Goal: Task Accomplishment & Management: Manage account settings

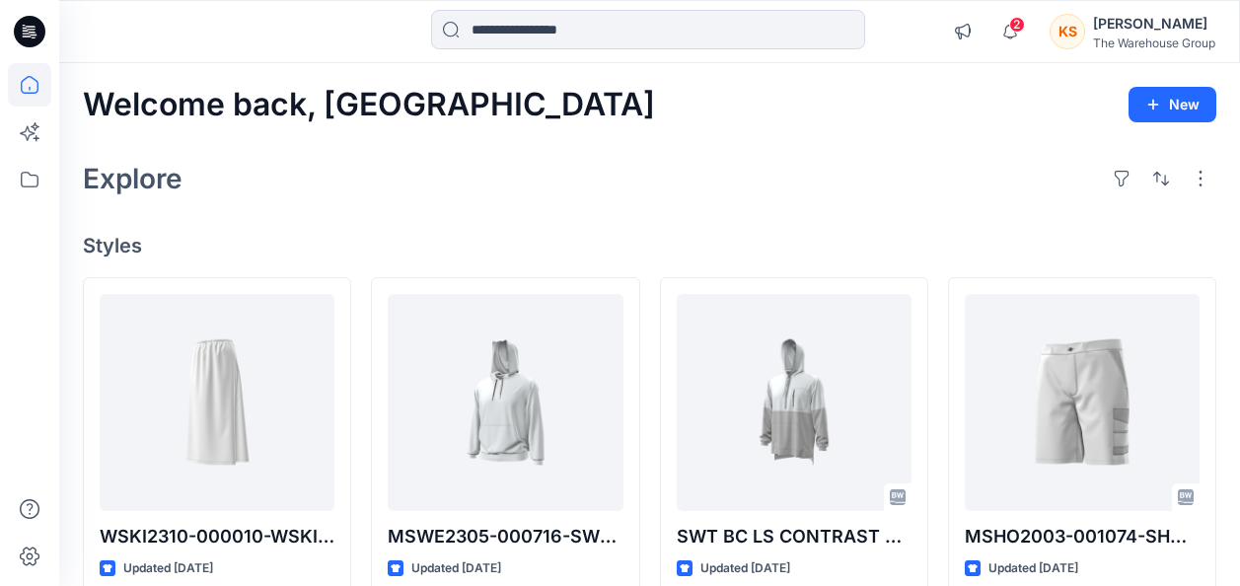
scroll to position [1086, 0]
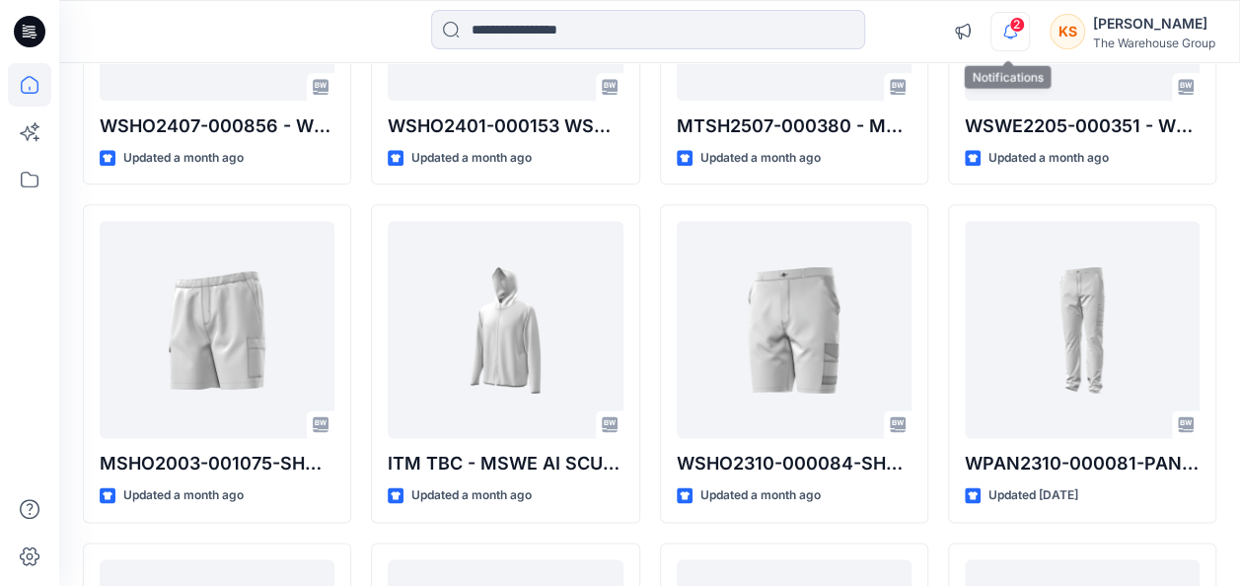
click at [1003, 26] on icon "button" at bounding box center [1010, 31] width 37 height 39
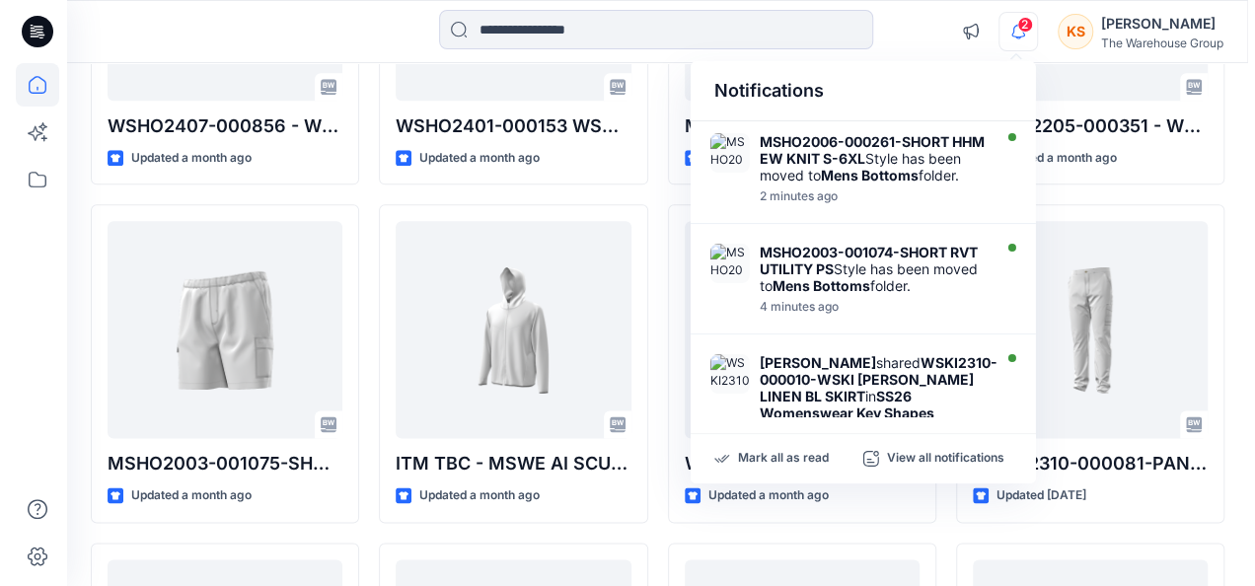
scroll to position [0, 0]
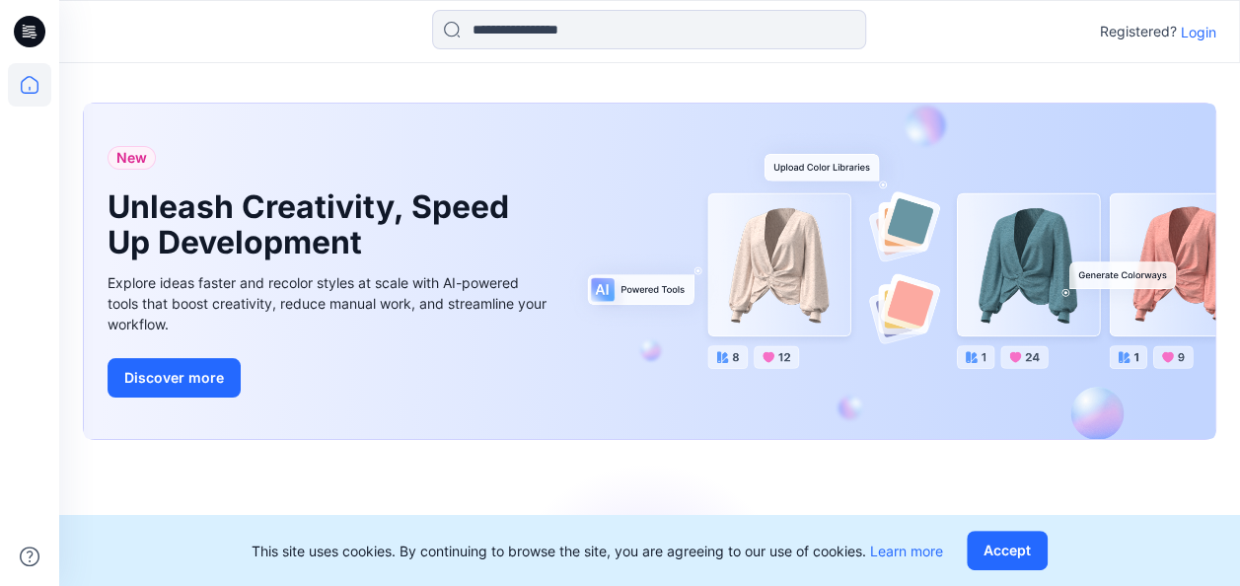
click at [1204, 24] on p "Login" at bounding box center [1199, 32] width 36 height 21
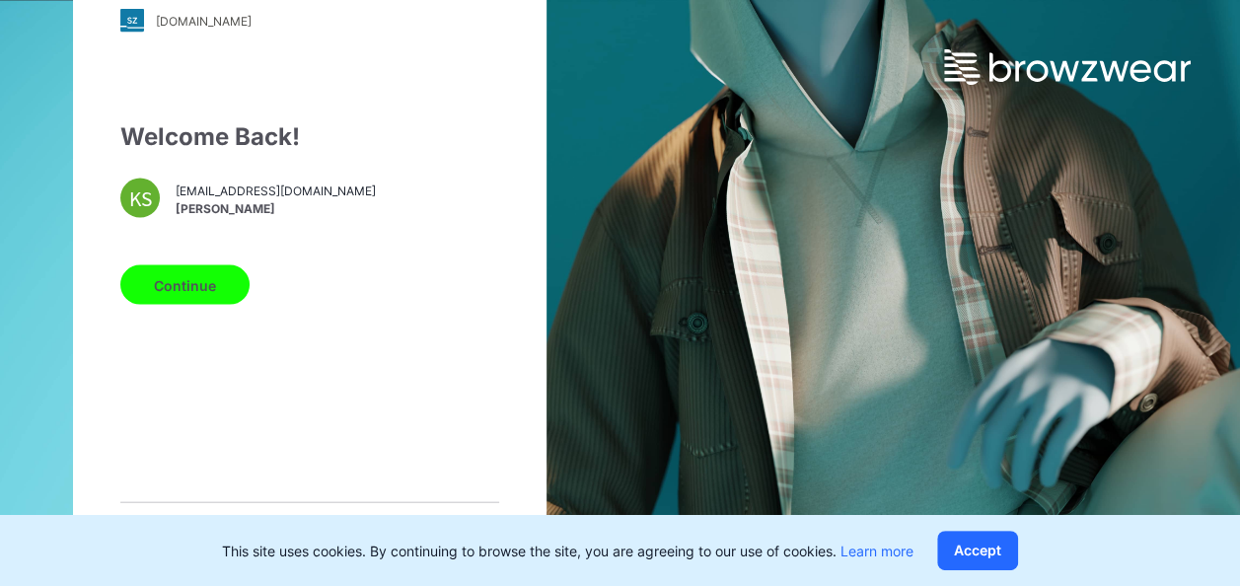
click at [175, 254] on div "Welcome Back! KS kathika.sarkar@thewarehouse.co.nz Kathika Sarkar Continue Not …" at bounding box center [309, 348] width 379 height 459
click at [184, 284] on button "Continue" at bounding box center [184, 284] width 129 height 39
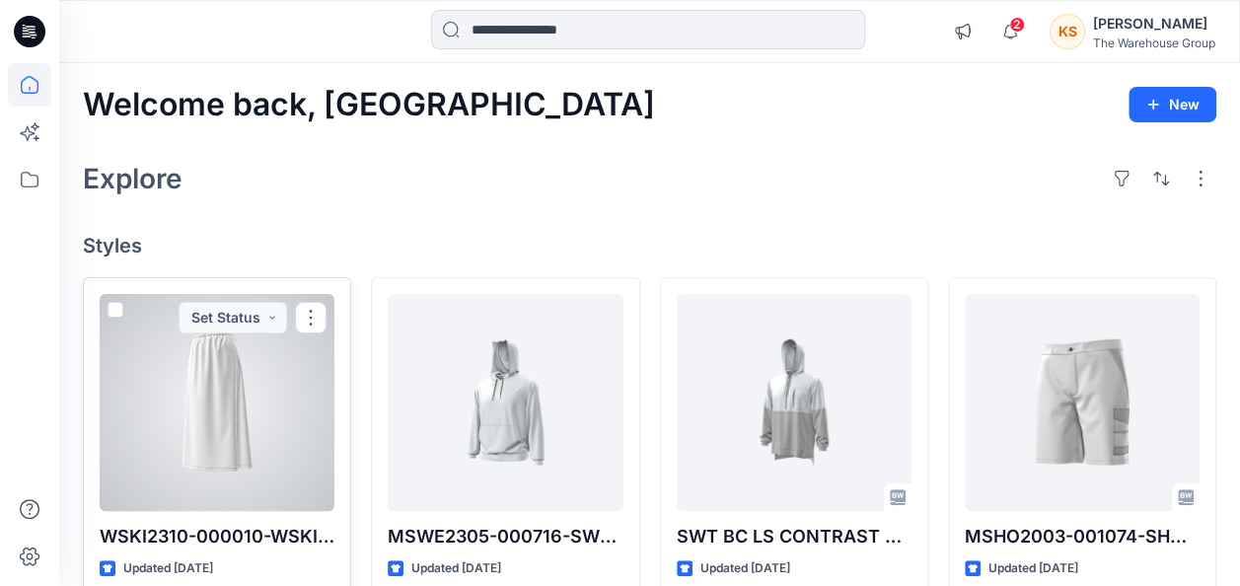
click at [179, 360] on div at bounding box center [217, 402] width 235 height 217
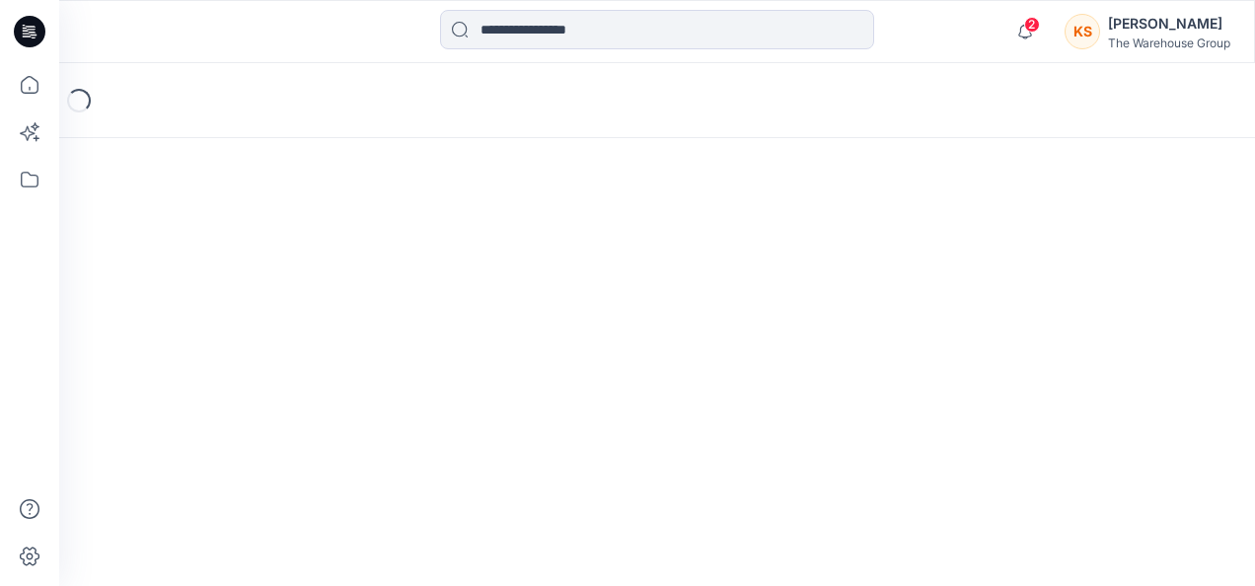
click at [179, 360] on div "Loading..." at bounding box center [657, 324] width 1196 height 523
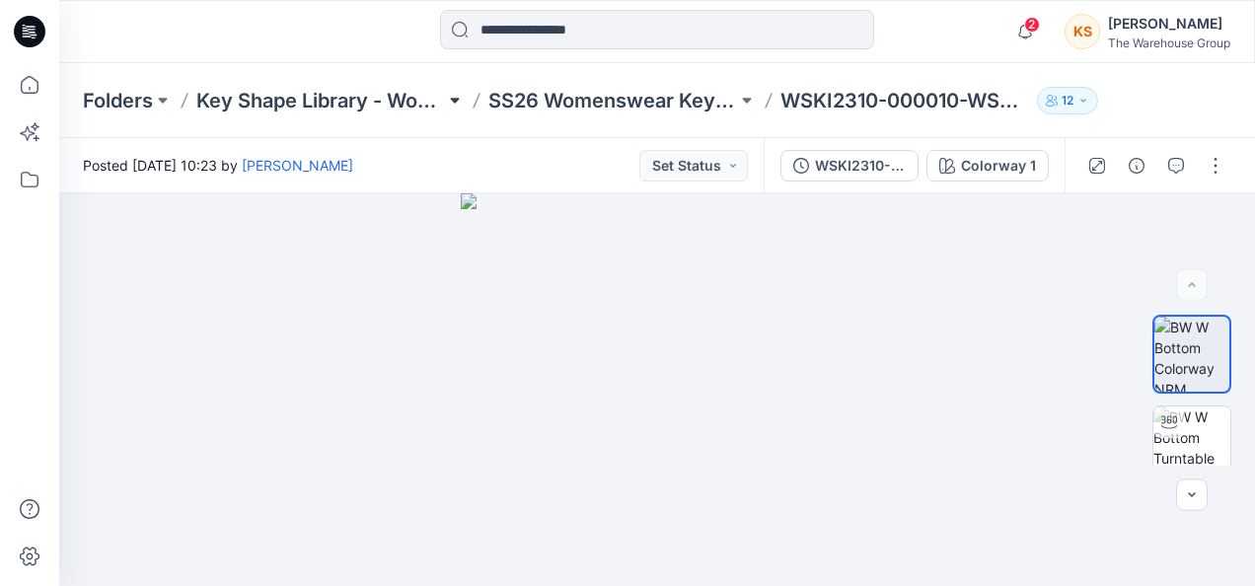
click at [453, 93] on button at bounding box center [455, 101] width 20 height 28
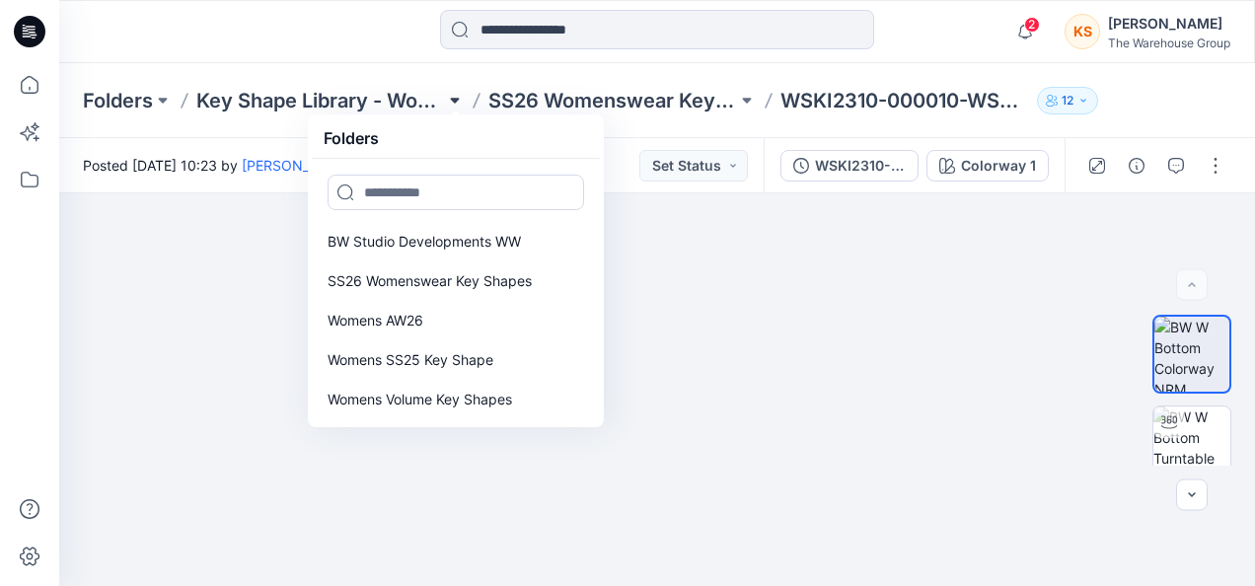
click at [453, 94] on button at bounding box center [455, 101] width 20 height 28
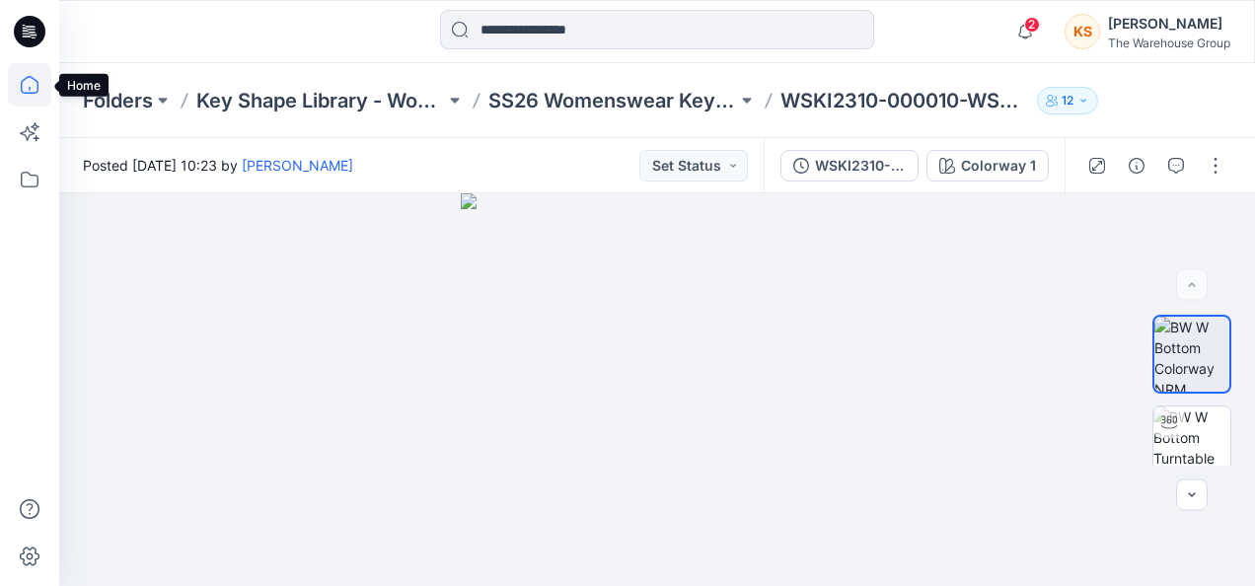
click at [20, 95] on icon at bounding box center [29, 84] width 43 height 43
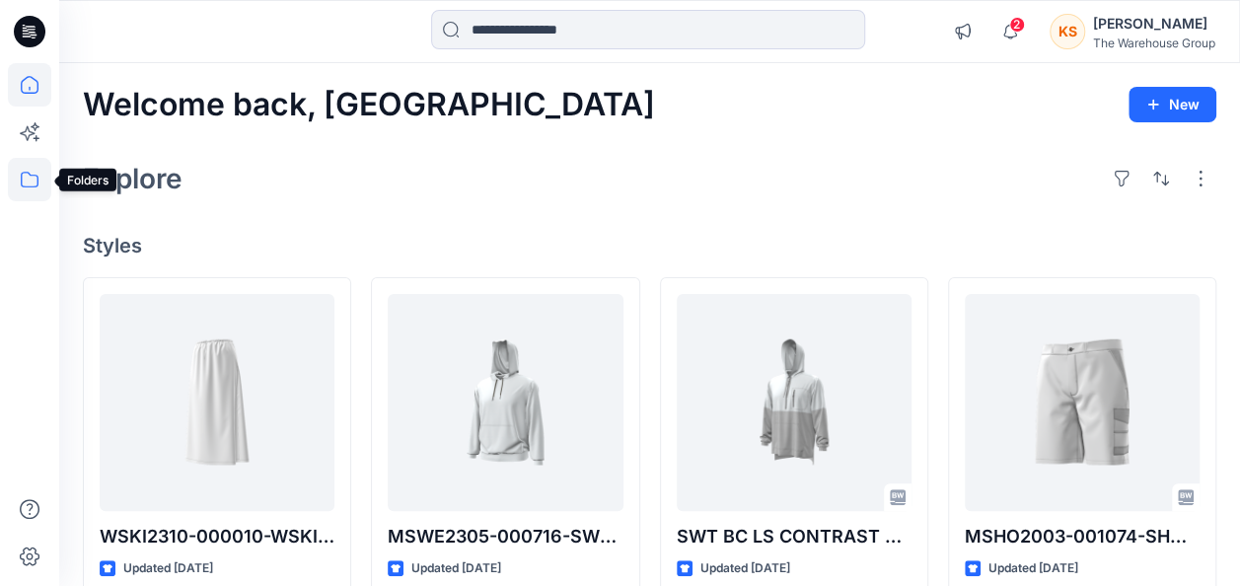
click at [29, 192] on icon at bounding box center [29, 179] width 43 height 43
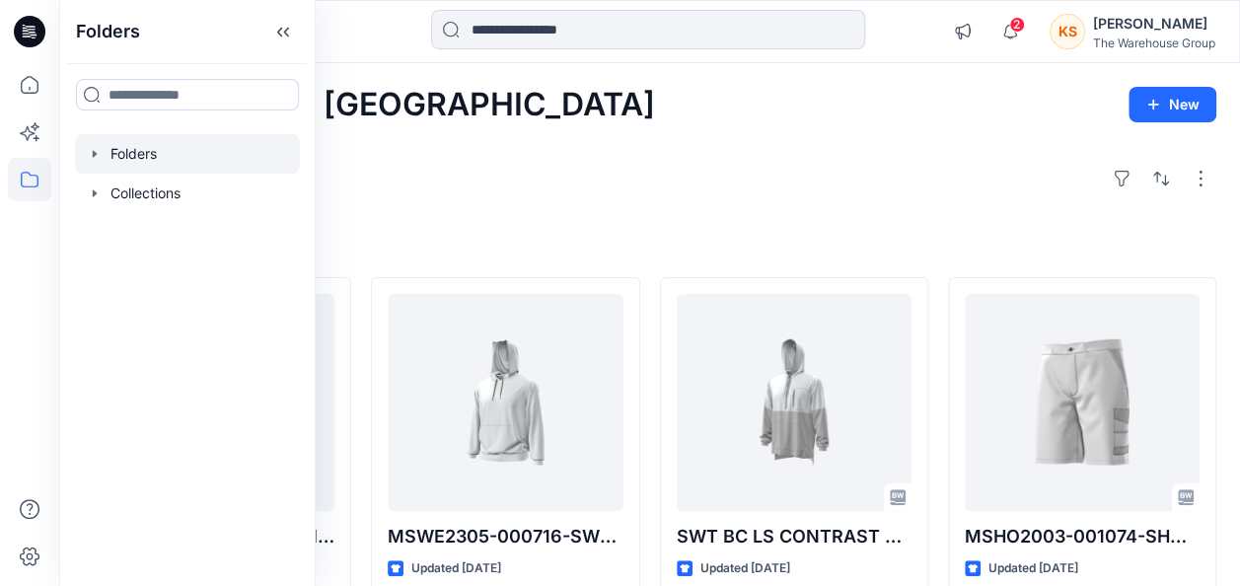
click at [180, 147] on div at bounding box center [187, 153] width 225 height 39
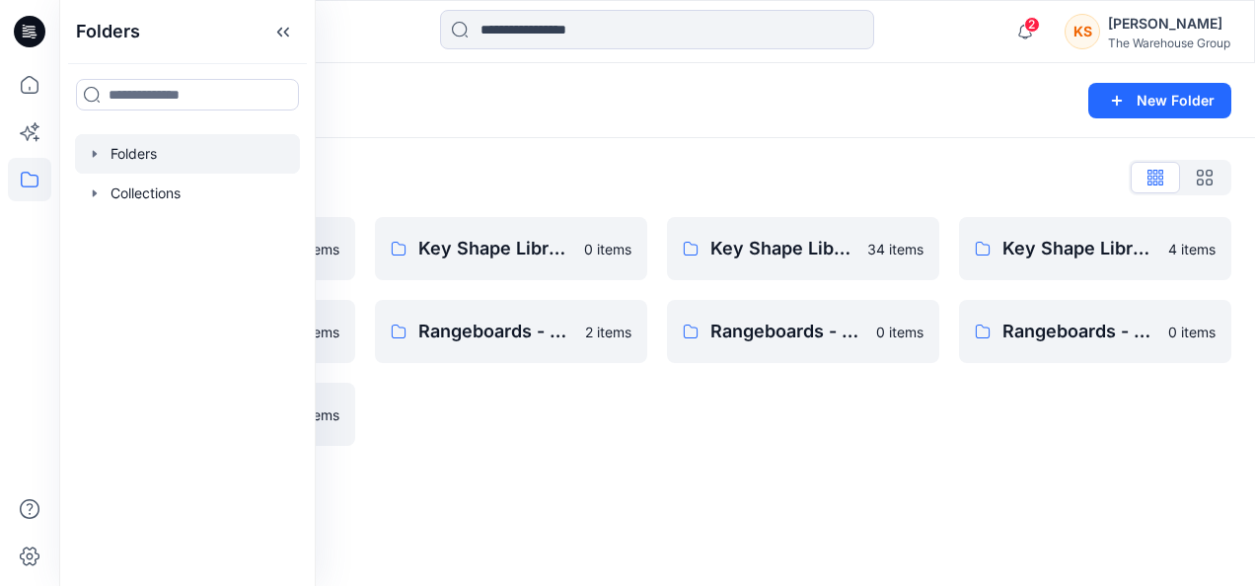
click at [634, 153] on div "Folders List AW26 Development Mens New 5 items Key Shape Library - Womenswear 0…" at bounding box center [657, 303] width 1196 height 331
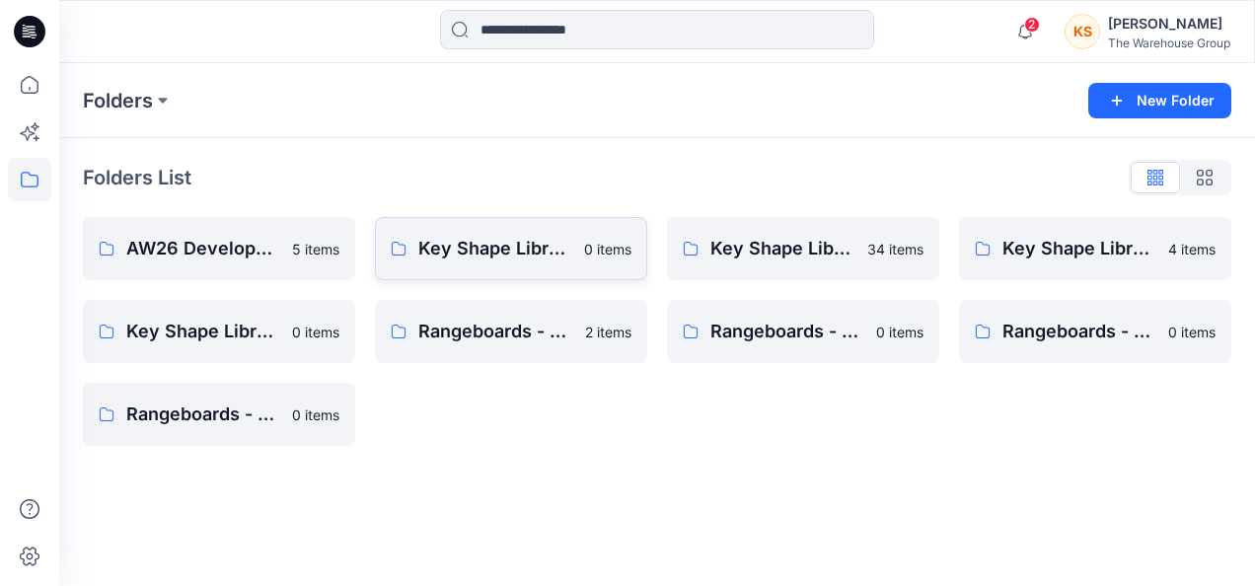
click at [501, 231] on link "Key Shape Library - Active 0 items" at bounding box center [511, 248] width 272 height 63
click at [801, 226] on link "Key Shape Library - Mens" at bounding box center [803, 248] width 272 height 63
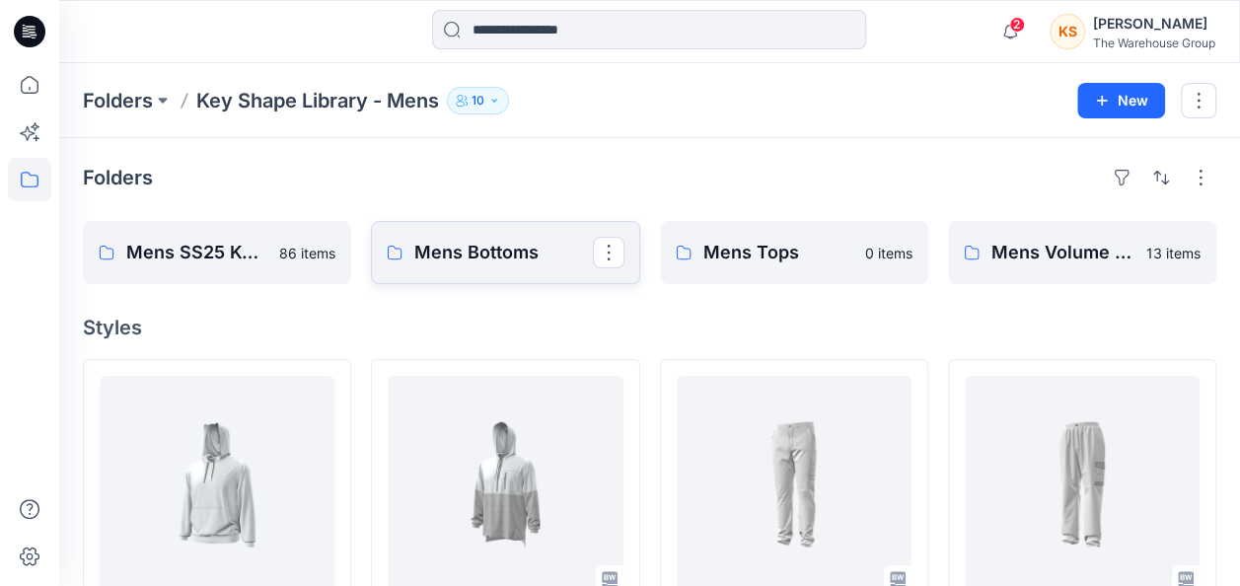
click at [561, 249] on p "Mens Bottoms" at bounding box center [503, 253] width 178 height 28
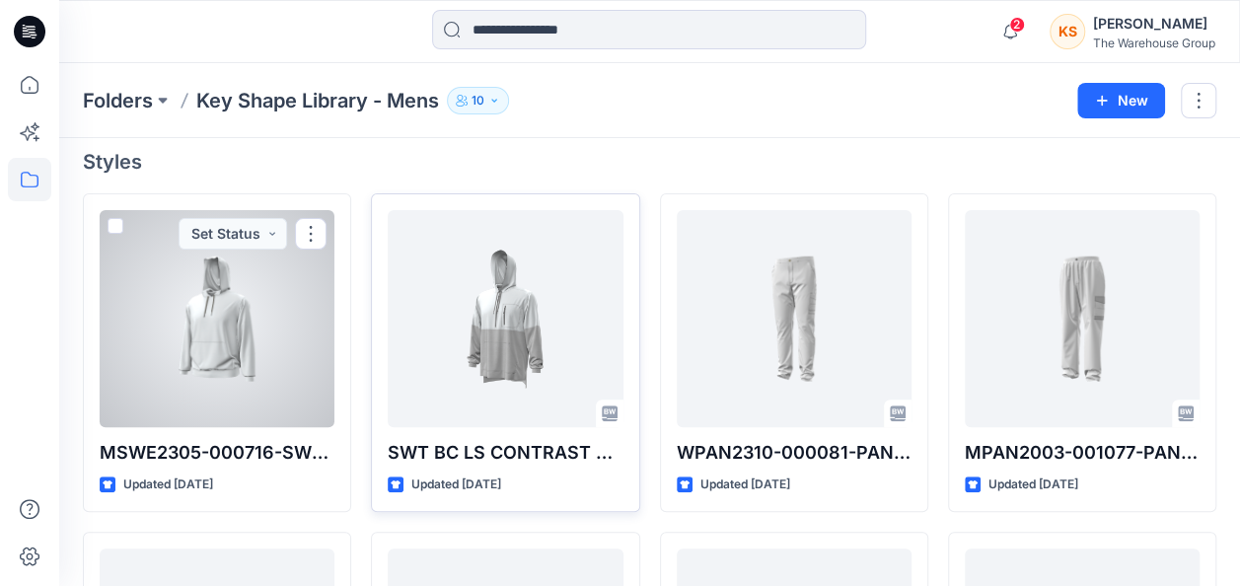
scroll to position [197, 0]
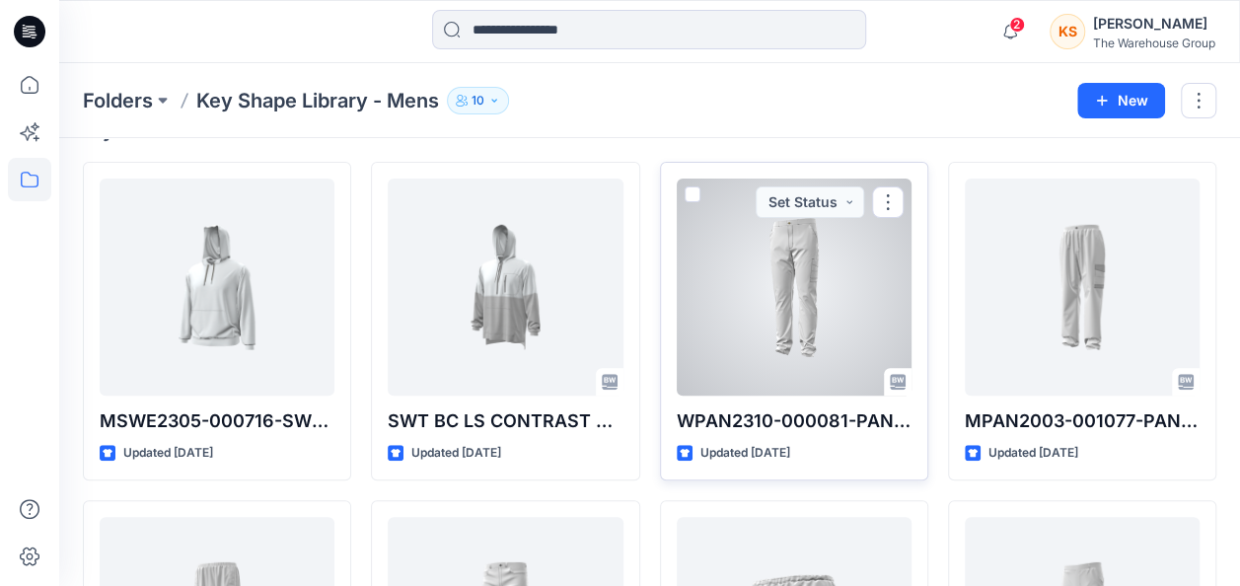
click at [693, 184] on div "WPAN2310-000081-PANT WMN RVT UTILITY Updated 2 months ago Set Status" at bounding box center [794, 321] width 268 height 319
click at [695, 197] on span at bounding box center [693, 194] width 16 height 16
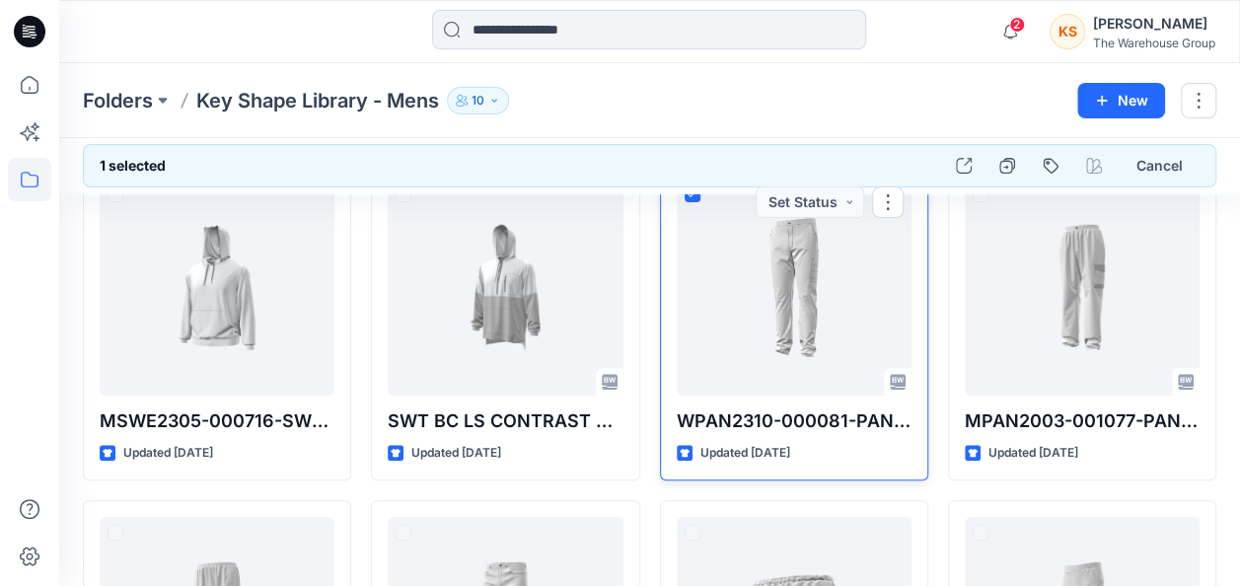
scroll to position [138, 0]
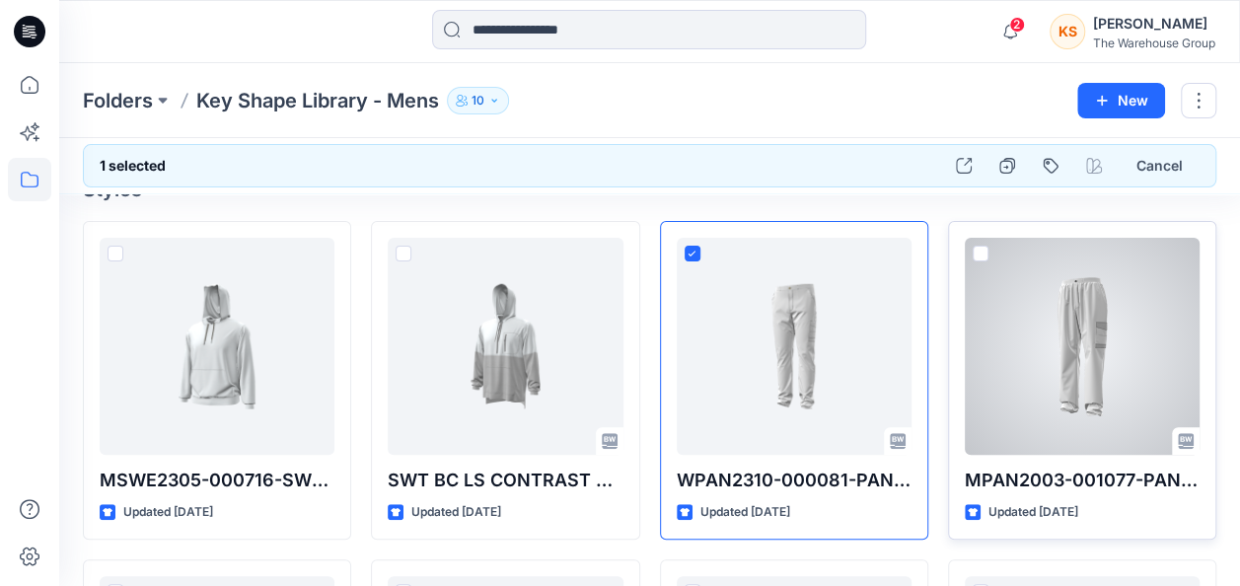
click at [981, 255] on span at bounding box center [981, 254] width 16 height 16
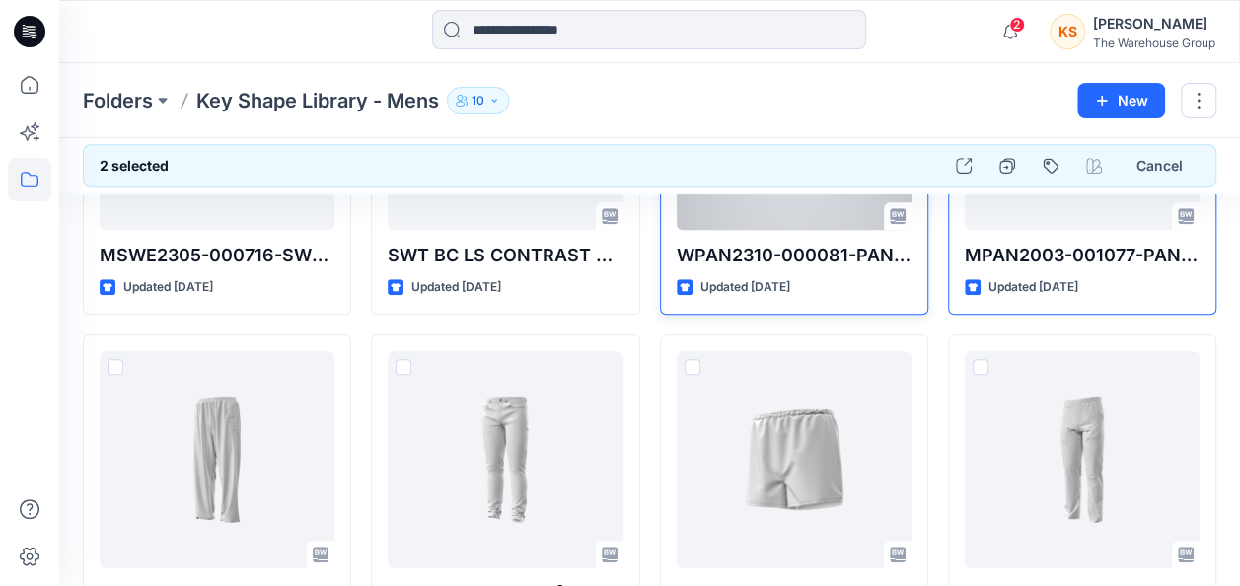
scroll to position [434, 0]
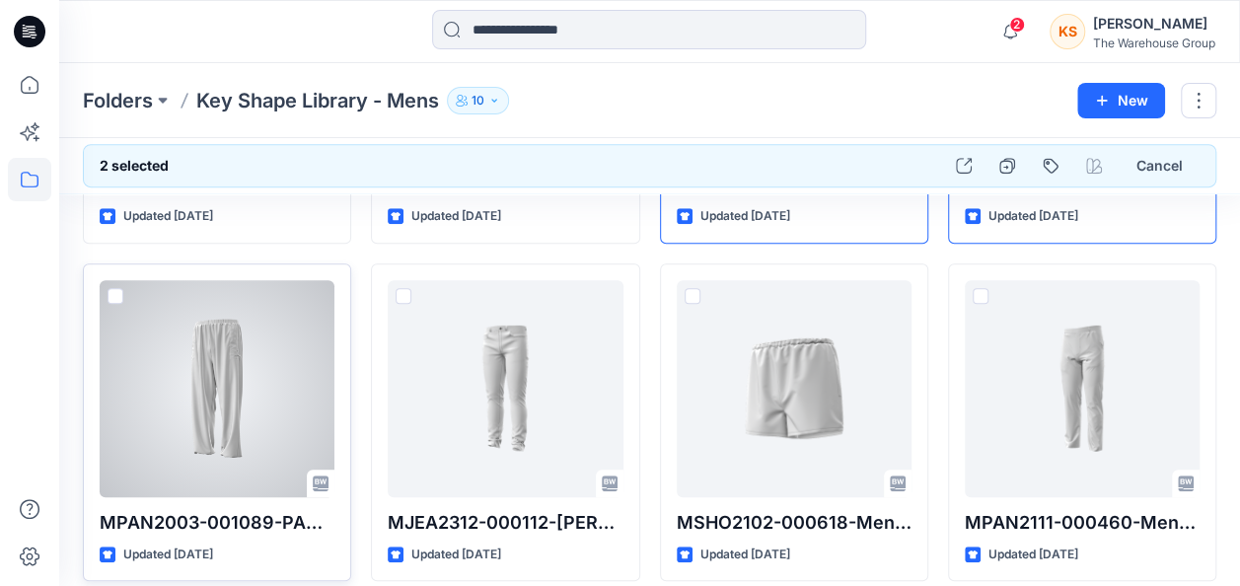
click at [116, 293] on span at bounding box center [116, 296] width 16 height 16
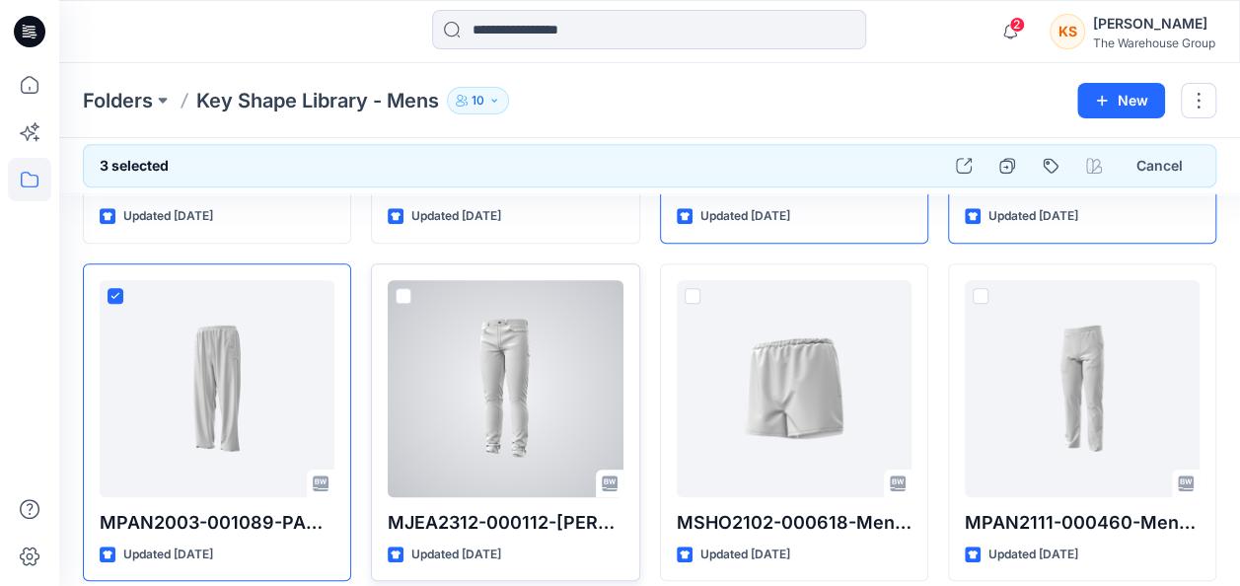
click at [401, 288] on span at bounding box center [404, 296] width 16 height 16
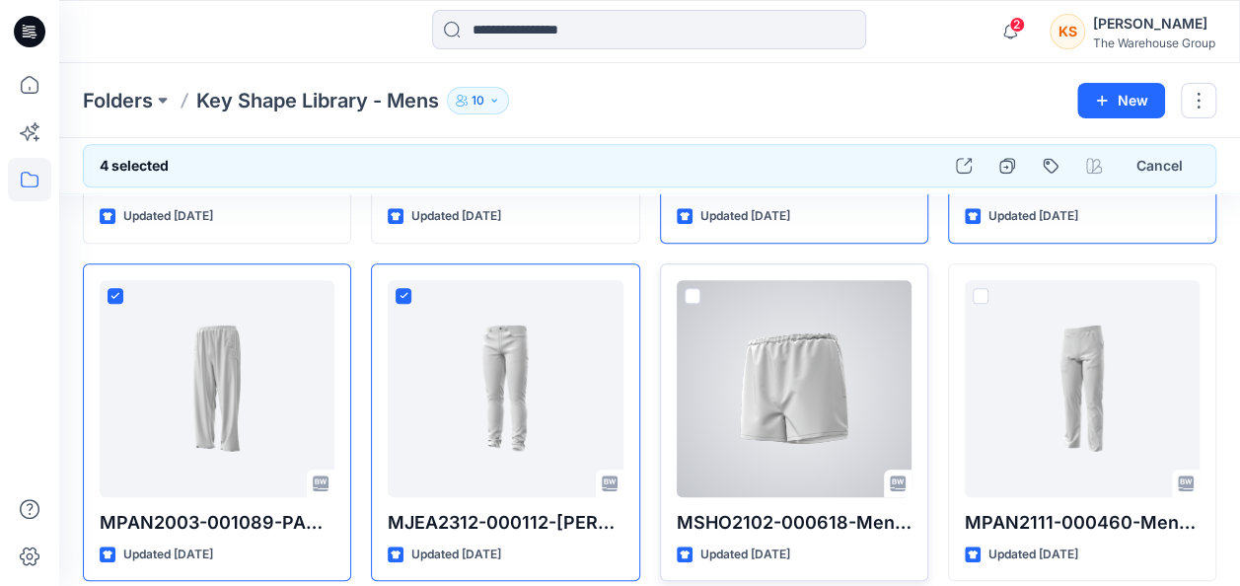
click at [685, 288] on label at bounding box center [693, 296] width 16 height 16
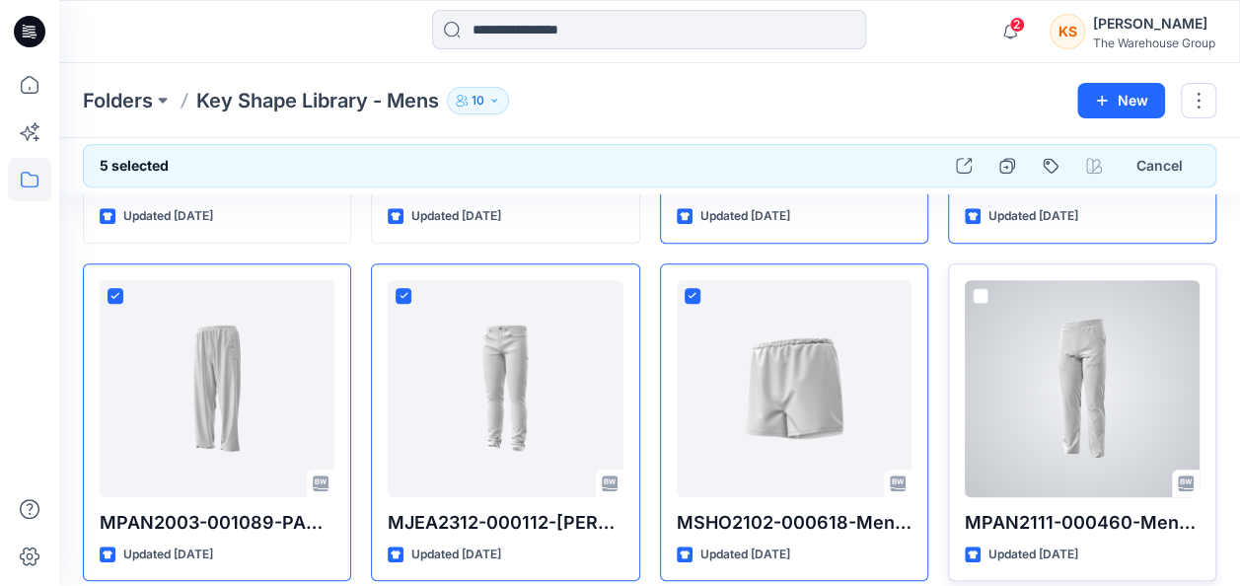
click at [977, 288] on span at bounding box center [981, 296] width 16 height 16
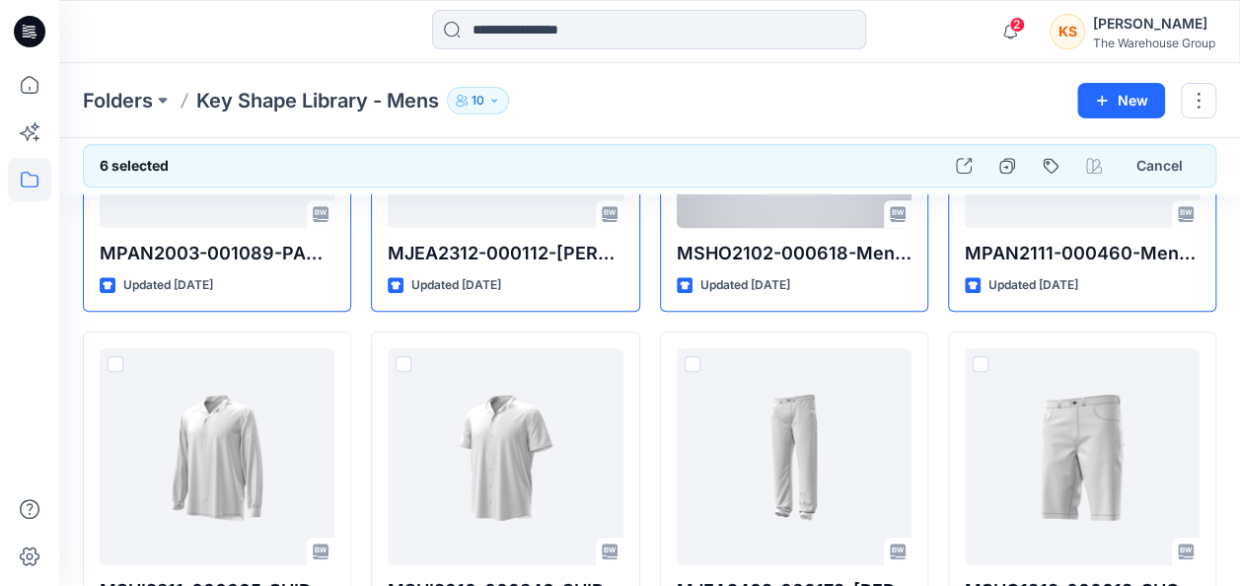
scroll to position [730, 0]
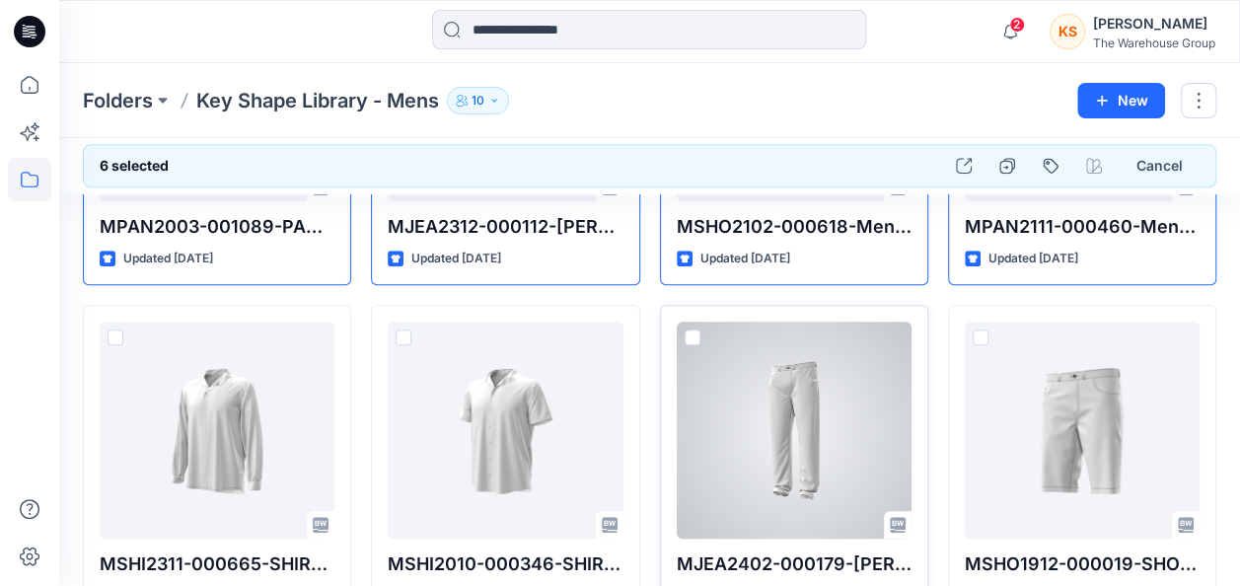
click at [693, 331] on span at bounding box center [693, 338] width 16 height 16
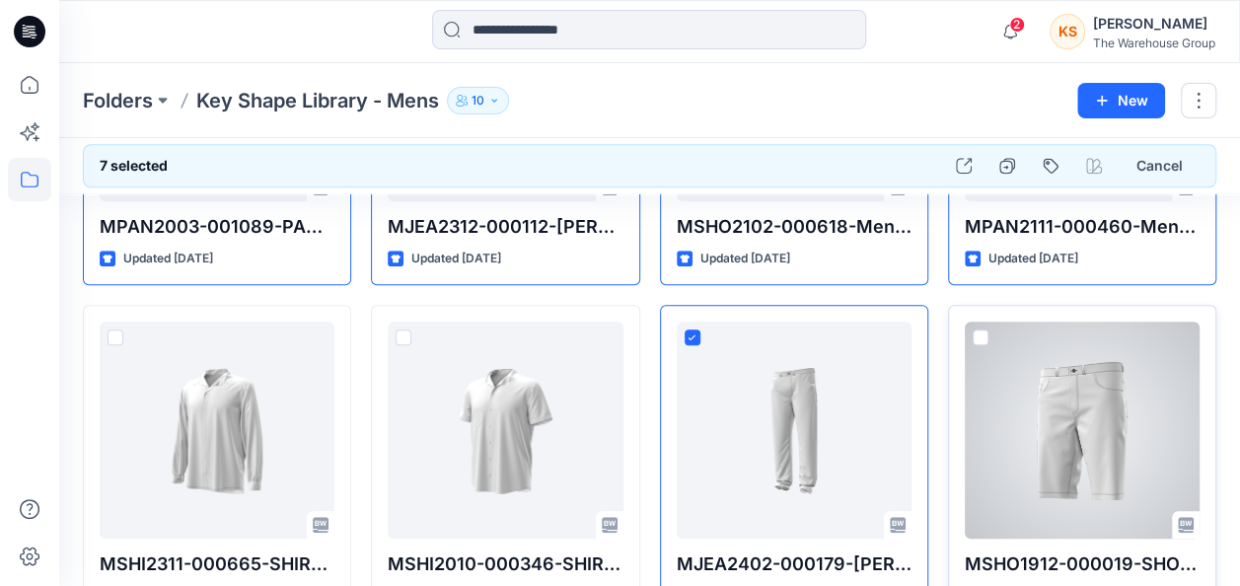
click at [980, 330] on span at bounding box center [981, 338] width 16 height 16
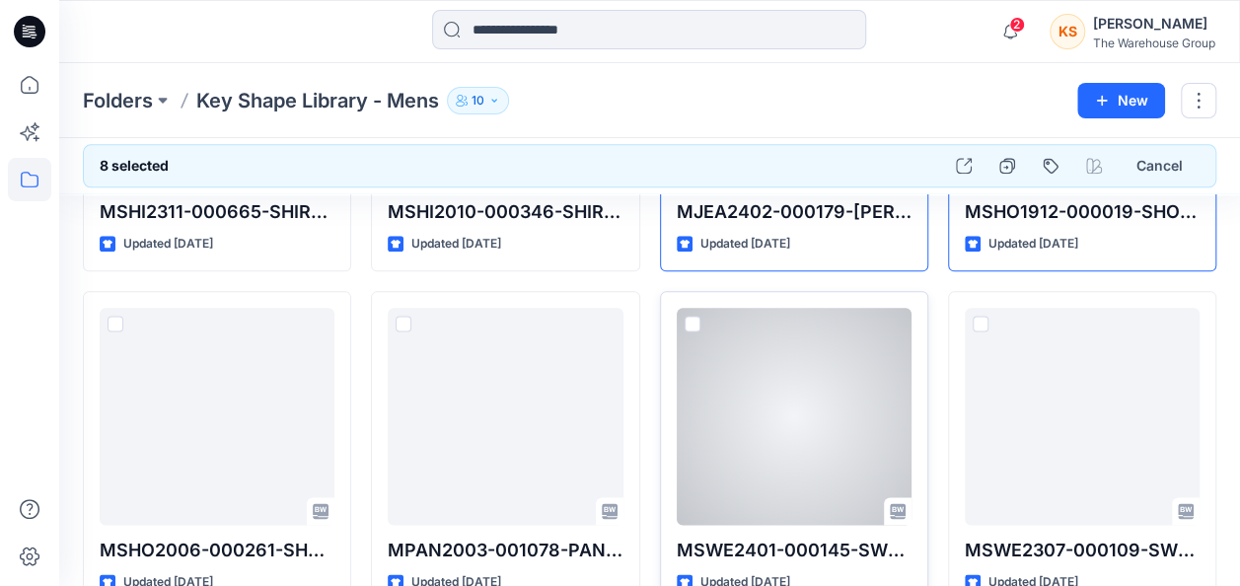
scroll to position [1125, 0]
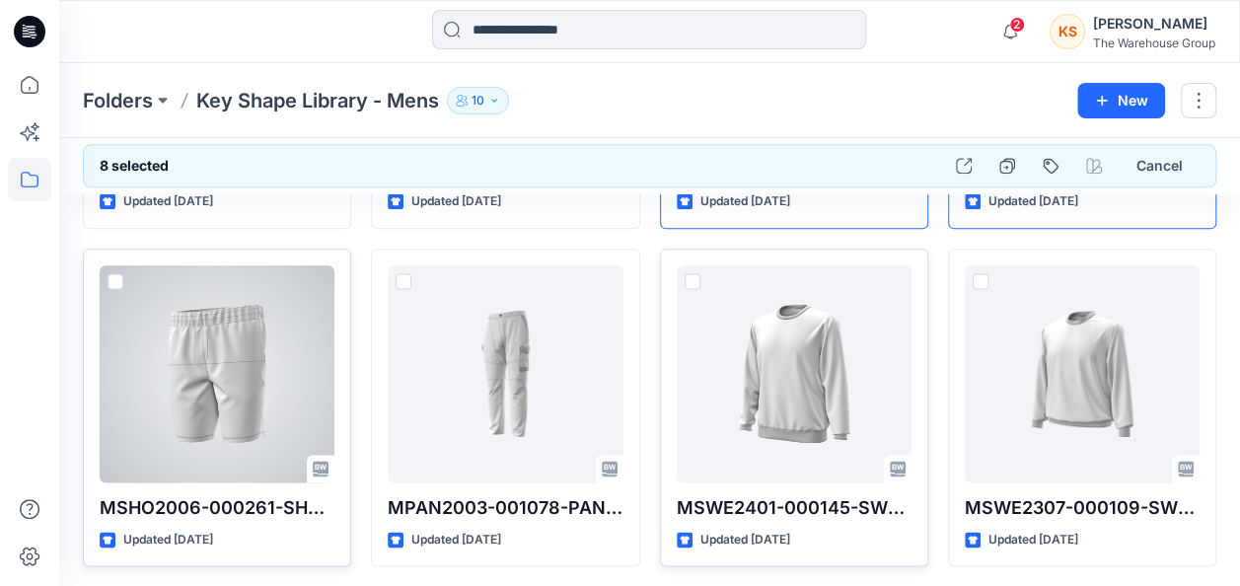
click at [116, 276] on span at bounding box center [116, 281] width 16 height 16
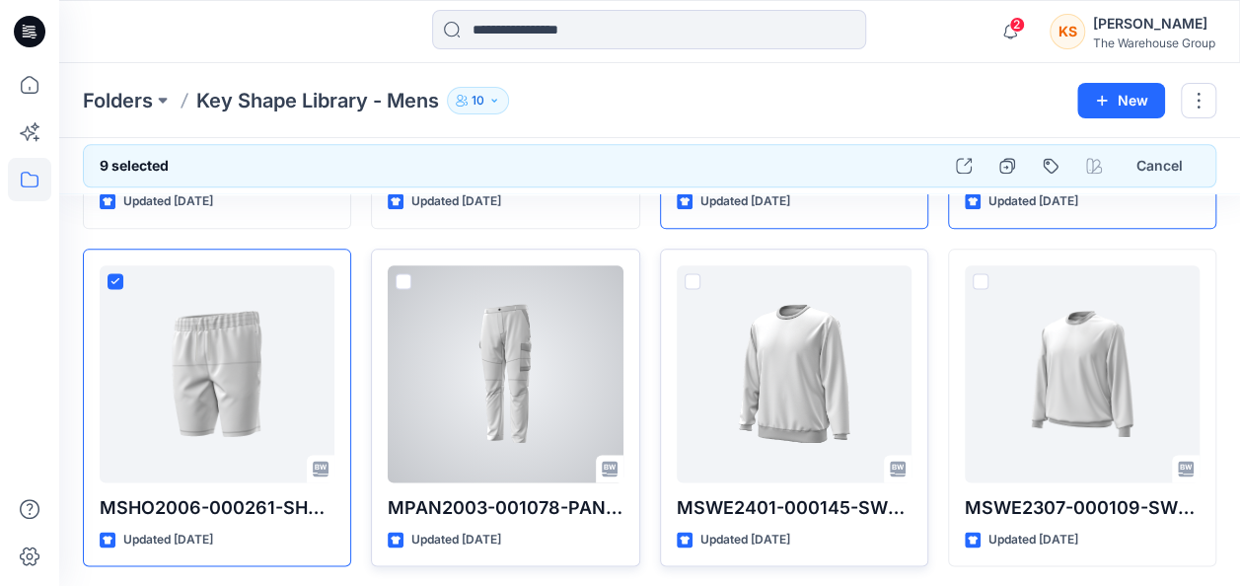
click at [405, 276] on span at bounding box center [404, 281] width 16 height 16
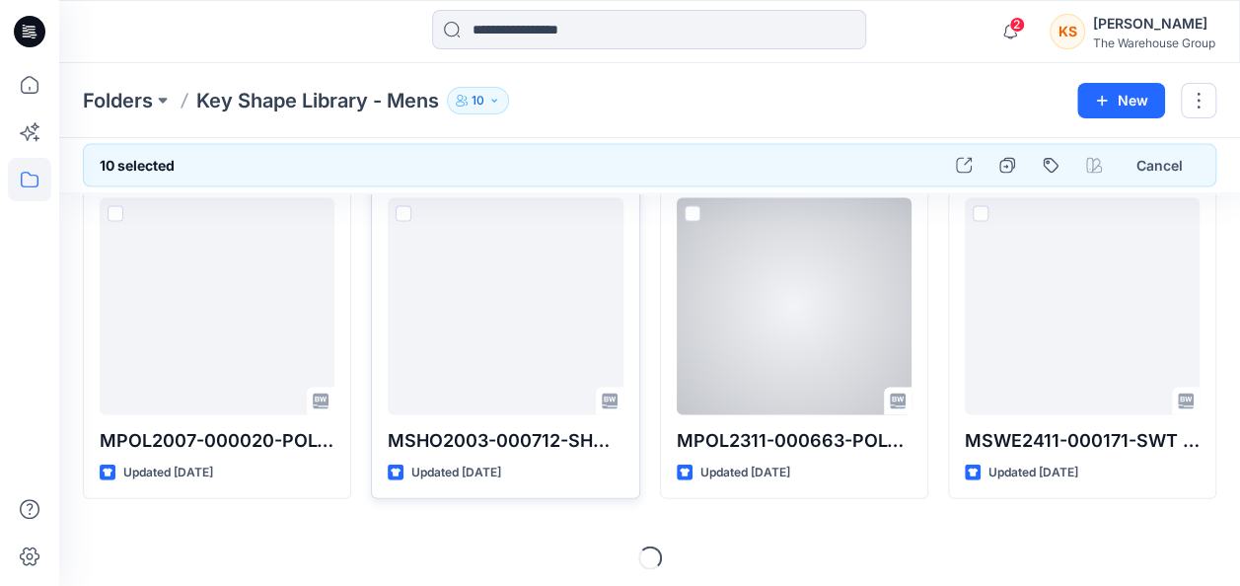
scroll to position [1871, 0]
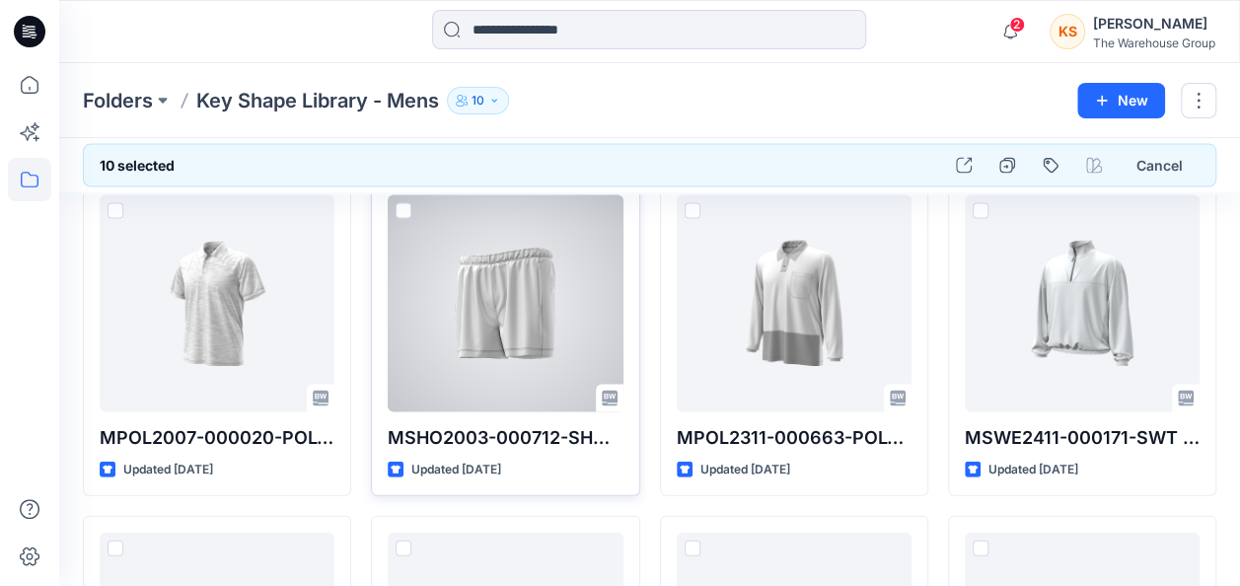
click at [399, 203] on span at bounding box center [404, 211] width 16 height 16
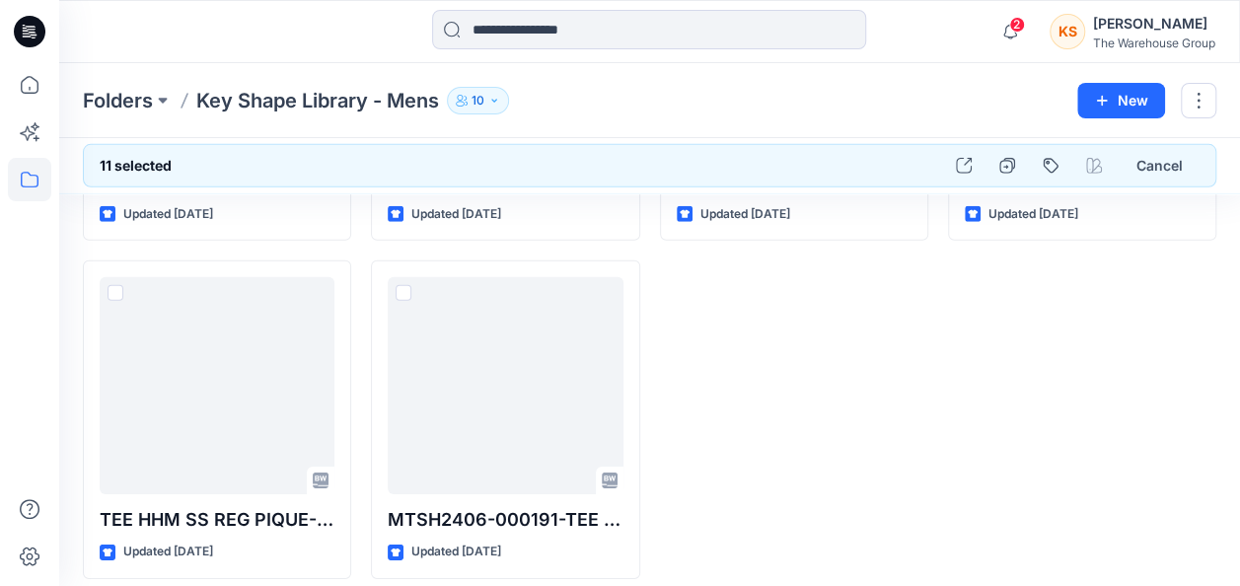
scroll to position [2811, 0]
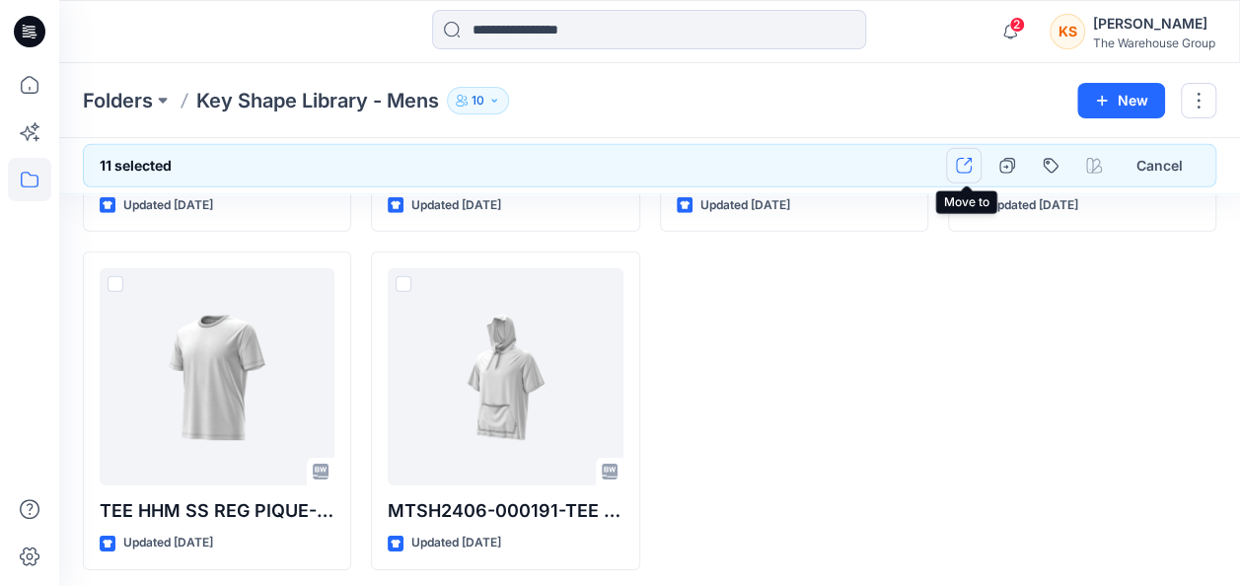
click at [971, 156] on button "button" at bounding box center [964, 166] width 36 height 36
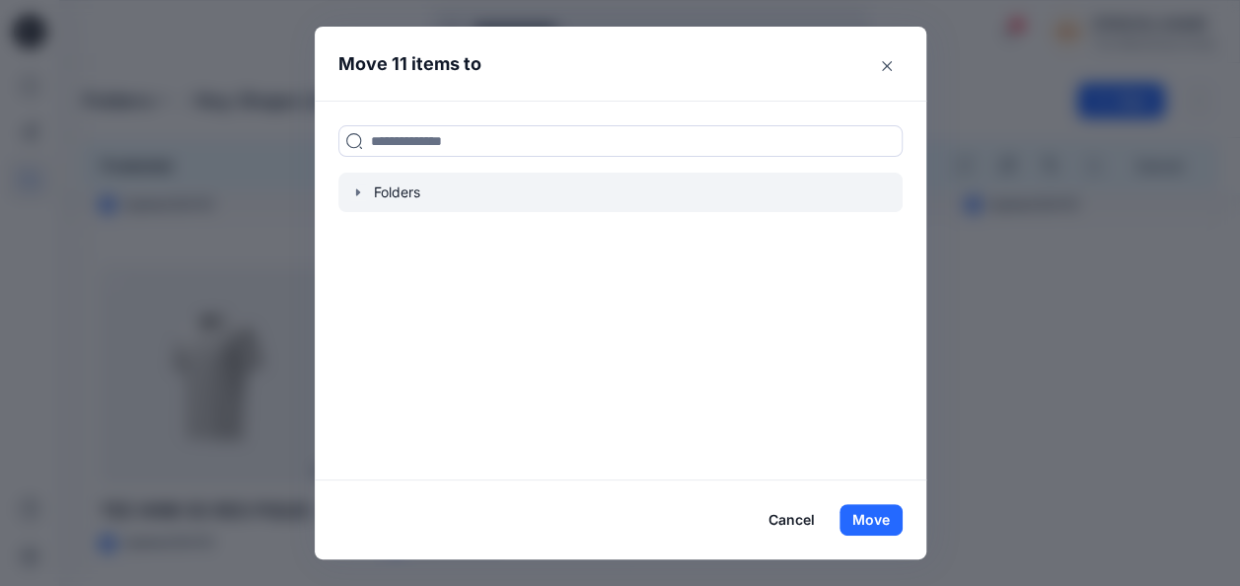
click at [359, 191] on icon "button" at bounding box center [357, 191] width 4 height 7
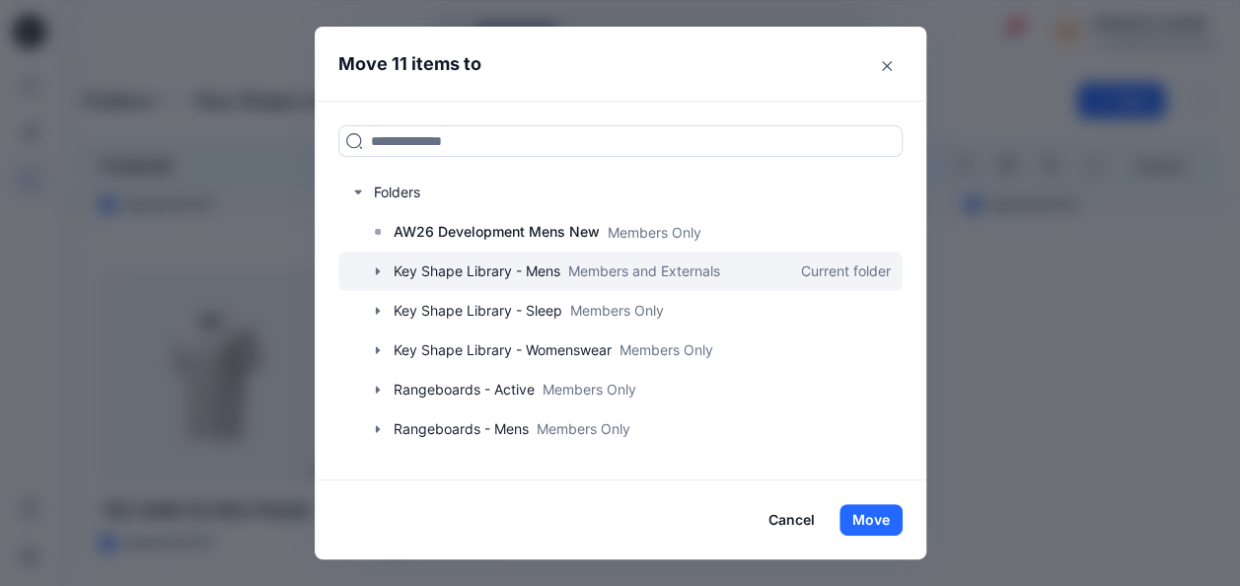
click at [386, 272] on icon "button" at bounding box center [378, 271] width 16 height 16
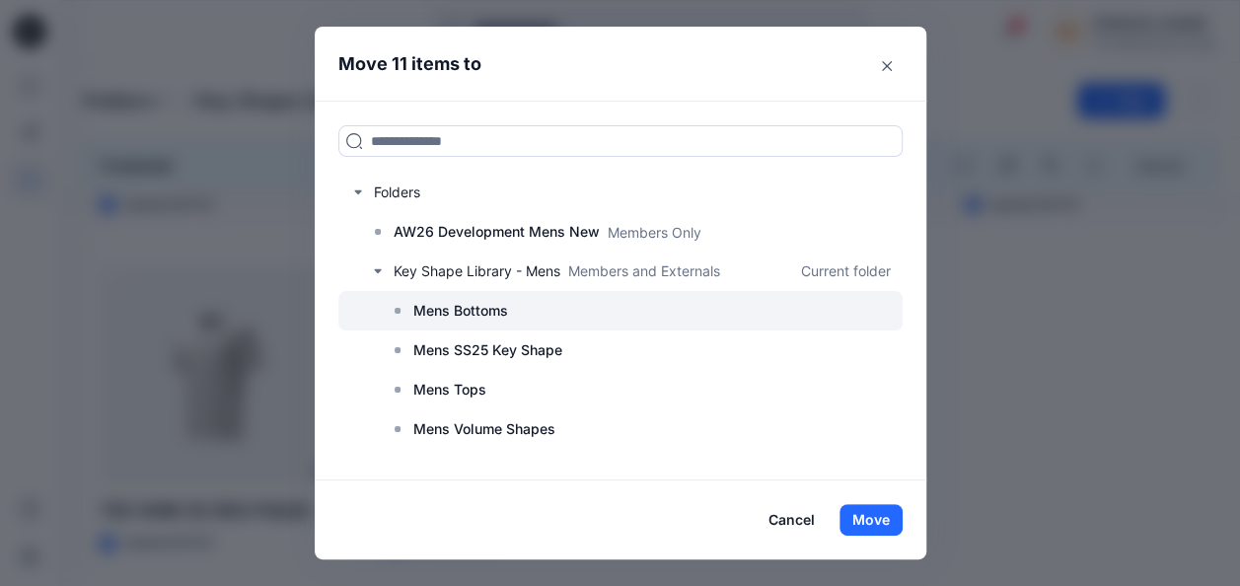
click at [450, 308] on p "Mens Bottoms" at bounding box center [460, 311] width 95 height 24
click at [478, 307] on p "Mens Bottoms" at bounding box center [460, 311] width 95 height 24
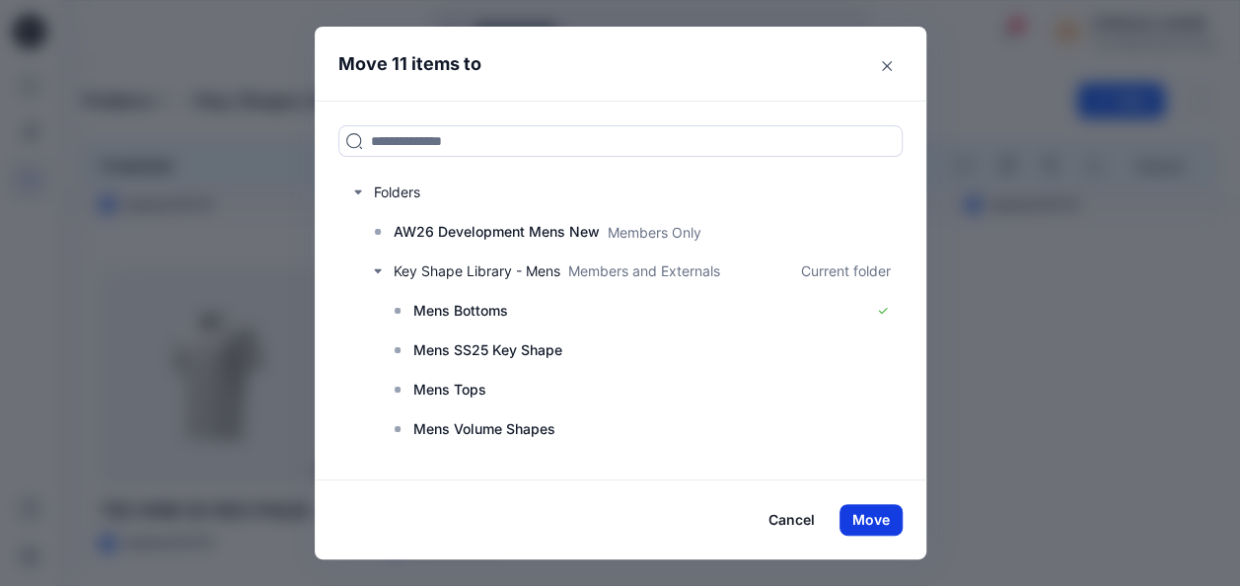
click at [888, 509] on button "Move" at bounding box center [871, 520] width 63 height 32
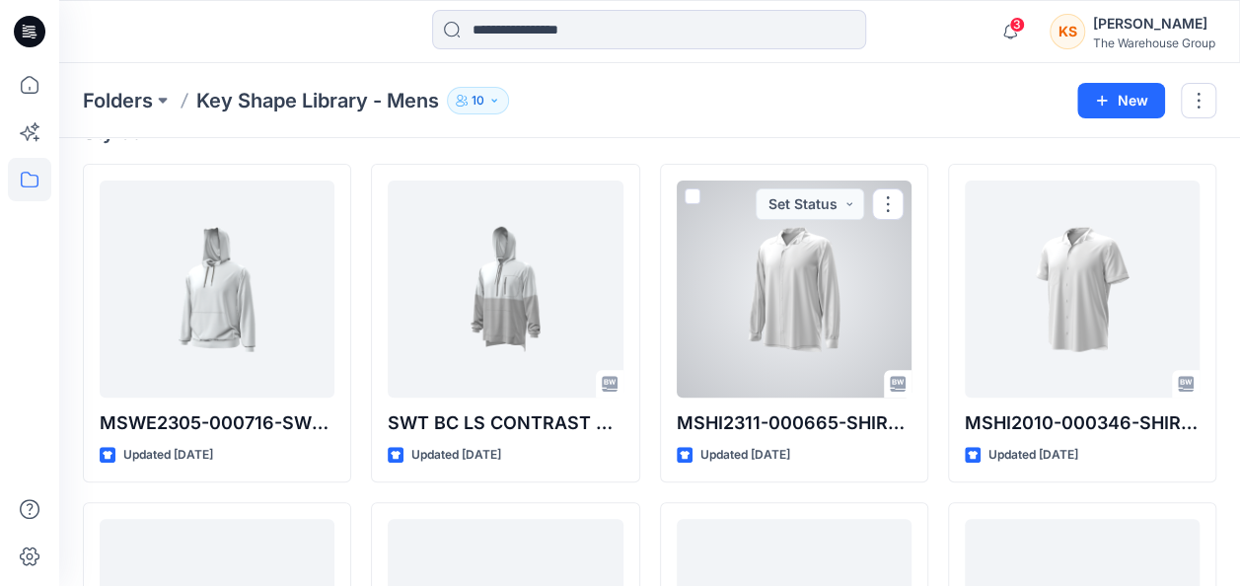
scroll to position [197, 0]
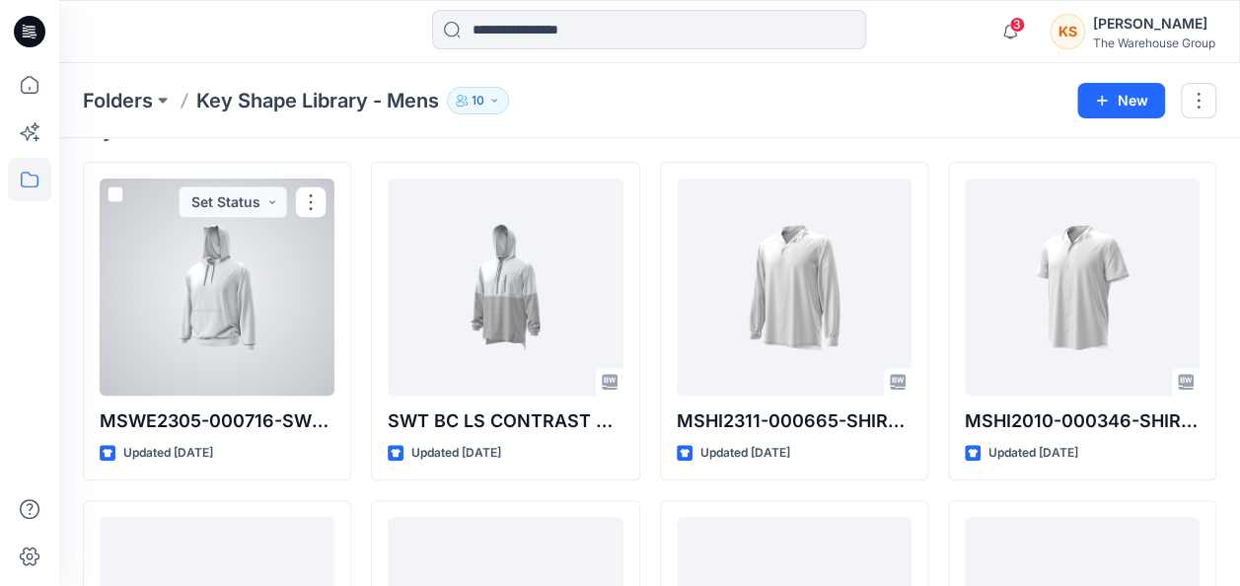
click at [113, 196] on span at bounding box center [116, 194] width 16 height 16
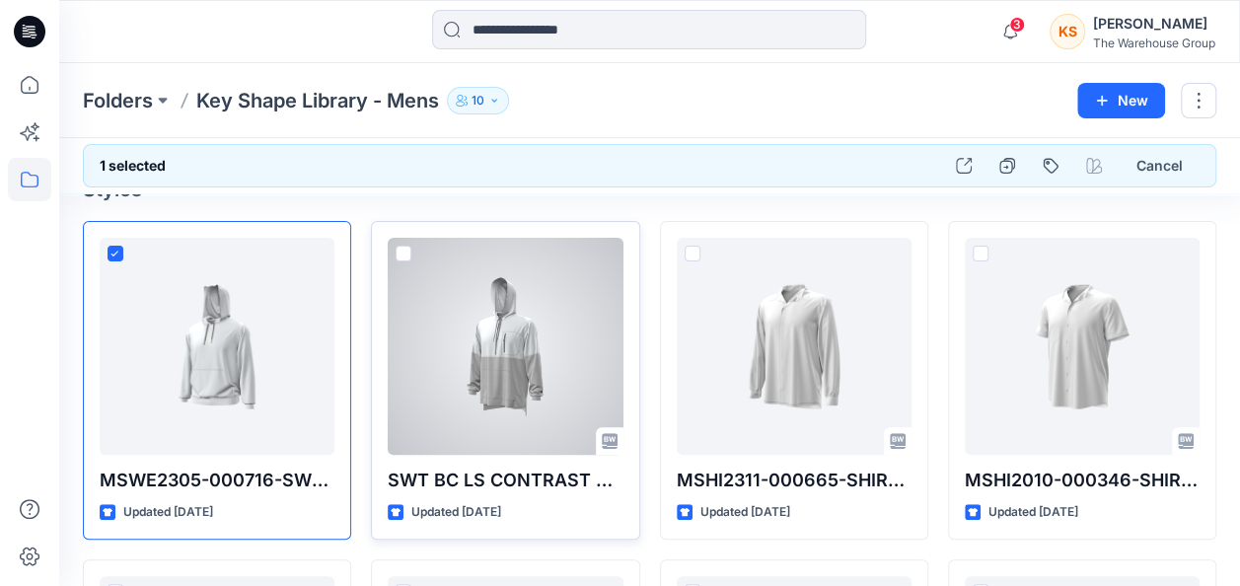
click at [404, 249] on span at bounding box center [404, 254] width 16 height 16
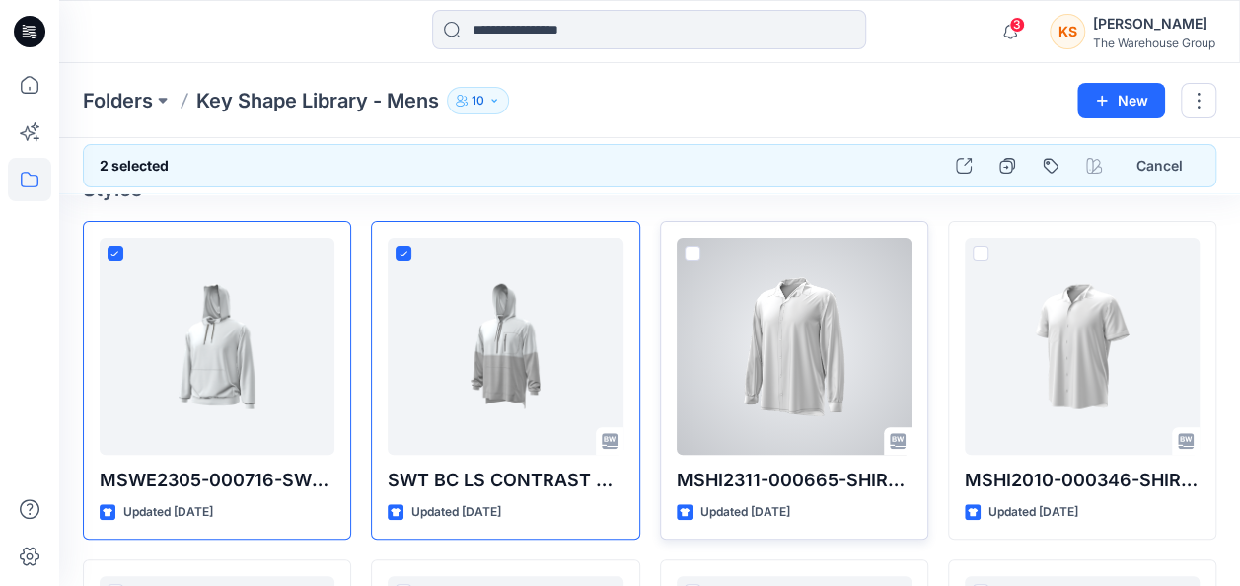
click at [701, 251] on div at bounding box center [794, 346] width 235 height 217
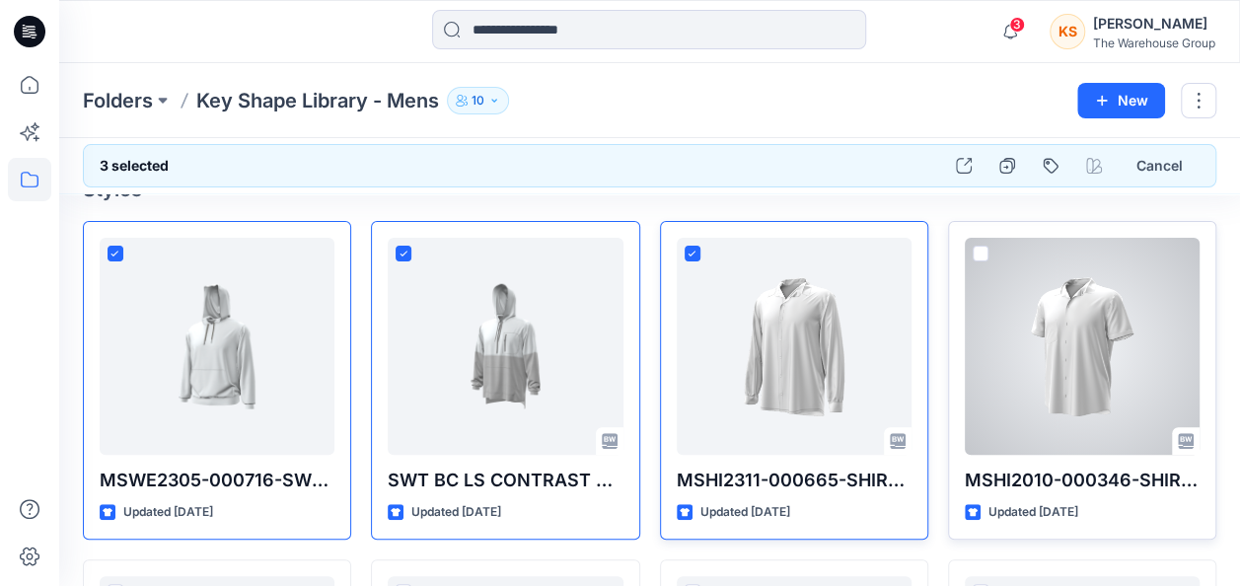
click at [979, 250] on span at bounding box center [981, 254] width 16 height 16
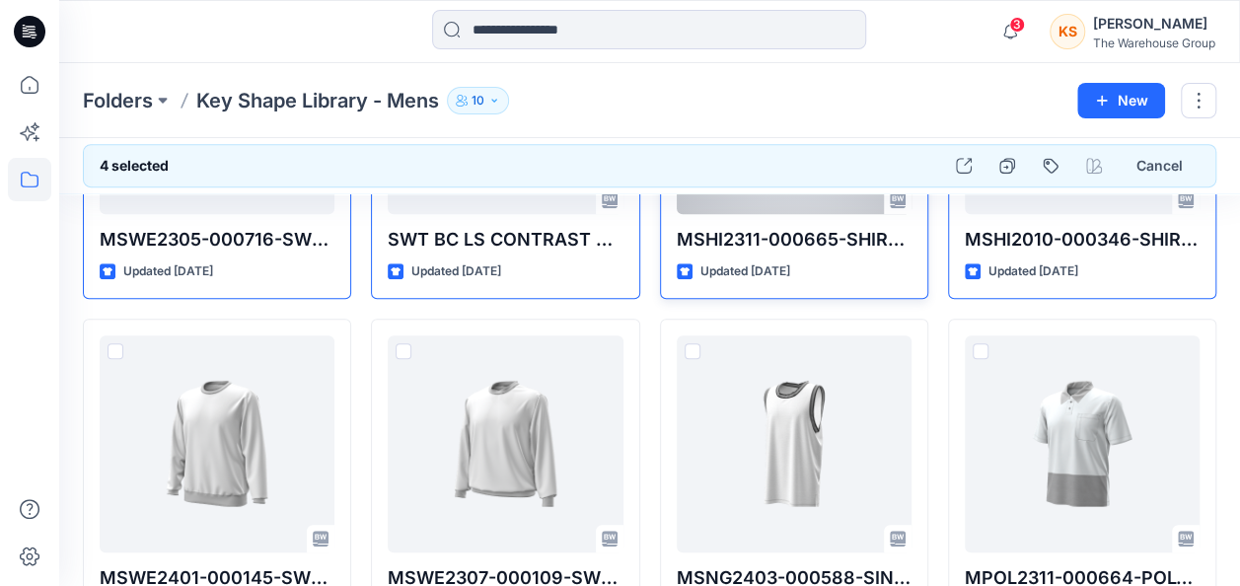
scroll to position [434, 0]
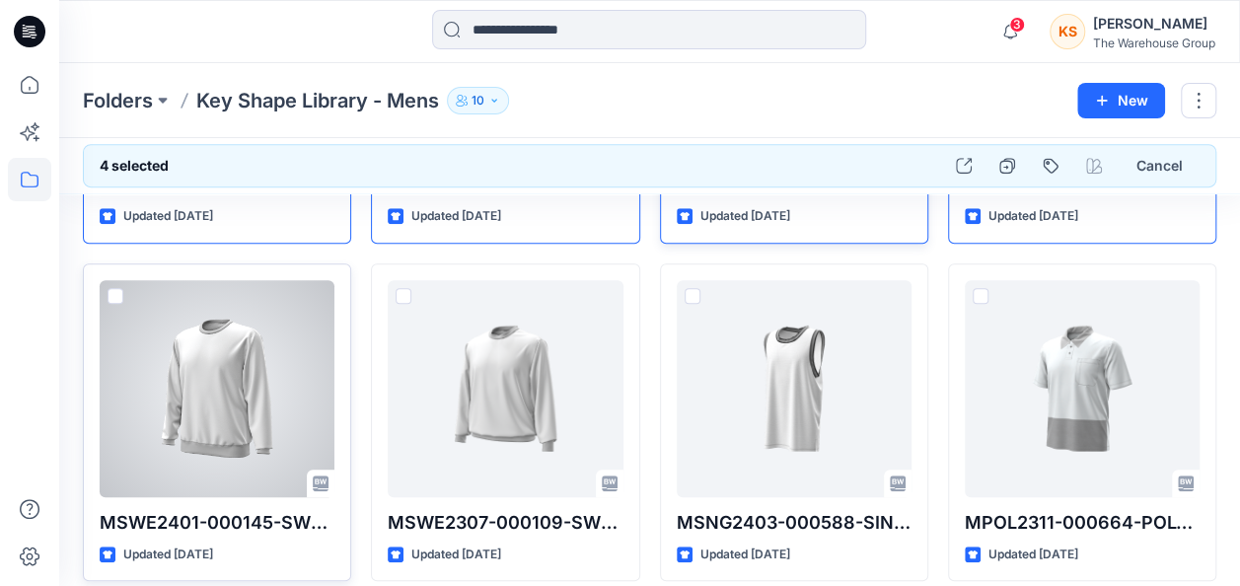
click at [114, 280] on div at bounding box center [217, 388] width 235 height 217
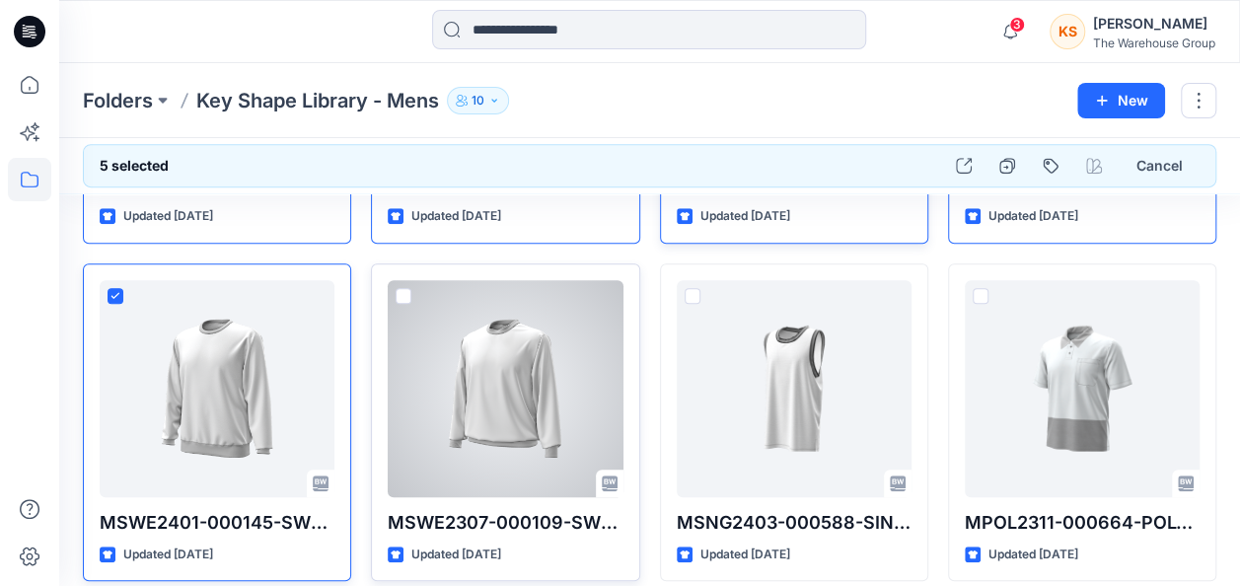
click at [402, 282] on div at bounding box center [505, 388] width 235 height 217
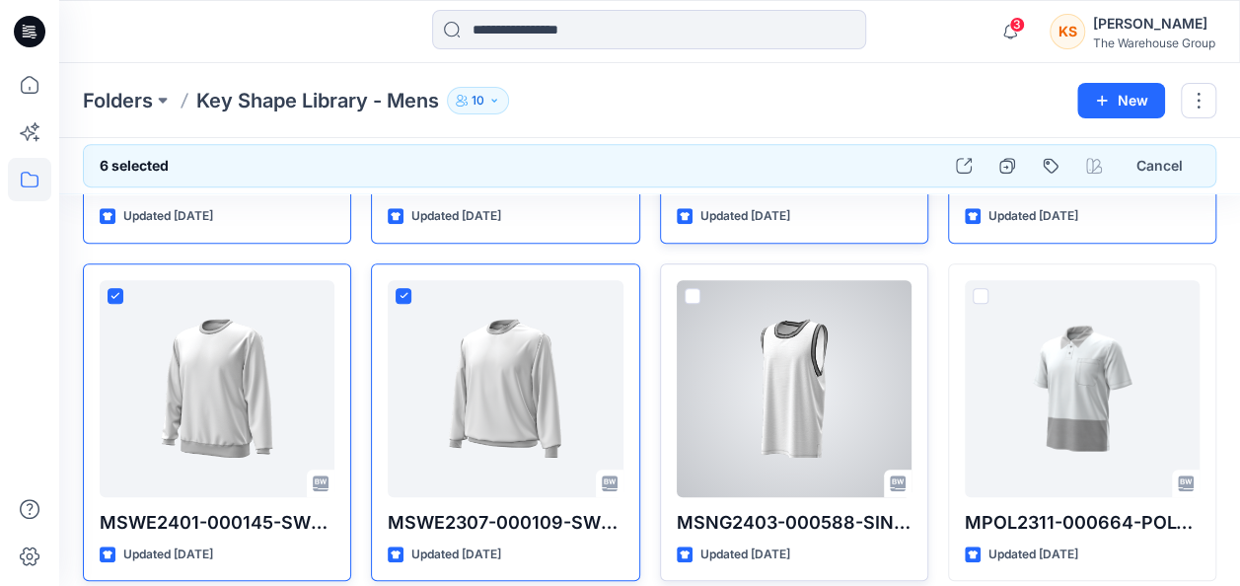
click at [694, 288] on span at bounding box center [693, 296] width 16 height 16
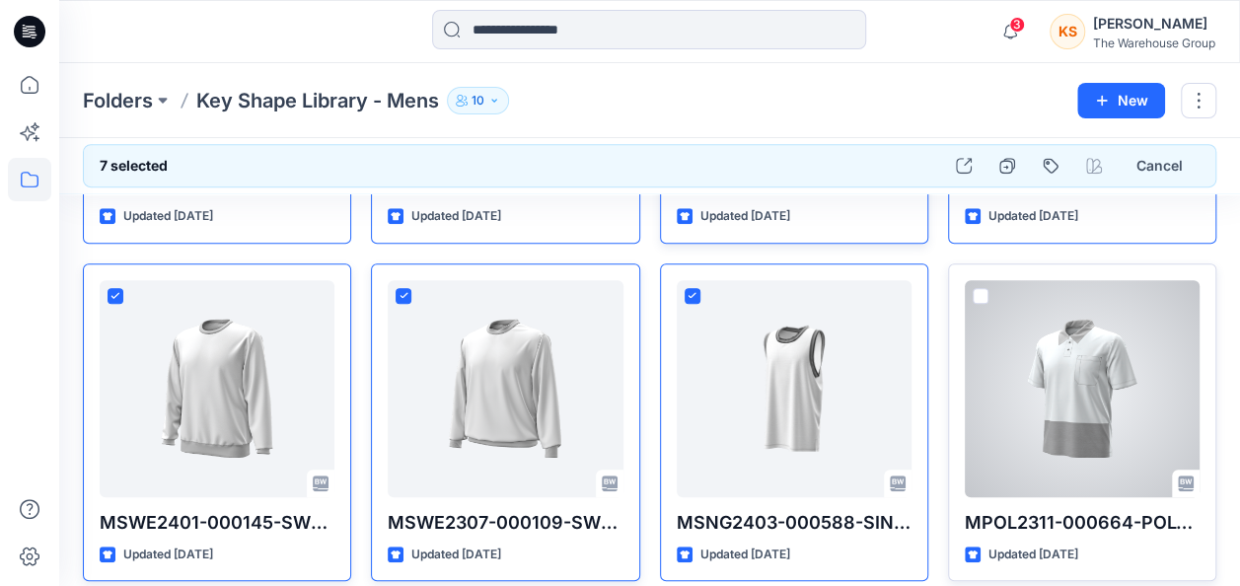
click at [979, 290] on span at bounding box center [981, 296] width 16 height 16
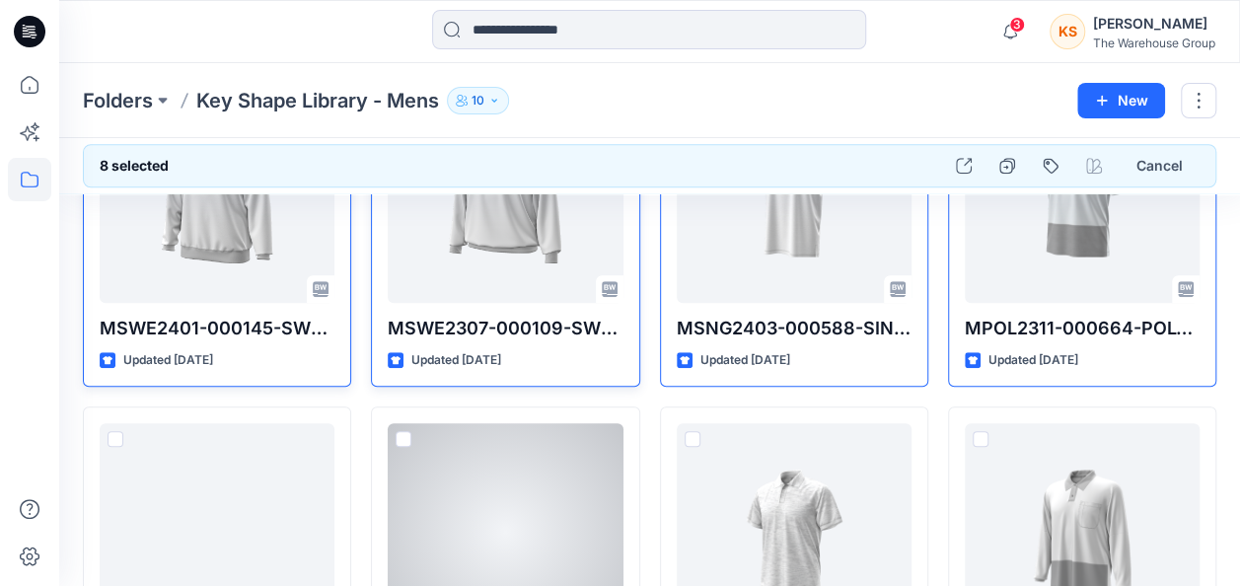
scroll to position [730, 0]
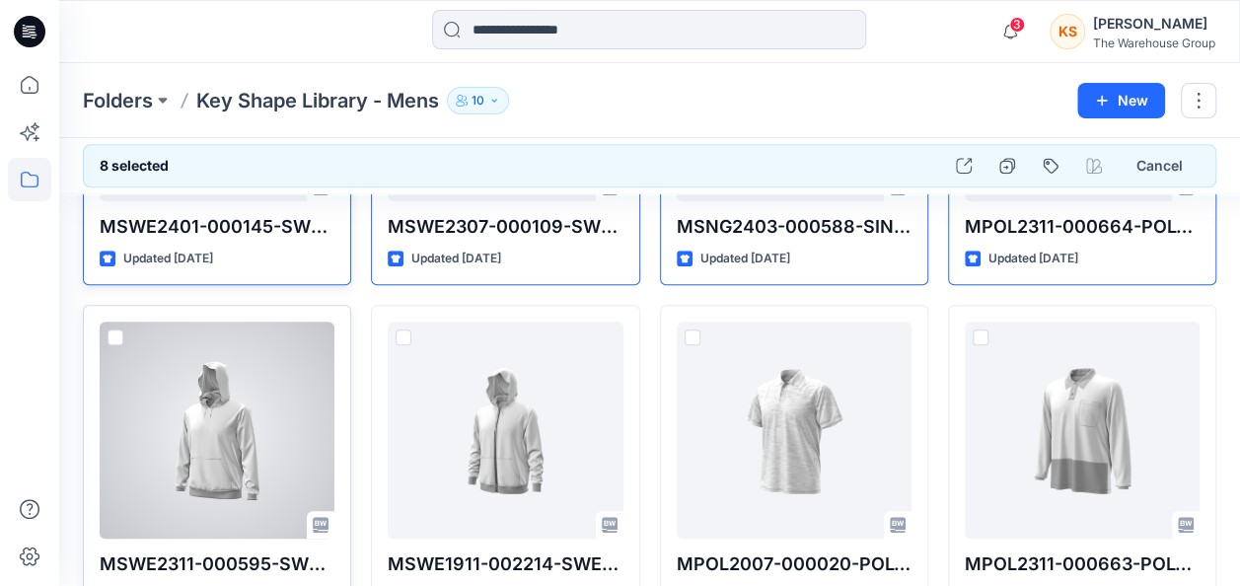
click at [114, 337] on span at bounding box center [116, 338] width 16 height 16
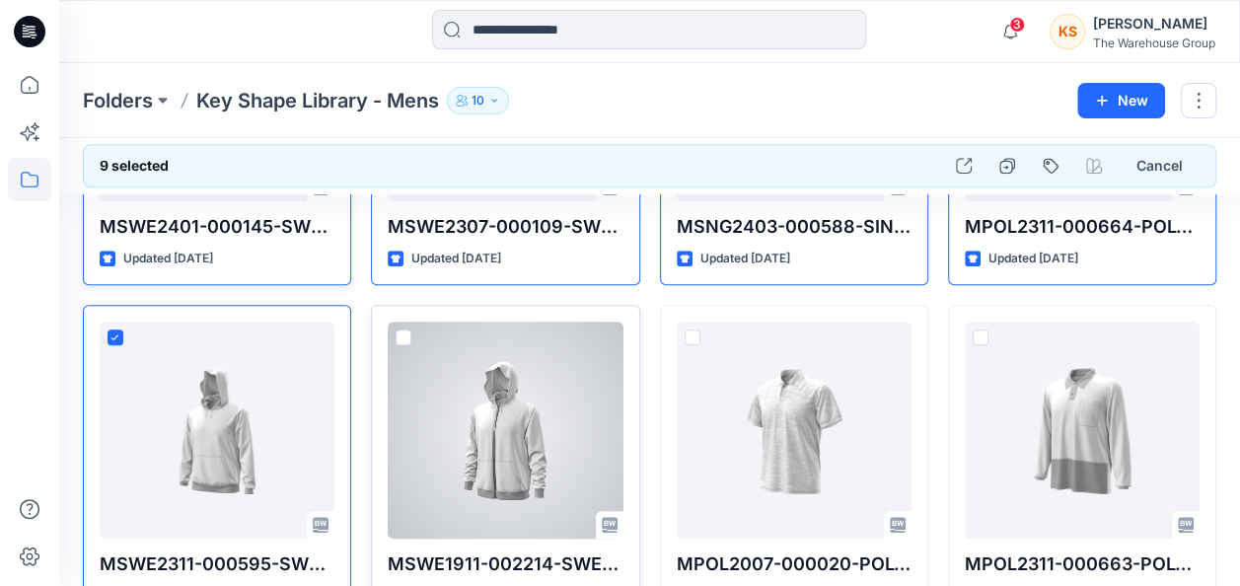
click at [409, 330] on span at bounding box center [404, 338] width 16 height 16
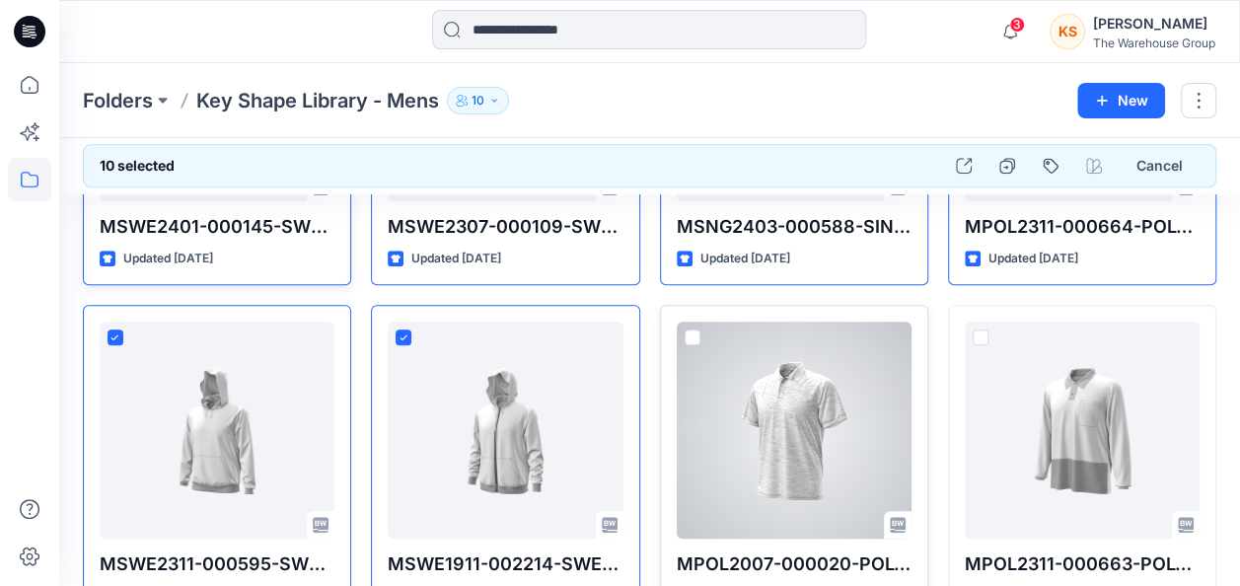
click at [695, 331] on span at bounding box center [693, 338] width 16 height 16
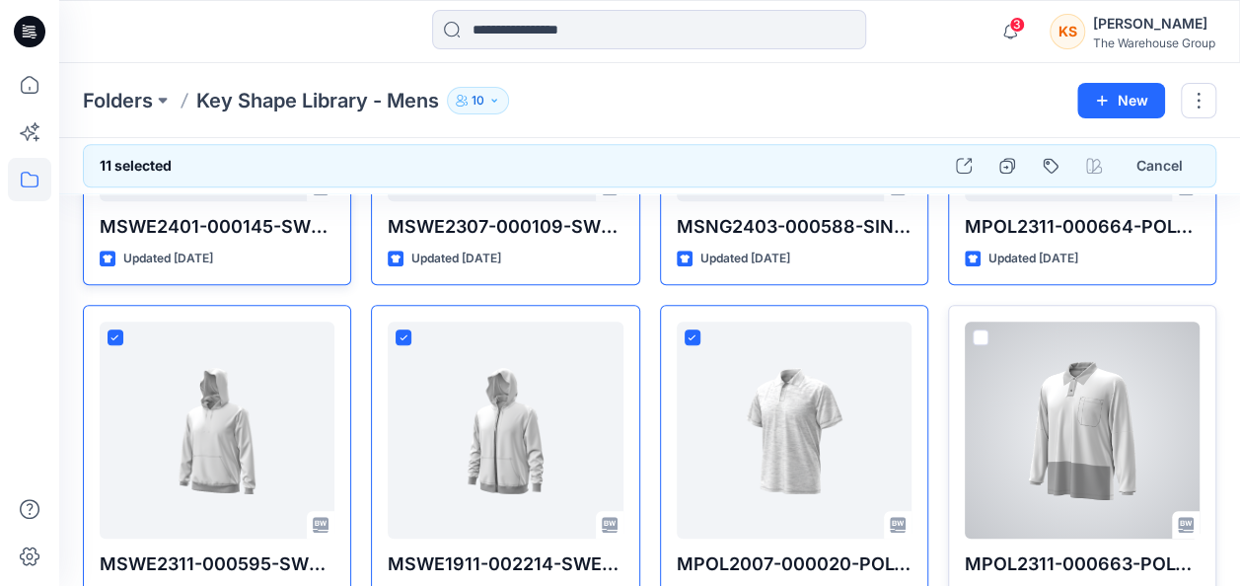
click at [982, 335] on span at bounding box center [981, 338] width 16 height 16
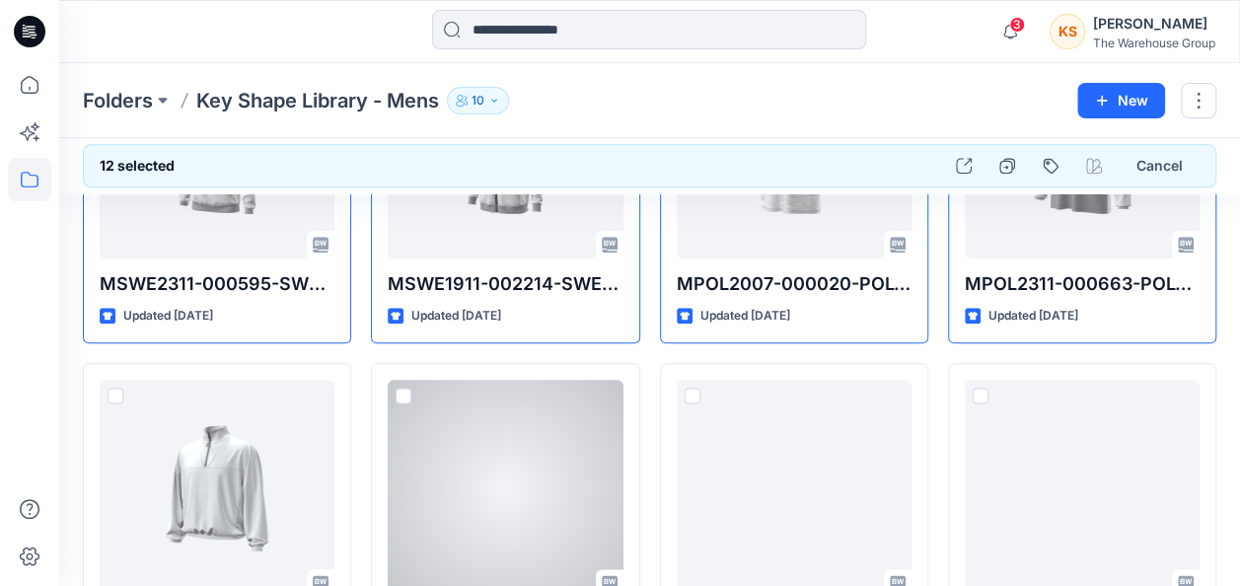
scroll to position [1026, 0]
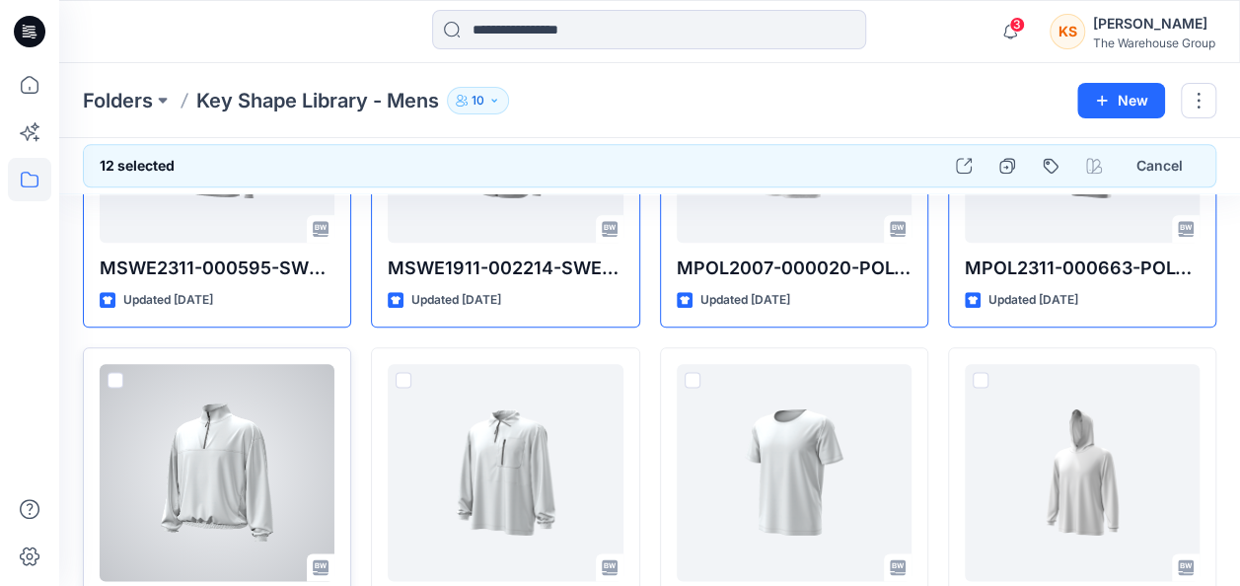
click at [118, 372] on span at bounding box center [116, 380] width 16 height 16
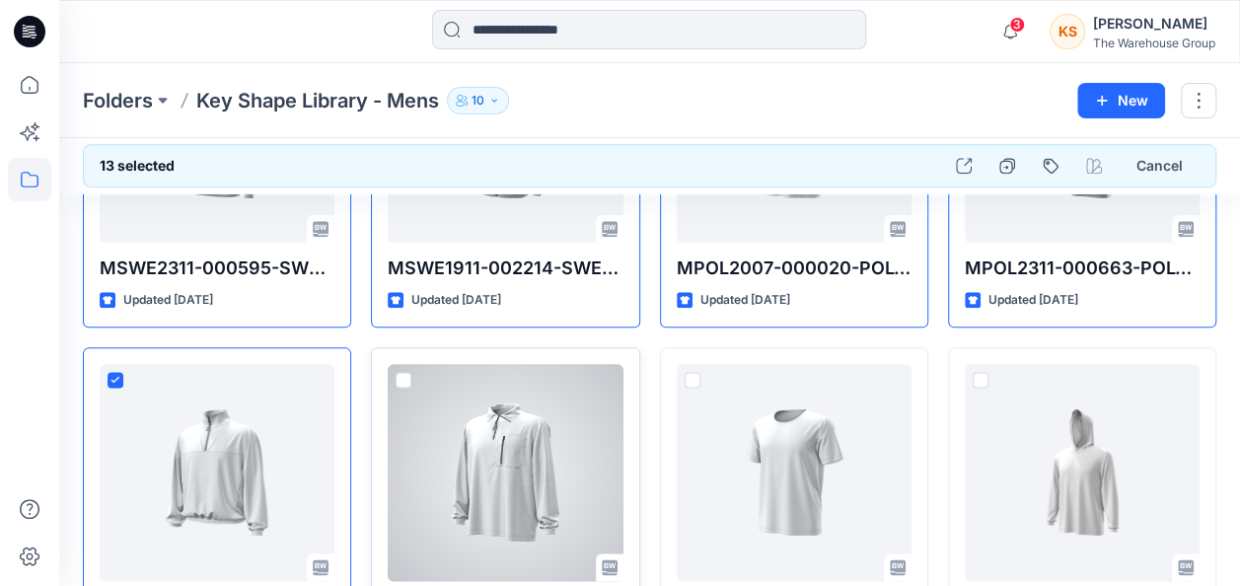
click at [405, 377] on span at bounding box center [404, 380] width 16 height 16
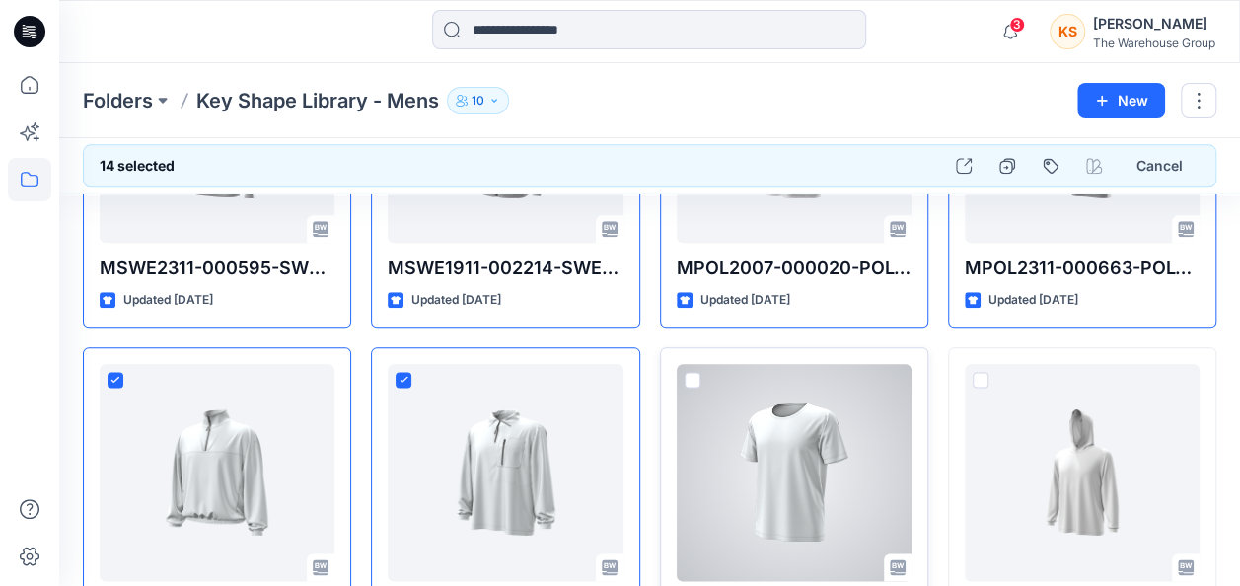
click at [689, 372] on span at bounding box center [693, 380] width 16 height 16
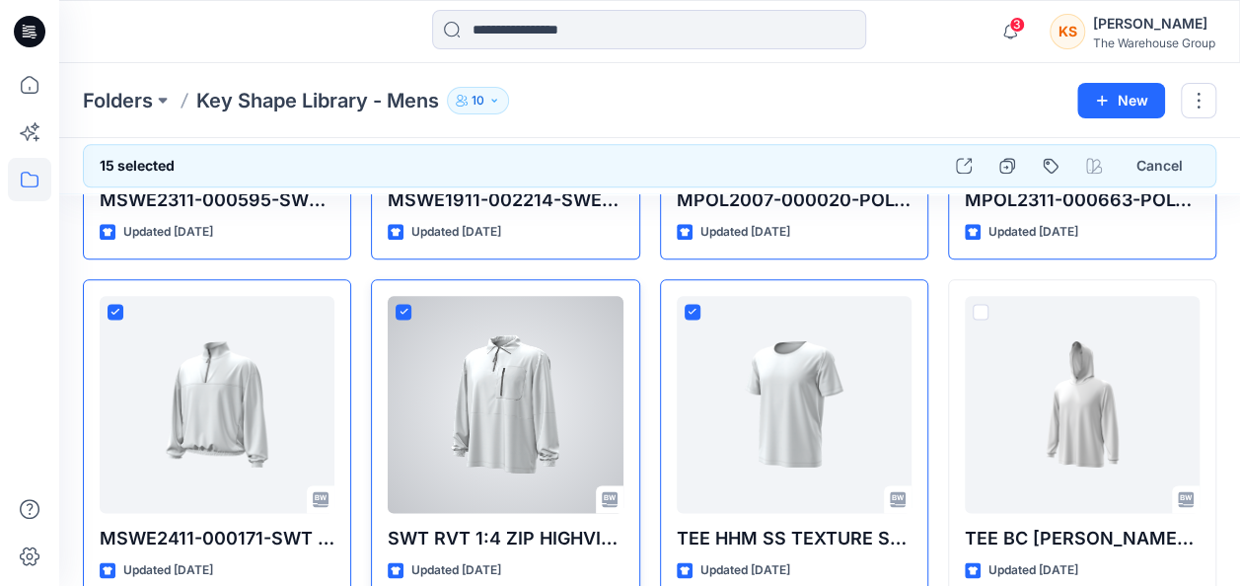
scroll to position [1125, 0]
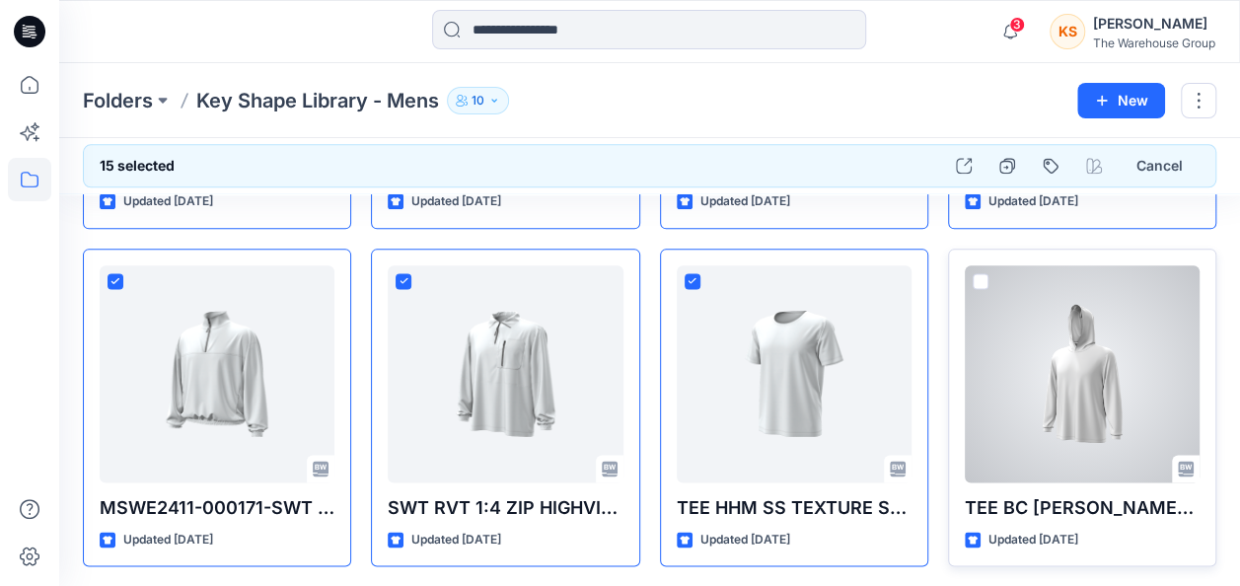
click at [987, 273] on span at bounding box center [981, 281] width 16 height 16
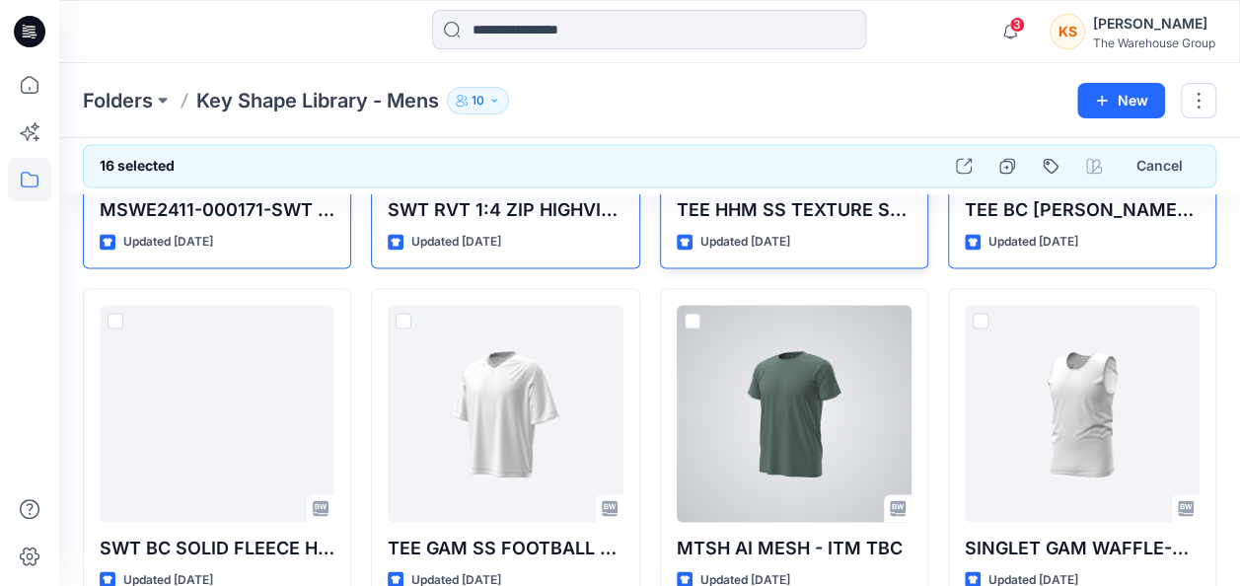
scroll to position [1519, 0]
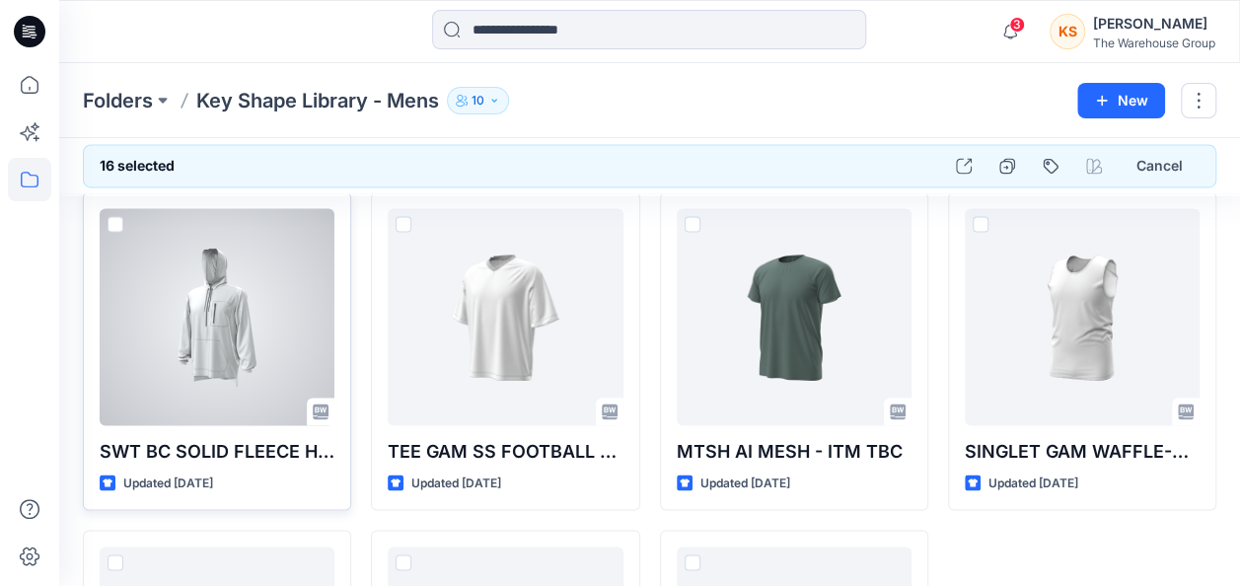
click at [116, 216] on span at bounding box center [116, 224] width 16 height 16
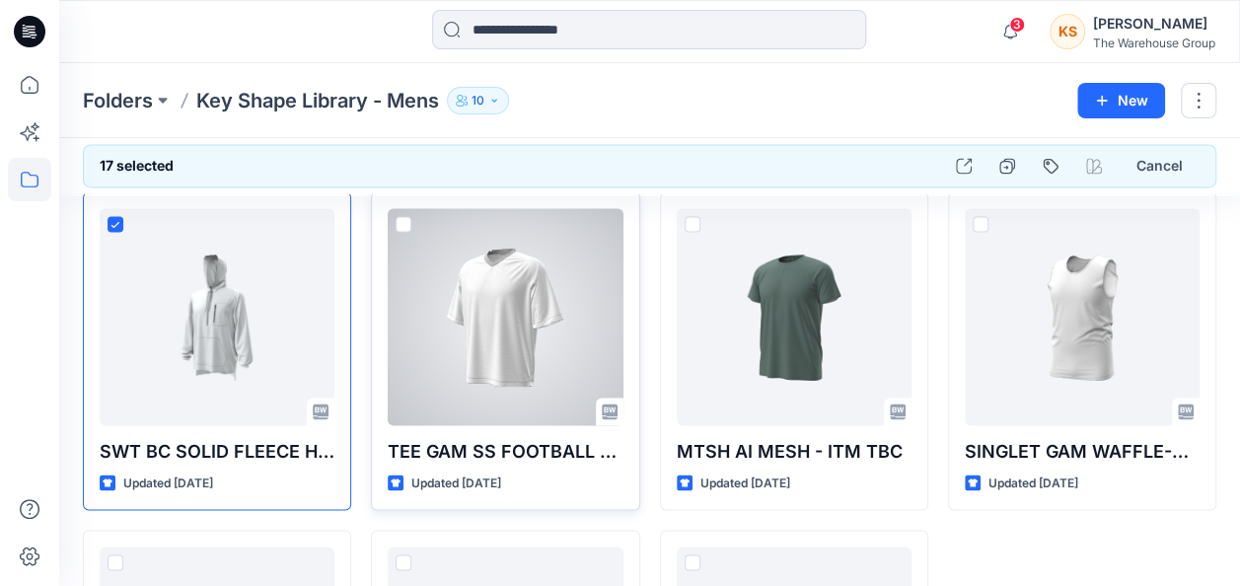
click at [402, 216] on span at bounding box center [404, 224] width 16 height 16
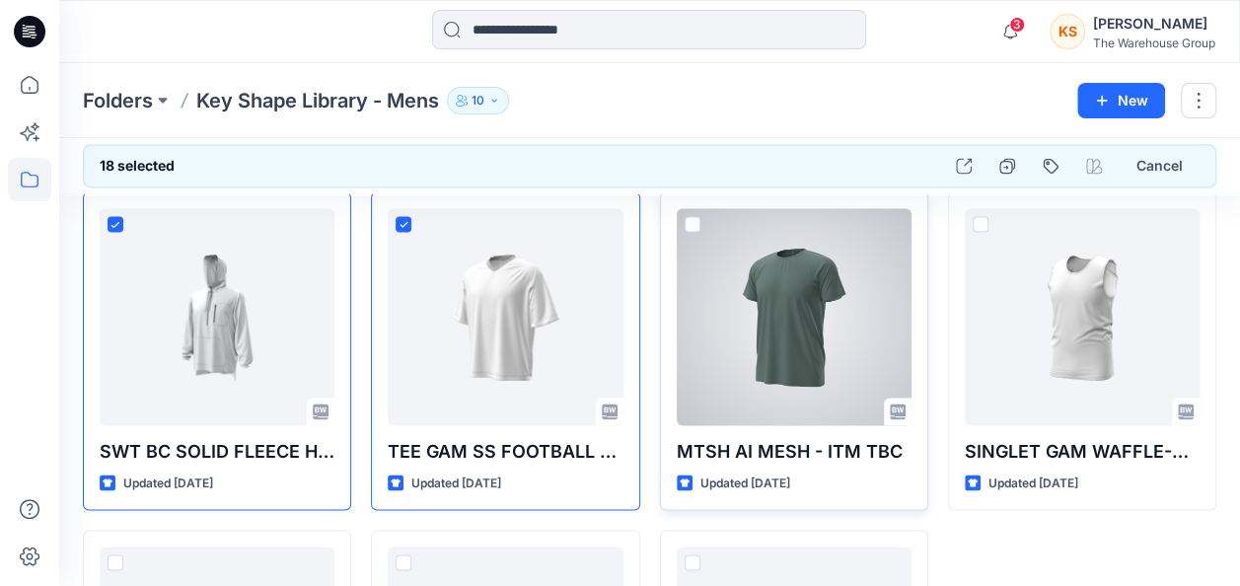
click at [686, 217] on span at bounding box center [693, 224] width 16 height 16
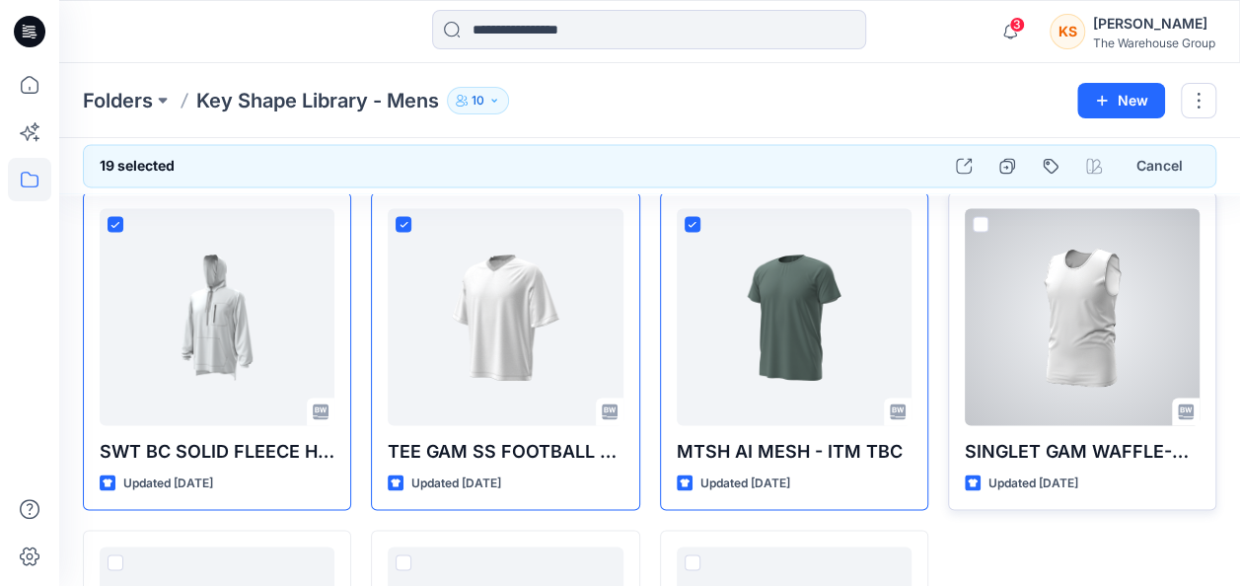
click at [979, 220] on span at bounding box center [981, 224] width 16 height 16
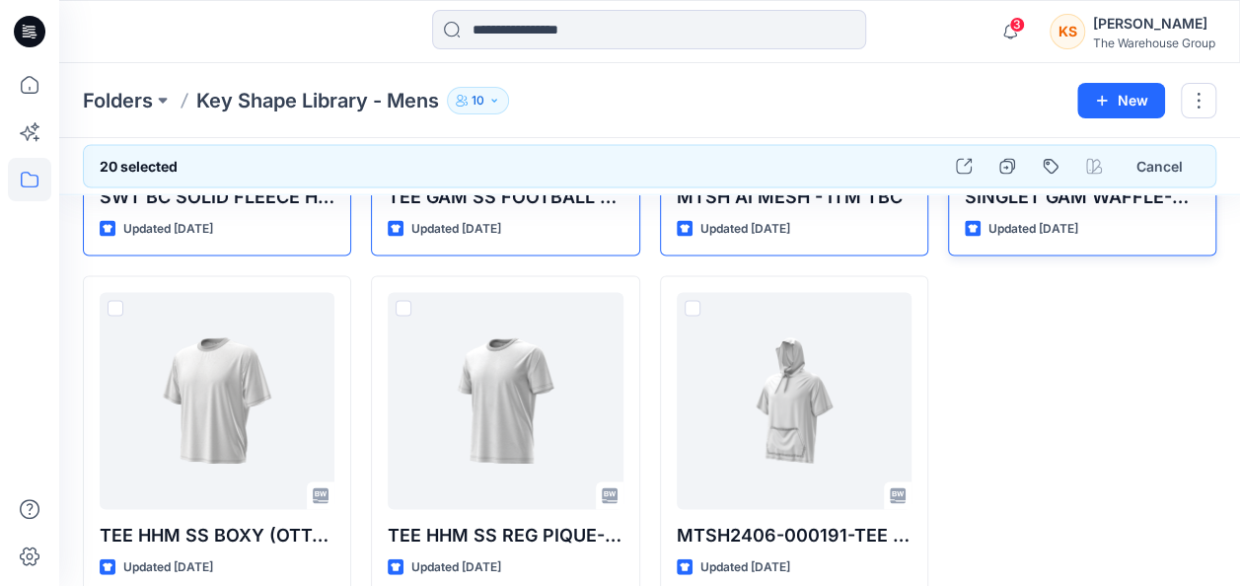
scroll to position [1800, 0]
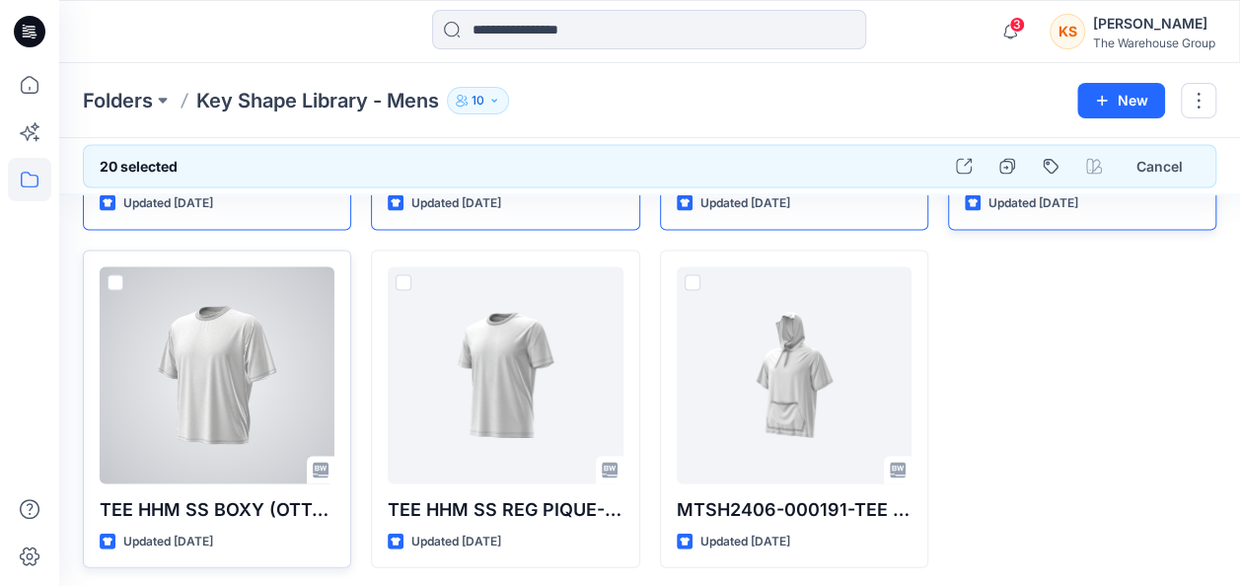
click at [112, 277] on span at bounding box center [116, 282] width 16 height 16
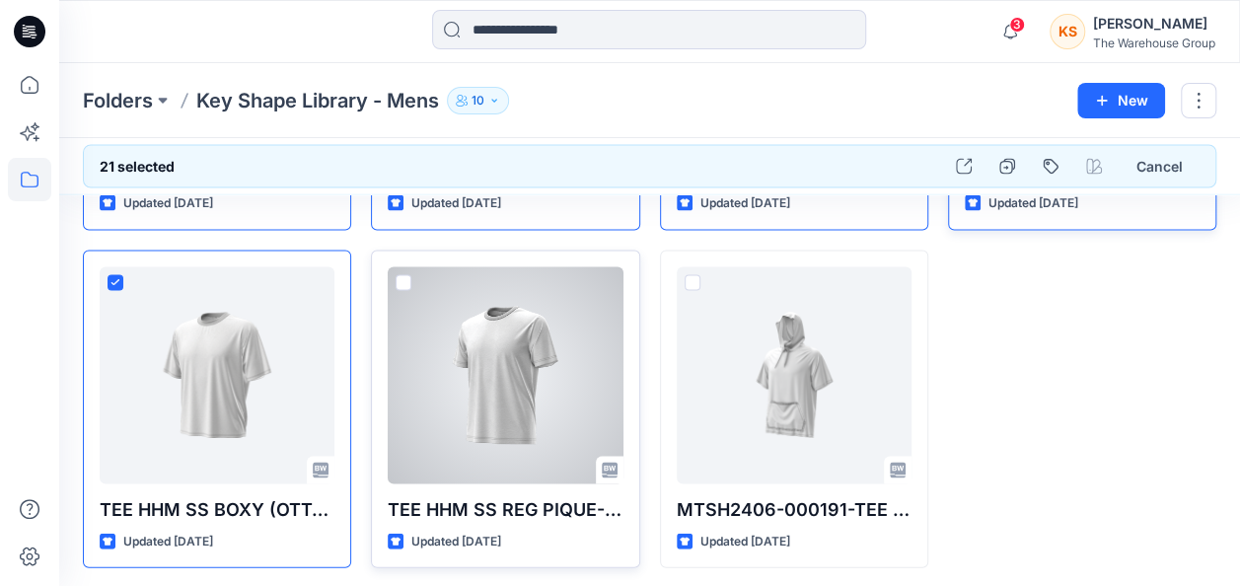
click at [402, 280] on span at bounding box center [404, 282] width 16 height 16
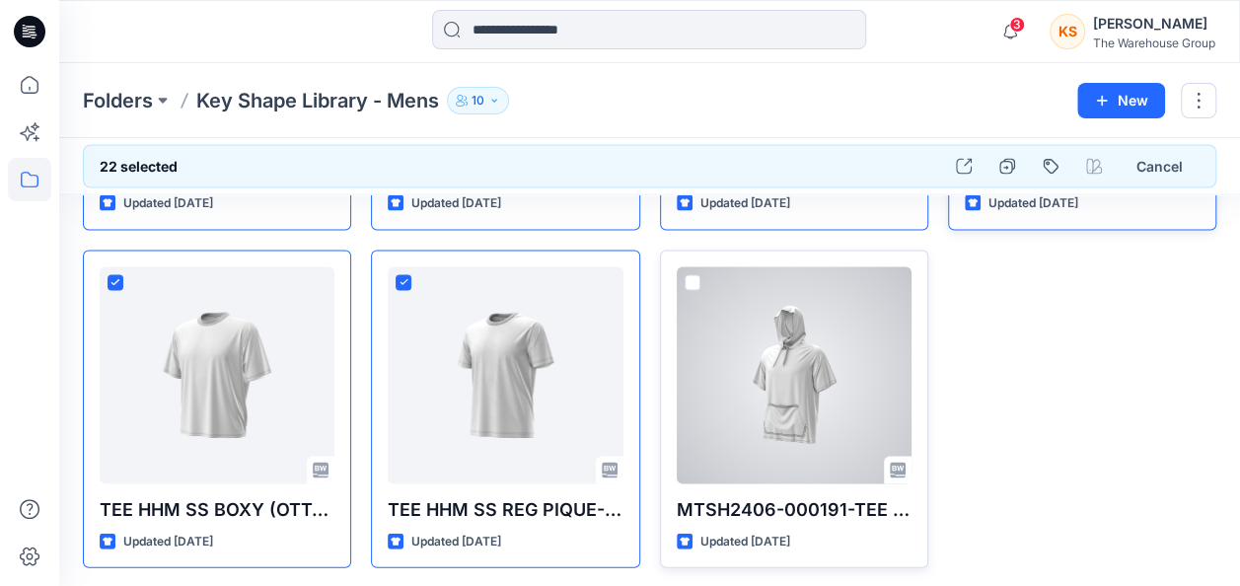
click at [687, 274] on span at bounding box center [693, 282] width 16 height 16
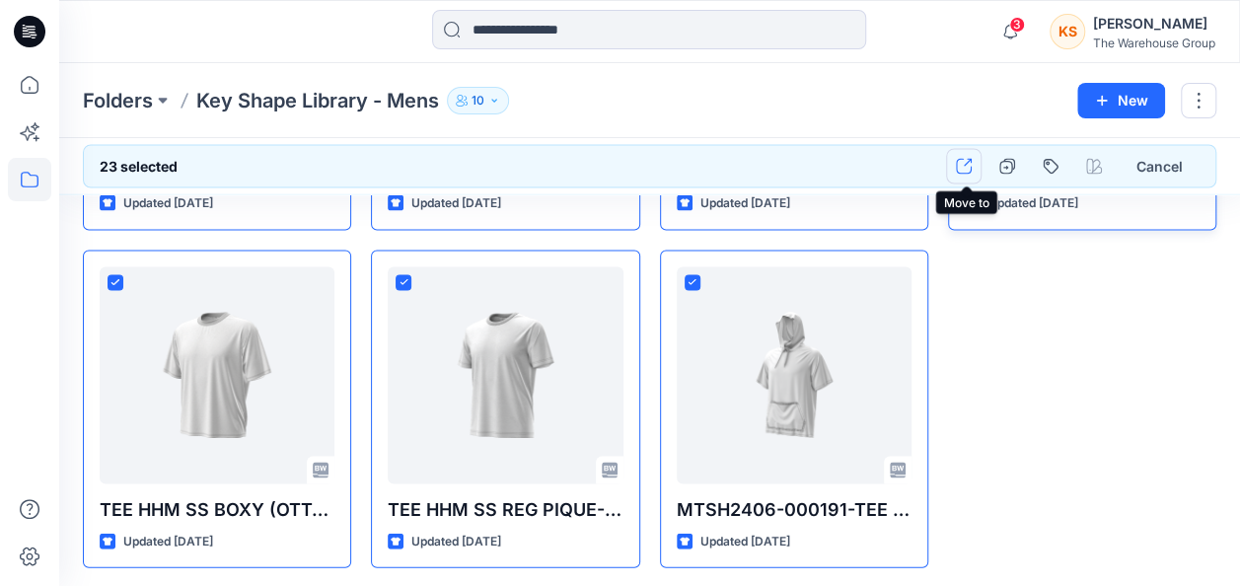
click at [972, 162] on icon "button" at bounding box center [964, 166] width 16 height 16
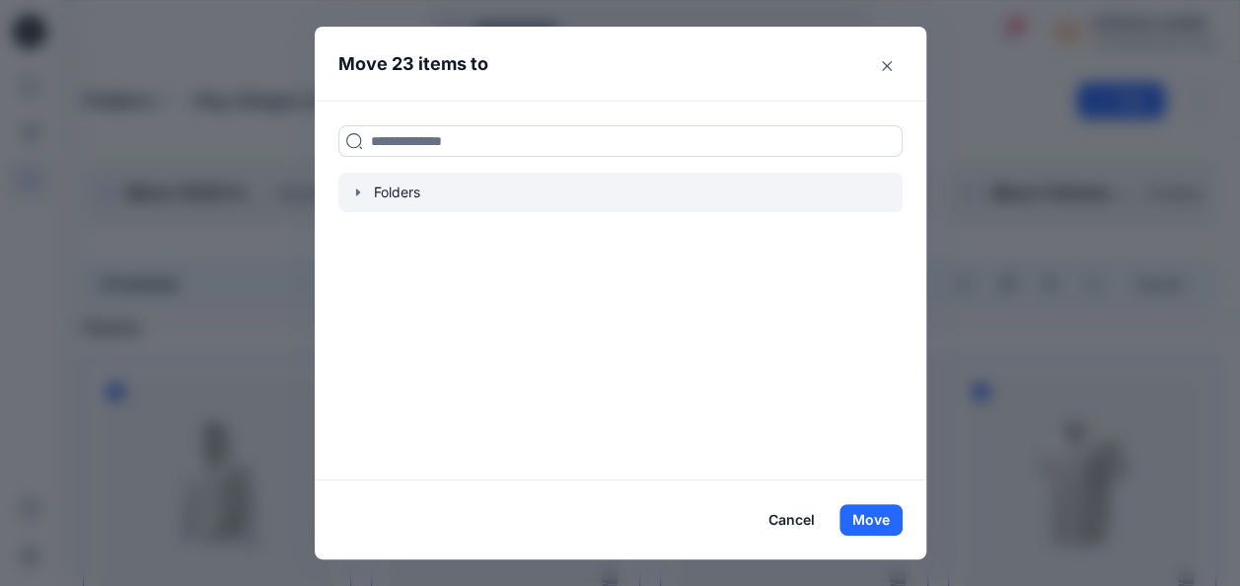
click at [384, 194] on div at bounding box center [620, 192] width 564 height 39
click at [361, 188] on icon "button" at bounding box center [358, 192] width 16 height 16
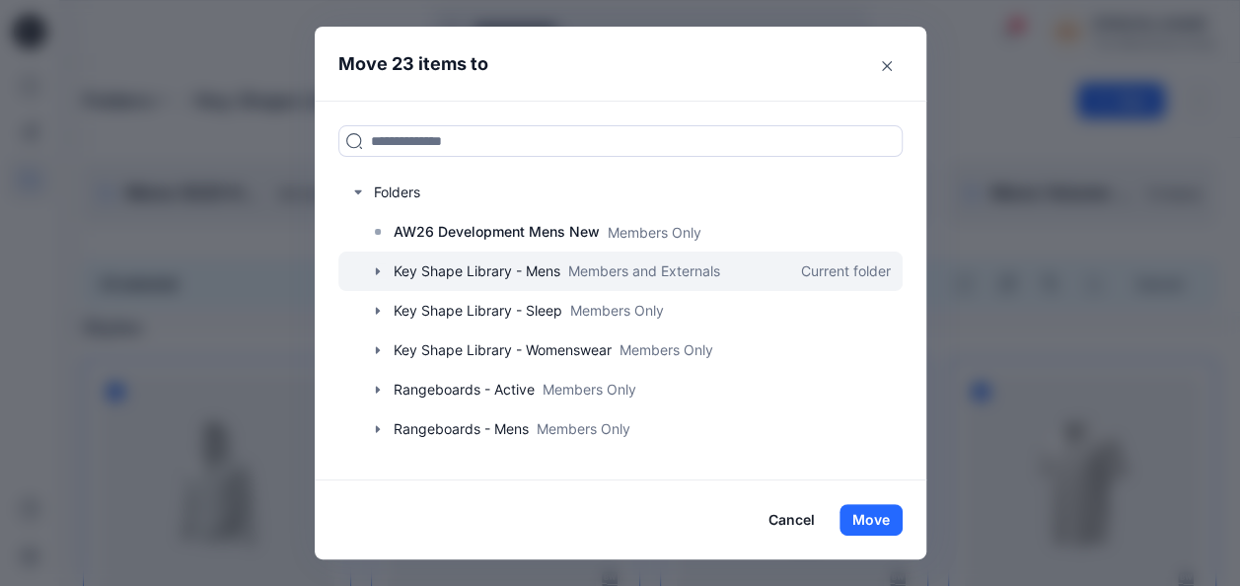
click at [386, 270] on icon "button" at bounding box center [378, 271] width 16 height 16
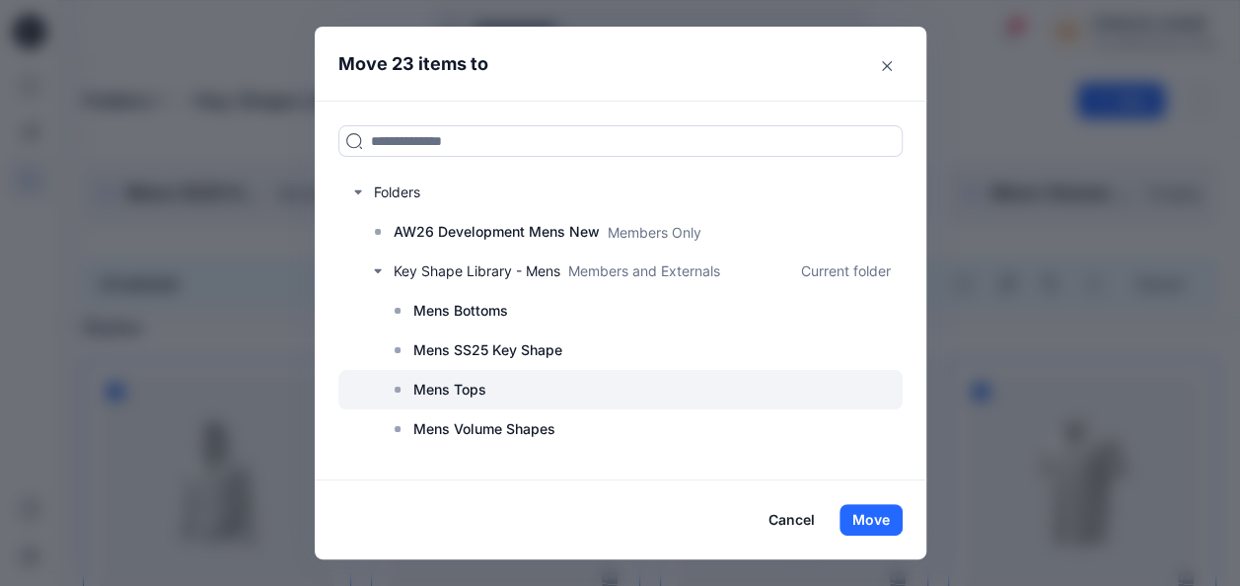
click at [476, 387] on p "Mens Tops" at bounding box center [449, 390] width 73 height 24
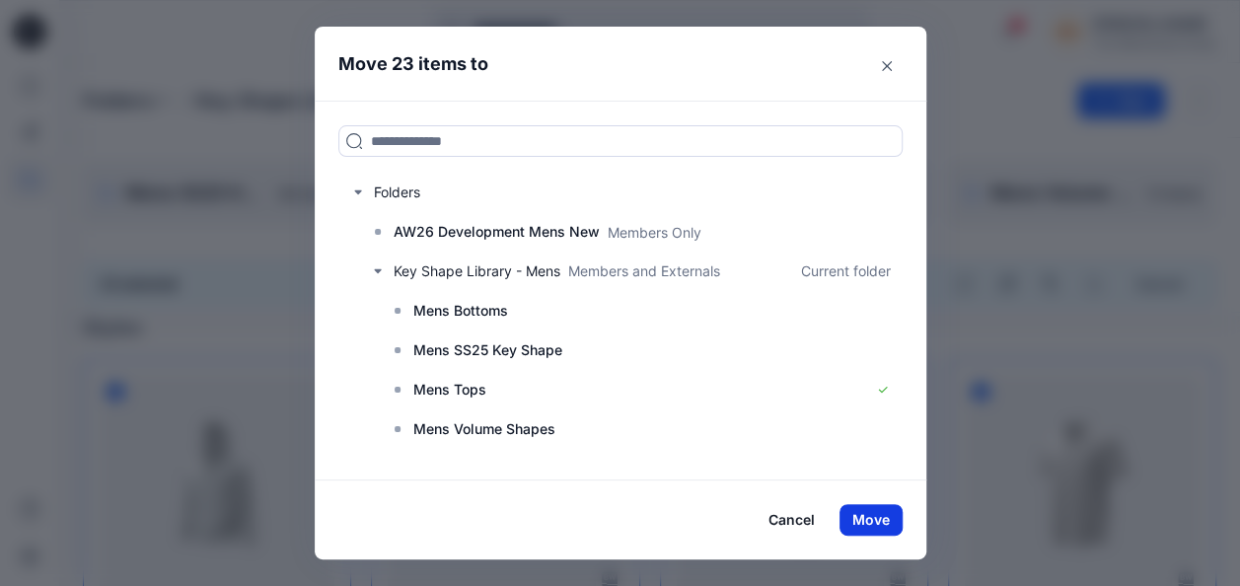
click at [882, 516] on button "Move" at bounding box center [871, 520] width 63 height 32
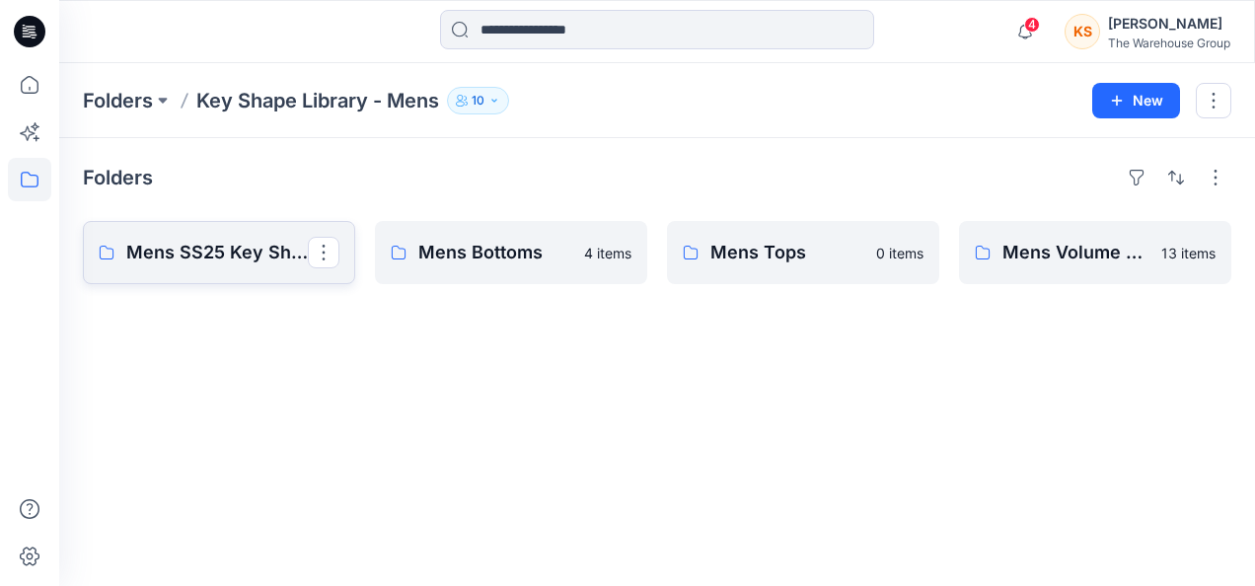
click at [223, 244] on p "Mens SS25 Key Shape" at bounding box center [217, 253] width 182 height 28
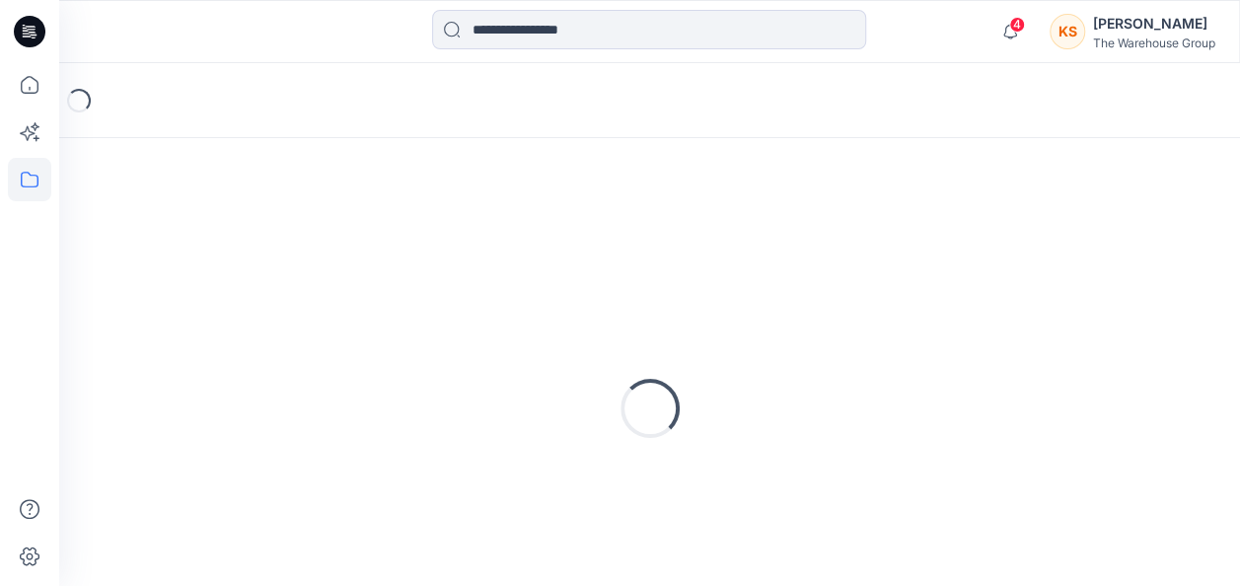
click at [223, 244] on div "Loading..." at bounding box center [650, 408] width 1134 height 493
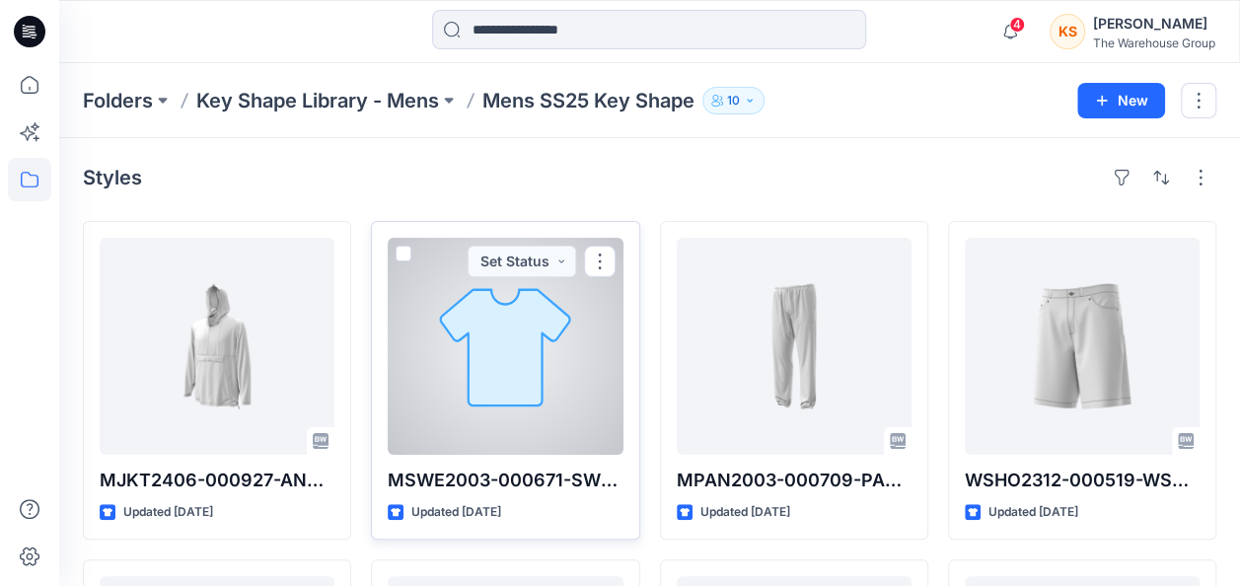
click at [443, 280] on div at bounding box center [505, 346] width 235 height 217
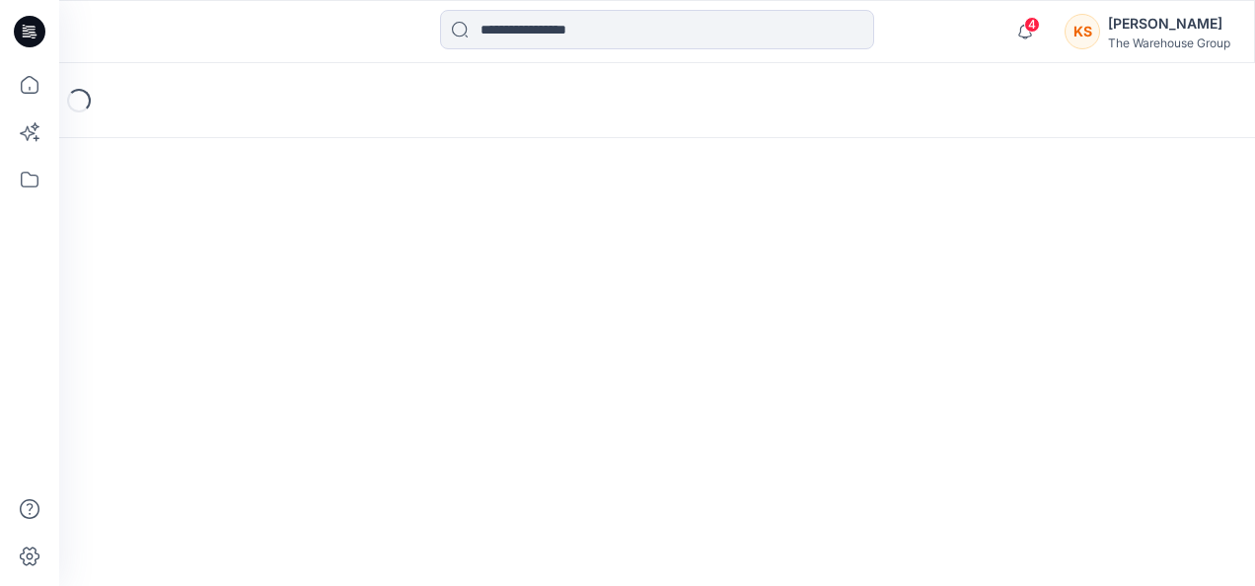
click at [443, 280] on div "Loading..." at bounding box center [657, 324] width 1196 height 523
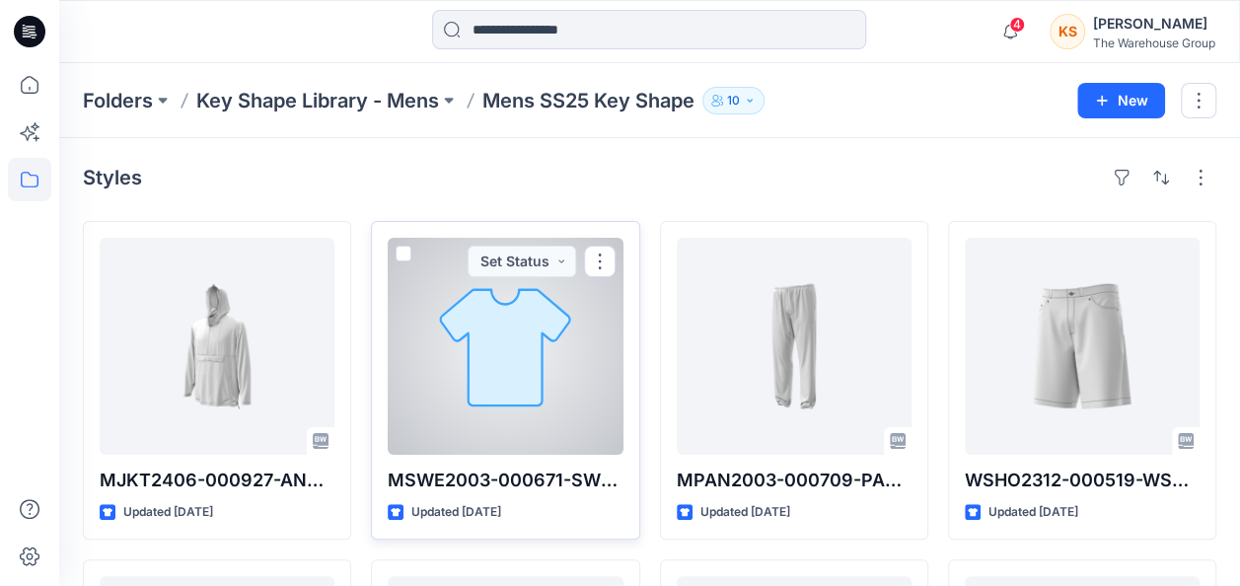
click at [526, 282] on div at bounding box center [505, 346] width 235 height 217
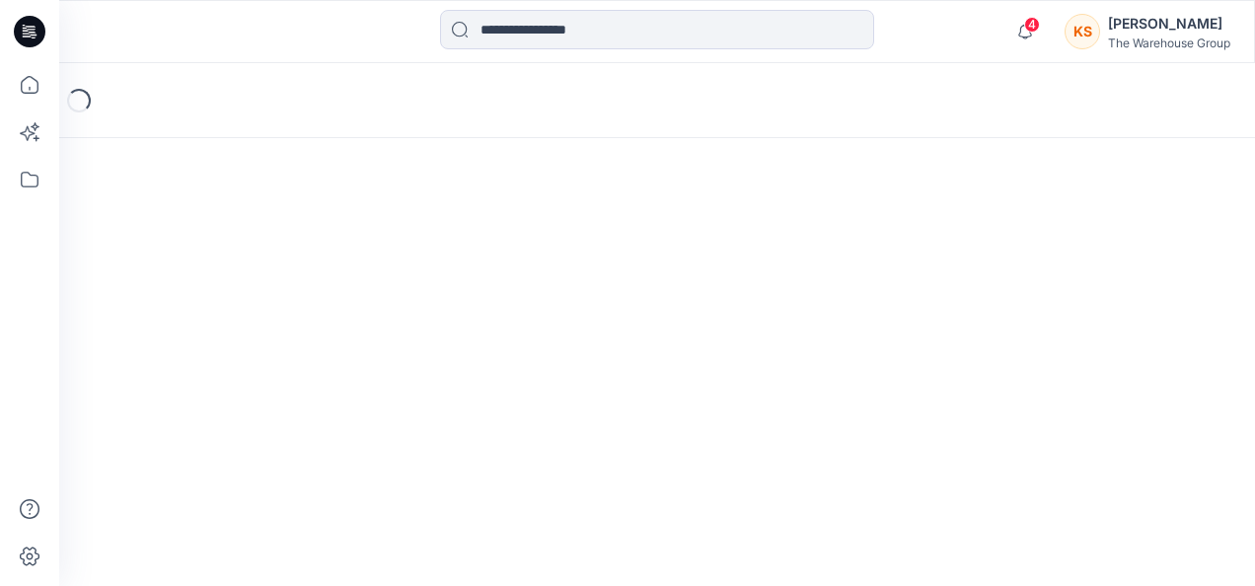
click at [526, 282] on div "Loading..." at bounding box center [657, 324] width 1196 height 523
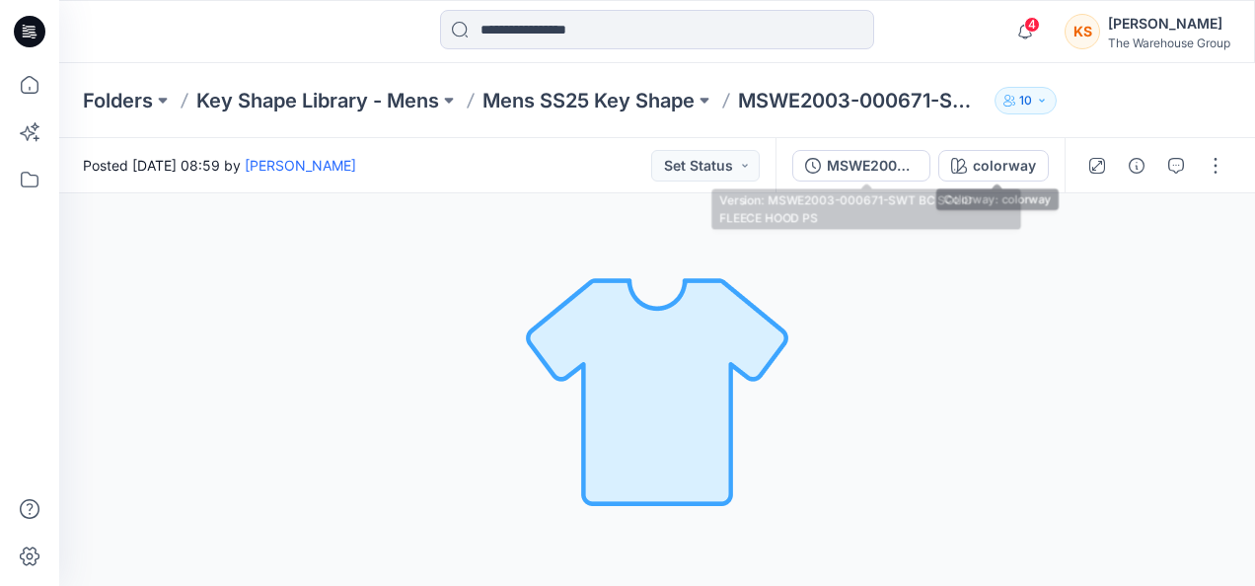
click at [860, 152] on button "MSWE2003-000671-SWT BC SOLID FLEECE HOOD PS" at bounding box center [861, 166] width 138 height 32
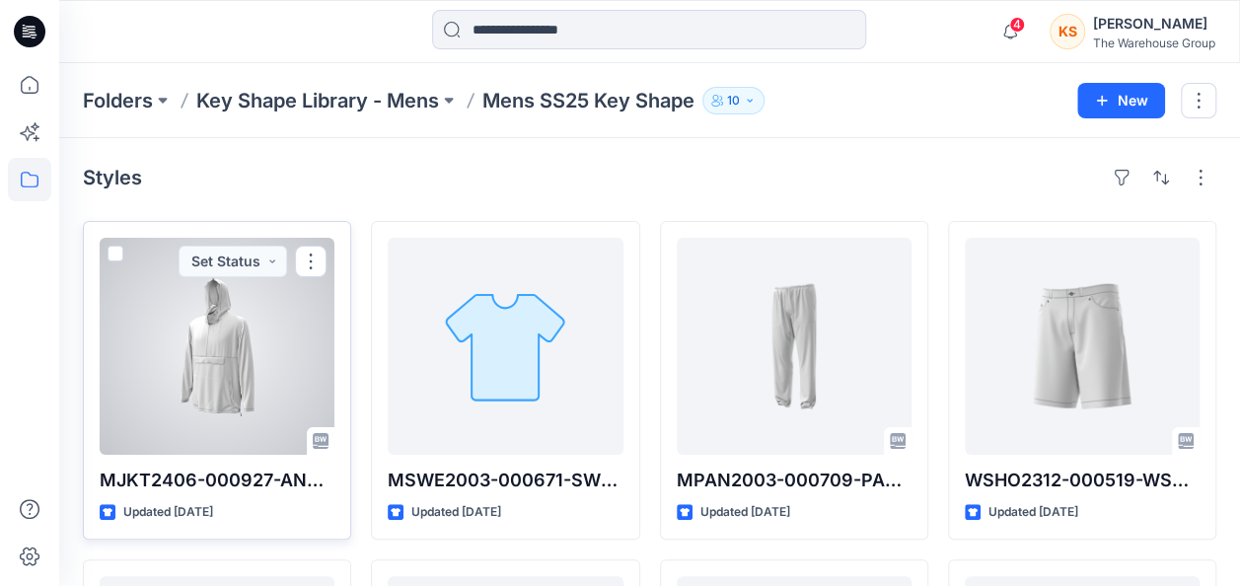
click at [112, 248] on span at bounding box center [116, 254] width 16 height 16
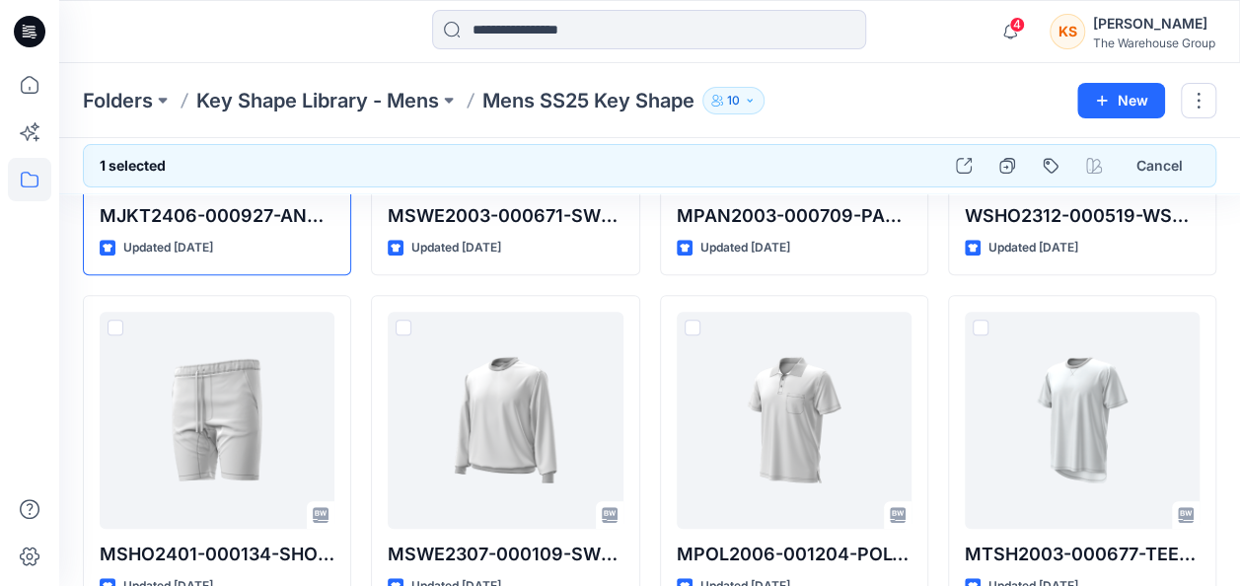
scroll to position [296, 0]
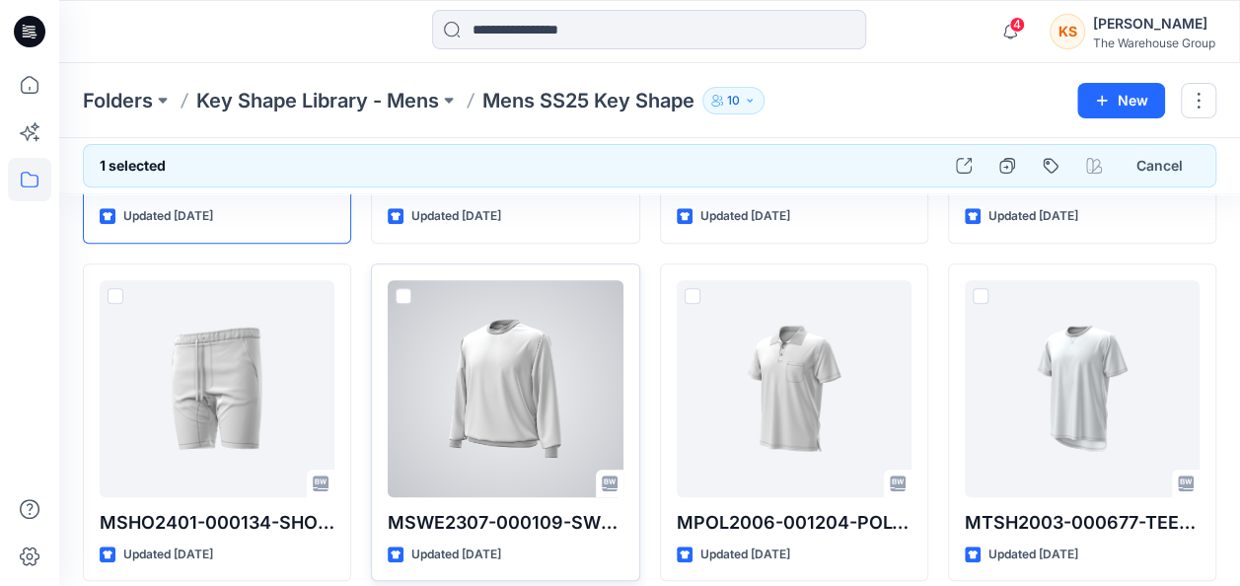
click at [385, 282] on div "MSWE2307-000109-SWT GAM CREW PRINT S-3XL Updated 7 months ago" at bounding box center [505, 422] width 268 height 319
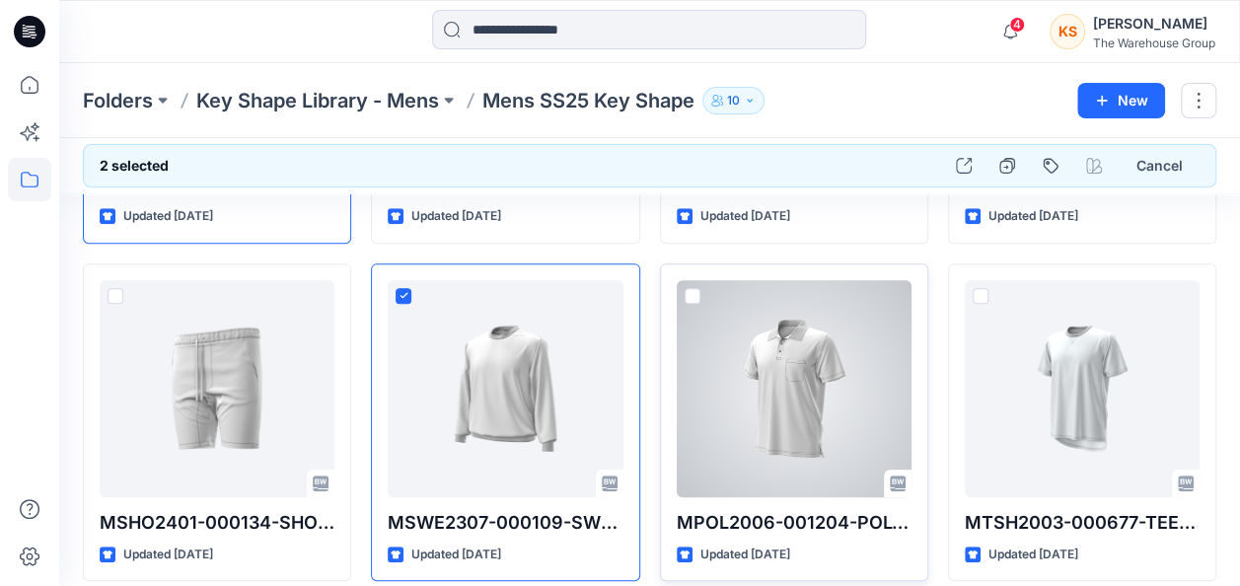
click at [700, 292] on div at bounding box center [794, 388] width 235 height 217
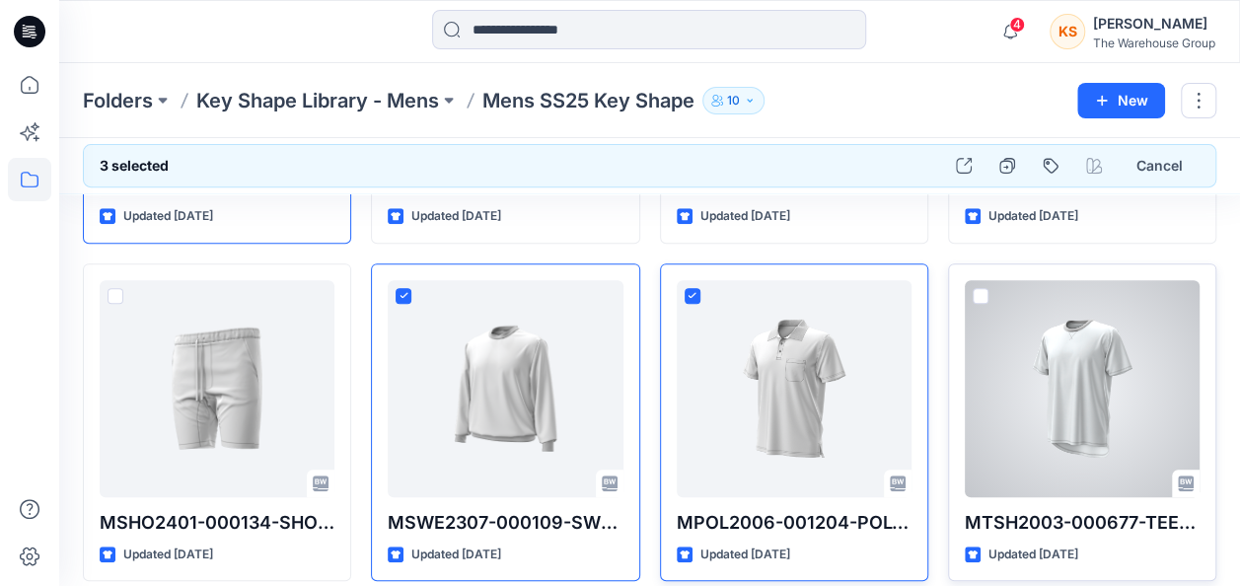
click at [979, 292] on span at bounding box center [981, 296] width 16 height 16
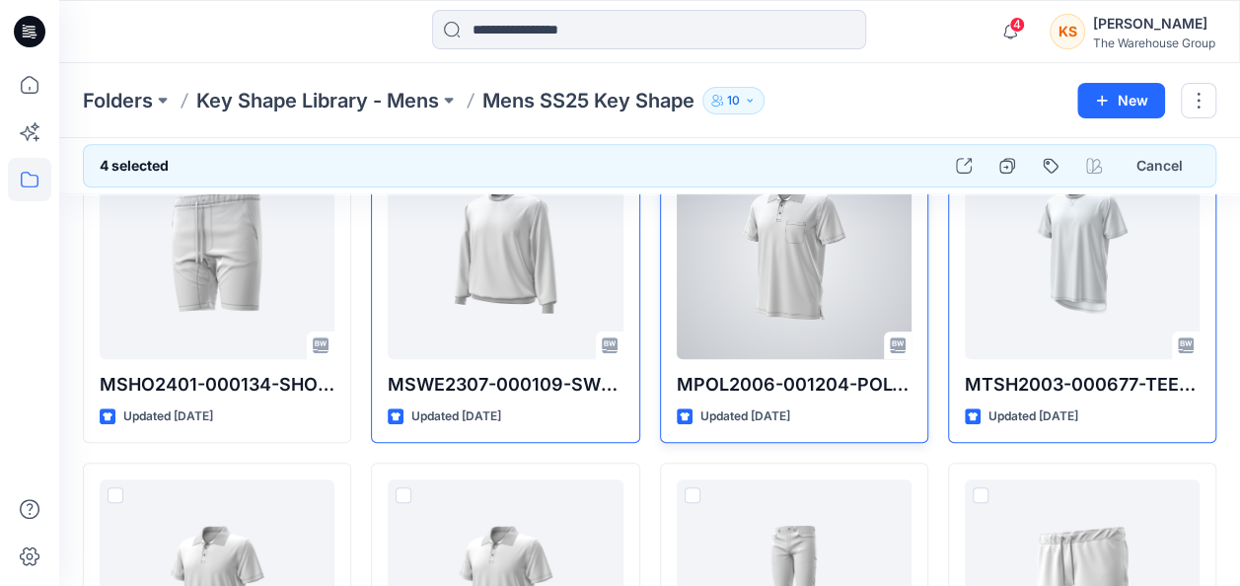
scroll to position [592, 0]
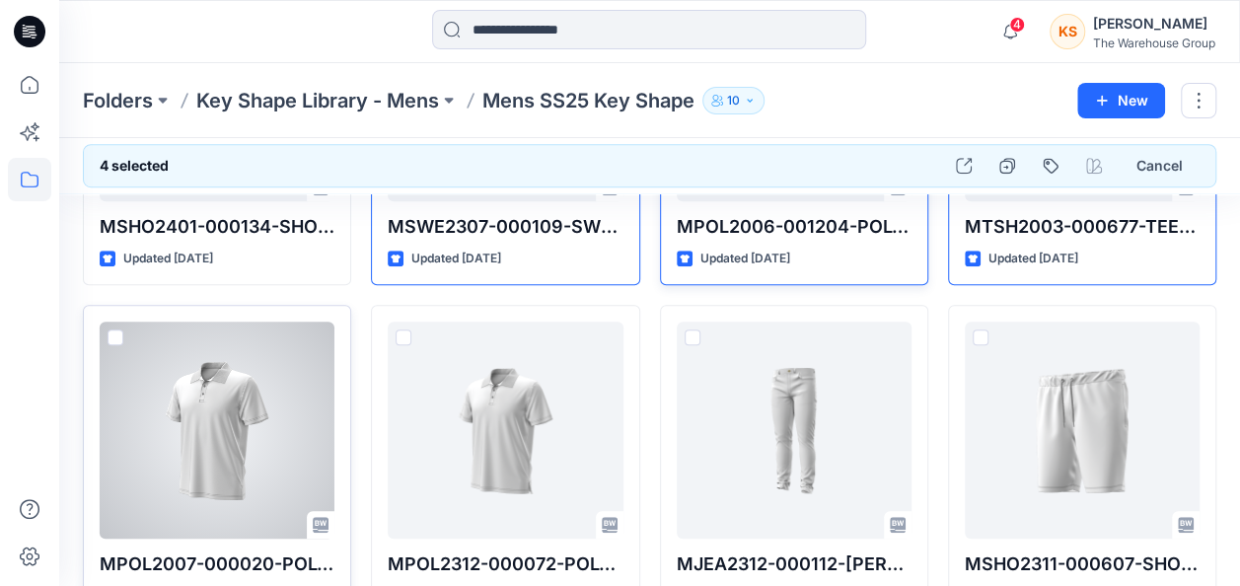
click at [110, 324] on div at bounding box center [217, 430] width 235 height 217
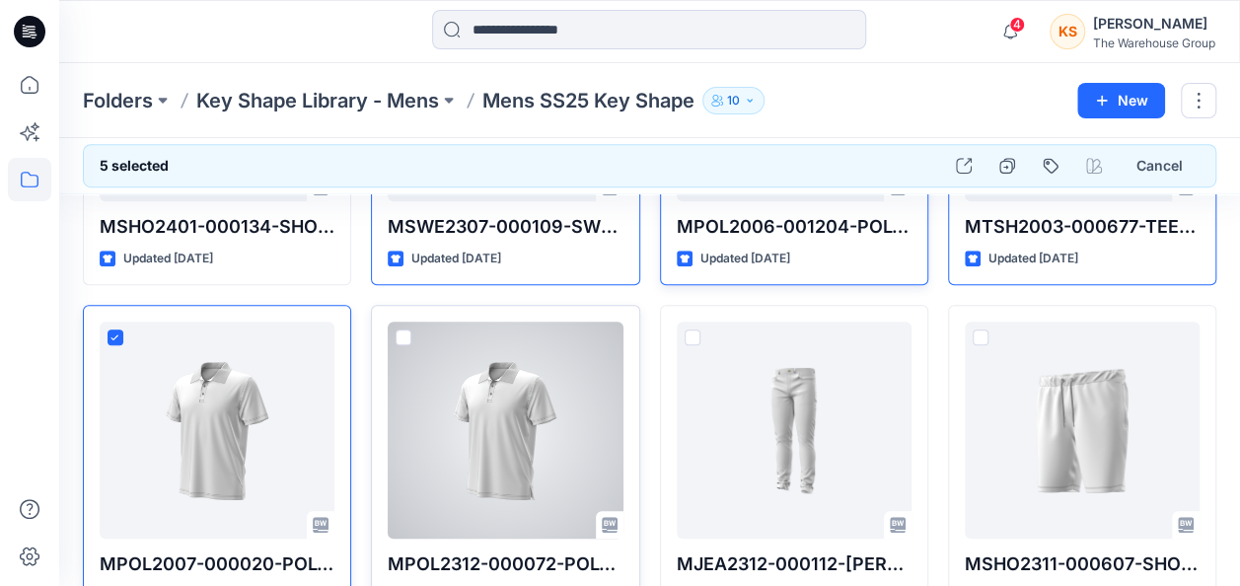
click at [407, 332] on span at bounding box center [404, 338] width 16 height 16
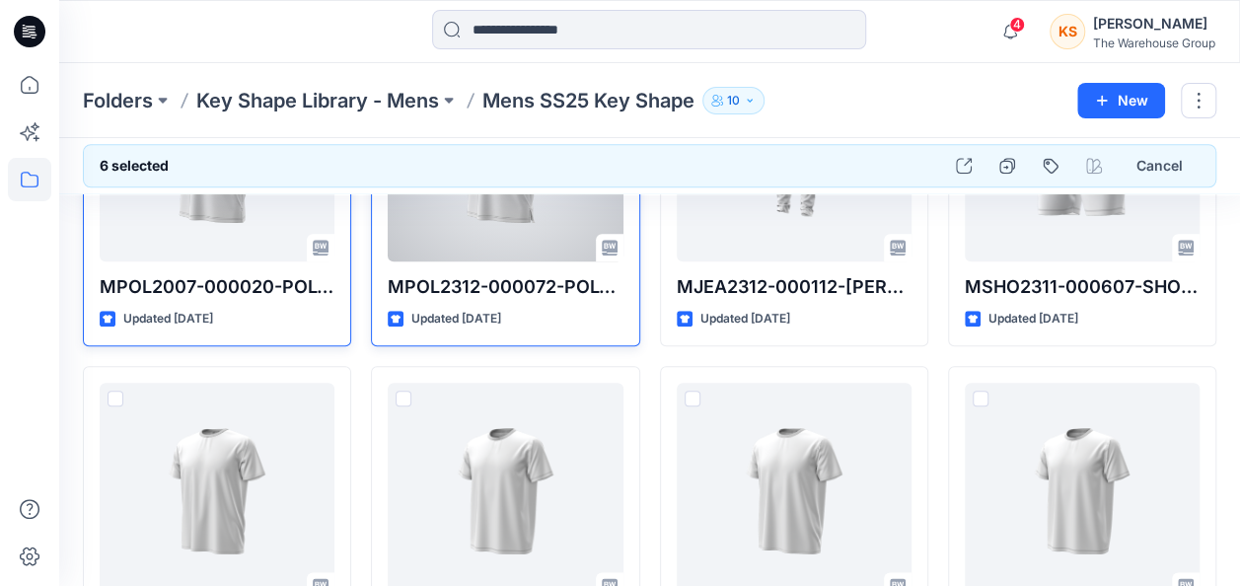
scroll to position [888, 0]
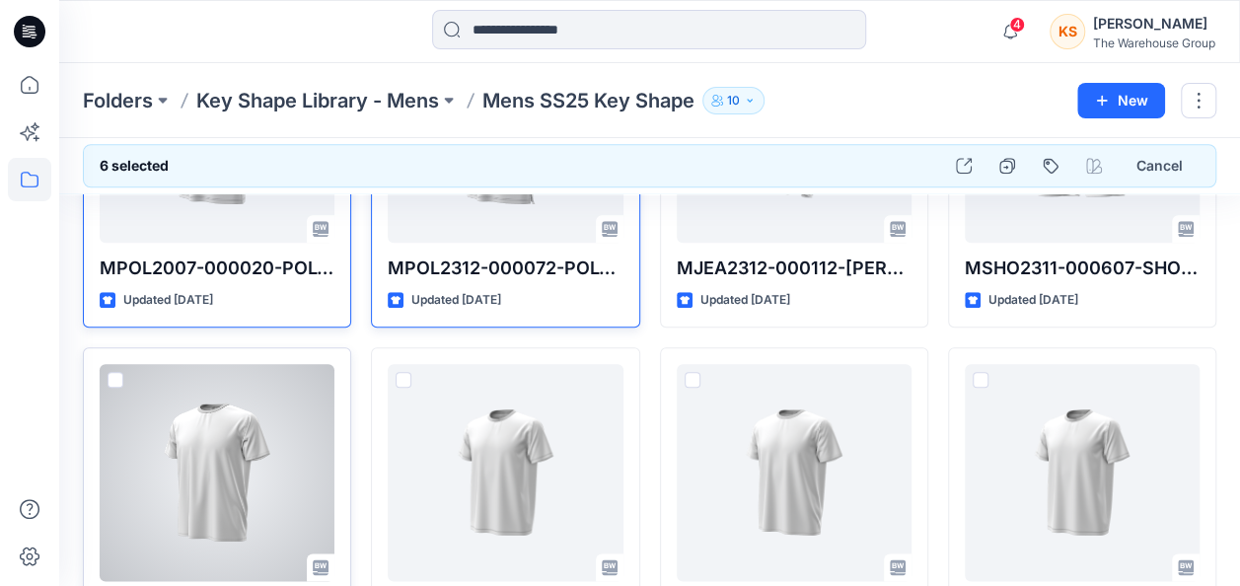
click at [112, 372] on span at bounding box center [116, 380] width 16 height 16
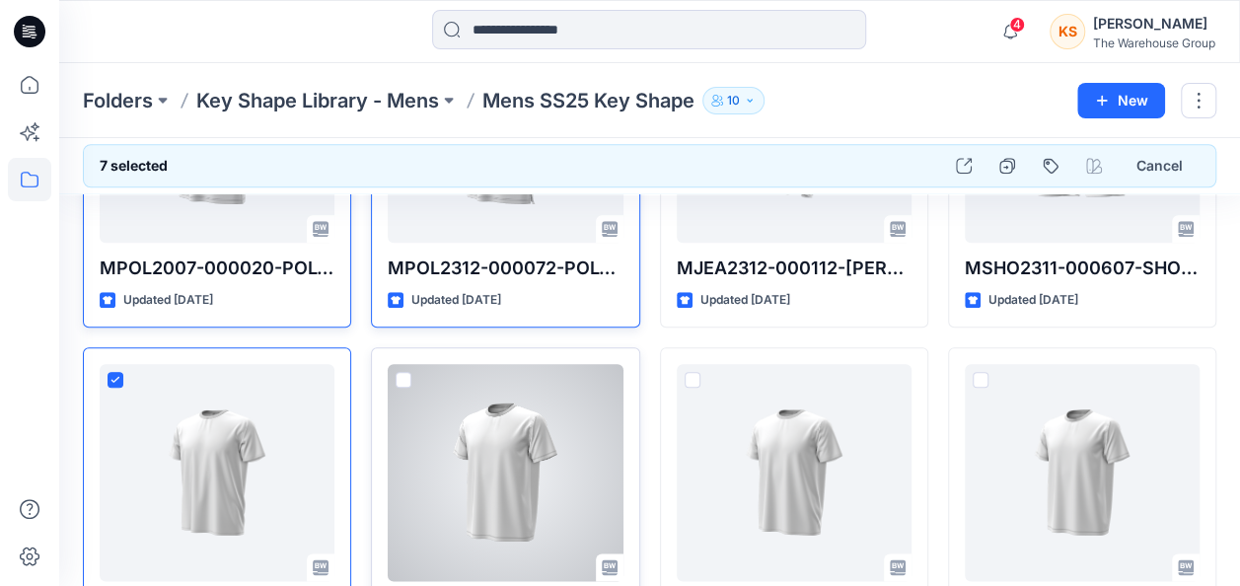
click at [401, 379] on span at bounding box center [404, 380] width 16 height 16
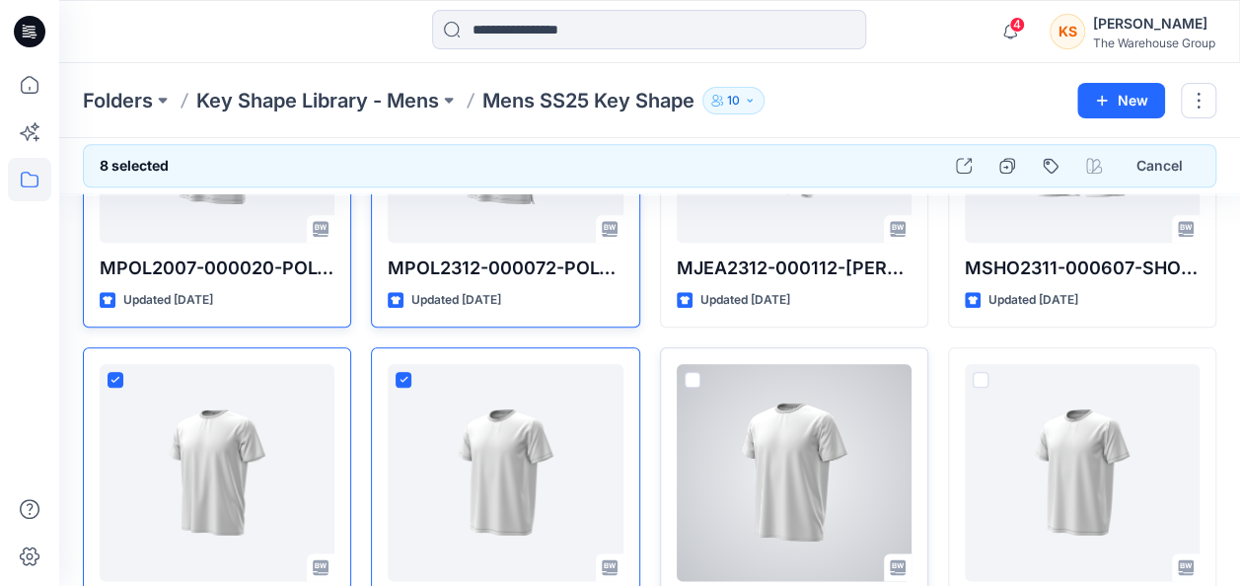
click at [693, 372] on span at bounding box center [693, 380] width 16 height 16
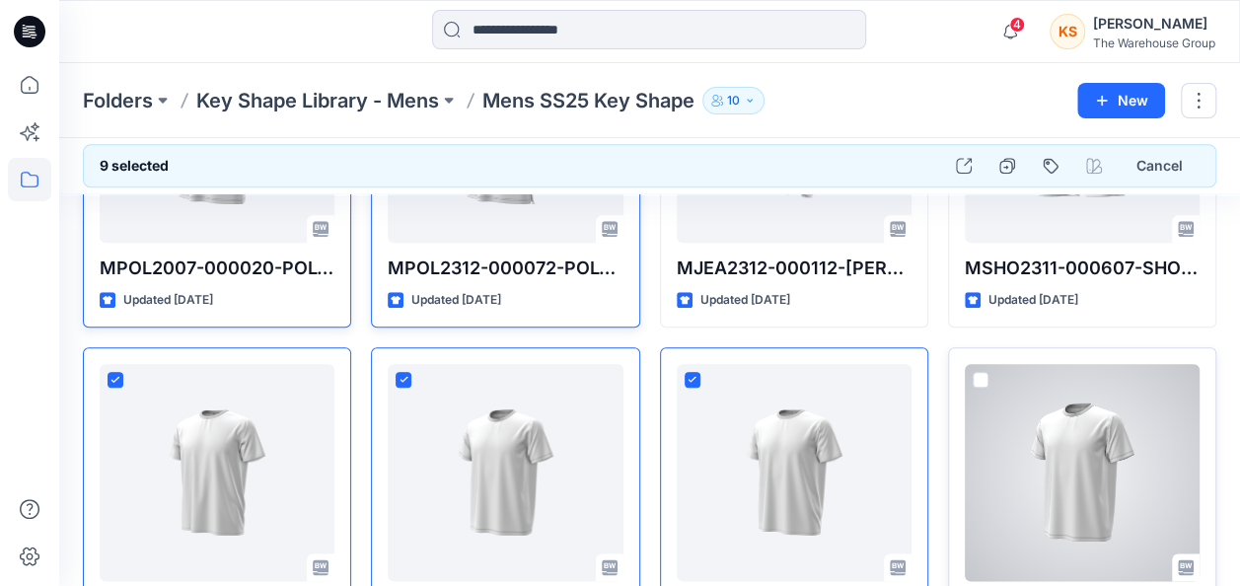
click at [980, 375] on span at bounding box center [981, 380] width 16 height 16
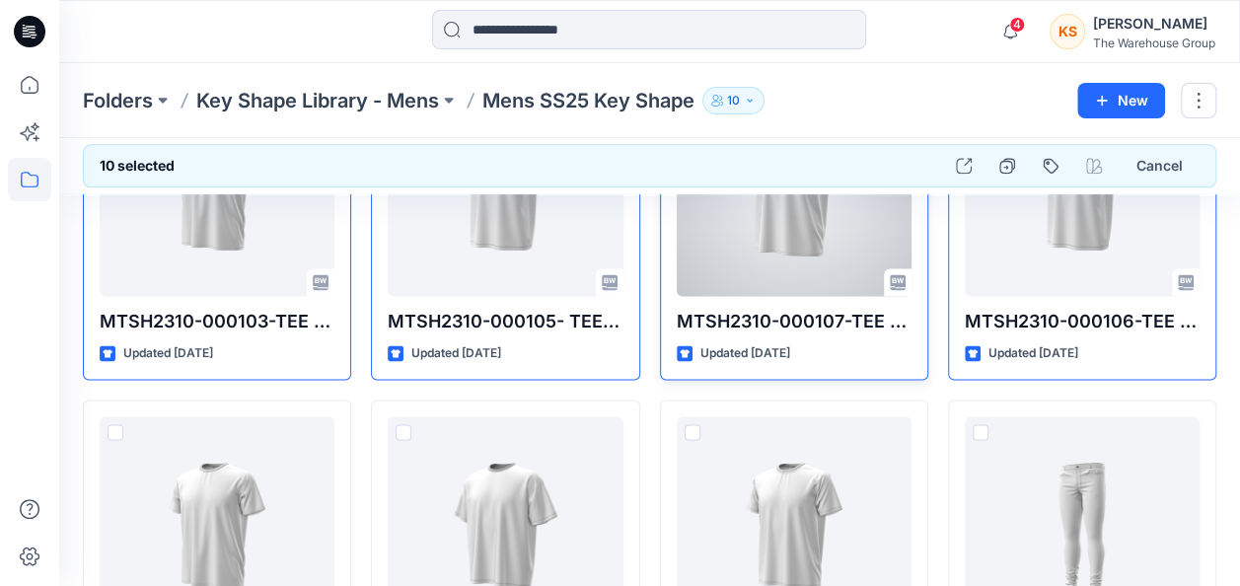
scroll to position [1184, 0]
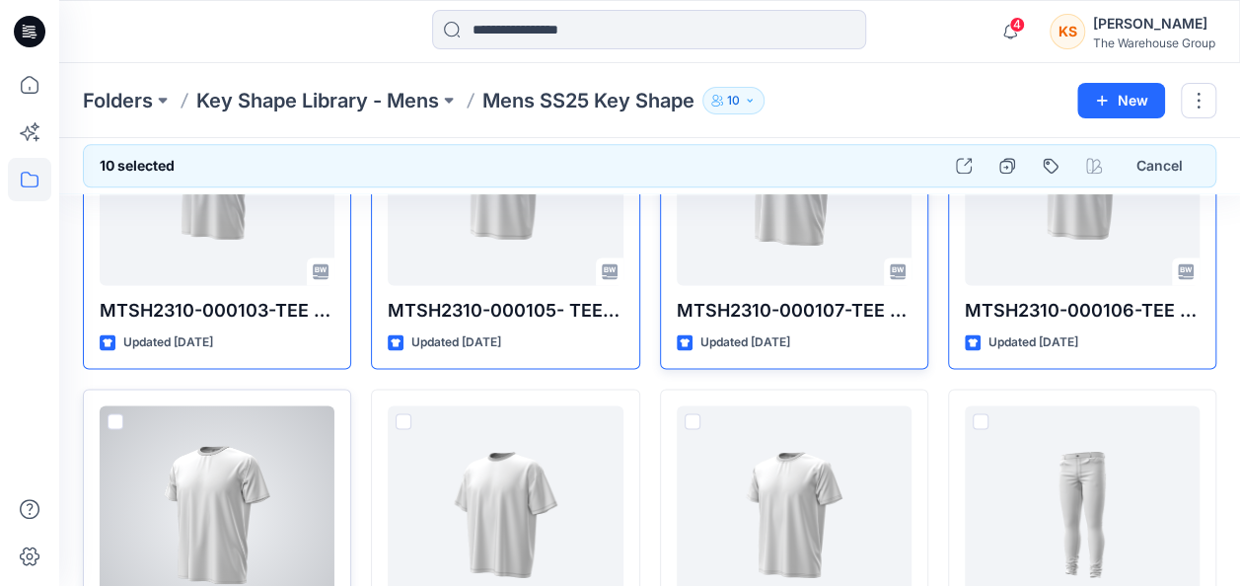
click at [113, 413] on span at bounding box center [116, 421] width 16 height 16
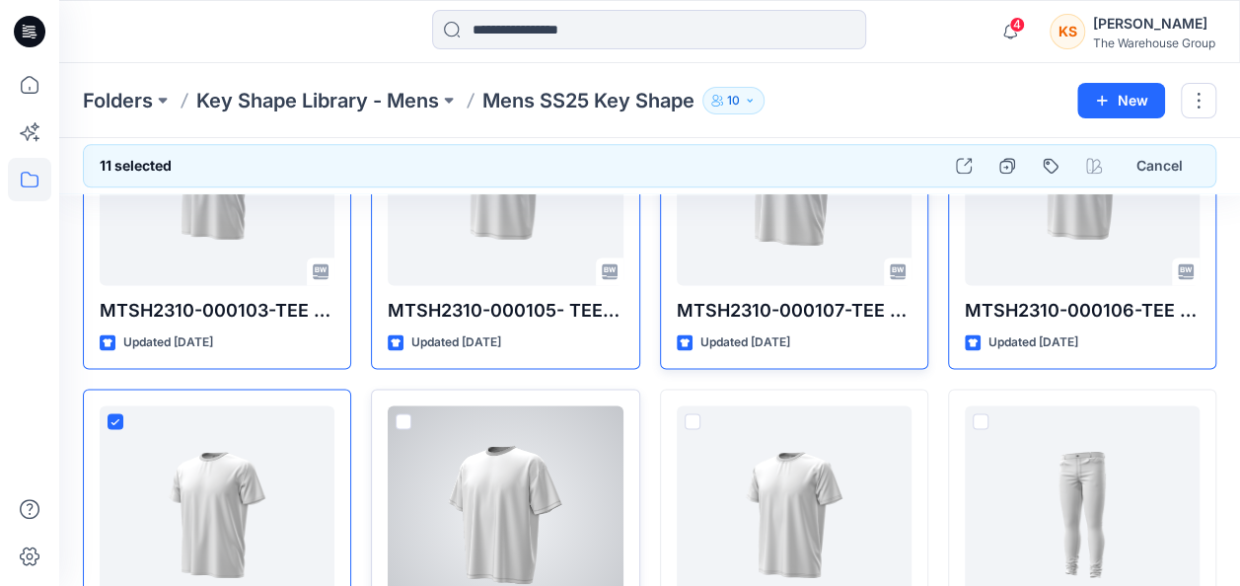
click at [406, 414] on span at bounding box center [404, 421] width 16 height 16
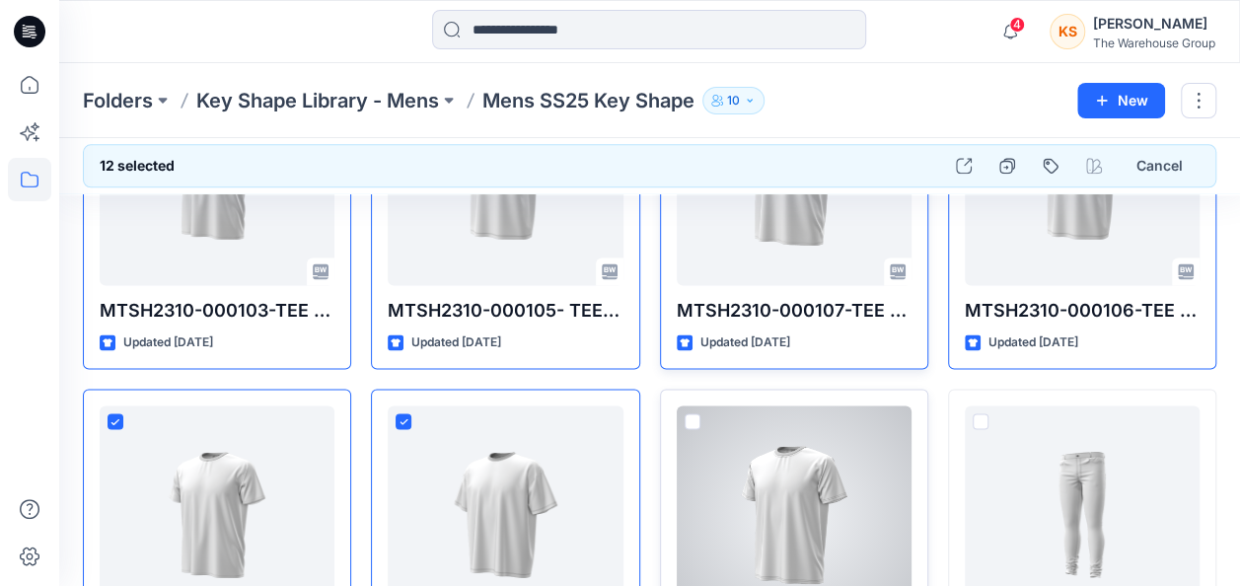
click at [693, 416] on span at bounding box center [693, 421] width 16 height 16
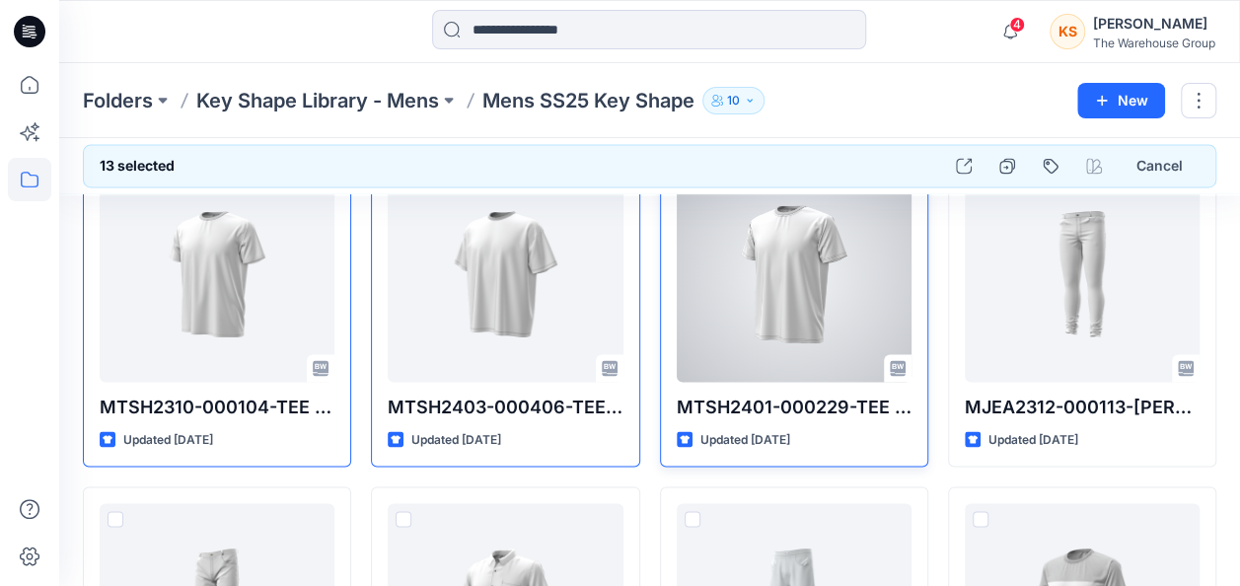
scroll to position [1480, 0]
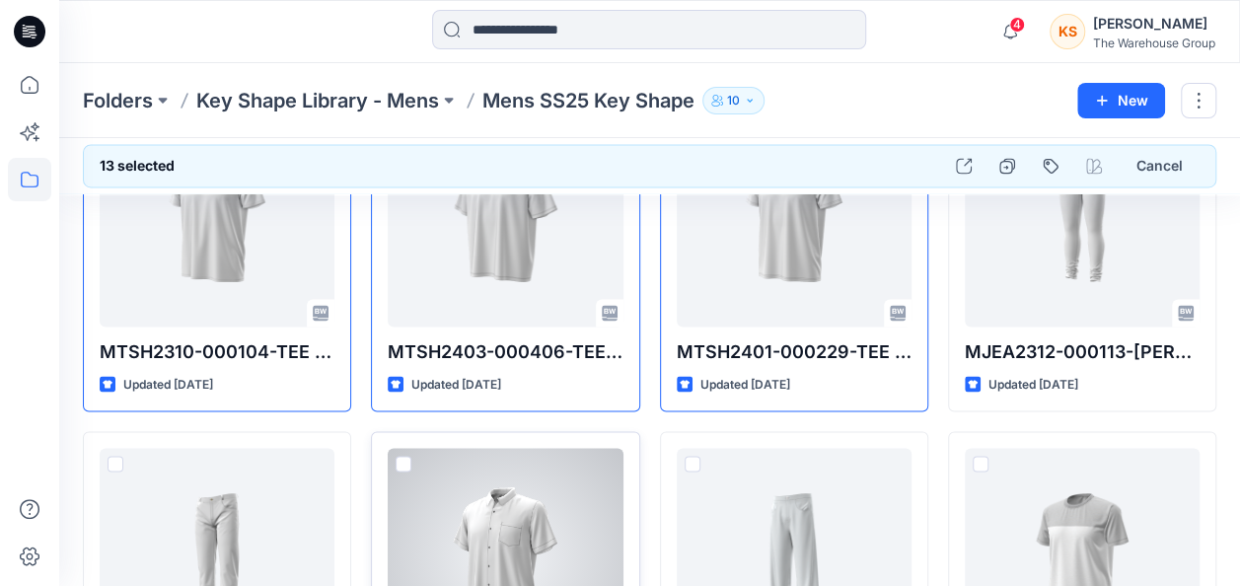
click at [399, 456] on span at bounding box center [404, 464] width 16 height 16
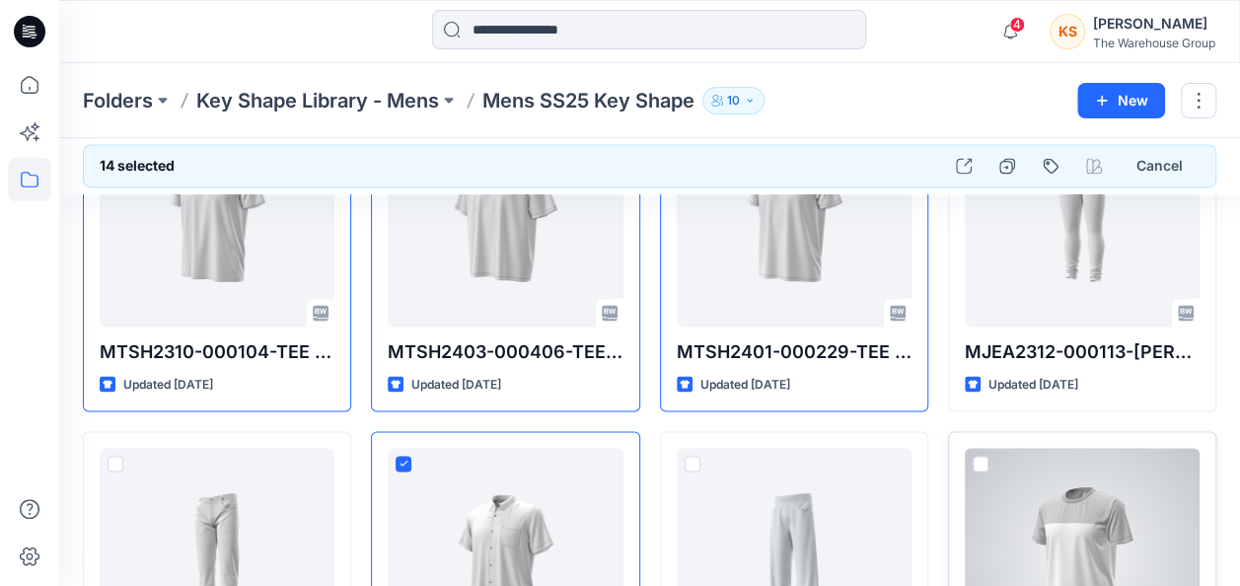
click at [980, 458] on span at bounding box center [981, 464] width 16 height 16
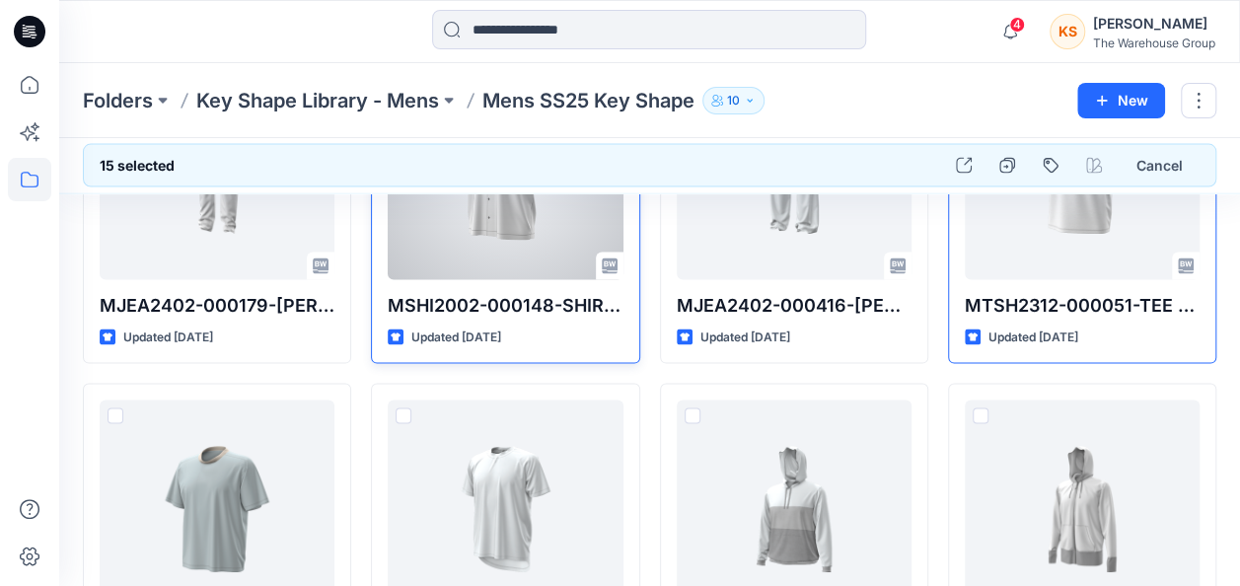
scroll to position [1973, 0]
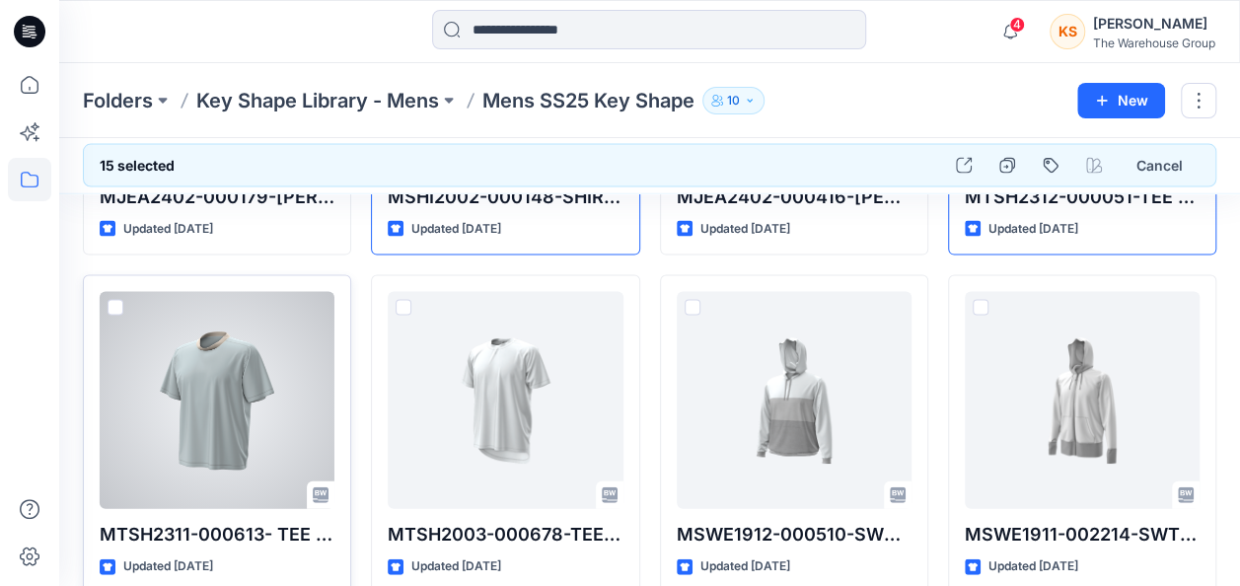
click at [108, 301] on span at bounding box center [116, 308] width 16 height 16
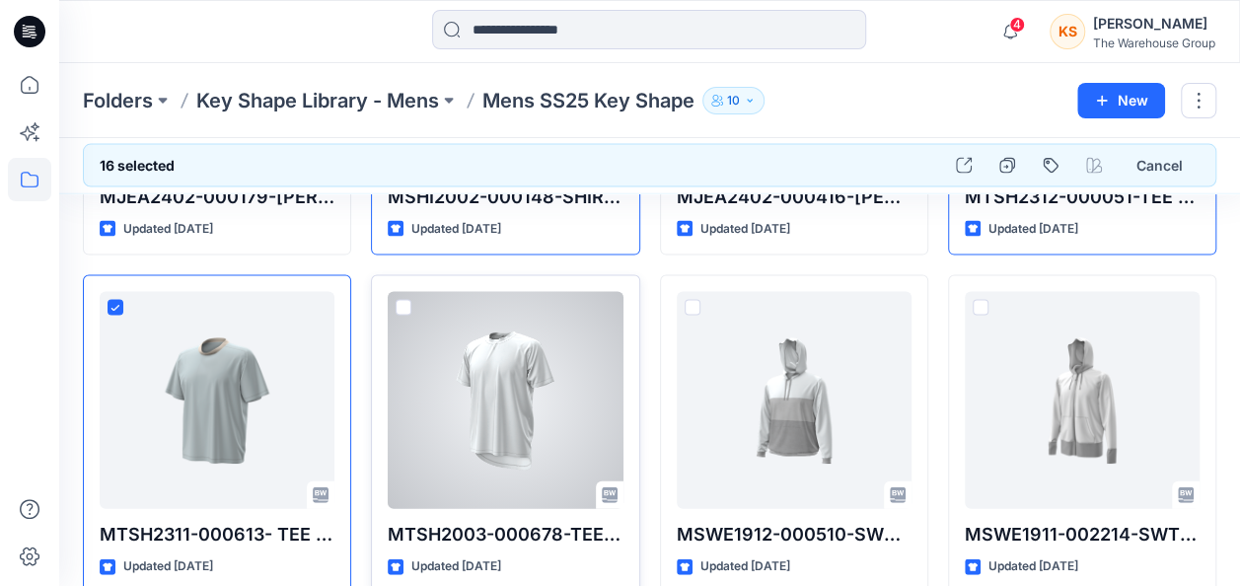
click at [397, 300] on span at bounding box center [404, 308] width 16 height 16
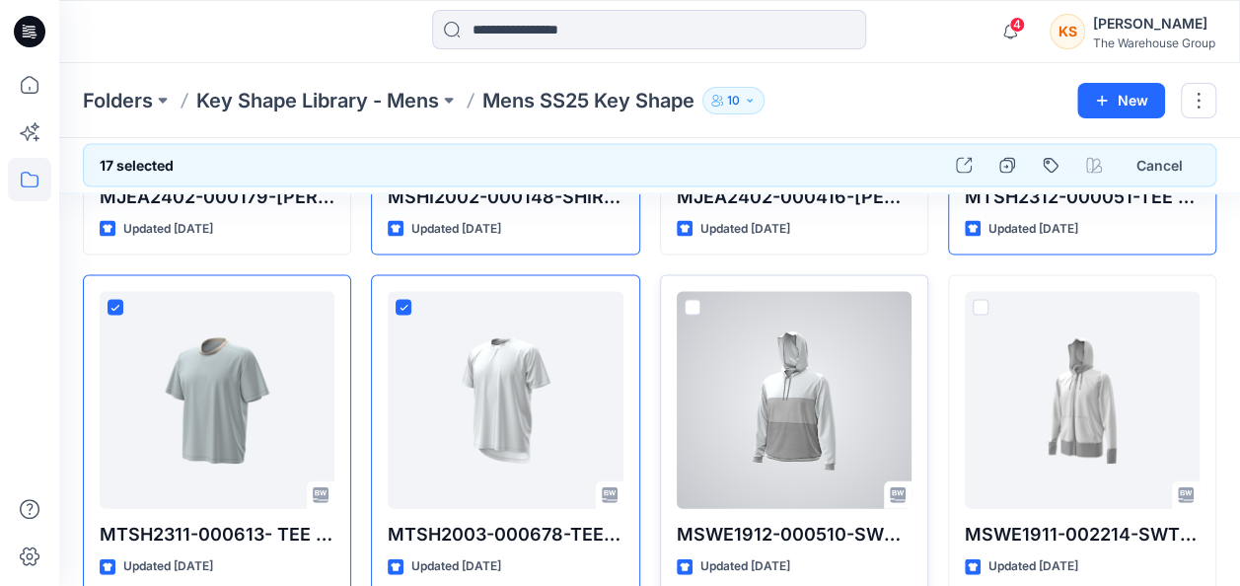
click at [695, 300] on span at bounding box center [693, 308] width 16 height 16
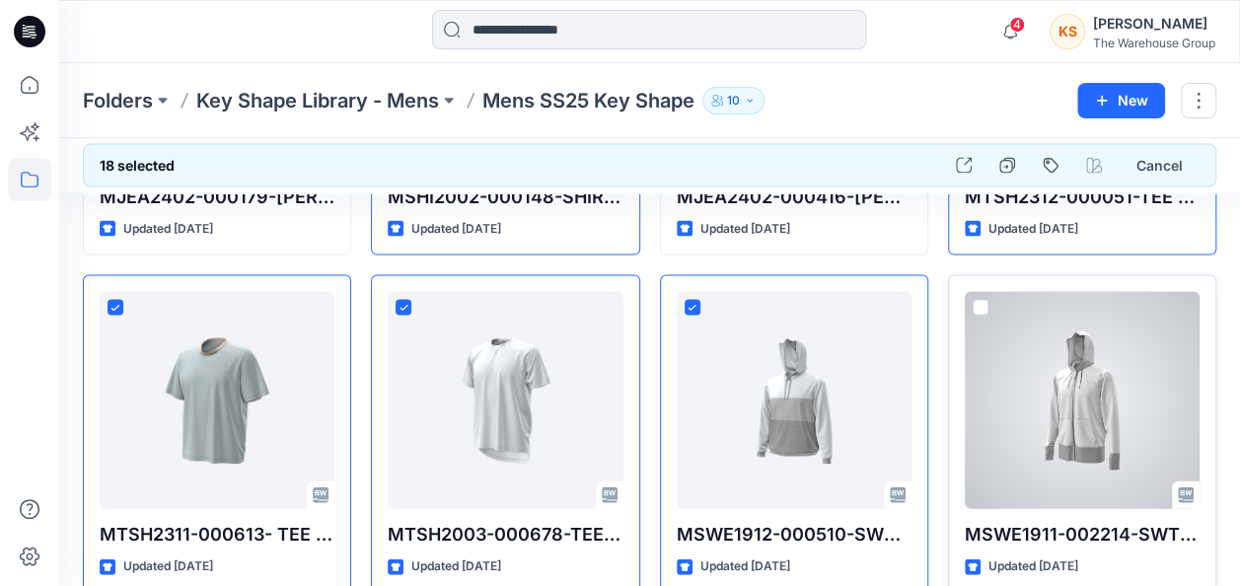
click at [977, 302] on span at bounding box center [981, 308] width 16 height 16
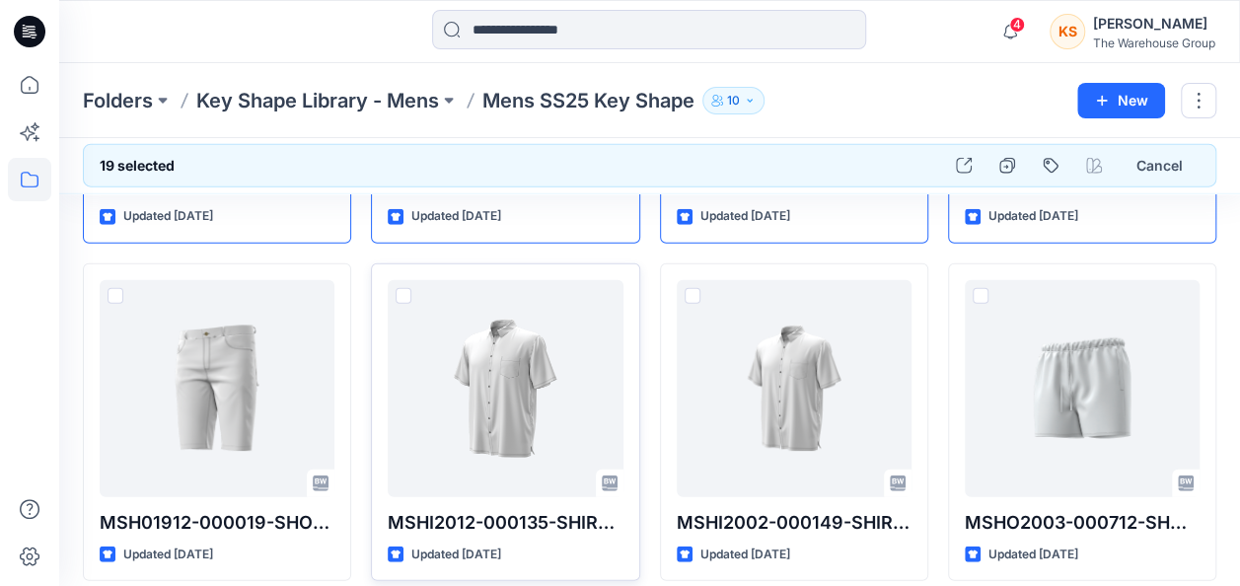
scroll to position [2368, 0]
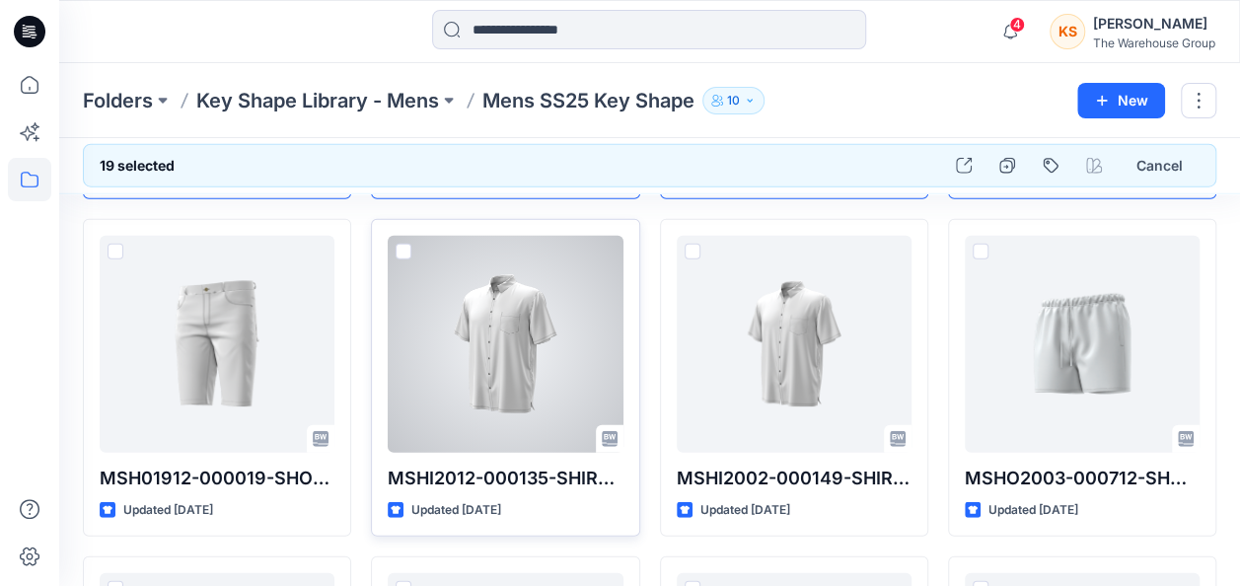
click at [397, 245] on span at bounding box center [404, 252] width 16 height 16
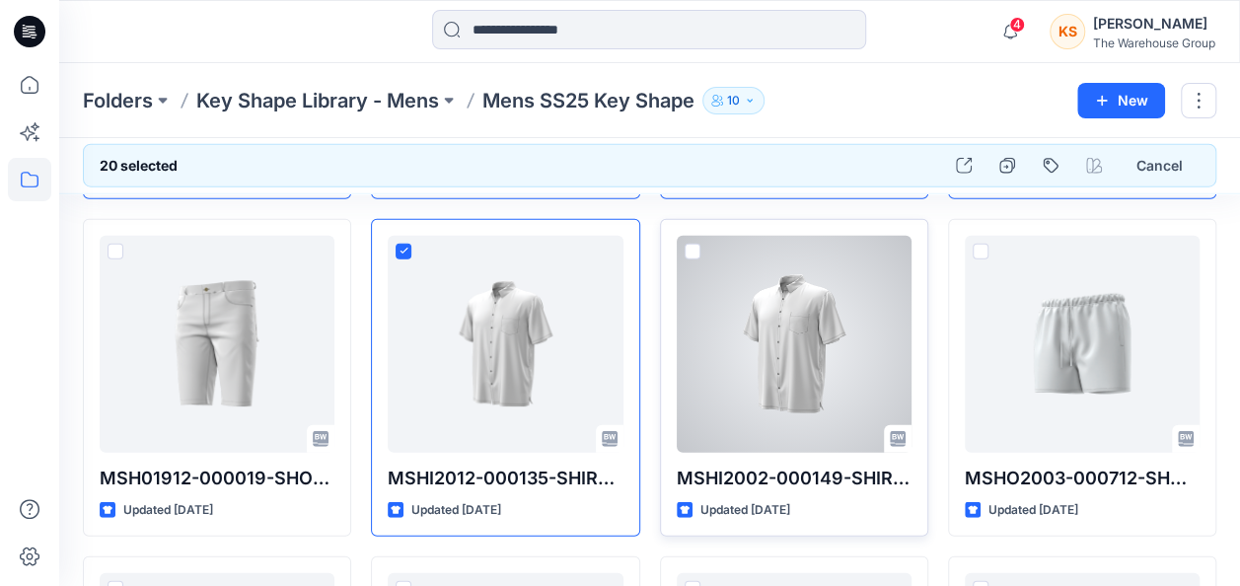
click at [691, 244] on span at bounding box center [693, 252] width 16 height 16
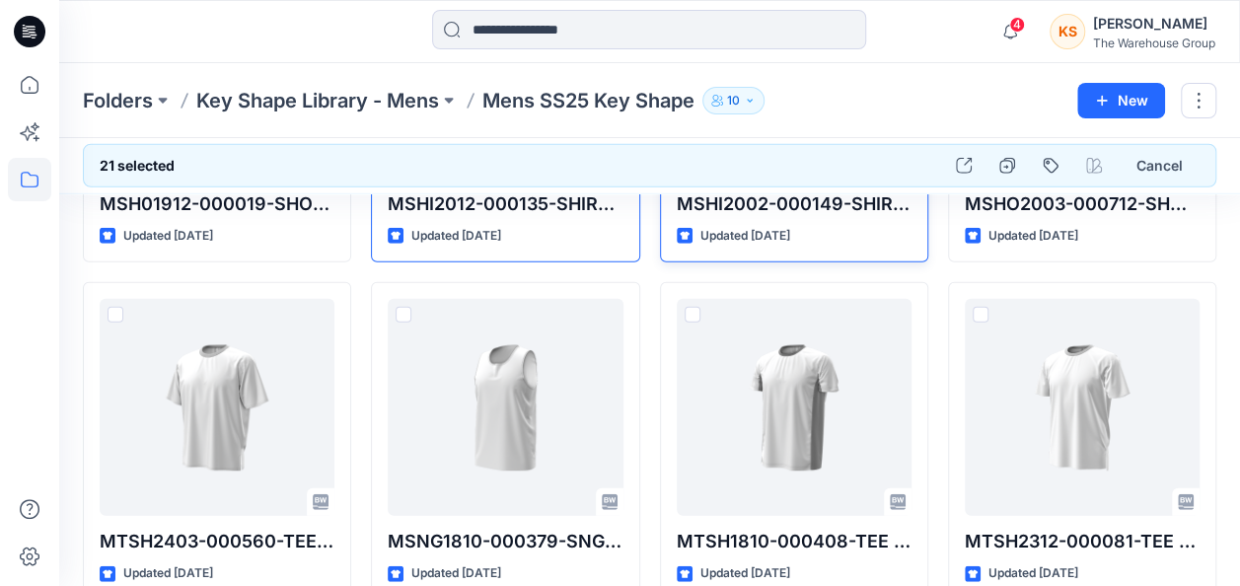
scroll to position [2664, 0]
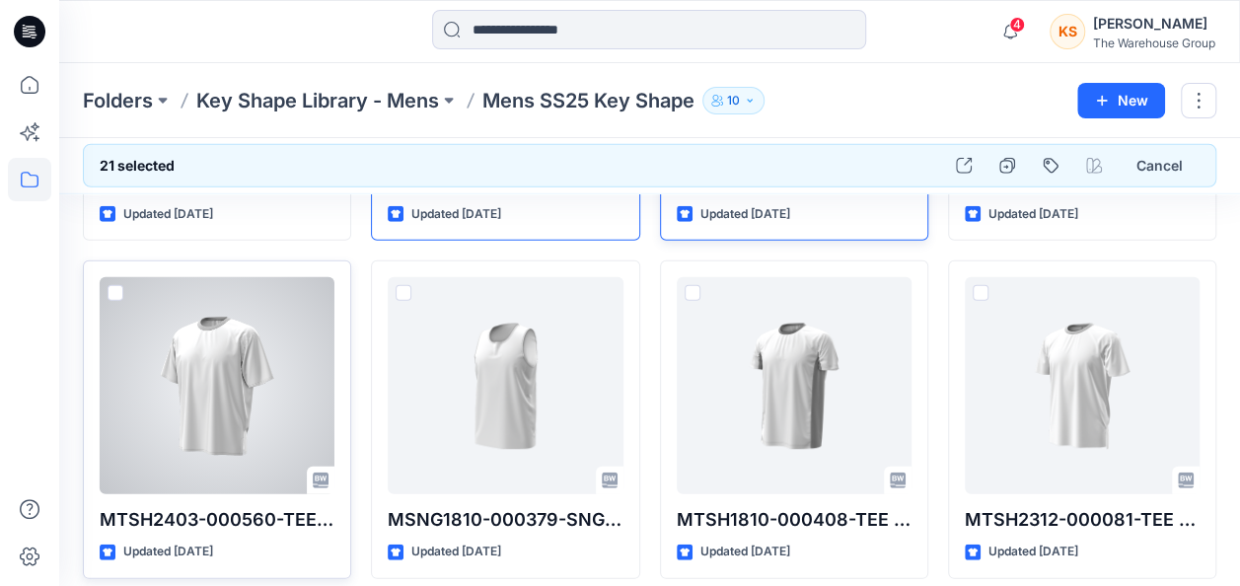
click at [111, 286] on span at bounding box center [116, 293] width 16 height 16
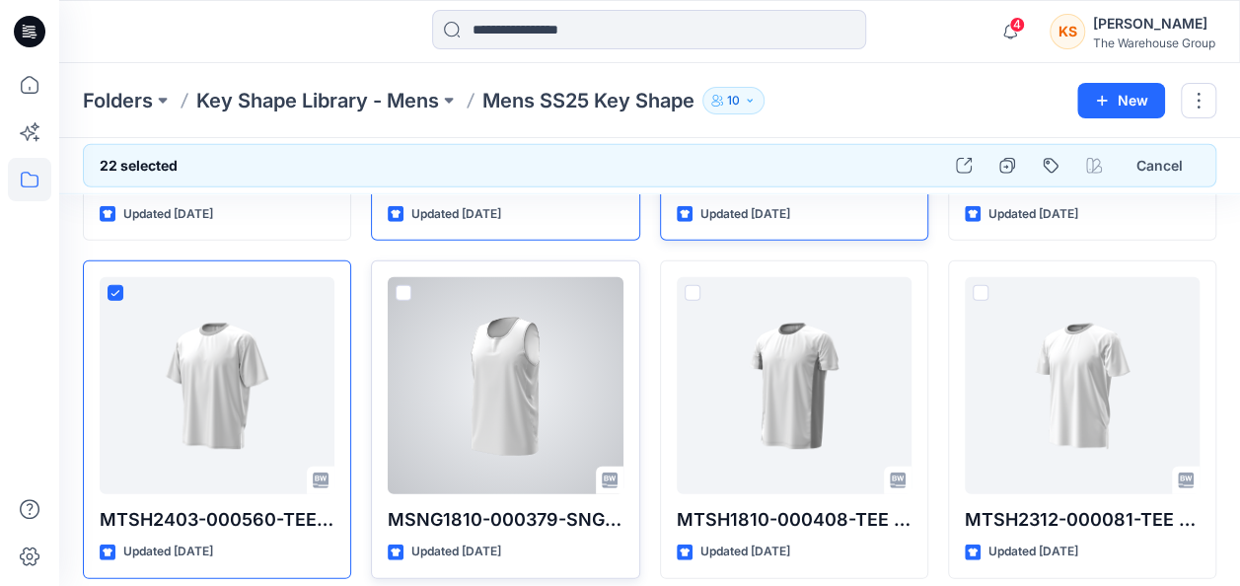
click at [403, 290] on span at bounding box center [404, 293] width 16 height 16
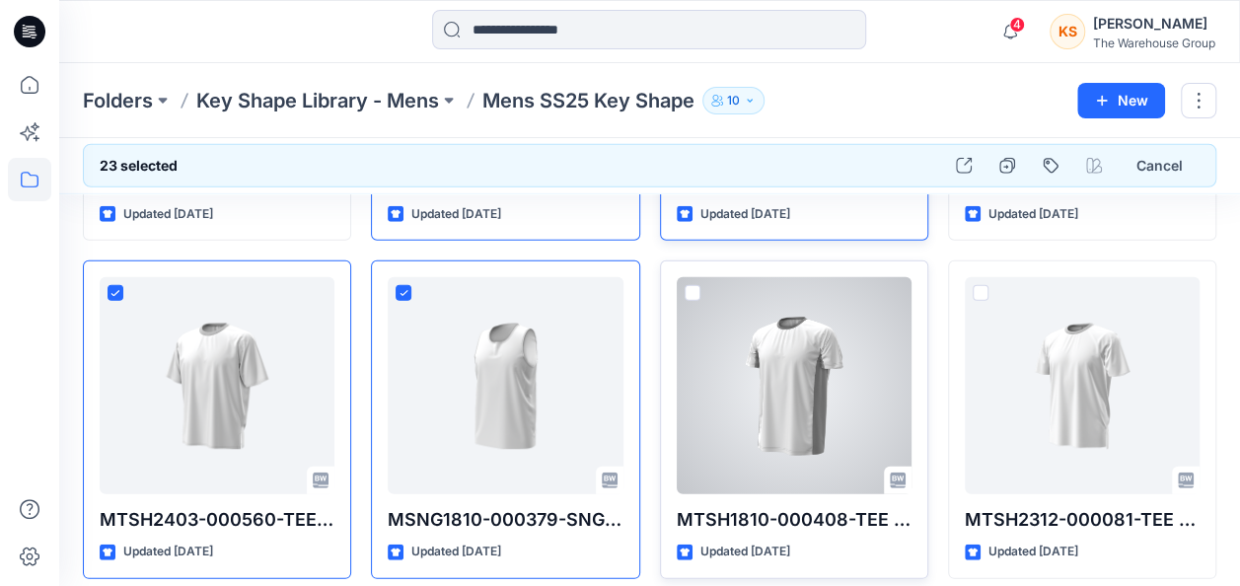
click at [702, 279] on div at bounding box center [794, 385] width 235 height 217
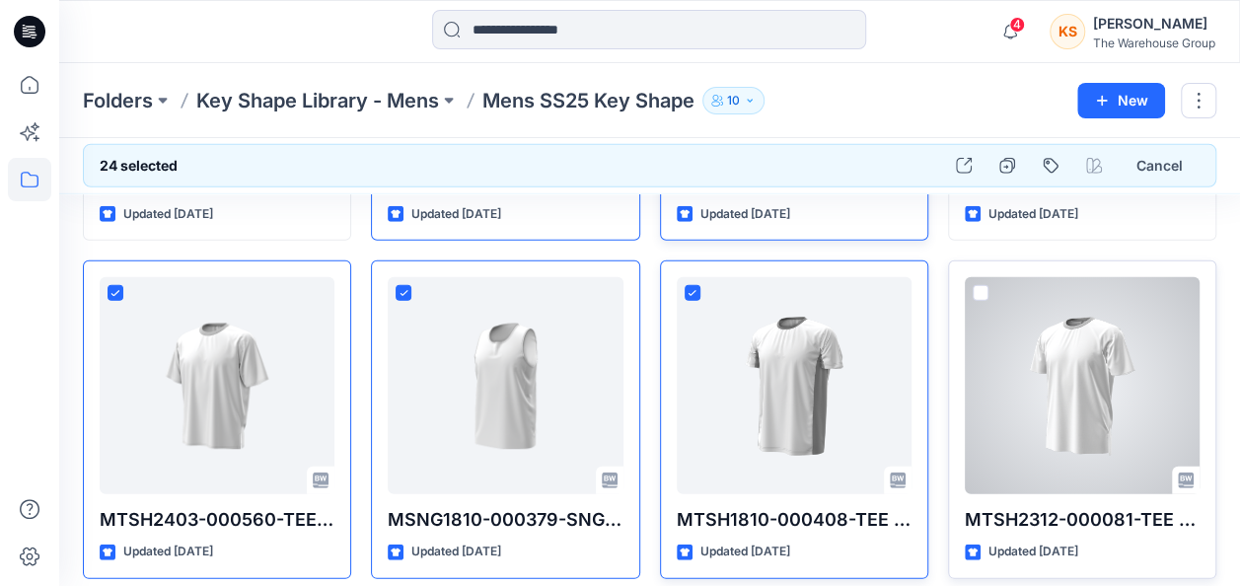
click at [984, 285] on span at bounding box center [981, 293] width 16 height 16
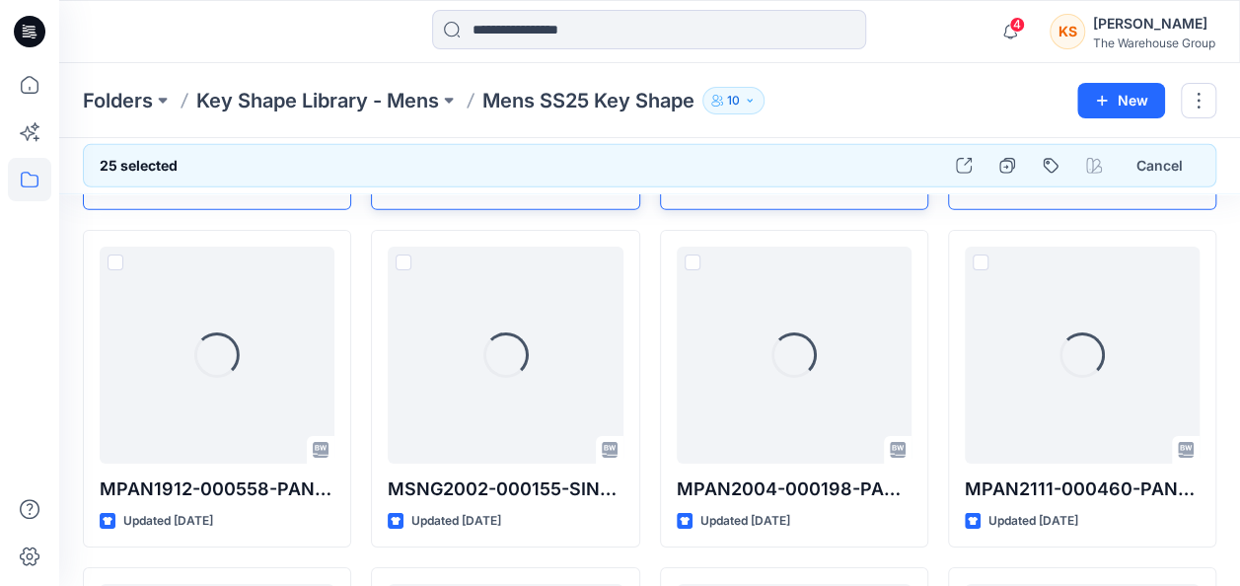
scroll to position [3040, 0]
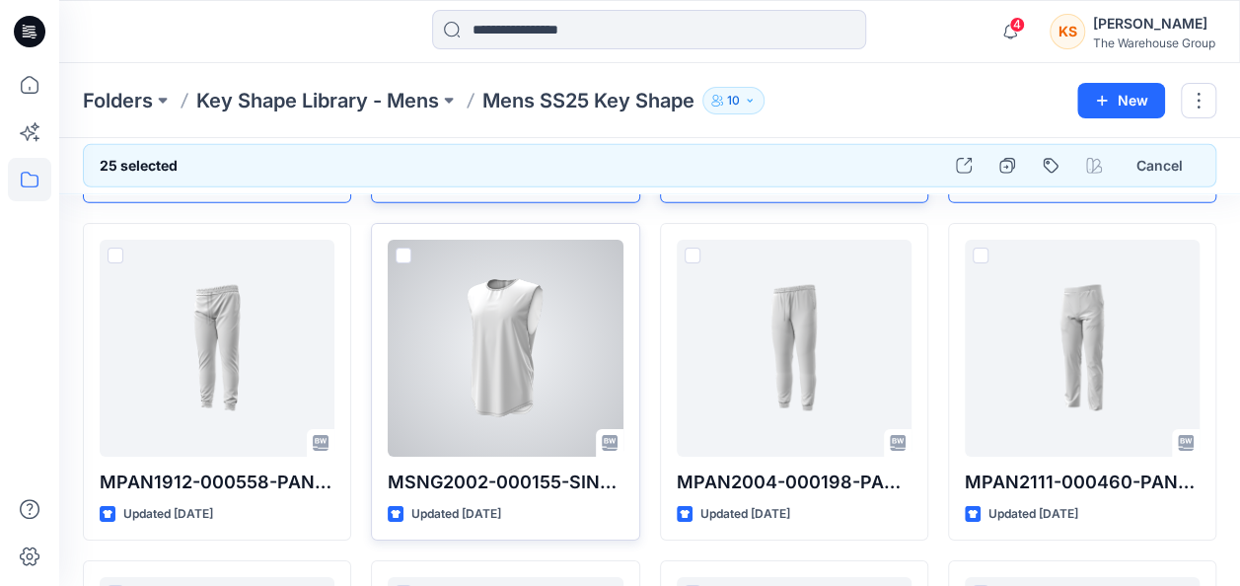
click at [400, 248] on span at bounding box center [404, 256] width 16 height 16
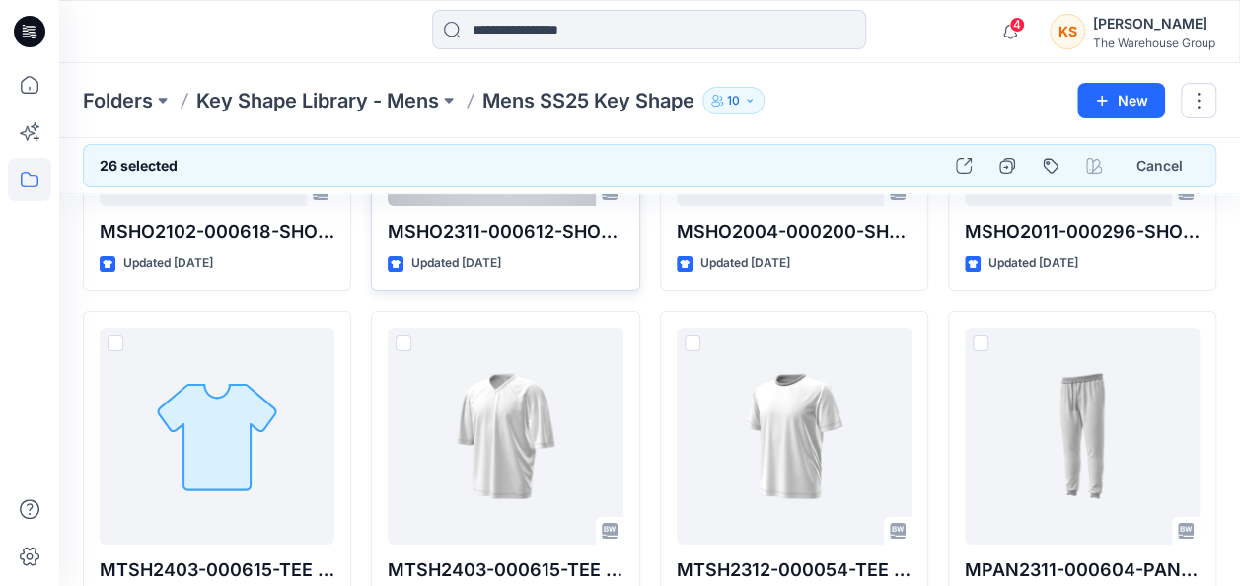
scroll to position [3632, 0]
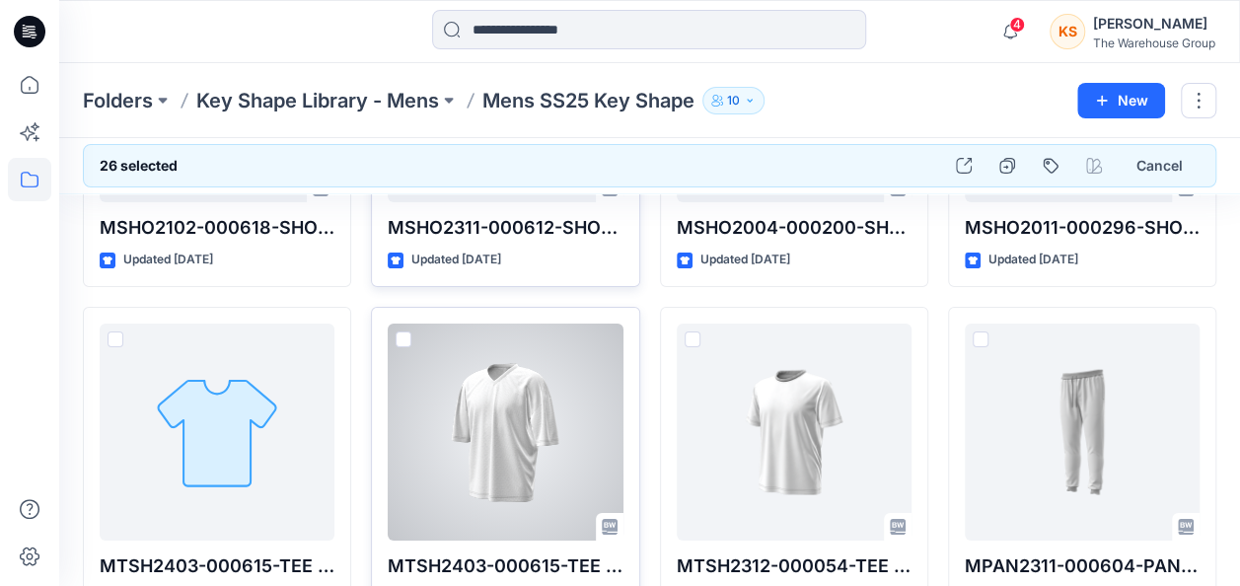
click at [404, 331] on span at bounding box center [404, 339] width 16 height 16
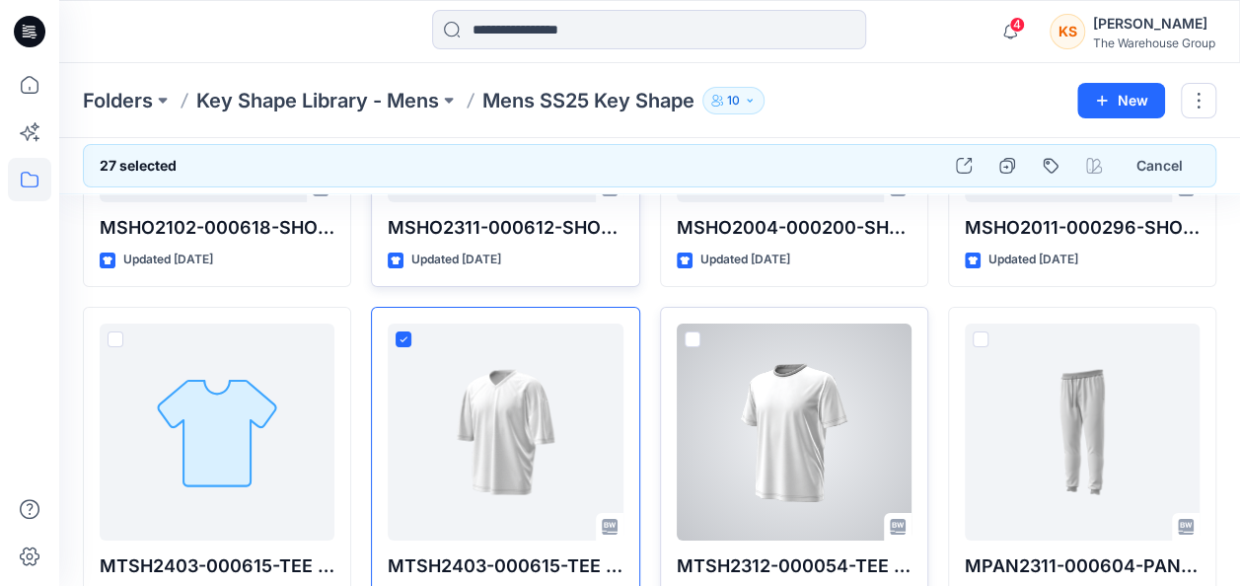
click at [687, 331] on span at bounding box center [693, 339] width 16 height 16
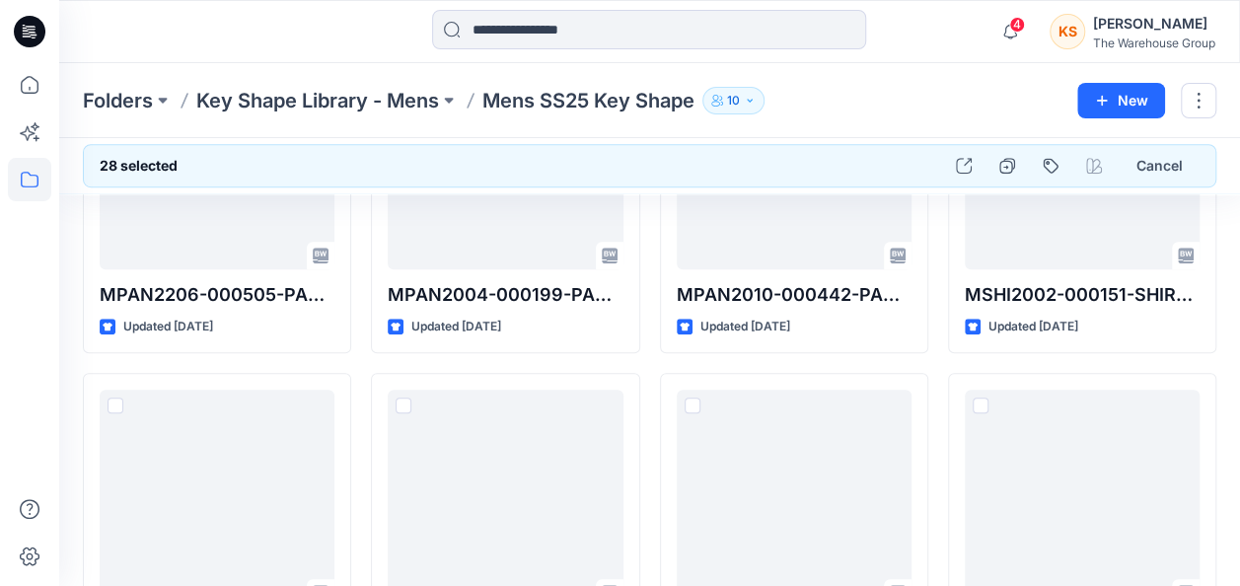
scroll to position [4026, 0]
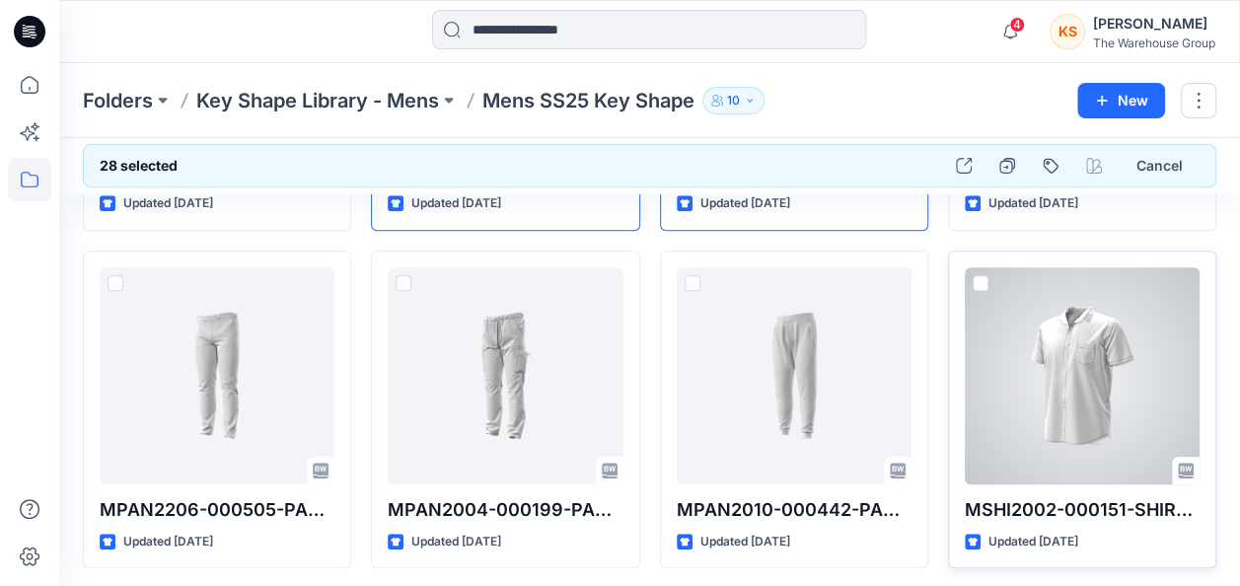
click at [987, 275] on span at bounding box center [981, 283] width 16 height 16
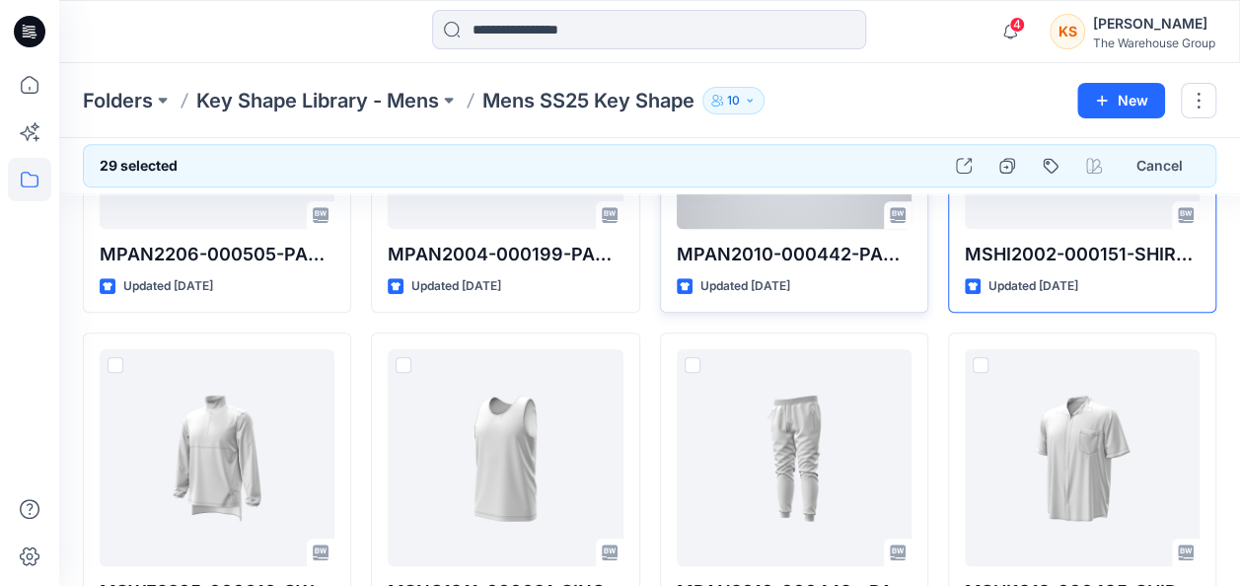
scroll to position [4322, 0]
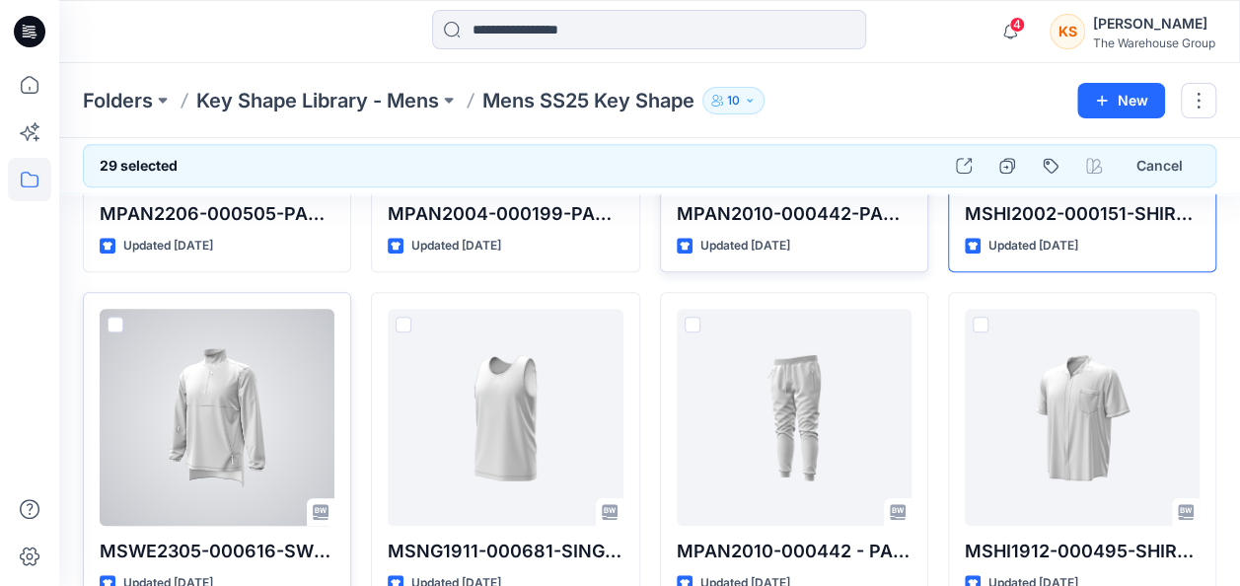
click at [112, 317] on span at bounding box center [116, 325] width 16 height 16
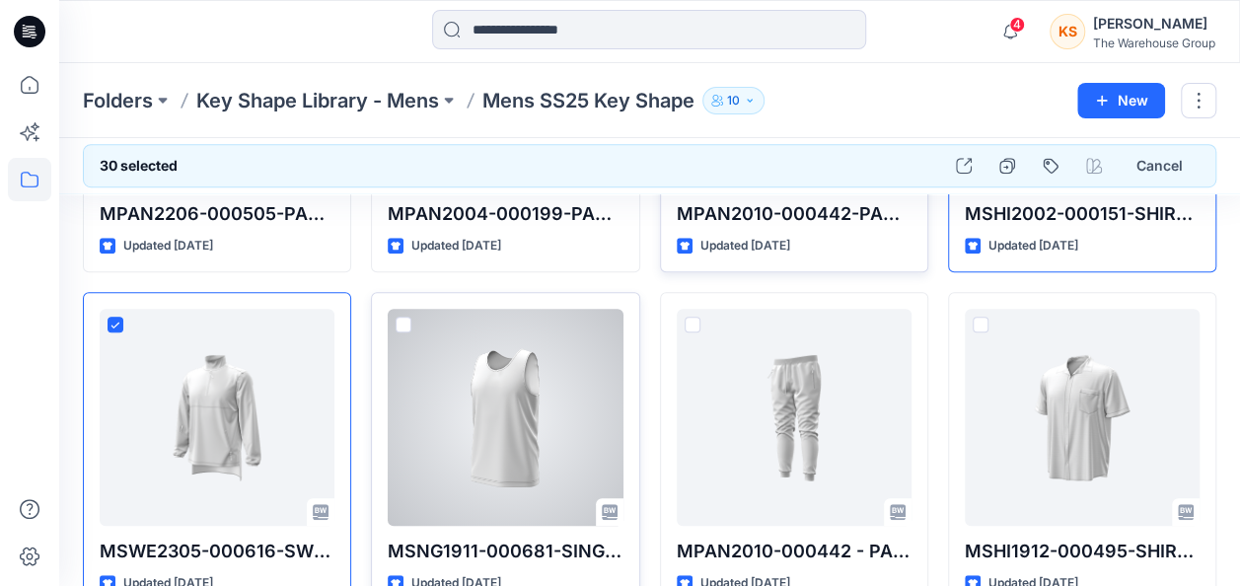
click at [406, 317] on span at bounding box center [404, 325] width 16 height 16
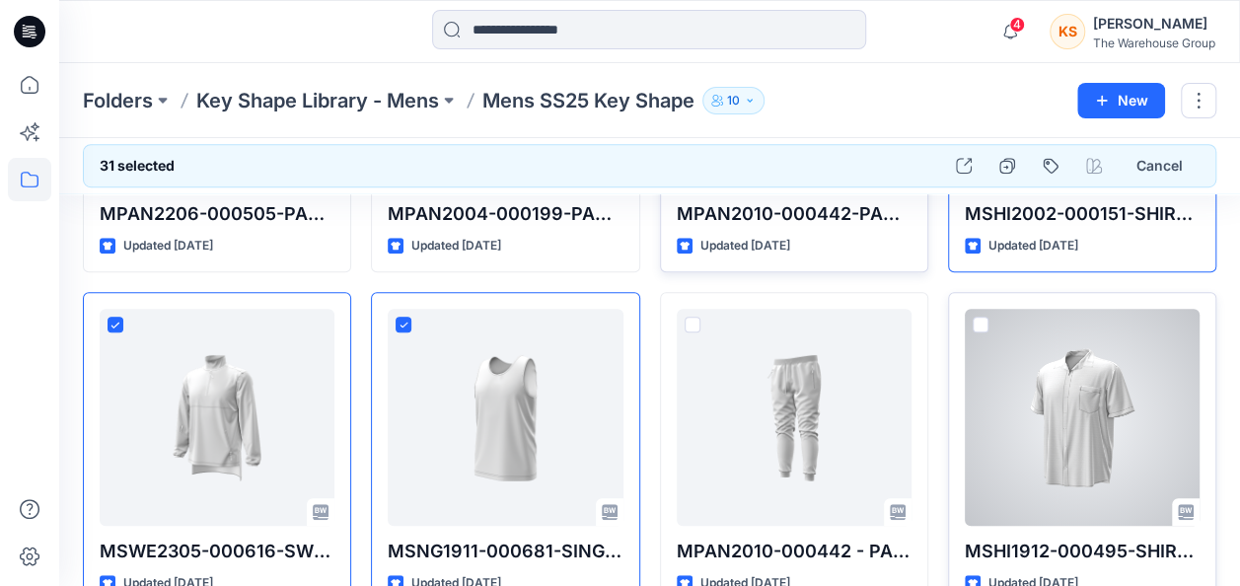
click at [989, 313] on div at bounding box center [1082, 417] width 235 height 217
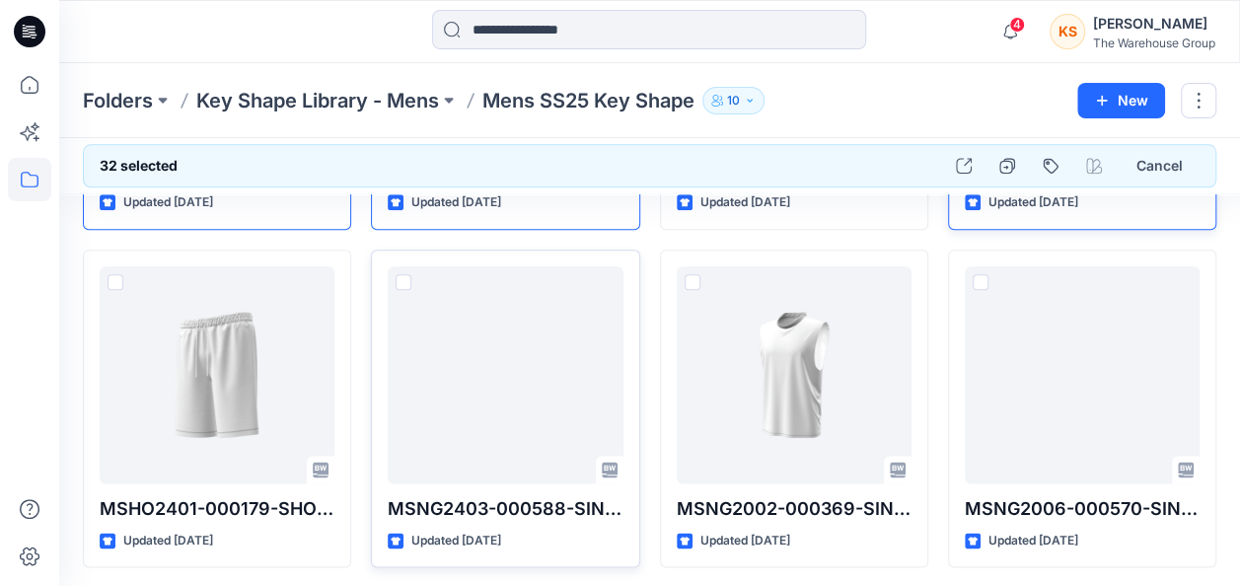
scroll to position [4717, 0]
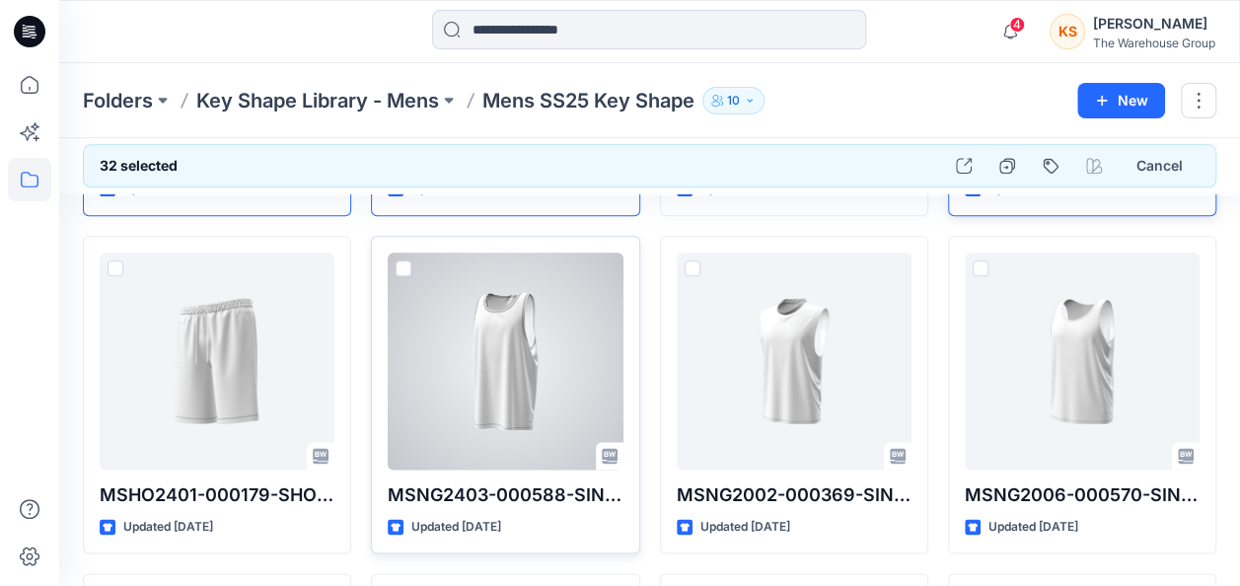
click at [403, 260] on span at bounding box center [404, 268] width 16 height 16
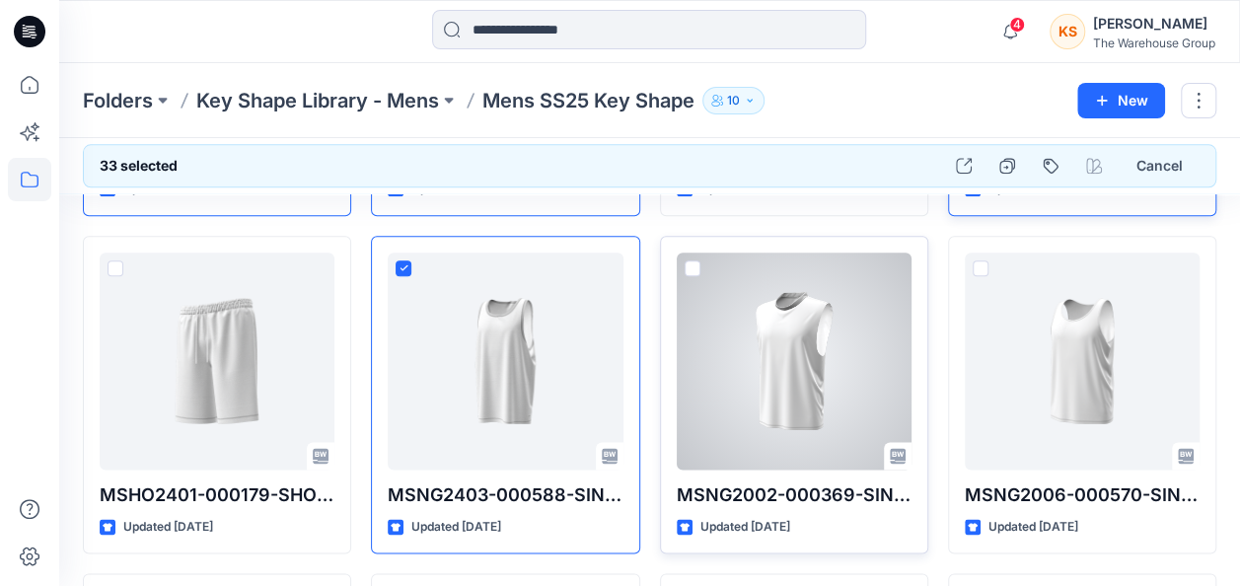
click at [701, 253] on div at bounding box center [794, 361] width 235 height 217
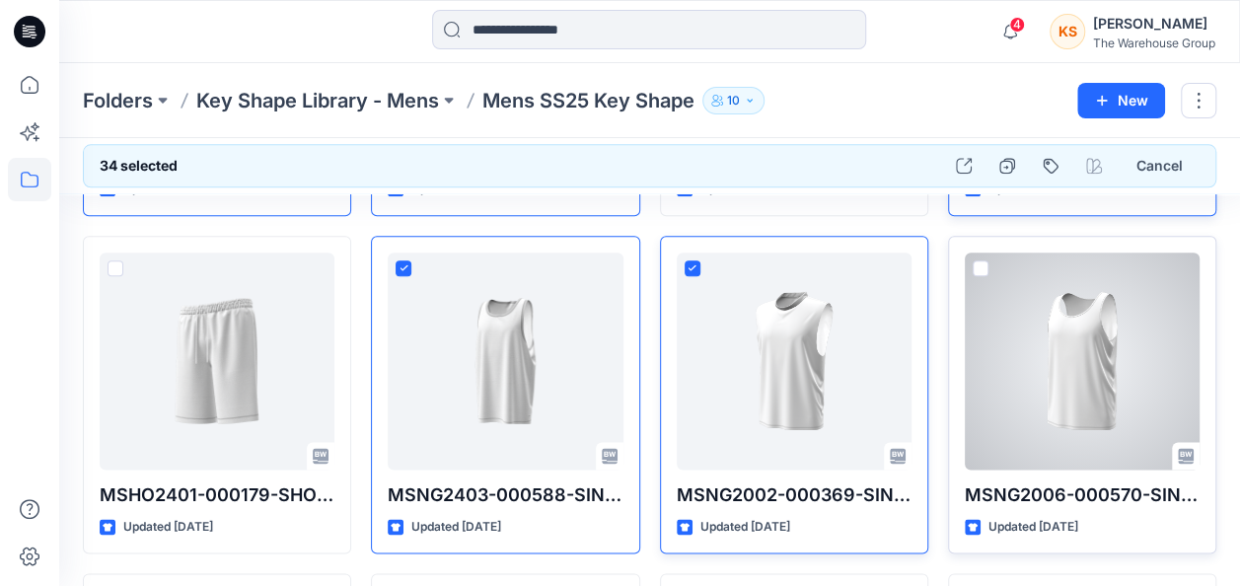
click at [983, 260] on span at bounding box center [981, 268] width 16 height 16
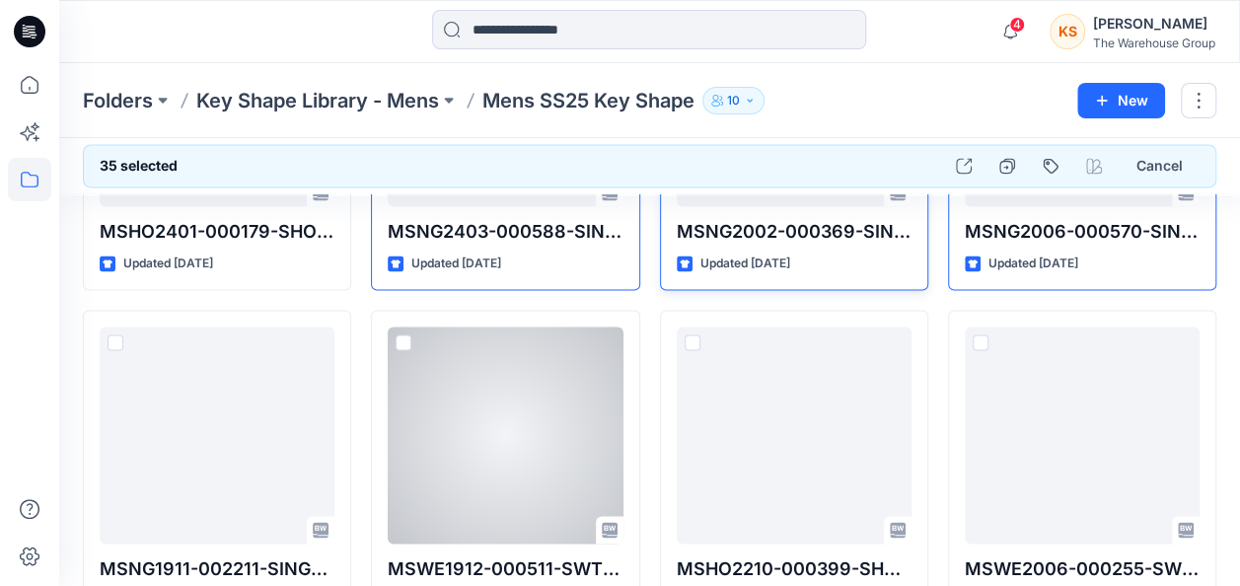
scroll to position [5013, 0]
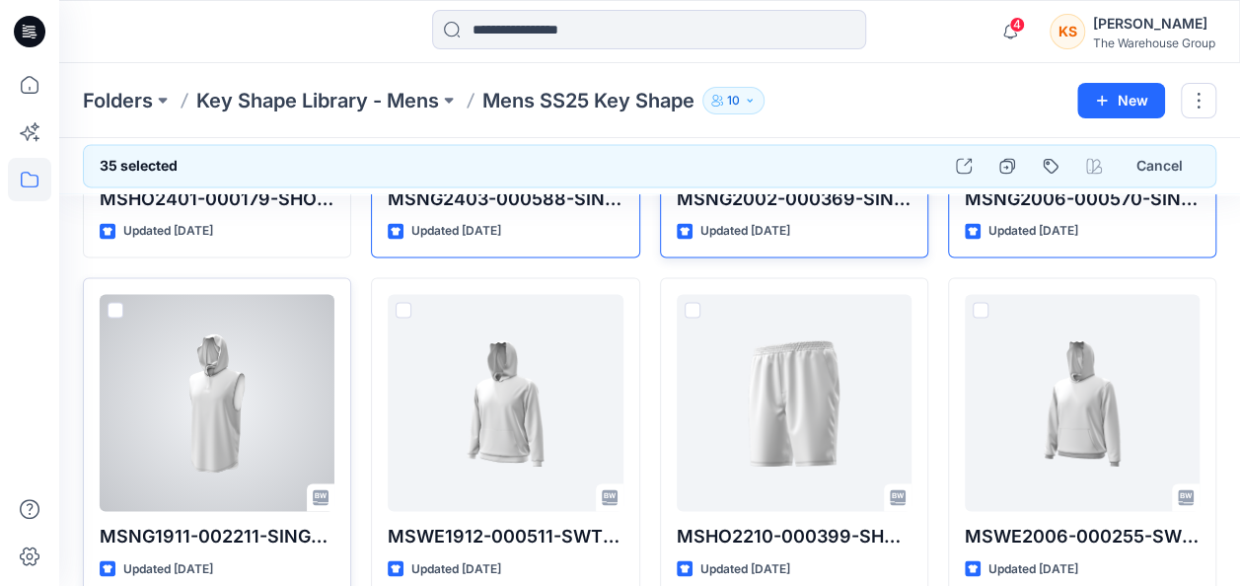
click at [117, 302] on span at bounding box center [116, 310] width 16 height 16
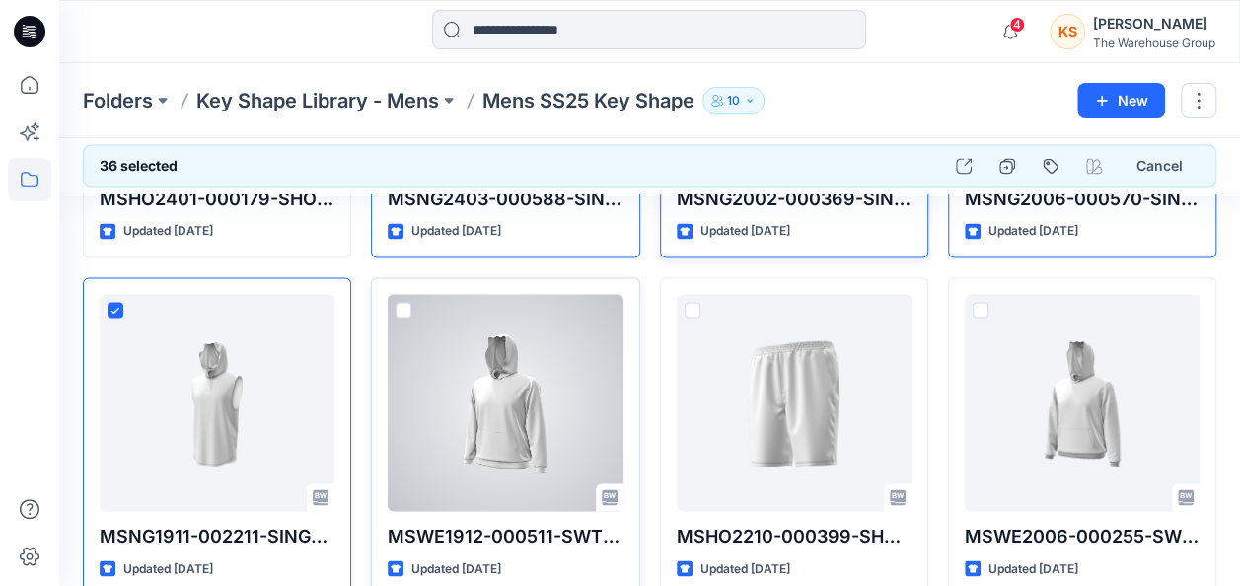
click at [402, 302] on span at bounding box center [404, 310] width 16 height 16
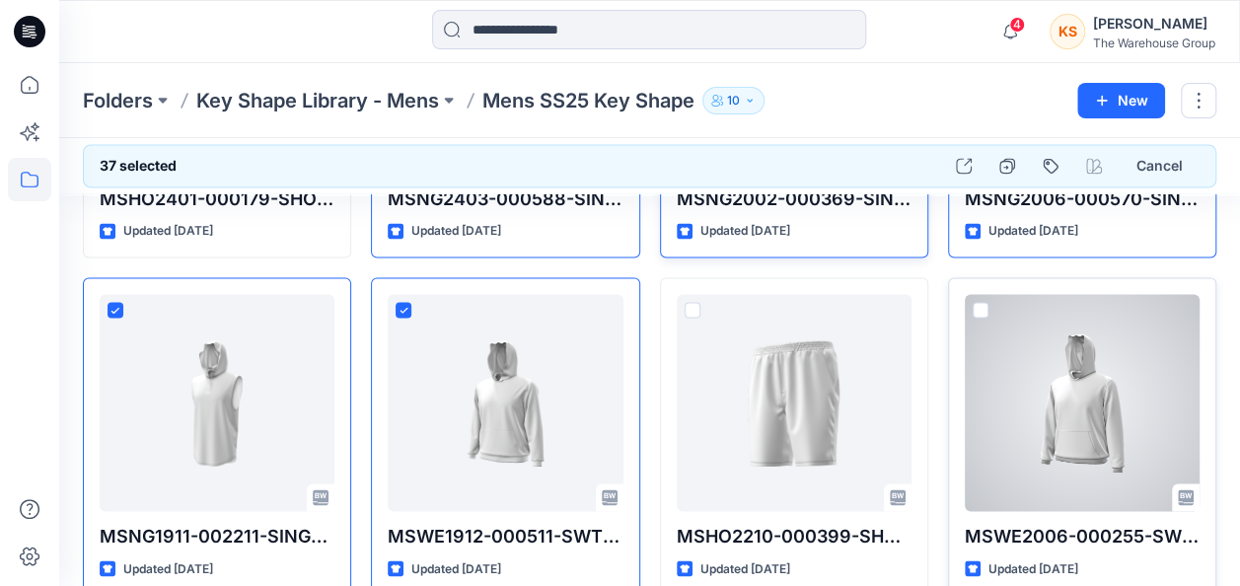
click at [983, 302] on span at bounding box center [981, 310] width 16 height 16
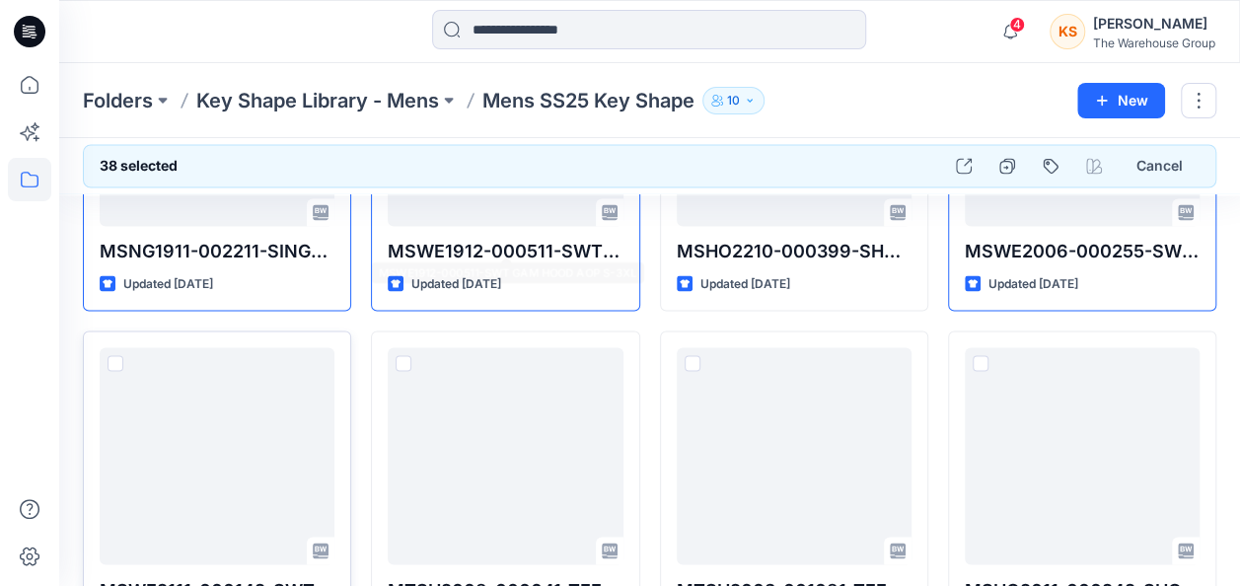
scroll to position [5309, 0]
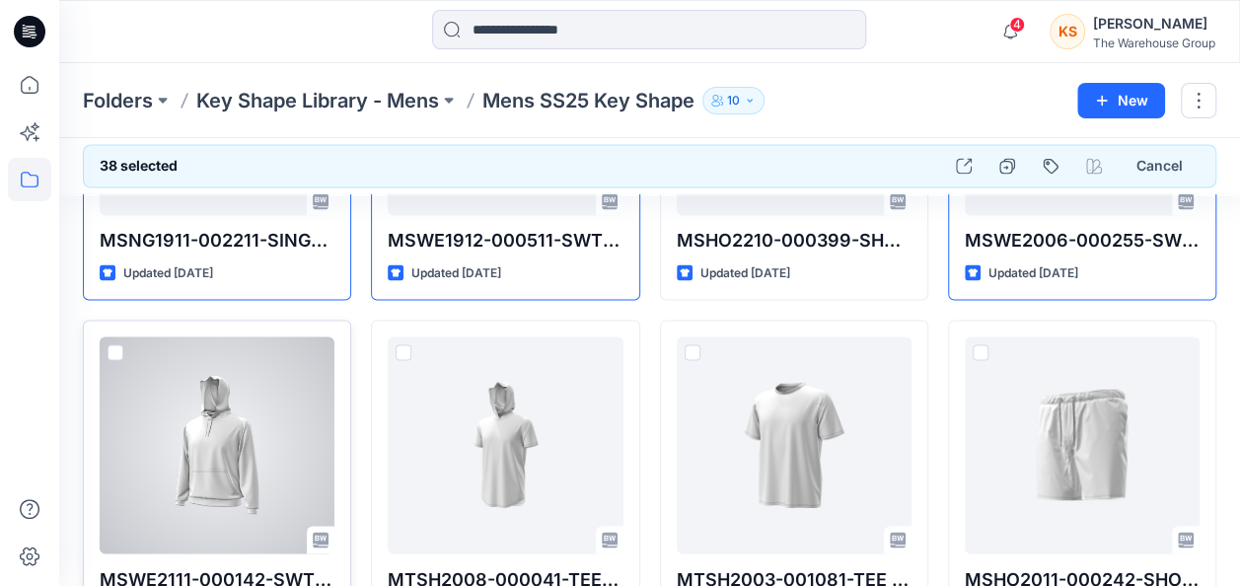
drag, startPoint x: 116, startPoint y: 345, endPoint x: 130, endPoint y: 342, distance: 14.1
click at [116, 344] on span at bounding box center [116, 352] width 16 height 16
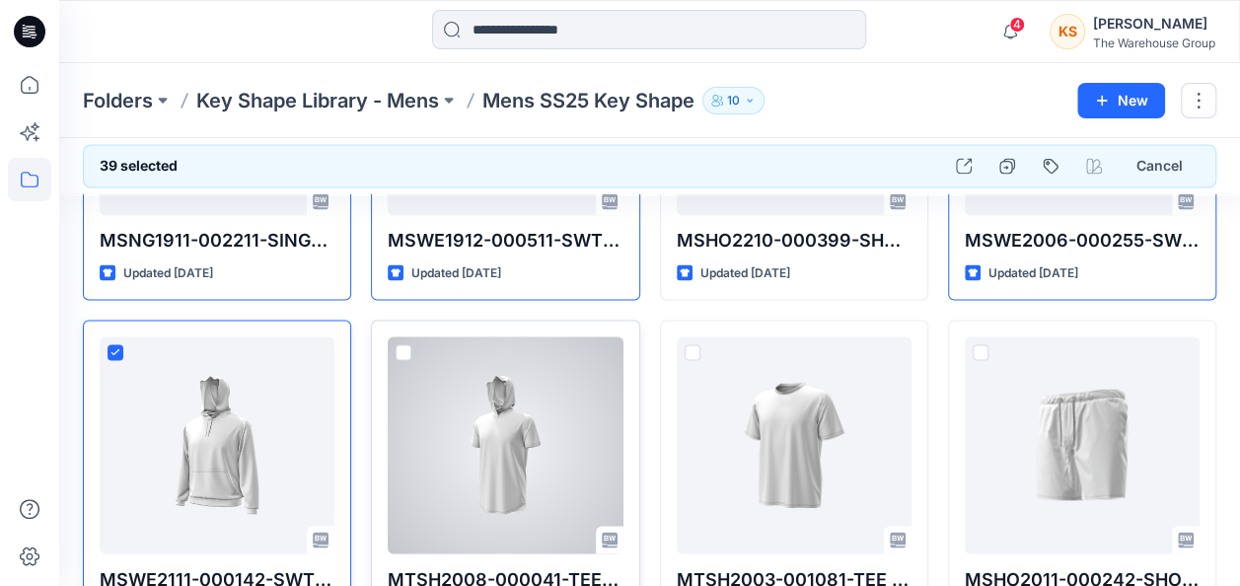
click at [397, 344] on span at bounding box center [404, 352] width 16 height 16
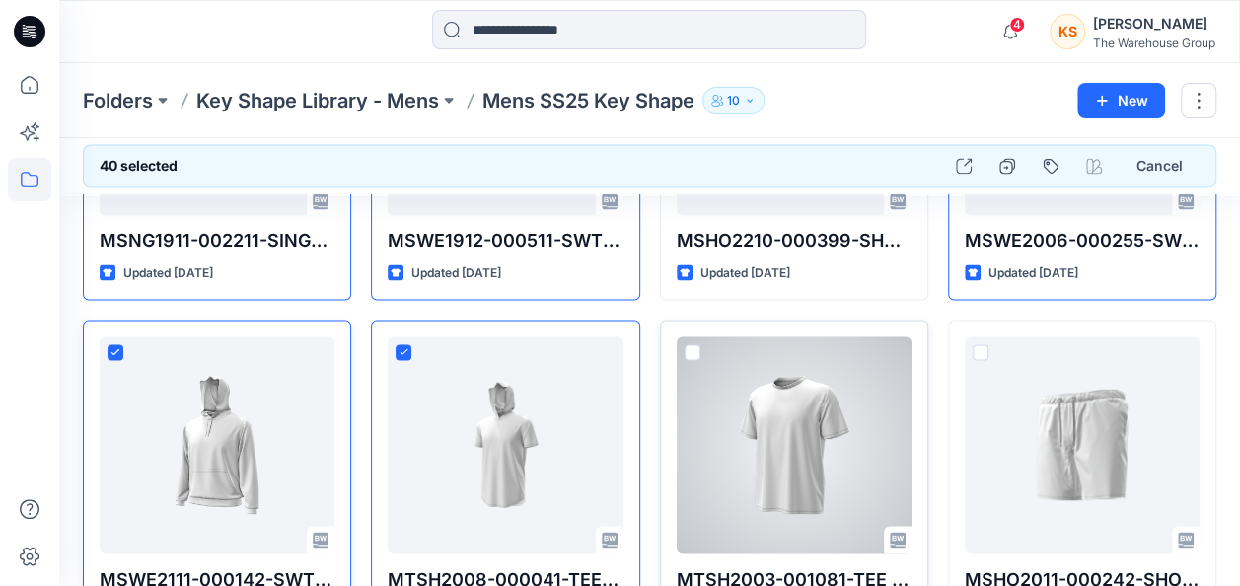
click at [691, 344] on span at bounding box center [693, 352] width 16 height 16
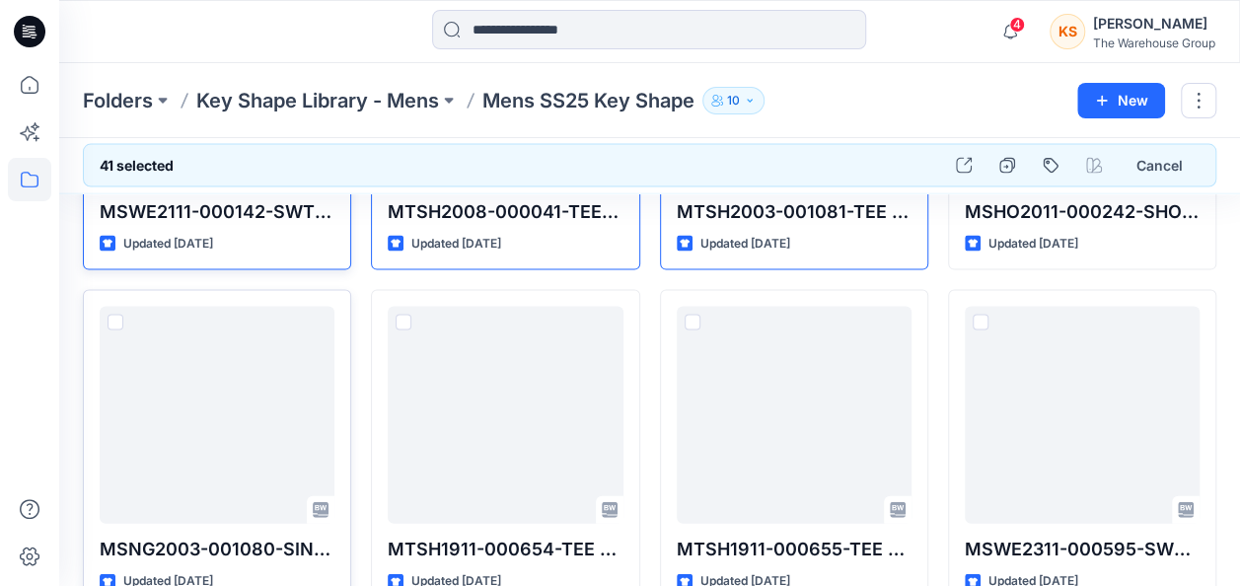
scroll to position [5703, 0]
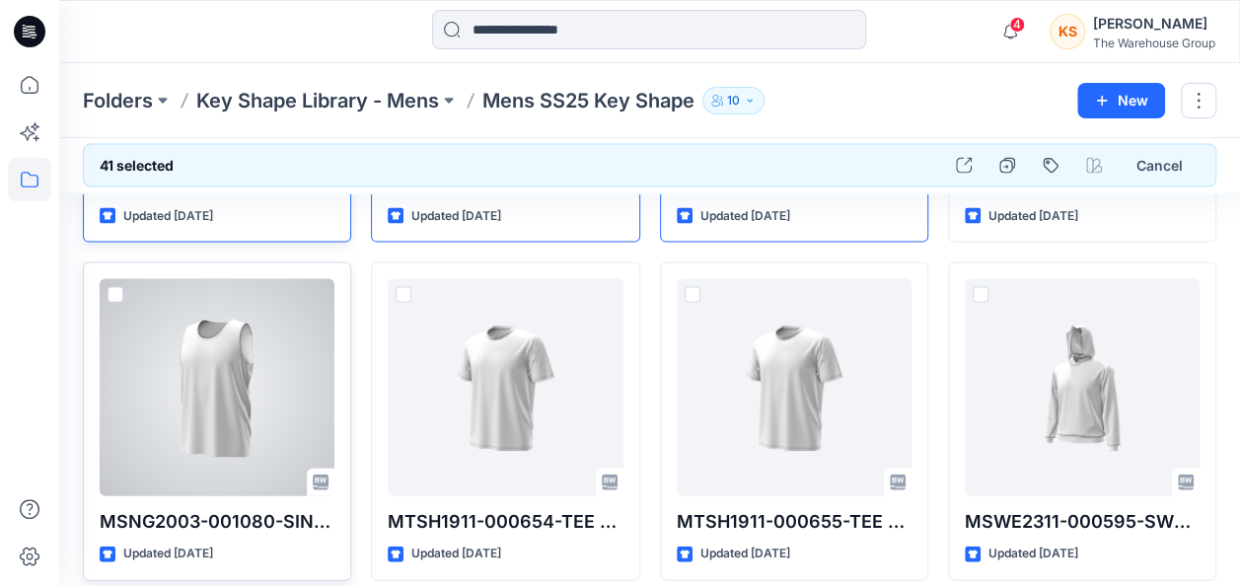
click at [112, 279] on div at bounding box center [217, 387] width 235 height 217
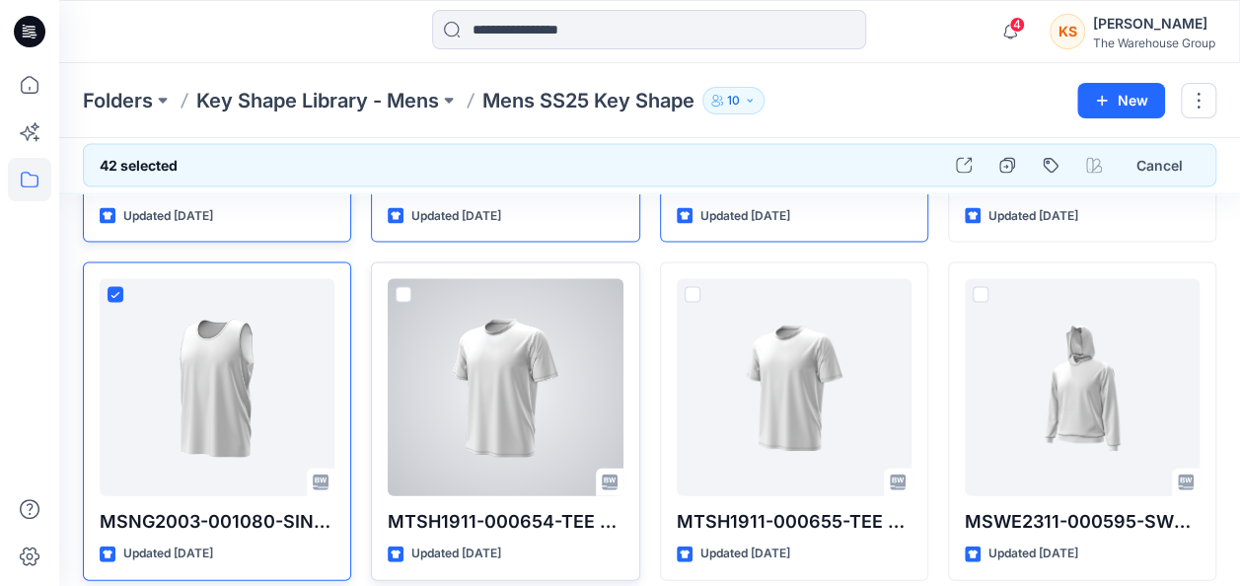
click at [409, 287] on span at bounding box center [404, 295] width 16 height 16
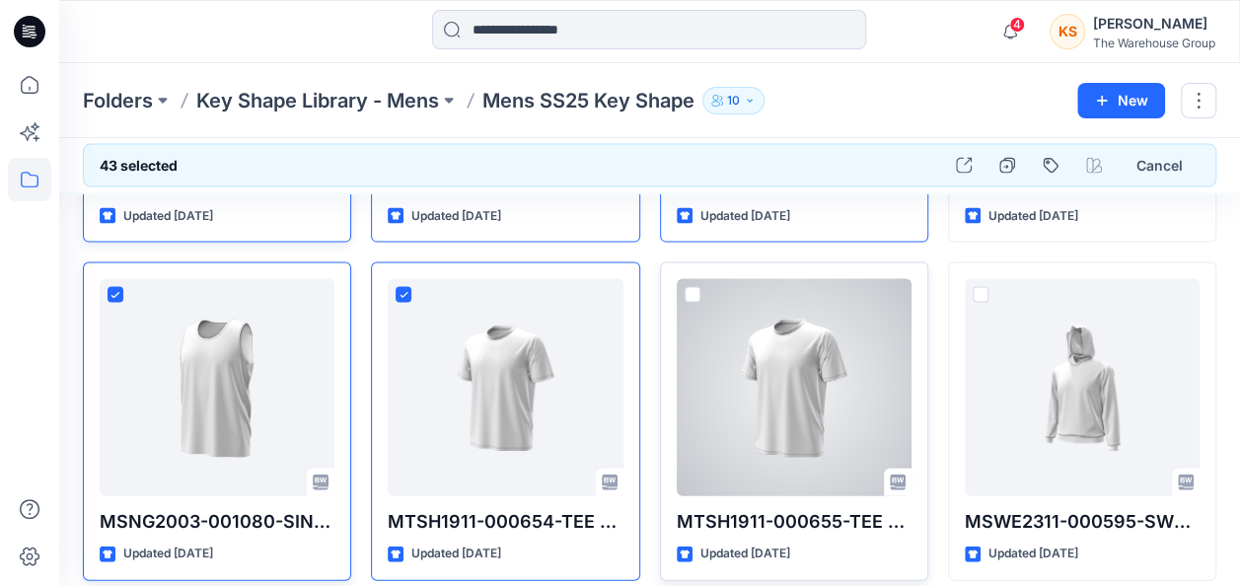
click at [695, 287] on span at bounding box center [693, 295] width 16 height 16
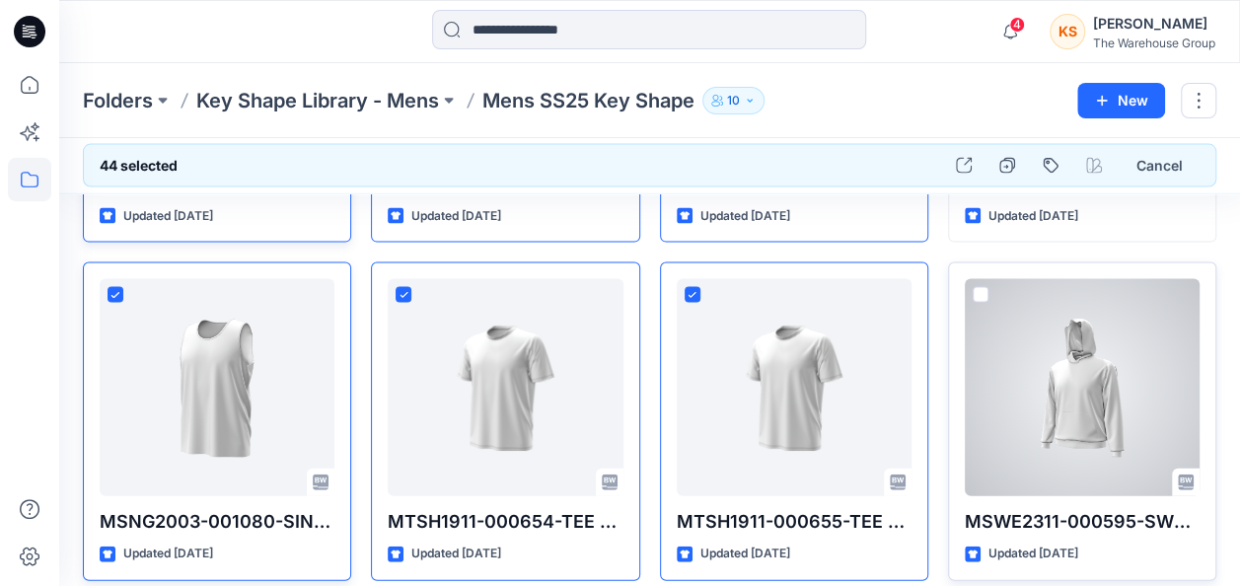
click at [983, 287] on span at bounding box center [981, 295] width 16 height 16
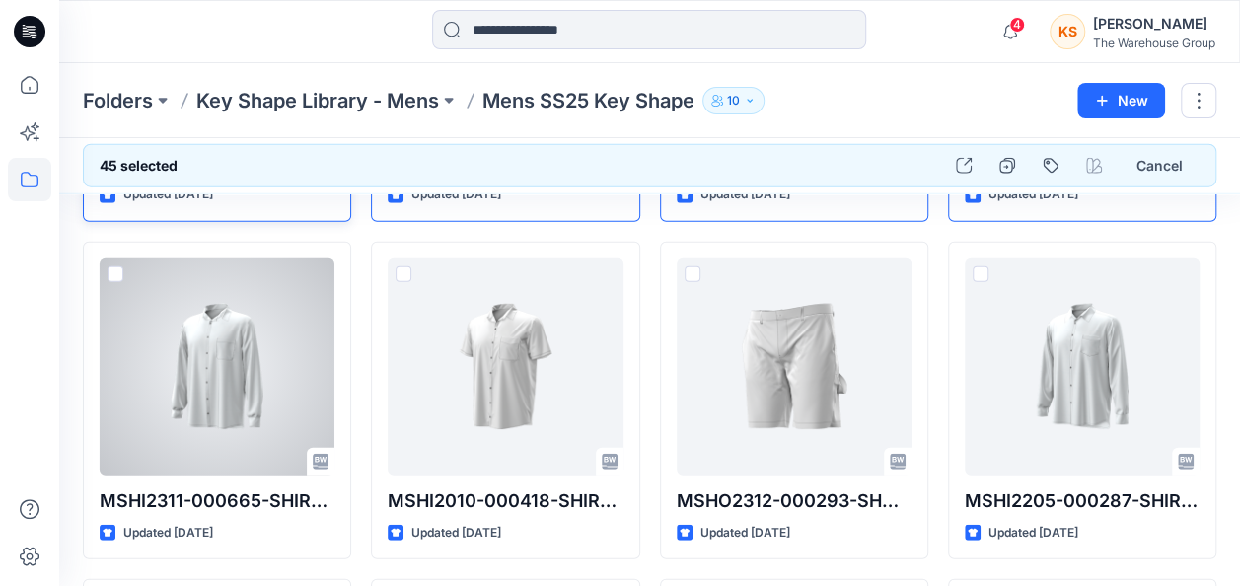
scroll to position [6098, 0]
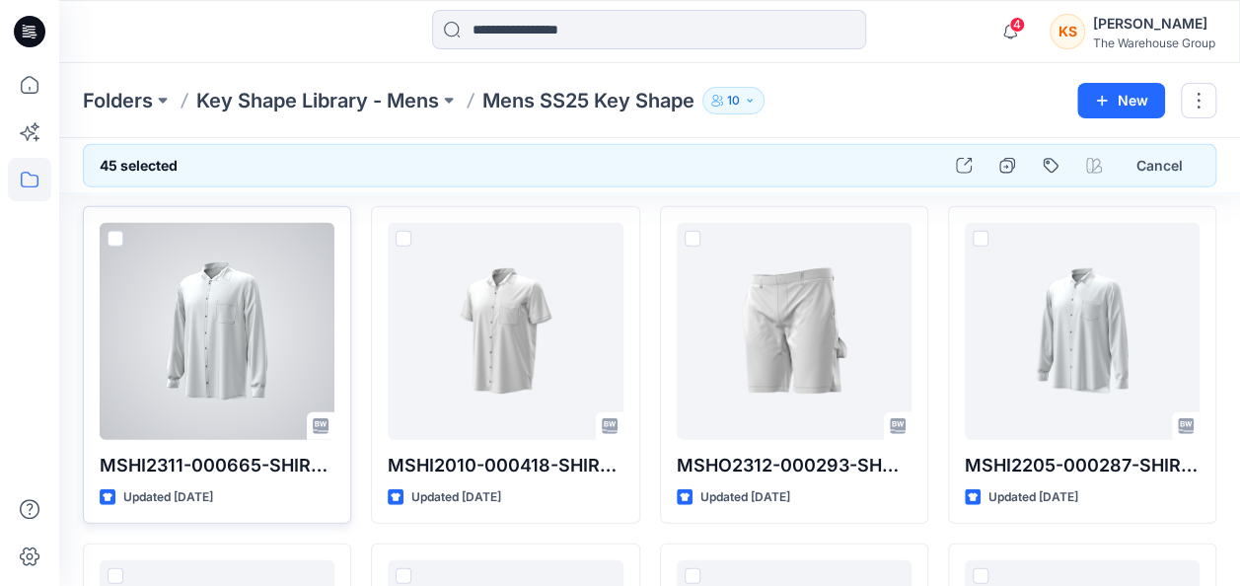
click at [109, 231] on span at bounding box center [116, 239] width 16 height 16
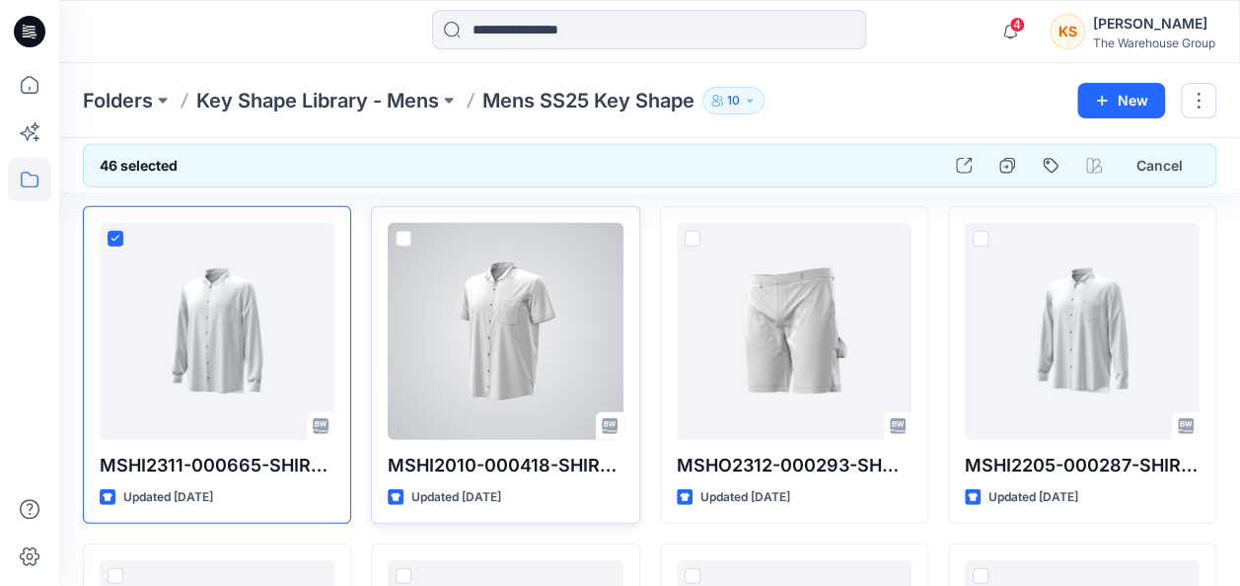
click at [400, 231] on span at bounding box center [404, 239] width 16 height 16
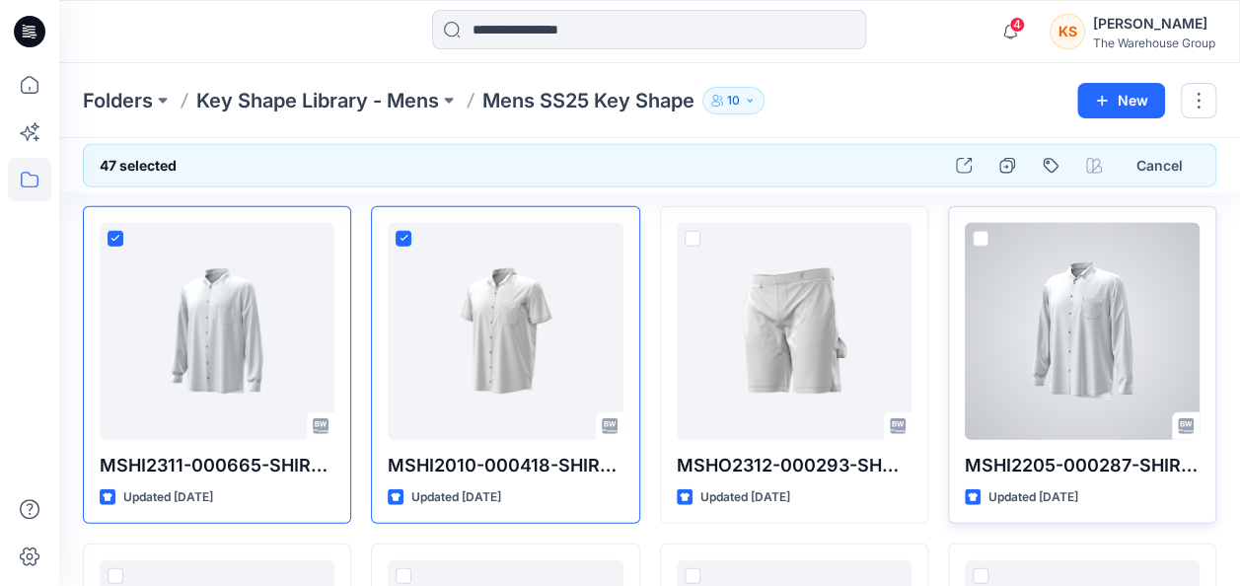
click at [983, 231] on span at bounding box center [981, 239] width 16 height 16
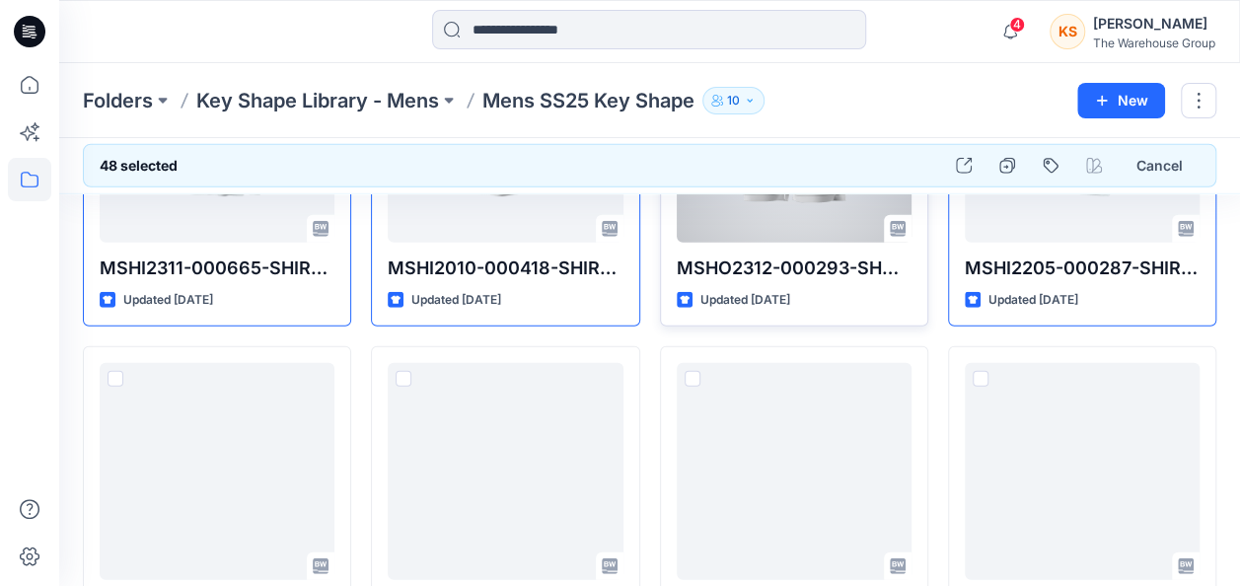
scroll to position [6394, 0]
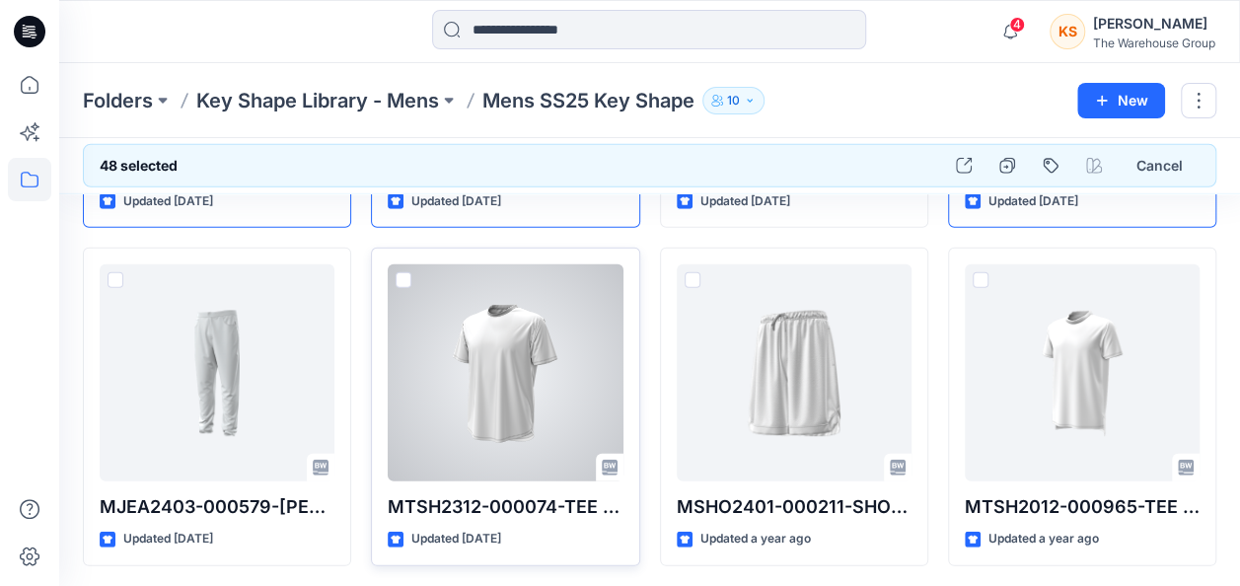
click at [409, 272] on span at bounding box center [404, 280] width 16 height 16
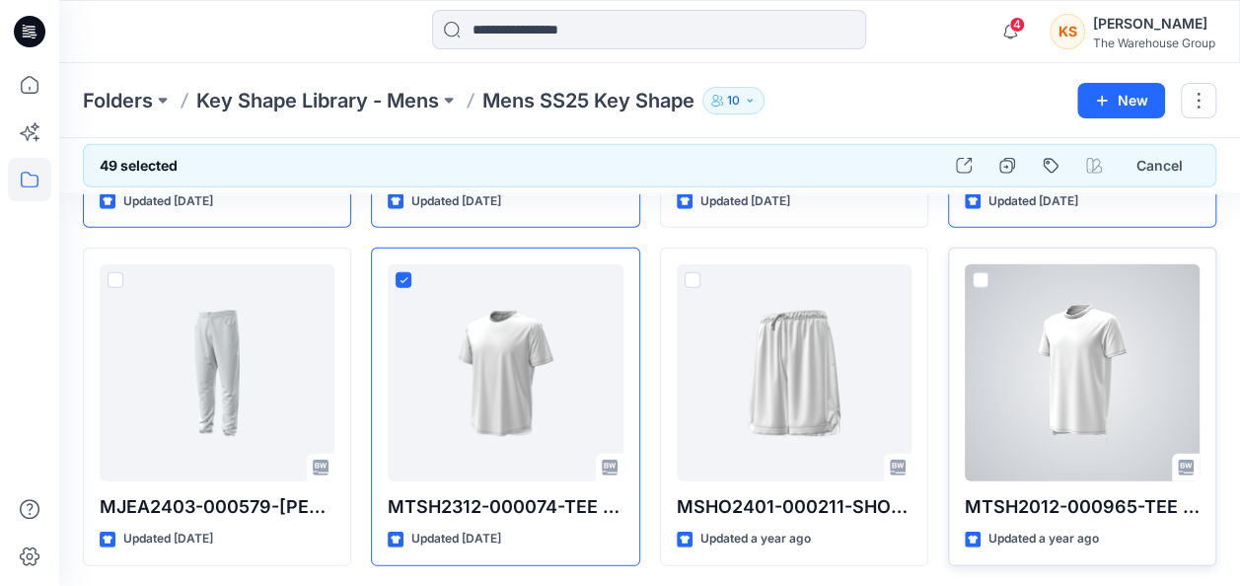
click at [983, 272] on span at bounding box center [981, 280] width 16 height 16
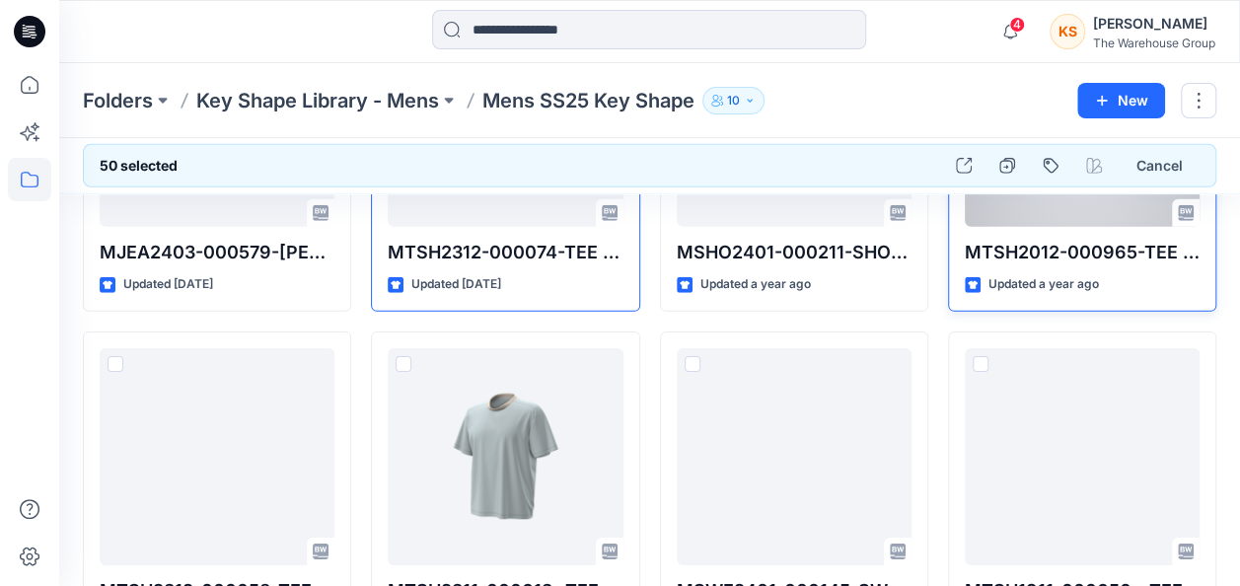
scroll to position [6690, 0]
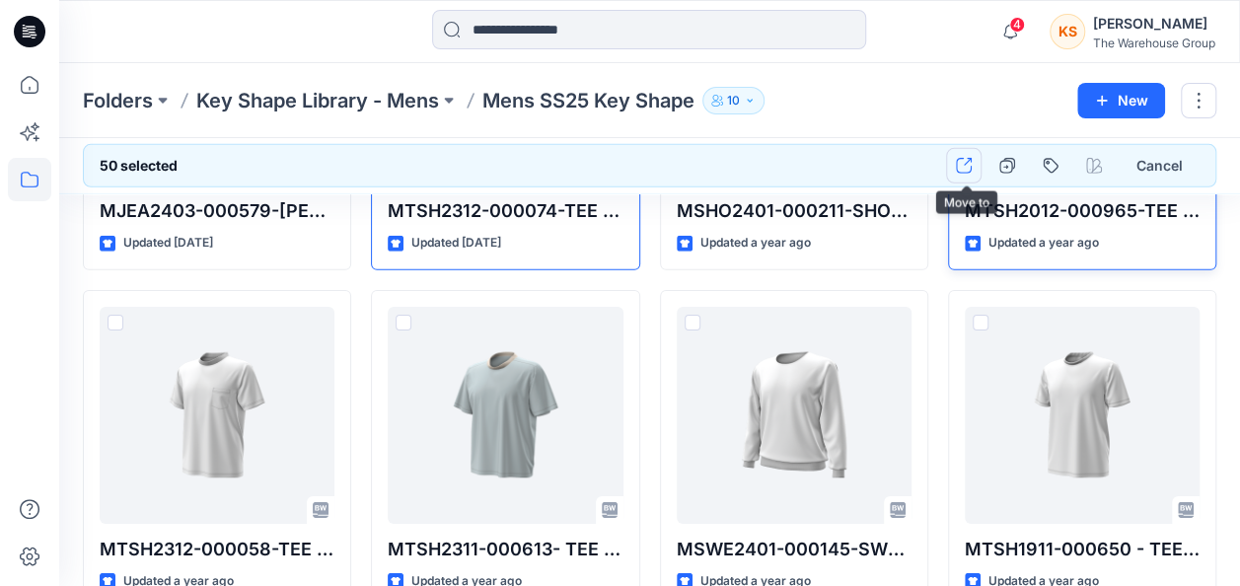
click at [960, 160] on icon "button" at bounding box center [964, 166] width 16 height 16
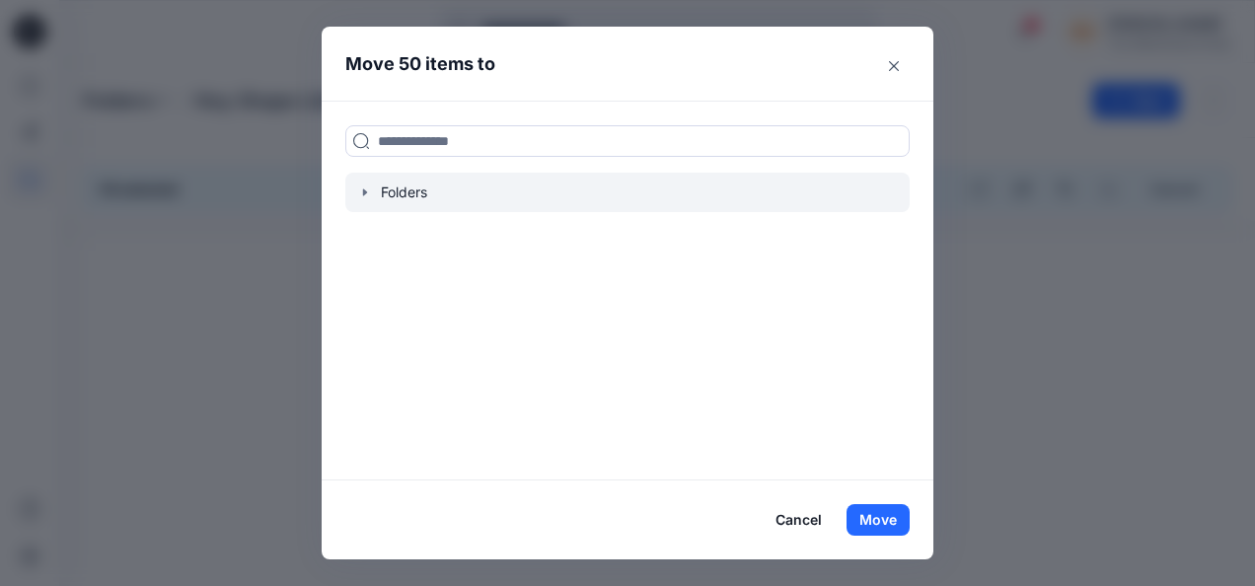
click at [445, 189] on div at bounding box center [627, 192] width 564 height 39
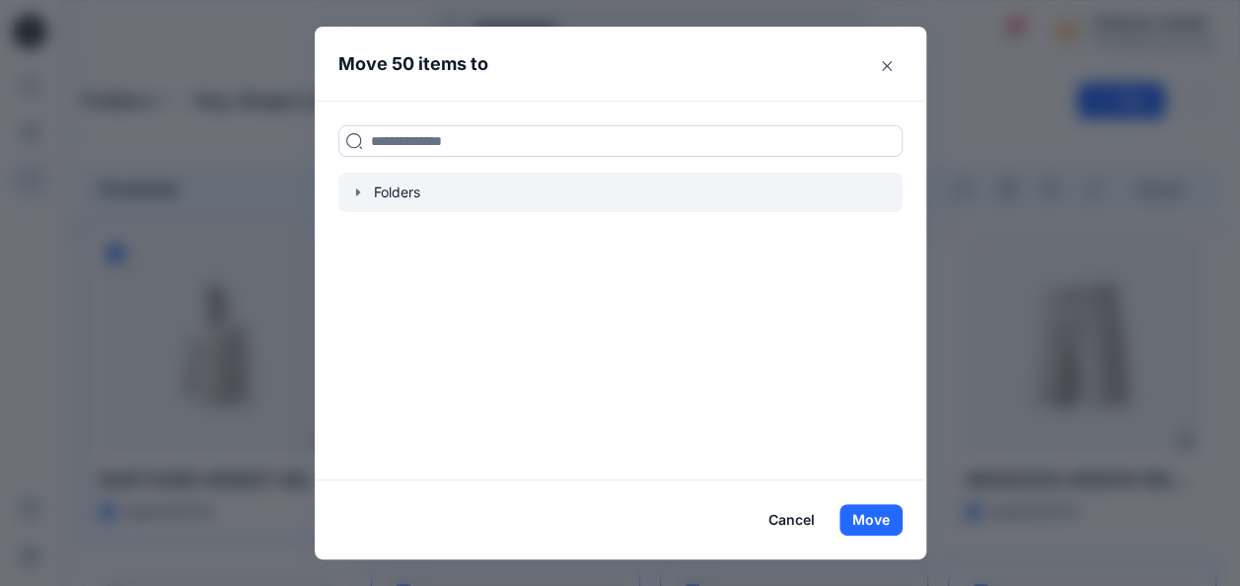
click at [358, 194] on icon "button" at bounding box center [358, 192] width 16 height 16
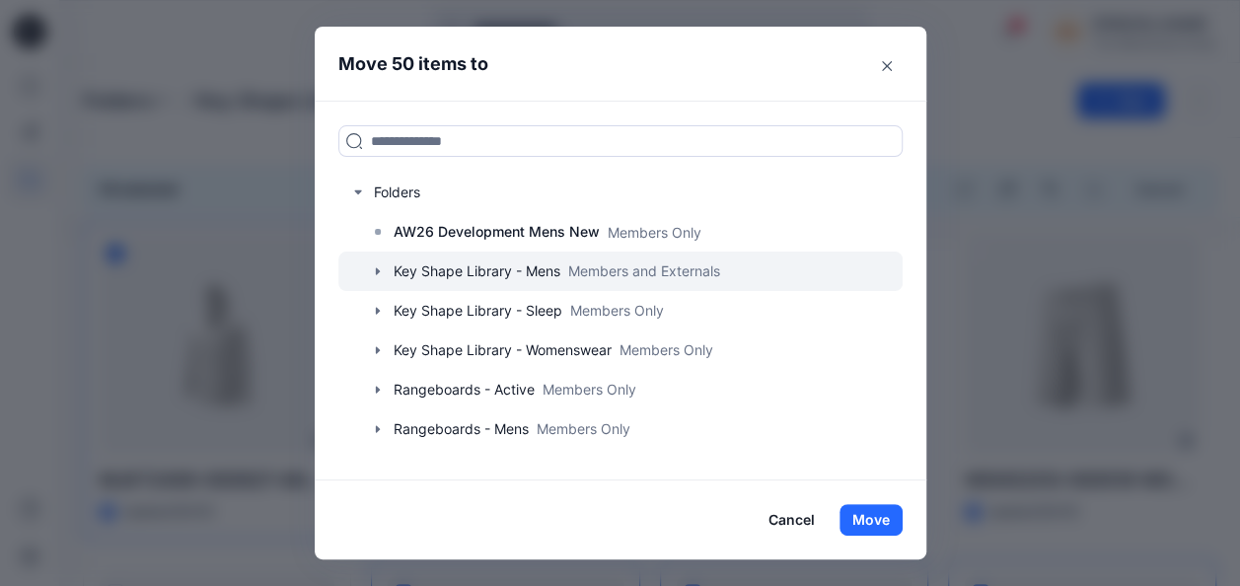
click at [420, 268] on div at bounding box center [620, 271] width 564 height 39
click at [386, 270] on icon "button" at bounding box center [378, 271] width 16 height 16
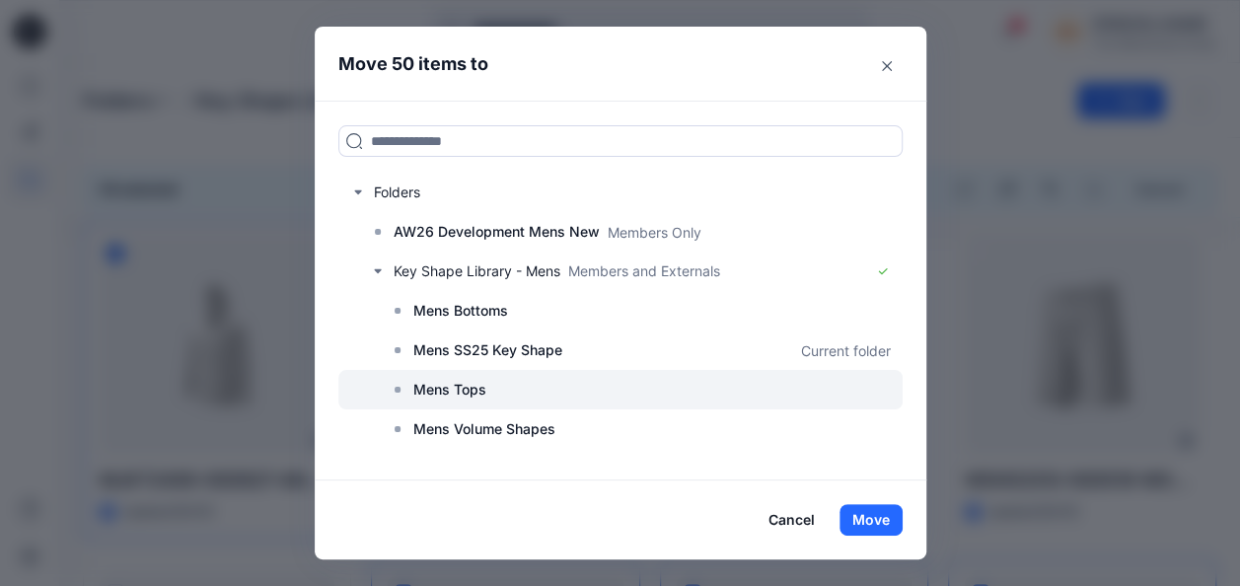
click at [486, 385] on p "Mens Tops" at bounding box center [449, 390] width 73 height 24
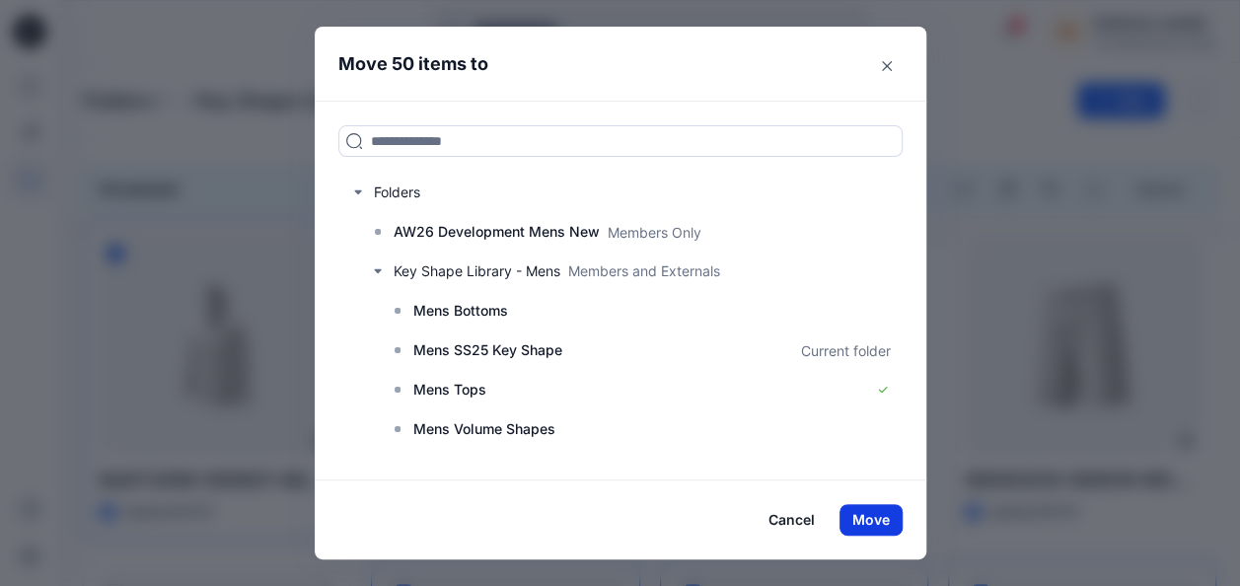
click at [876, 517] on button "Move" at bounding box center [871, 520] width 63 height 32
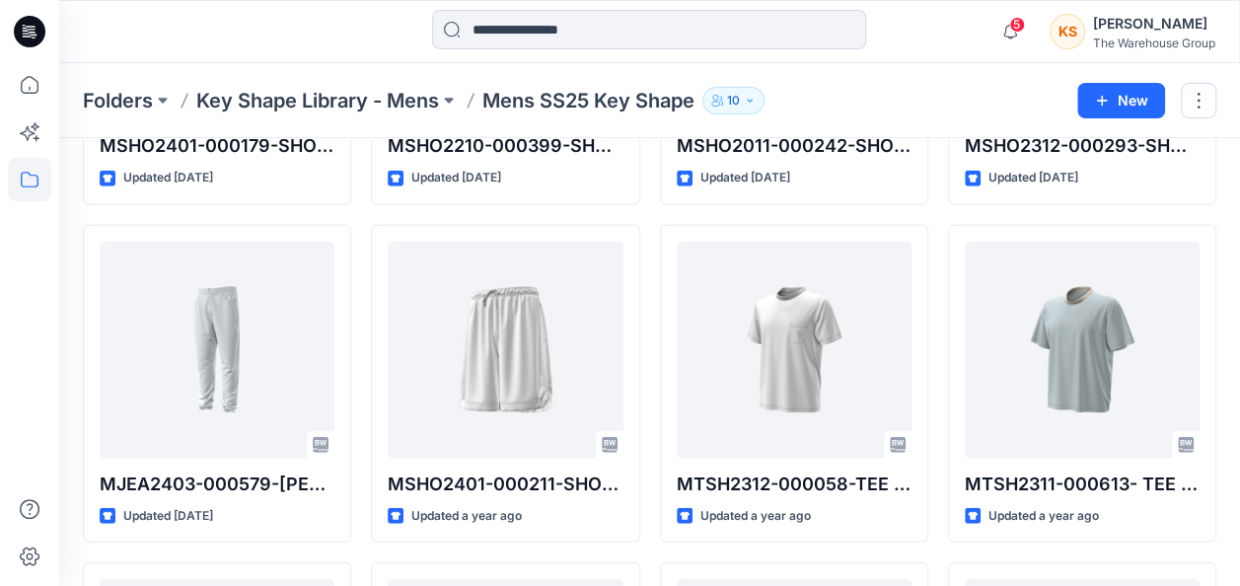
scroll to position [2466, 0]
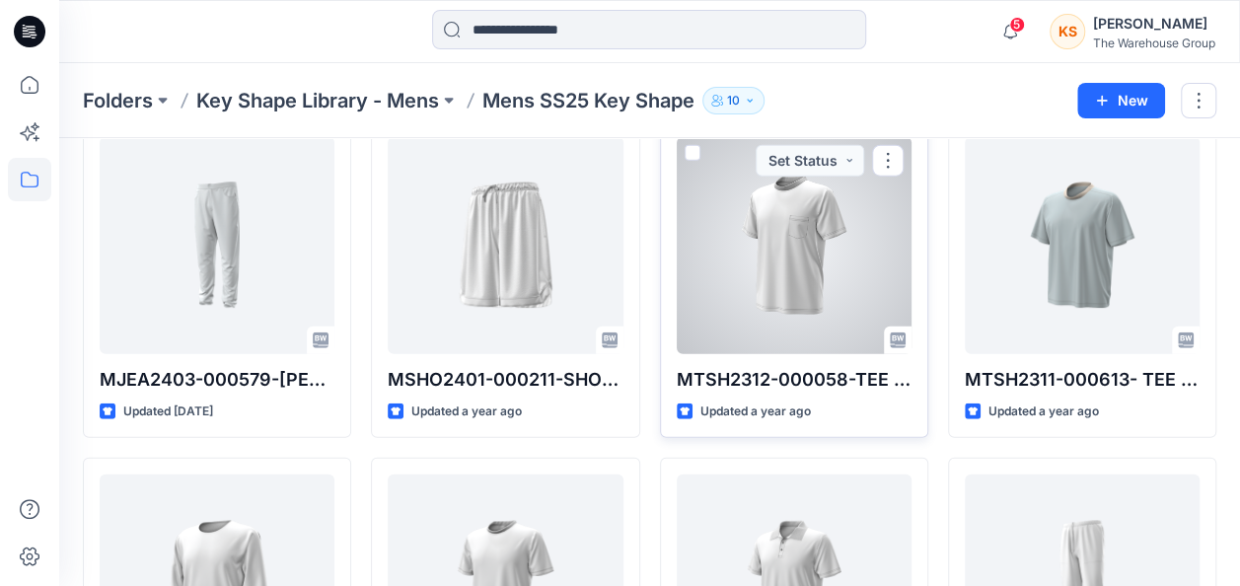
click at [693, 148] on span at bounding box center [693, 153] width 16 height 16
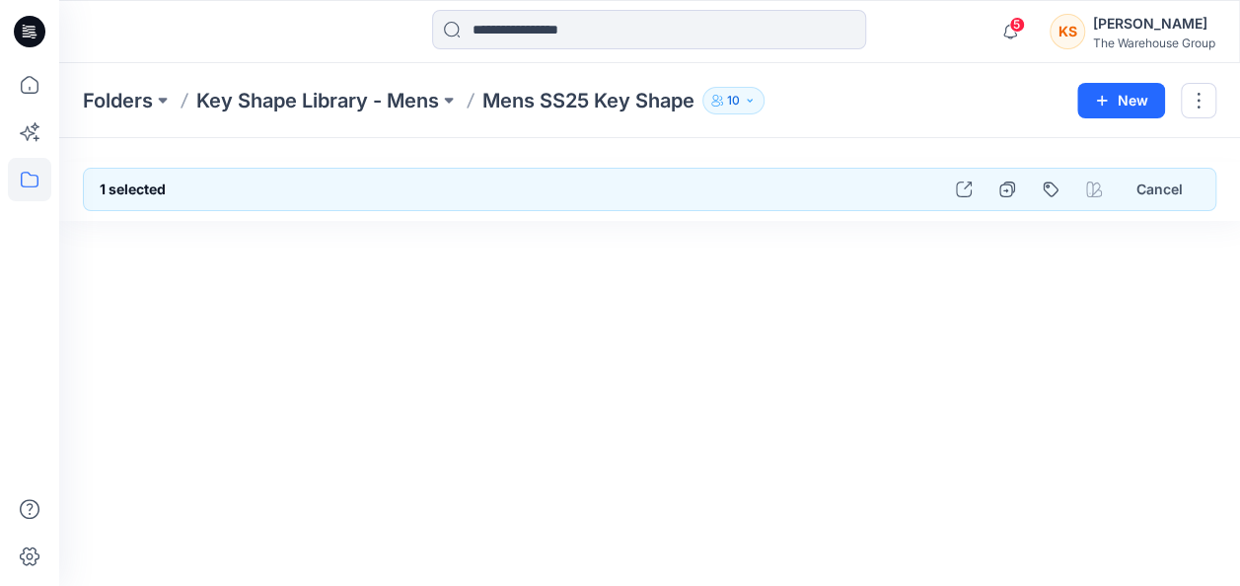
scroll to position [0, 0]
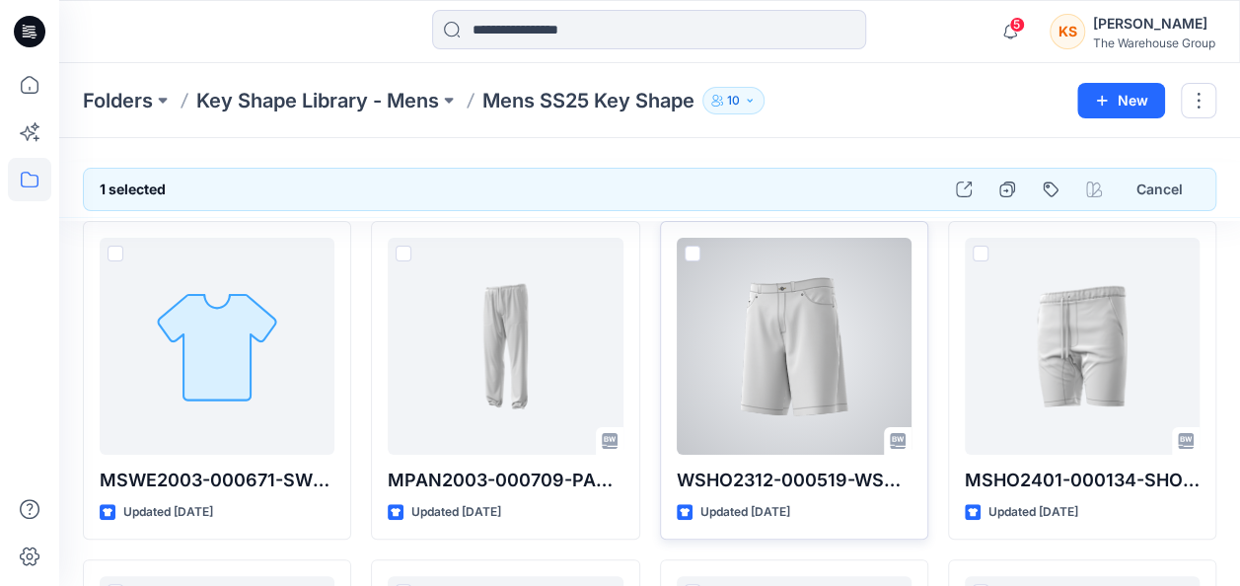
click at [693, 248] on span at bounding box center [693, 254] width 16 height 16
click at [696, 255] on icon at bounding box center [692, 254] width 9 height 7
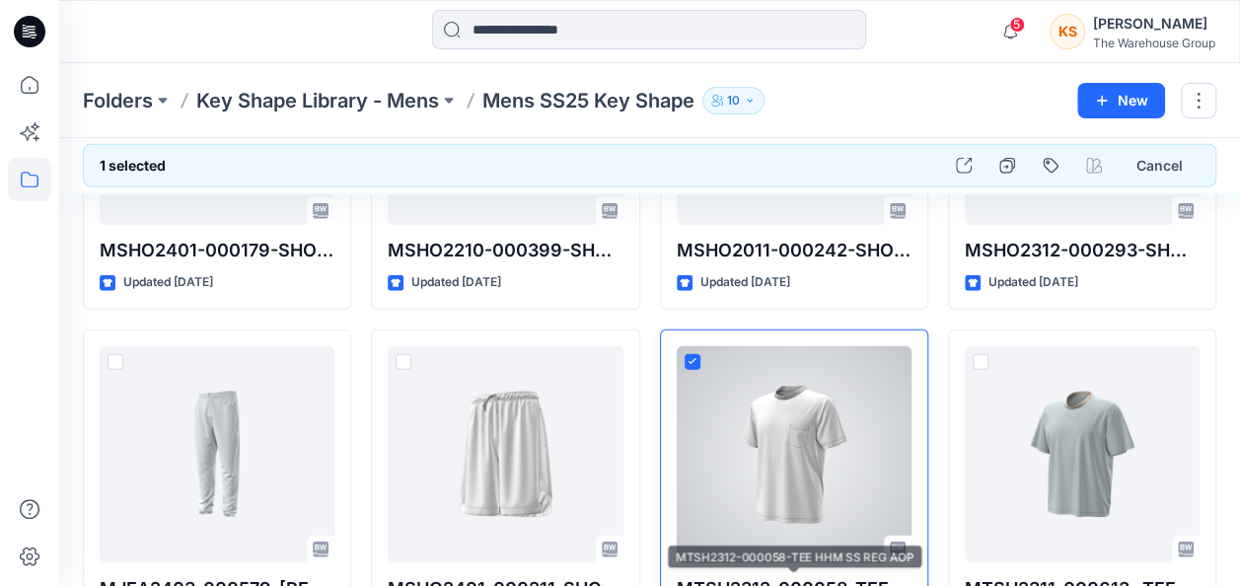
scroll to position [2170, 0]
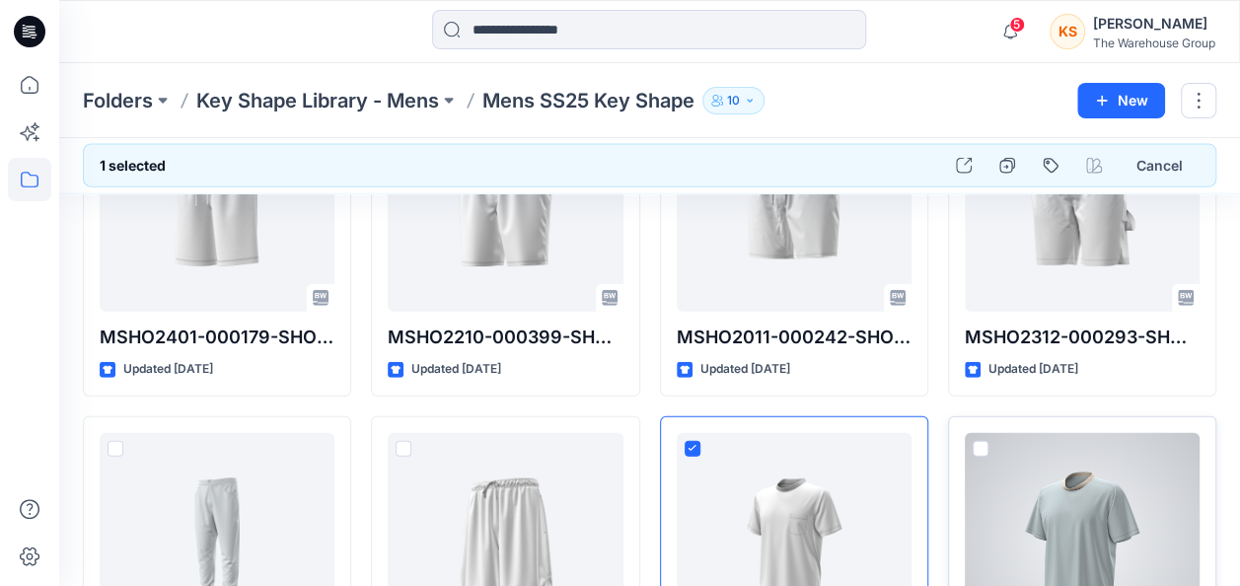
click at [983, 441] on span at bounding box center [981, 449] width 16 height 16
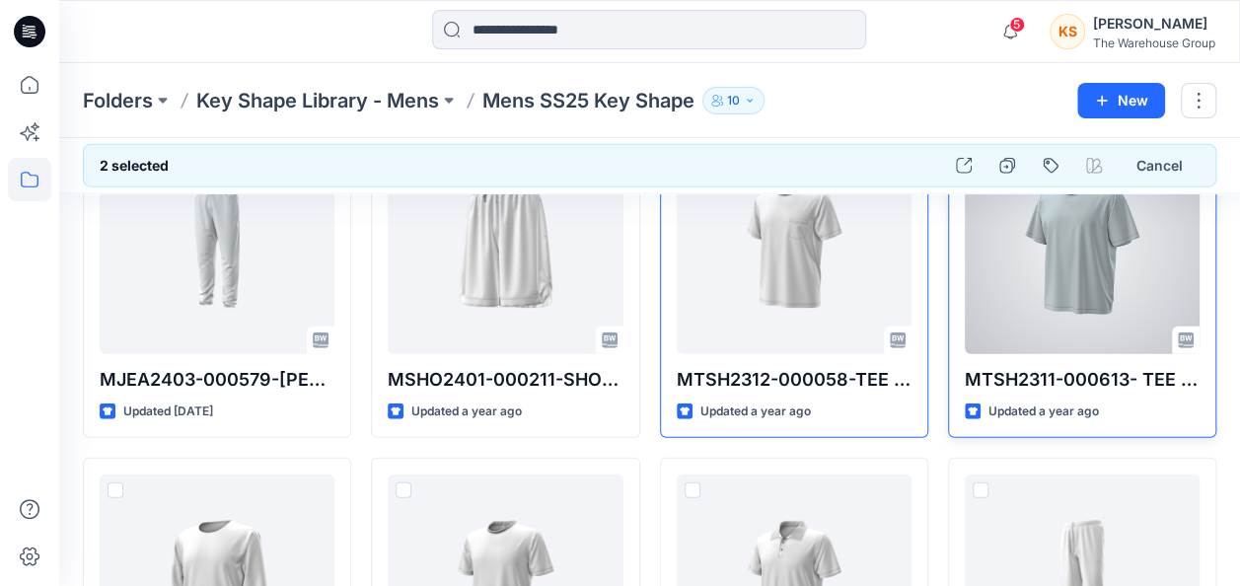
scroll to position [2673, 0]
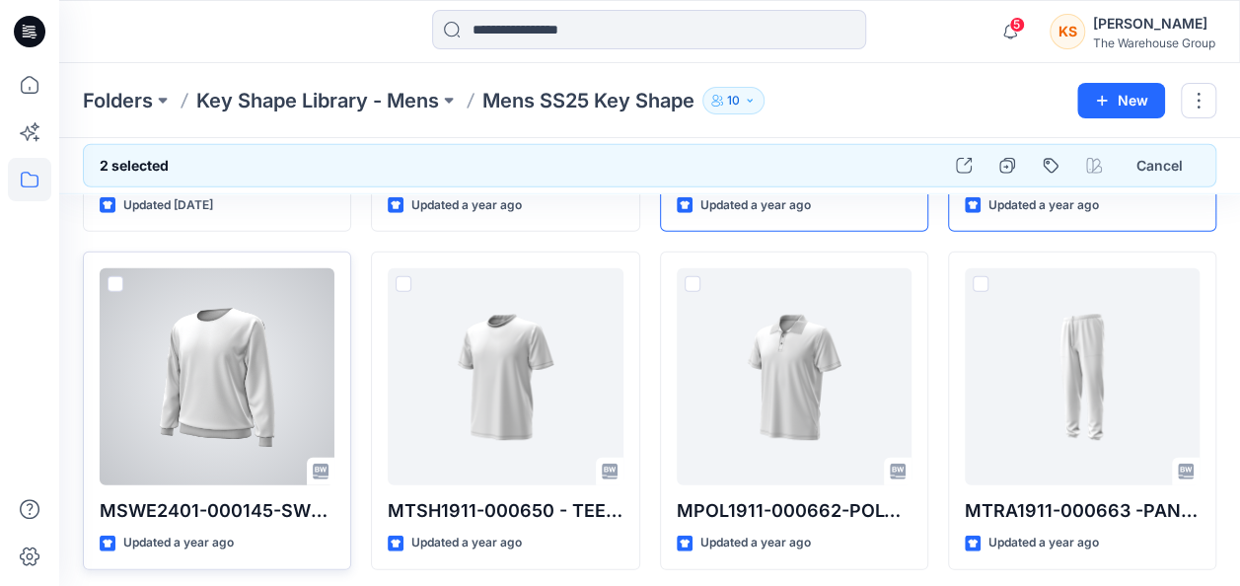
click at [114, 279] on span at bounding box center [116, 284] width 16 height 16
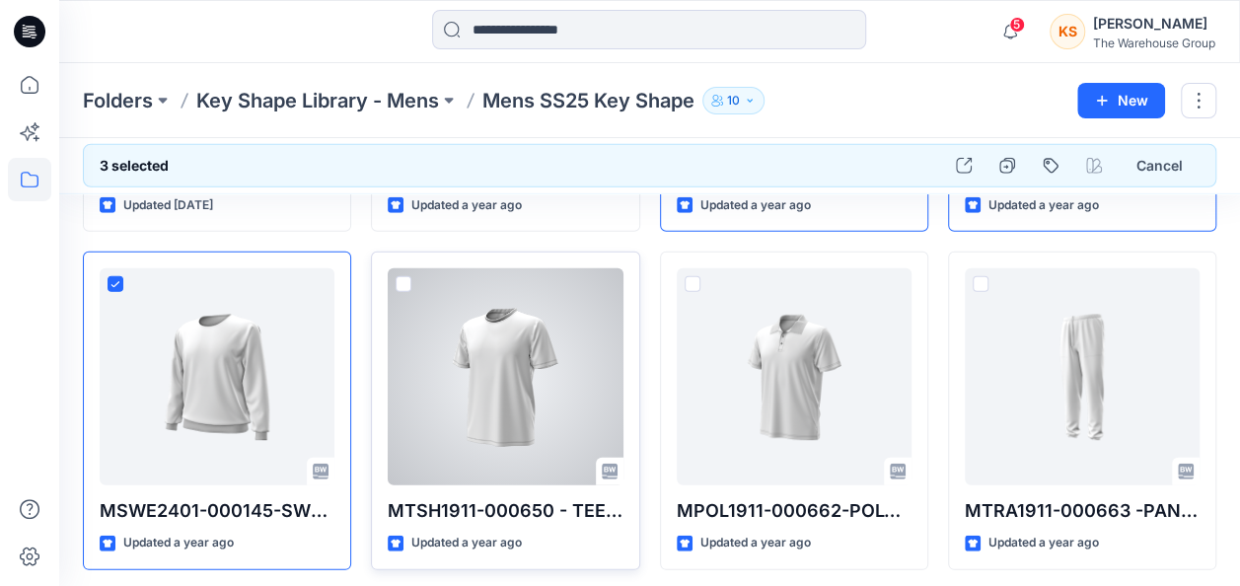
click at [401, 276] on span at bounding box center [404, 284] width 16 height 16
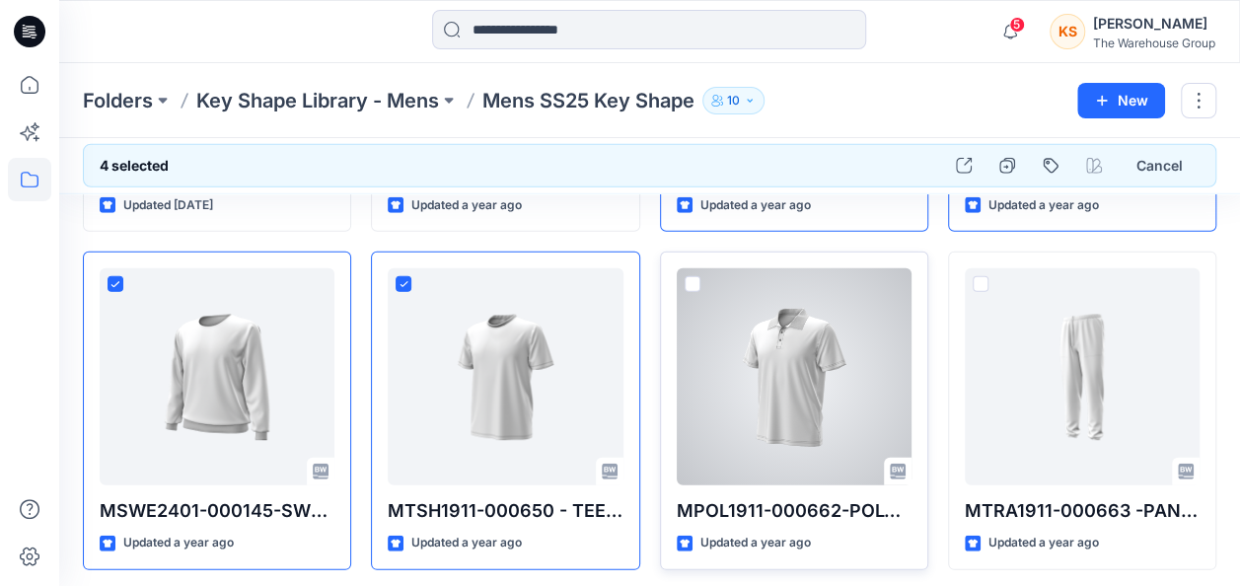
click at [693, 279] on span at bounding box center [693, 284] width 16 height 16
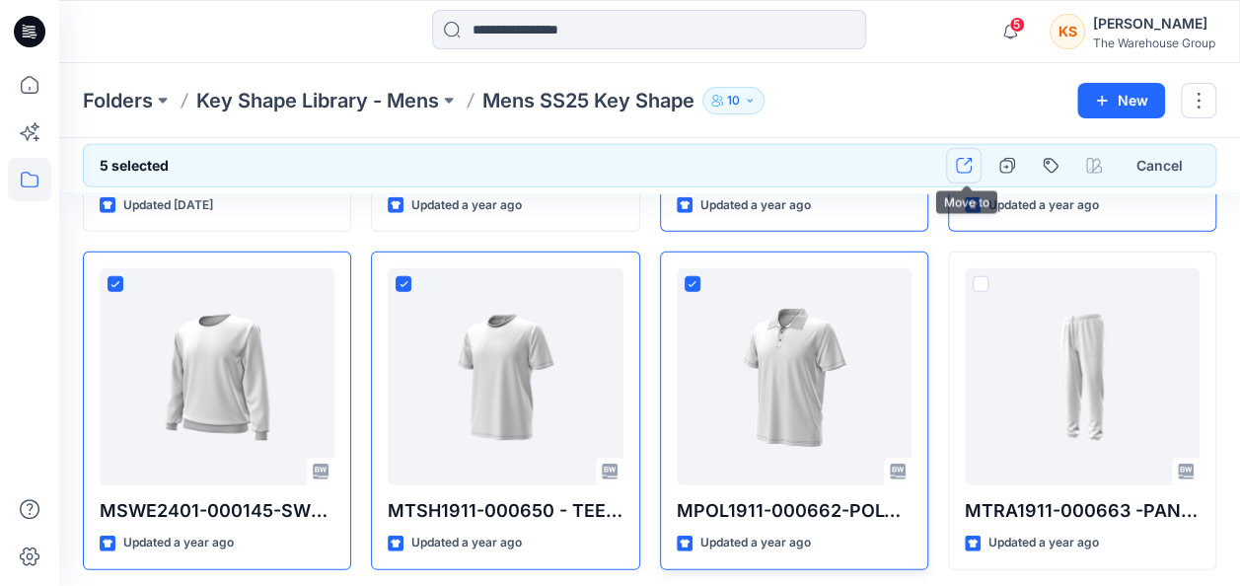
click at [976, 161] on button "button" at bounding box center [964, 166] width 36 height 36
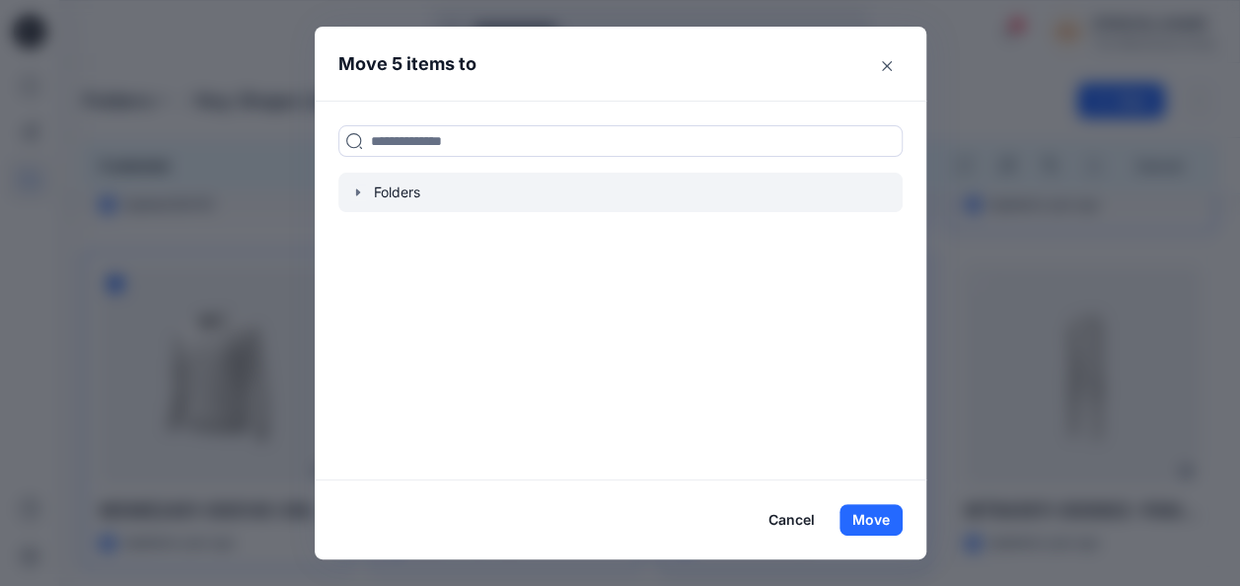
click at [366, 193] on icon "button" at bounding box center [358, 192] width 16 height 16
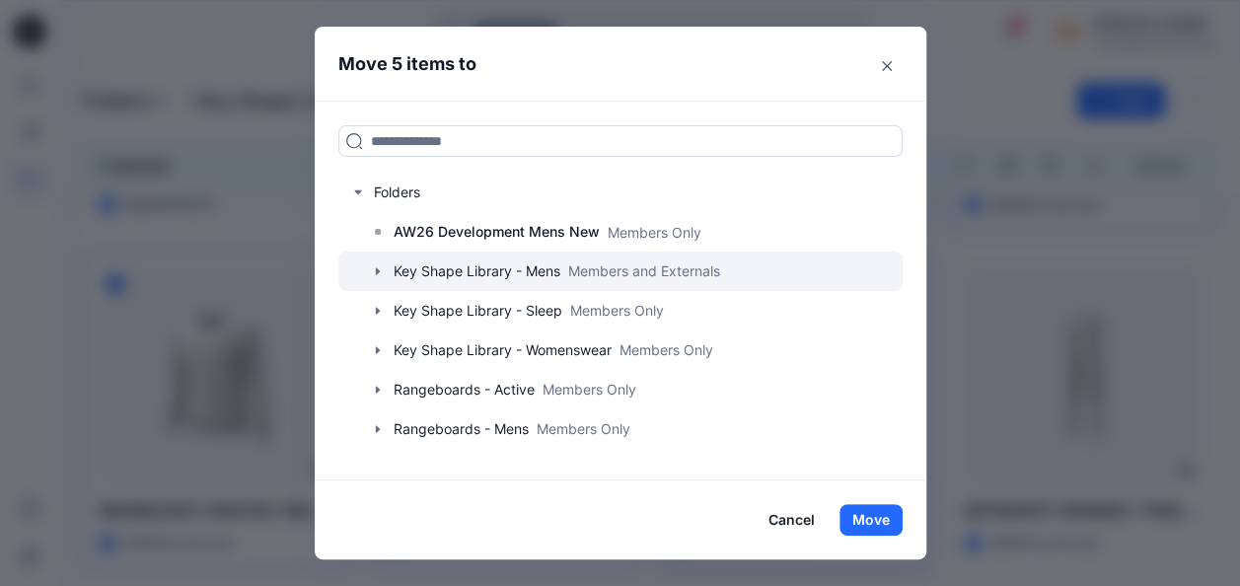
click at [403, 262] on div at bounding box center [620, 271] width 564 height 39
click at [386, 274] on icon "button" at bounding box center [378, 271] width 16 height 16
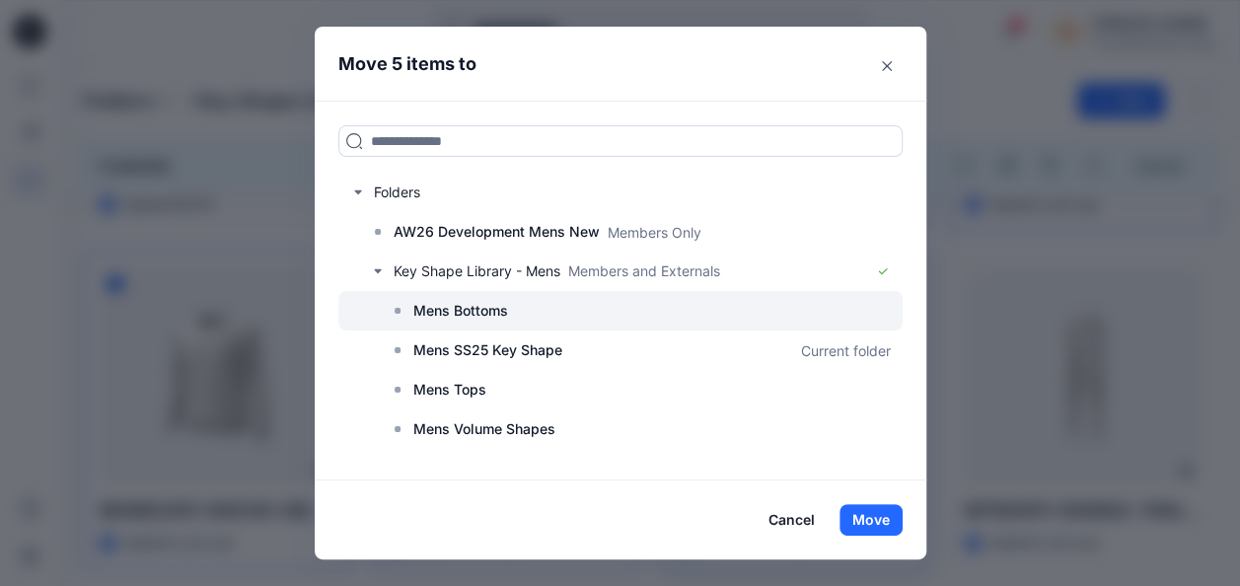
click at [420, 298] on div at bounding box center [620, 310] width 564 height 39
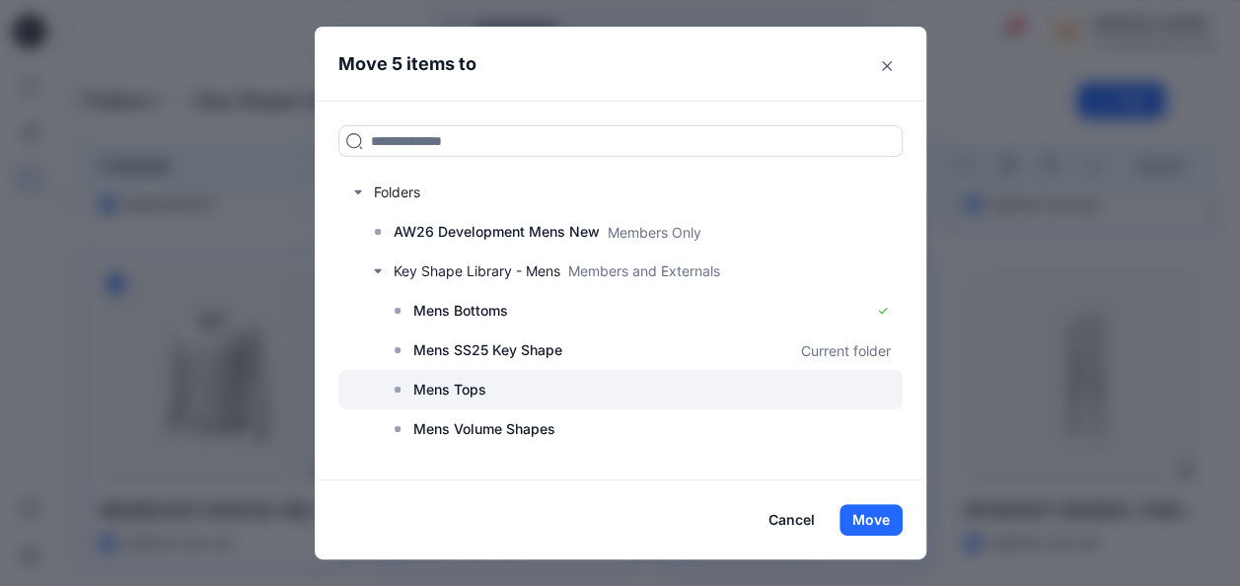
click at [436, 381] on p "Mens Tops" at bounding box center [449, 390] width 73 height 24
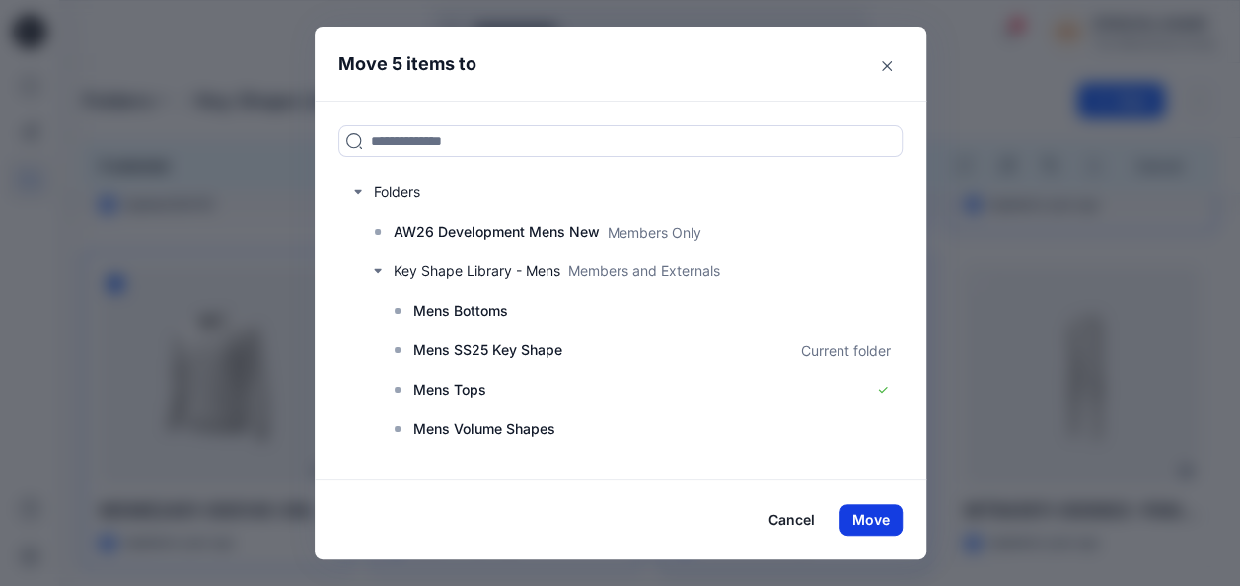
click at [880, 509] on button "Move" at bounding box center [871, 520] width 63 height 32
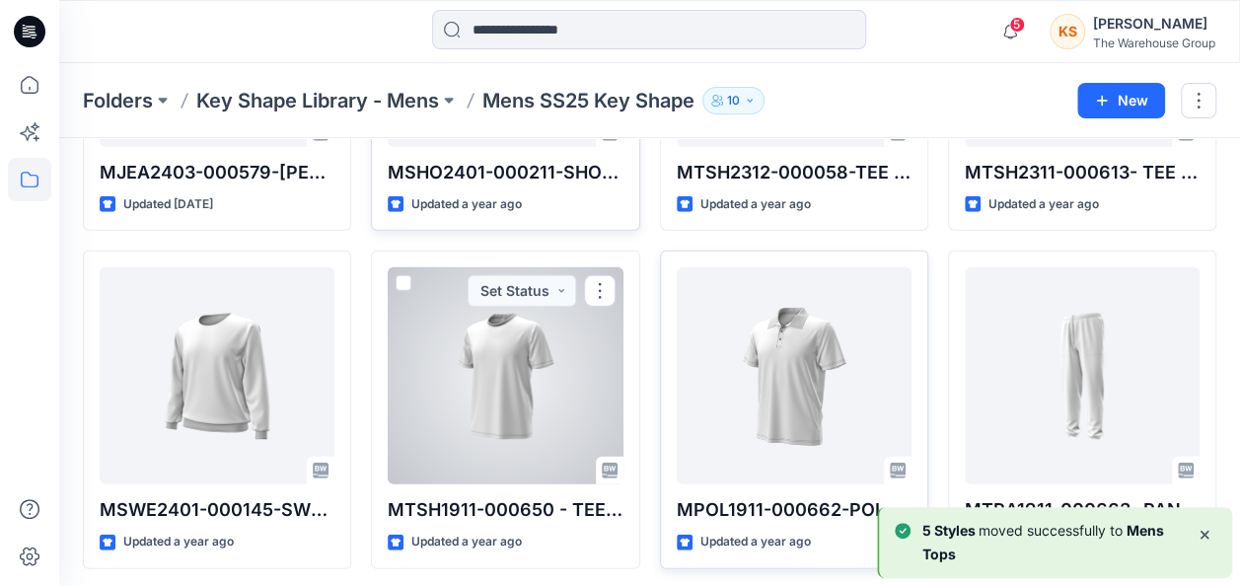
scroll to position [2336, 0]
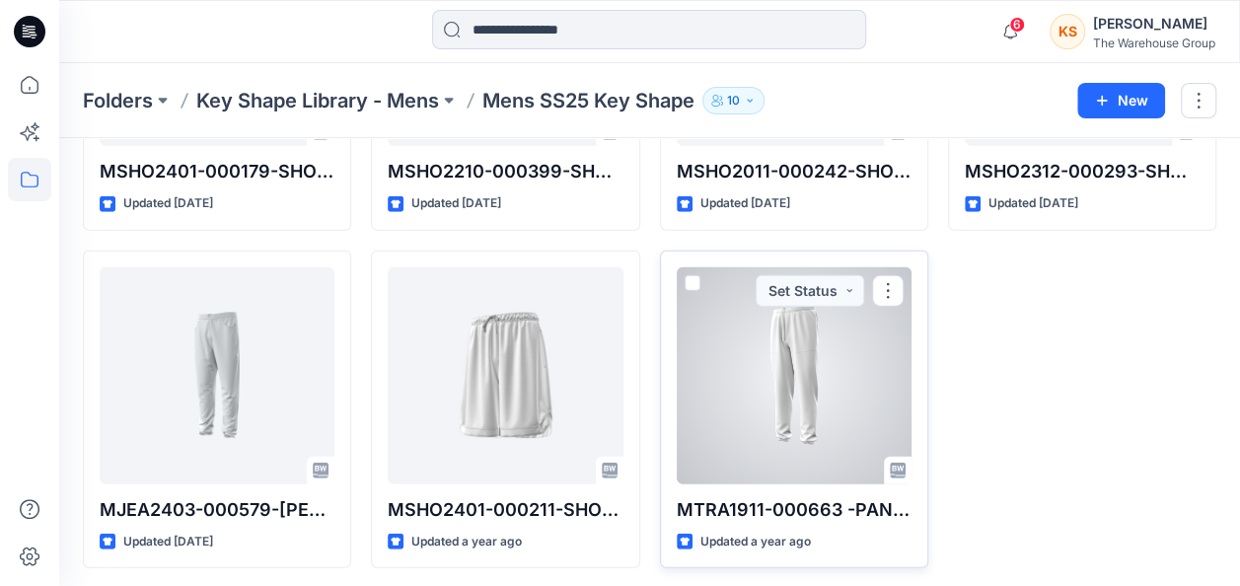
click at [697, 275] on span at bounding box center [693, 283] width 16 height 16
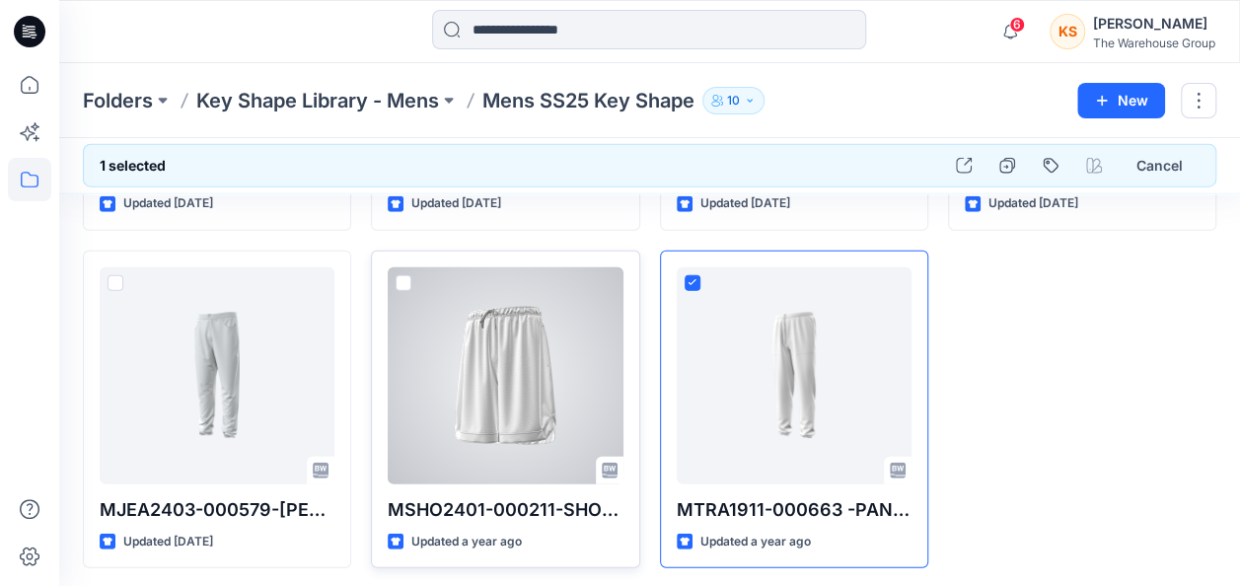
click at [405, 280] on span at bounding box center [404, 283] width 16 height 16
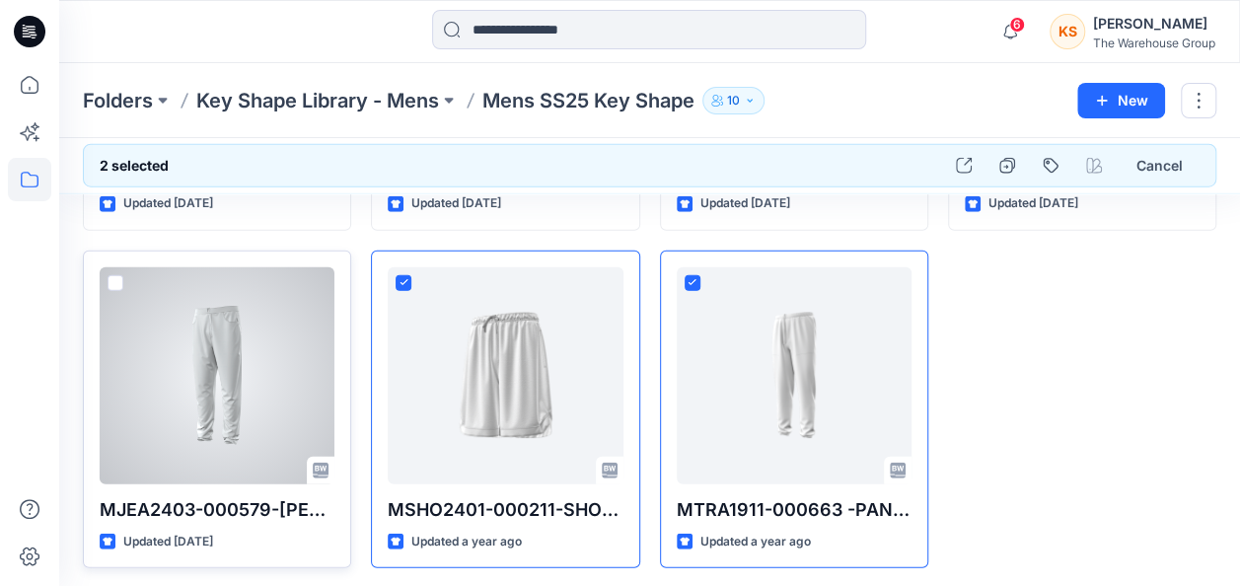
click at [111, 275] on span at bounding box center [116, 283] width 16 height 16
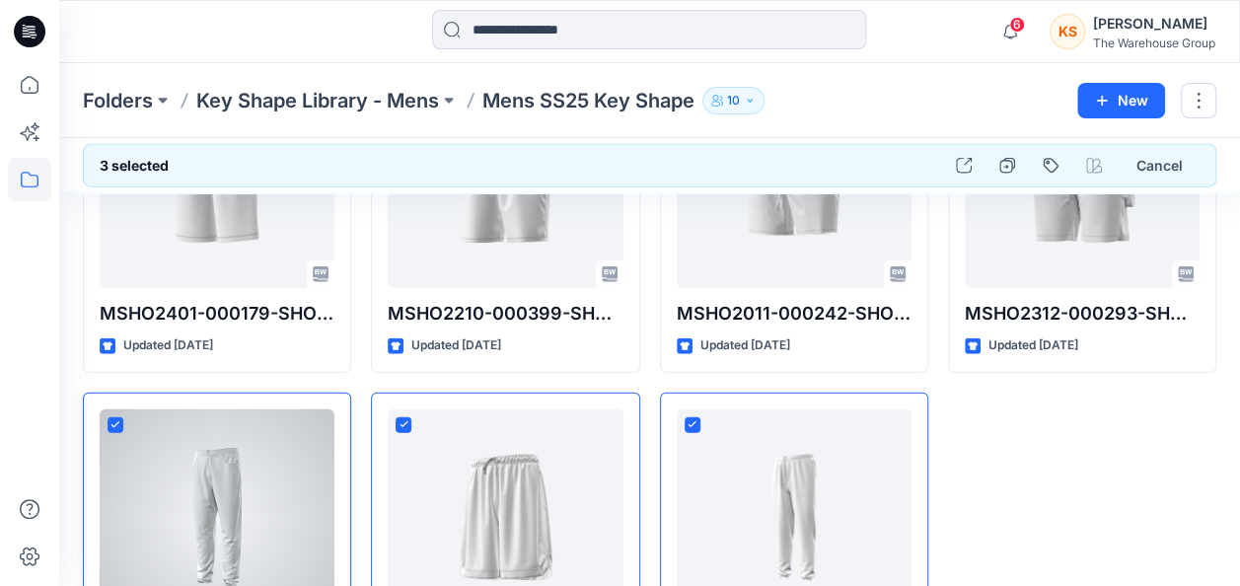
scroll to position [2040, 0]
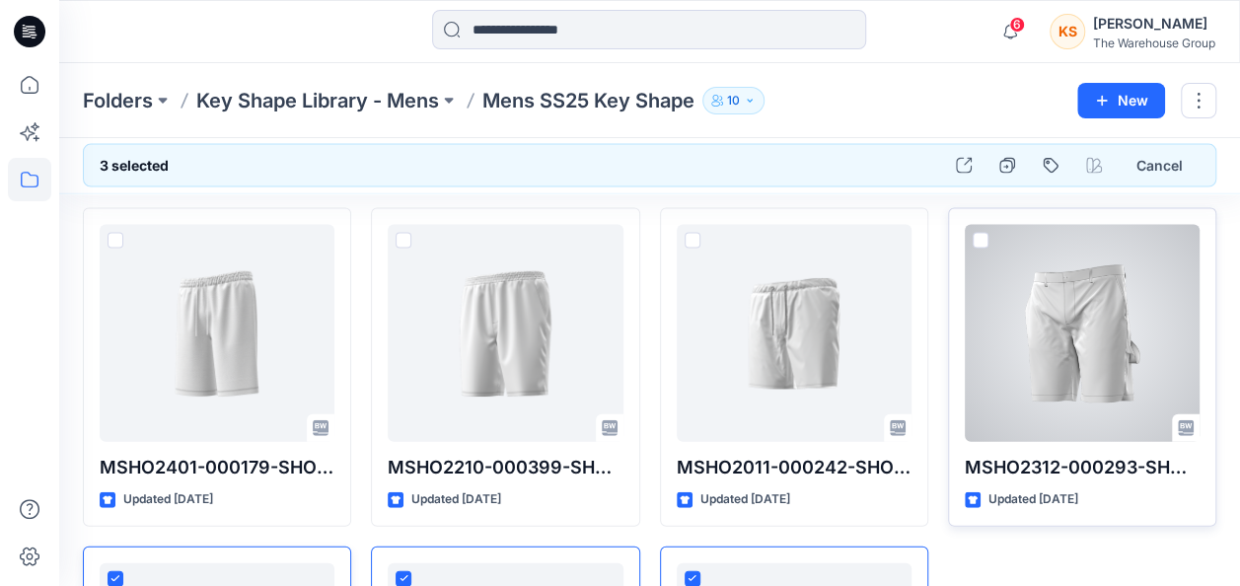
click at [977, 238] on span at bounding box center [981, 241] width 16 height 16
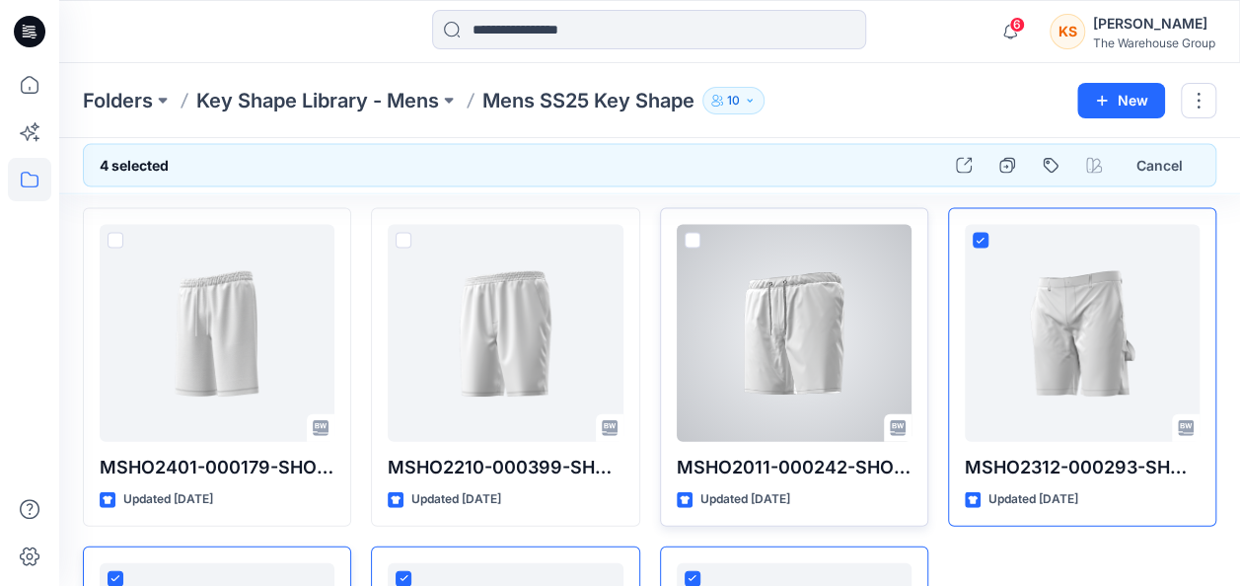
click at [689, 240] on span at bounding box center [693, 241] width 16 height 16
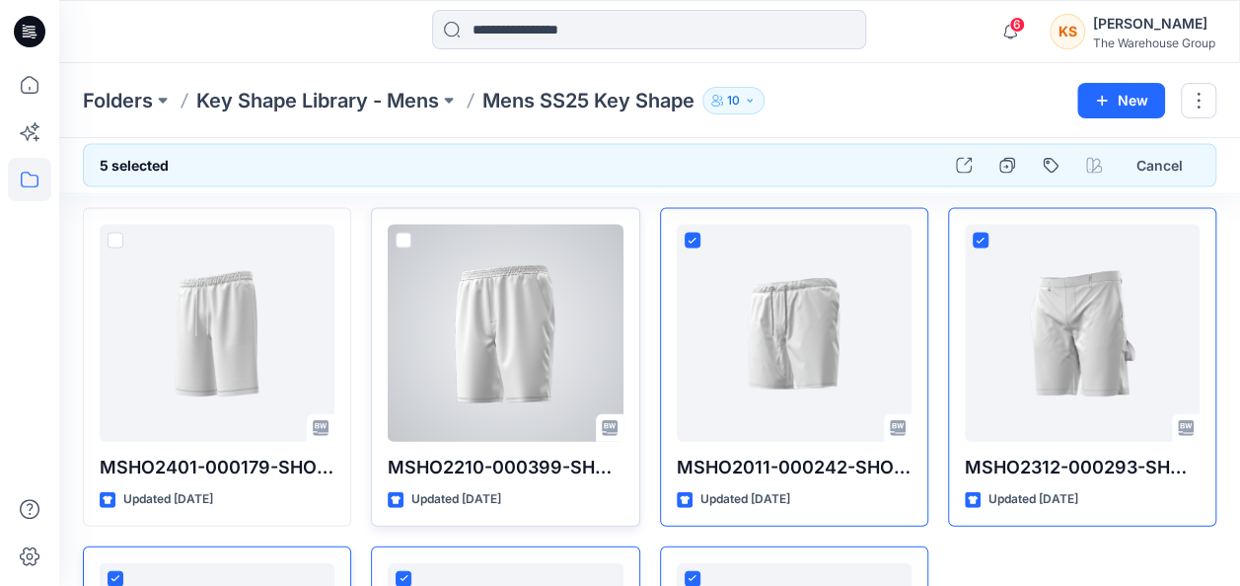
click at [400, 233] on span at bounding box center [404, 241] width 16 height 16
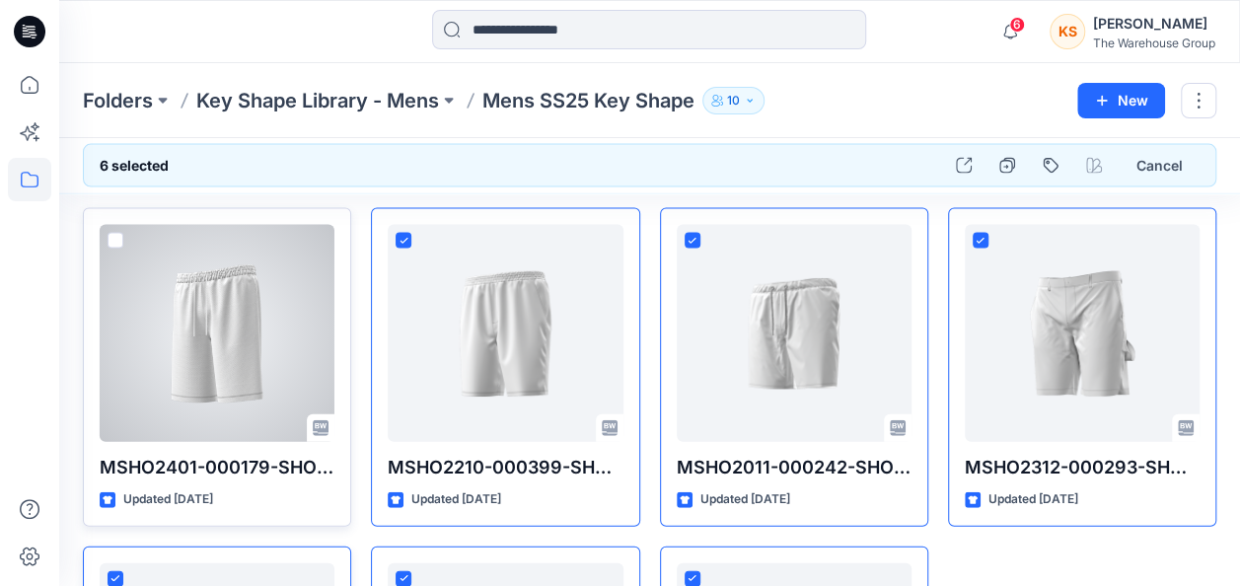
click at [108, 233] on span at bounding box center [116, 241] width 16 height 16
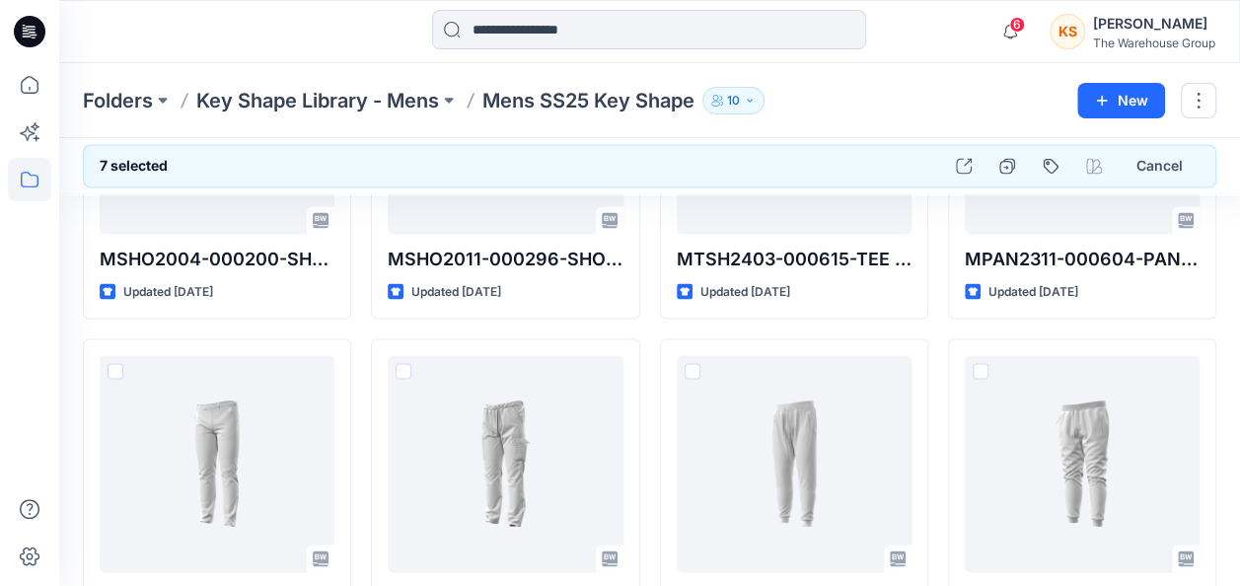
scroll to position [1547, 0]
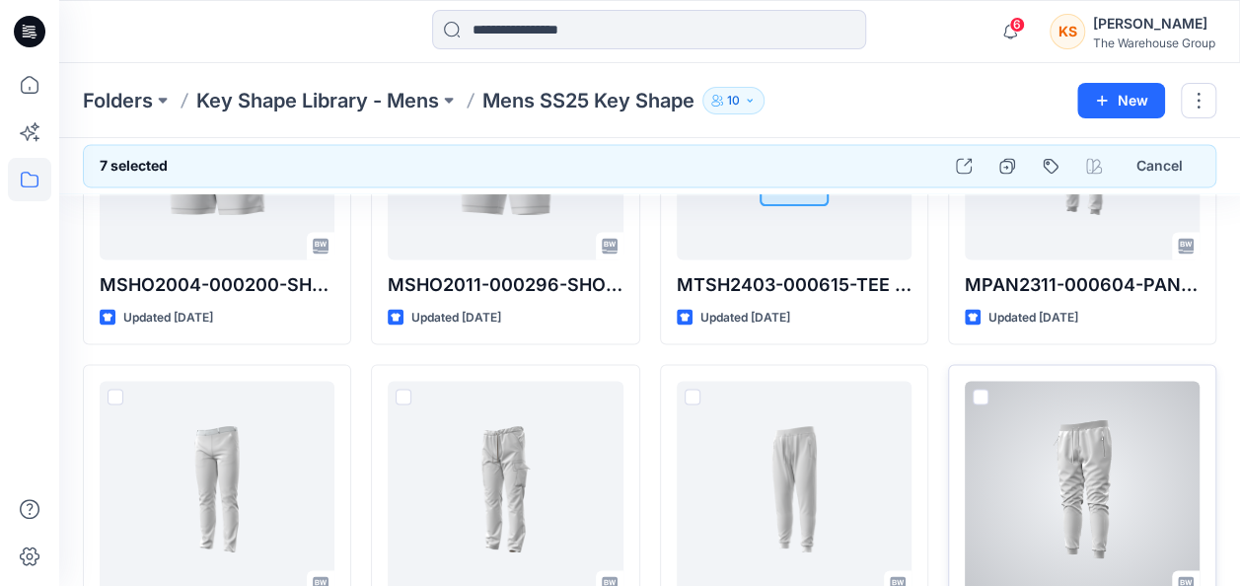
click at [979, 389] on span at bounding box center [981, 397] width 16 height 16
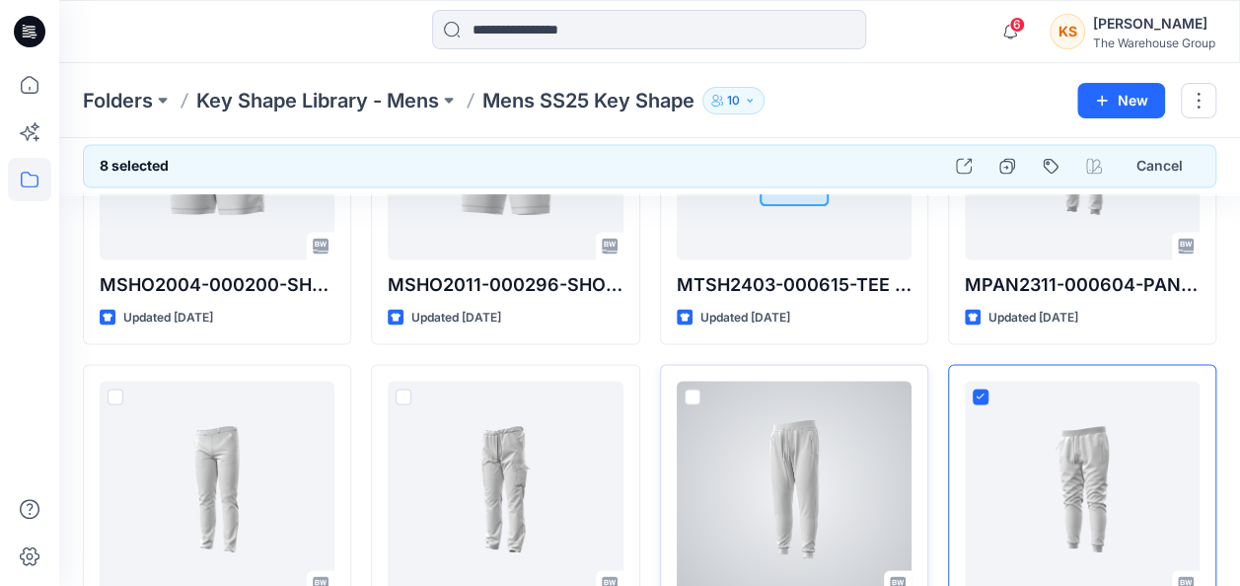
click at [695, 382] on div at bounding box center [794, 489] width 235 height 217
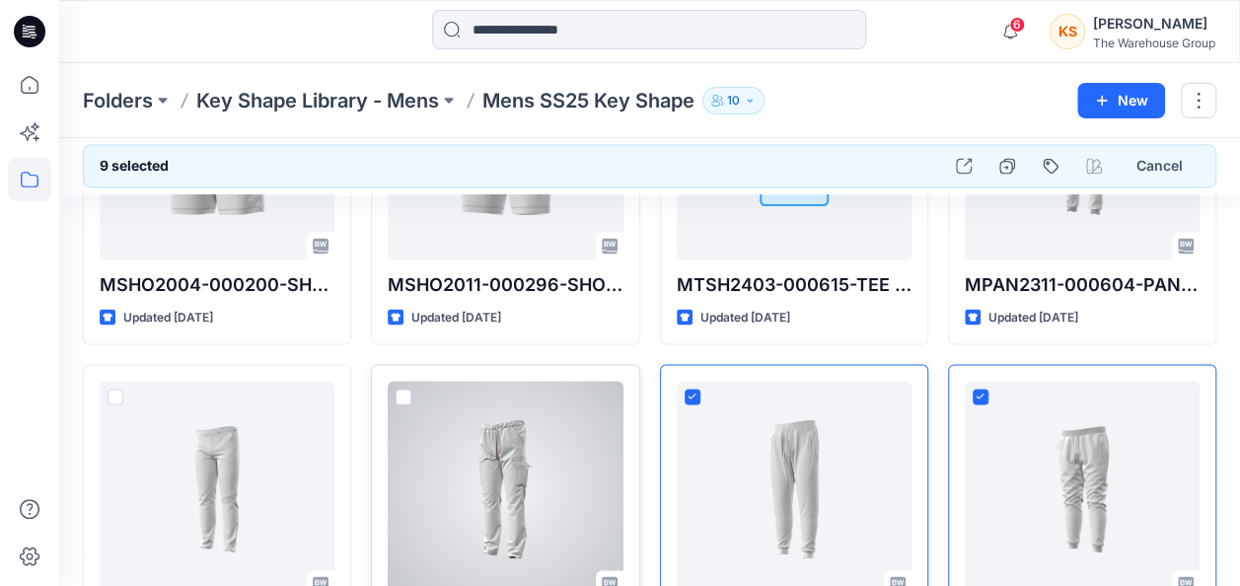
click at [393, 389] on div at bounding box center [505, 489] width 235 height 217
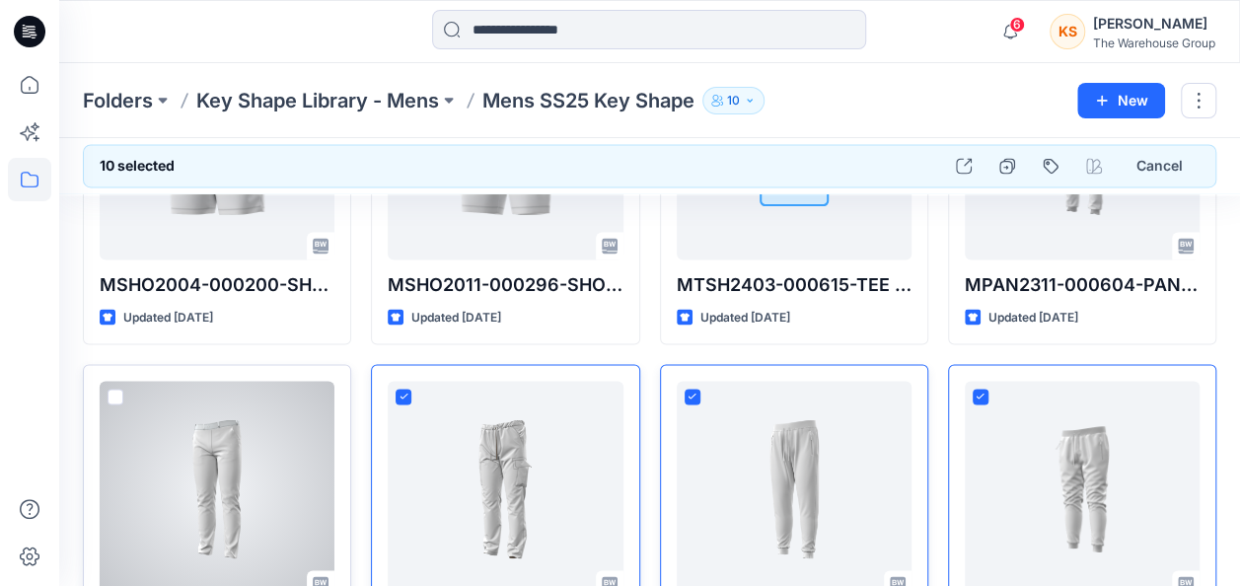
click at [110, 389] on span at bounding box center [116, 397] width 16 height 16
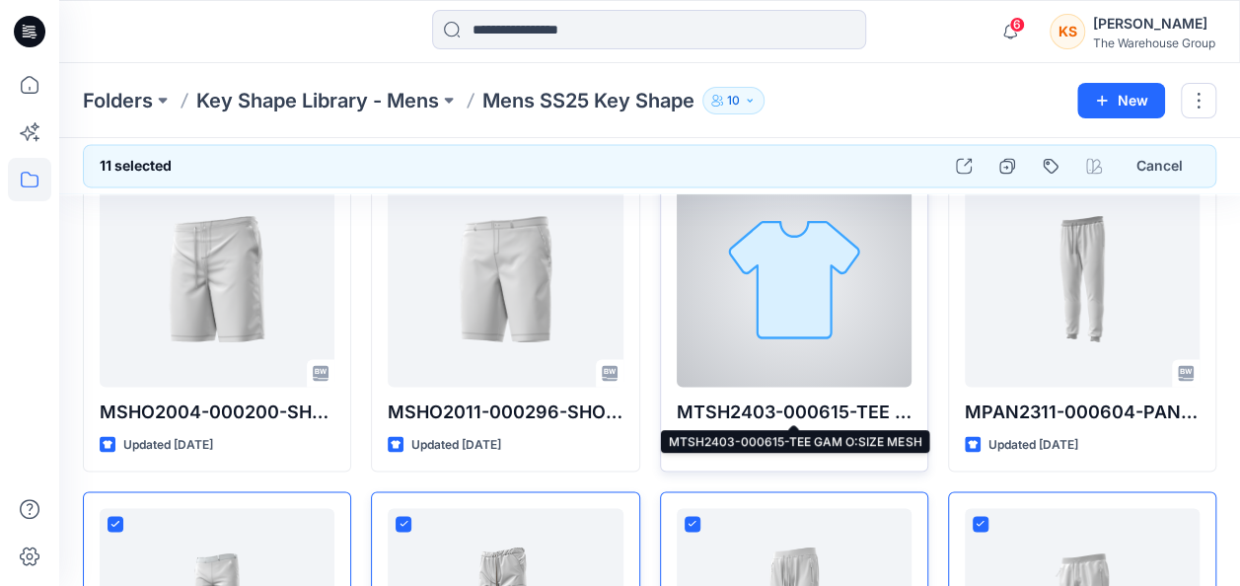
scroll to position [1251, 0]
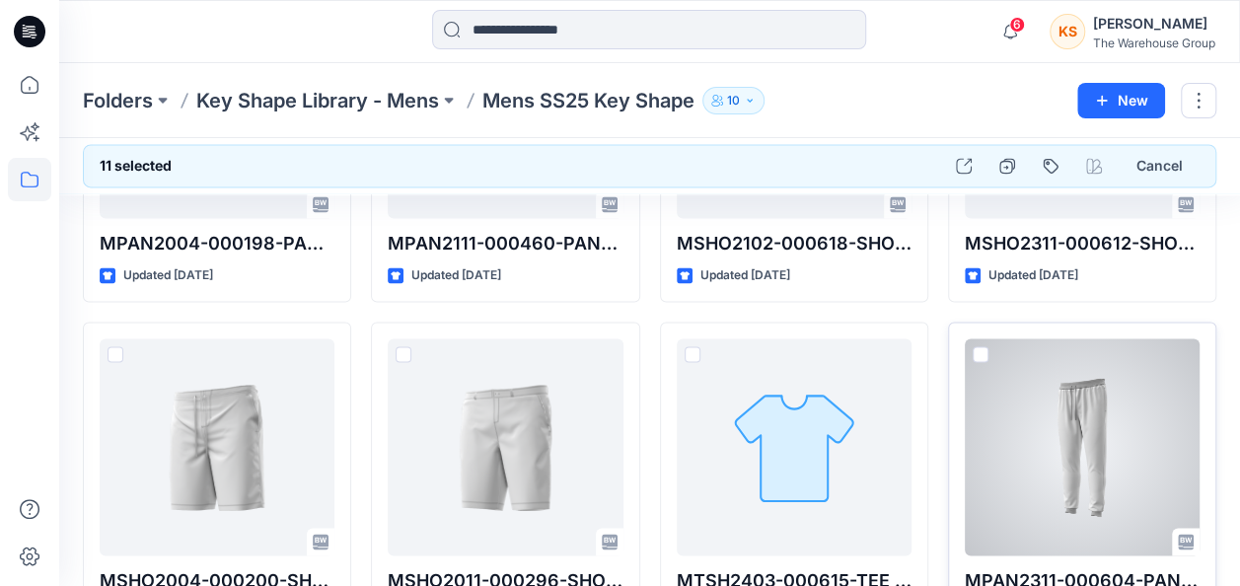
click at [987, 346] on span at bounding box center [981, 354] width 16 height 16
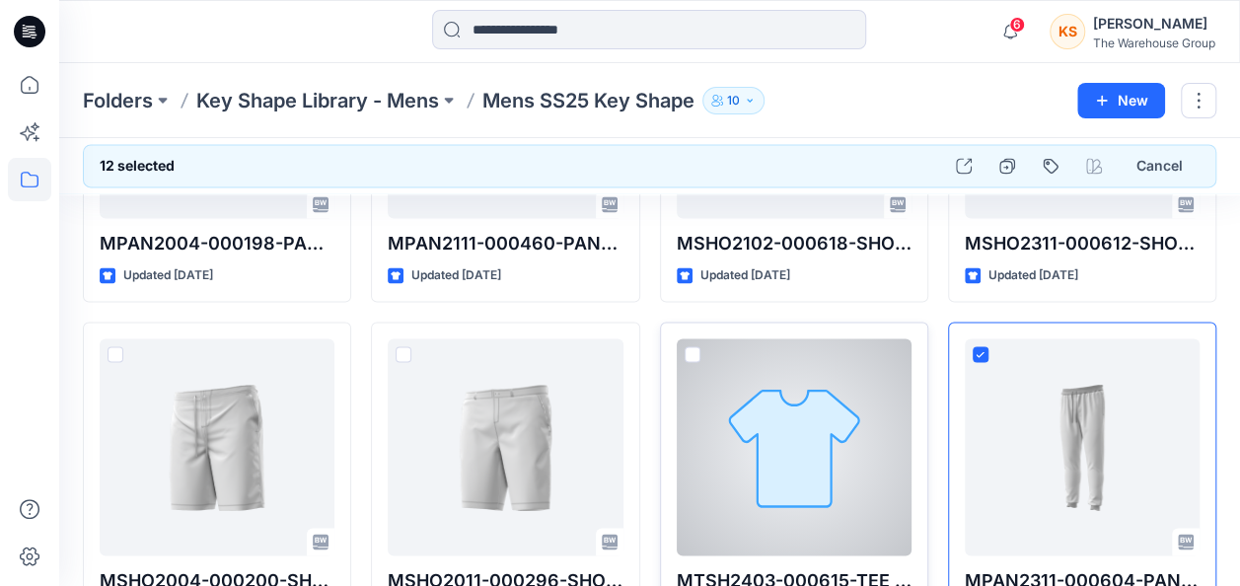
click at [691, 347] on span at bounding box center [693, 354] width 16 height 16
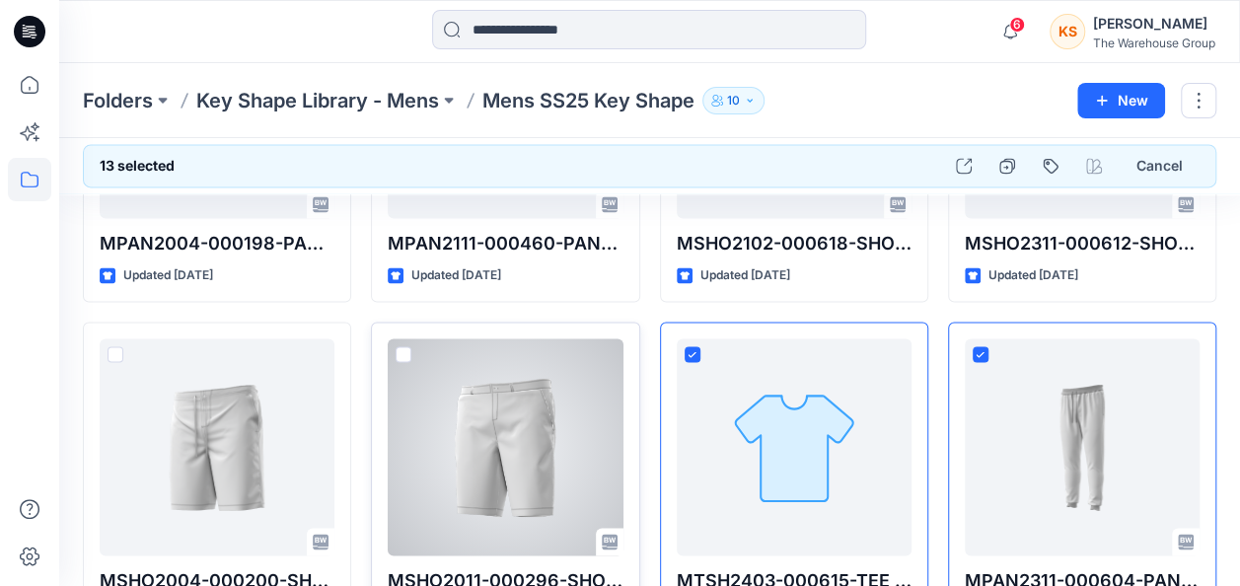
click at [400, 346] on span at bounding box center [404, 354] width 16 height 16
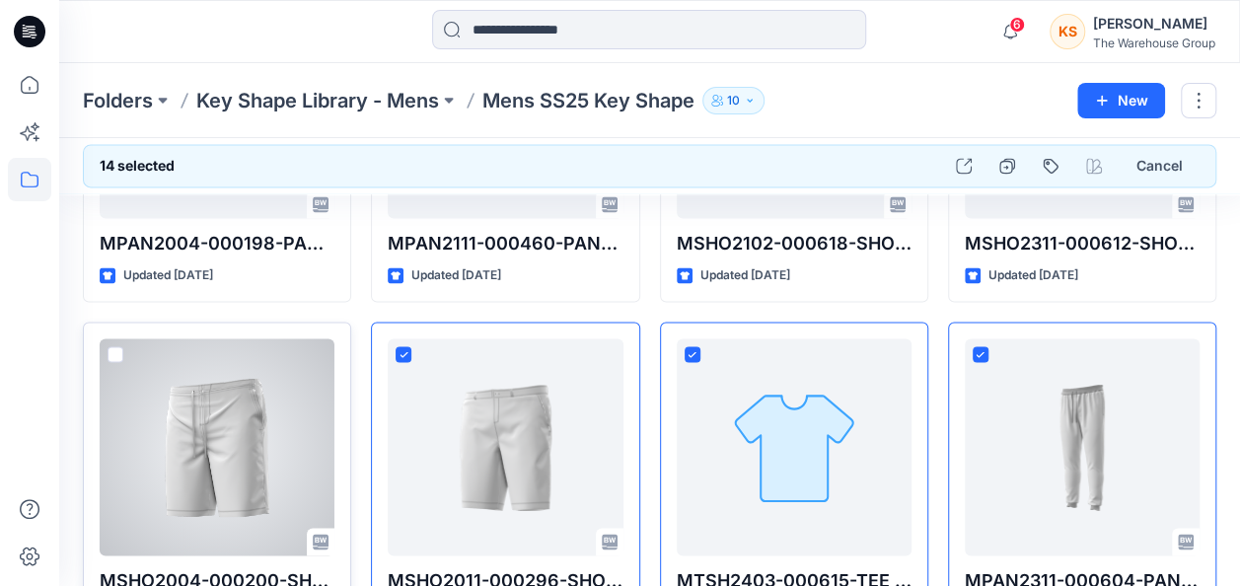
click at [118, 353] on span at bounding box center [116, 354] width 16 height 16
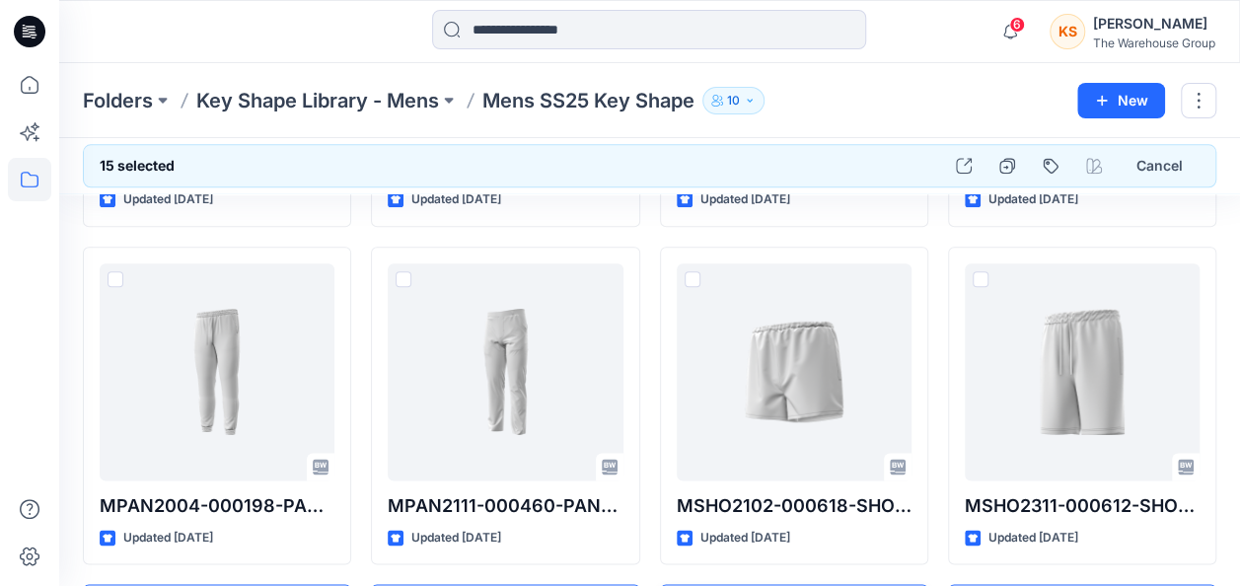
scroll to position [955, 0]
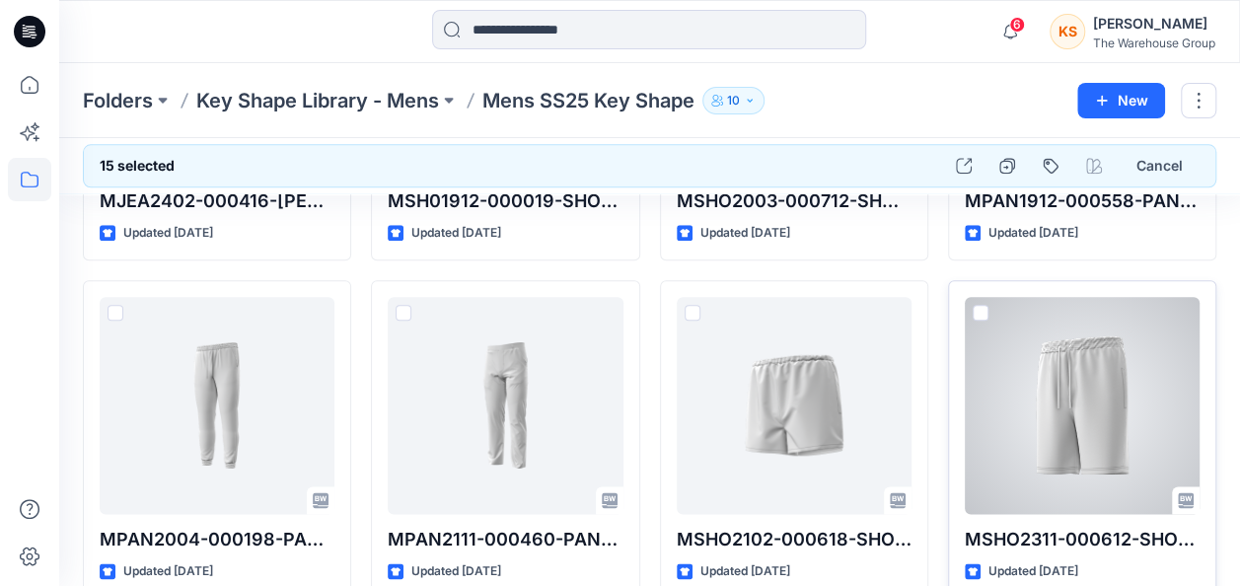
click at [988, 297] on div at bounding box center [1082, 405] width 235 height 217
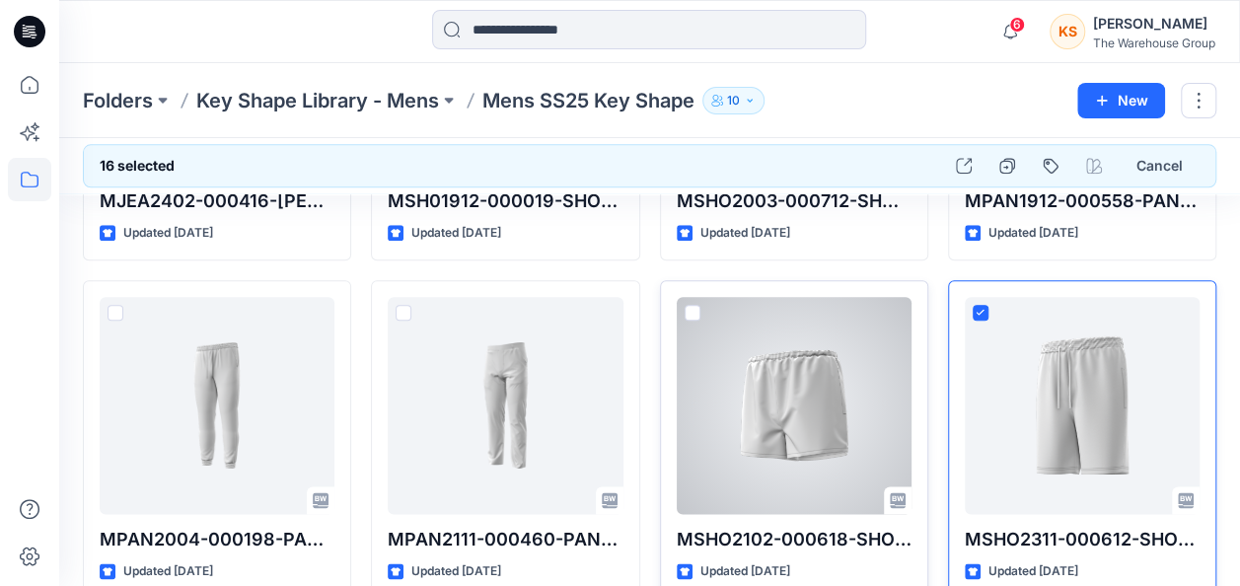
click at [694, 306] on span at bounding box center [693, 313] width 16 height 16
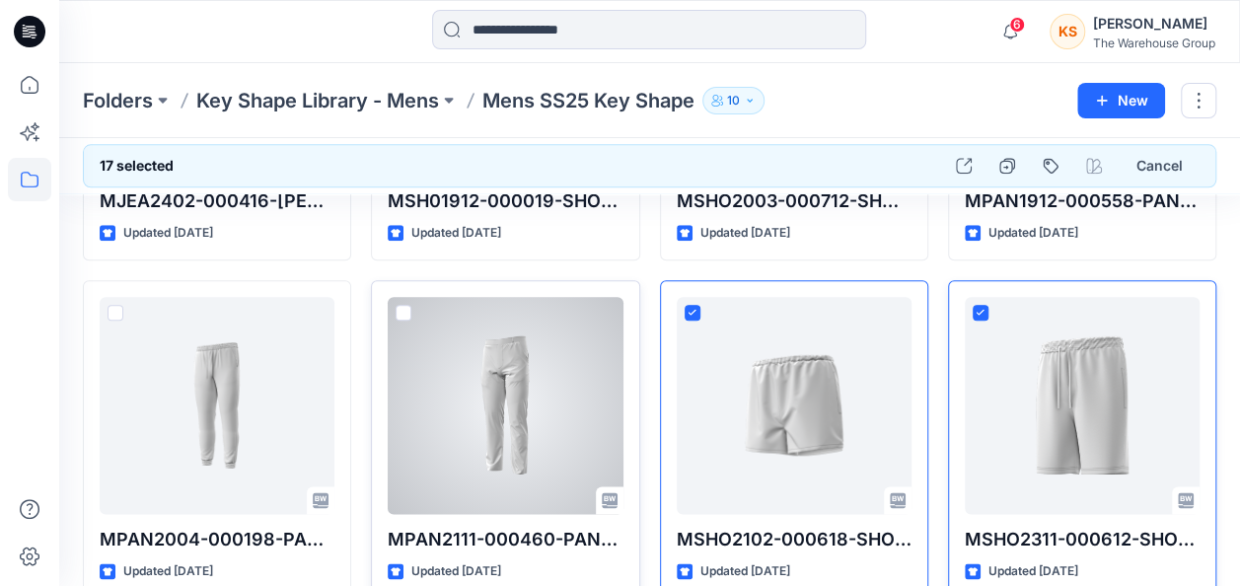
click at [396, 300] on div at bounding box center [505, 405] width 235 height 217
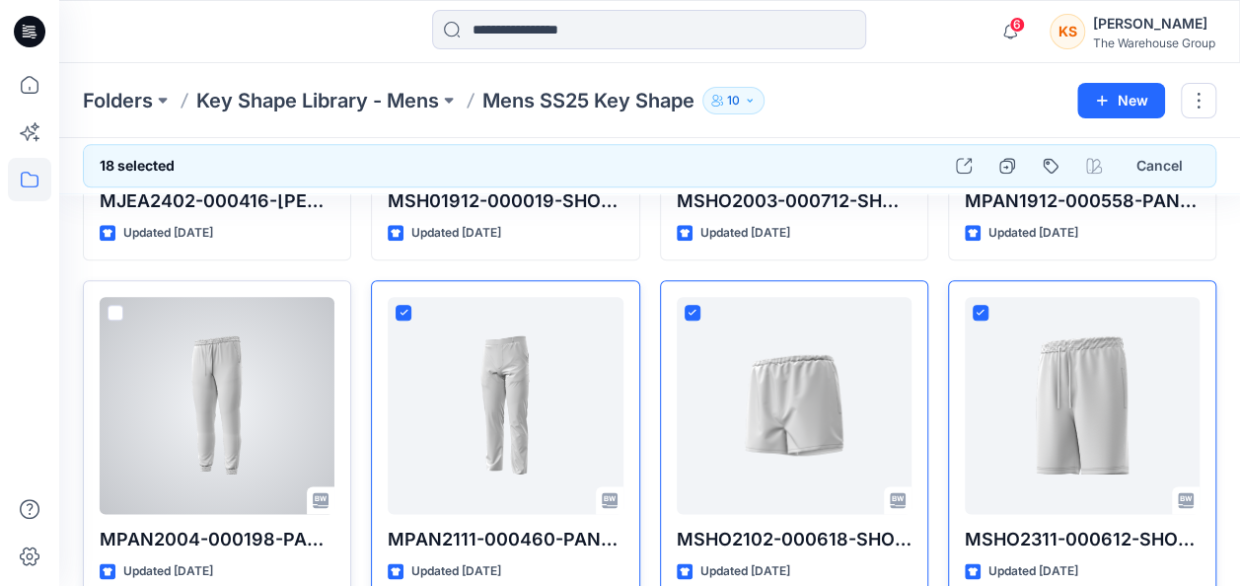
click at [114, 305] on span at bounding box center [116, 313] width 16 height 16
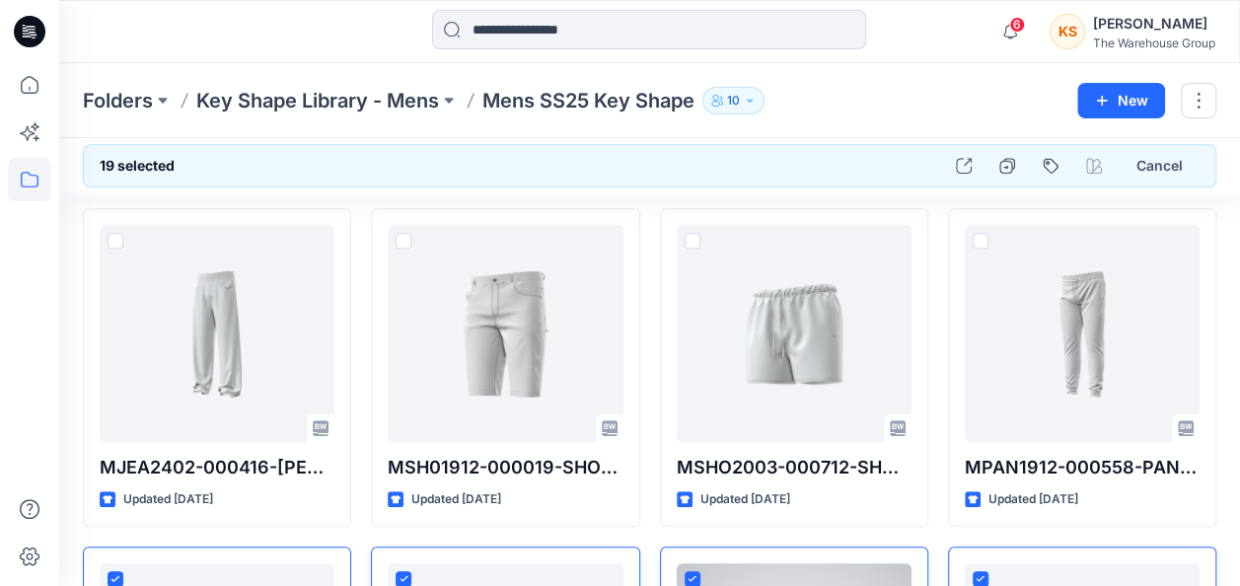
scroll to position [659, 0]
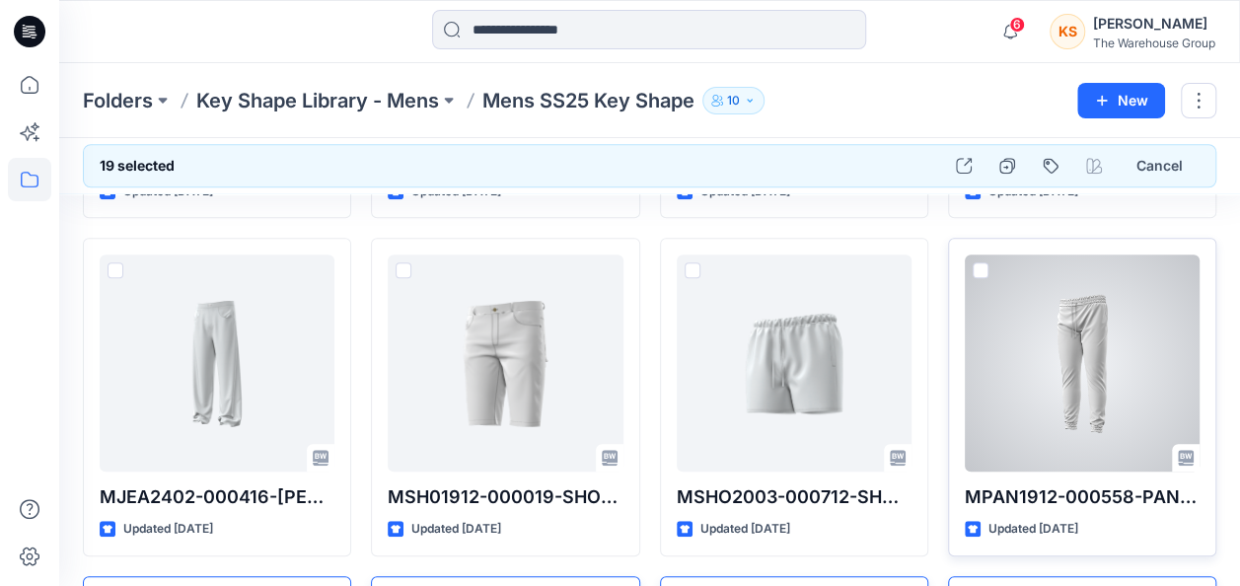
click at [988, 261] on div at bounding box center [1082, 363] width 235 height 217
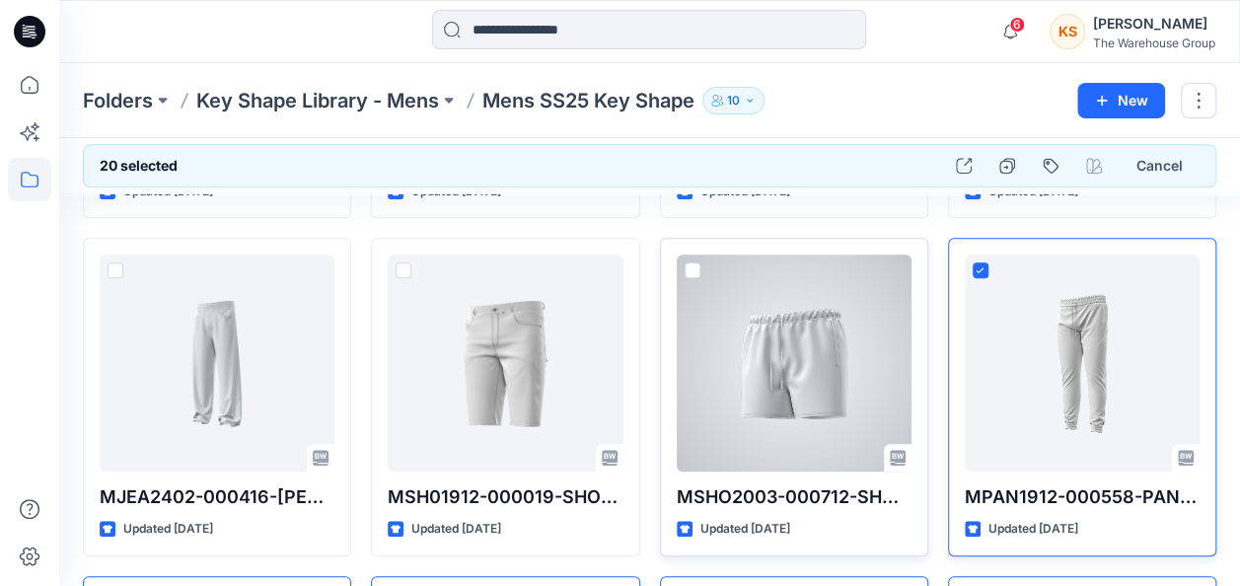
click at [691, 262] on span at bounding box center [693, 270] width 16 height 16
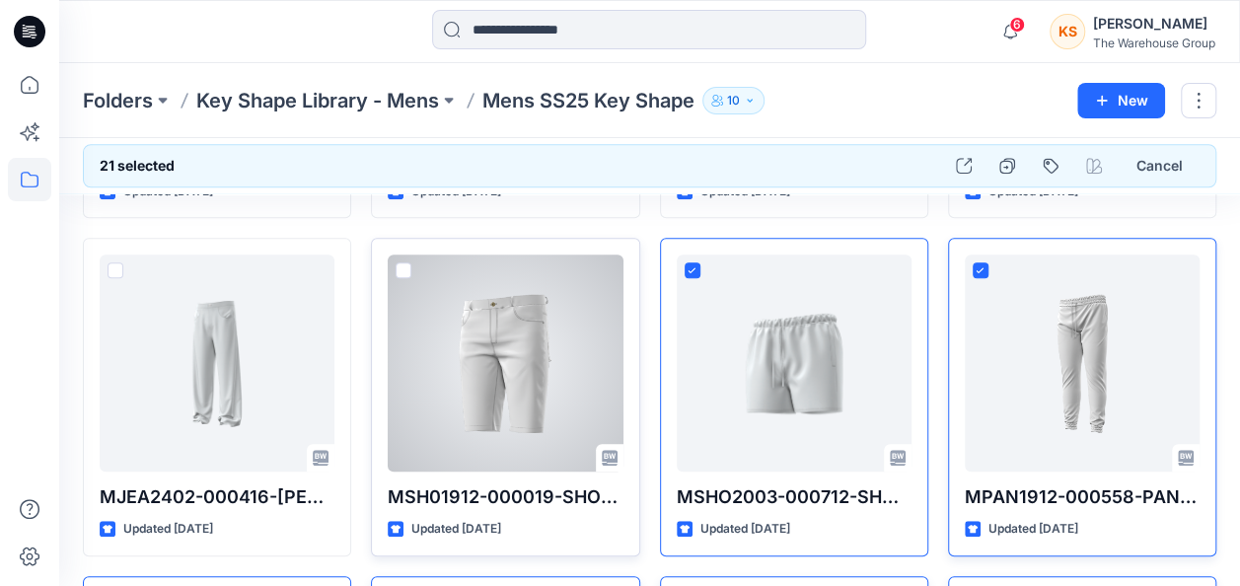
click at [400, 262] on span at bounding box center [404, 270] width 16 height 16
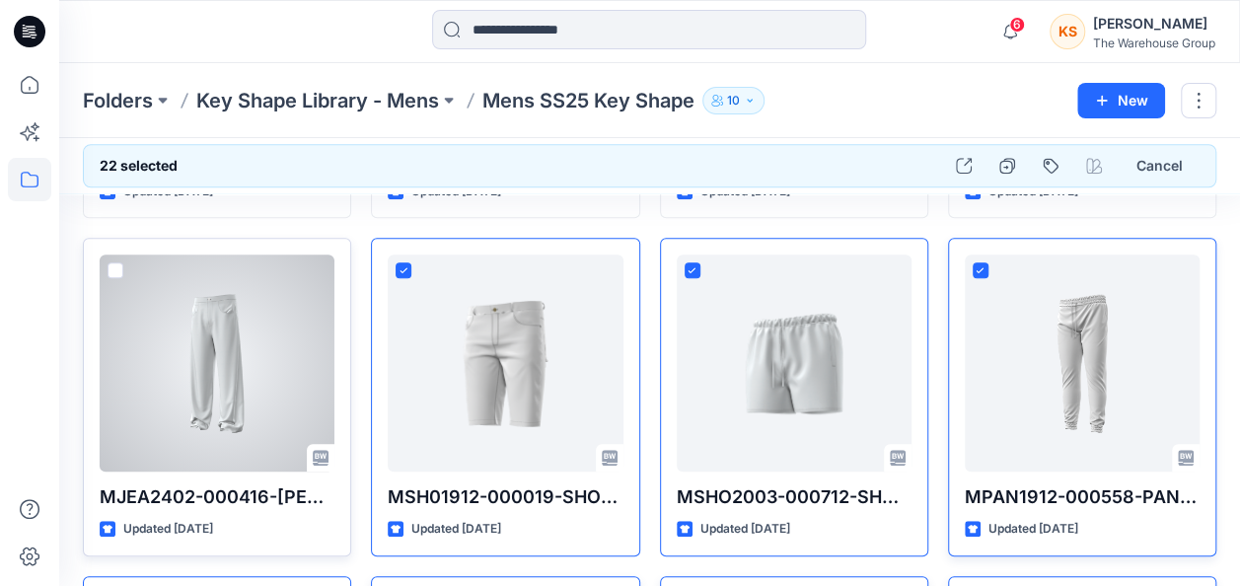
click at [118, 268] on span at bounding box center [116, 270] width 16 height 16
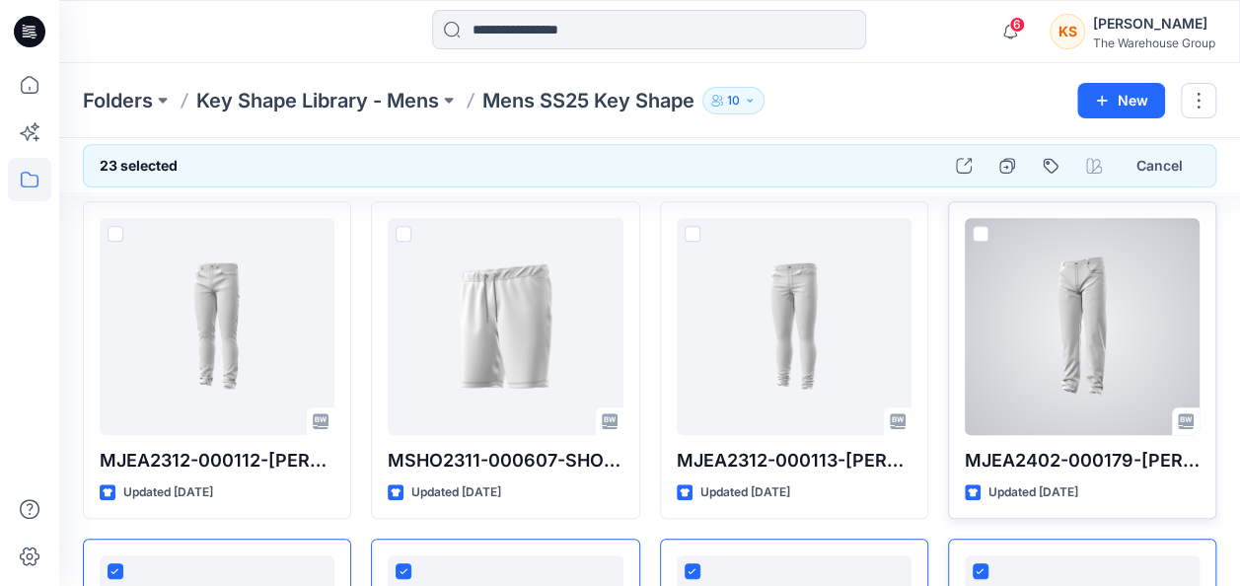
scroll to position [264, 0]
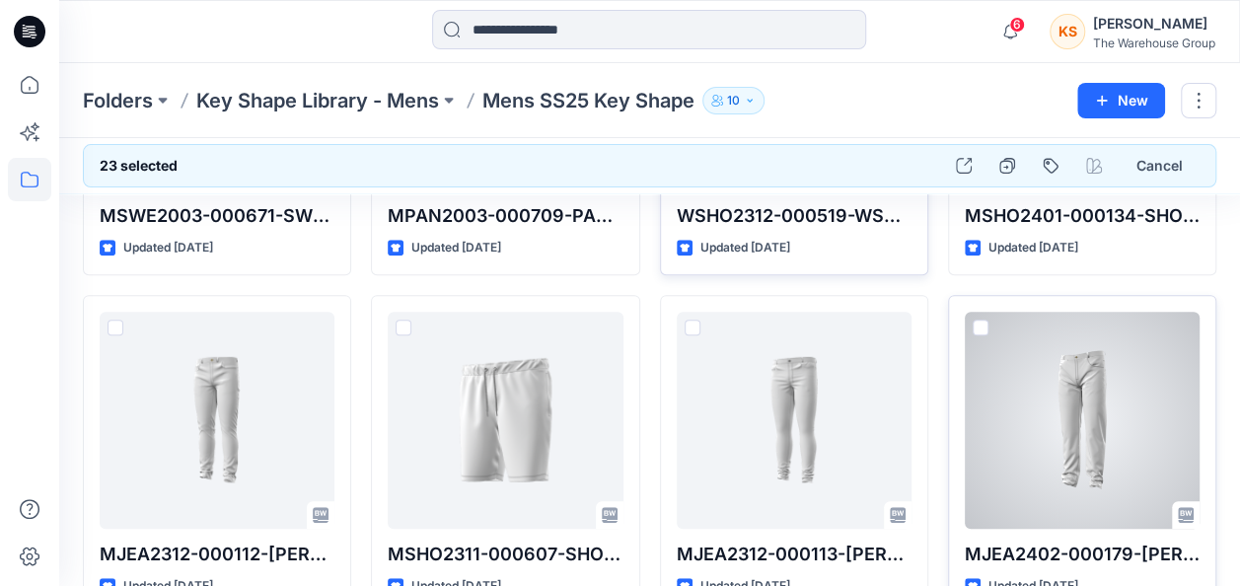
click at [985, 315] on div at bounding box center [1082, 420] width 235 height 217
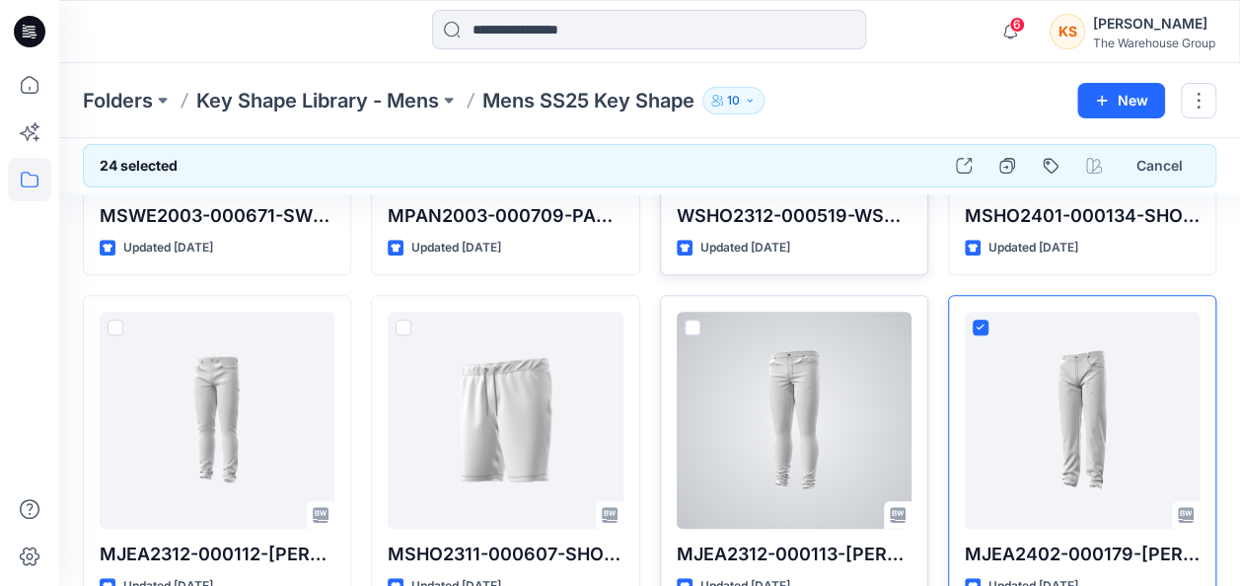
click at [692, 329] on span at bounding box center [693, 328] width 16 height 16
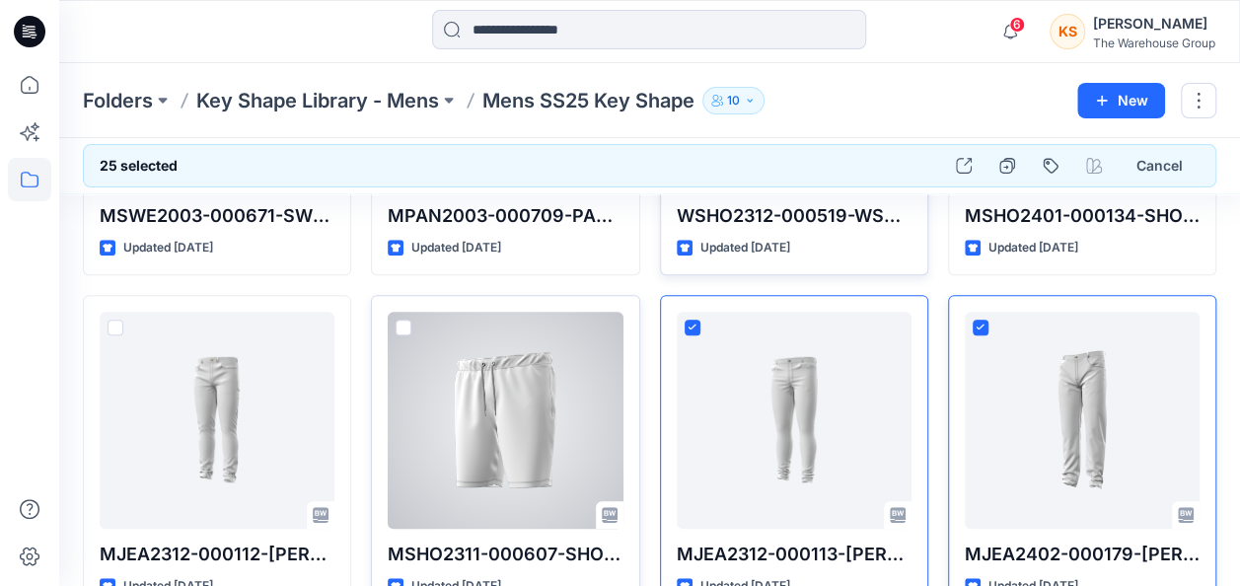
click at [403, 323] on span at bounding box center [404, 328] width 16 height 16
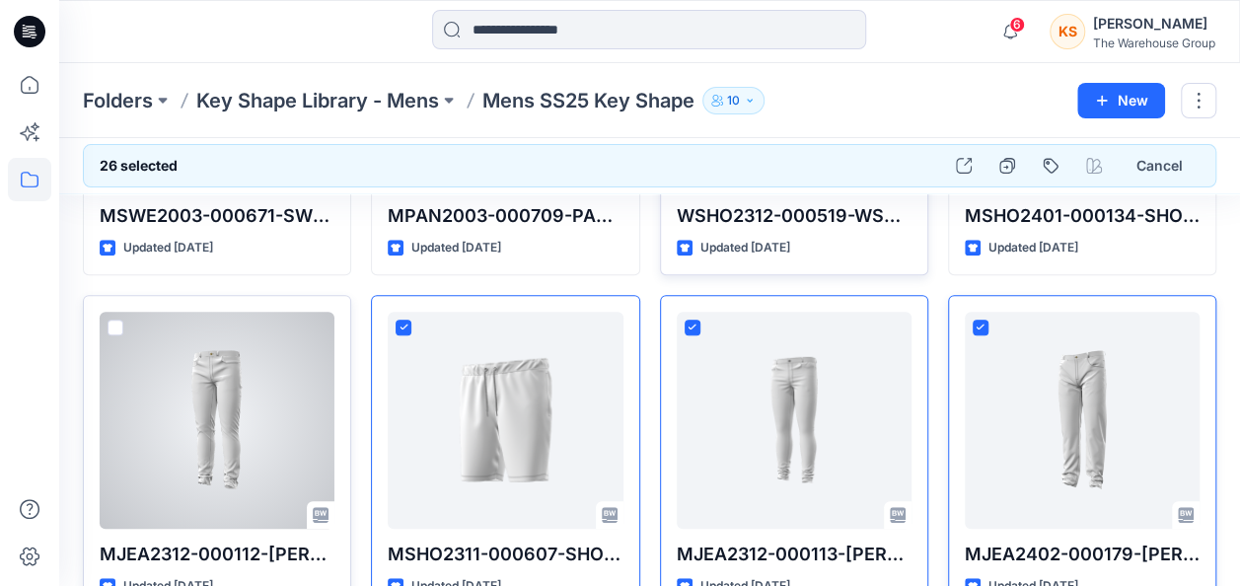
click at [113, 324] on span at bounding box center [116, 328] width 16 height 16
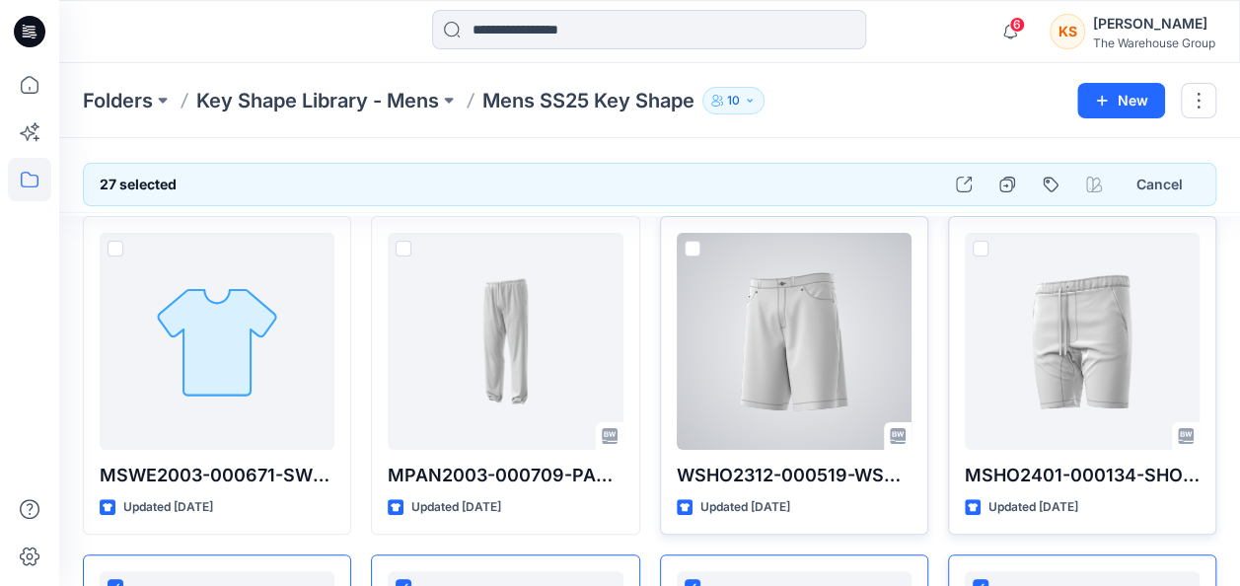
scroll to position [0, 0]
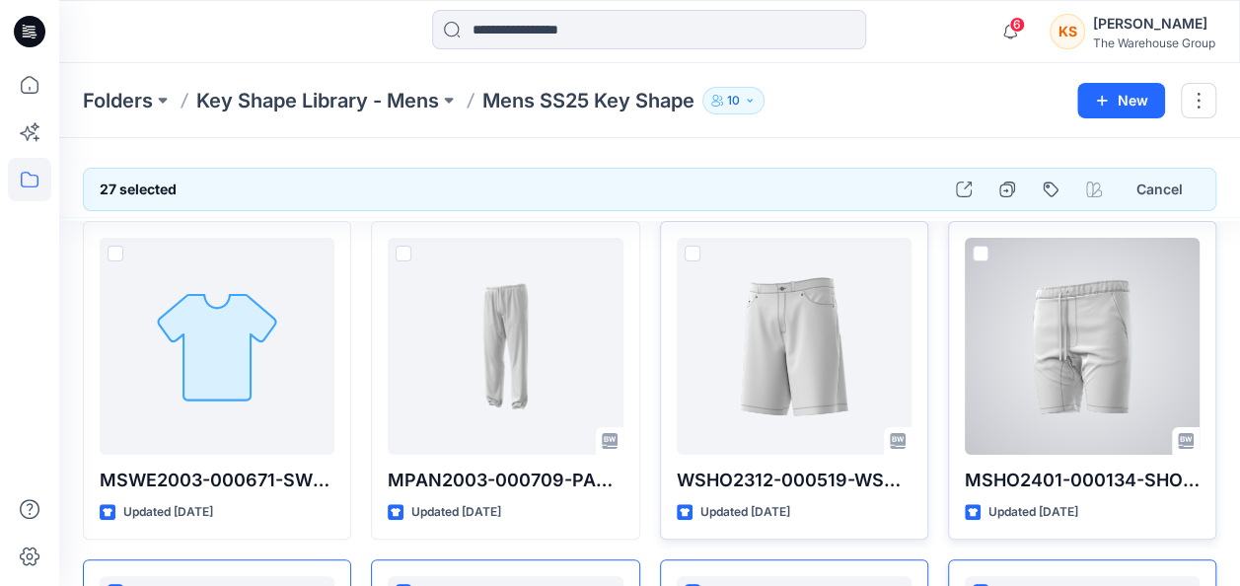
click at [983, 251] on span at bounding box center [981, 254] width 16 height 16
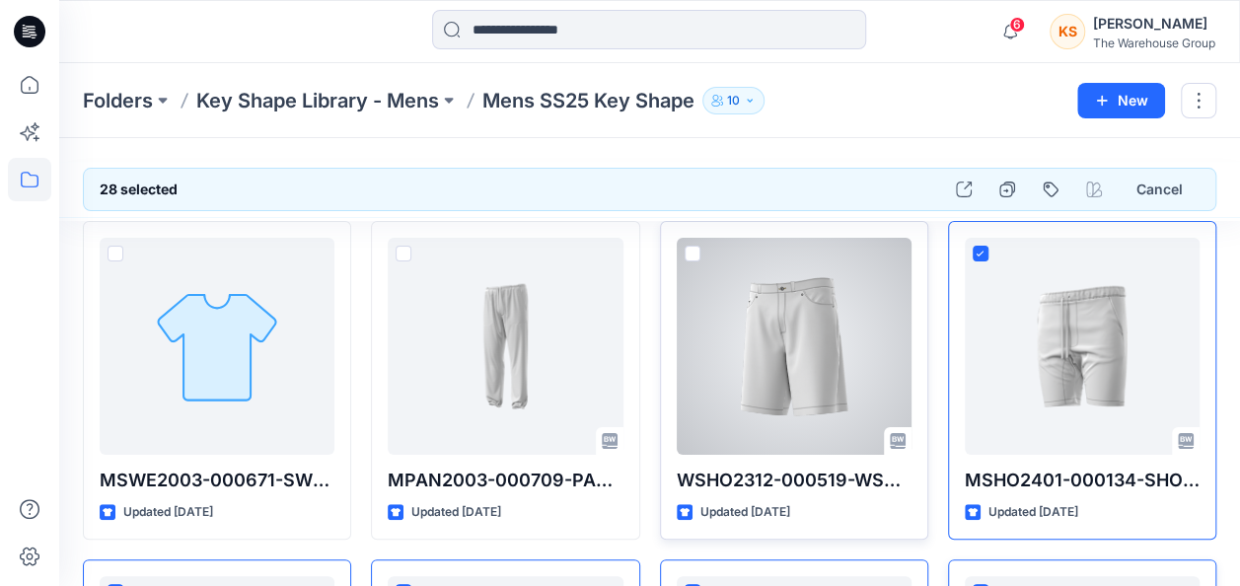
click at [690, 251] on span at bounding box center [693, 254] width 16 height 16
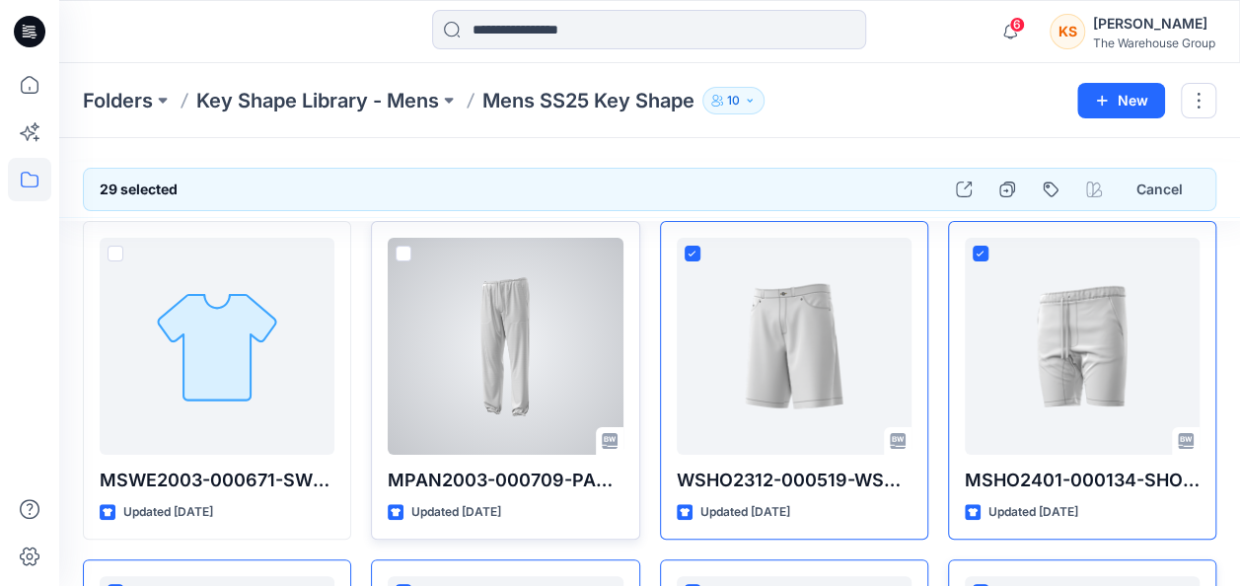
click at [400, 254] on span at bounding box center [404, 254] width 16 height 16
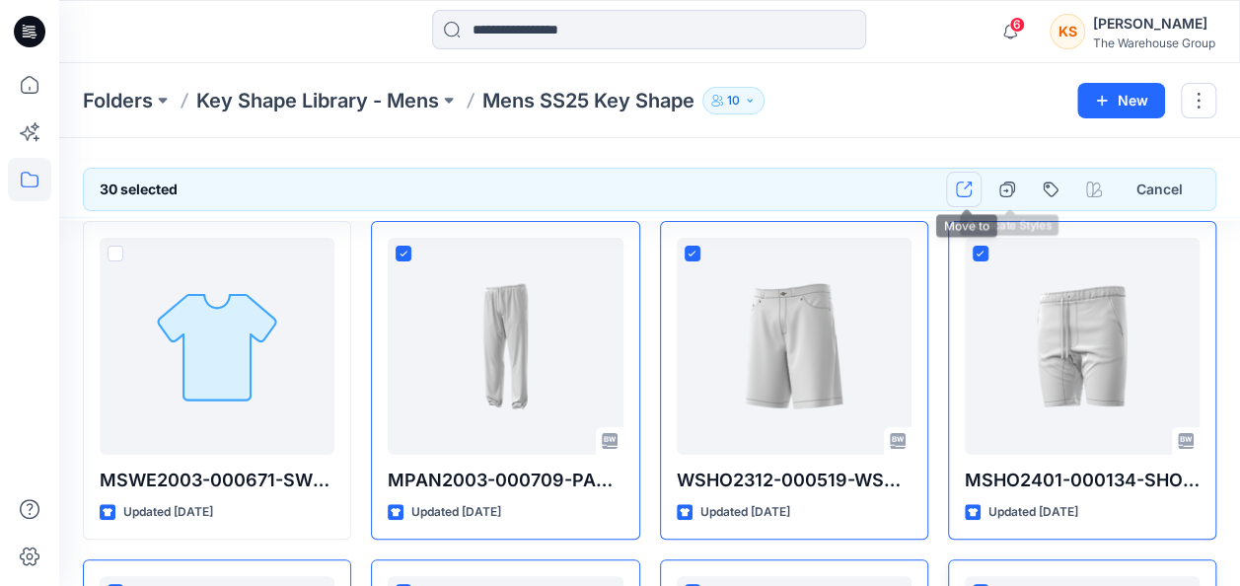
click at [971, 184] on icon "button" at bounding box center [964, 190] width 16 height 16
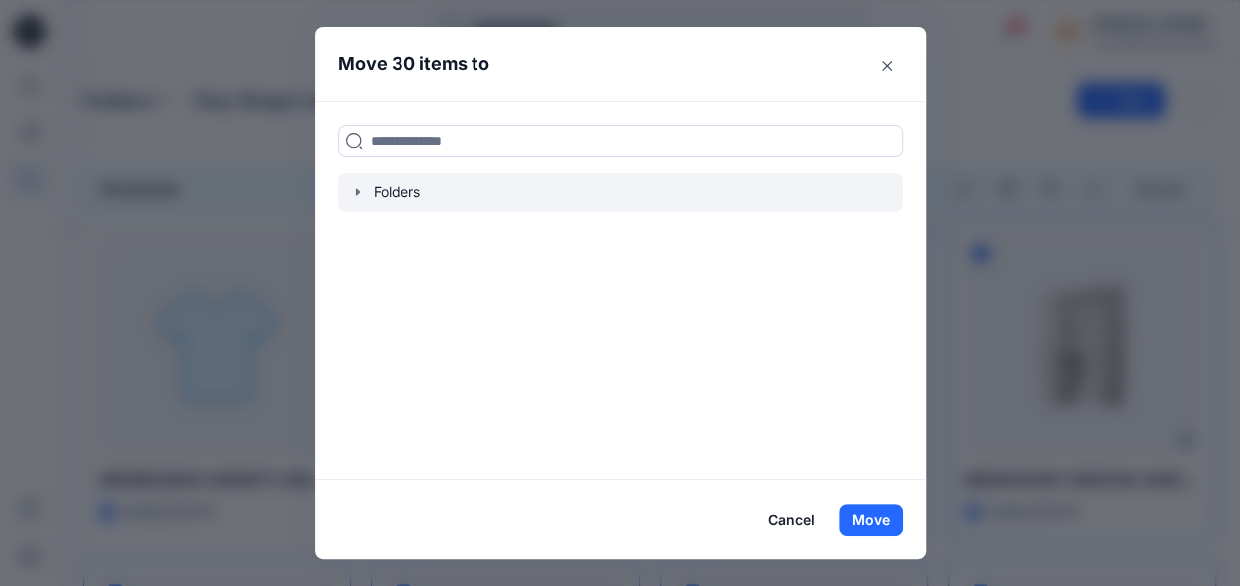
click at [567, 192] on div at bounding box center [620, 192] width 564 height 39
click at [366, 190] on icon "button" at bounding box center [358, 192] width 16 height 16
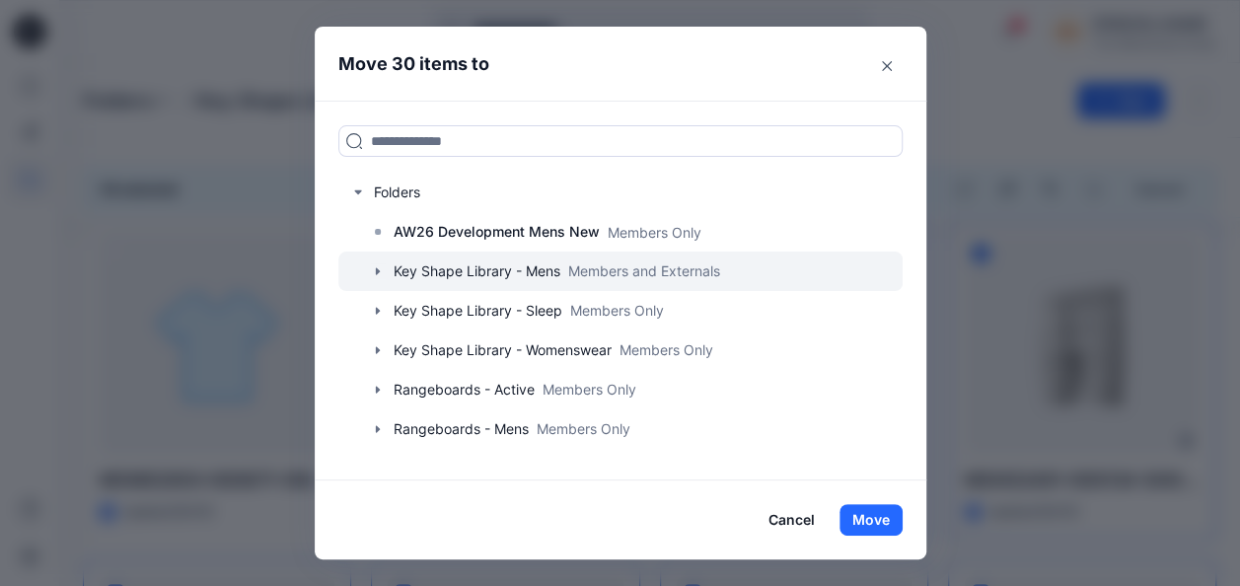
click at [386, 276] on icon "button" at bounding box center [378, 271] width 16 height 16
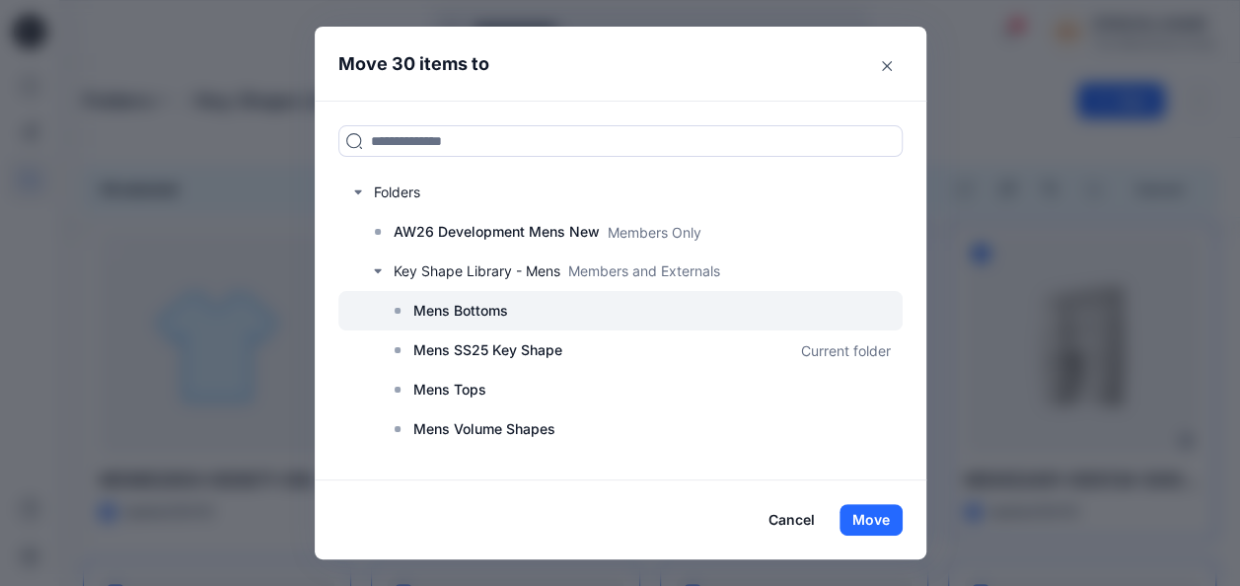
click at [422, 308] on p "Mens Bottoms" at bounding box center [460, 311] width 95 height 24
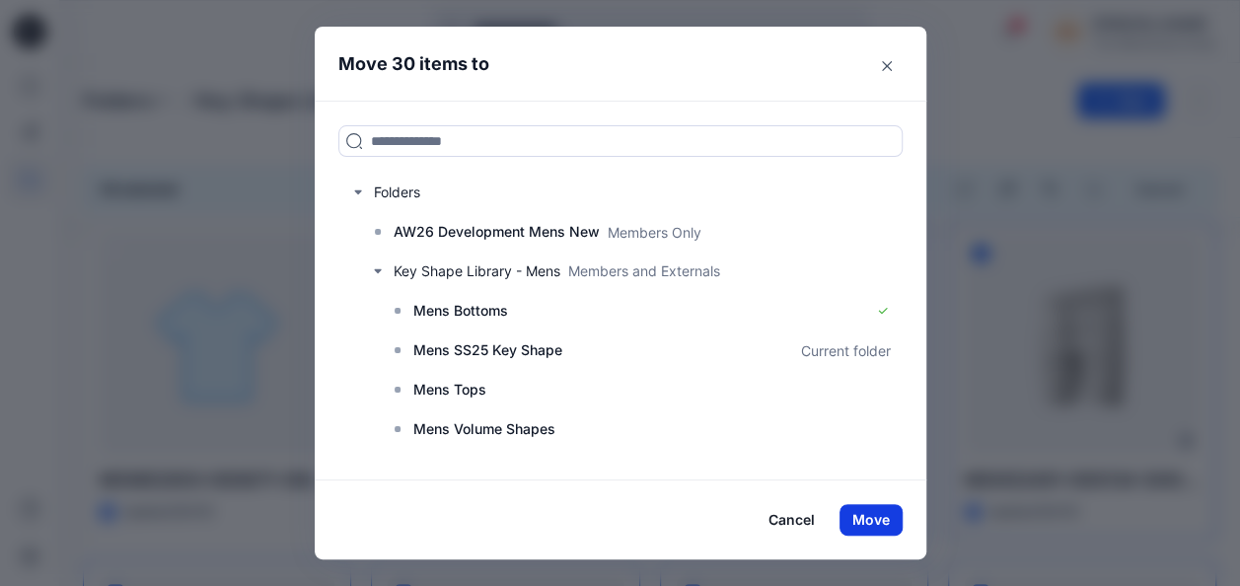
click at [882, 518] on button "Move" at bounding box center [871, 520] width 63 height 32
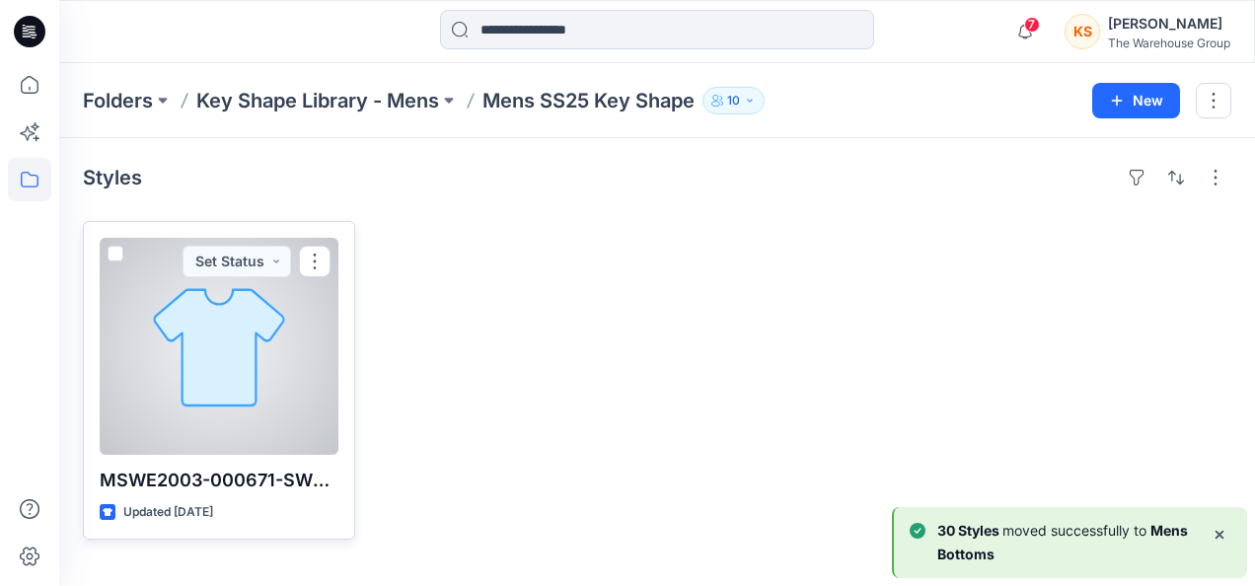
click at [229, 381] on div at bounding box center [219, 346] width 239 height 217
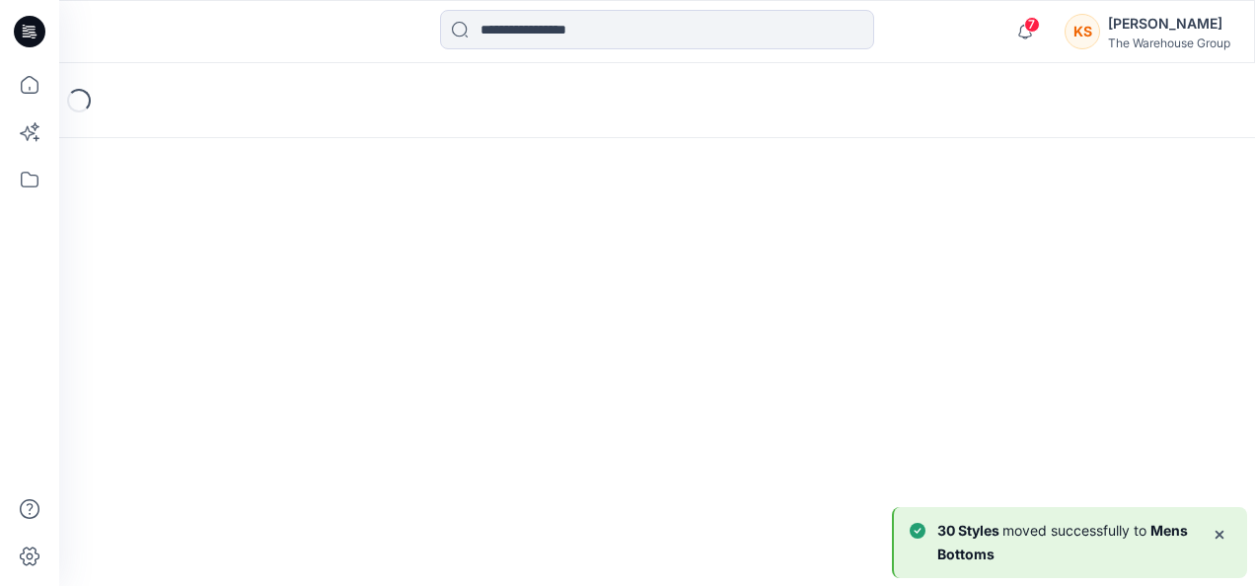
click at [229, 381] on div "Loading..." at bounding box center [657, 324] width 1196 height 523
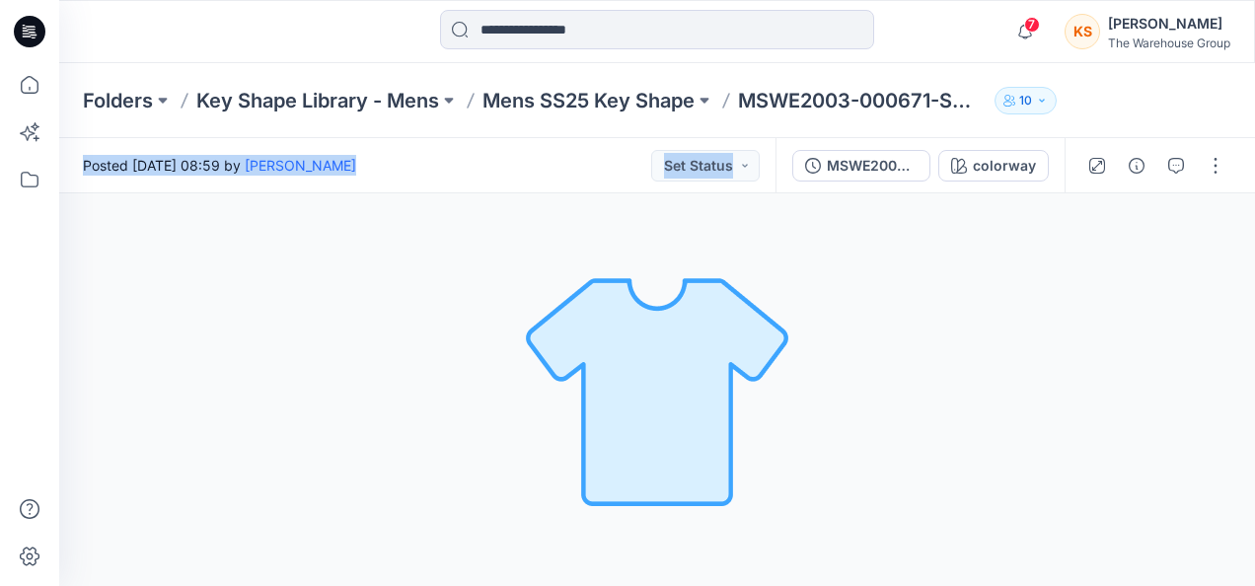
click at [983, 352] on div "colorway Loading... Material Properties Loading..." at bounding box center [657, 389] width 1196 height 393
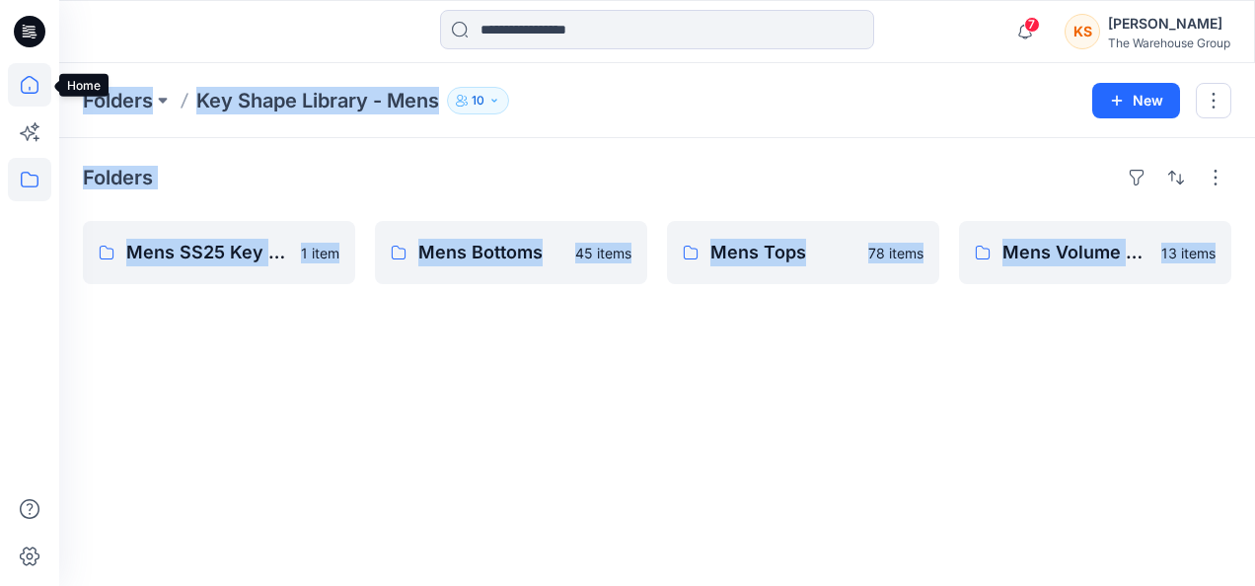
click at [21, 79] on icon at bounding box center [29, 84] width 43 height 43
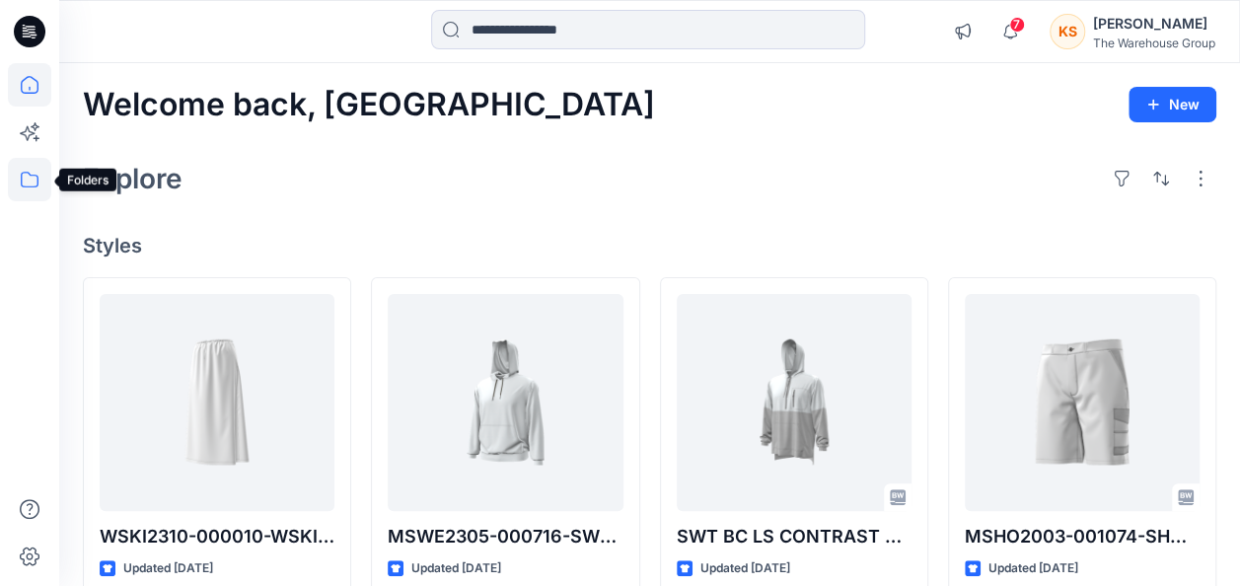
click at [32, 180] on icon at bounding box center [29, 179] width 43 height 43
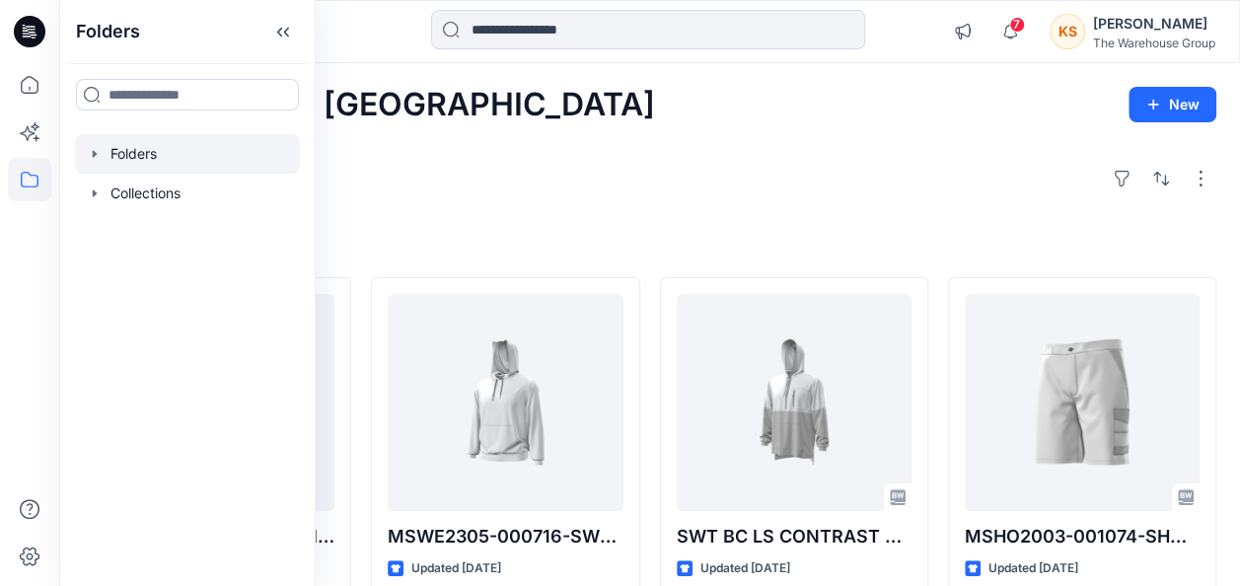
click at [118, 140] on div at bounding box center [187, 153] width 225 height 39
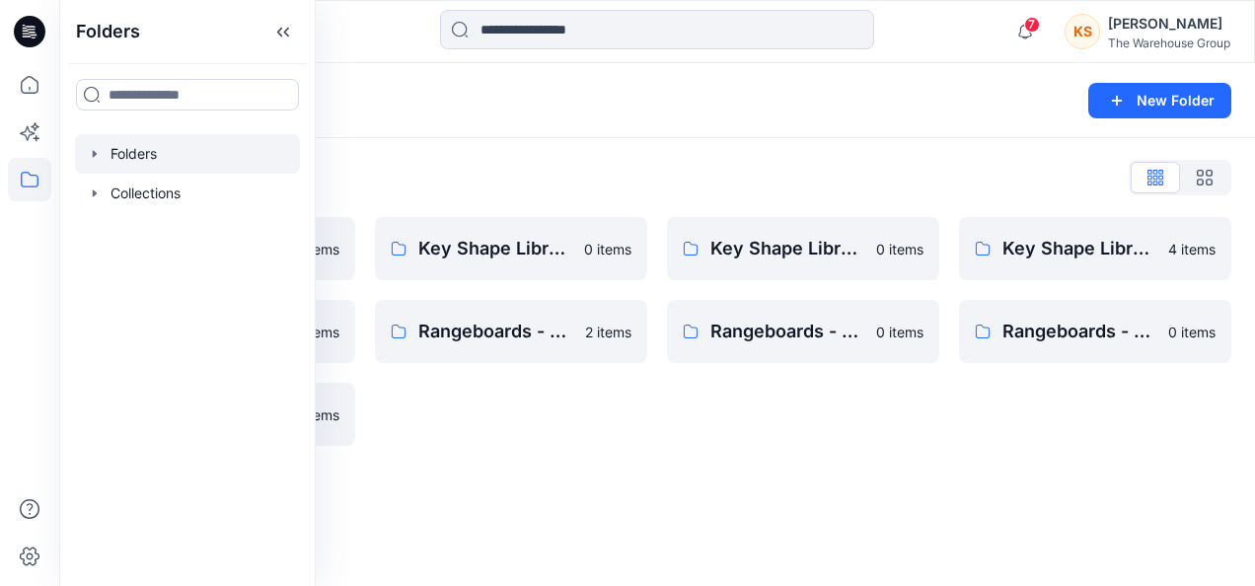
click at [501, 173] on div "Folders List" at bounding box center [657, 178] width 1148 height 32
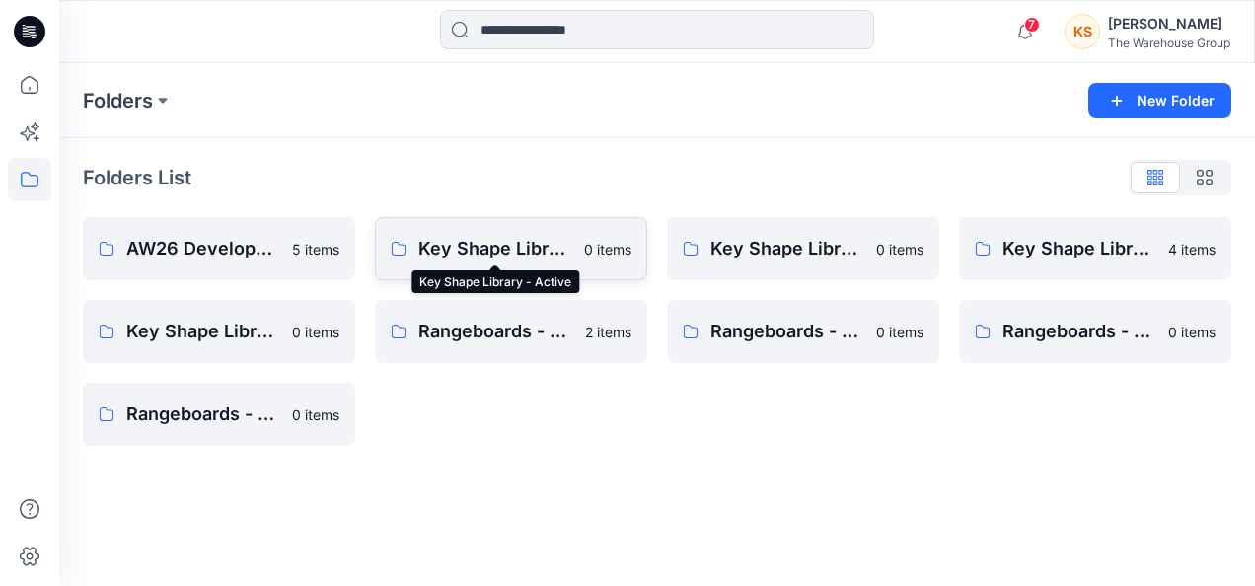
click at [481, 250] on p "Key Shape Library - Active" at bounding box center [495, 249] width 154 height 28
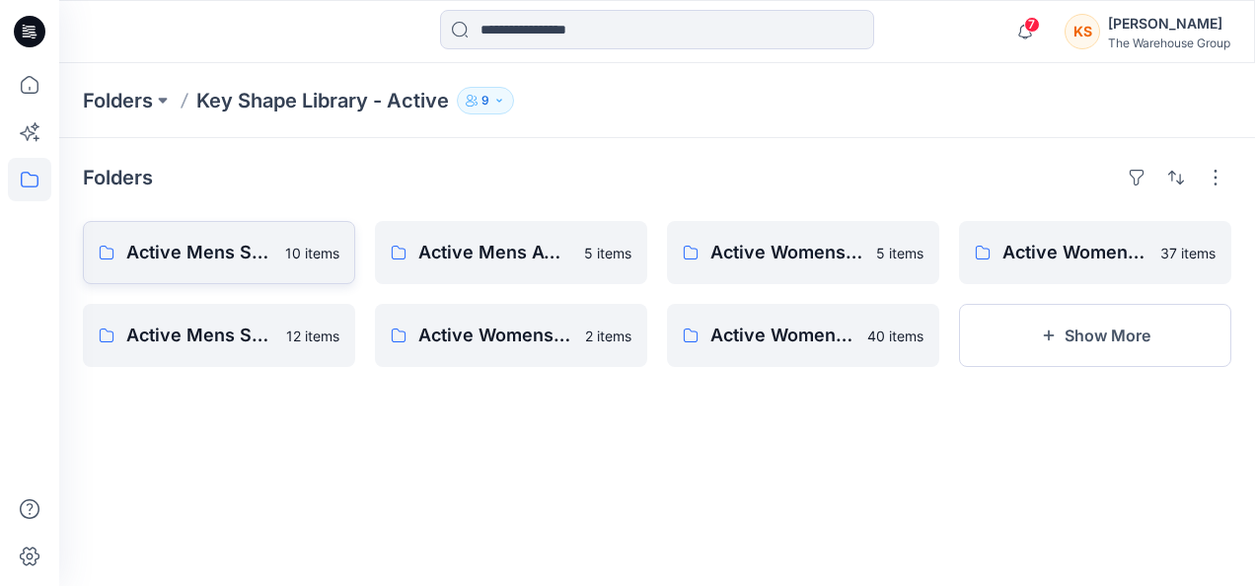
click at [272, 246] on p "Active Mens SS26 Key Shape" at bounding box center [199, 253] width 147 height 28
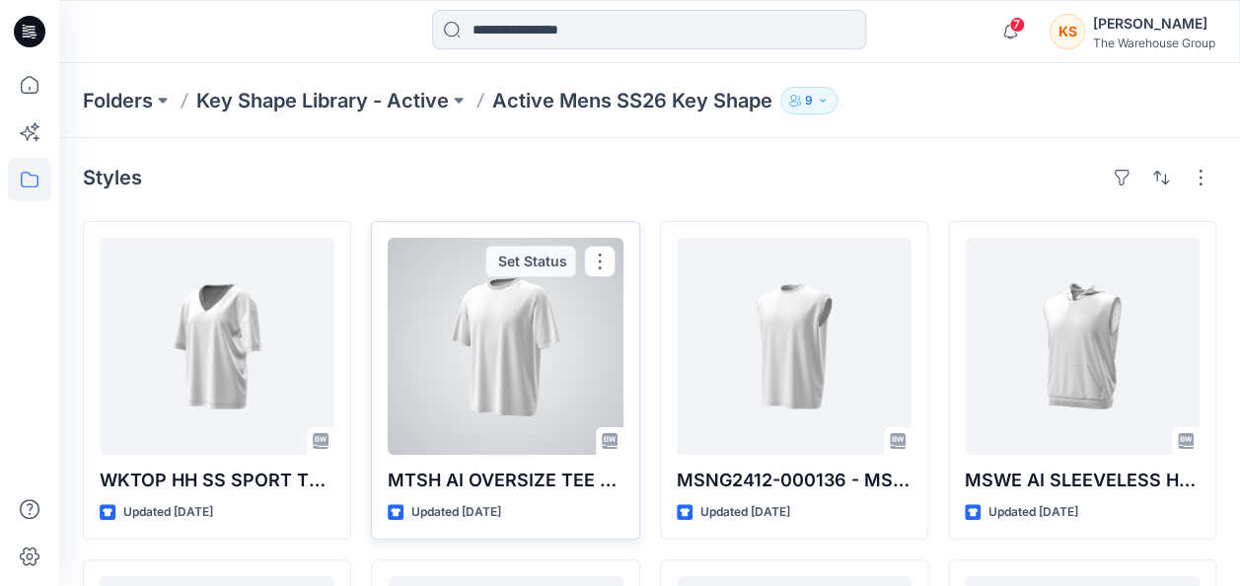
click at [537, 331] on div at bounding box center [505, 346] width 235 height 217
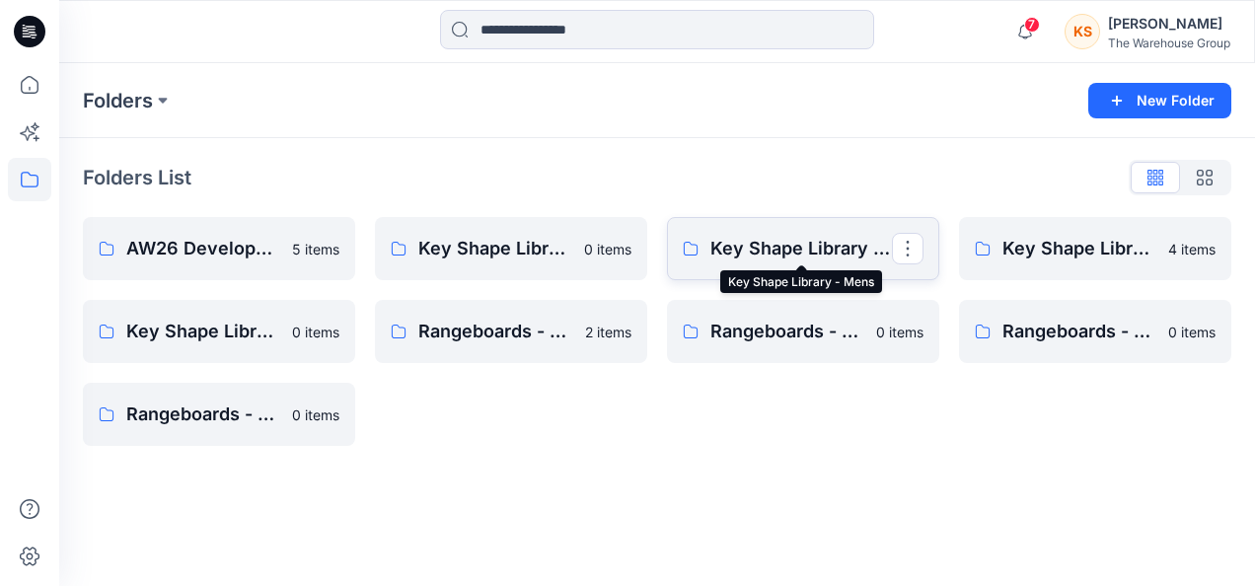
click at [783, 249] on p "Key Shape Library - Mens" at bounding box center [801, 249] width 182 height 28
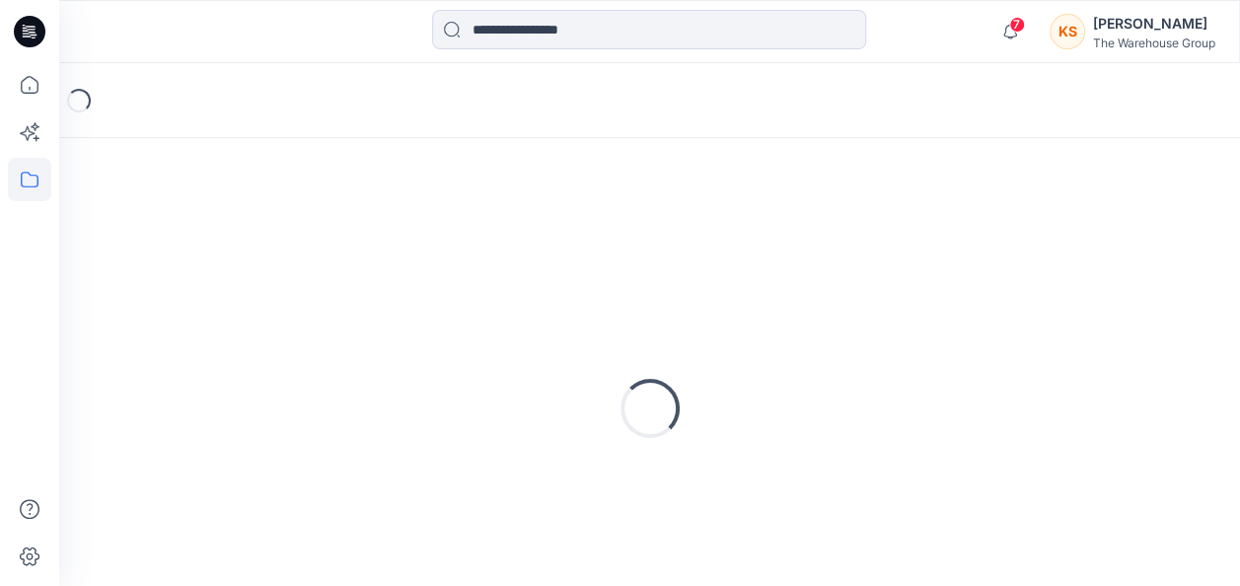
click at [782, 249] on div "Loading..." at bounding box center [650, 408] width 1134 height 493
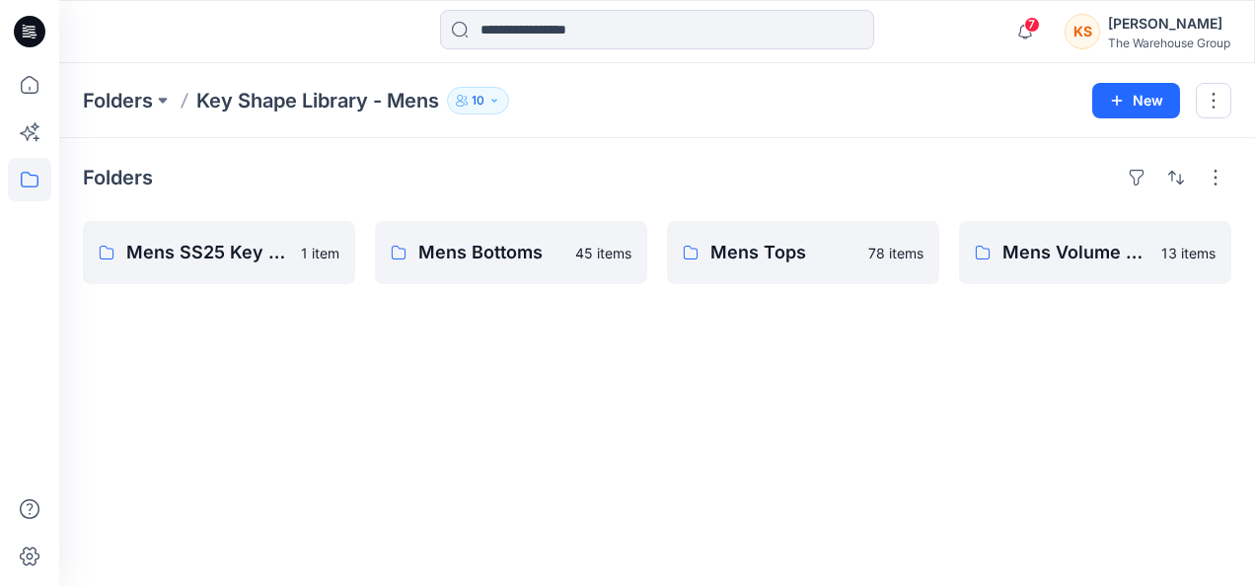
click at [523, 393] on div "Folders Mens SS25 Key Shape 1 item Mens Bottoms 45 items Mens Tops 78 items Men…" at bounding box center [657, 362] width 1196 height 448
click at [494, 247] on p "Mens Bottoms" at bounding box center [509, 253] width 182 height 28
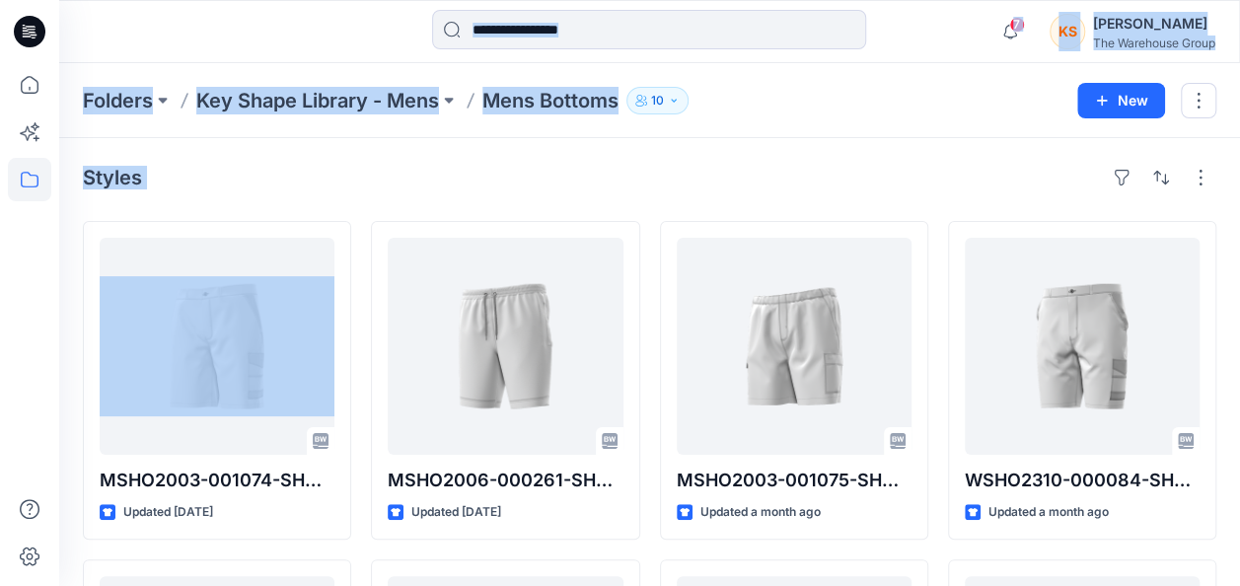
drag, startPoint x: 0, startPoint y: 0, endPoint x: -1, endPoint y: 331, distance: 331.5
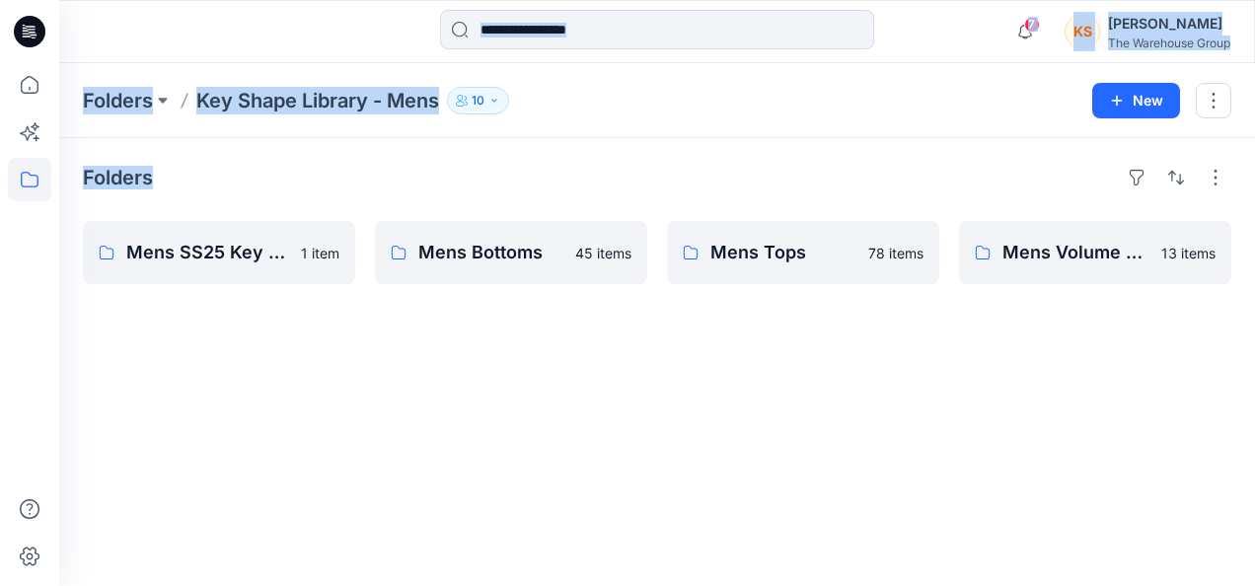
click at [1000, 152] on div "Folders Mens SS25 Key Shape 1 item Mens Bottoms 45 items Mens Tops 78 items Men…" at bounding box center [657, 362] width 1196 height 448
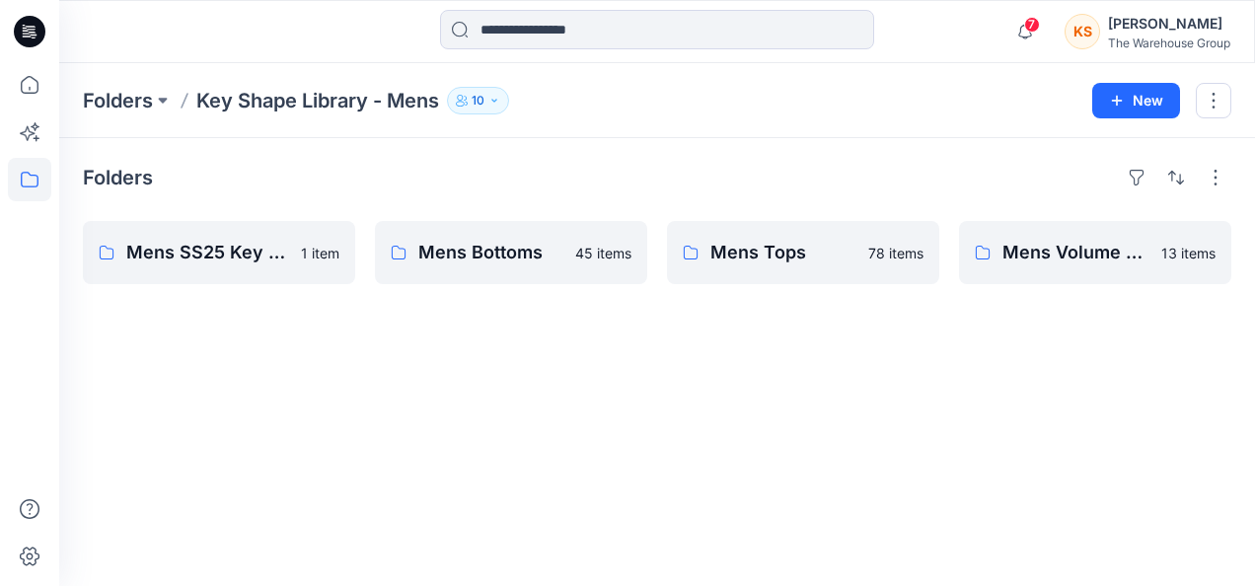
click at [1000, 152] on div "Folders Mens SS25 Key Shape 1 item Mens Bottoms 45 items Mens Tops 78 items Men…" at bounding box center [657, 362] width 1196 height 448
click at [1039, 260] on p "Mens Volume Shapes" at bounding box center [1093, 253] width 182 height 28
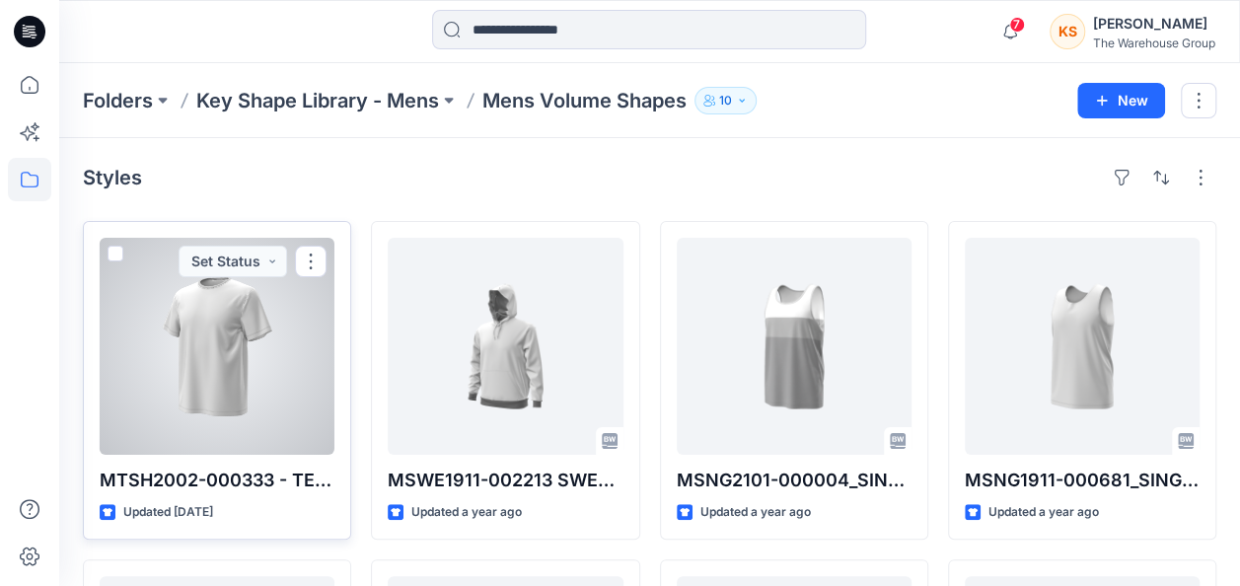
click at [118, 255] on span at bounding box center [116, 254] width 16 height 16
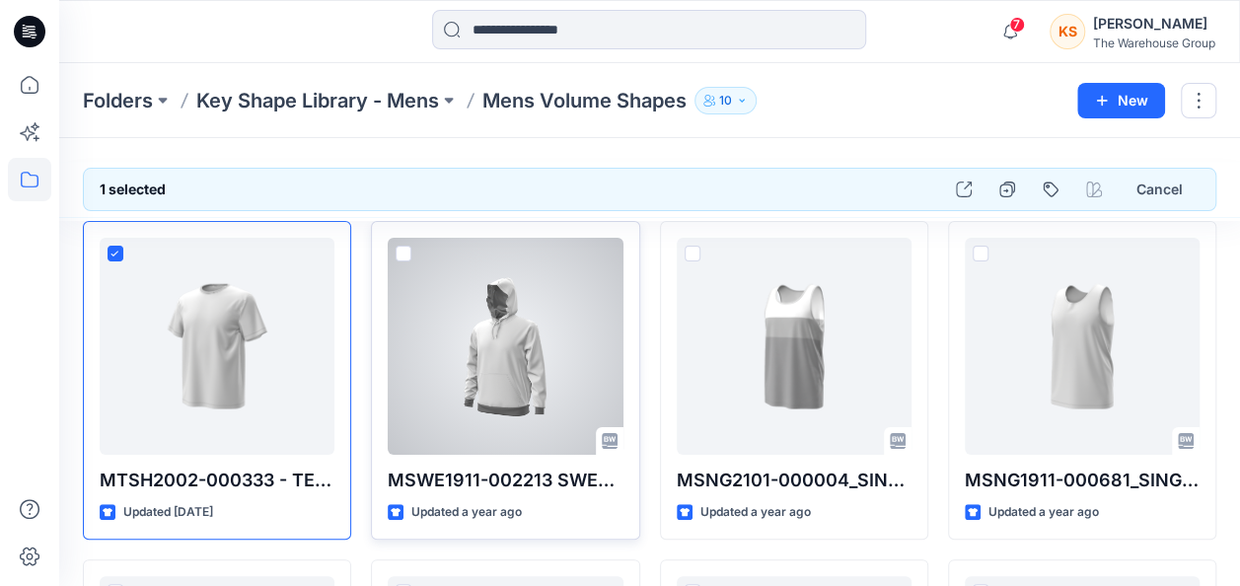
click at [408, 239] on div at bounding box center [505, 346] width 235 height 217
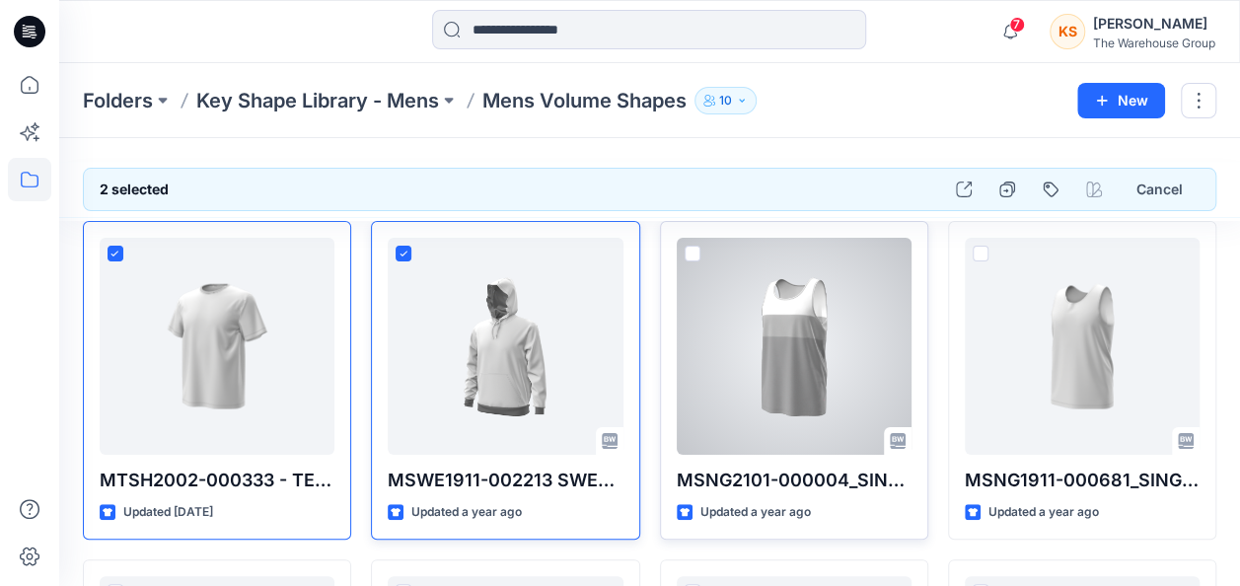
click at [691, 247] on span at bounding box center [693, 254] width 16 height 16
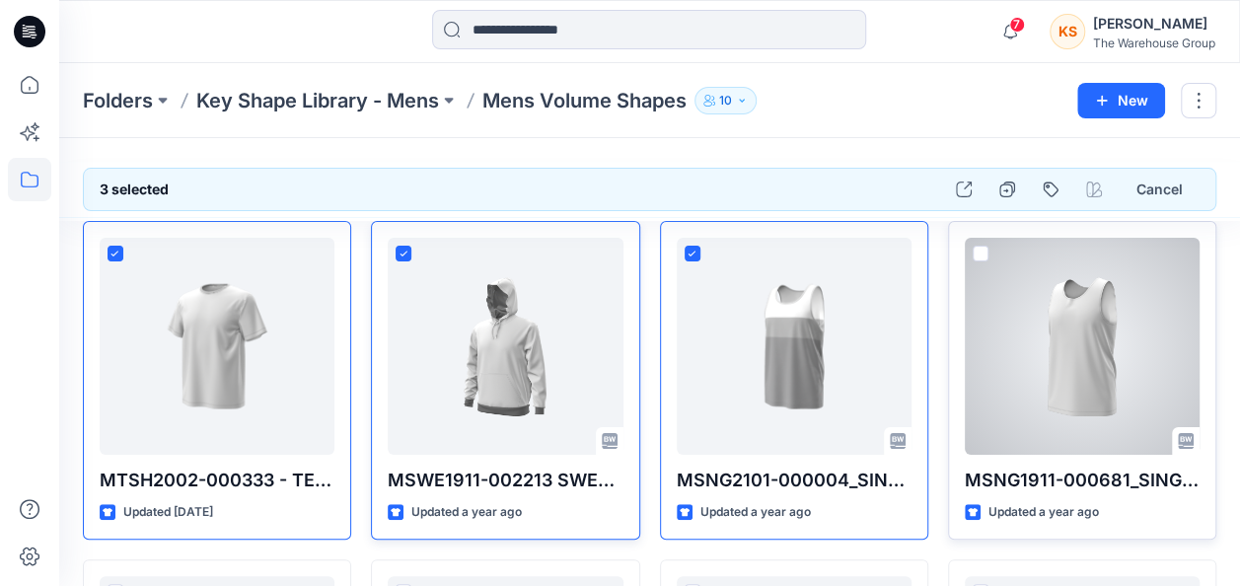
click at [984, 254] on span at bounding box center [981, 254] width 16 height 16
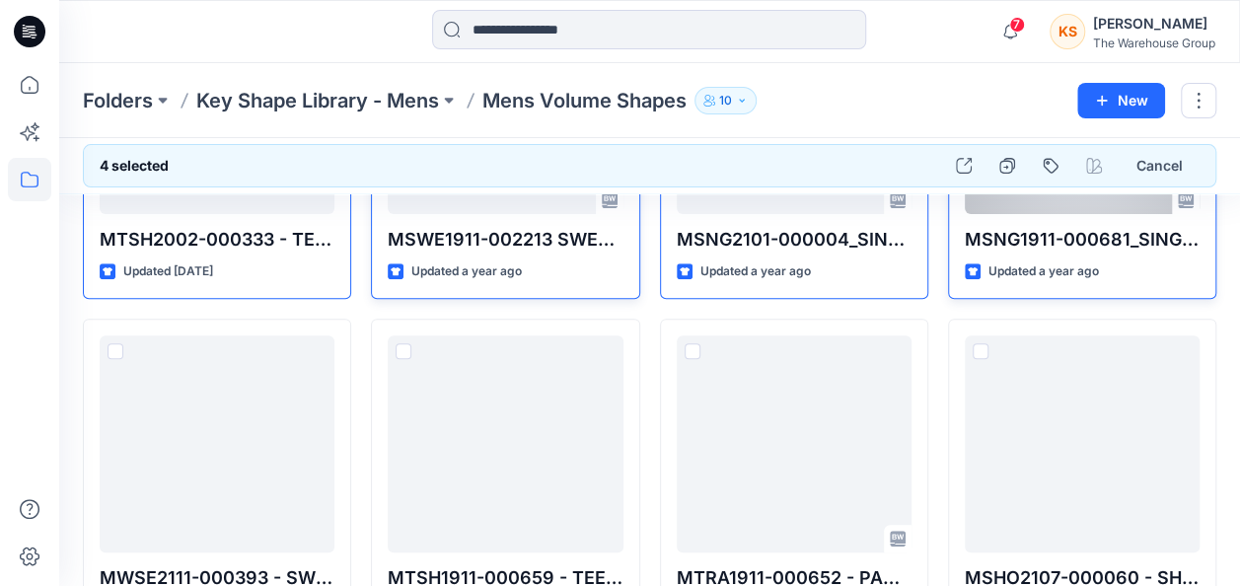
scroll to position [296, 0]
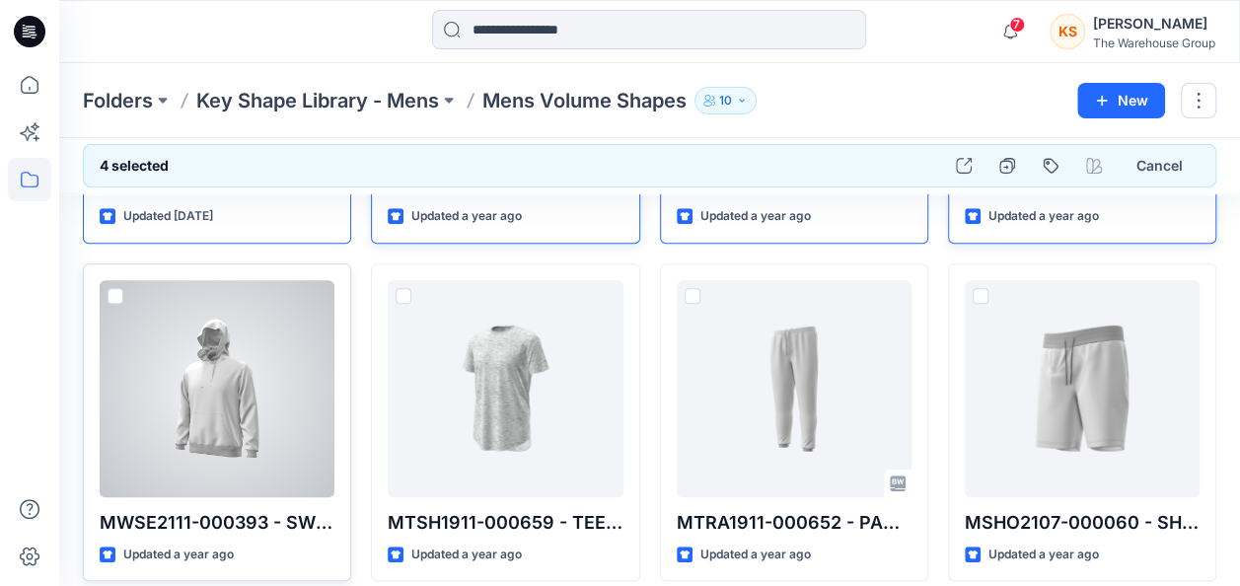
click at [110, 294] on span at bounding box center [116, 296] width 16 height 16
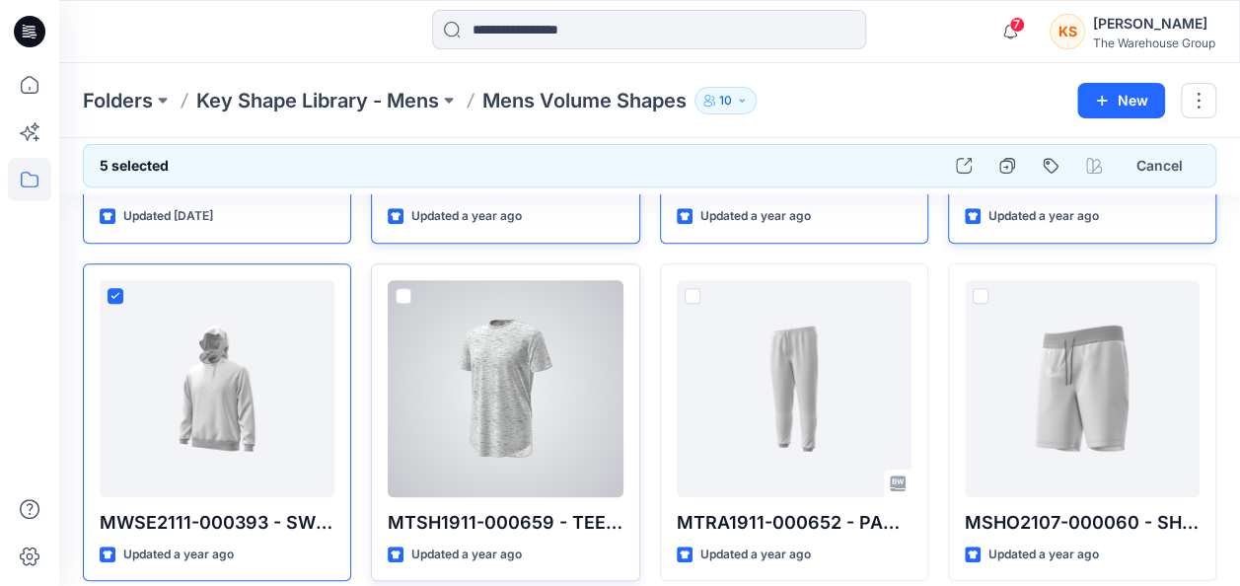
click at [401, 292] on span at bounding box center [404, 296] width 16 height 16
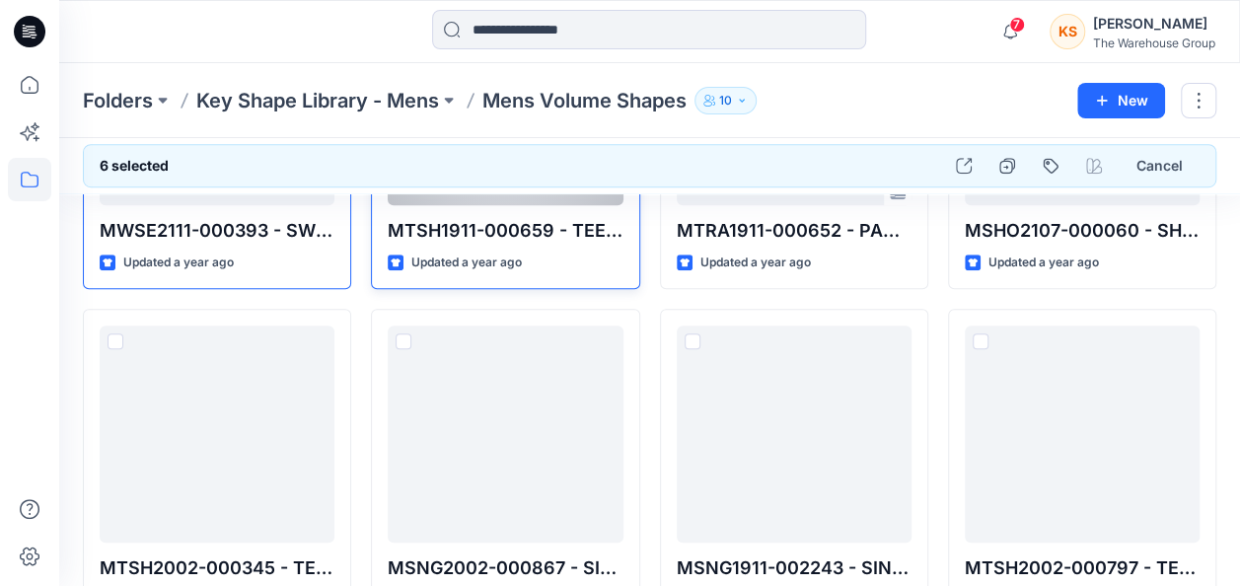
scroll to position [592, 0]
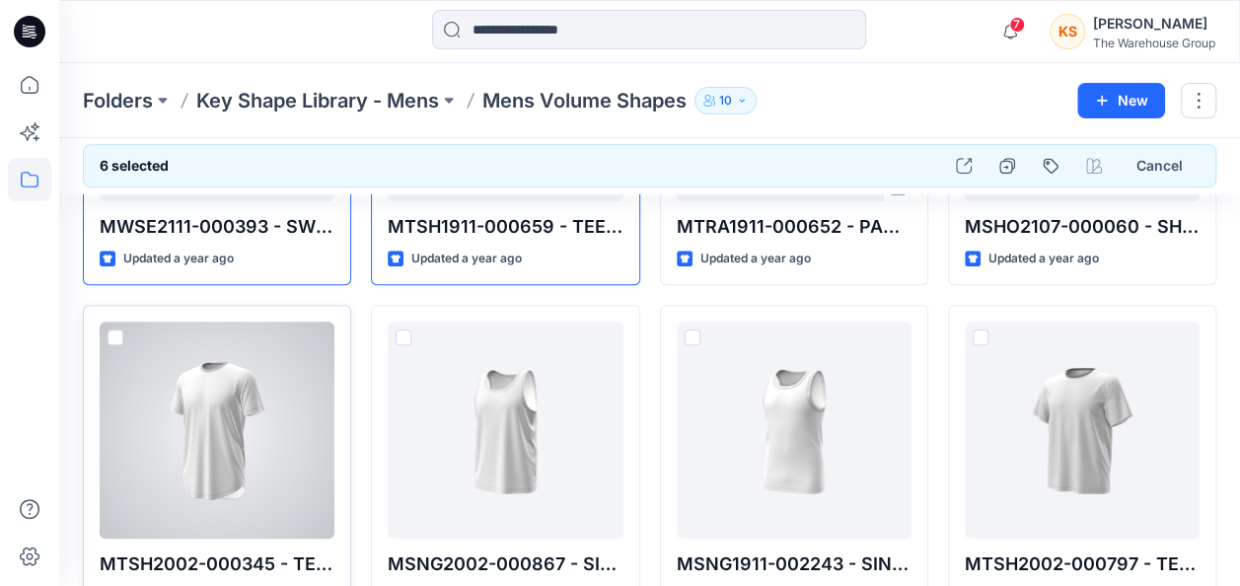
click at [116, 332] on span at bounding box center [116, 338] width 16 height 16
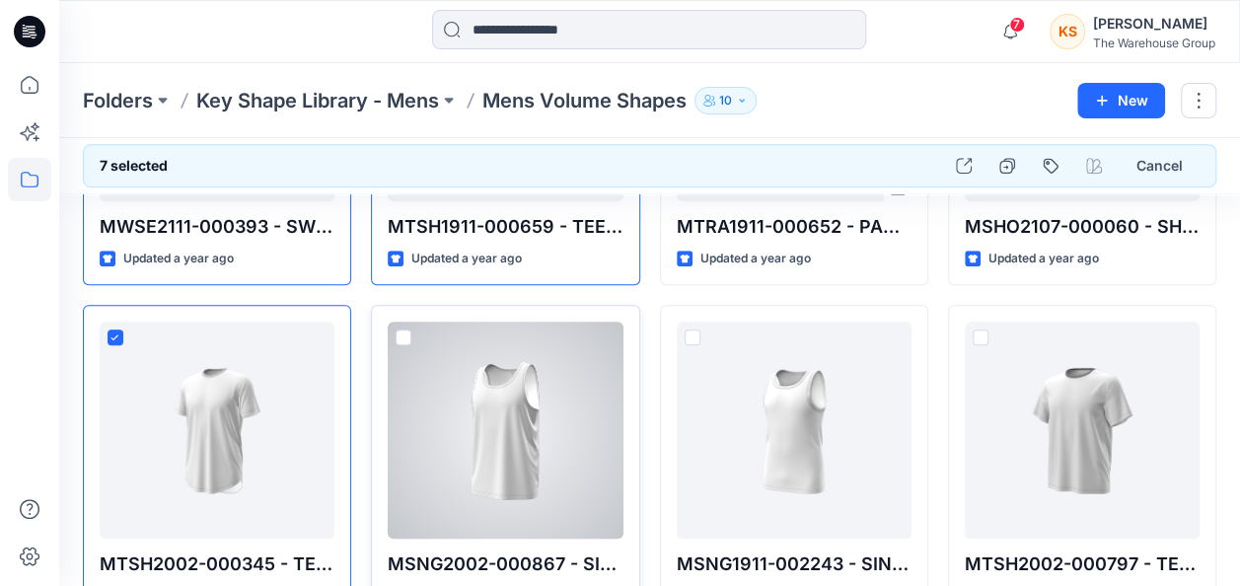
click at [399, 338] on span at bounding box center [404, 338] width 16 height 16
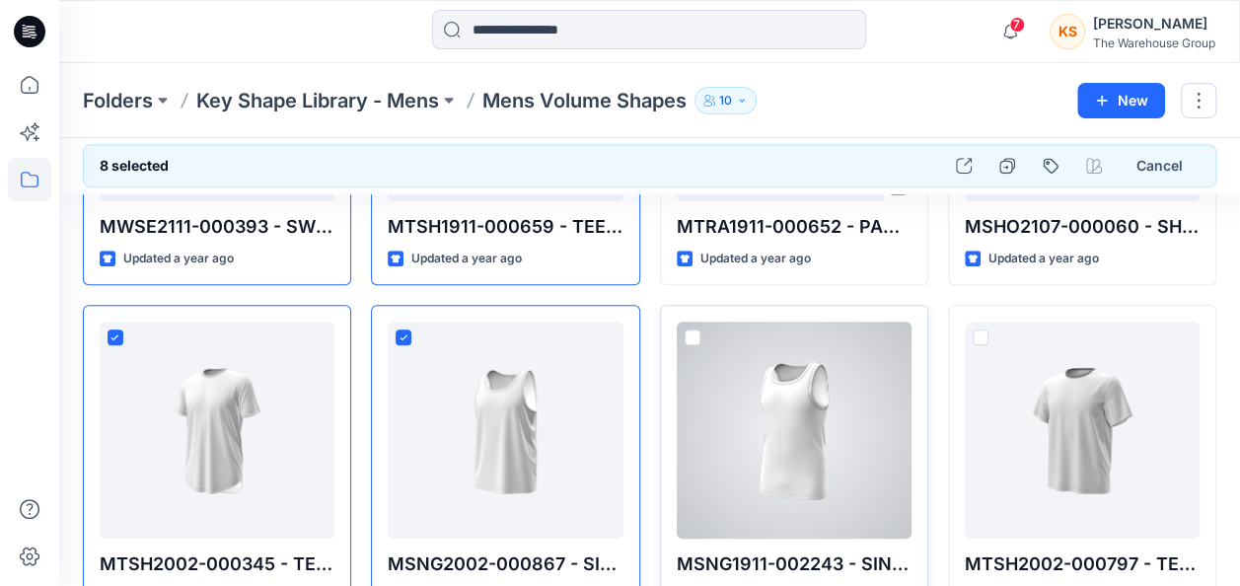
click at [693, 332] on span at bounding box center [693, 338] width 16 height 16
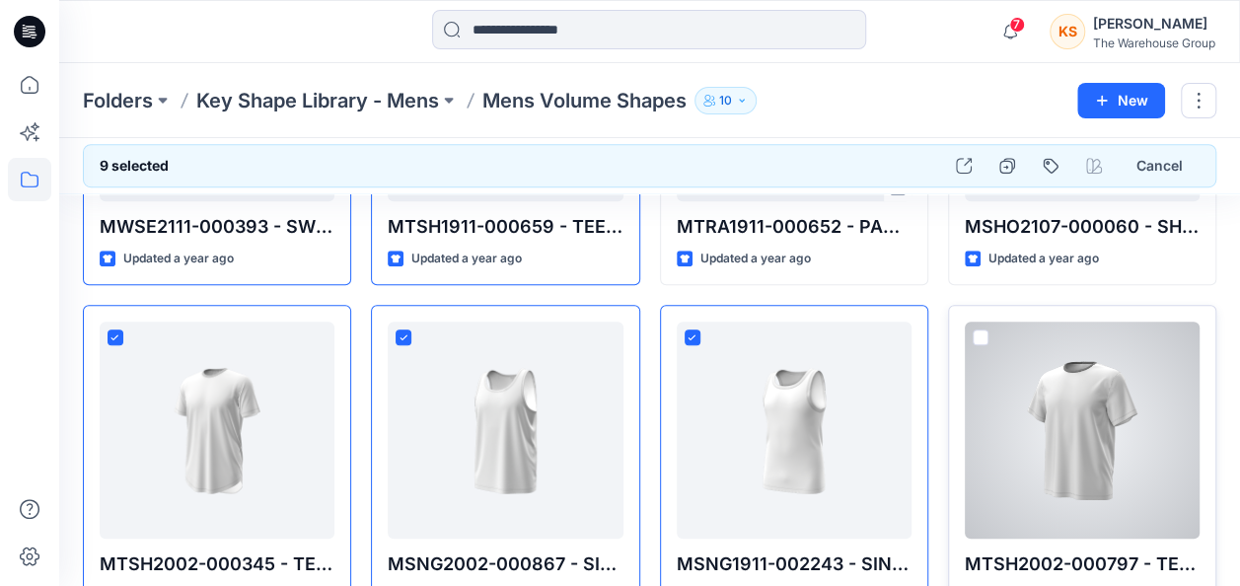
click at [979, 330] on span at bounding box center [981, 338] width 16 height 16
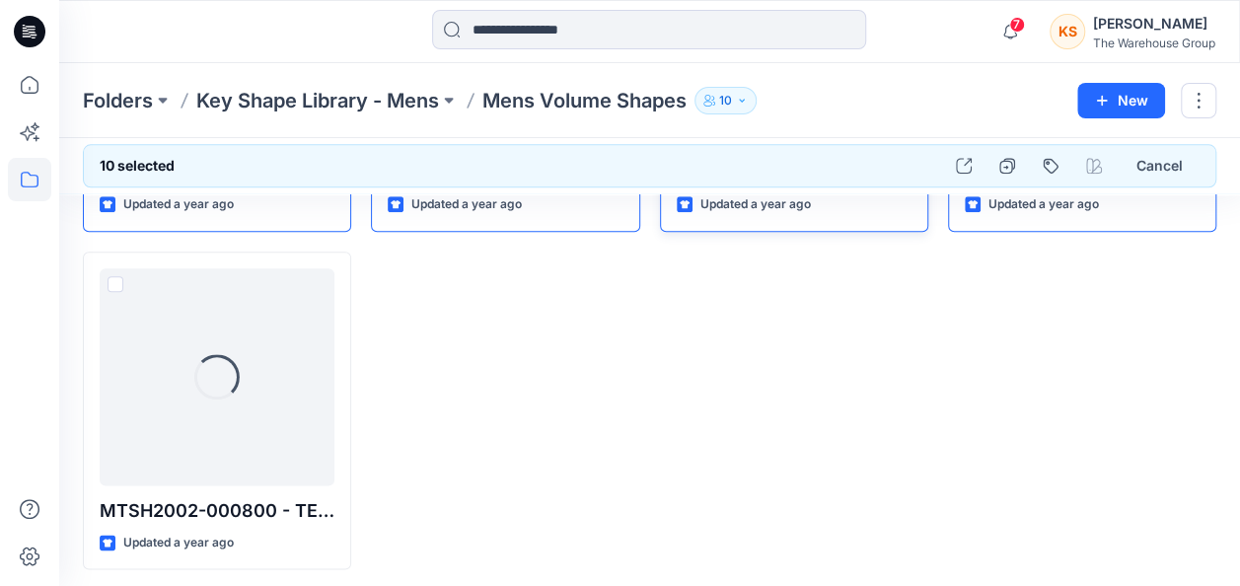
scroll to position [987, 0]
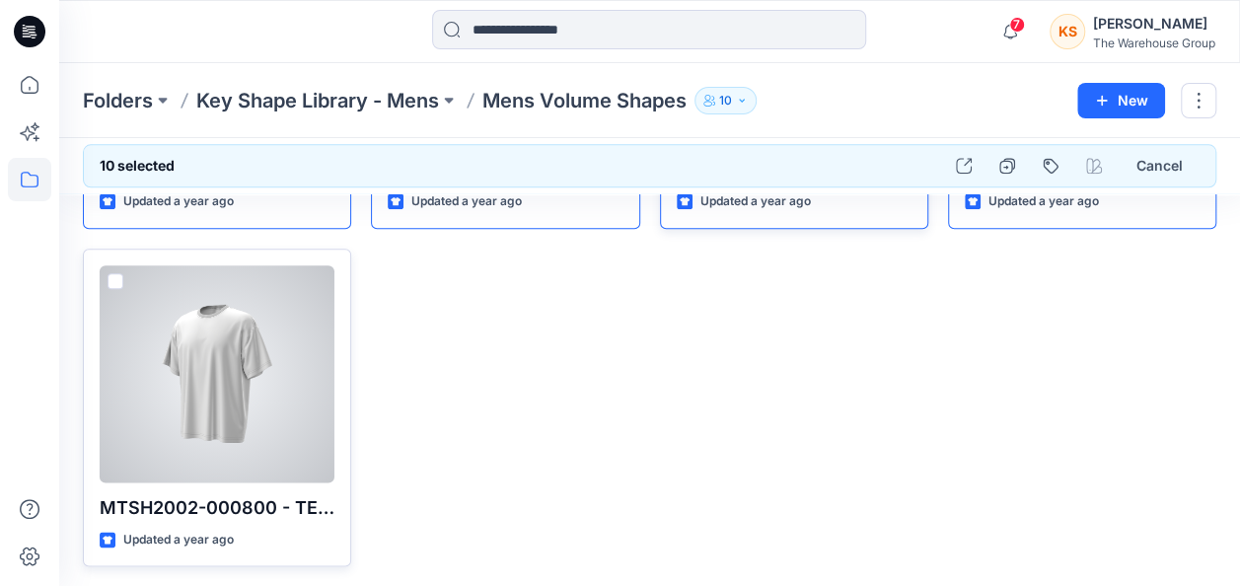
click at [122, 292] on div "MTSH2002-000800 - TEE GAM SS RELAXED TIE DYE PS Updated a year ago" at bounding box center [217, 408] width 268 height 319
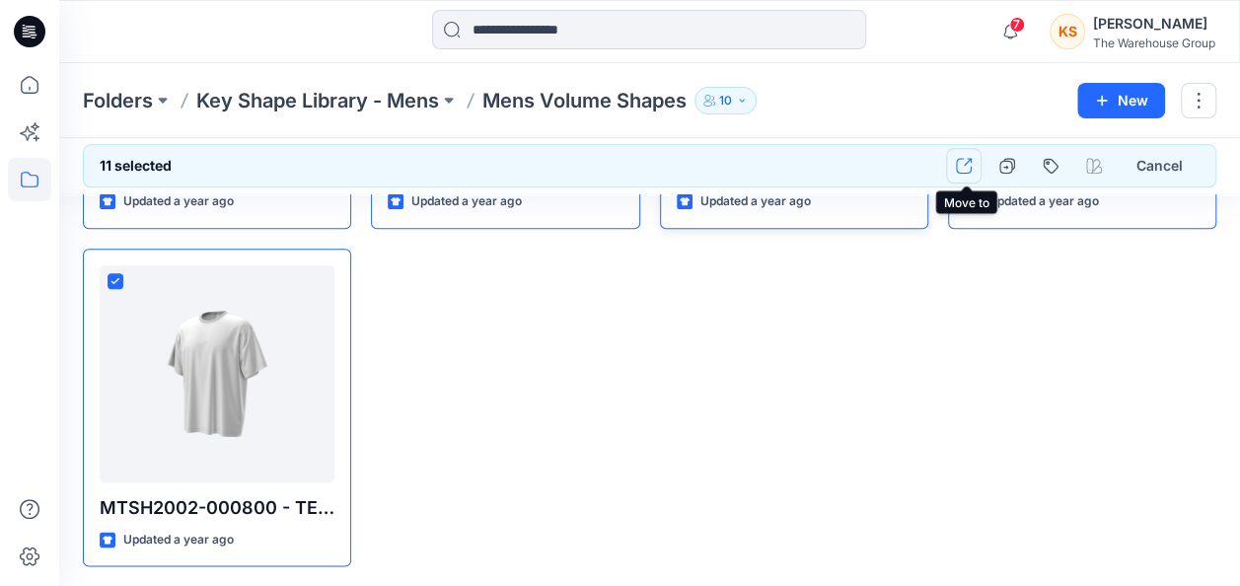
click at [971, 158] on icon "button" at bounding box center [964, 166] width 16 height 16
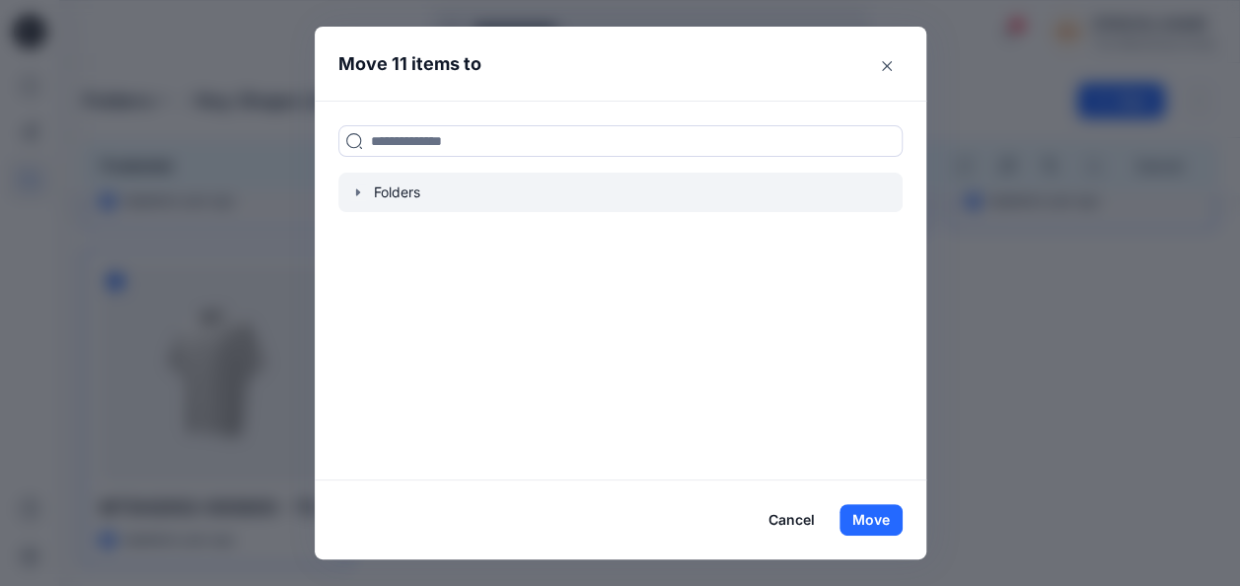
click at [361, 193] on icon "button" at bounding box center [358, 192] width 16 height 16
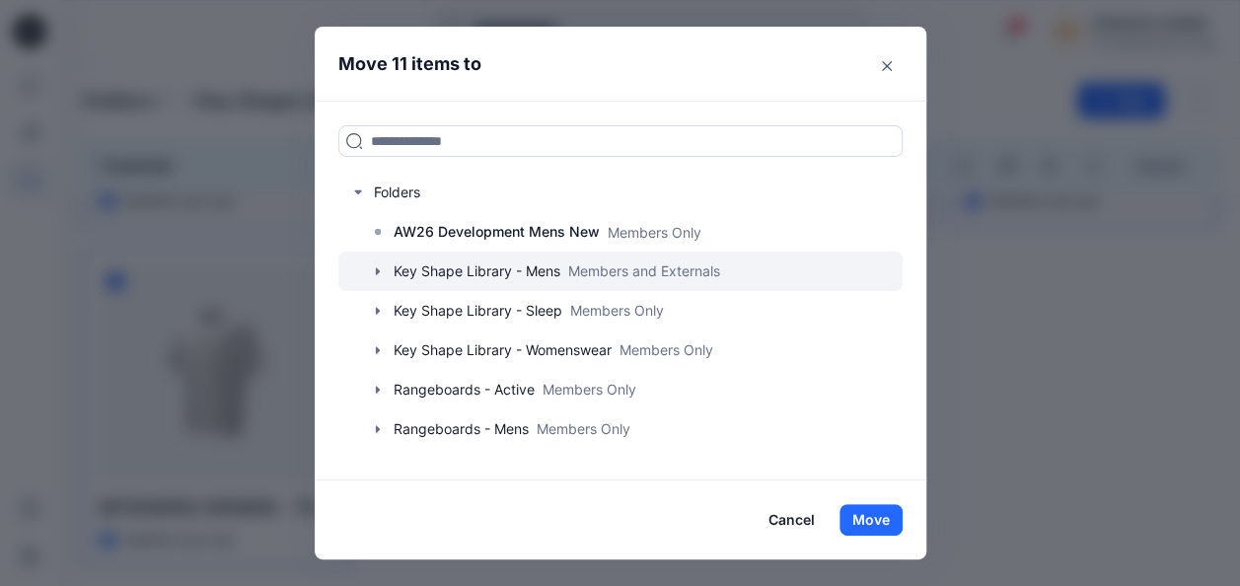
click at [386, 266] on icon "button" at bounding box center [378, 271] width 16 height 16
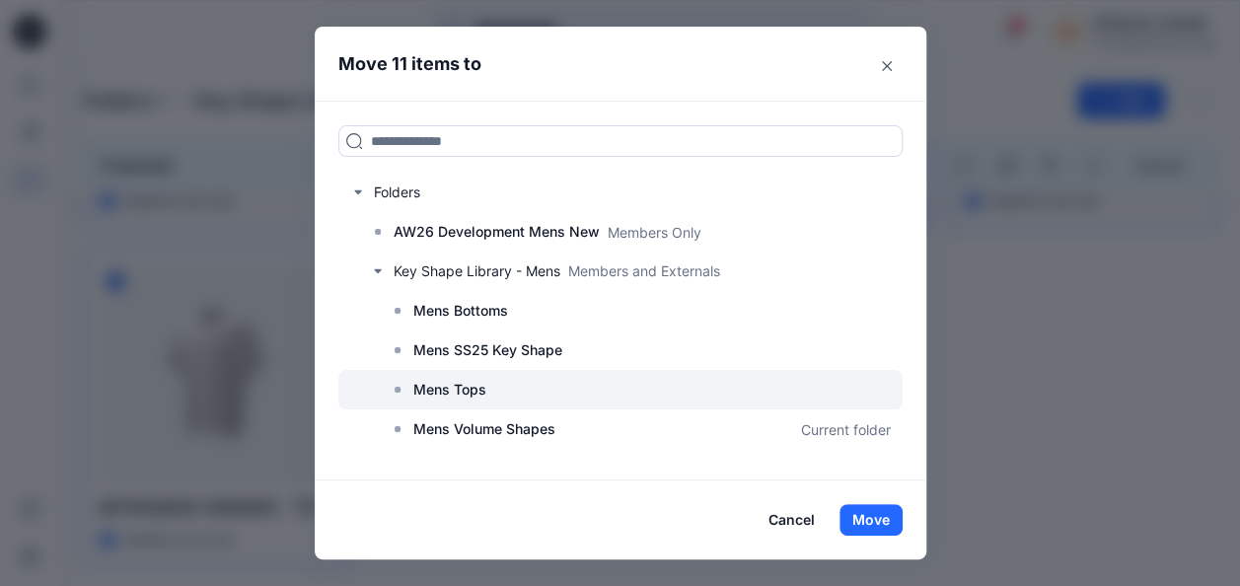
click at [463, 378] on p "Mens Tops" at bounding box center [449, 390] width 73 height 24
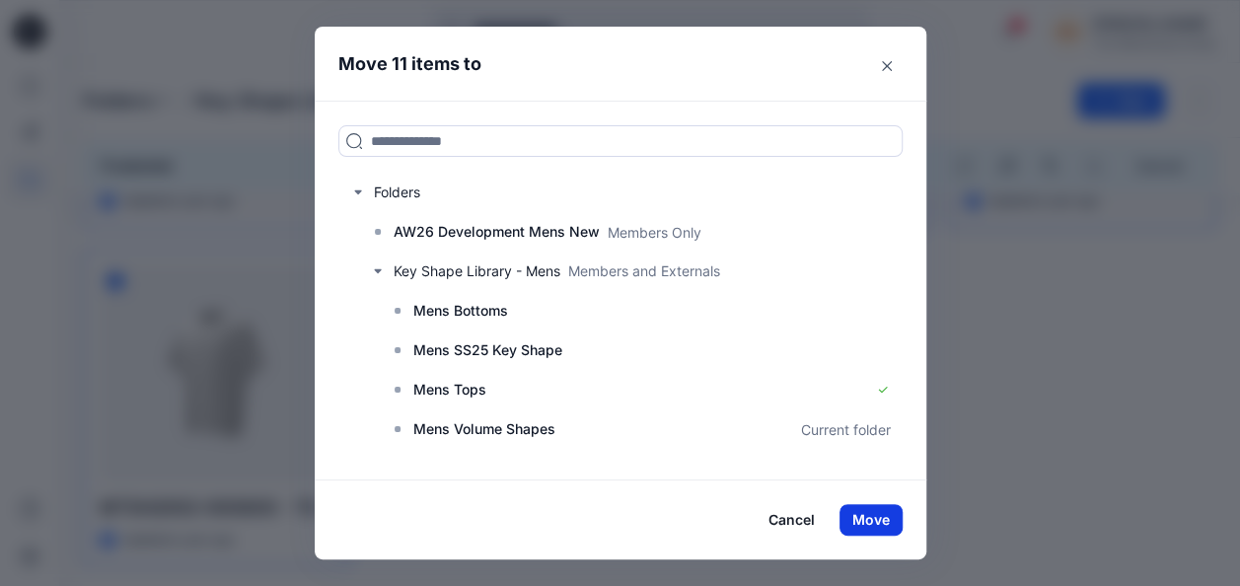
click at [875, 524] on button "Move" at bounding box center [871, 520] width 63 height 32
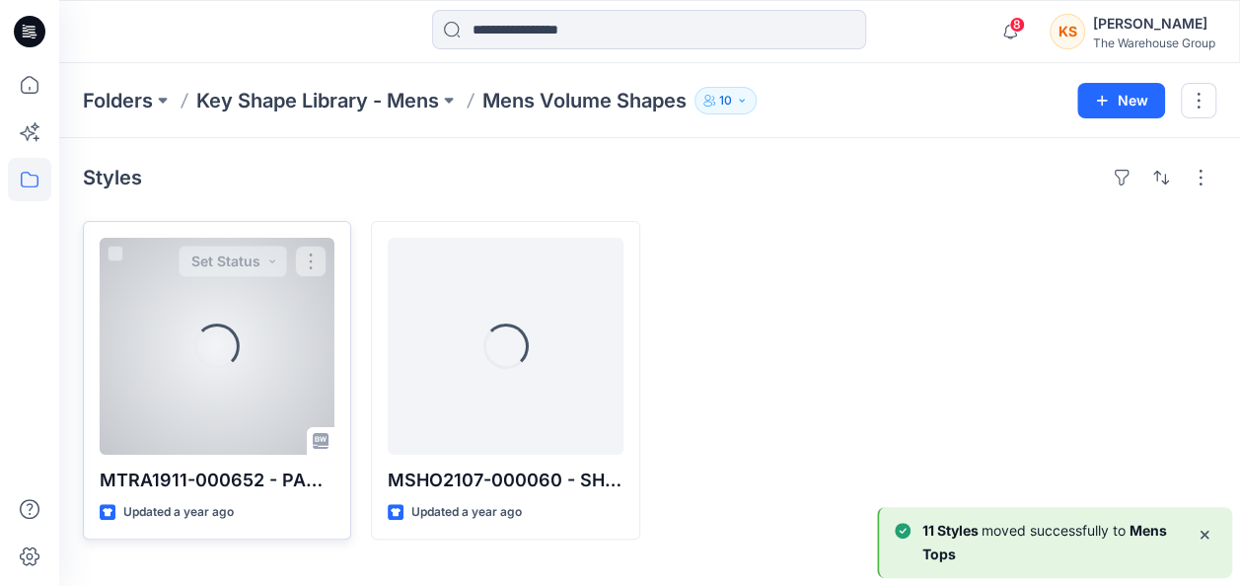
scroll to position [0, 0]
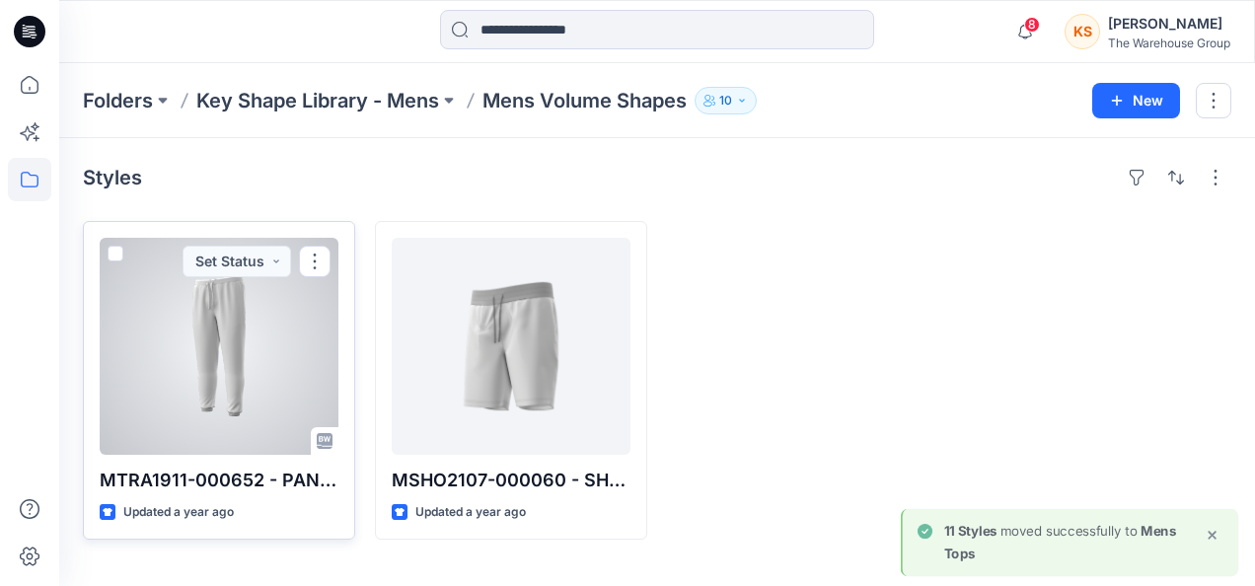
click at [115, 247] on span at bounding box center [116, 254] width 16 height 16
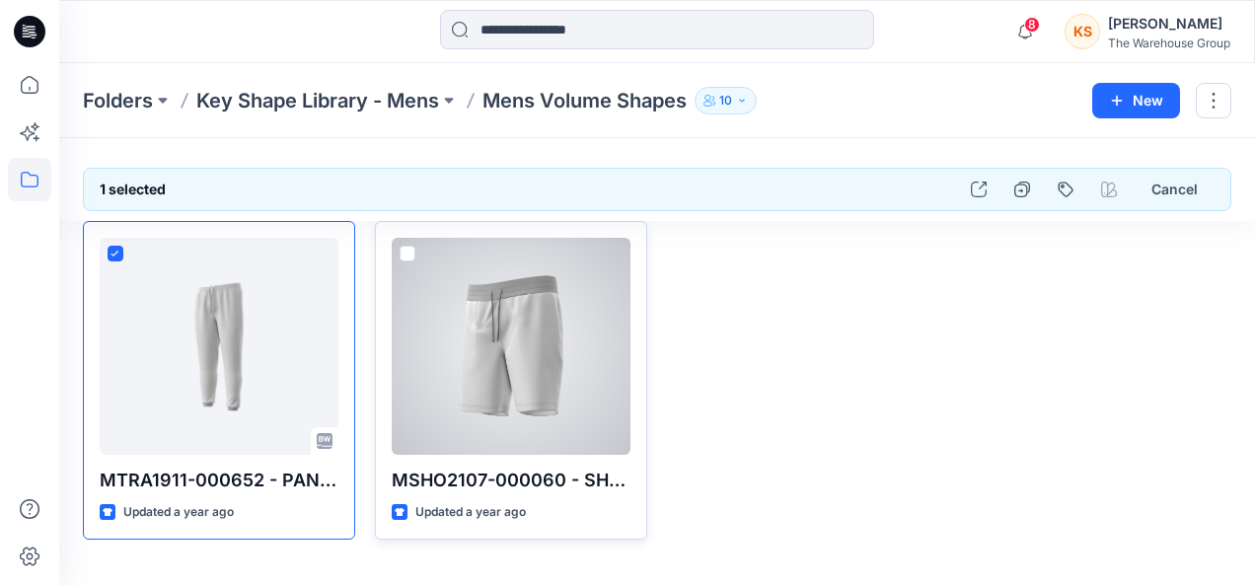
click at [393, 235] on div "MSHO2107-000060 - SHORT GAM EW FRESH PS TBL Updated a year ago" at bounding box center [511, 380] width 272 height 319
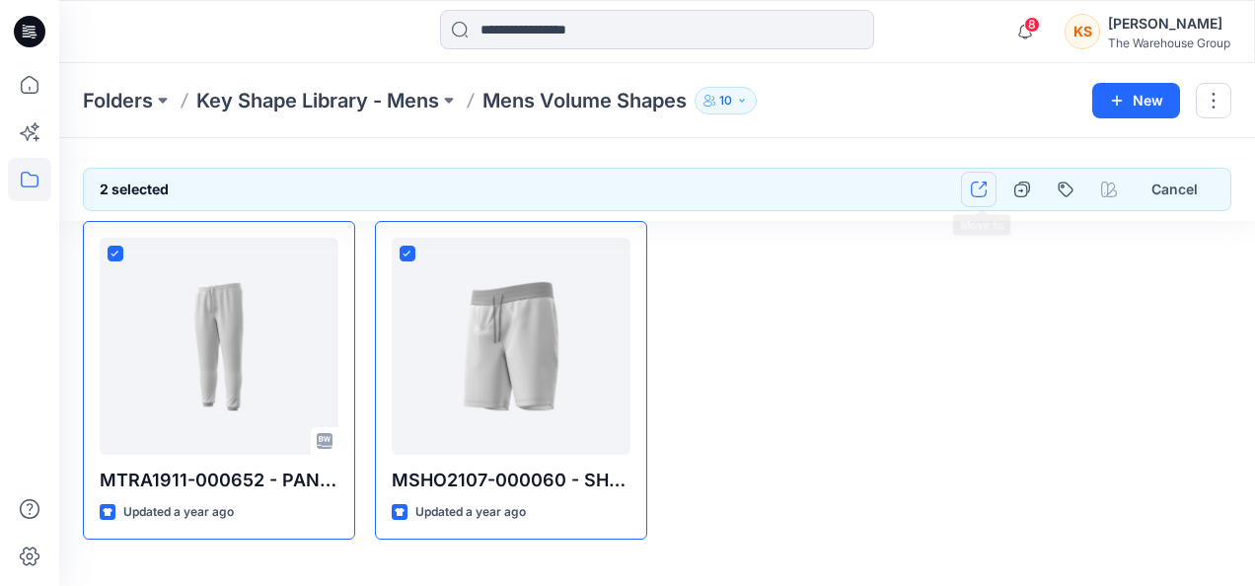
click at [987, 187] on icon "button" at bounding box center [979, 190] width 16 height 16
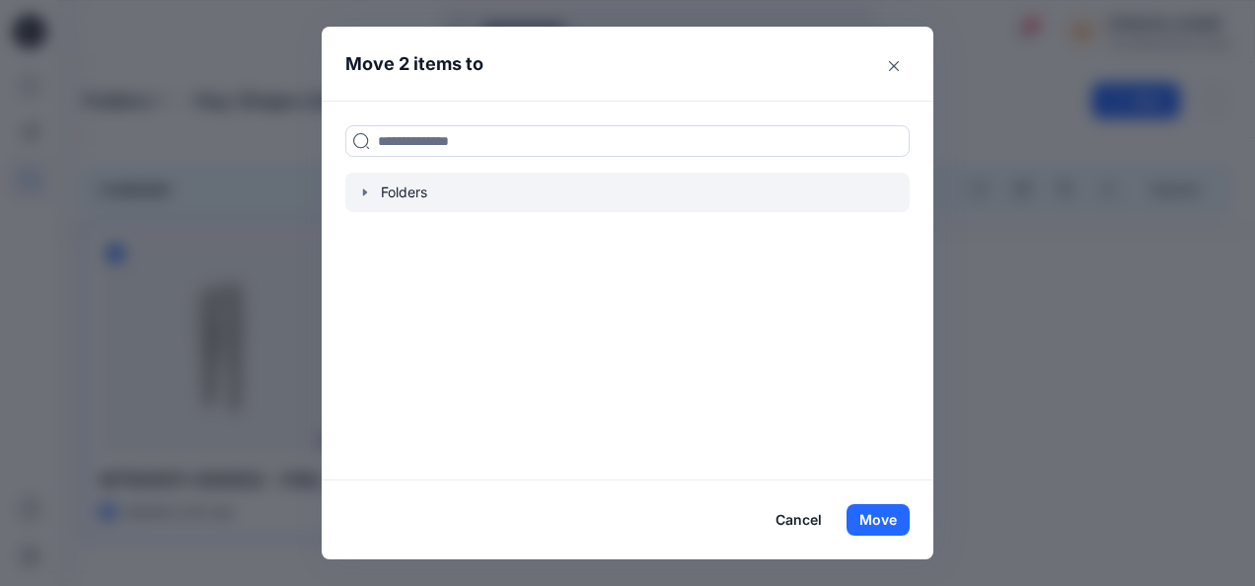
click at [371, 191] on icon "button" at bounding box center [365, 192] width 16 height 16
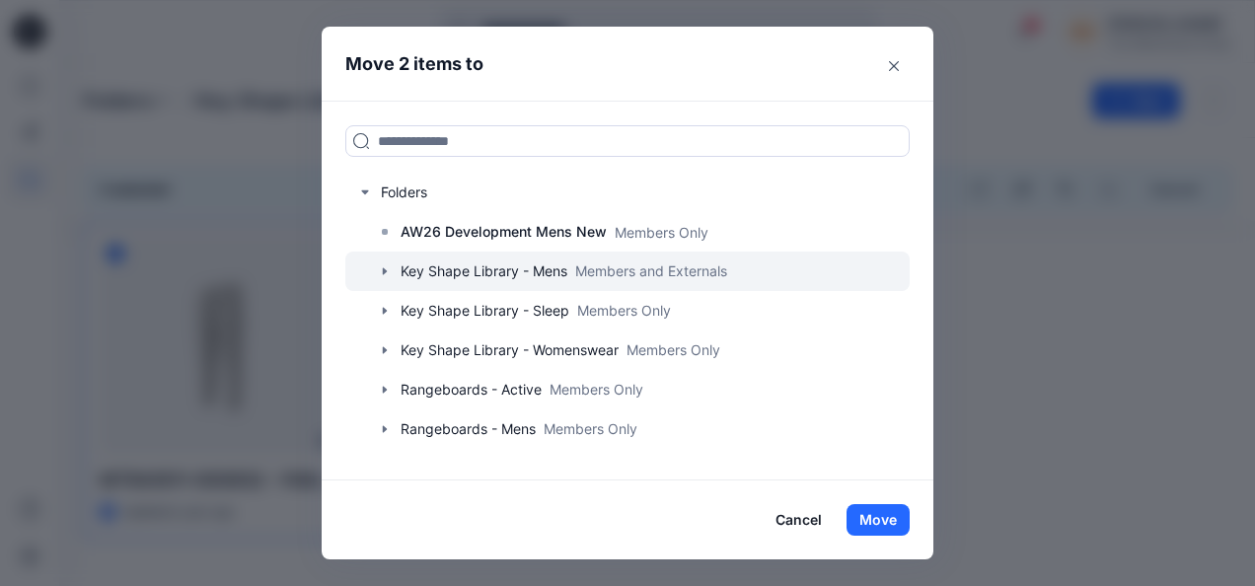
click at [380, 272] on icon "button" at bounding box center [385, 271] width 16 height 16
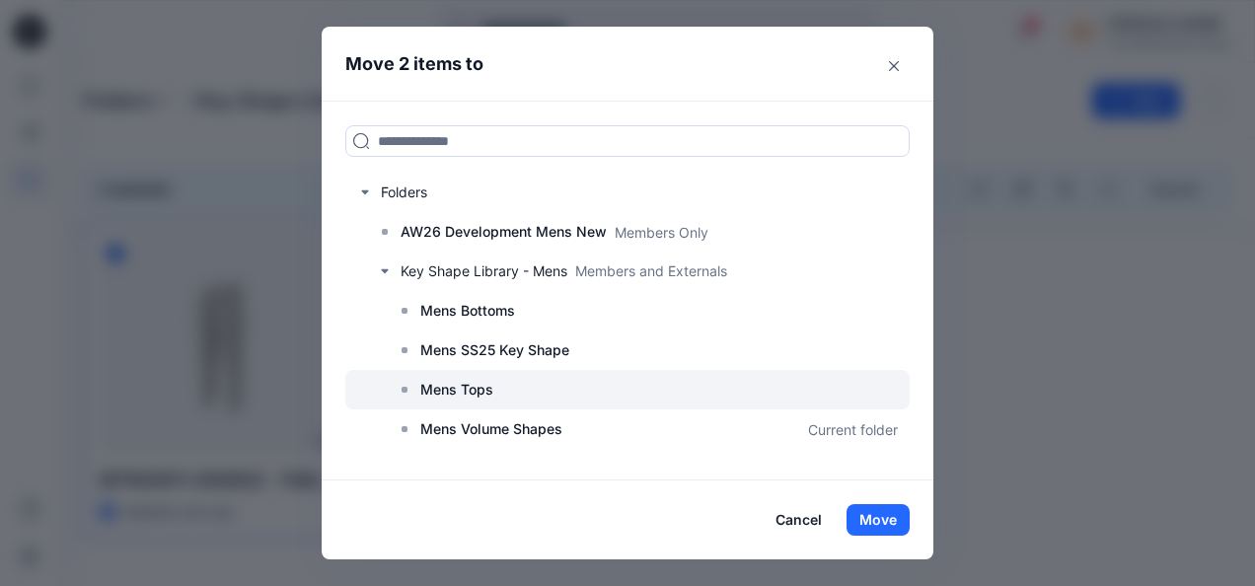
click at [426, 393] on p "Mens Tops" at bounding box center [456, 390] width 73 height 24
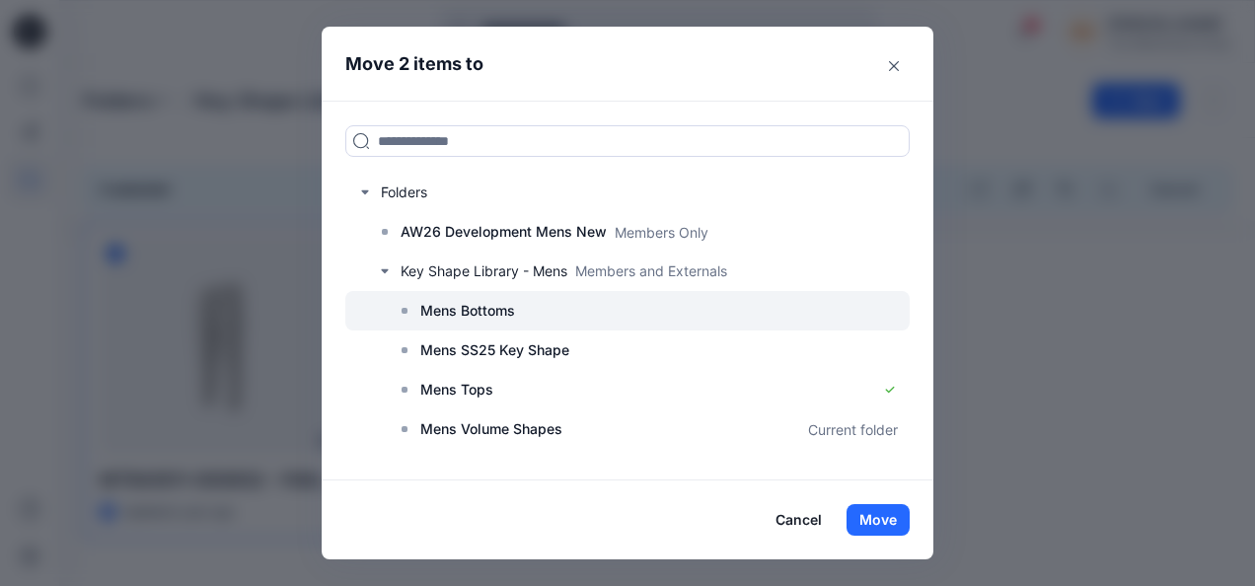
click at [506, 299] on p "Mens Bottoms" at bounding box center [467, 311] width 95 height 24
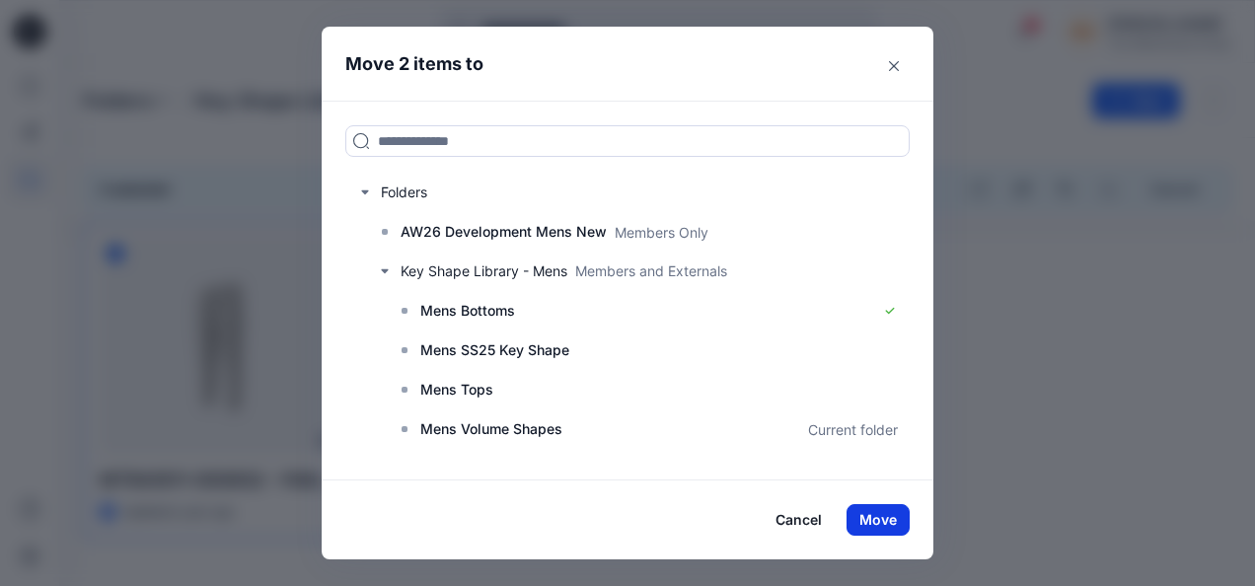
click at [897, 508] on button "Move" at bounding box center [877, 520] width 63 height 32
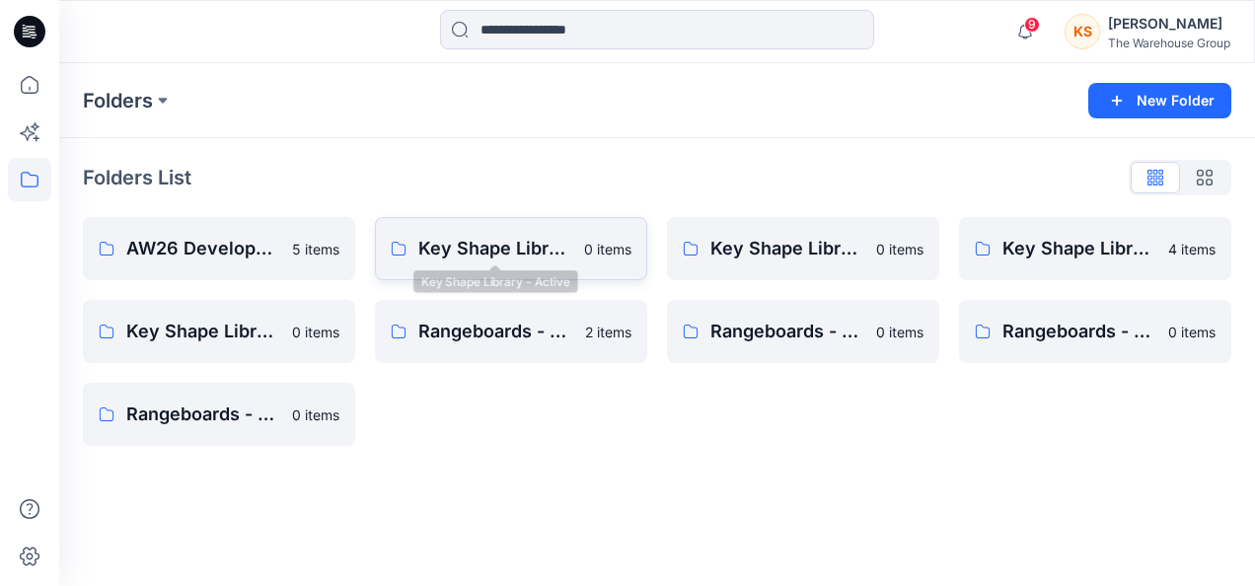
click at [509, 250] on p "Key Shape Library - Active" at bounding box center [495, 249] width 154 height 28
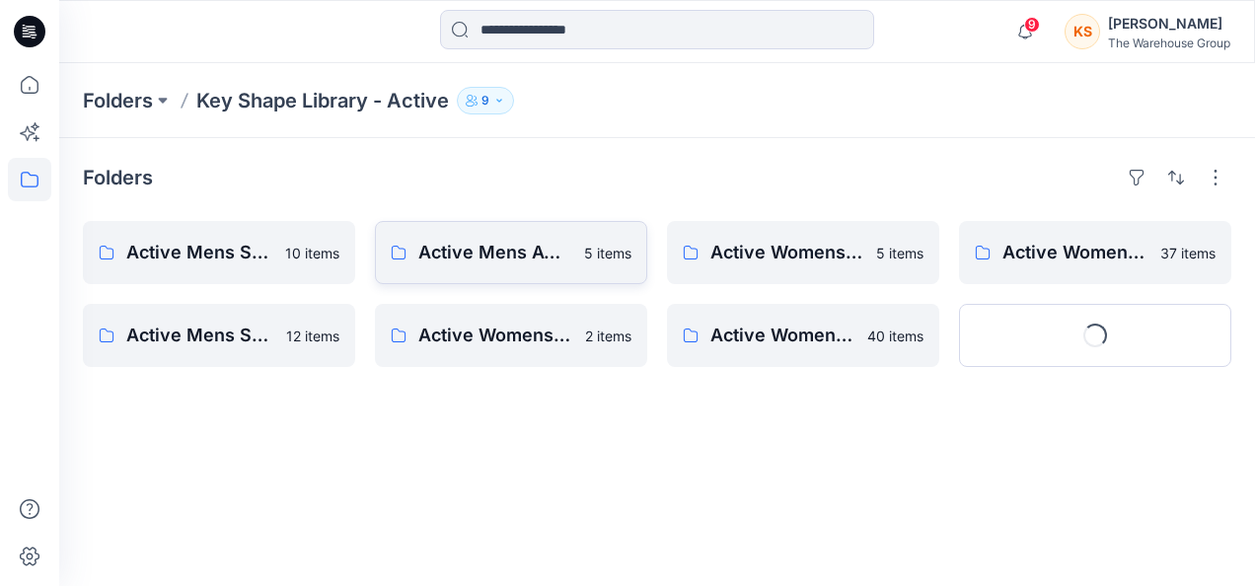
click at [508, 250] on p "Active Mens AW26 Key Shape" at bounding box center [495, 253] width 154 height 28
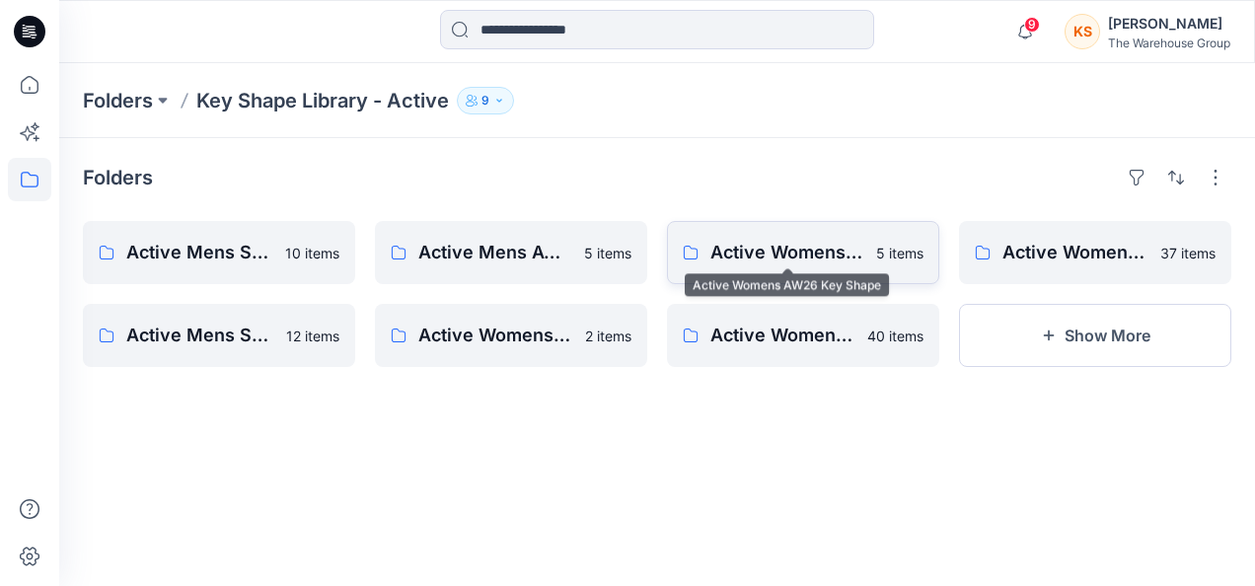
click at [779, 251] on p "Active Womens AW26 Key Shape" at bounding box center [787, 253] width 154 height 28
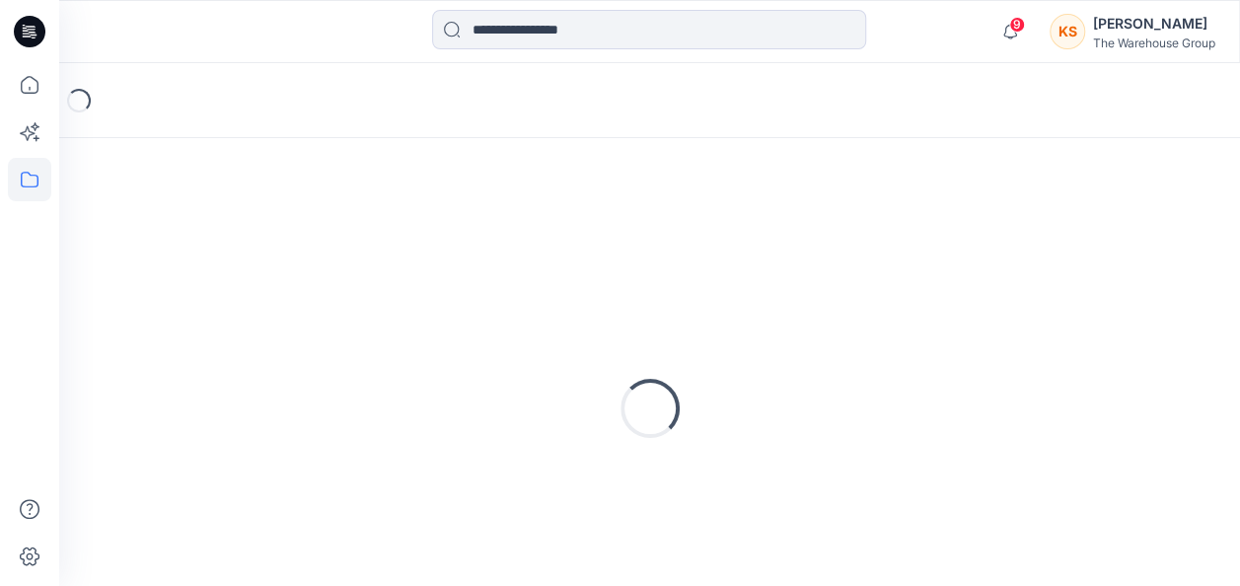
click at [779, 251] on div "Loading..." at bounding box center [650, 408] width 1134 height 493
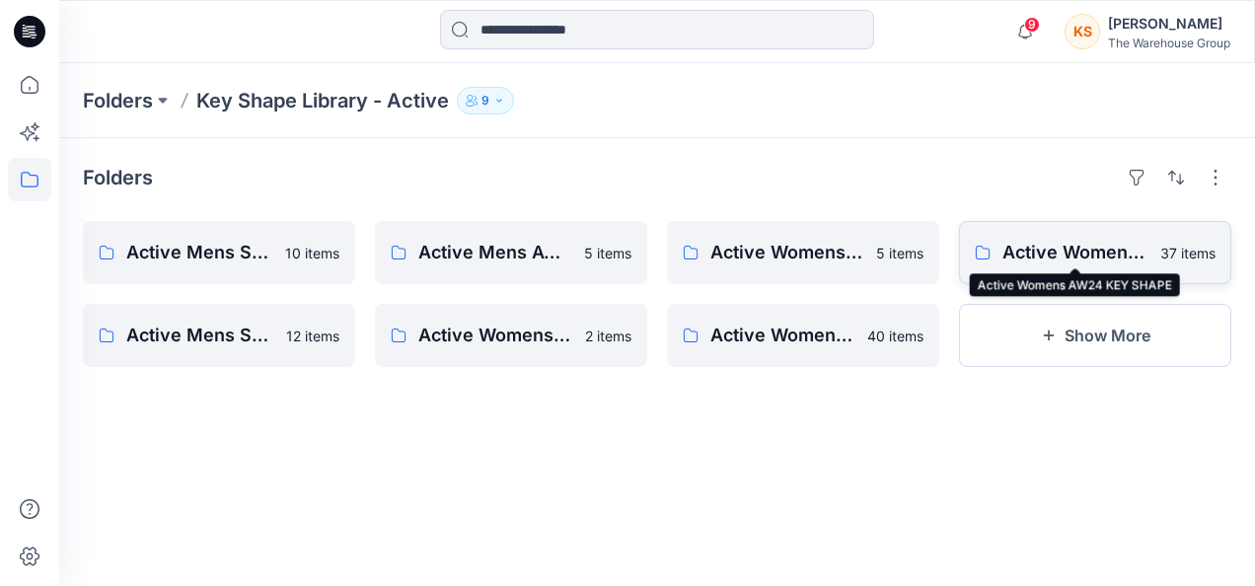
click at [1060, 260] on p "Active Womens AW24 KEY SHAPE" at bounding box center [1075, 253] width 146 height 28
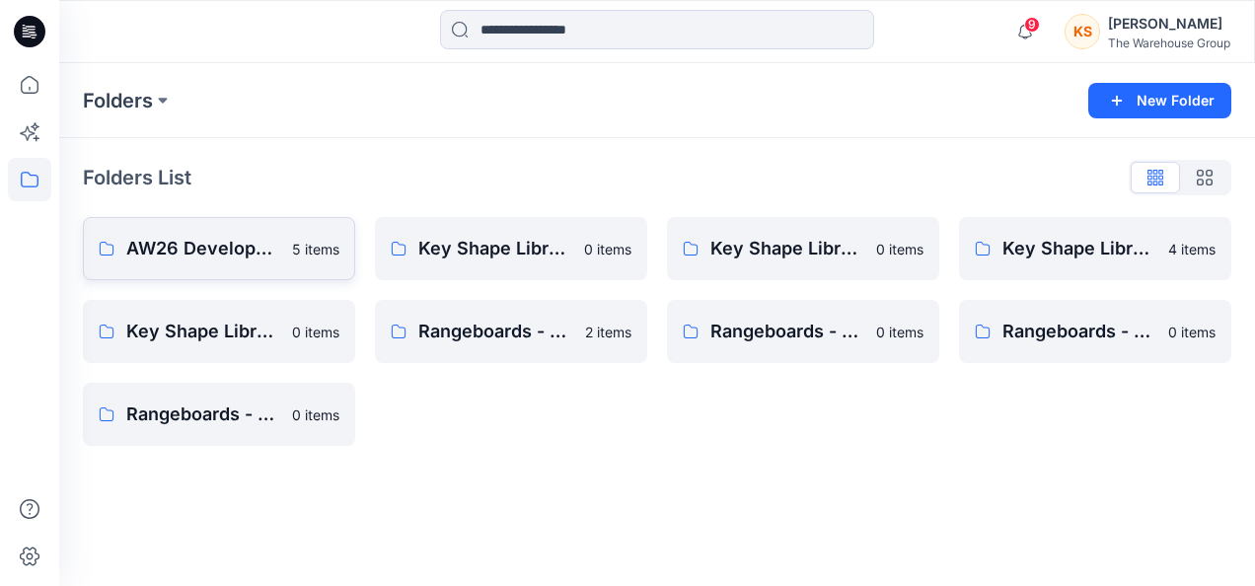
click at [170, 241] on p "AW26 Development Mens New" at bounding box center [203, 249] width 154 height 28
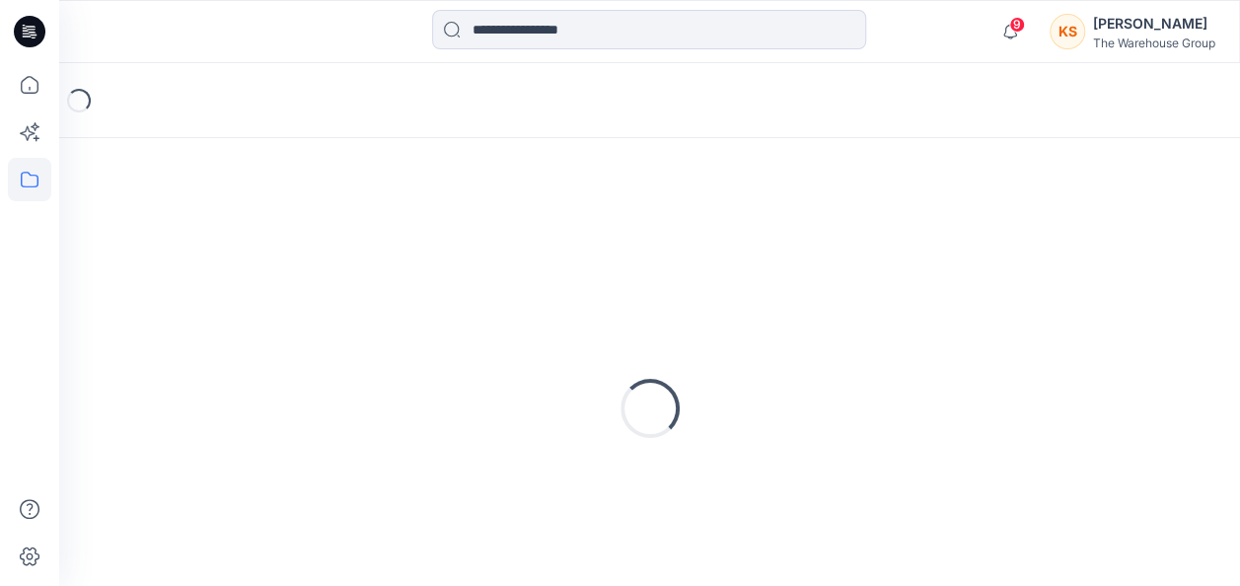
click at [170, 239] on div "Loading..." at bounding box center [650, 408] width 1134 height 493
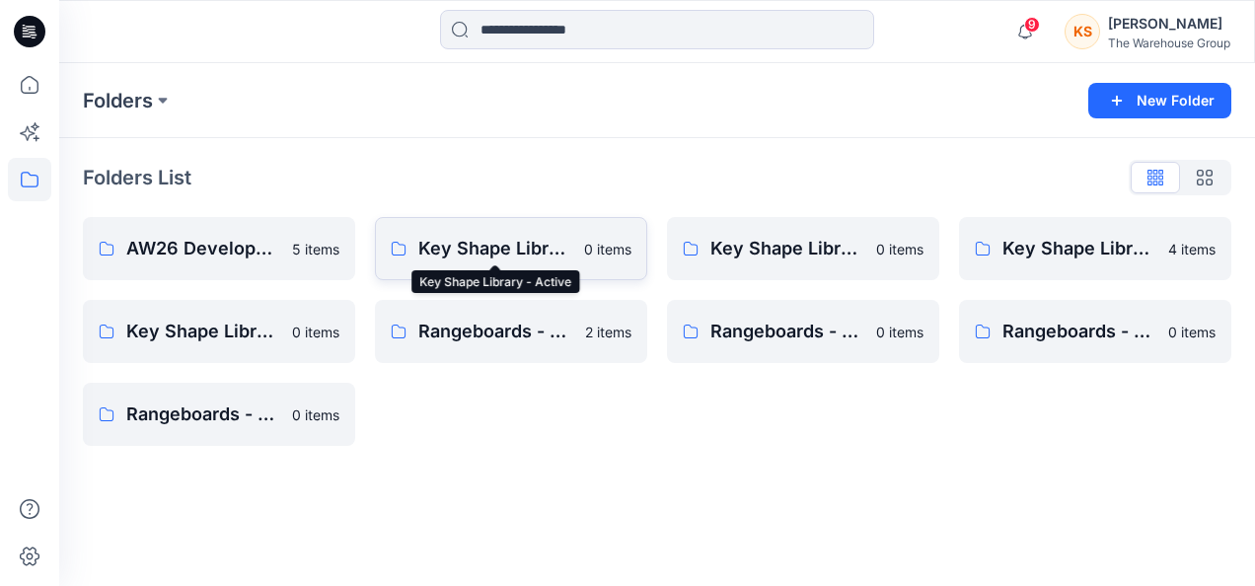
click at [447, 239] on p "Key Shape Library - Active" at bounding box center [495, 249] width 154 height 28
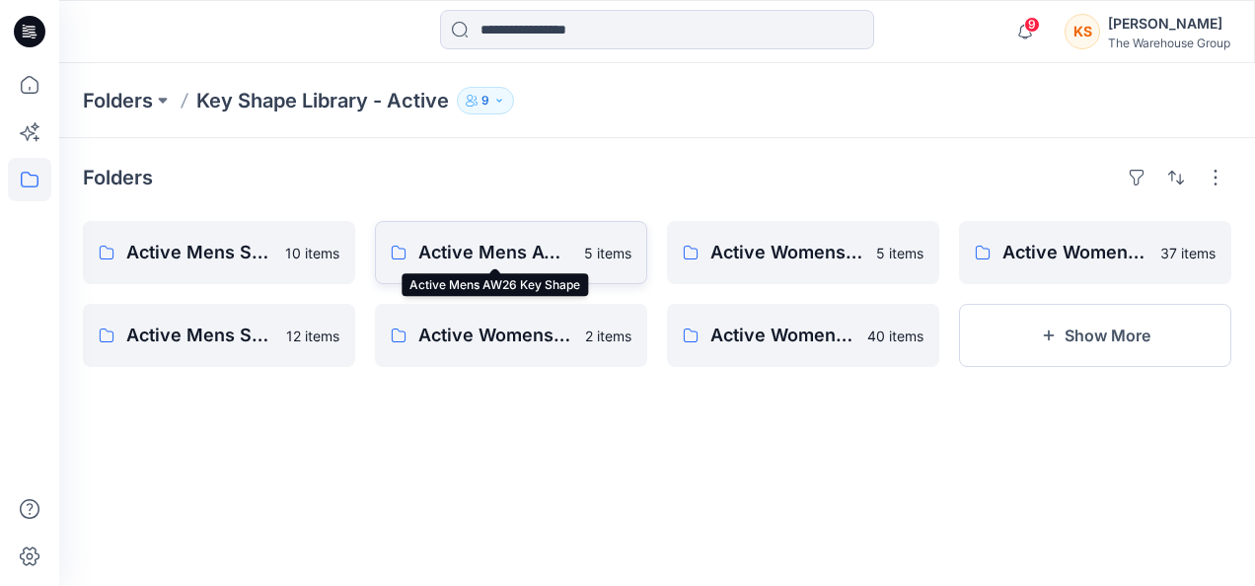
click at [427, 250] on p "Active Mens AW26 Key Shape" at bounding box center [495, 253] width 154 height 28
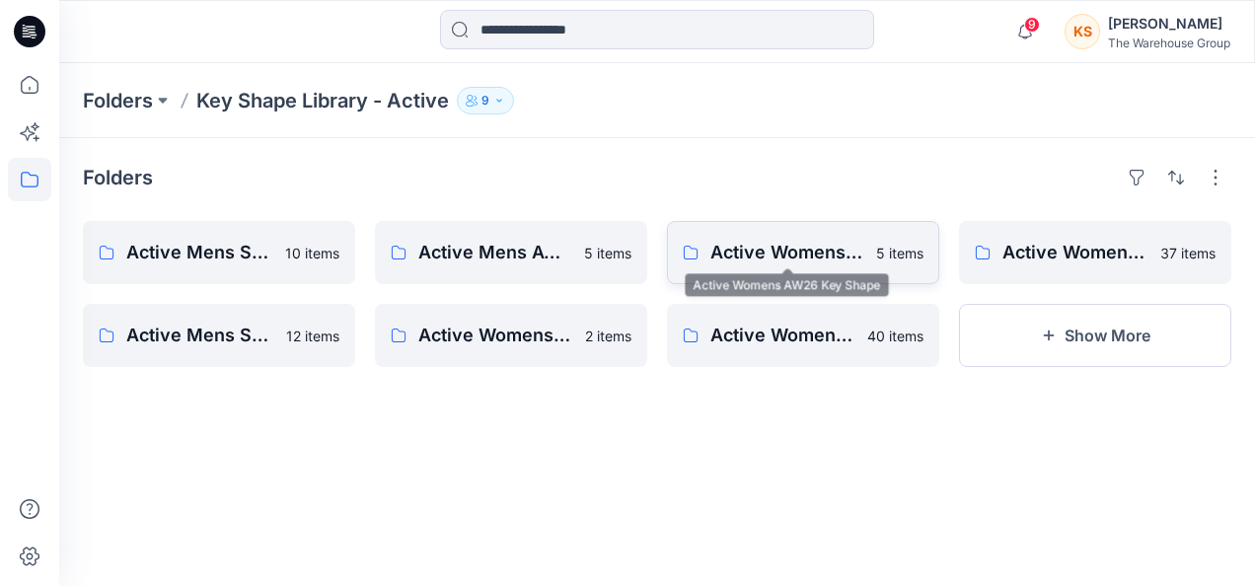
click at [796, 234] on link "Active Womens AW26 Key Shape 5 items" at bounding box center [803, 252] width 272 height 63
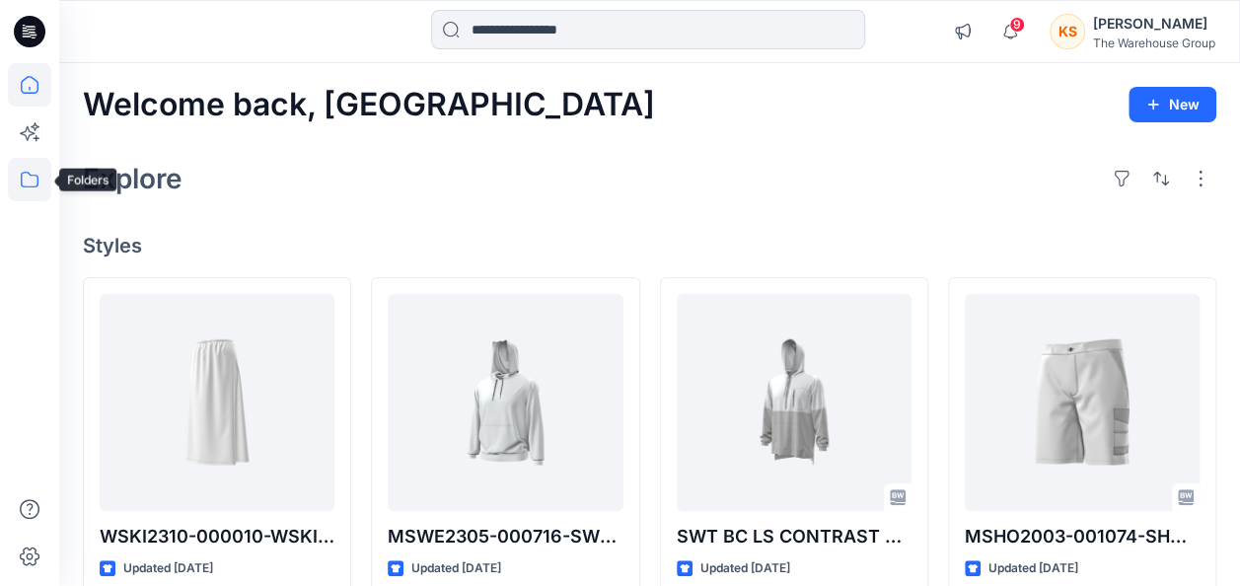
click at [37, 184] on icon at bounding box center [29, 179] width 43 height 43
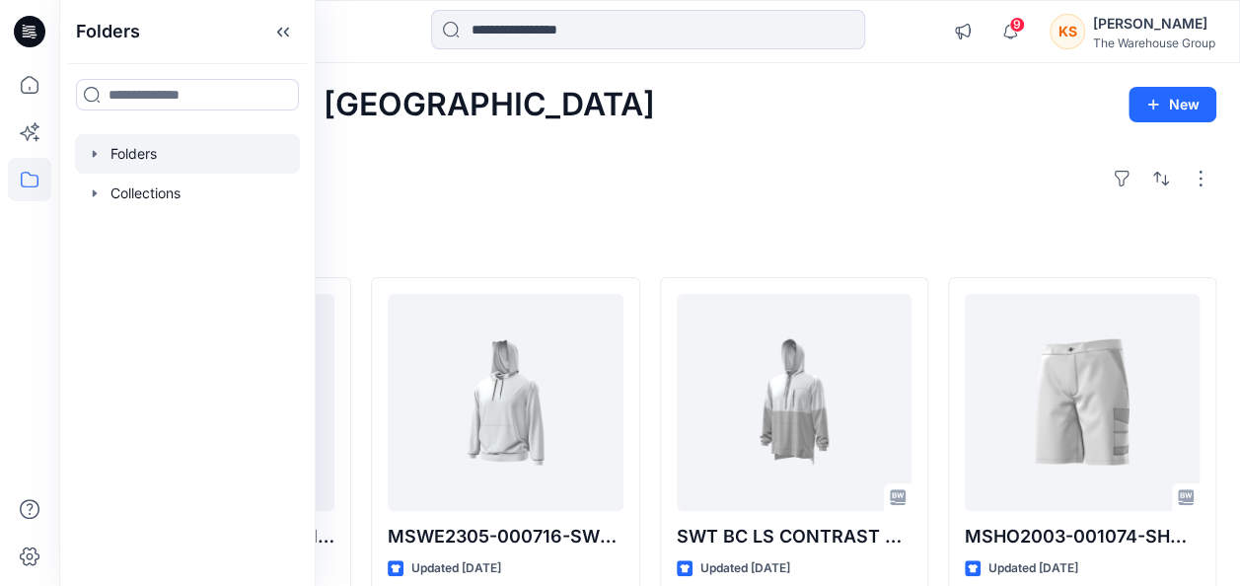
click at [99, 156] on icon "button" at bounding box center [95, 154] width 16 height 16
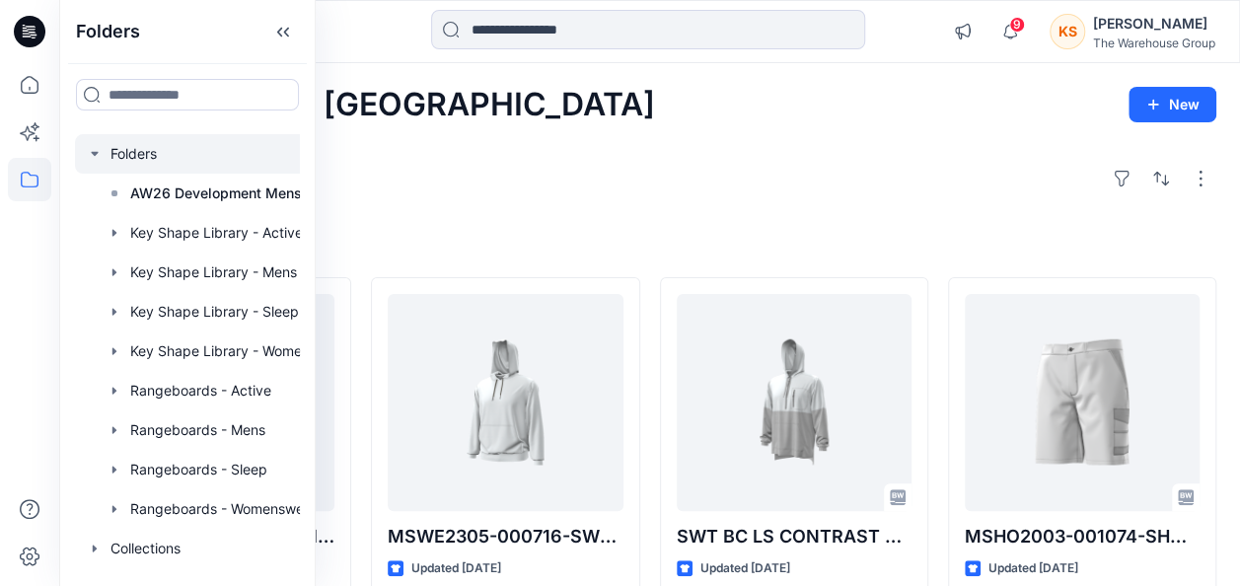
click at [120, 154] on div at bounding box center [213, 153] width 276 height 39
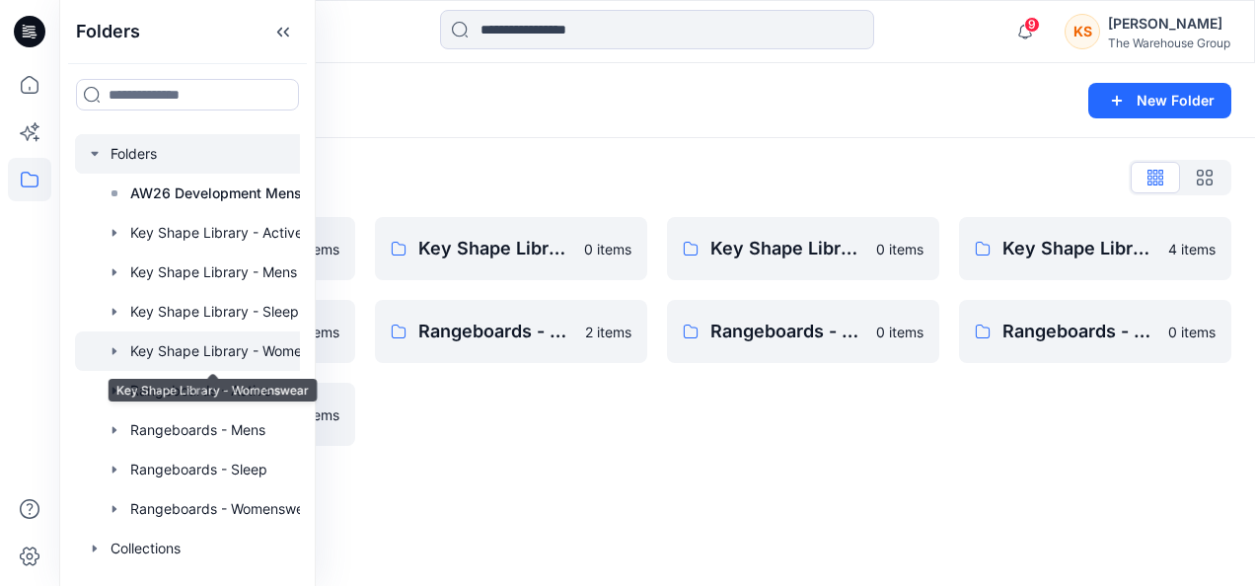
click at [173, 338] on div at bounding box center [213, 350] width 276 height 39
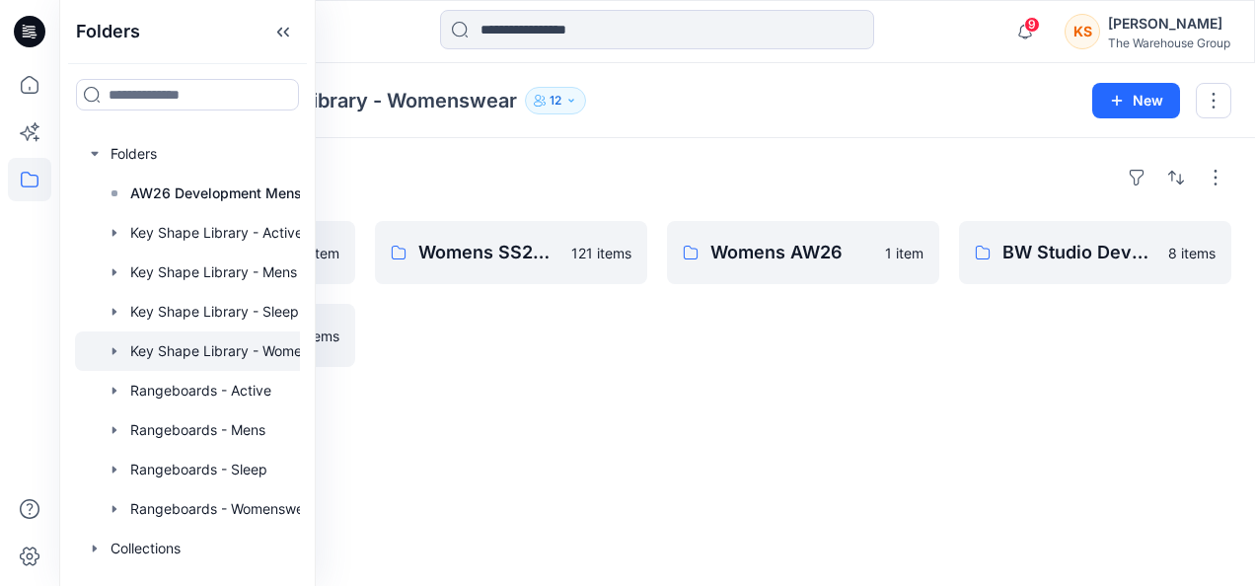
click at [558, 367] on div "Folders SS26 Womenswear Key Shapes 1 item Womens Volume Key Shapes 23 items Wom…" at bounding box center [657, 362] width 1196 height 448
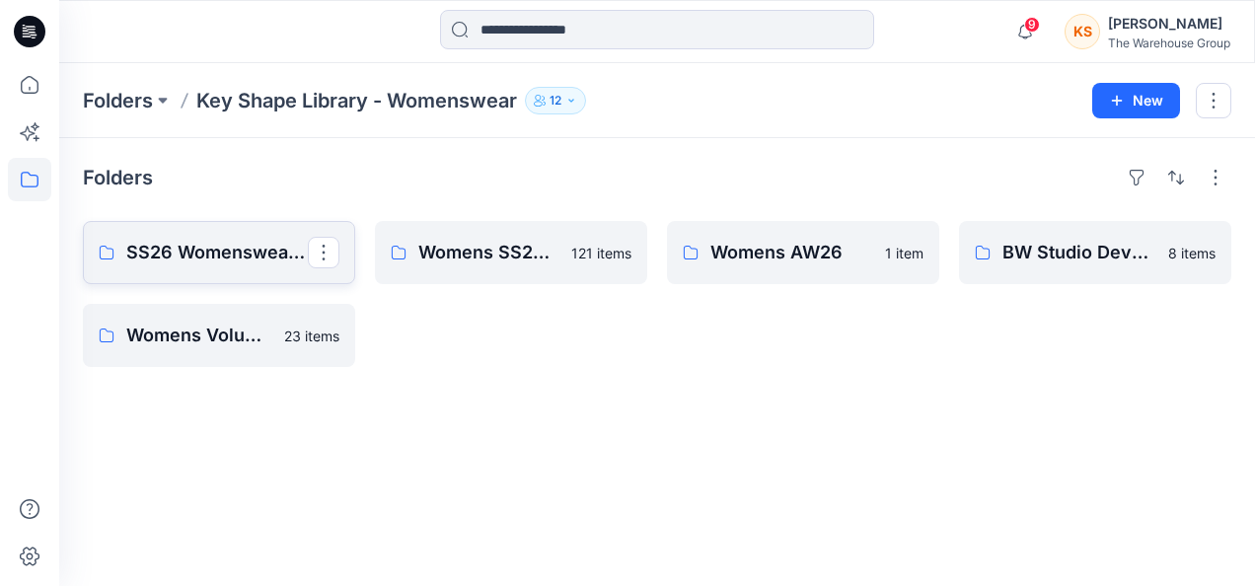
click at [235, 254] on p "SS26 Womenswear Key Shapes" at bounding box center [217, 253] width 182 height 28
click at [438, 240] on p "Womens SS25 Key Shape" at bounding box center [509, 253] width 182 height 28
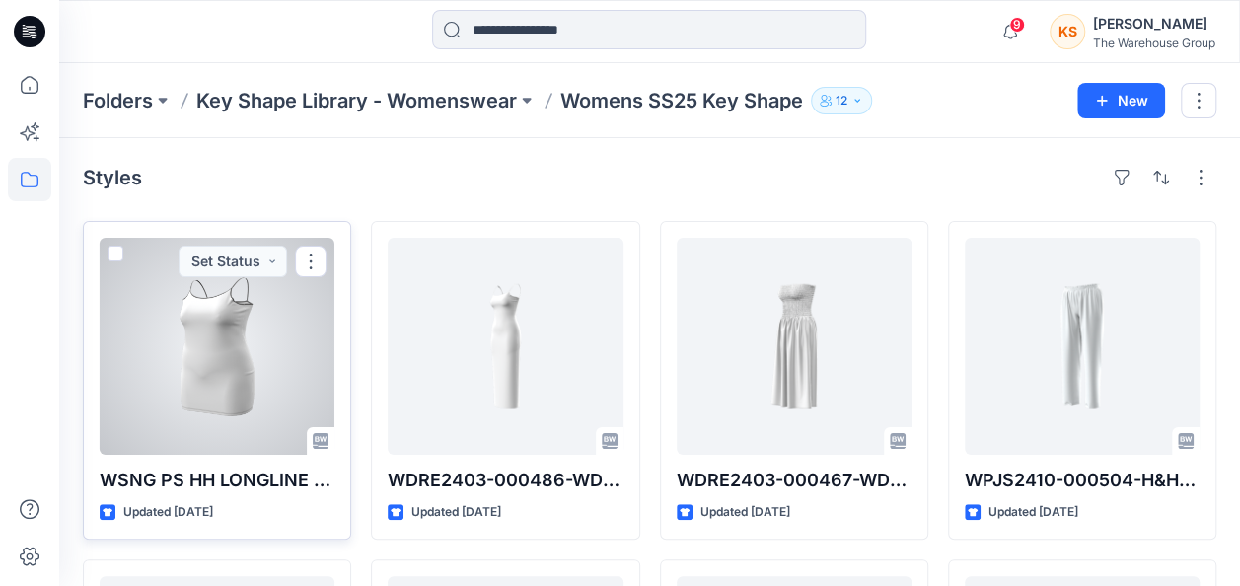
click at [116, 246] on span at bounding box center [116, 254] width 16 height 16
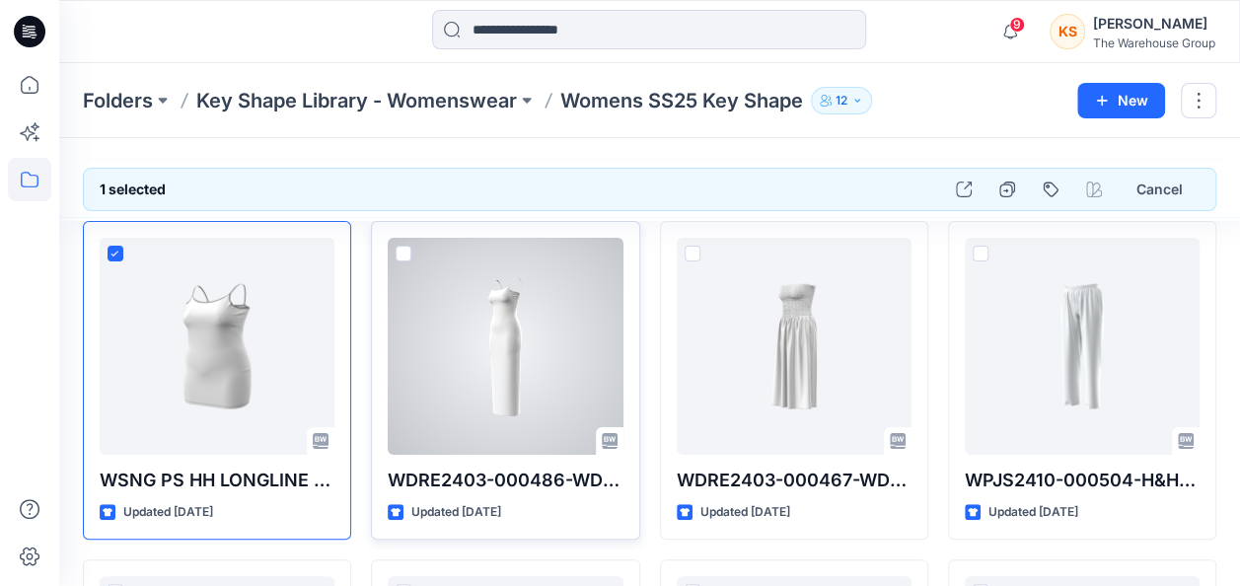
click at [407, 248] on span at bounding box center [404, 254] width 16 height 16
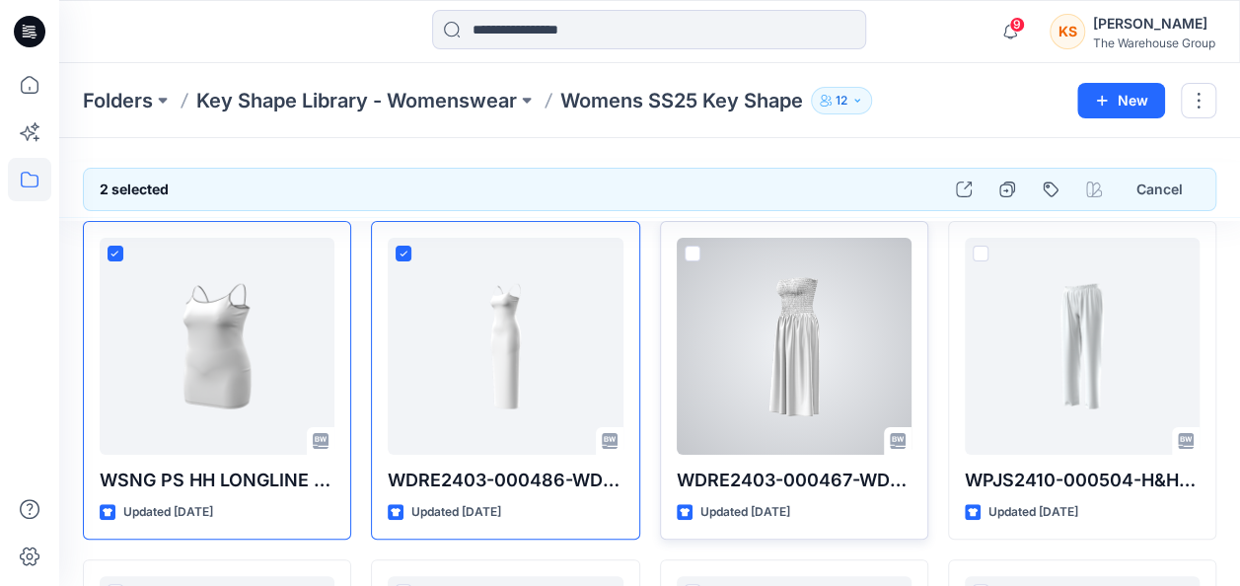
click at [693, 254] on span at bounding box center [693, 254] width 16 height 16
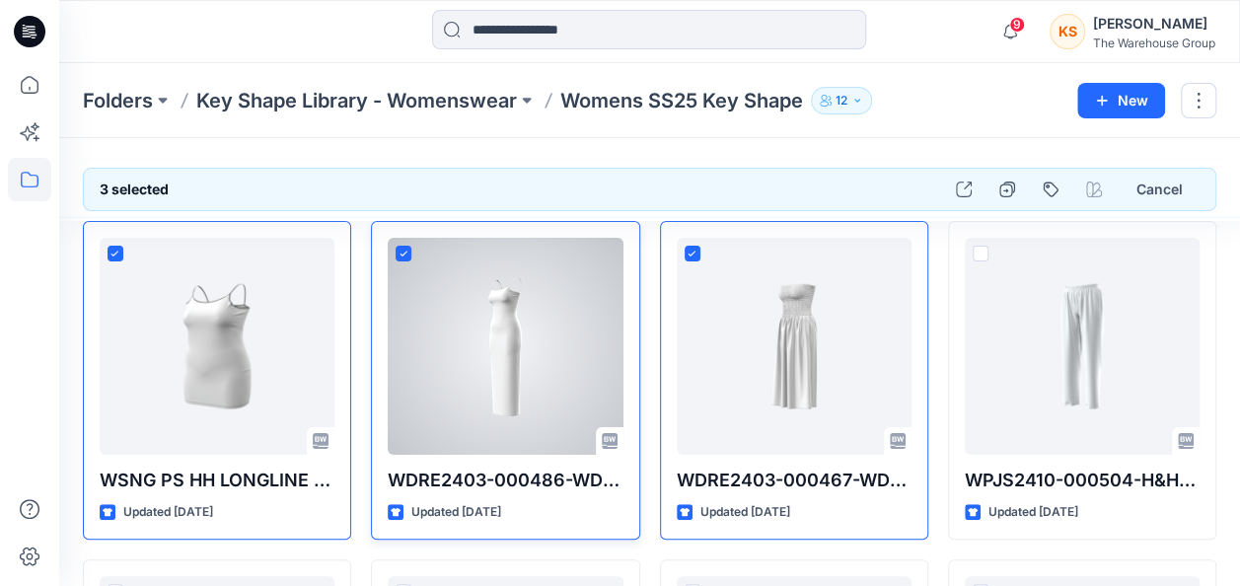
click at [403, 253] on icon at bounding box center [404, 253] width 8 height 5
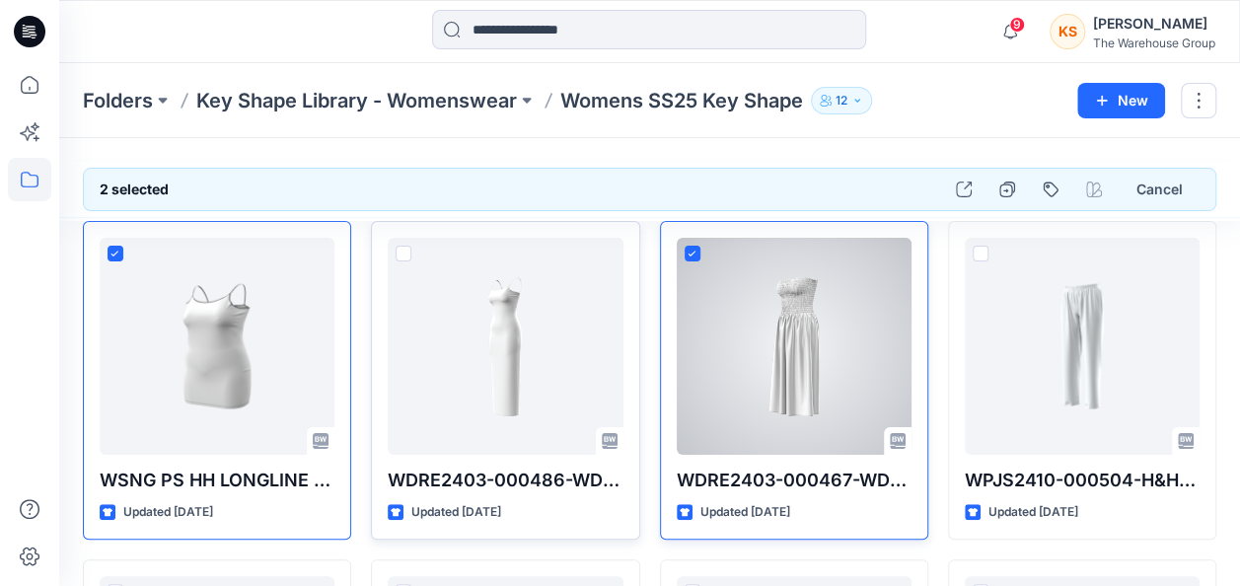
click at [691, 247] on span at bounding box center [693, 254] width 16 height 16
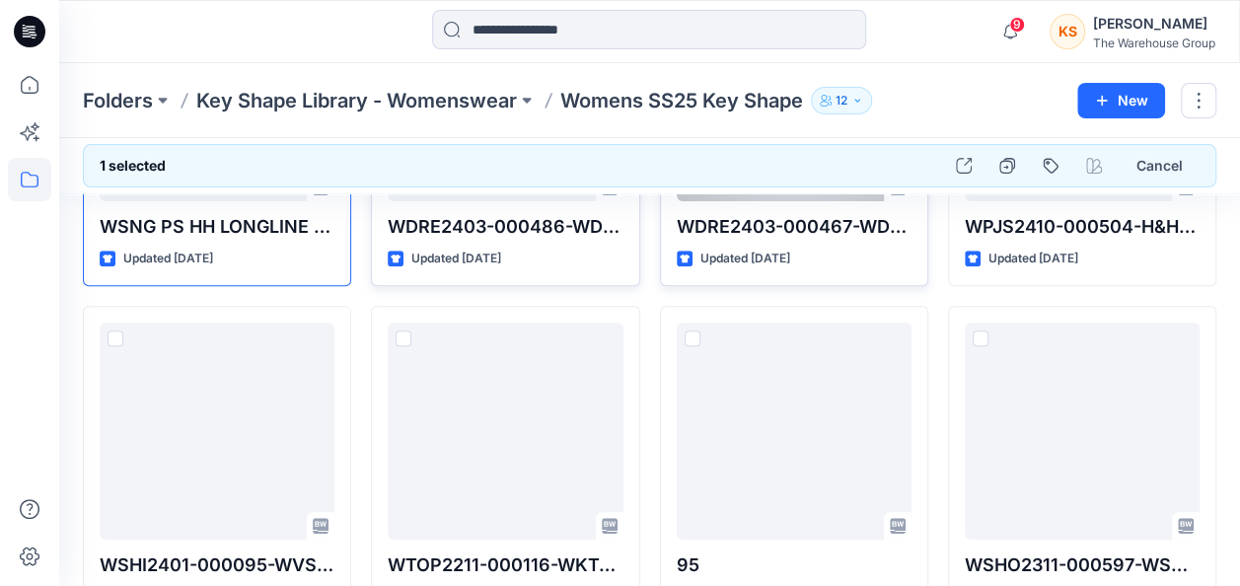
scroll to position [296, 0]
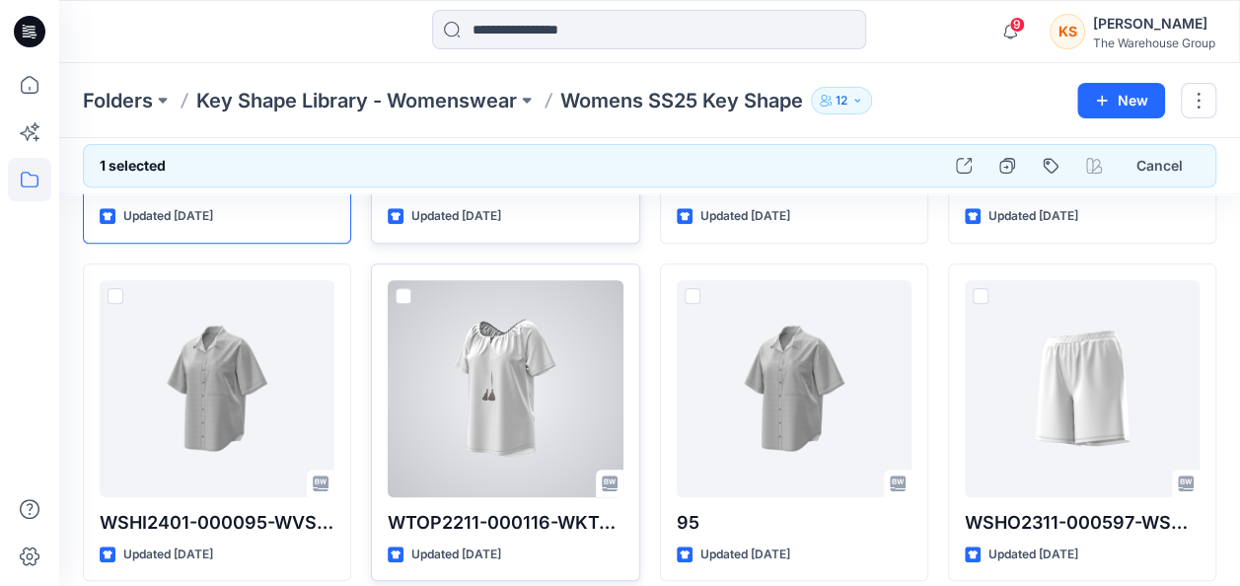
click at [397, 288] on span at bounding box center [404, 296] width 16 height 16
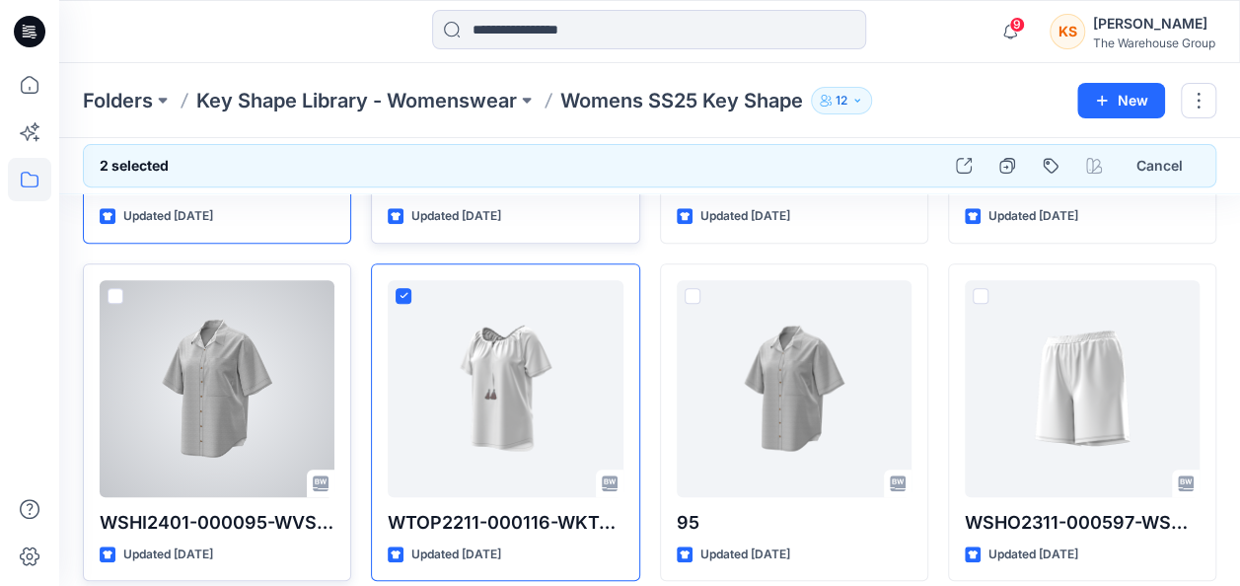
click at [118, 300] on span at bounding box center [116, 296] width 16 height 16
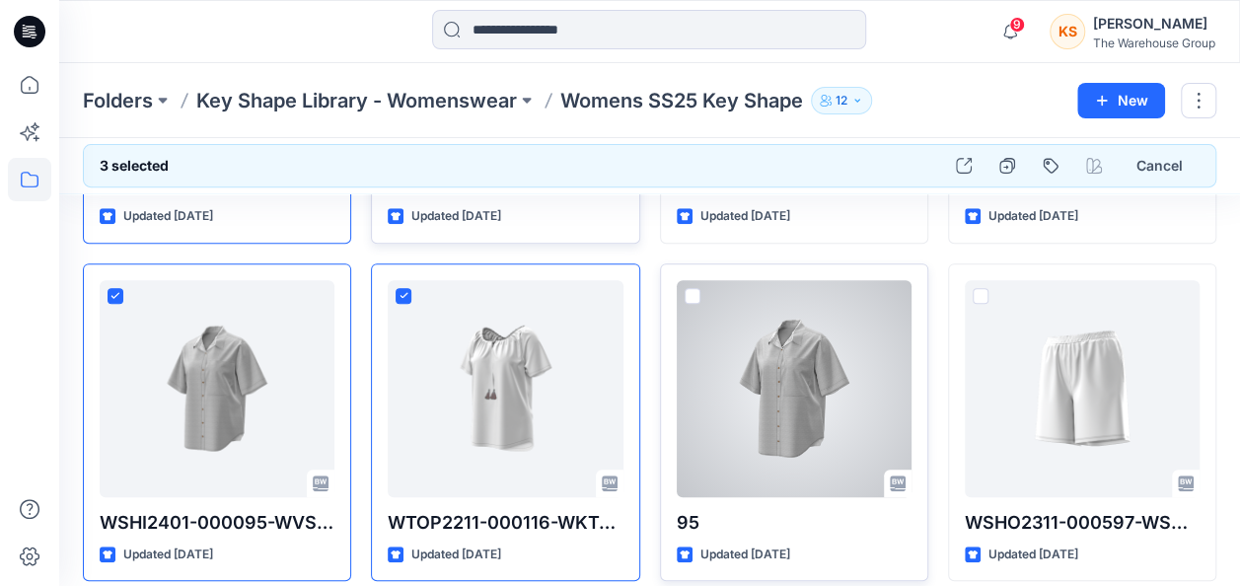
click at [691, 288] on span at bounding box center [693, 296] width 16 height 16
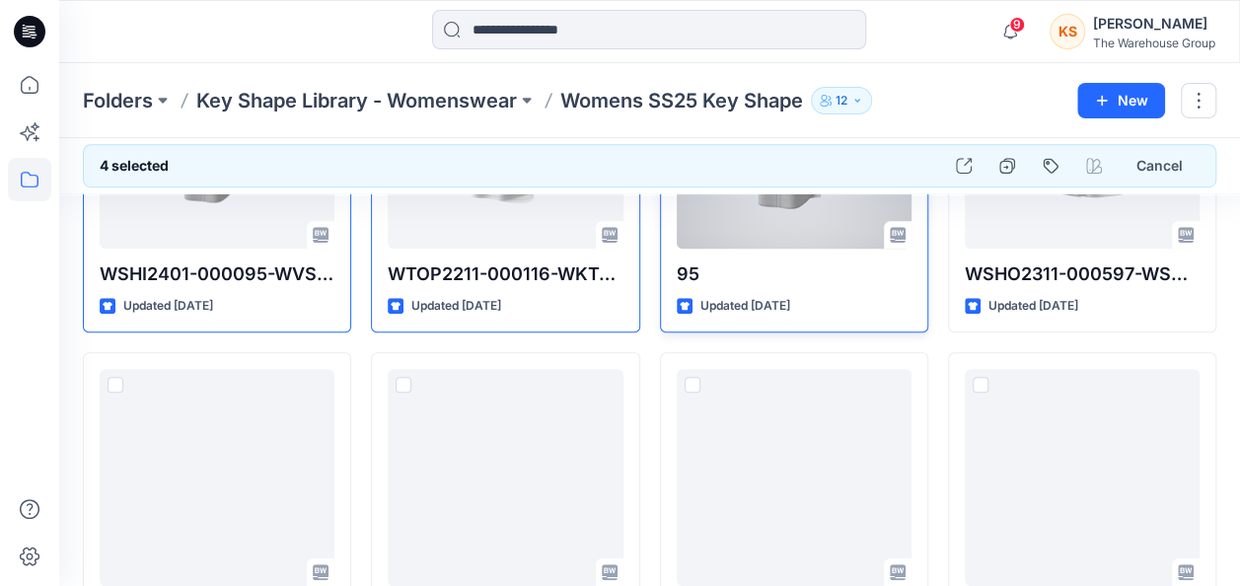
scroll to position [592, 0]
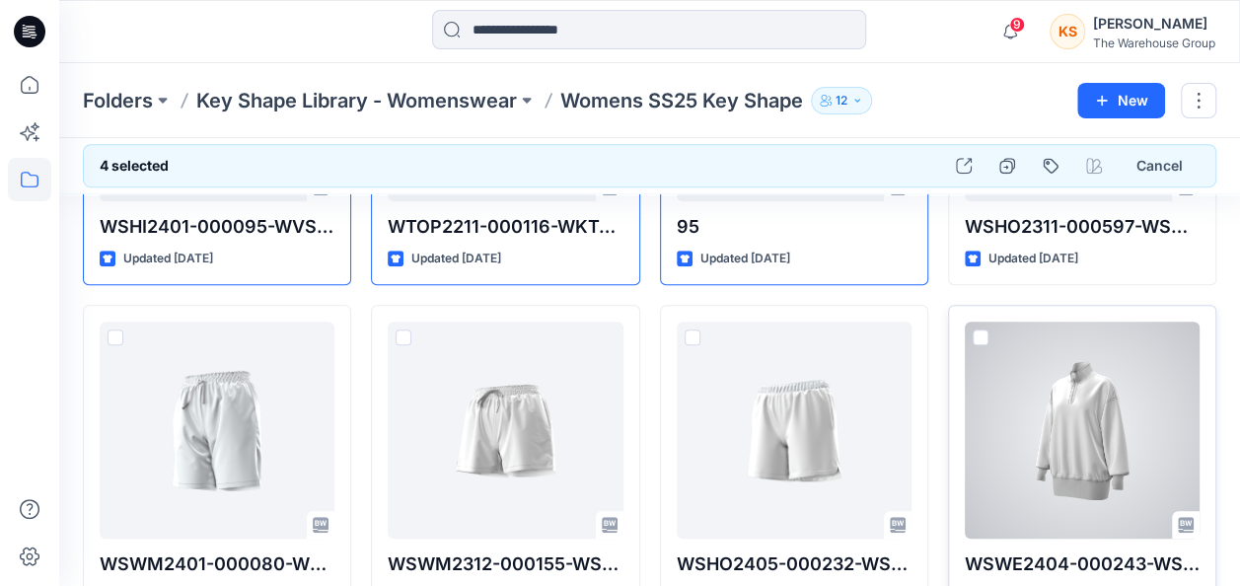
click at [977, 330] on span at bounding box center [981, 338] width 16 height 16
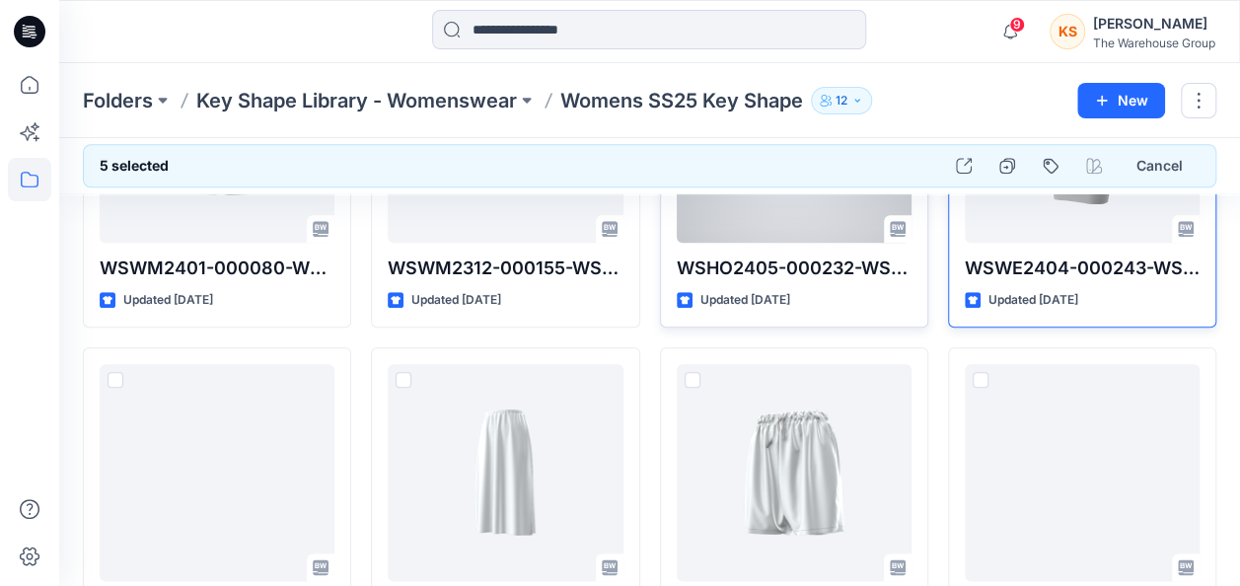
scroll to position [987, 0]
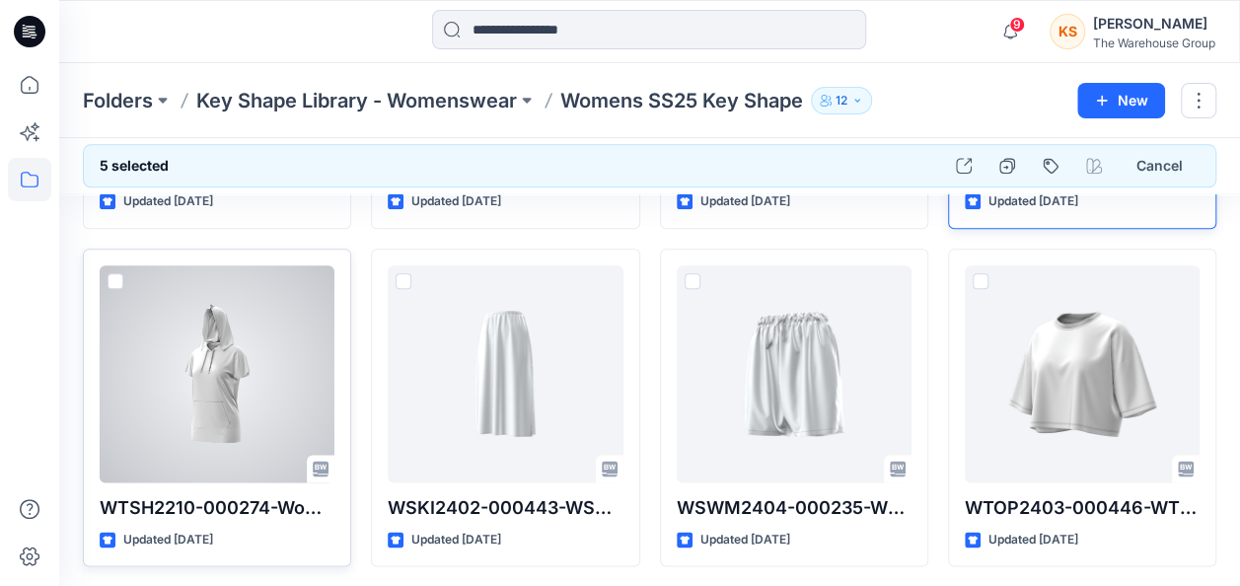
click at [112, 273] on span at bounding box center [116, 281] width 16 height 16
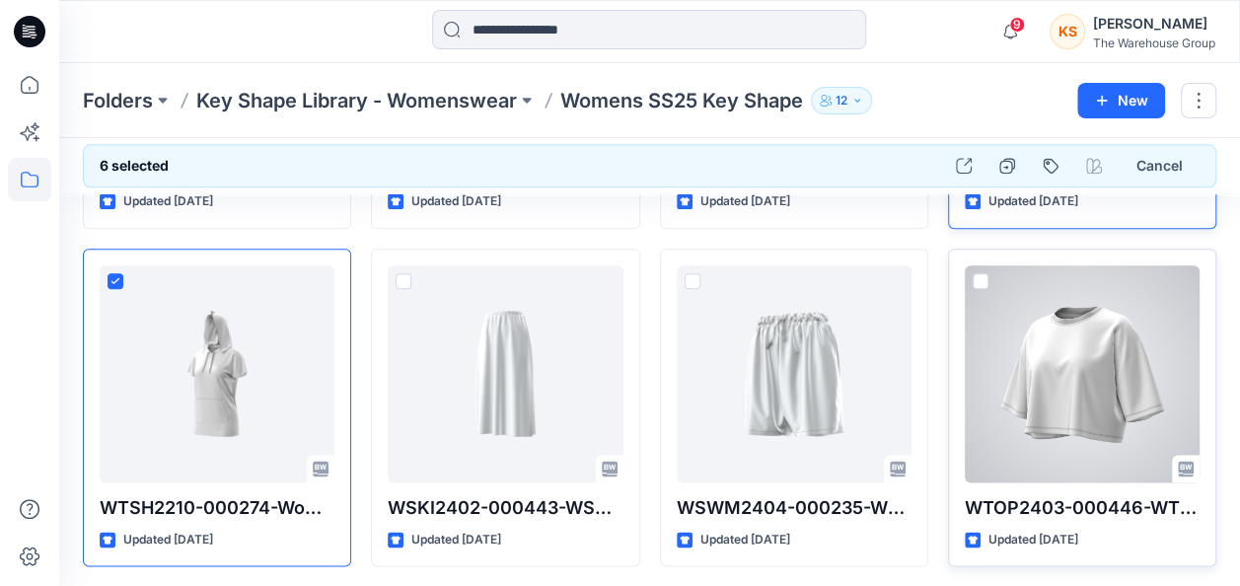
click at [980, 273] on span at bounding box center [981, 281] width 16 height 16
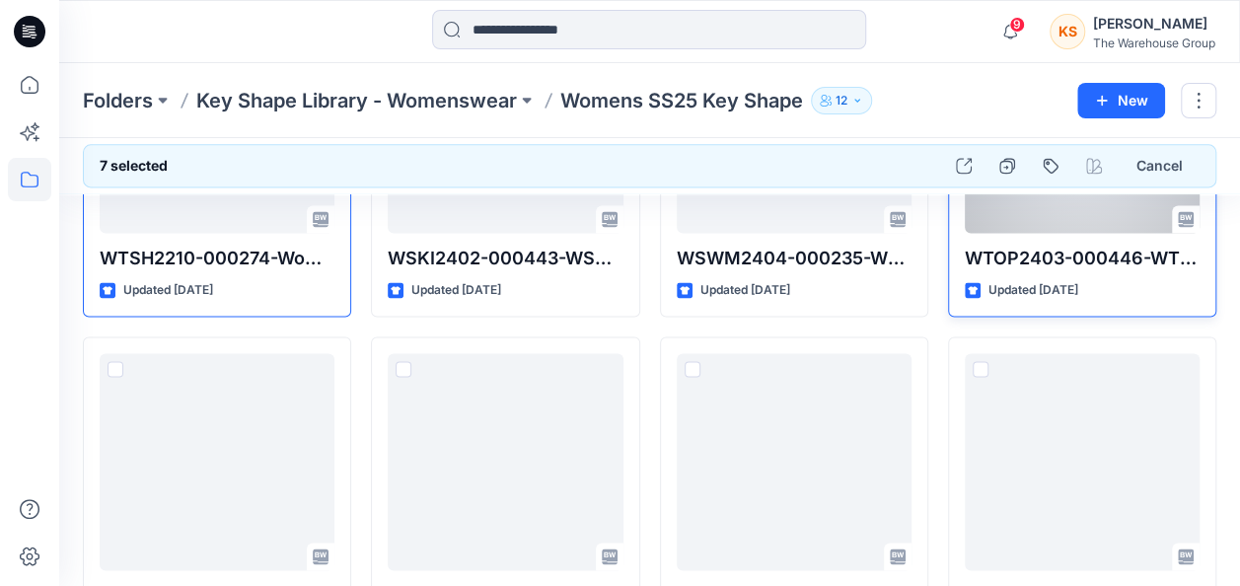
scroll to position [1283, 0]
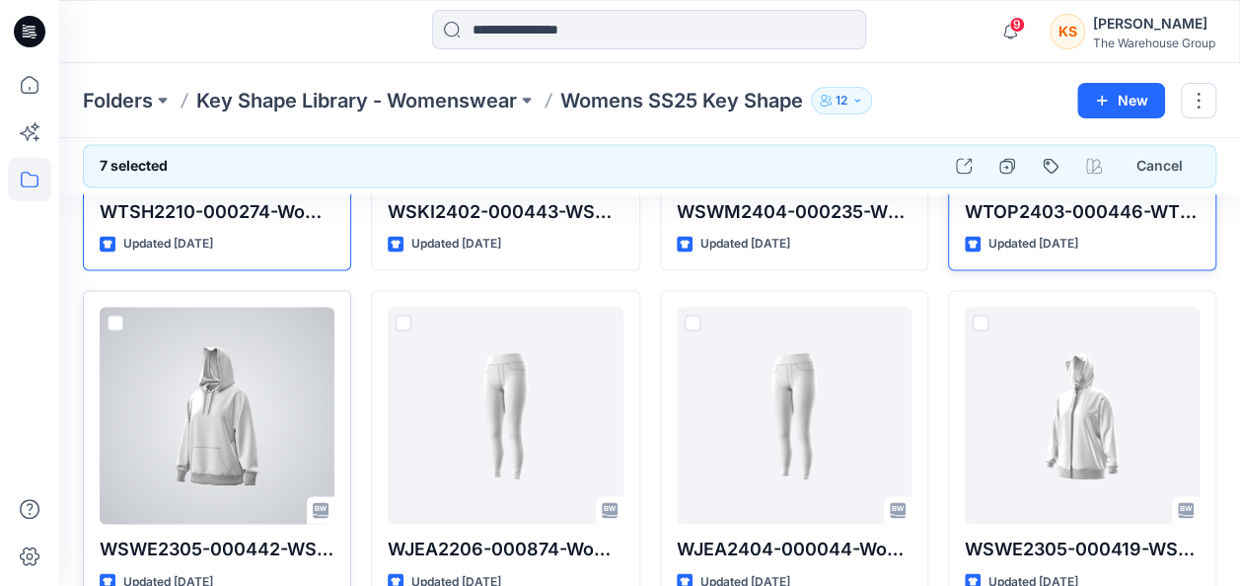
click at [114, 315] on span at bounding box center [116, 323] width 16 height 16
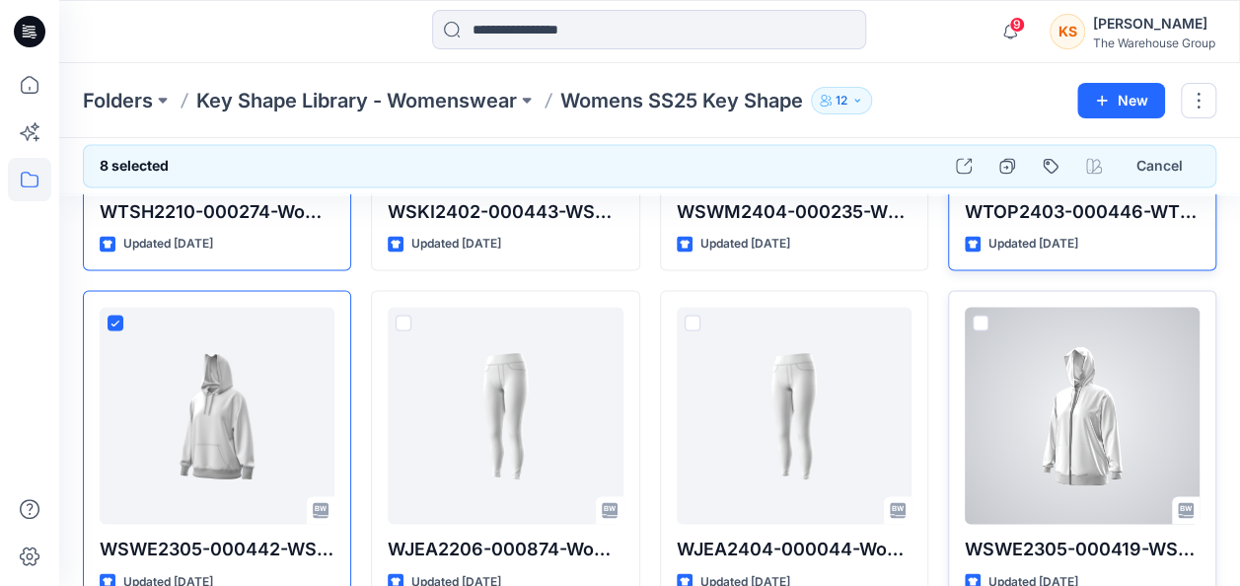
click at [978, 318] on span at bounding box center [981, 323] width 16 height 16
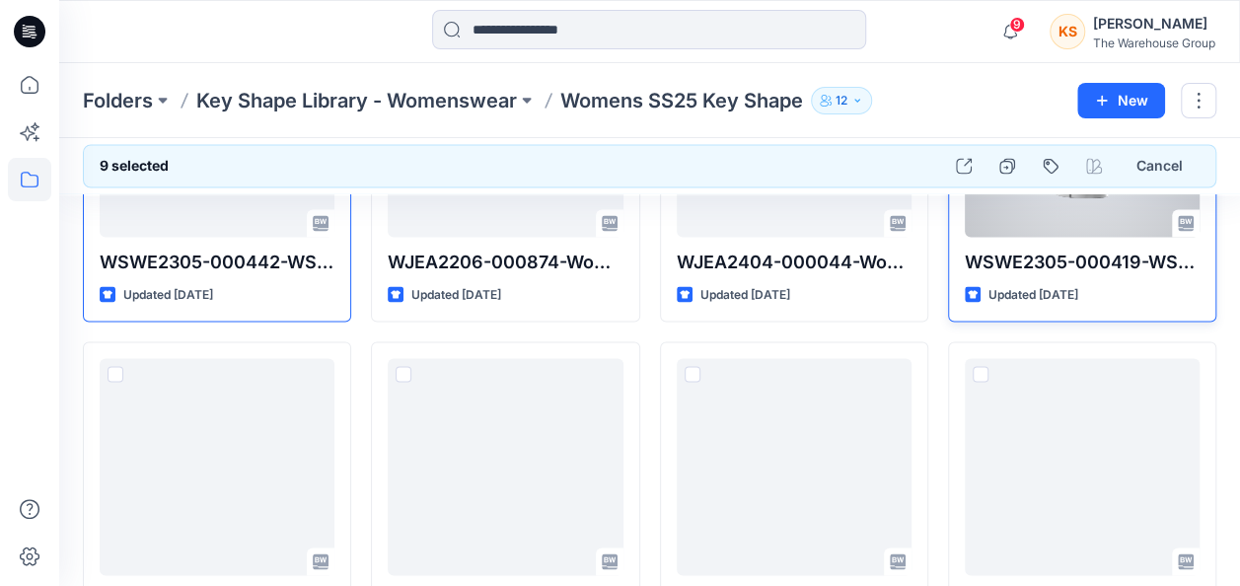
scroll to position [1579, 0]
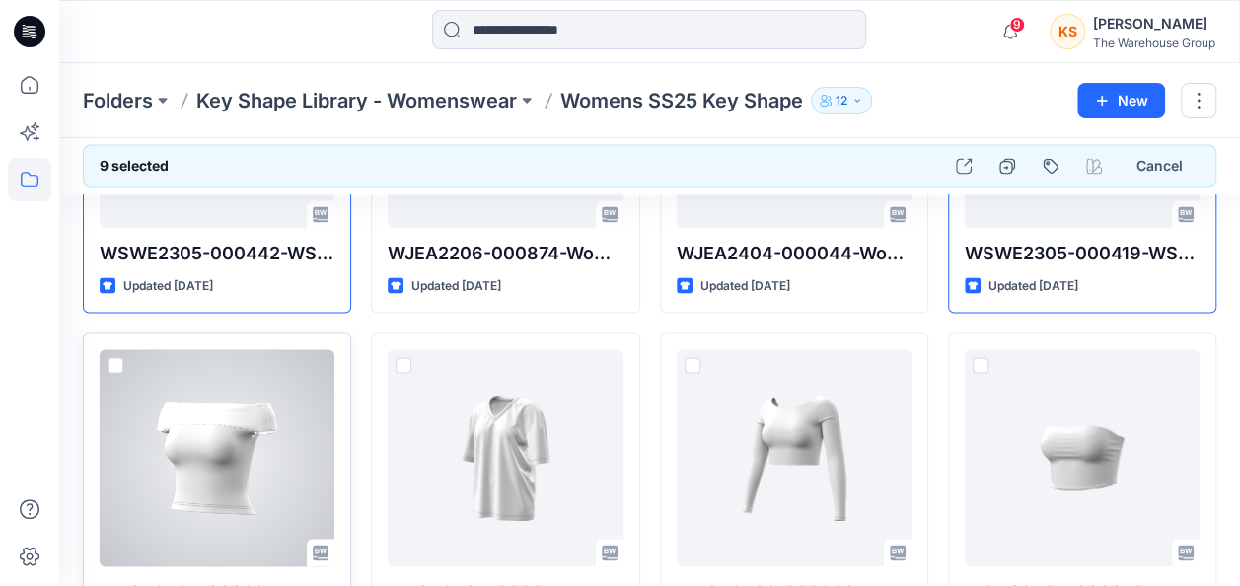
click at [108, 357] on span at bounding box center [116, 365] width 16 height 16
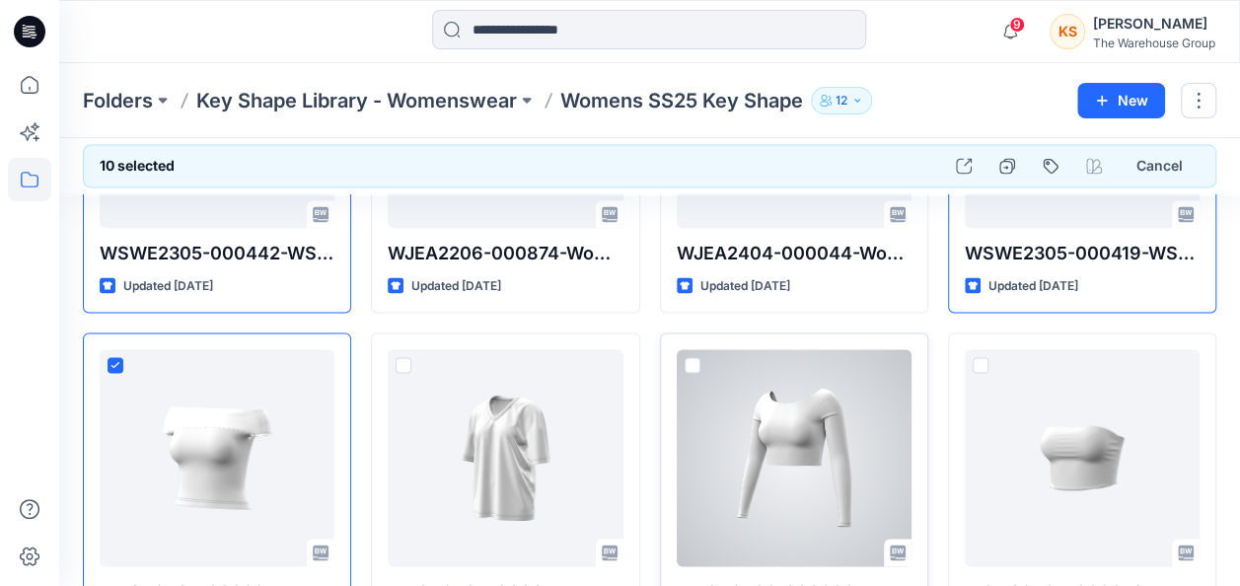
click at [698, 351] on div at bounding box center [794, 457] width 235 height 217
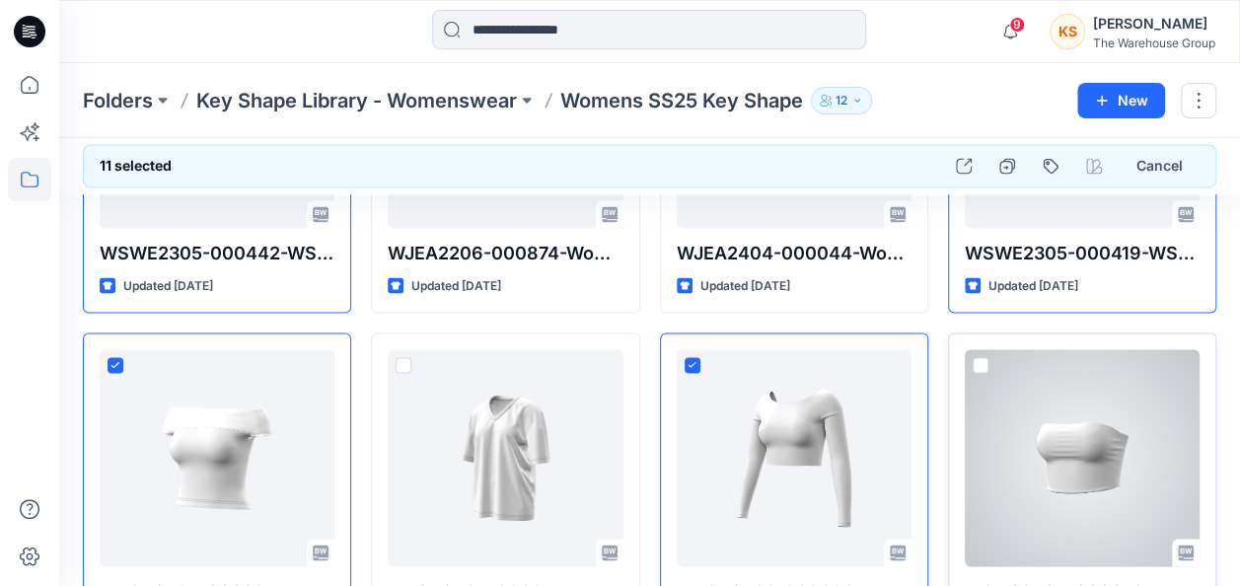
click at [983, 351] on div "WSNG2404-000079-WKTOP HH CNTR STRETCH BANDEAU Updated 10 months ago" at bounding box center [1082, 491] width 268 height 319
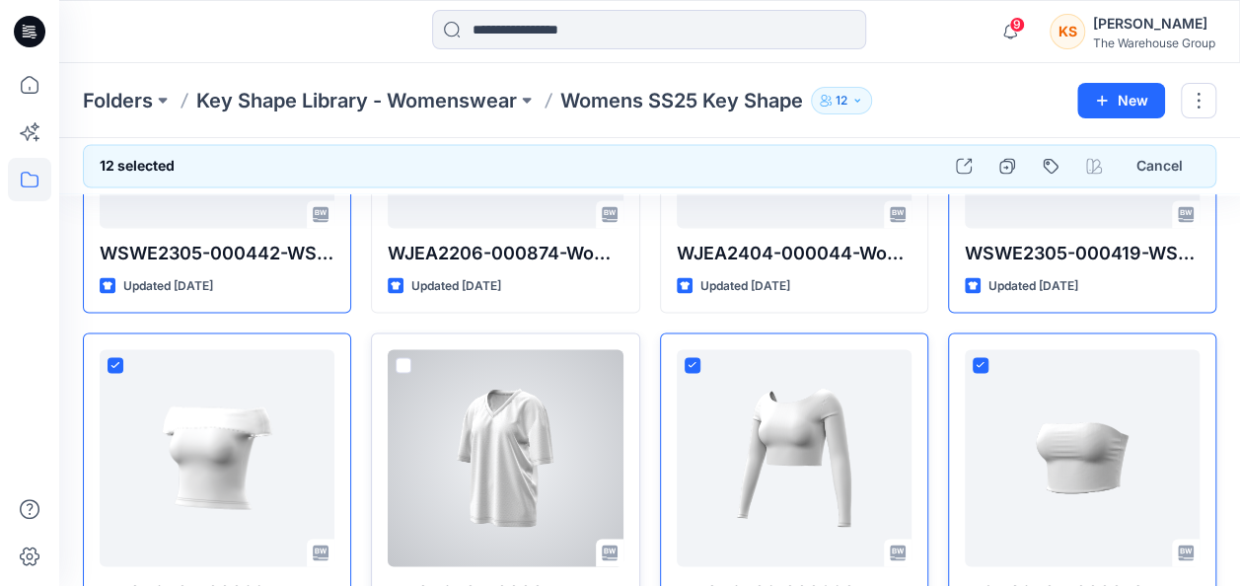
click at [389, 350] on div at bounding box center [505, 457] width 235 height 217
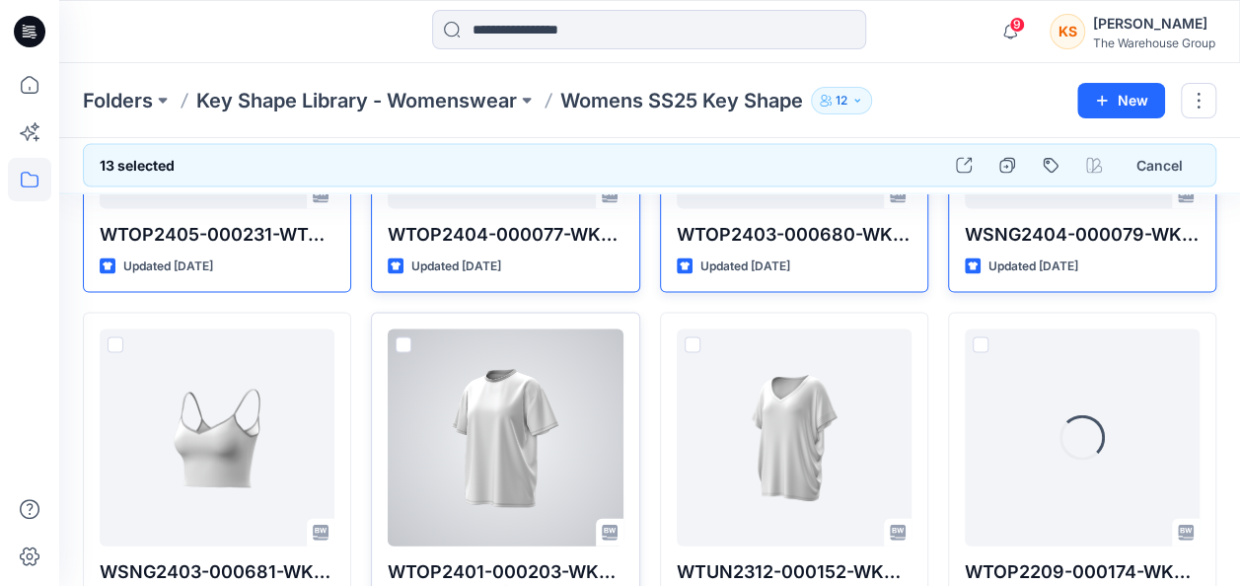
scroll to position [2028, 0]
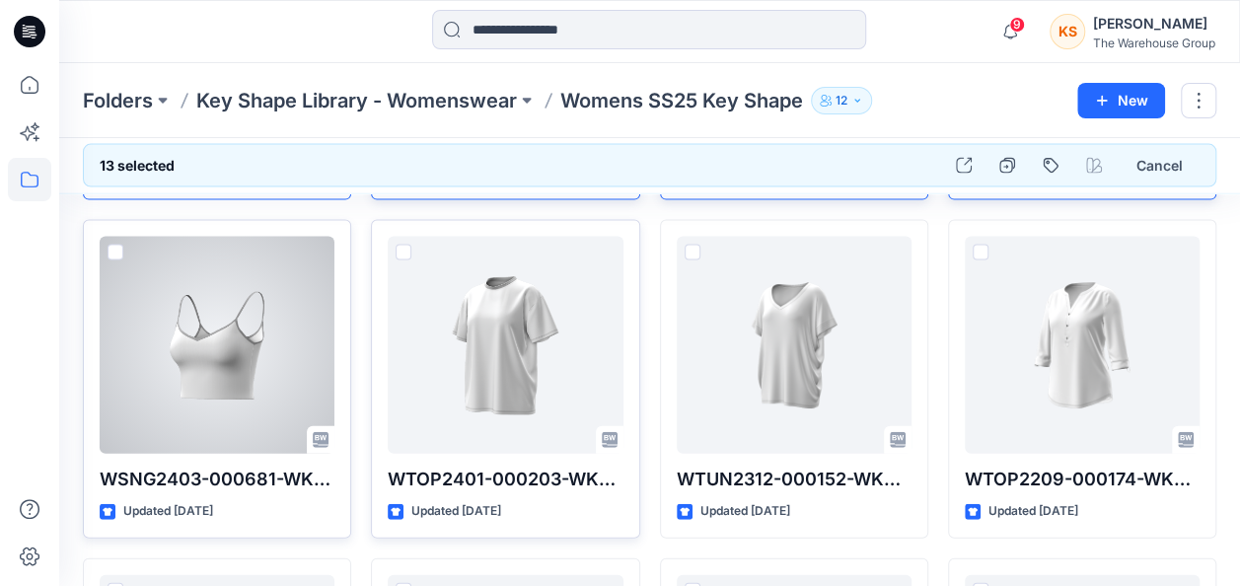
click at [106, 237] on div at bounding box center [217, 345] width 235 height 217
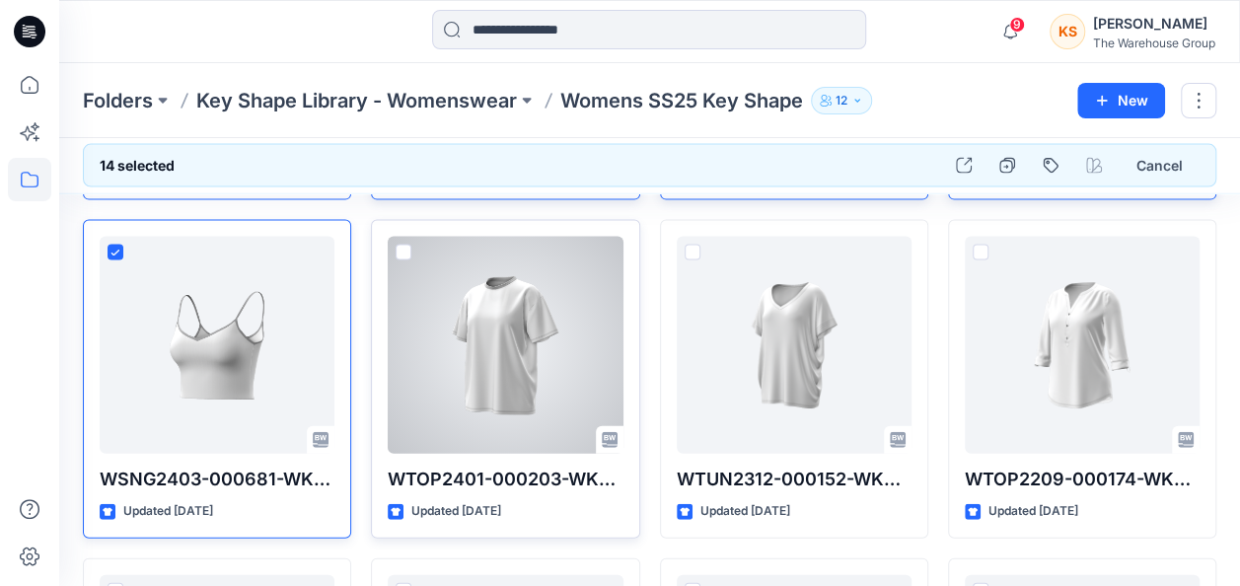
click at [399, 254] on span at bounding box center [404, 253] width 16 height 16
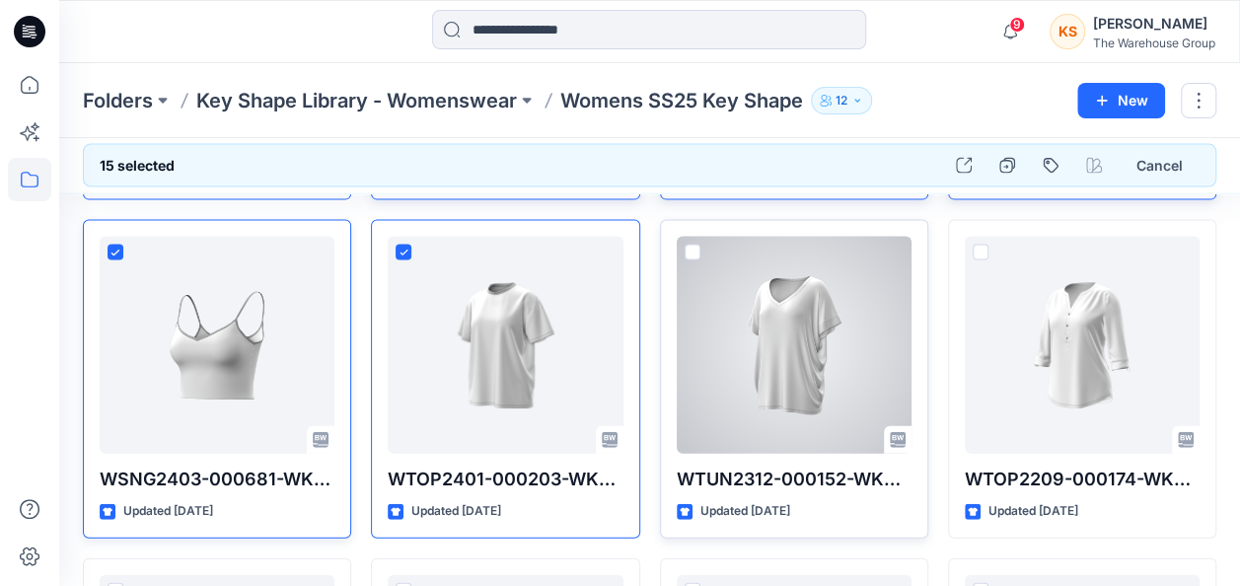
click at [698, 245] on span at bounding box center [693, 253] width 16 height 16
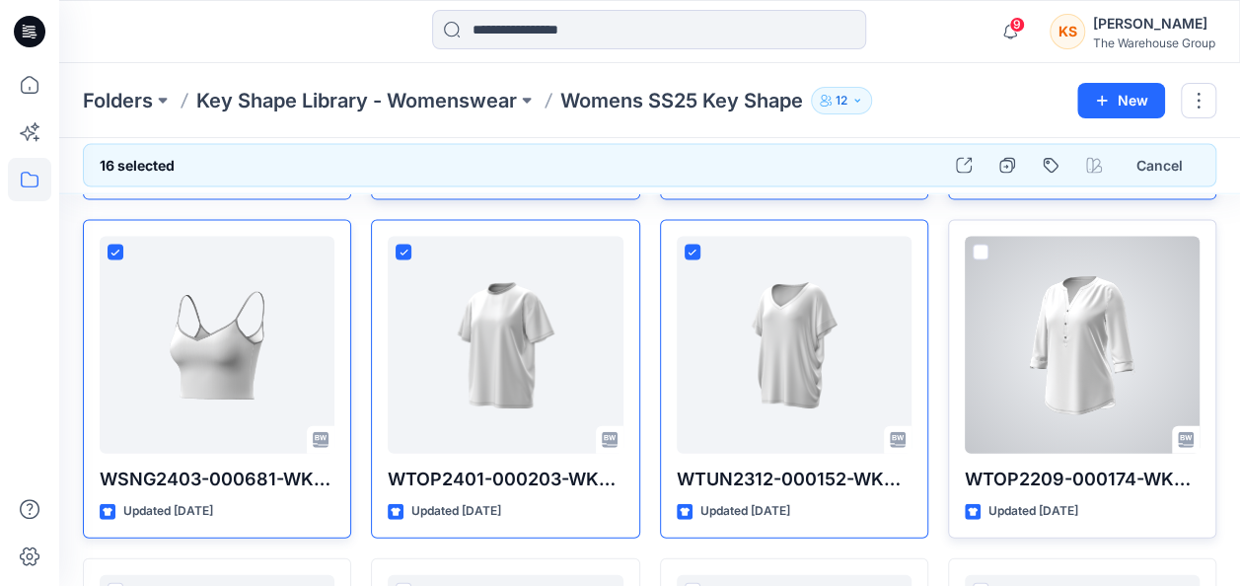
click at [989, 249] on div at bounding box center [1082, 345] width 235 height 217
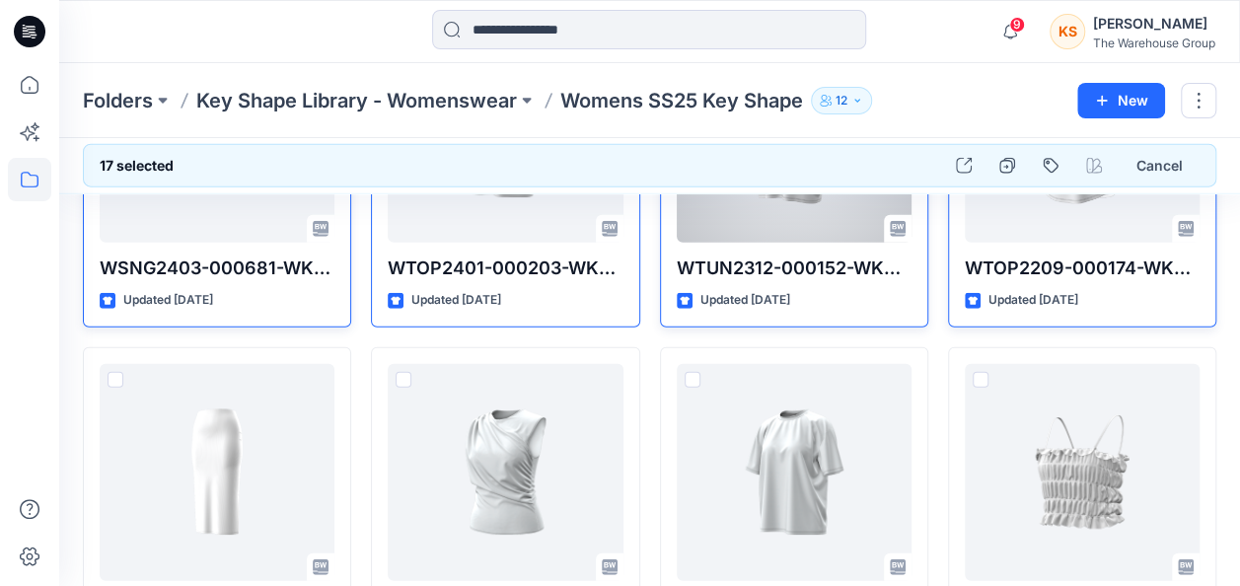
scroll to position [2324, 0]
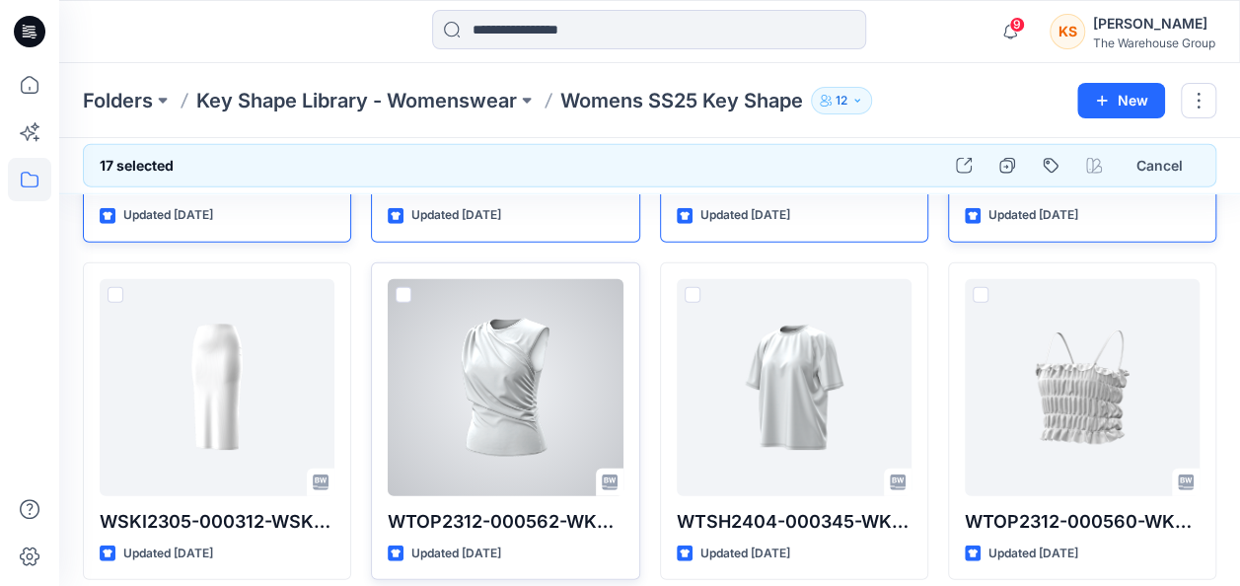
click at [397, 287] on span at bounding box center [404, 295] width 16 height 16
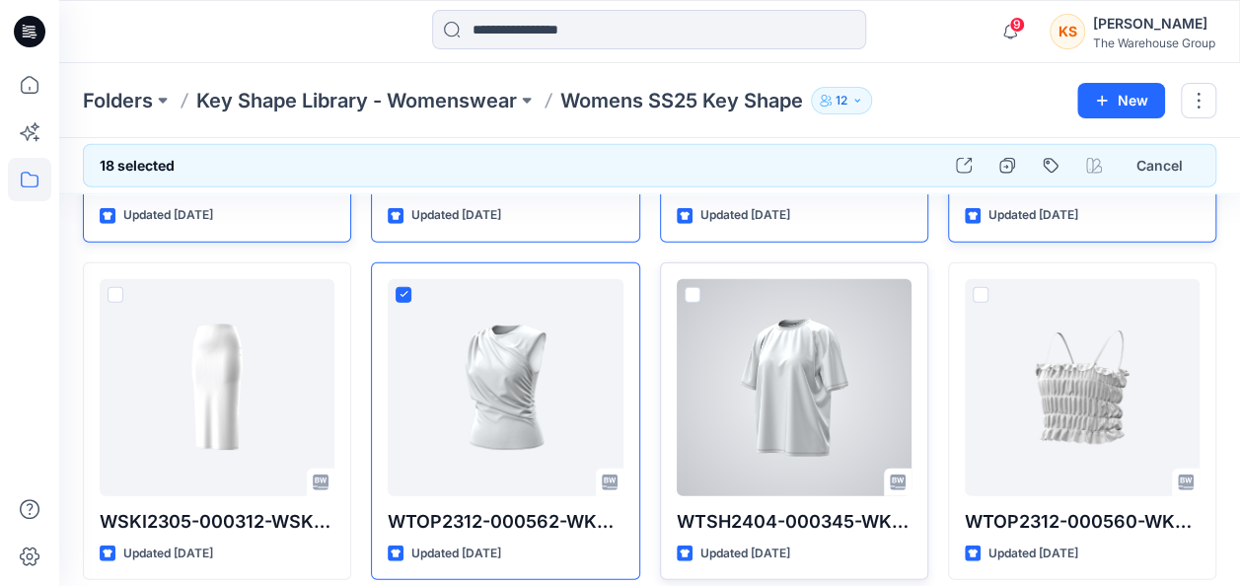
click at [688, 292] on span at bounding box center [693, 295] width 16 height 16
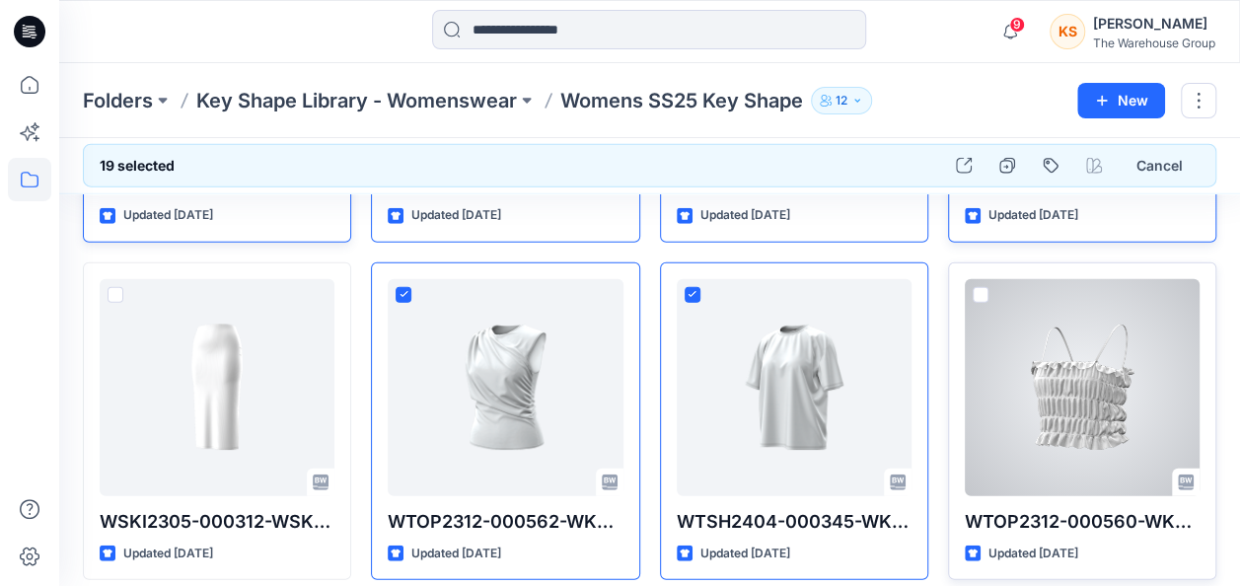
click at [973, 279] on div at bounding box center [1082, 387] width 235 height 217
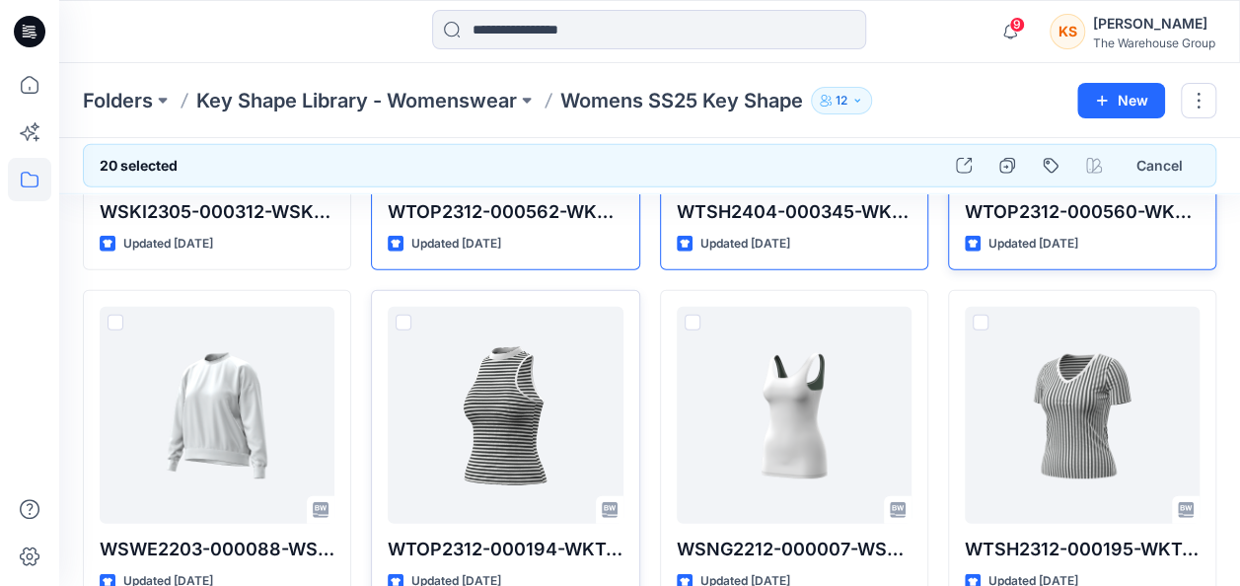
scroll to position [2719, 0]
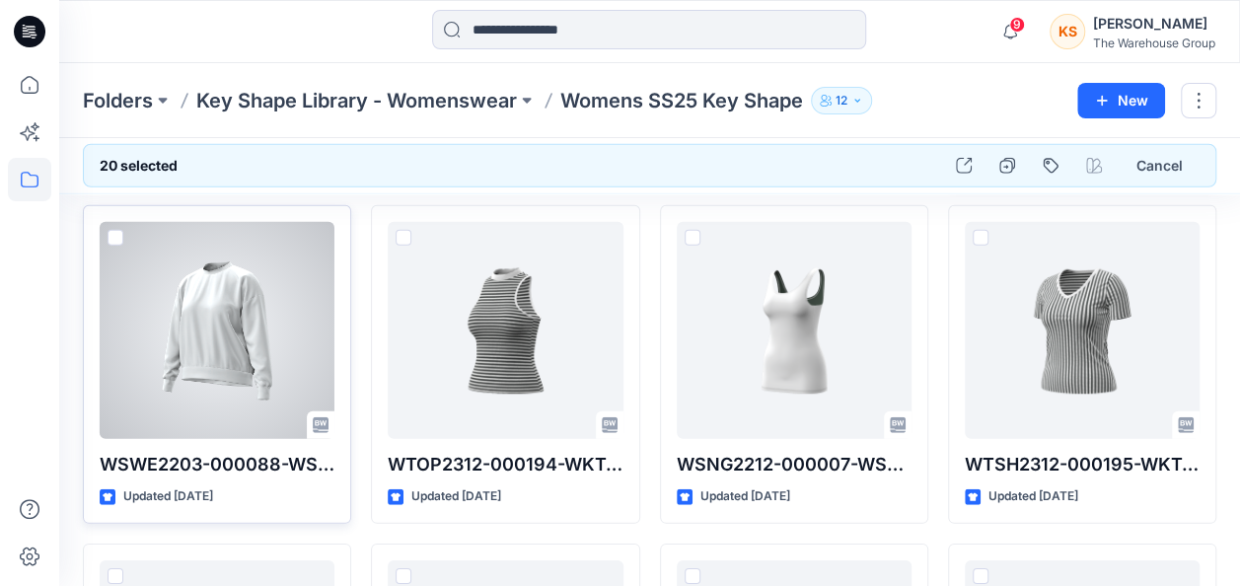
click at [106, 227] on div at bounding box center [217, 330] width 235 height 217
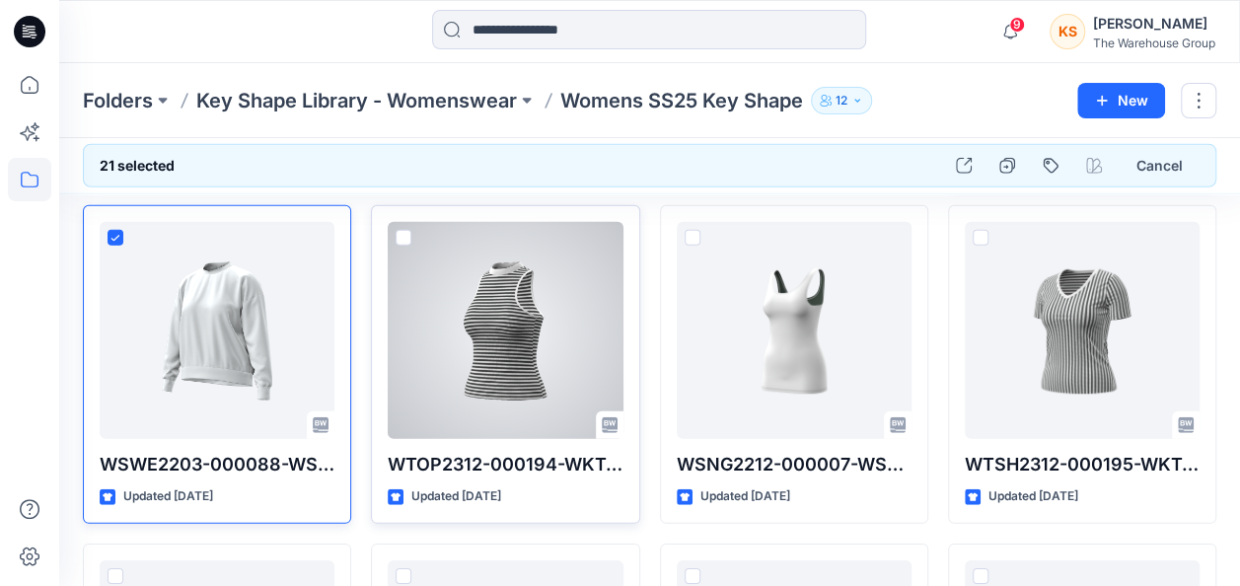
click at [395, 235] on div at bounding box center [505, 330] width 235 height 217
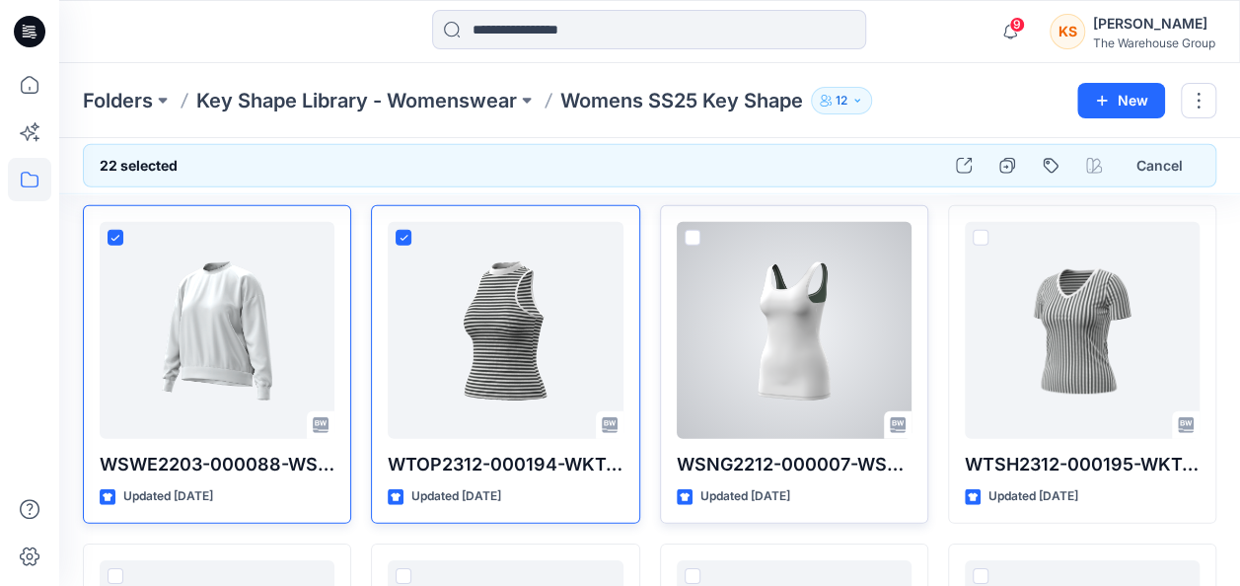
click at [697, 222] on div at bounding box center [794, 330] width 235 height 217
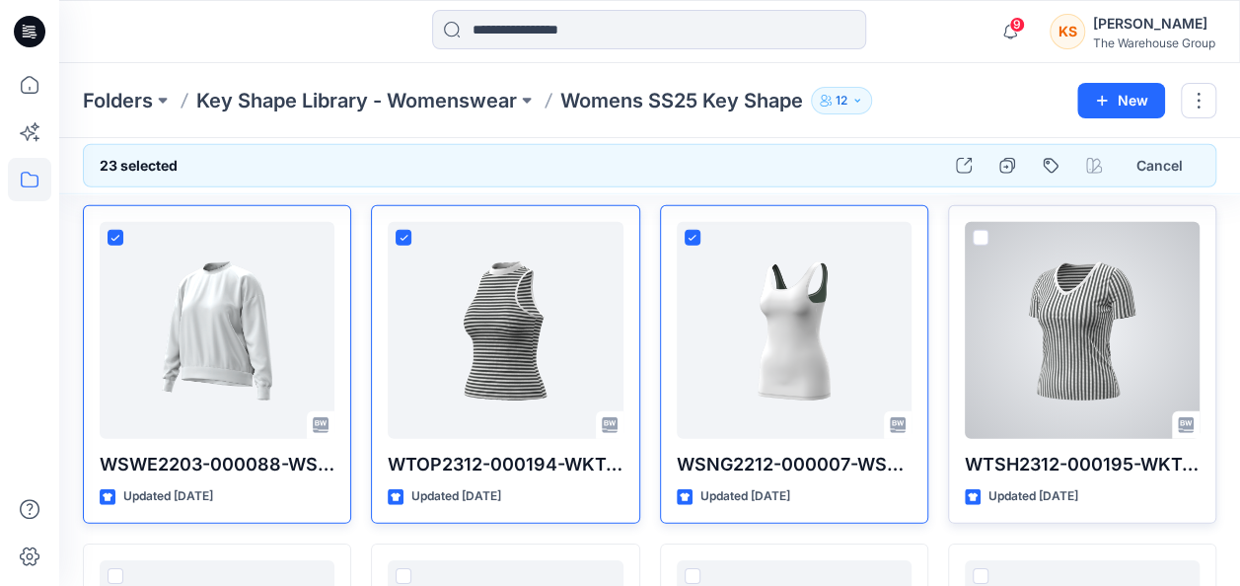
click at [985, 230] on span at bounding box center [981, 238] width 16 height 16
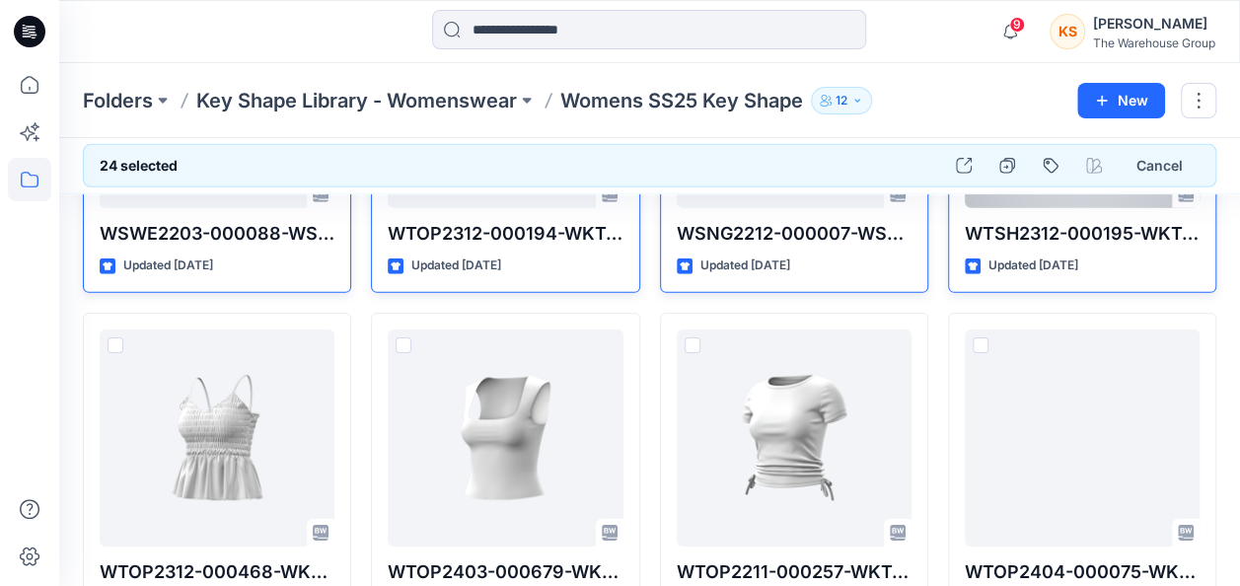
scroll to position [3015, 0]
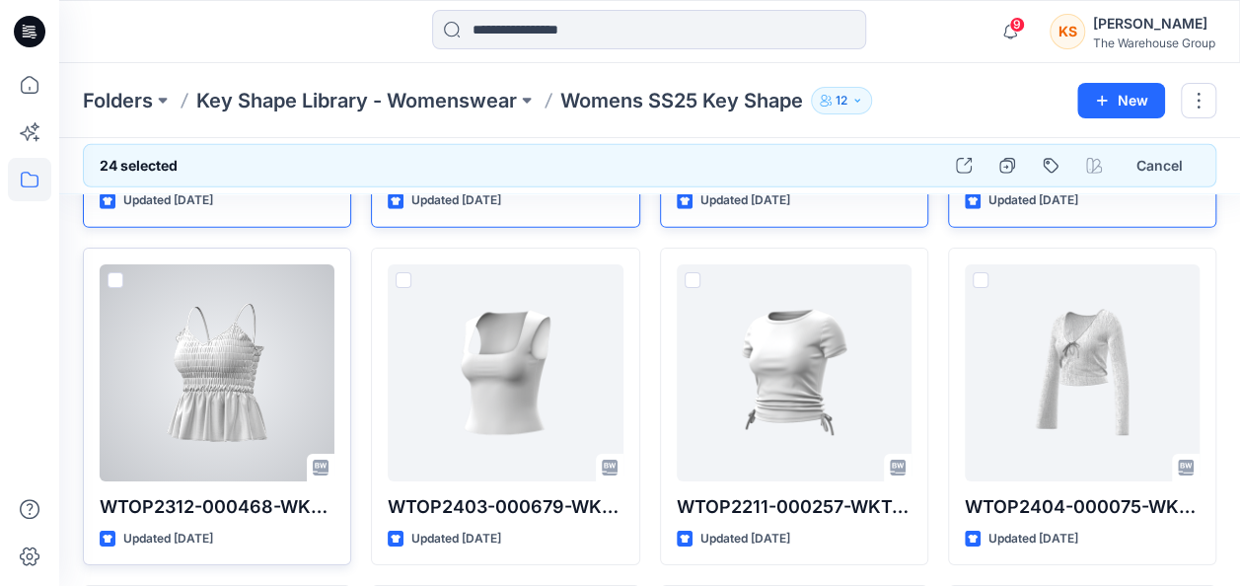
drag, startPoint x: 114, startPoint y: 264, endPoint x: 160, endPoint y: 260, distance: 45.6
click at [114, 272] on span at bounding box center [116, 280] width 16 height 16
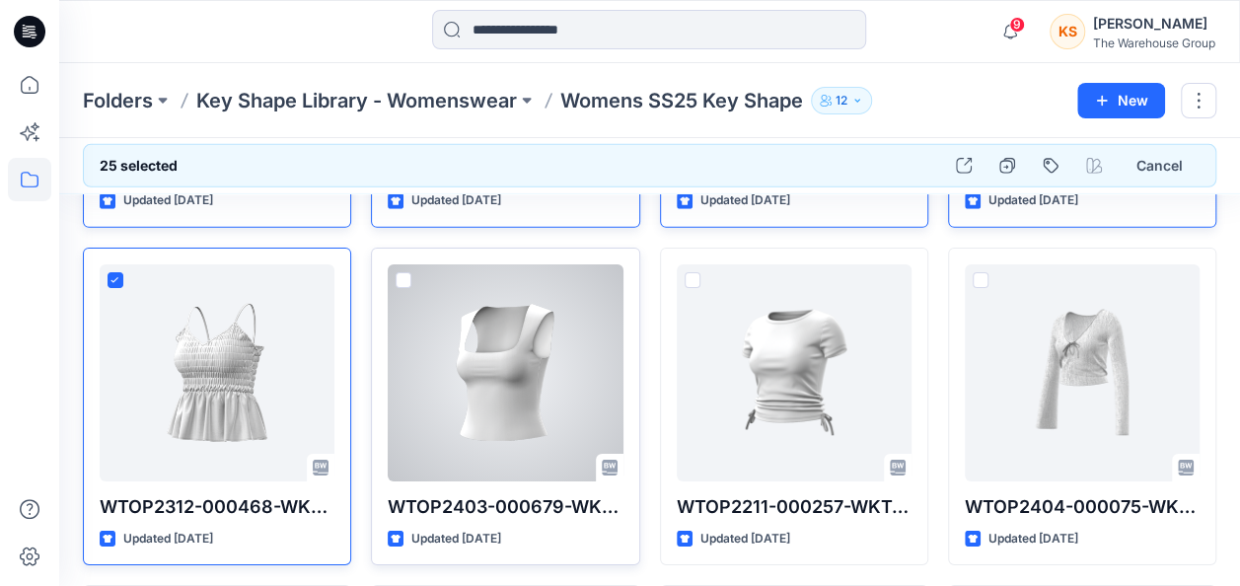
click at [413, 269] on div at bounding box center [505, 372] width 235 height 217
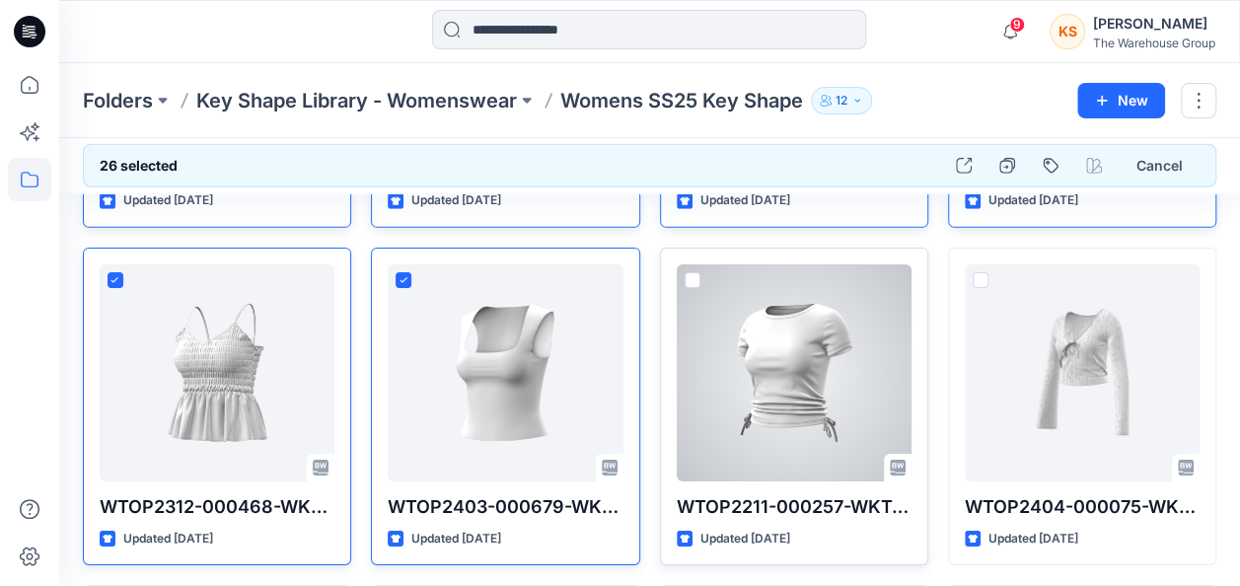
drag, startPoint x: 686, startPoint y: 270, endPoint x: 791, endPoint y: 273, distance: 105.6
click at [686, 272] on span at bounding box center [693, 280] width 16 height 16
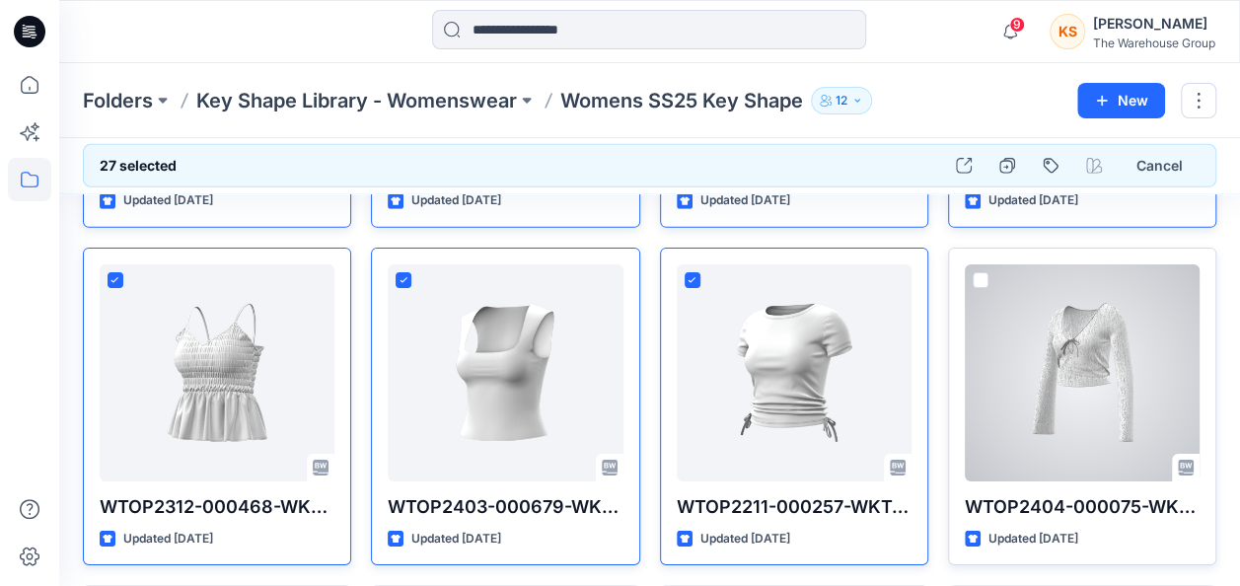
click at [986, 272] on span at bounding box center [981, 280] width 16 height 16
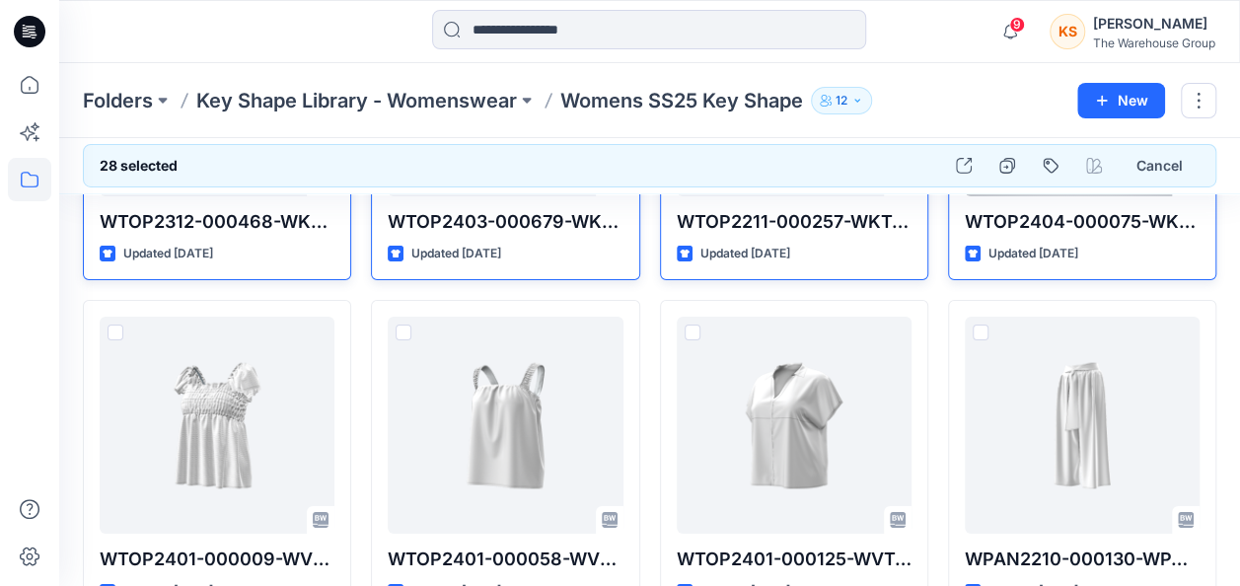
scroll to position [3311, 0]
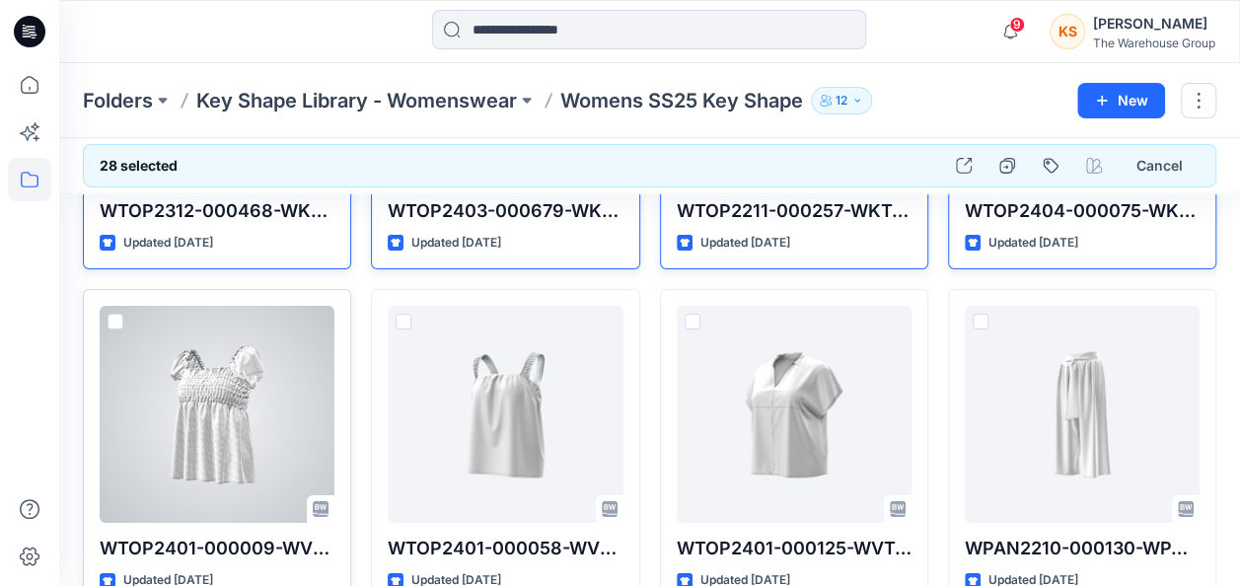
drag, startPoint x: 120, startPoint y: 315, endPoint x: 191, endPoint y: 324, distance: 71.6
click at [120, 314] on span at bounding box center [116, 322] width 16 height 16
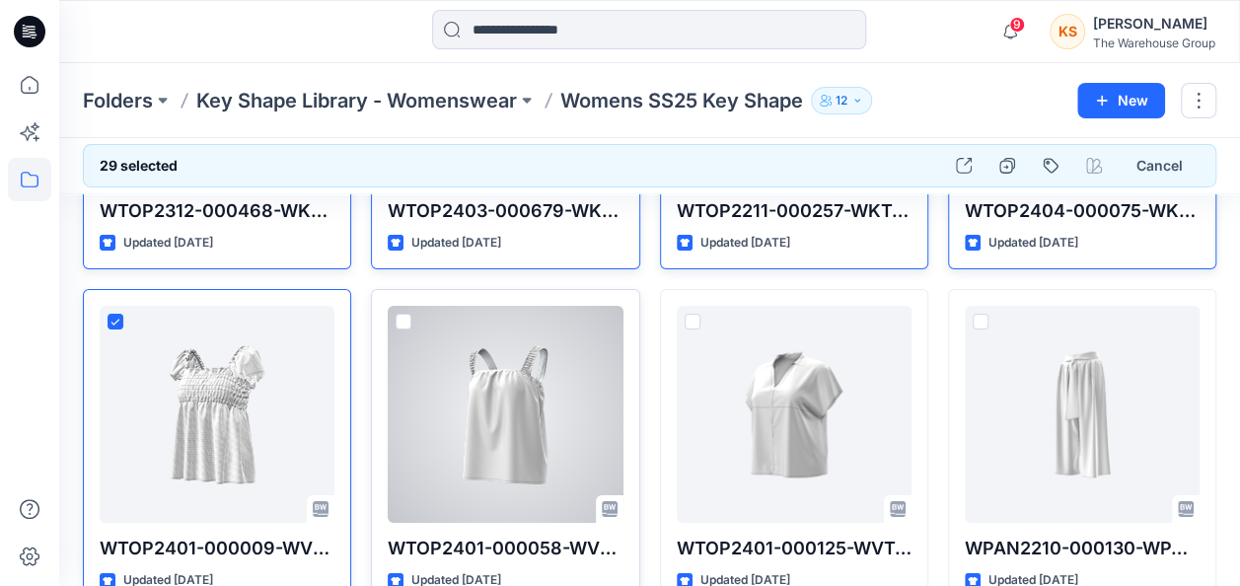
click at [393, 314] on div at bounding box center [505, 414] width 235 height 217
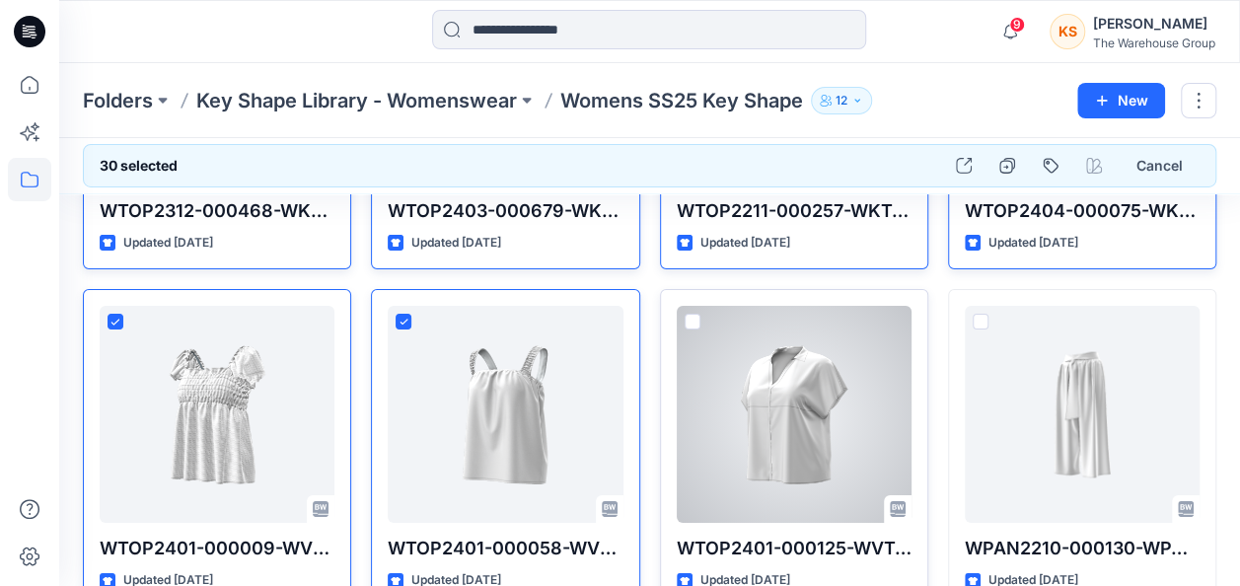
click at [694, 314] on span at bounding box center [693, 322] width 16 height 16
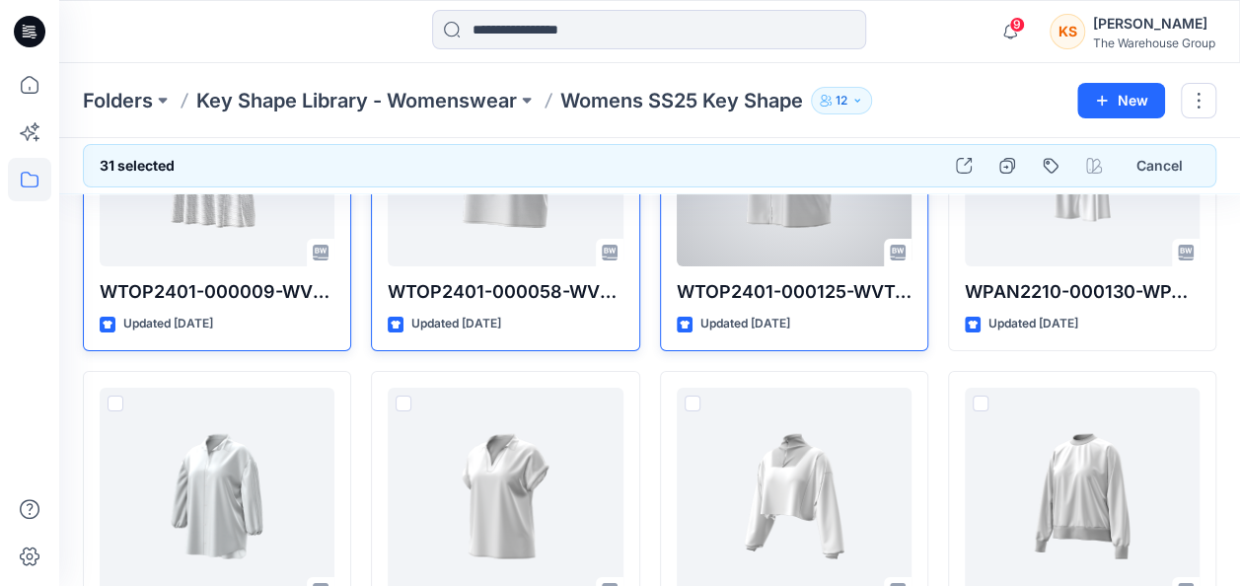
scroll to position [3607, 0]
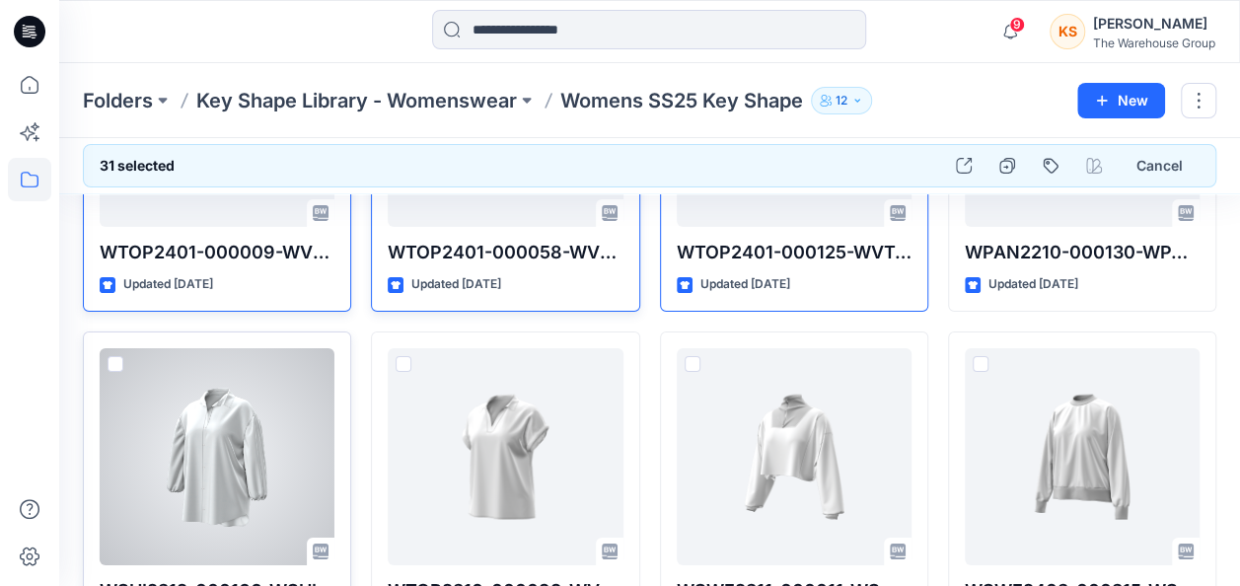
click at [109, 356] on span at bounding box center [116, 364] width 16 height 16
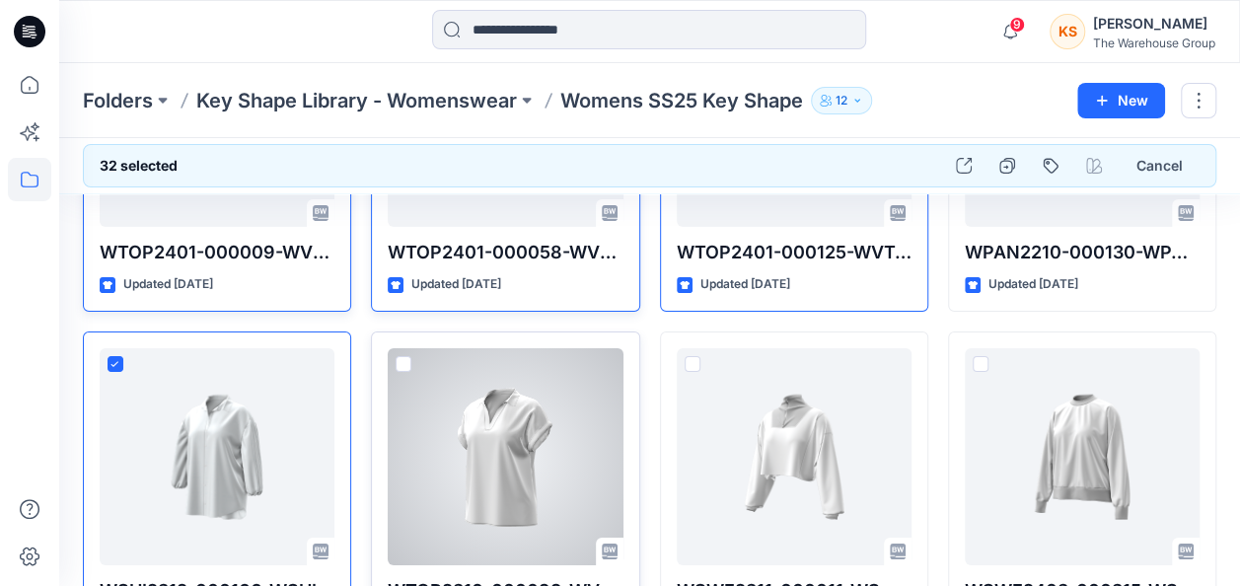
click at [404, 356] on span at bounding box center [404, 364] width 16 height 16
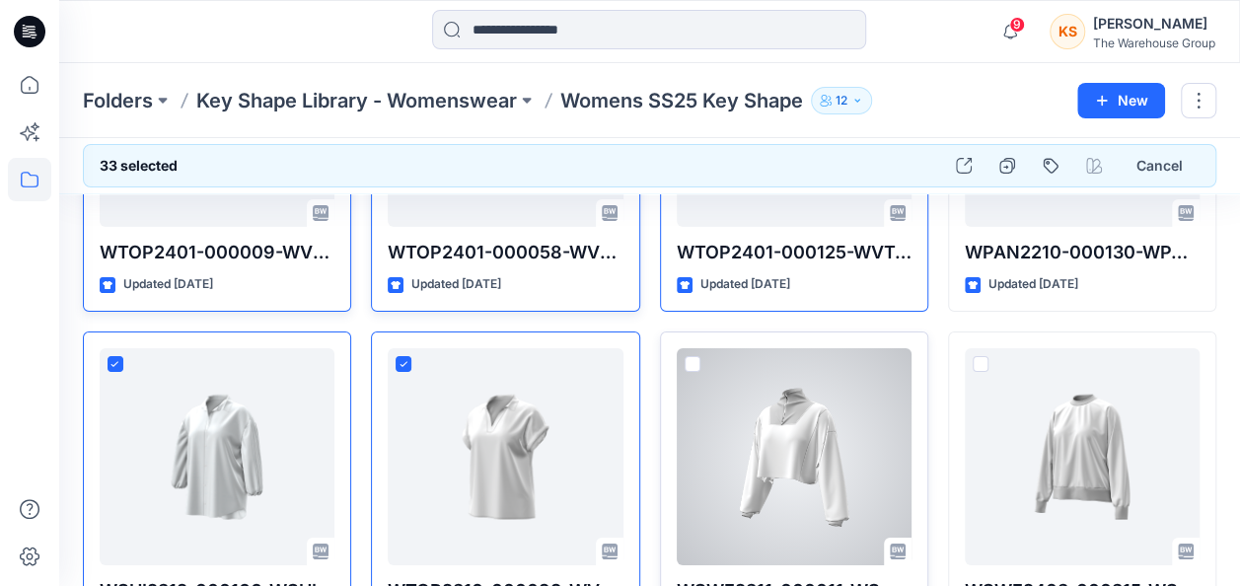
click at [696, 356] on span at bounding box center [693, 364] width 16 height 16
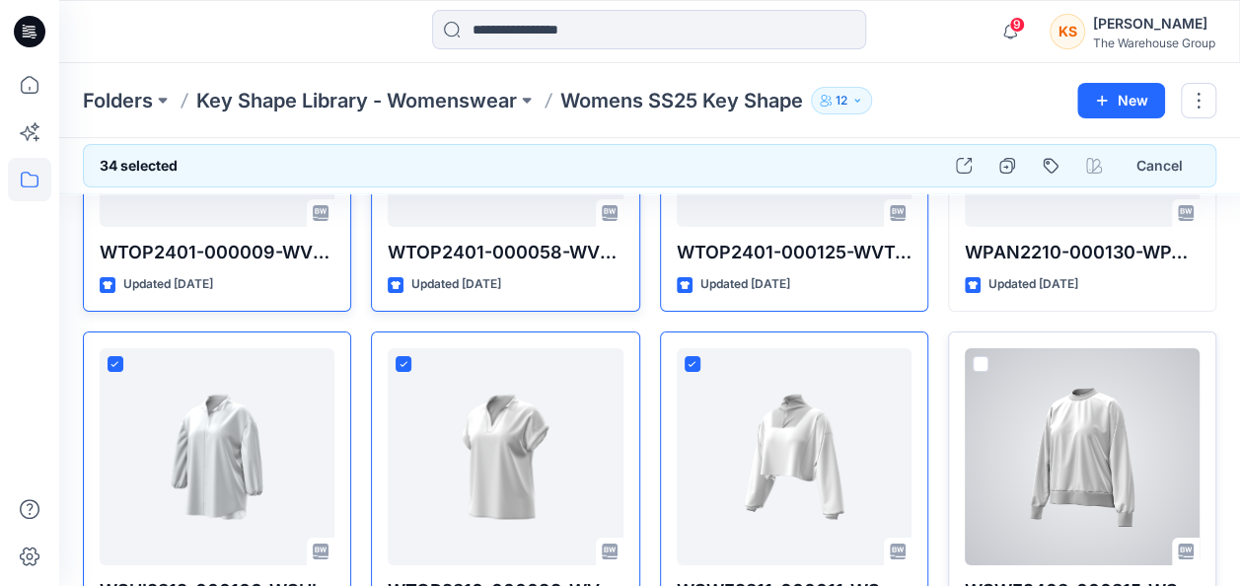
click at [976, 345] on div "WSWE2403-000315-WSWE HH LS GRPH CREW EXT Updated 10 months ago" at bounding box center [1082, 490] width 268 height 319
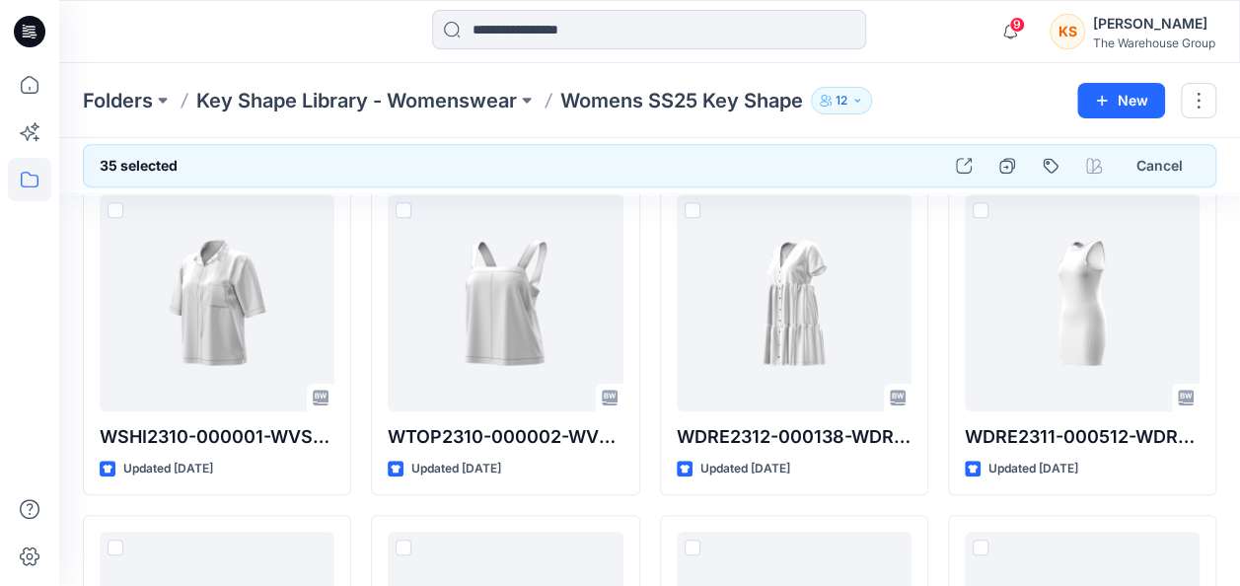
scroll to position [4100, 0]
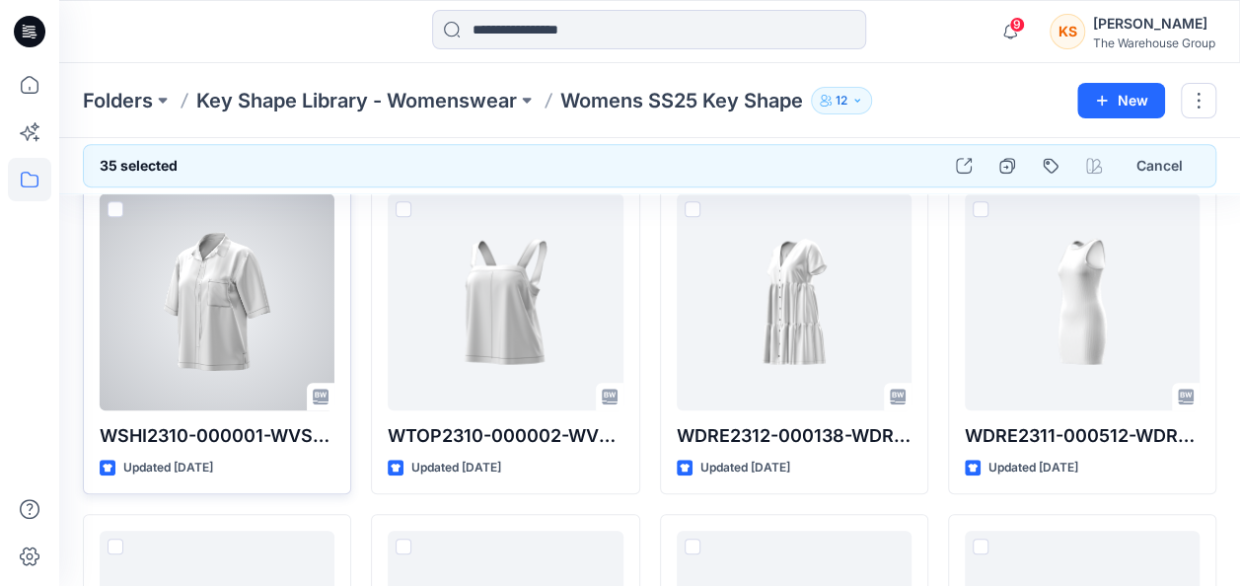
drag, startPoint x: 110, startPoint y: 195, endPoint x: 137, endPoint y: 211, distance: 31.0
click at [110, 201] on span at bounding box center [116, 209] width 16 height 16
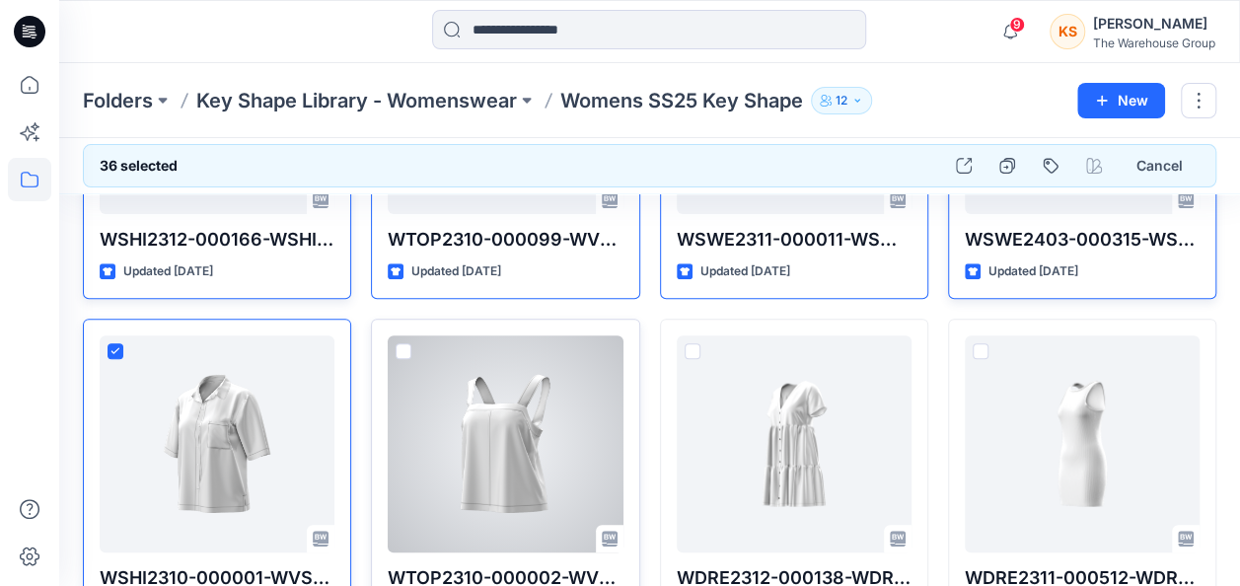
scroll to position [3903, 0]
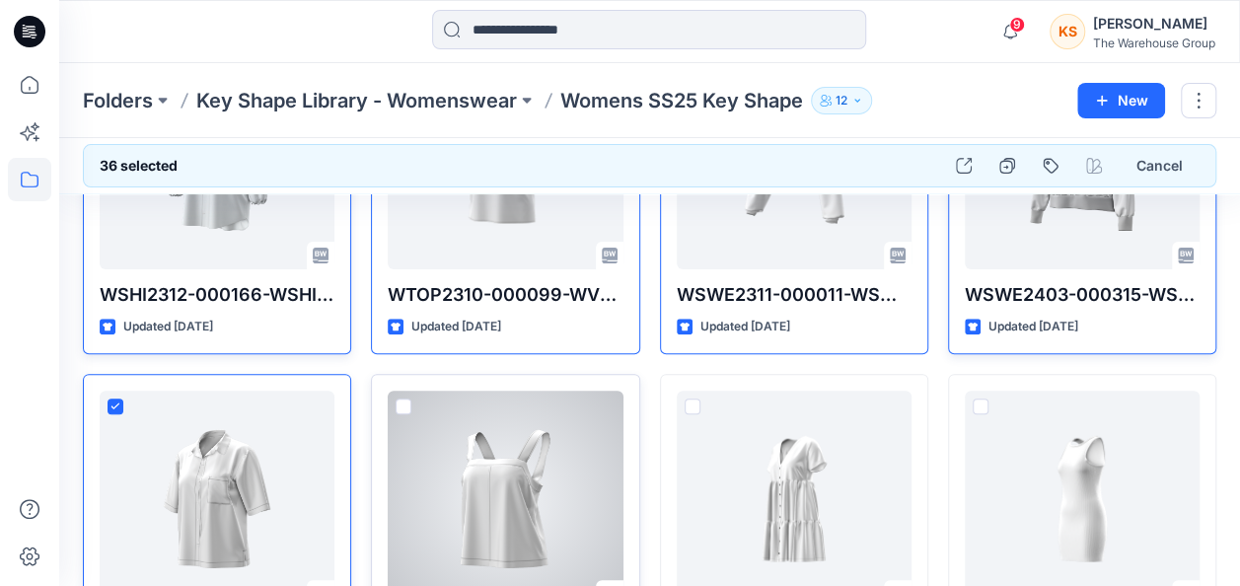
click at [404, 399] on span at bounding box center [404, 407] width 16 height 16
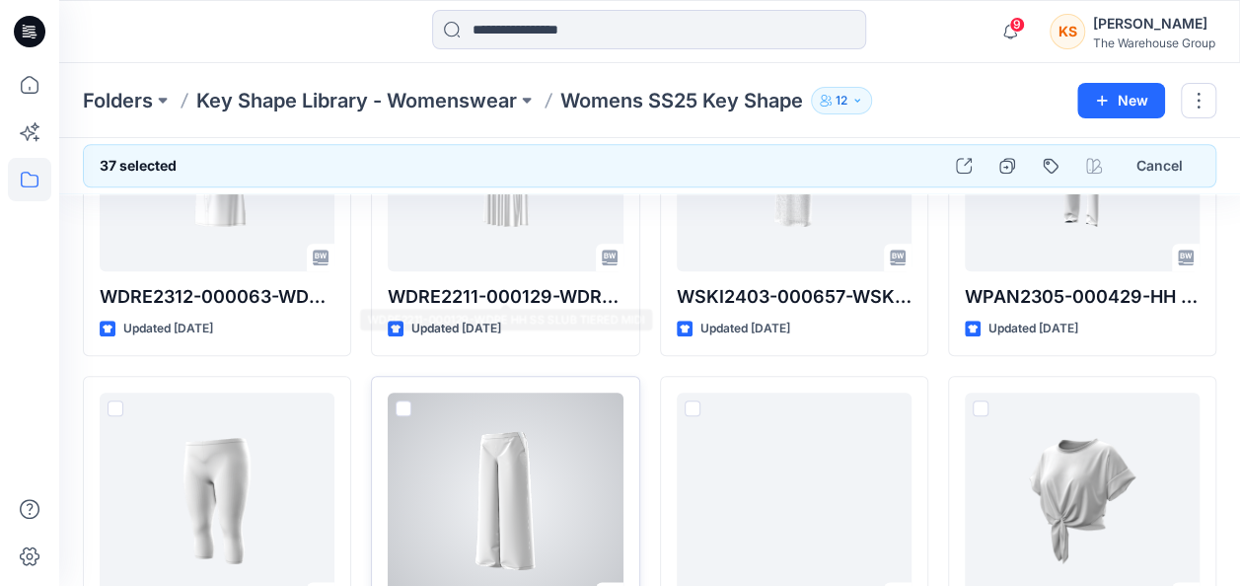
scroll to position [4692, 0]
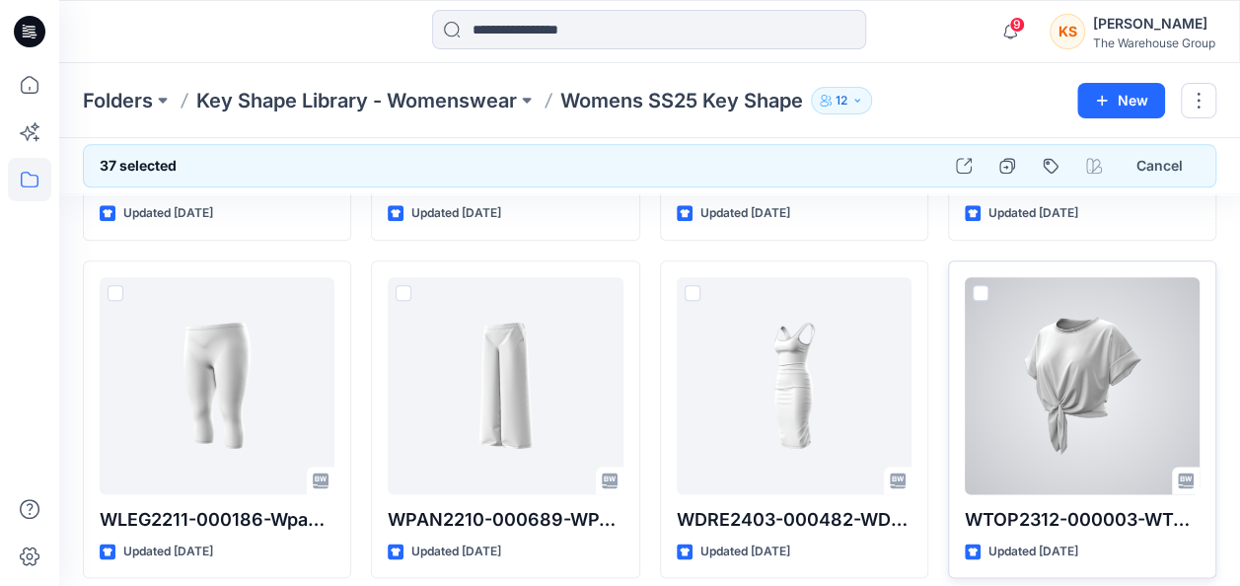
click at [974, 285] on span at bounding box center [981, 293] width 16 height 16
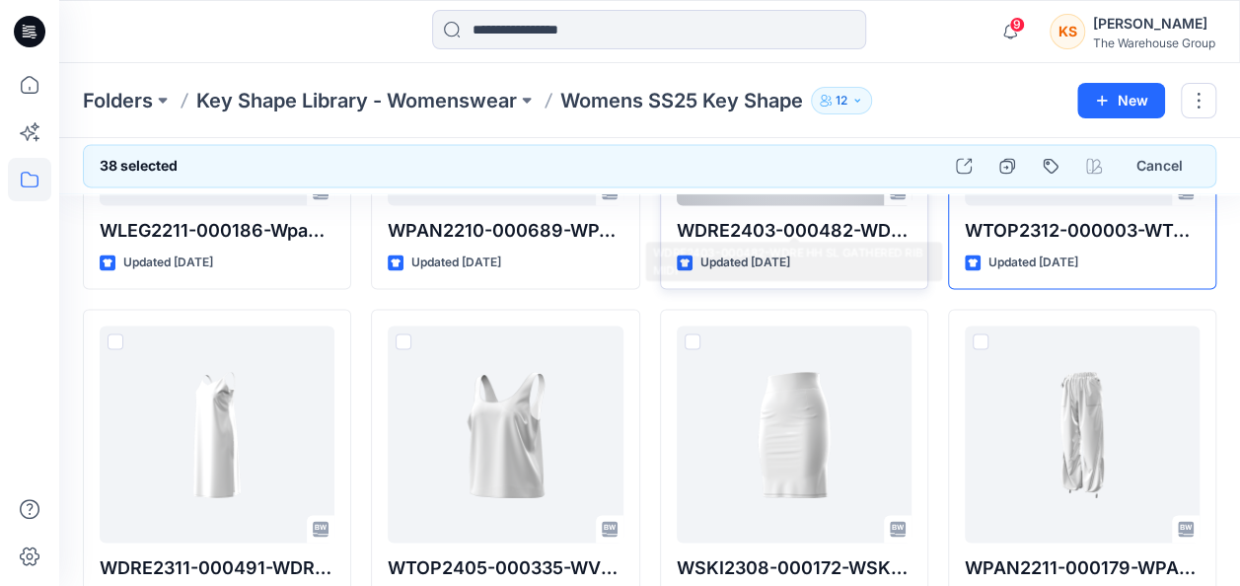
scroll to position [4988, 0]
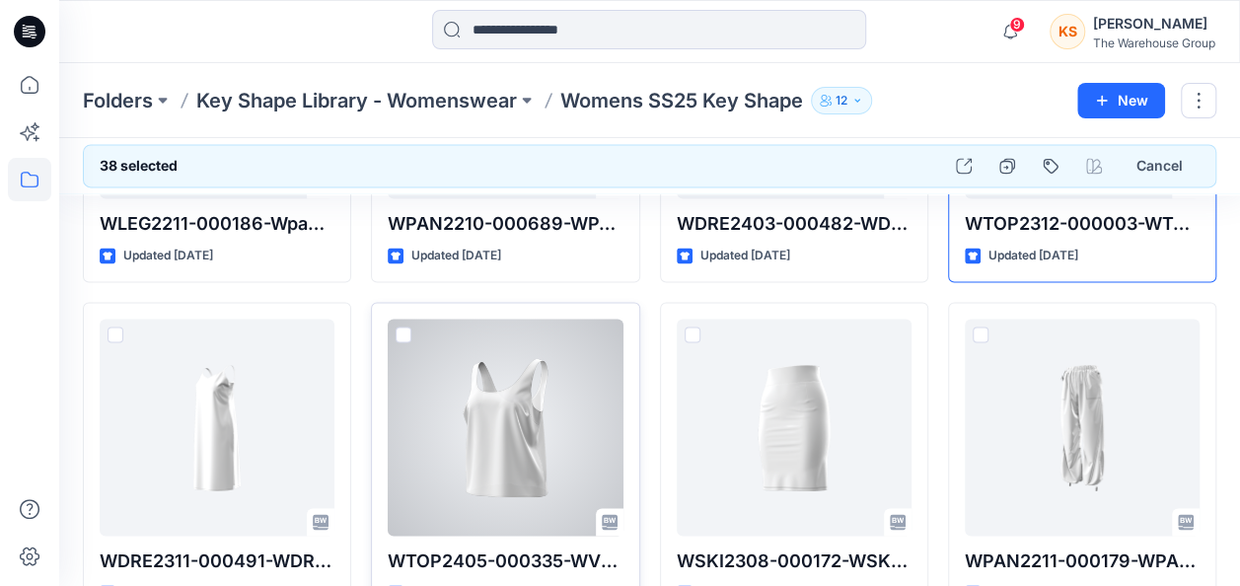
click at [399, 327] on span at bounding box center [404, 335] width 16 height 16
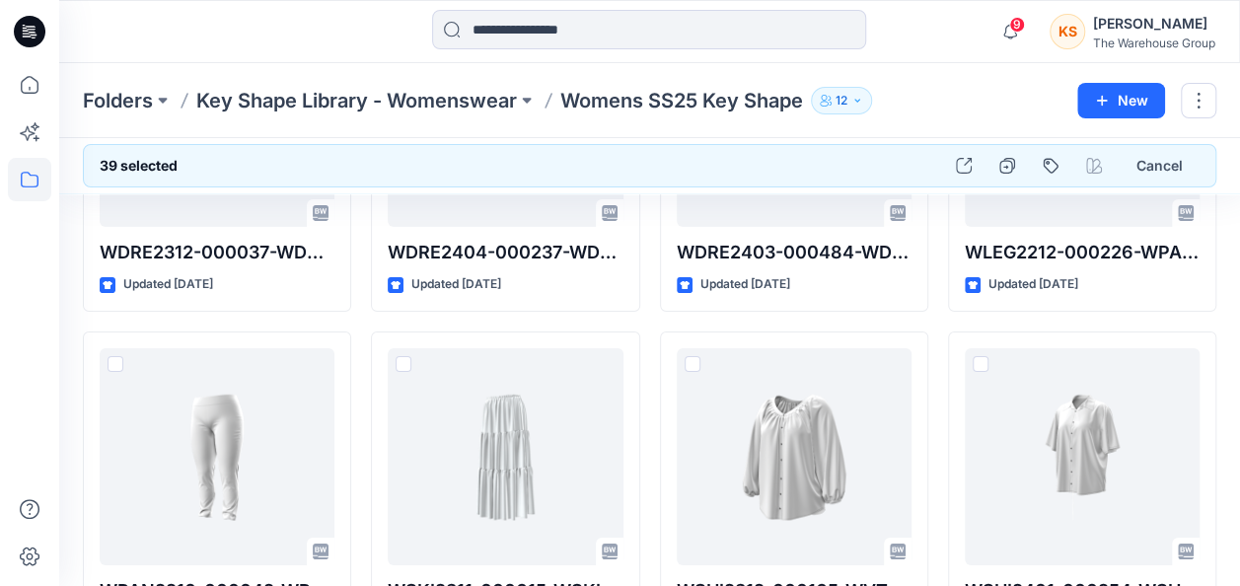
scroll to position [7356, 0]
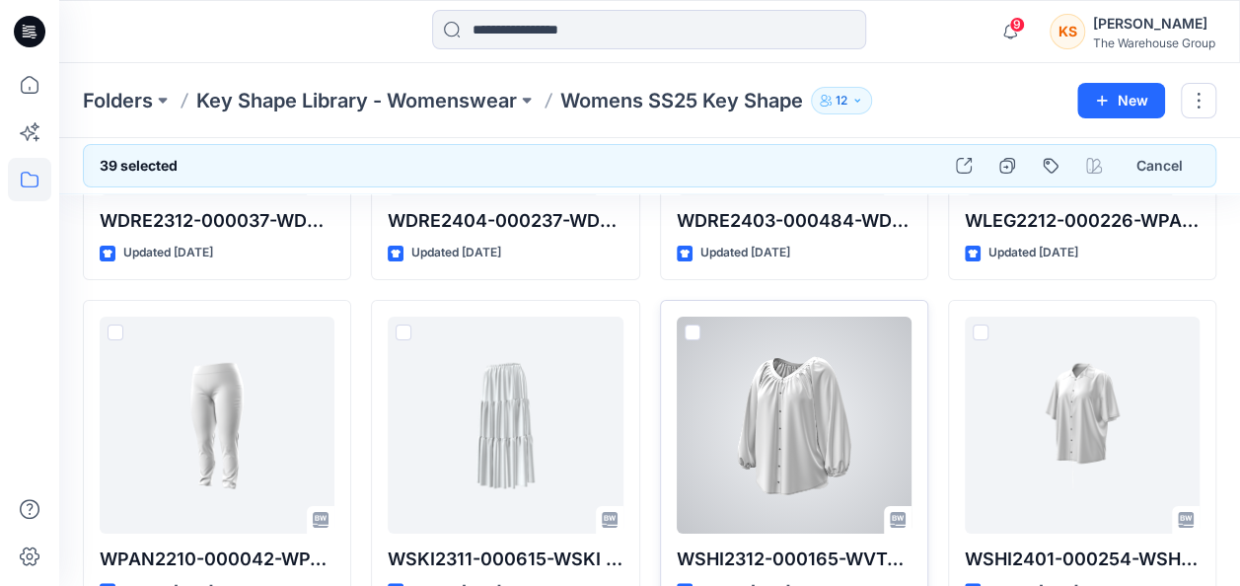
click at [699, 317] on div at bounding box center [794, 425] width 235 height 217
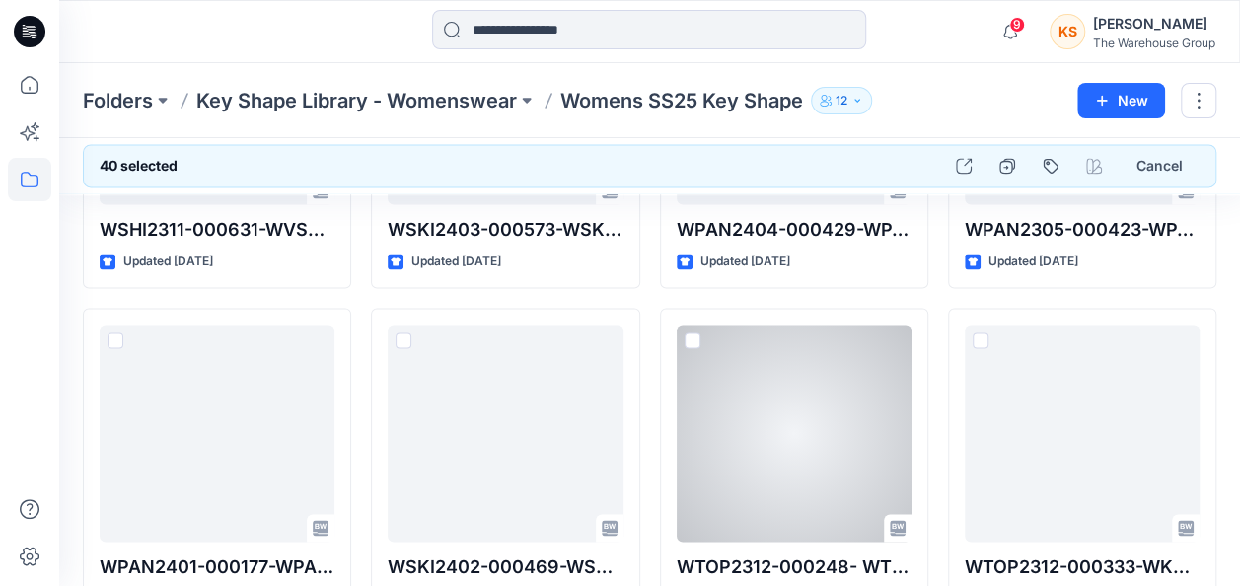
scroll to position [8737, 0]
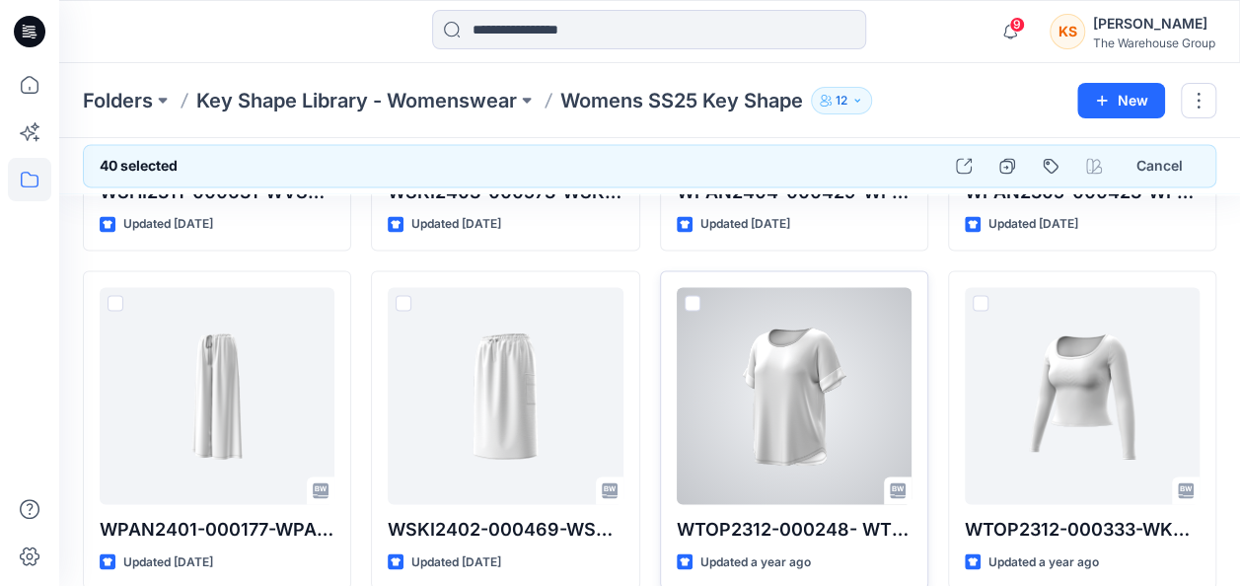
click at [698, 295] on span at bounding box center [693, 303] width 16 height 16
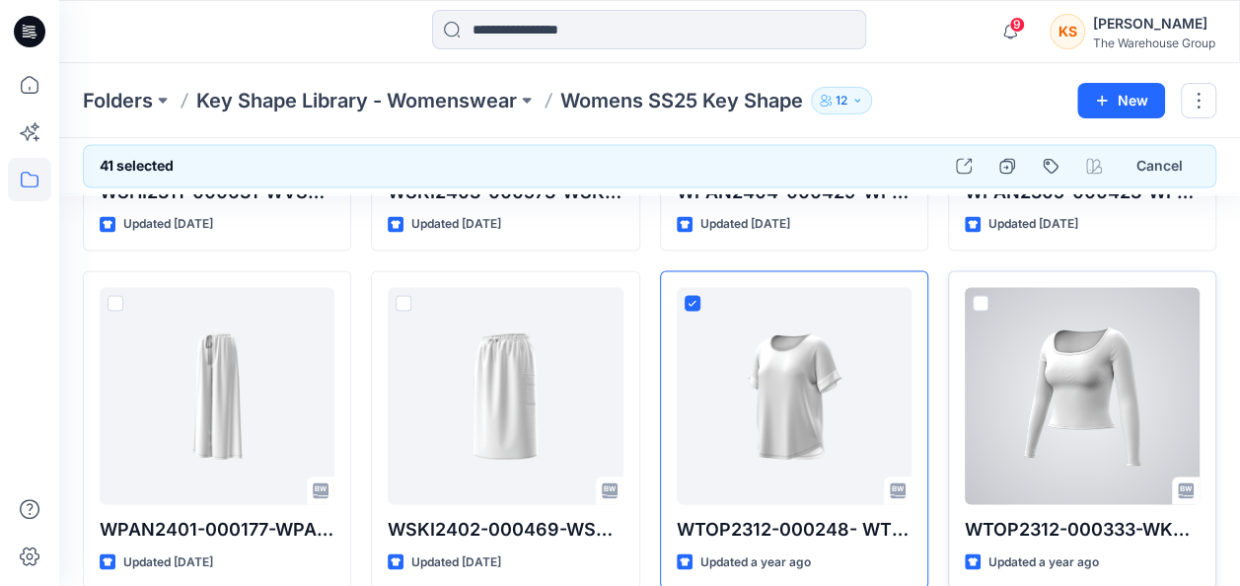
click at [981, 295] on span at bounding box center [981, 303] width 16 height 16
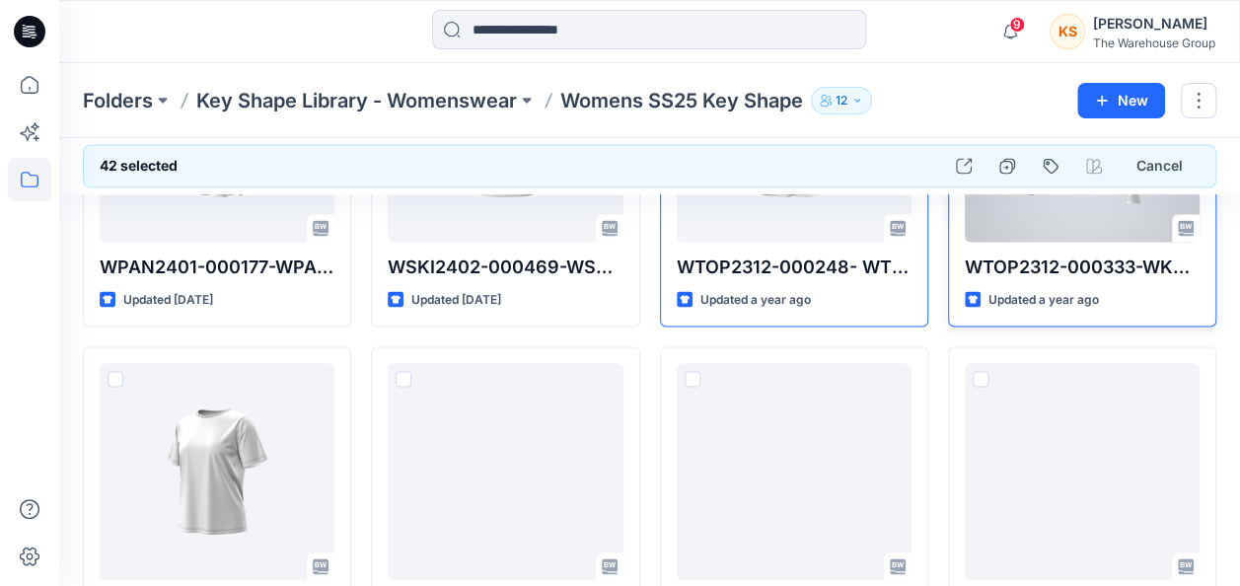
scroll to position [9033, 0]
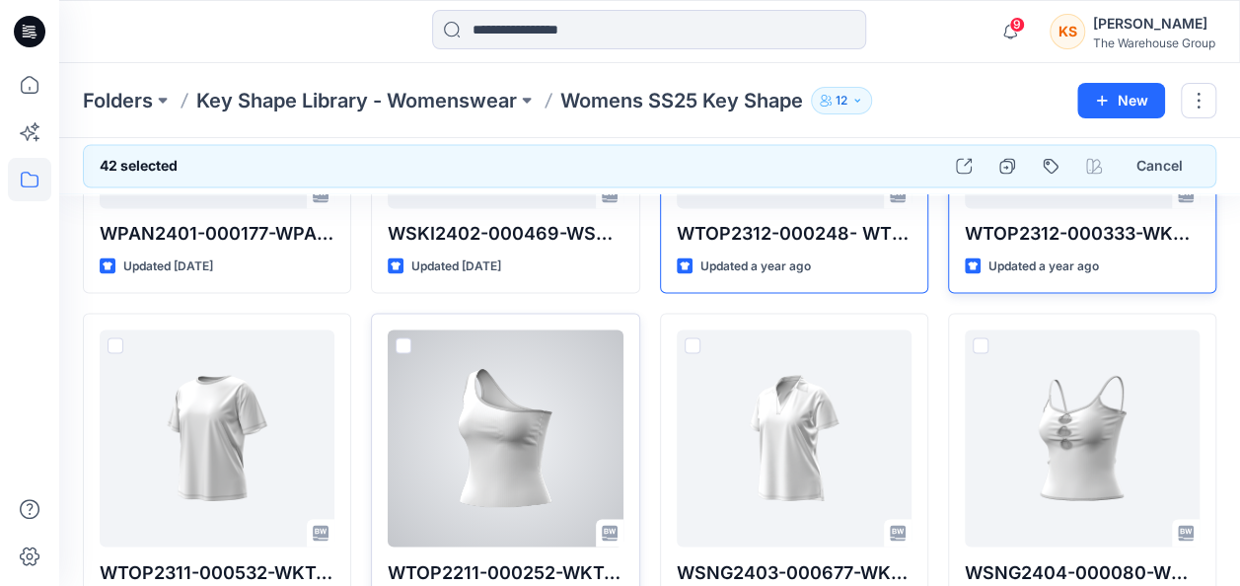
click at [389, 330] on div at bounding box center [505, 438] width 235 height 217
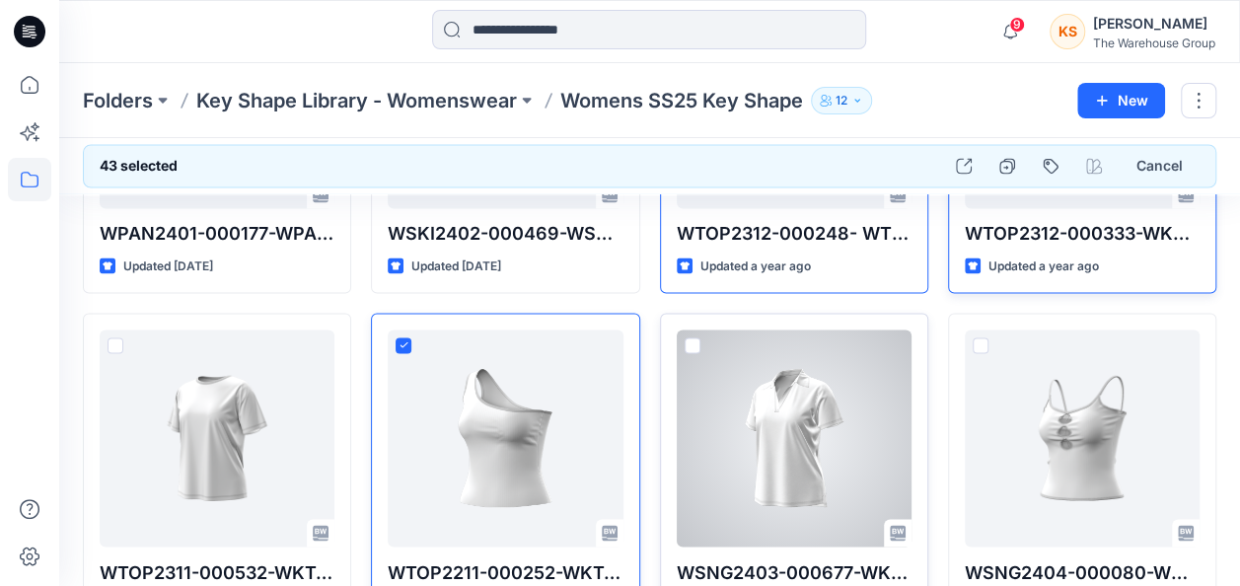
drag, startPoint x: 690, startPoint y: 324, endPoint x: 773, endPoint y: 312, distance: 84.7
click at [690, 337] on span at bounding box center [693, 345] width 16 height 16
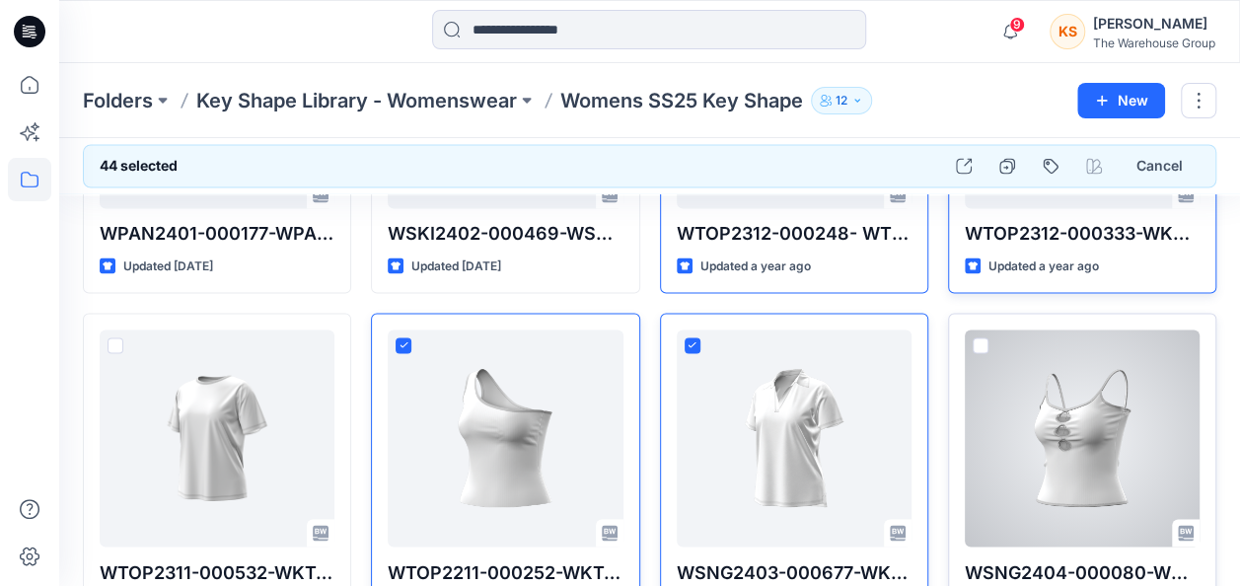
click at [981, 337] on span at bounding box center [981, 345] width 16 height 16
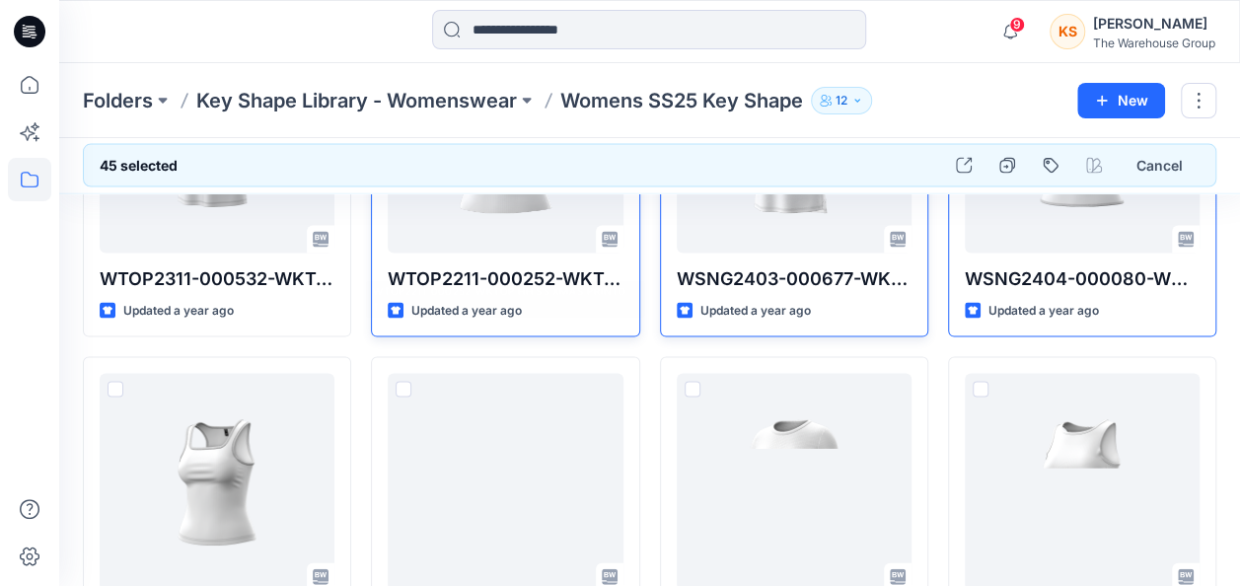
scroll to position [9329, 0]
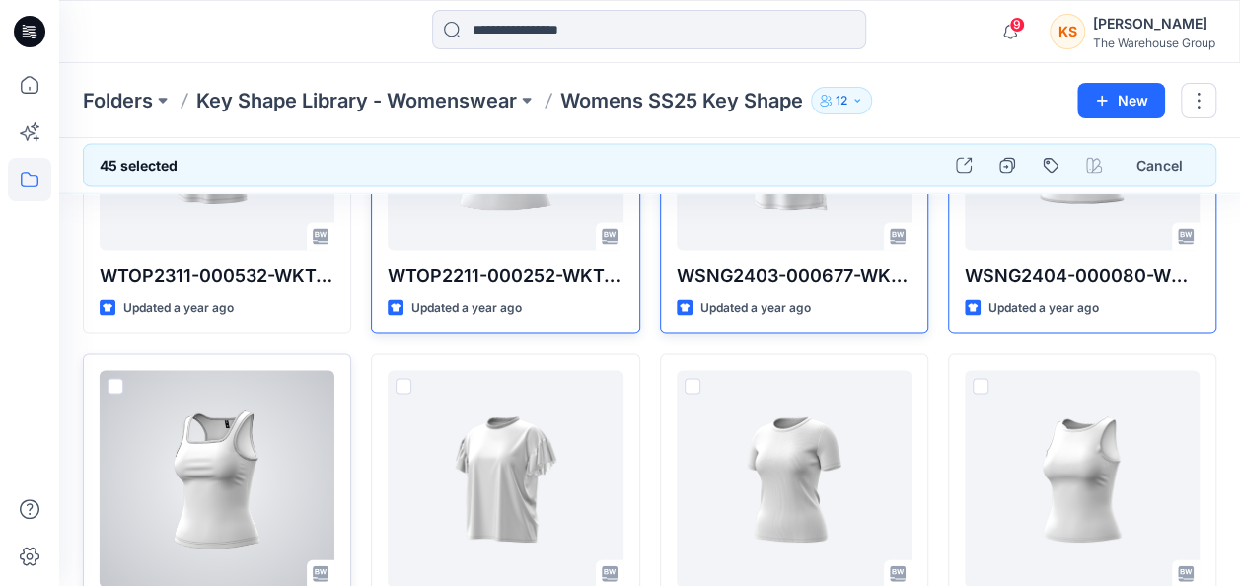
drag, startPoint x: 112, startPoint y: 361, endPoint x: 153, endPoint y: 369, distance: 41.2
click at [112, 379] on span at bounding box center [116, 387] width 16 height 16
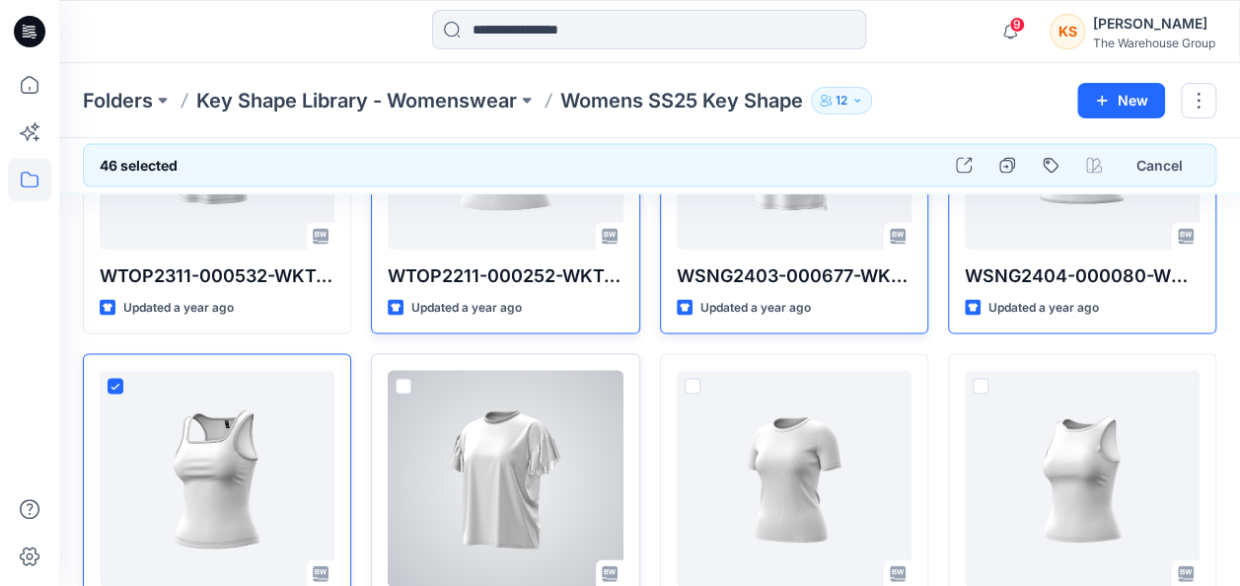
click at [404, 379] on span at bounding box center [404, 387] width 16 height 16
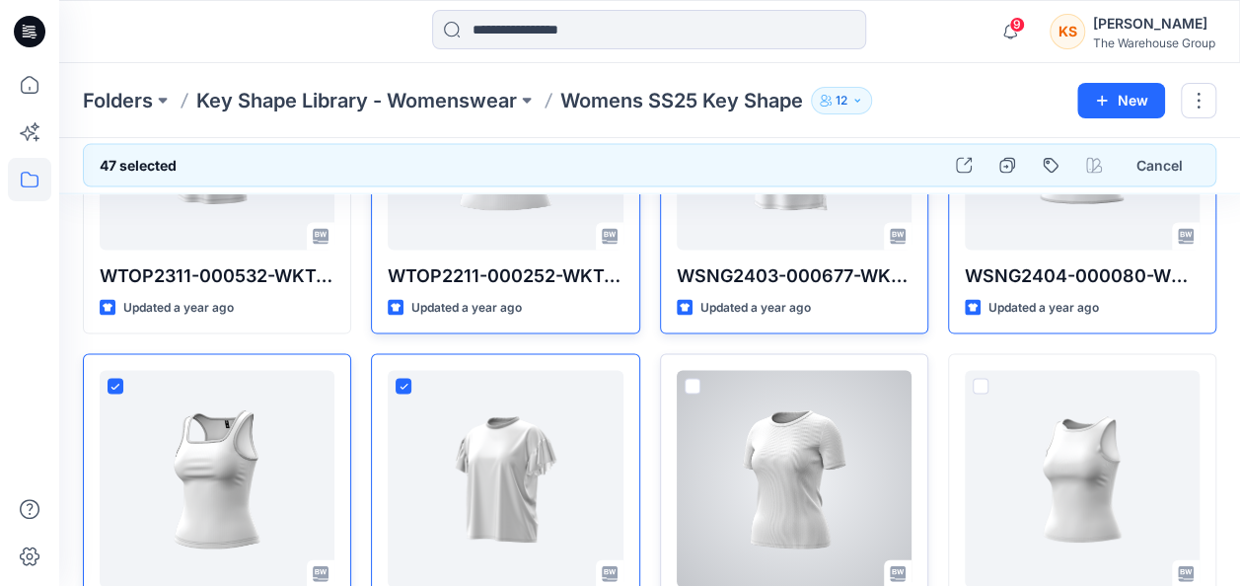
drag, startPoint x: 694, startPoint y: 359, endPoint x: 704, endPoint y: 359, distance: 10.9
click at [695, 357] on div "WTSH2211-000210-WTSH AI V S:DYE EXT SHLDR Updated a year ago" at bounding box center [794, 513] width 268 height 319
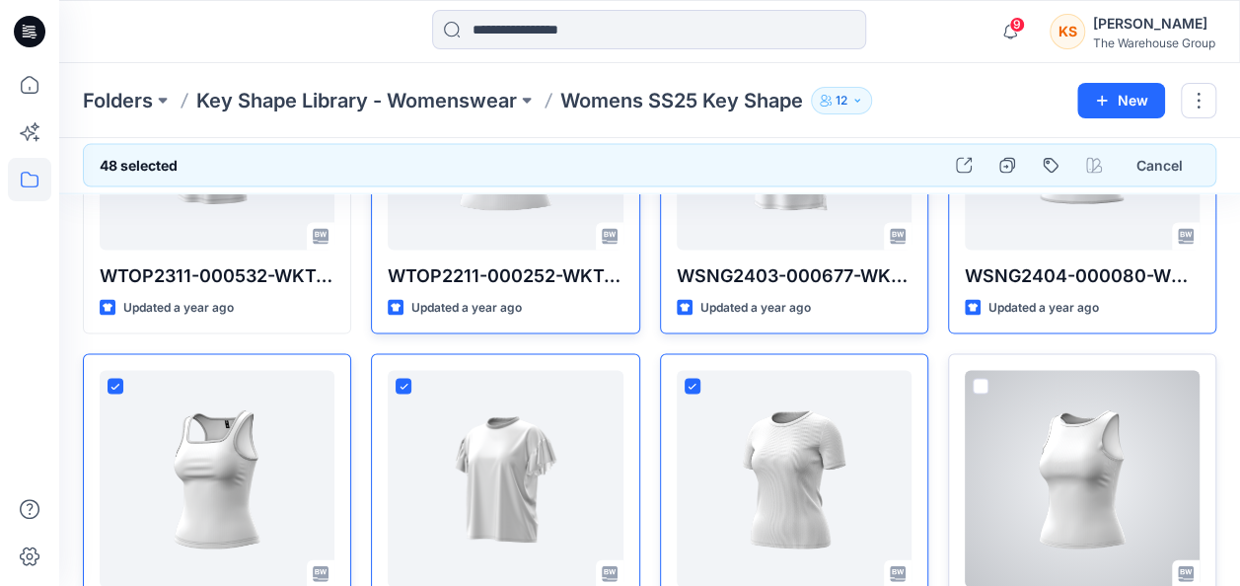
click at [977, 379] on span at bounding box center [981, 387] width 16 height 16
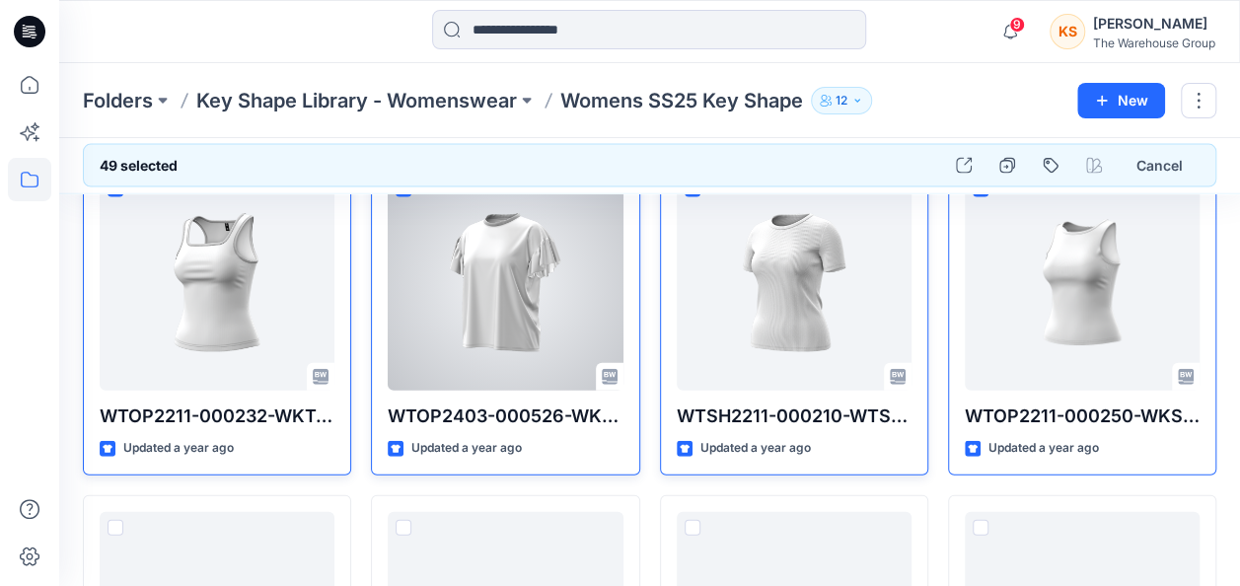
scroll to position [9724, 0]
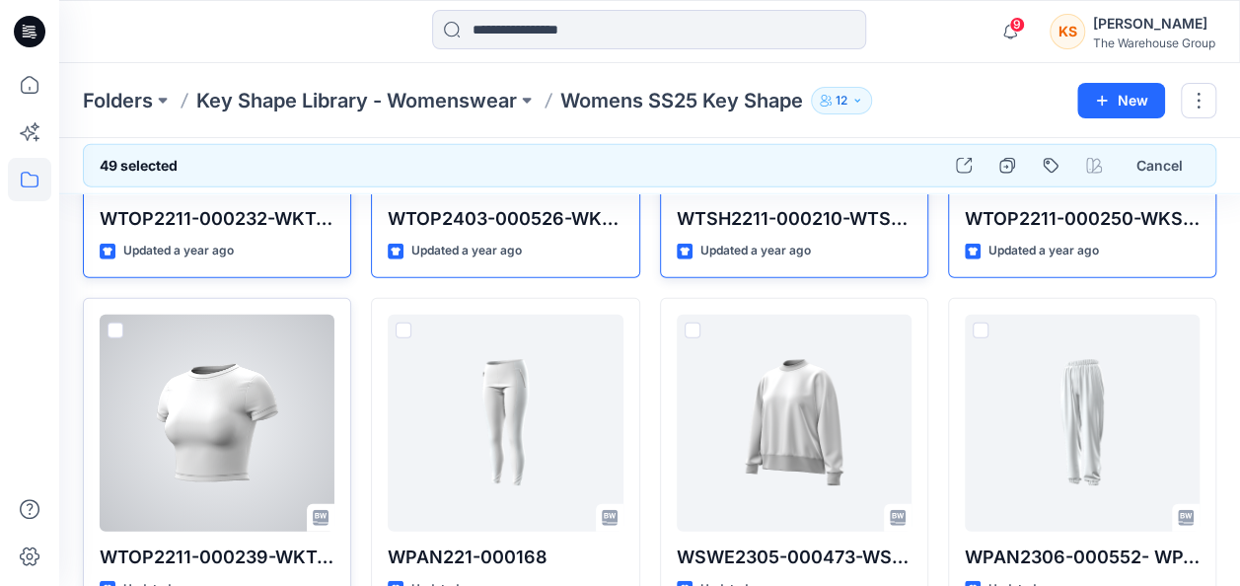
click at [110, 315] on div at bounding box center [217, 423] width 235 height 217
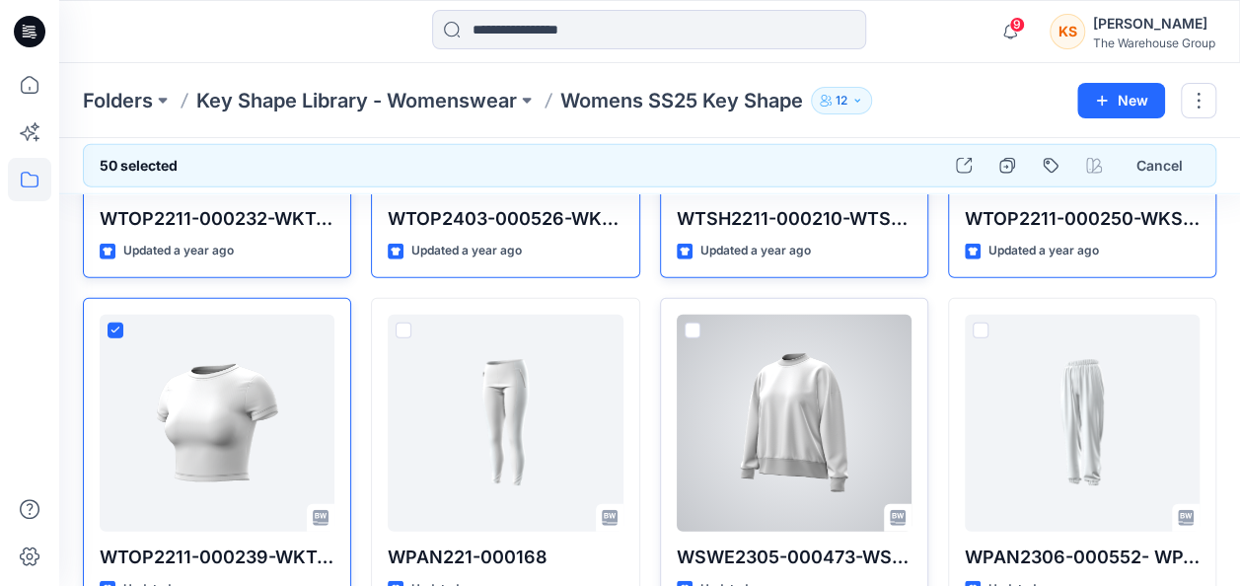
click at [677, 315] on div at bounding box center [794, 423] width 235 height 217
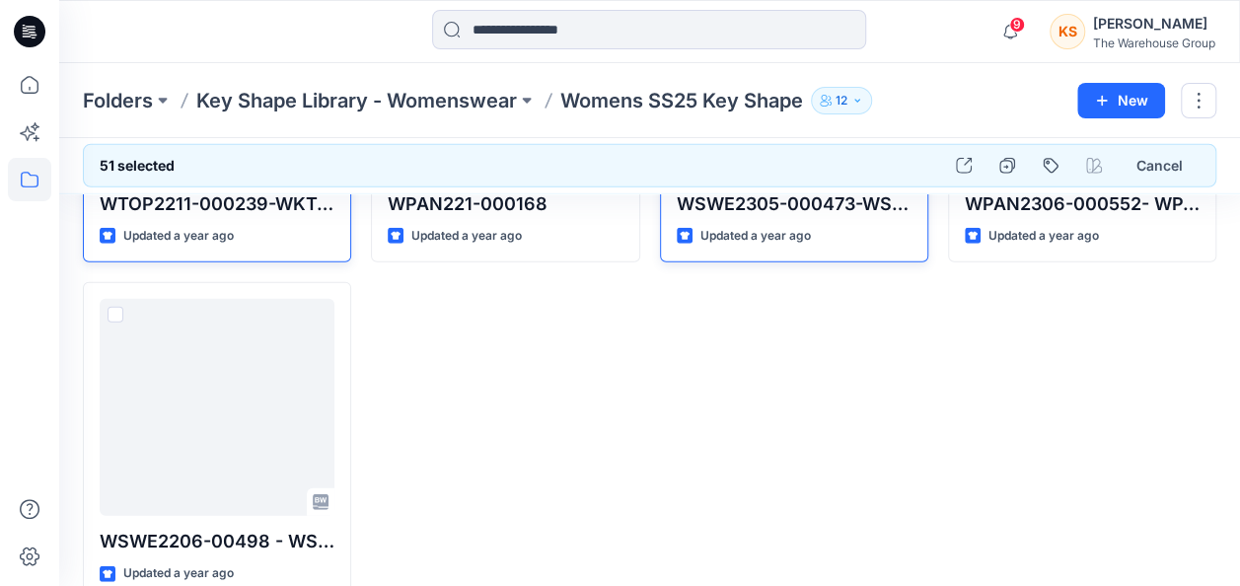
scroll to position [10094, 0]
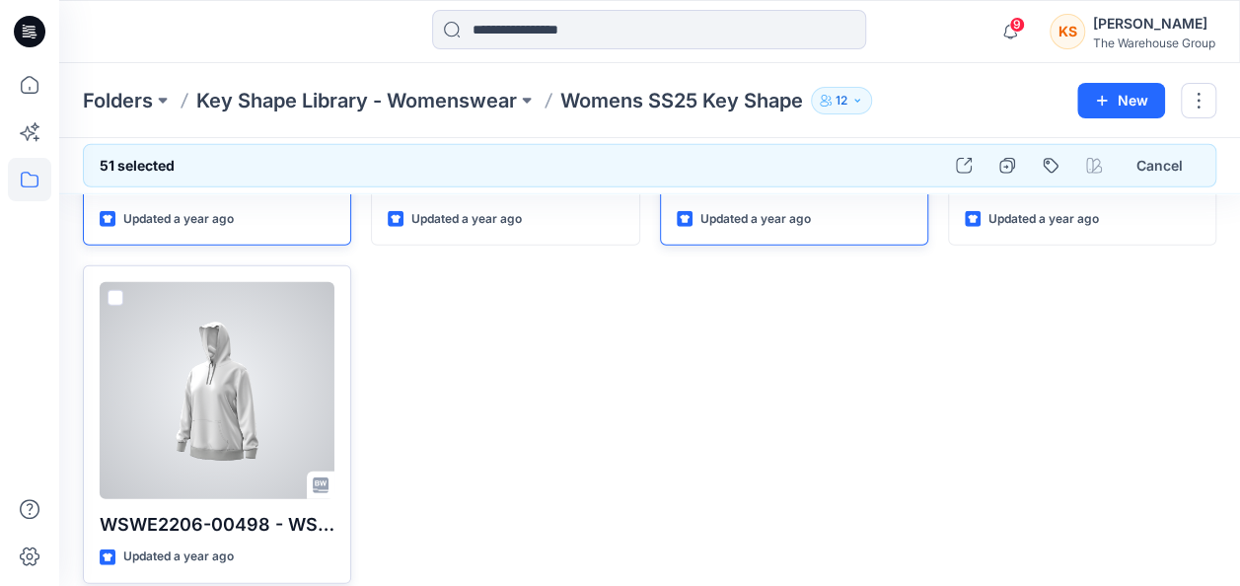
click at [116, 290] on span at bounding box center [116, 298] width 16 height 16
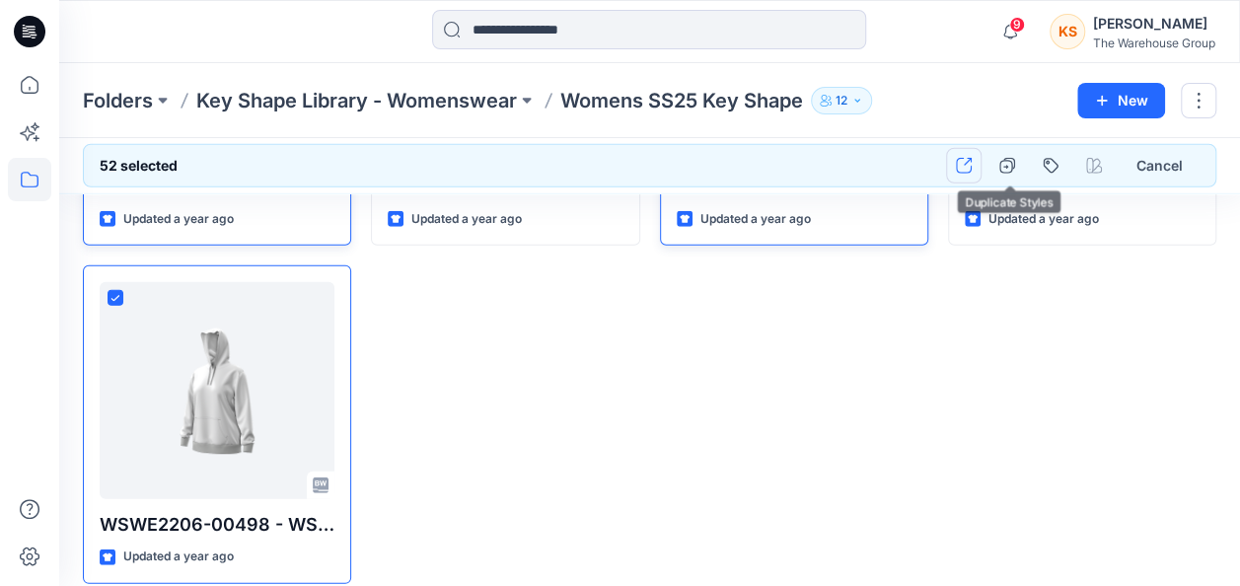
click at [979, 159] on button "button" at bounding box center [964, 166] width 36 height 36
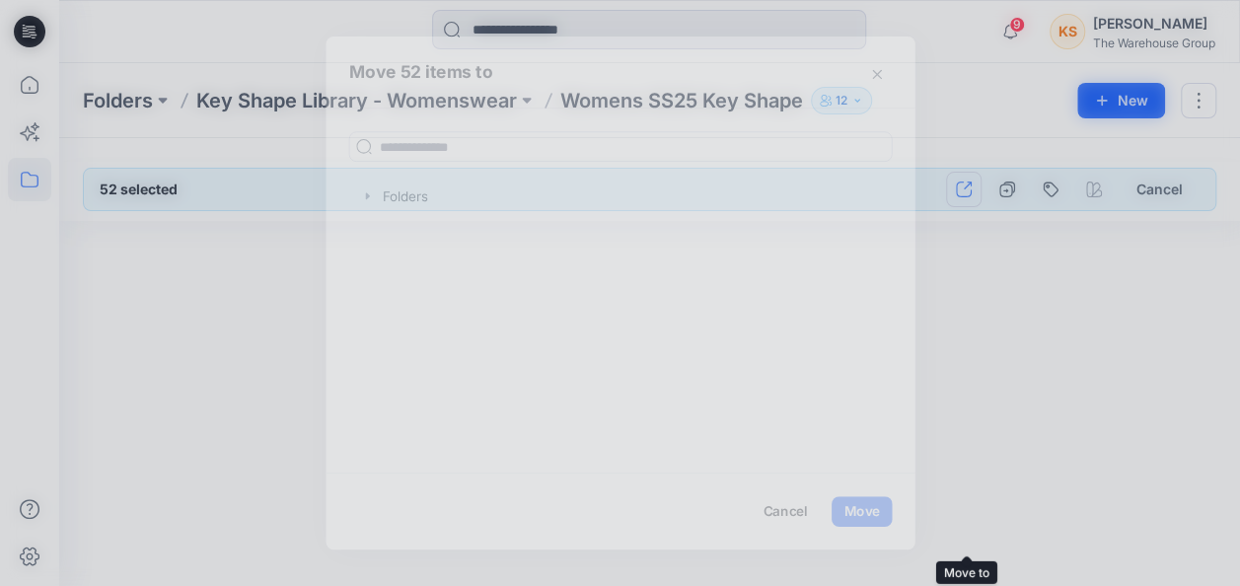
scroll to position [0, 0]
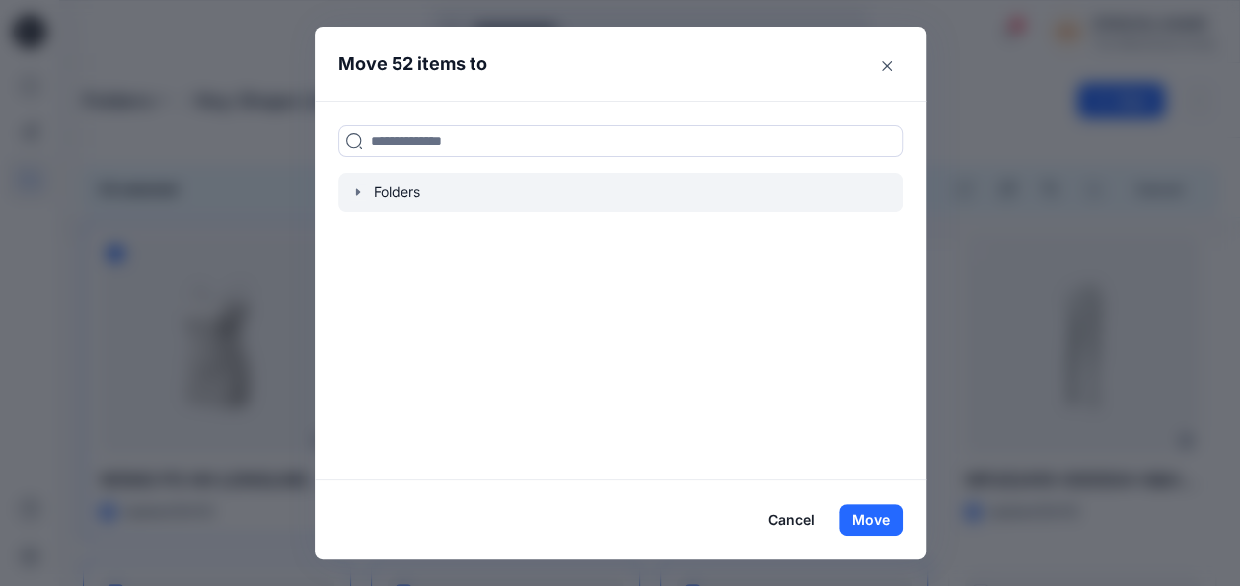
click at [361, 192] on icon "button" at bounding box center [358, 192] width 16 height 16
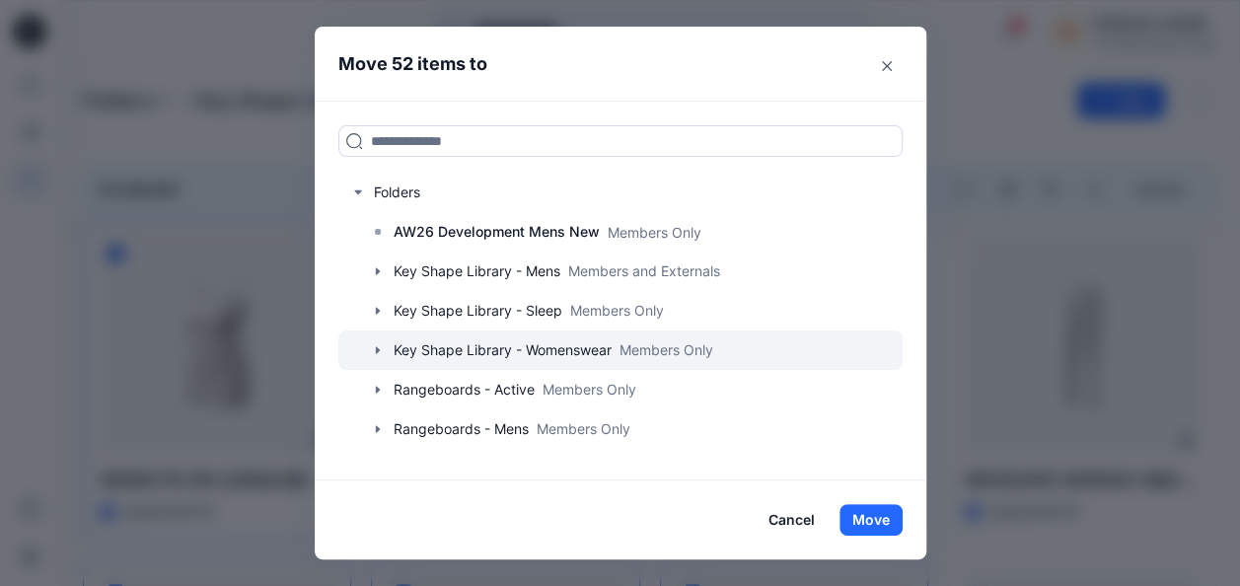
click at [377, 347] on div "Key Shape Library - Womenswear Members Only" at bounding box center [630, 350] width 545 height 39
click at [379, 351] on icon "button" at bounding box center [377, 349] width 4 height 7
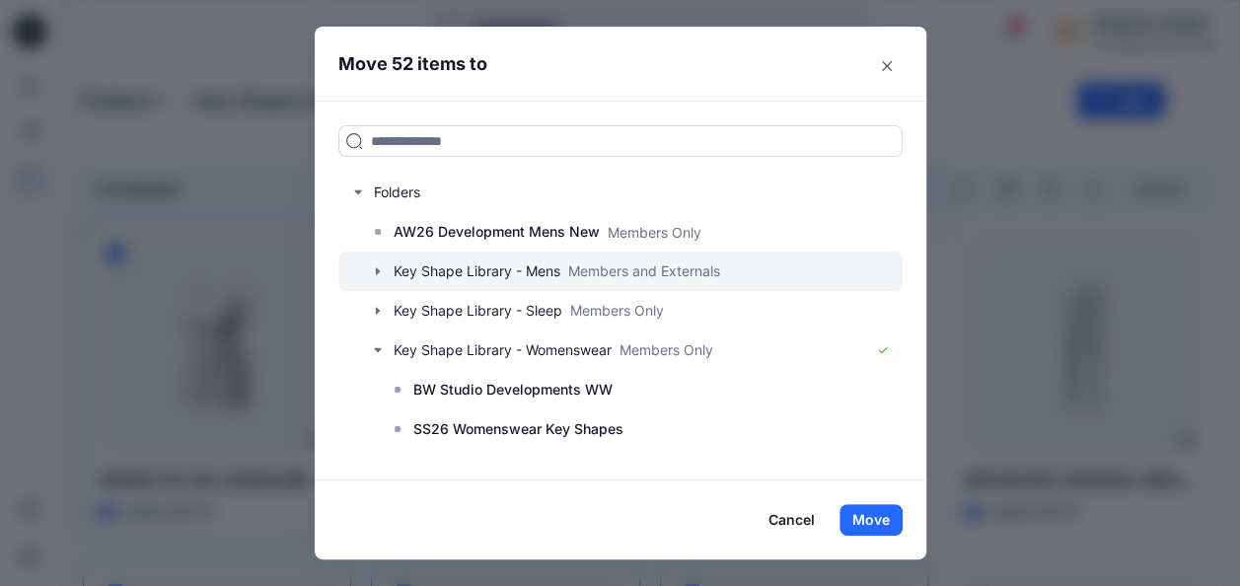
click at [381, 263] on icon "button" at bounding box center [378, 271] width 16 height 16
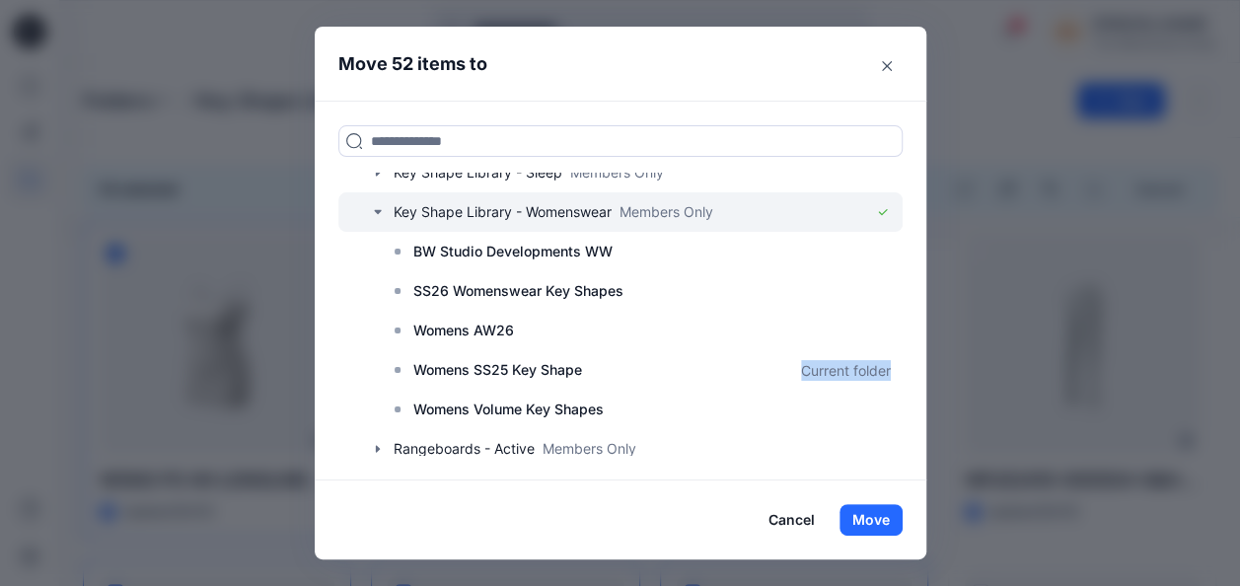
scroll to position [99, 0]
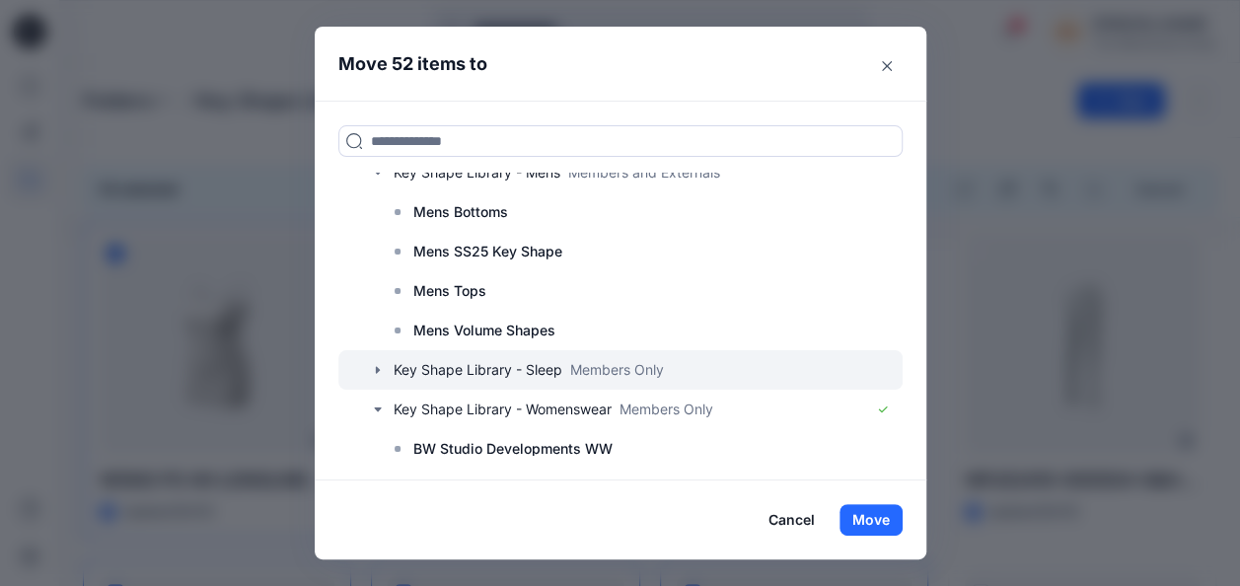
click at [377, 369] on icon "button" at bounding box center [378, 370] width 16 height 16
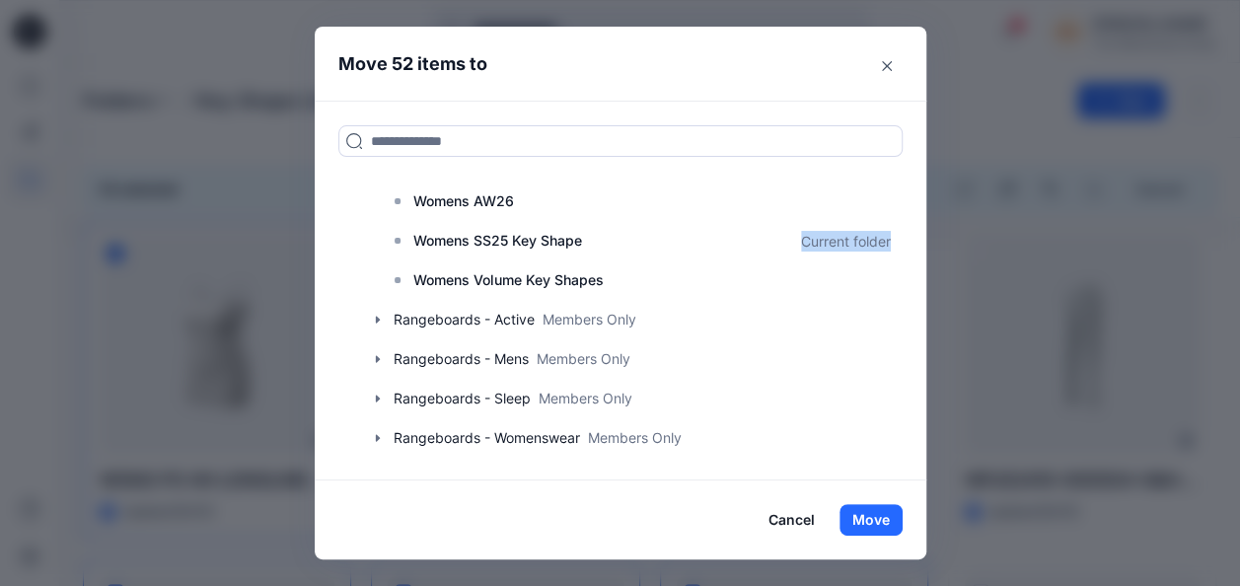
scroll to position [505, 0]
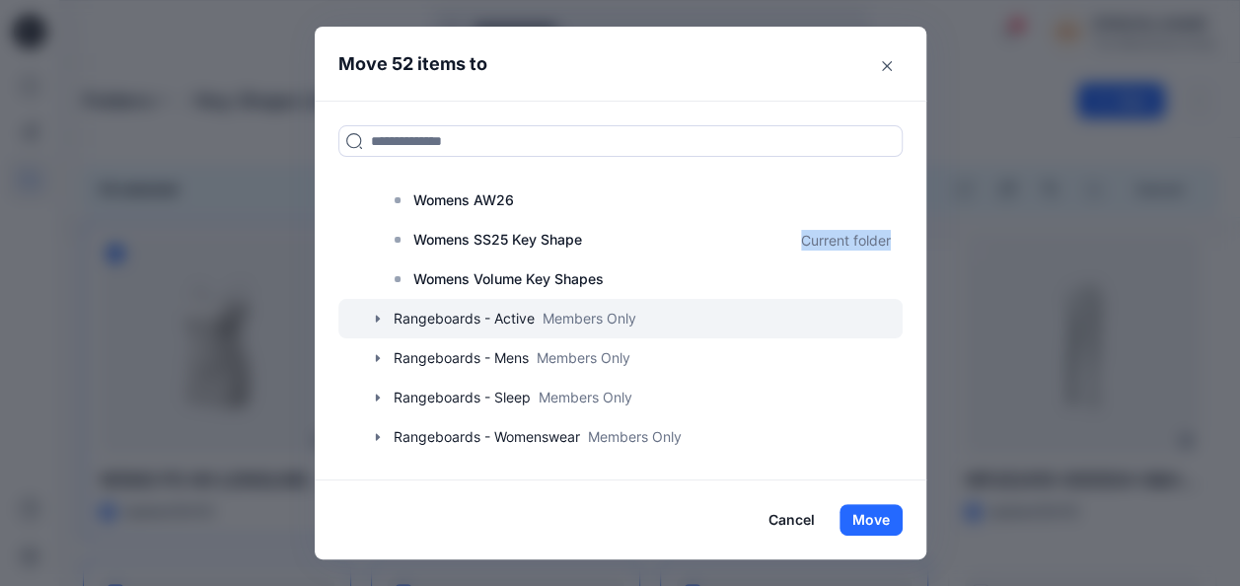
click at [386, 311] on icon "button" at bounding box center [378, 319] width 16 height 16
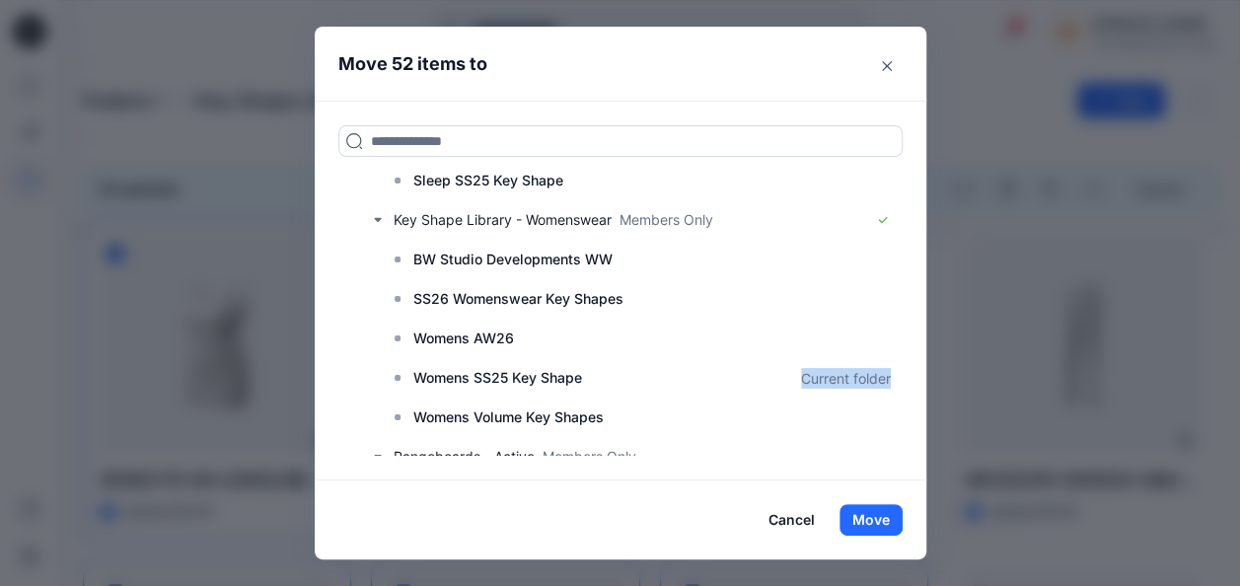
scroll to position [0, 0]
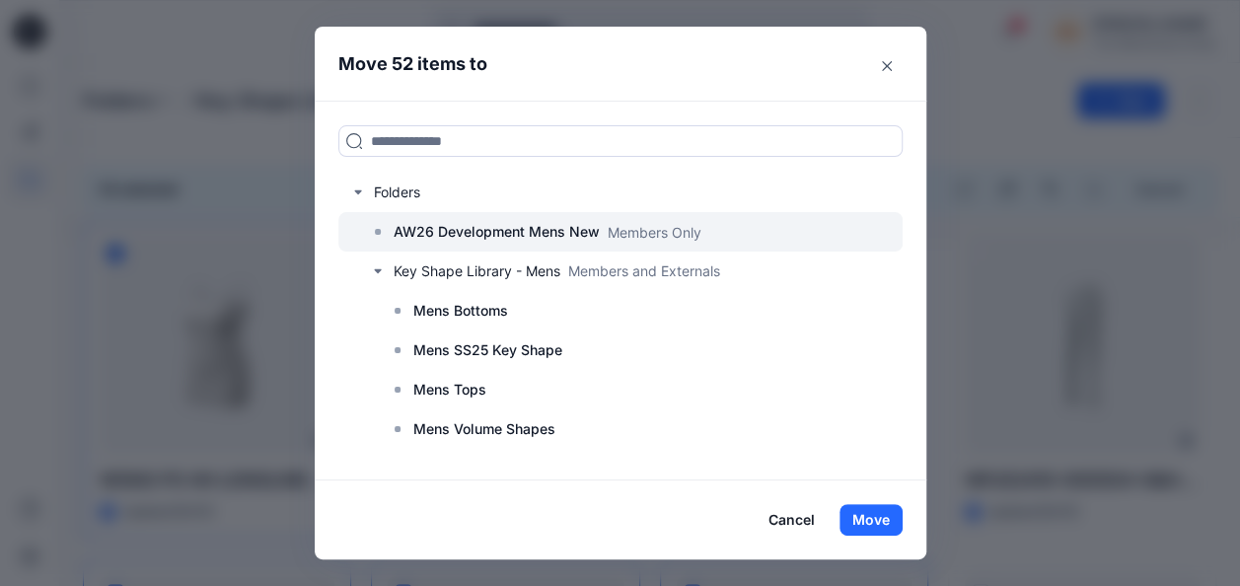
click at [503, 232] on p "AW26 Development Mens New" at bounding box center [497, 232] width 206 height 24
click at [503, 235] on p "AW26 Development Mens New" at bounding box center [497, 232] width 206 height 24
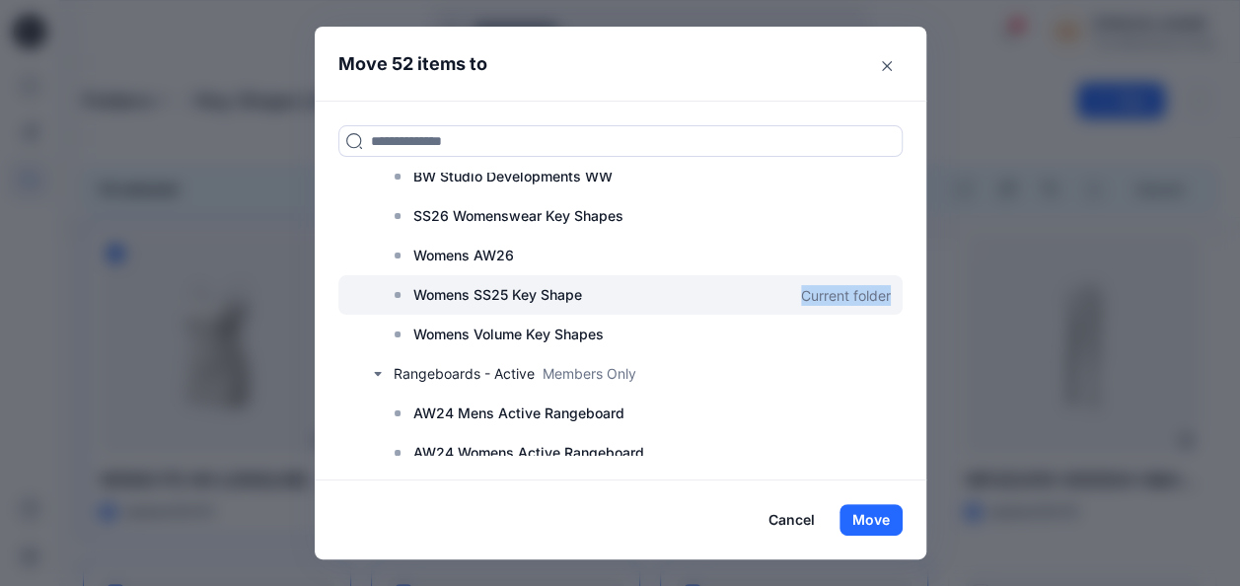
scroll to position [493, 0]
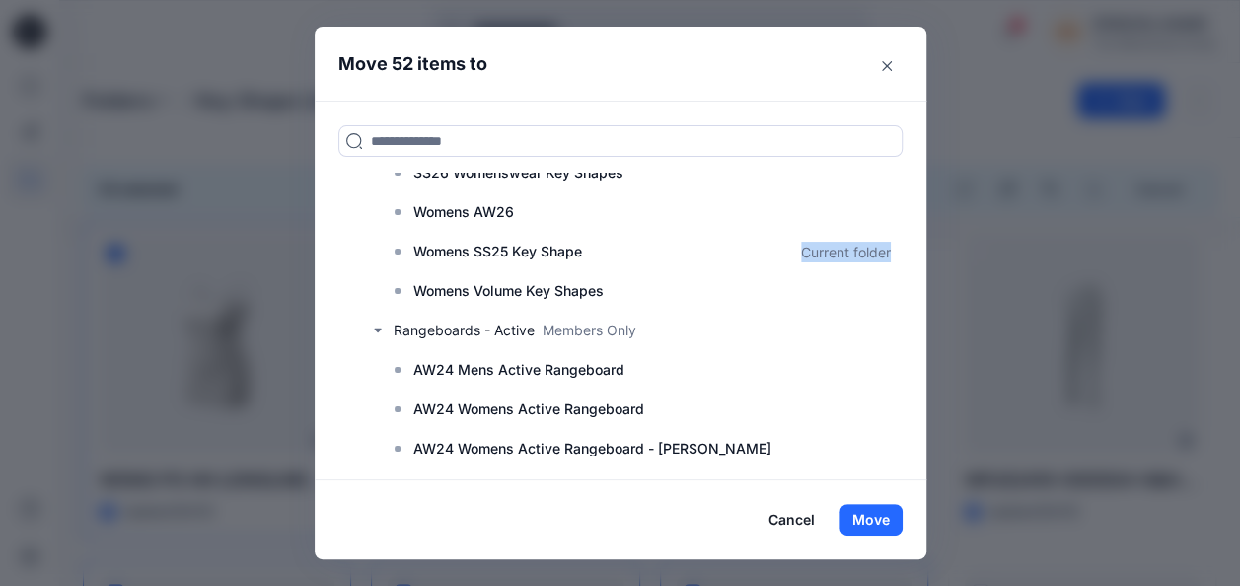
click at [821, 514] on button "Cancel" at bounding box center [792, 520] width 72 height 32
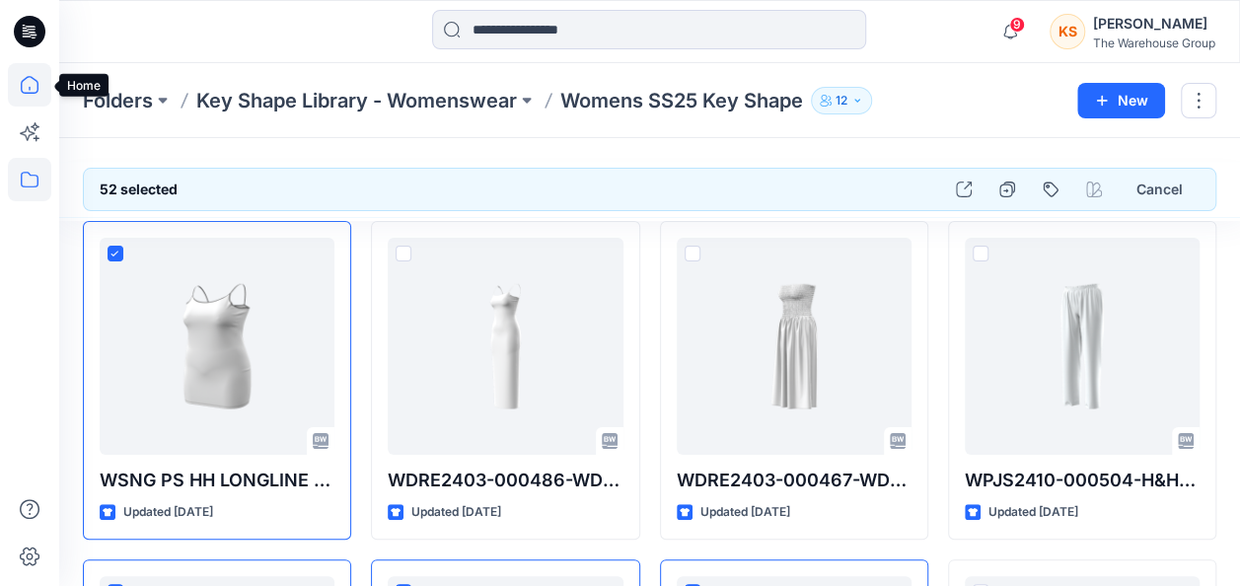
click at [28, 81] on icon at bounding box center [29, 84] width 43 height 43
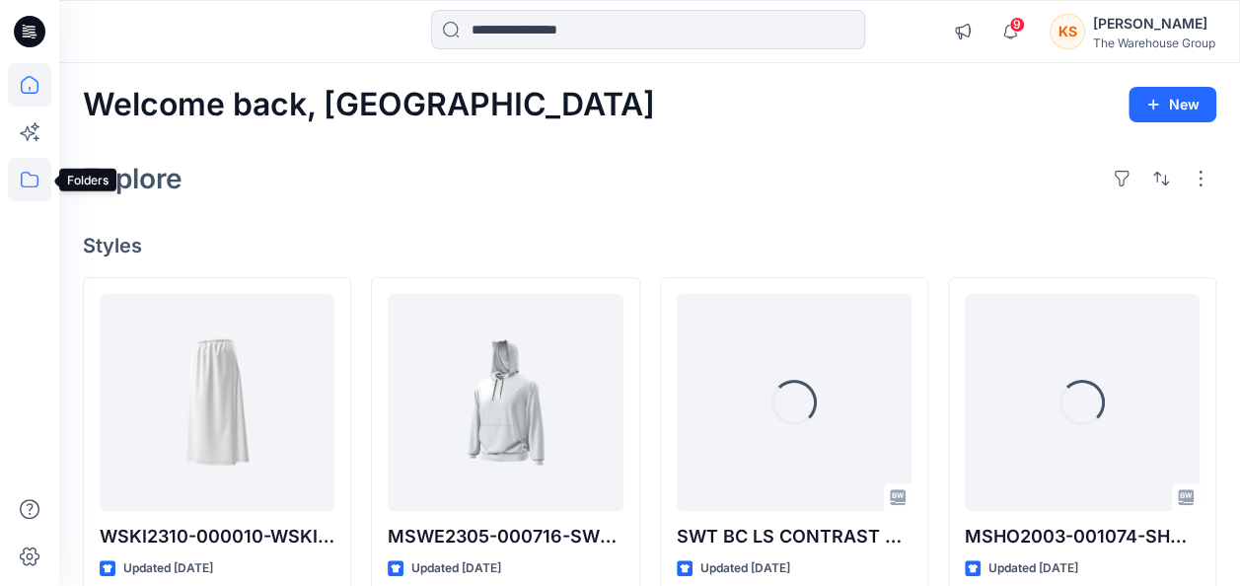
click at [47, 184] on icon at bounding box center [29, 179] width 43 height 43
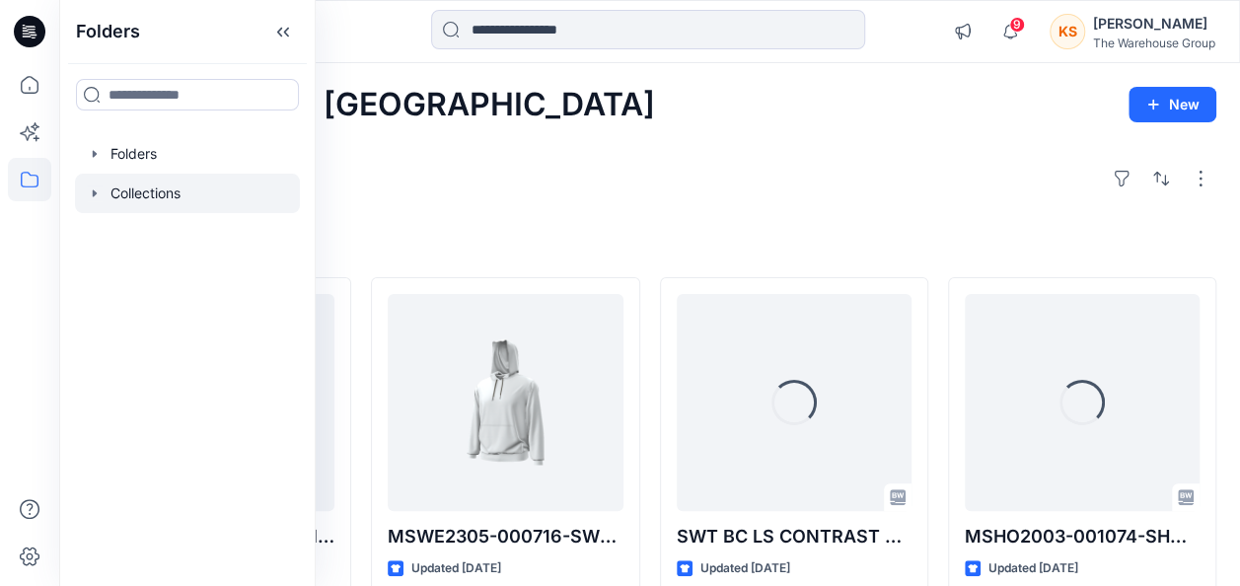
click at [95, 194] on icon "button" at bounding box center [95, 192] width 4 height 7
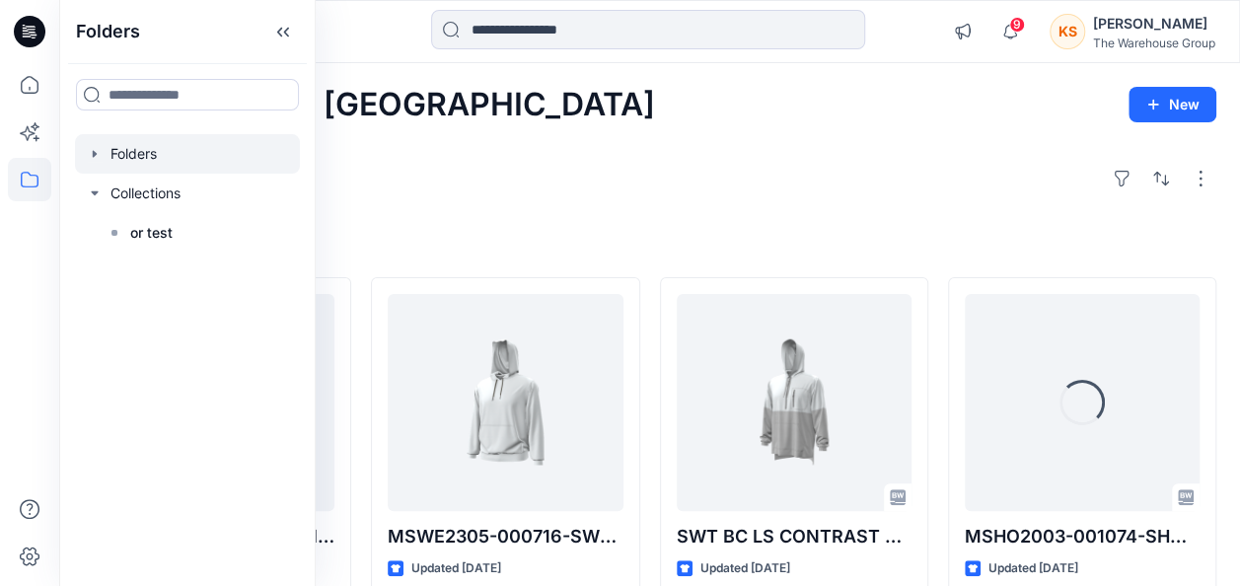
click at [94, 151] on icon "button" at bounding box center [95, 154] width 16 height 16
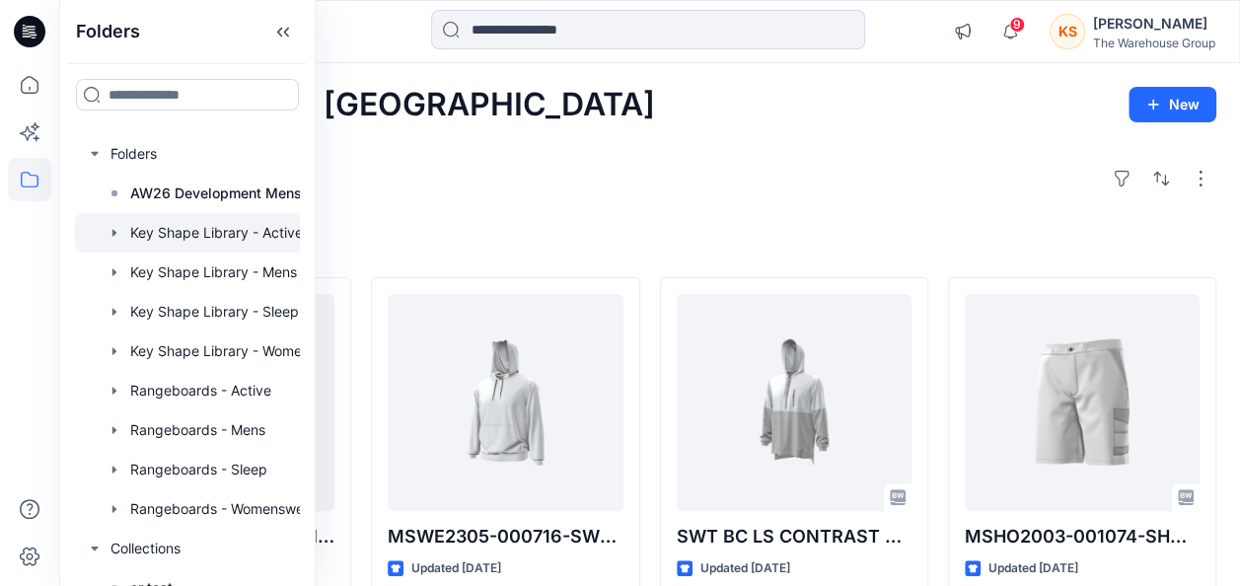
click at [109, 229] on icon "button" at bounding box center [115, 233] width 16 height 16
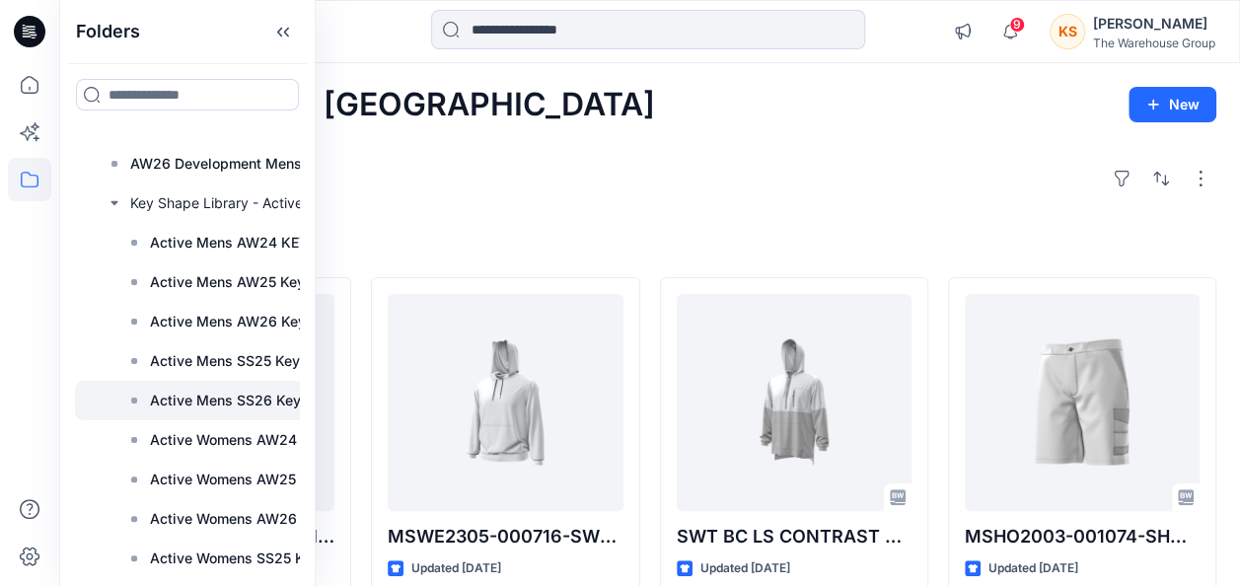
scroll to position [26, 0]
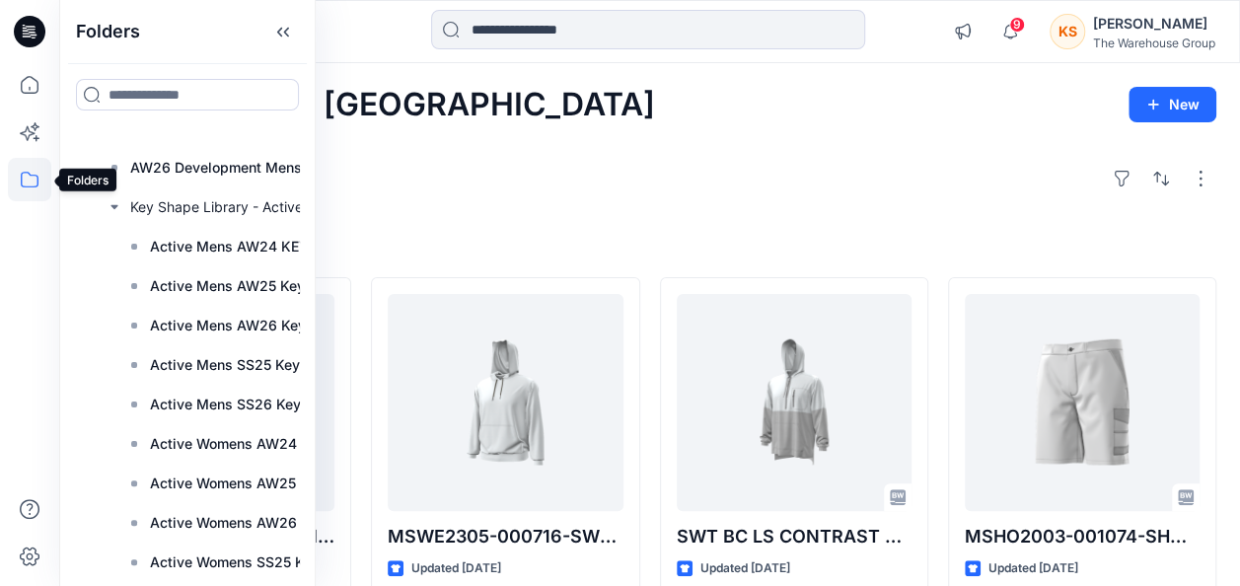
click at [27, 166] on icon at bounding box center [29, 179] width 43 height 43
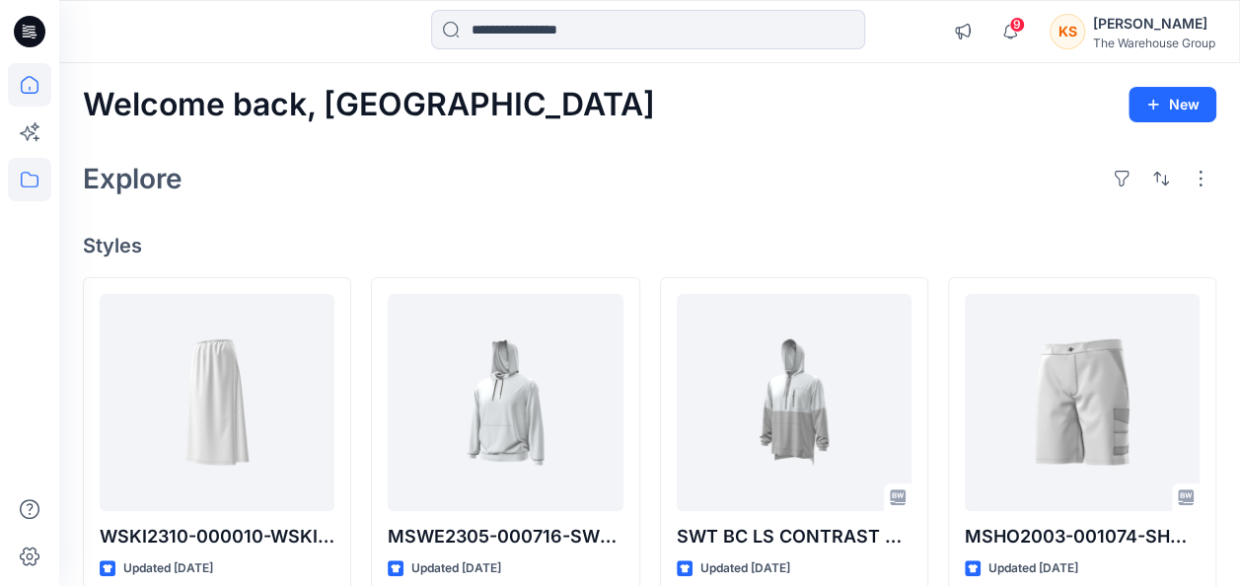
click at [34, 185] on icon at bounding box center [29, 179] width 43 height 43
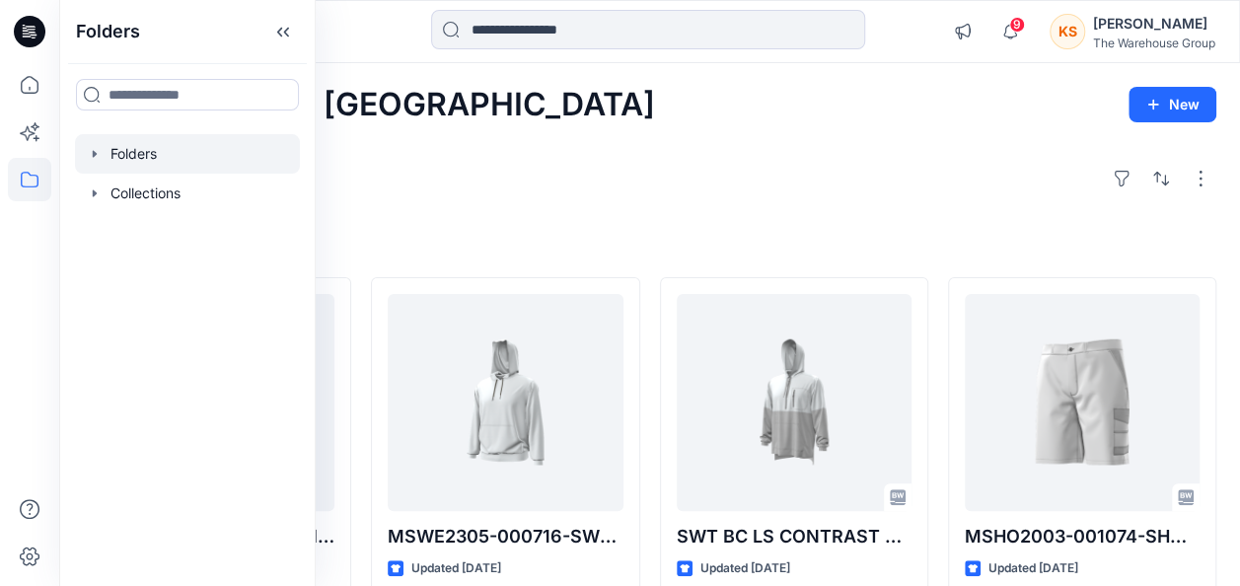
click at [136, 154] on div at bounding box center [187, 153] width 225 height 39
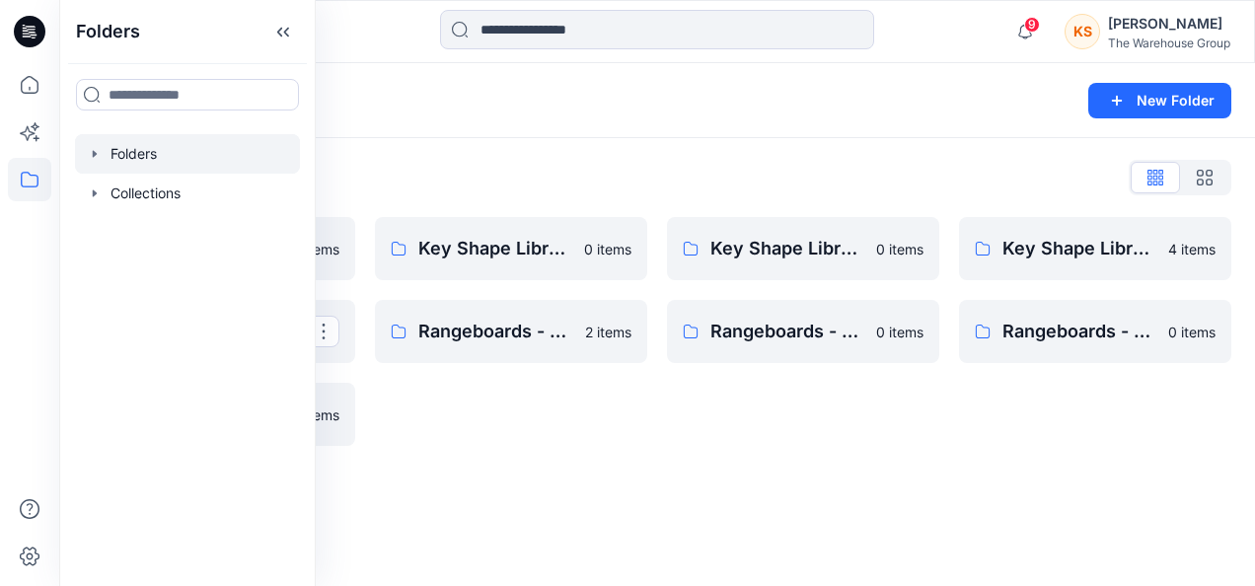
click at [624, 513] on div "Folders New Folder Folders List AW26 Development Mens New 5 items Key Shape Lib…" at bounding box center [657, 324] width 1196 height 523
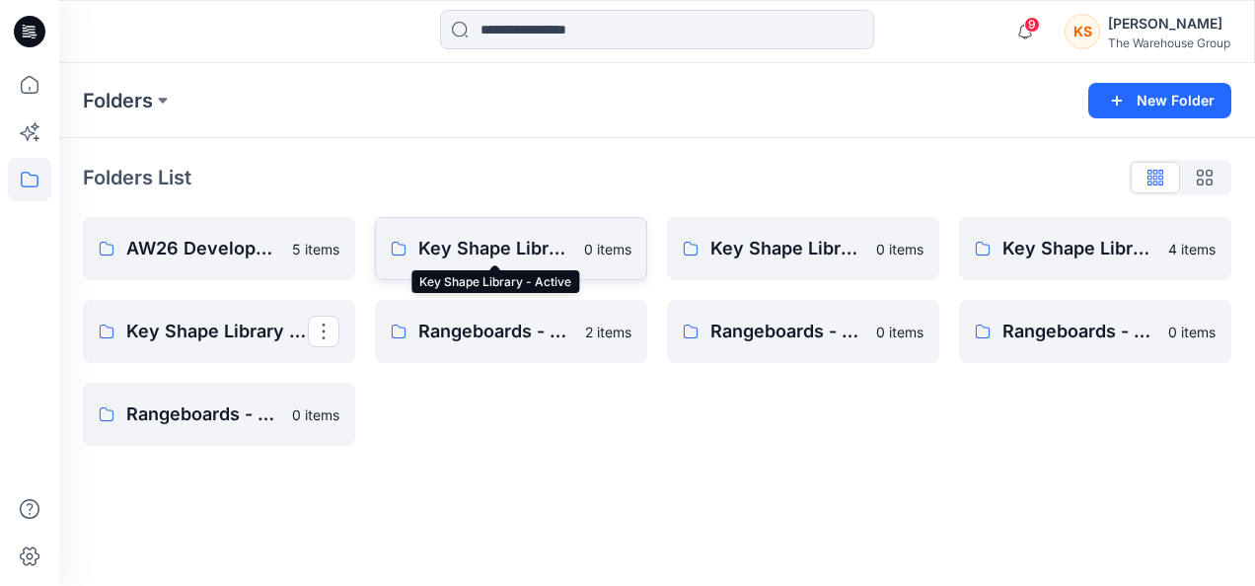
click at [523, 253] on p "Key Shape Library - Active" at bounding box center [495, 249] width 154 height 28
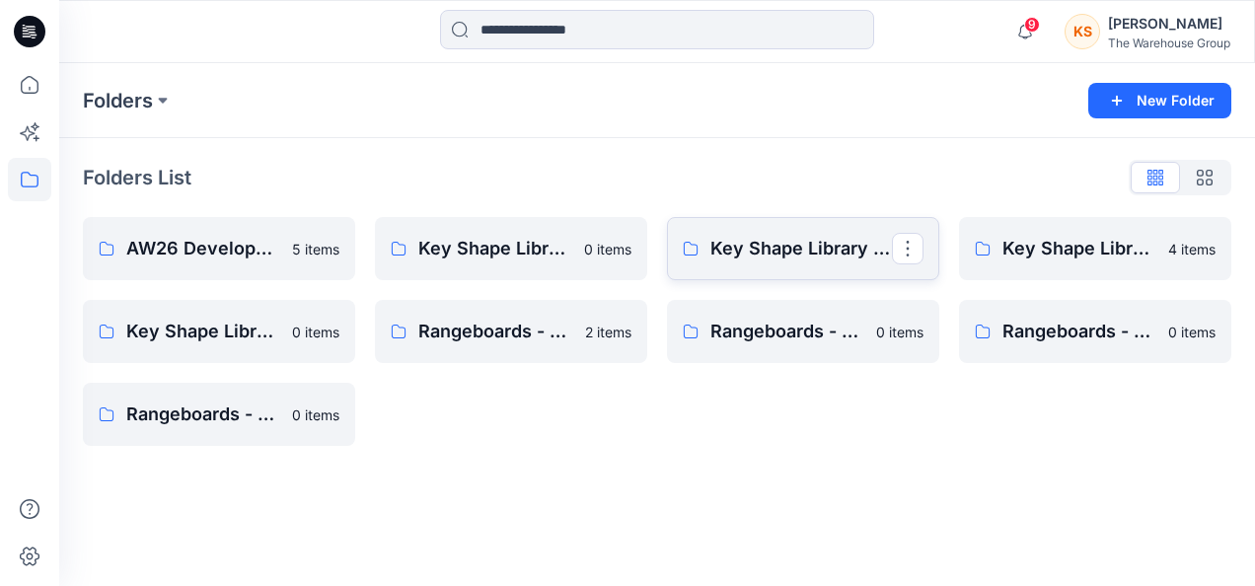
click at [767, 231] on link "Key Shape Library - Mens" at bounding box center [803, 248] width 272 height 63
click at [1204, 176] on icon "button" at bounding box center [1205, 178] width 16 height 16
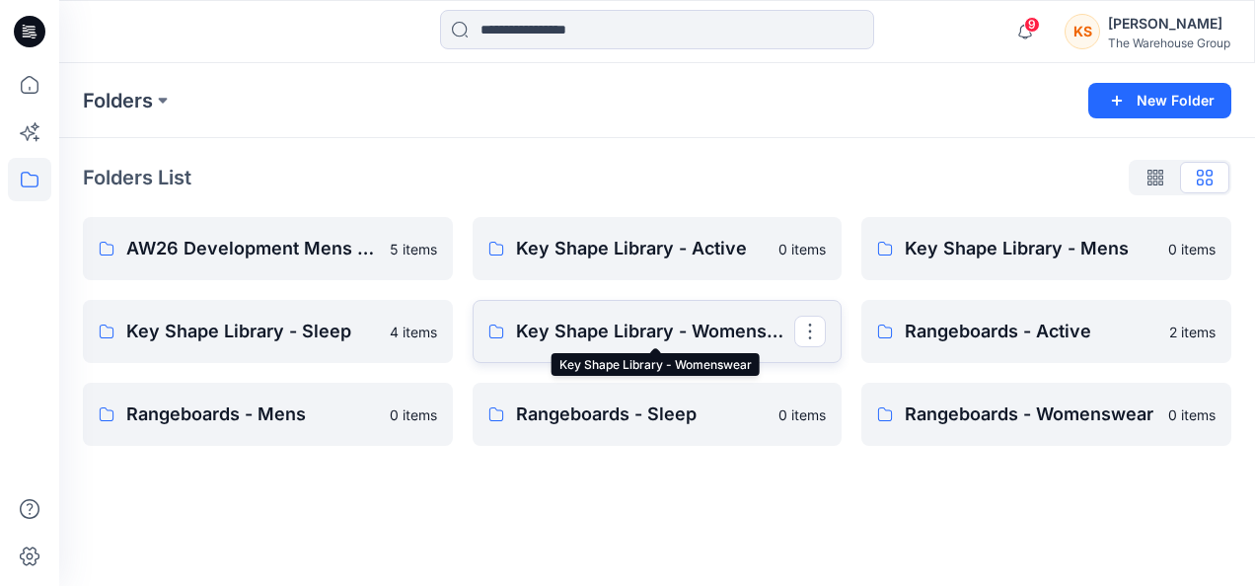
click at [586, 324] on p "Key Shape Library - Womenswear" at bounding box center [655, 332] width 279 height 28
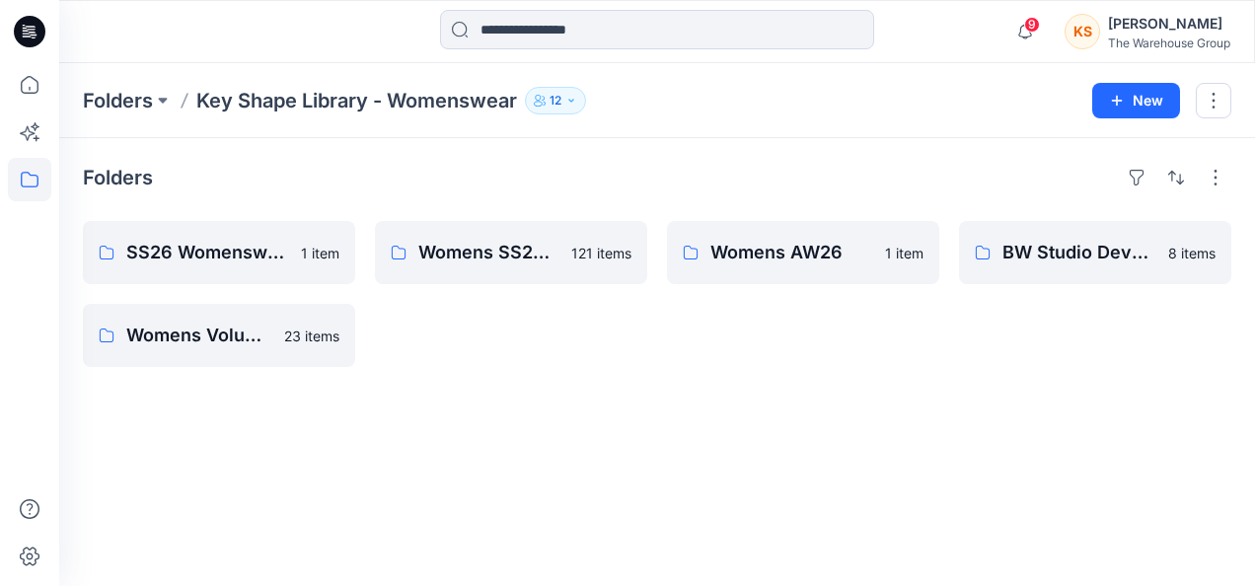
drag, startPoint x: 584, startPoint y: 324, endPoint x: 525, endPoint y: 328, distance: 59.3
click at [525, 328] on div "Womens SS25 Key Shape 121 items" at bounding box center [511, 294] width 272 height 146
click at [1138, 109] on button "New" at bounding box center [1136, 101] width 88 height 36
click at [1091, 187] on p "New Folder" at bounding box center [1079, 187] width 73 height 21
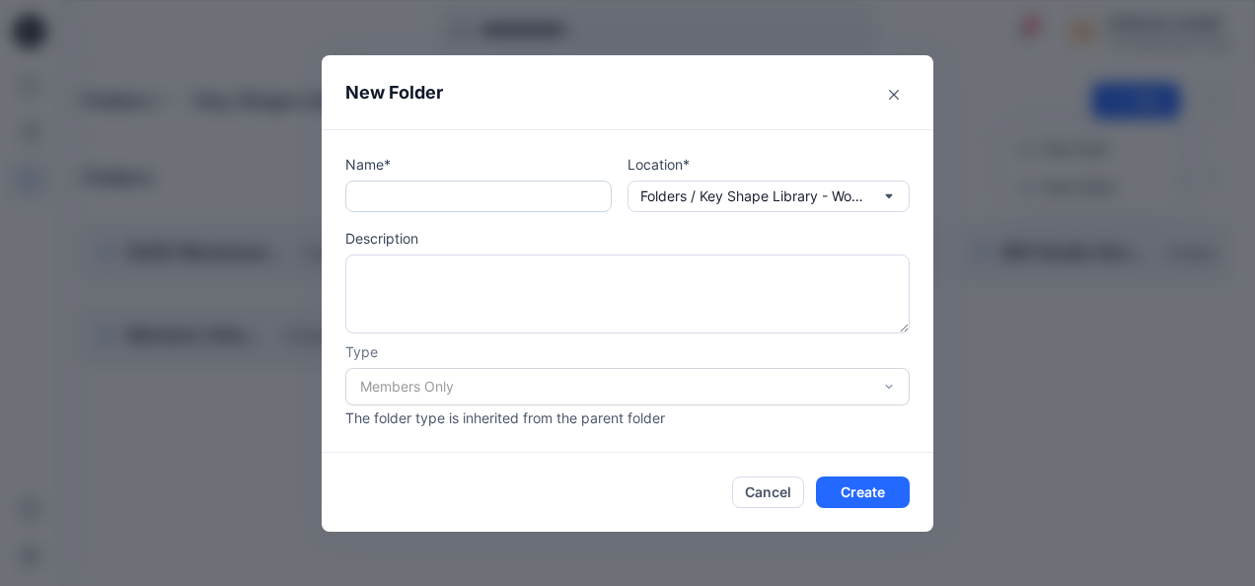
click at [570, 182] on input "text" at bounding box center [478, 197] width 266 height 32
type input "**********"
click at [872, 486] on button "Create" at bounding box center [863, 493] width 94 height 32
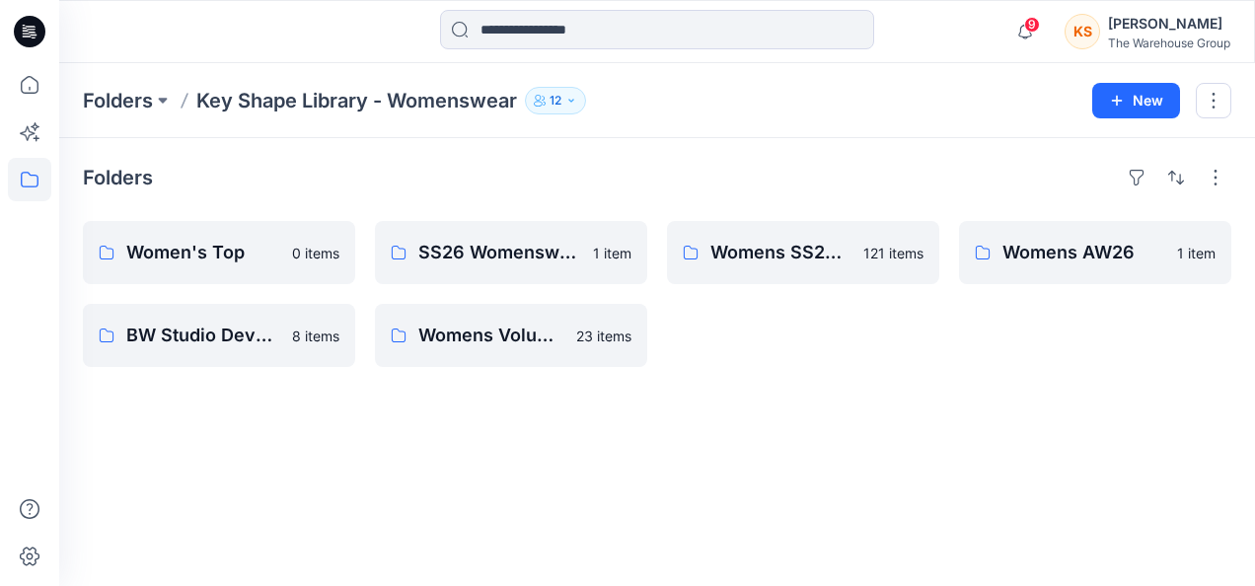
drag, startPoint x: 757, startPoint y: 313, endPoint x: 706, endPoint y: 326, distance: 51.9
click at [706, 326] on div "Womens SS25 Key Shape 121 items" at bounding box center [803, 294] width 272 height 146
click at [1099, 95] on button "New" at bounding box center [1136, 101] width 88 height 36
click at [1071, 185] on p "New Folder" at bounding box center [1079, 187] width 73 height 21
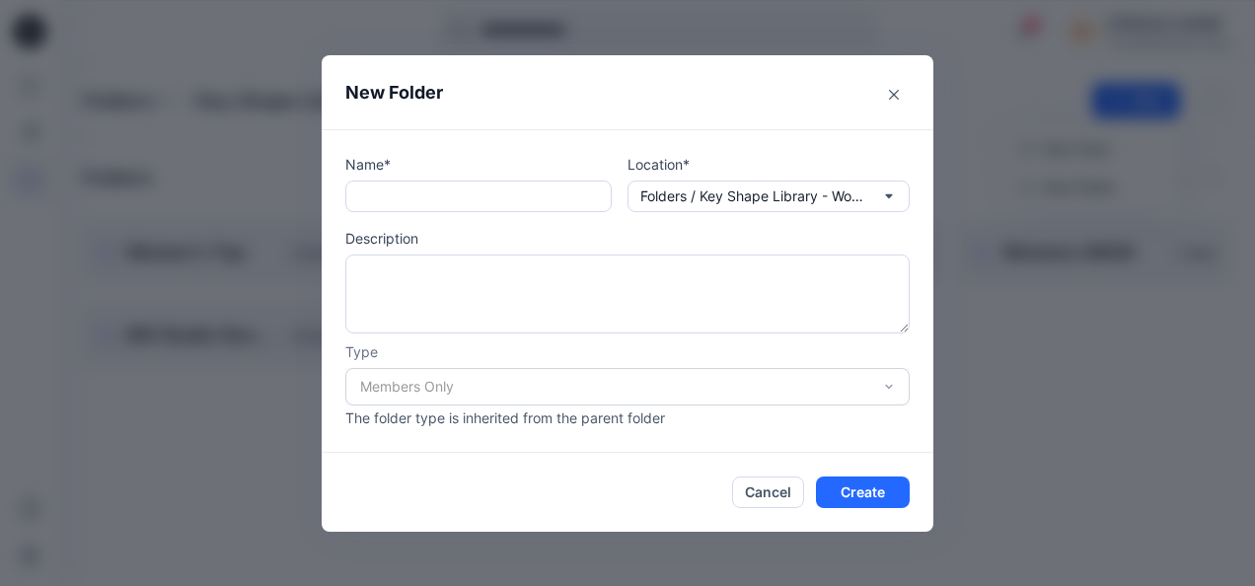
click at [448, 231] on p "Description" at bounding box center [627, 238] width 564 height 21
click at [449, 199] on input "text" at bounding box center [478, 197] width 266 height 32
type input "**********"
click at [857, 497] on button "Create" at bounding box center [863, 493] width 94 height 32
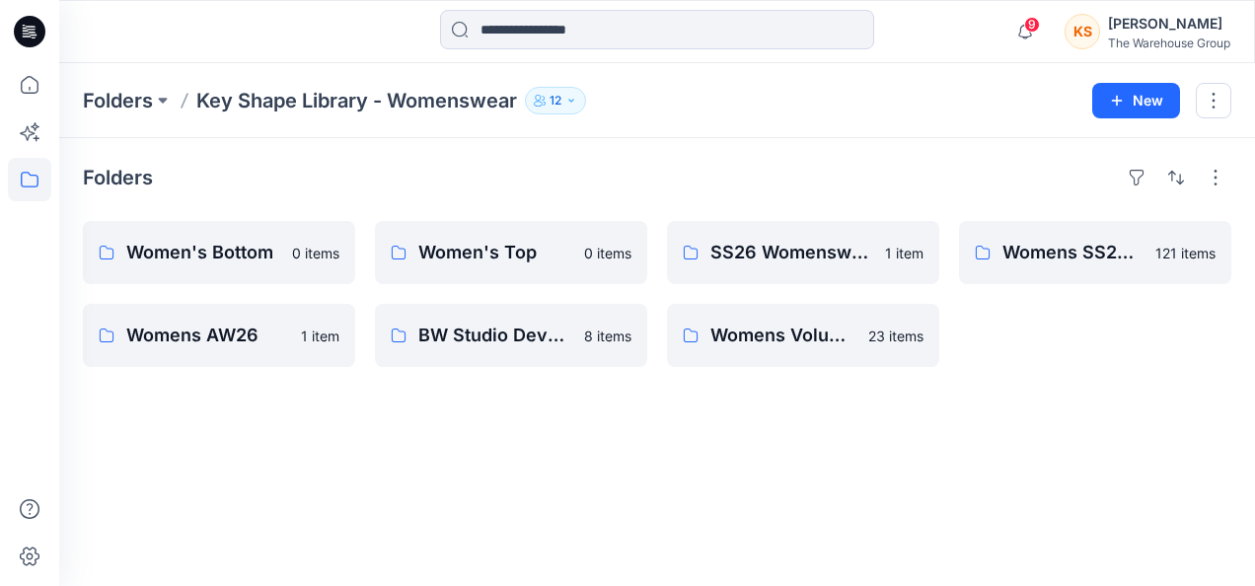
drag, startPoint x: 606, startPoint y: 448, endPoint x: 1144, endPoint y: 403, distance: 540.6
click at [1156, 434] on div "Folders Women's Bottom 0 items Womens AW26 1 item Women's Top 0 items BW Studio…" at bounding box center [657, 362] width 1196 height 448
click at [1136, 106] on button "New" at bounding box center [1136, 101] width 88 height 36
click at [1065, 177] on p "New Folder" at bounding box center [1079, 187] width 73 height 21
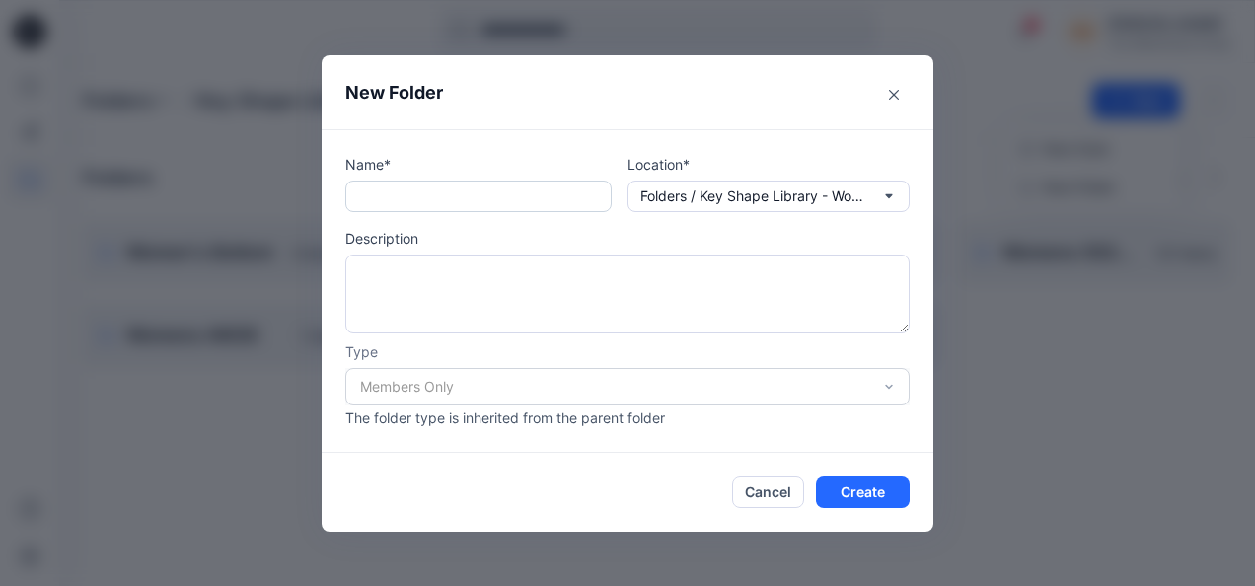
click at [474, 197] on input "text" at bounding box center [478, 197] width 266 height 32
type input "**********"
click at [910, 505] on footer "Cancel Create" at bounding box center [628, 492] width 612 height 79
click at [858, 479] on button "Create" at bounding box center [863, 493] width 94 height 32
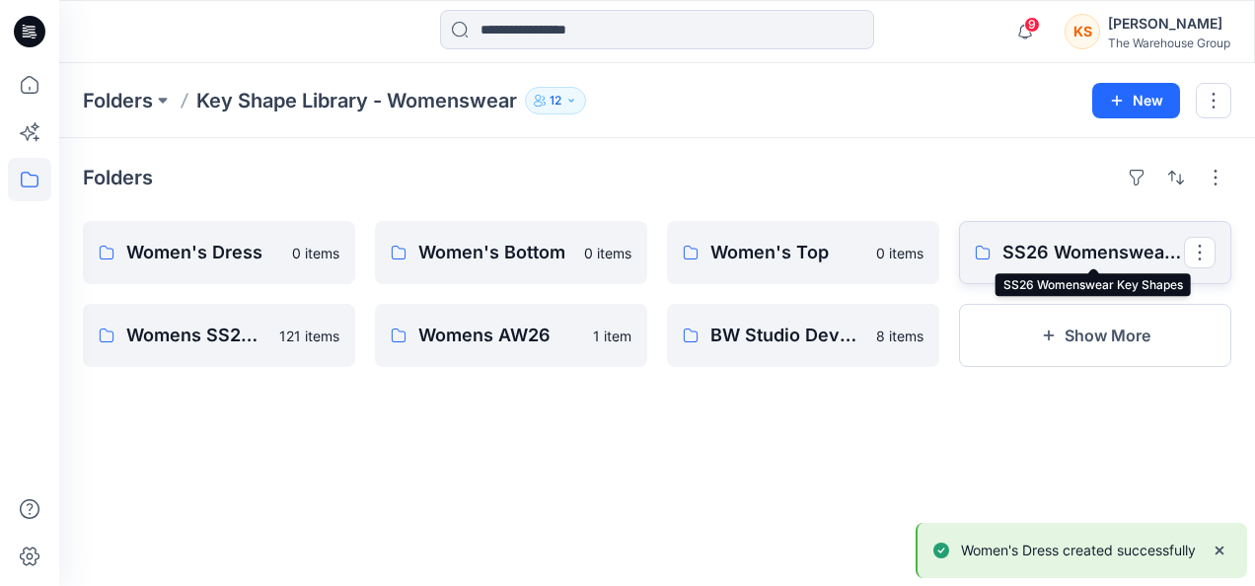
click at [1091, 243] on p "SS26 Womenswear Key Shapes" at bounding box center [1093, 253] width 182 height 28
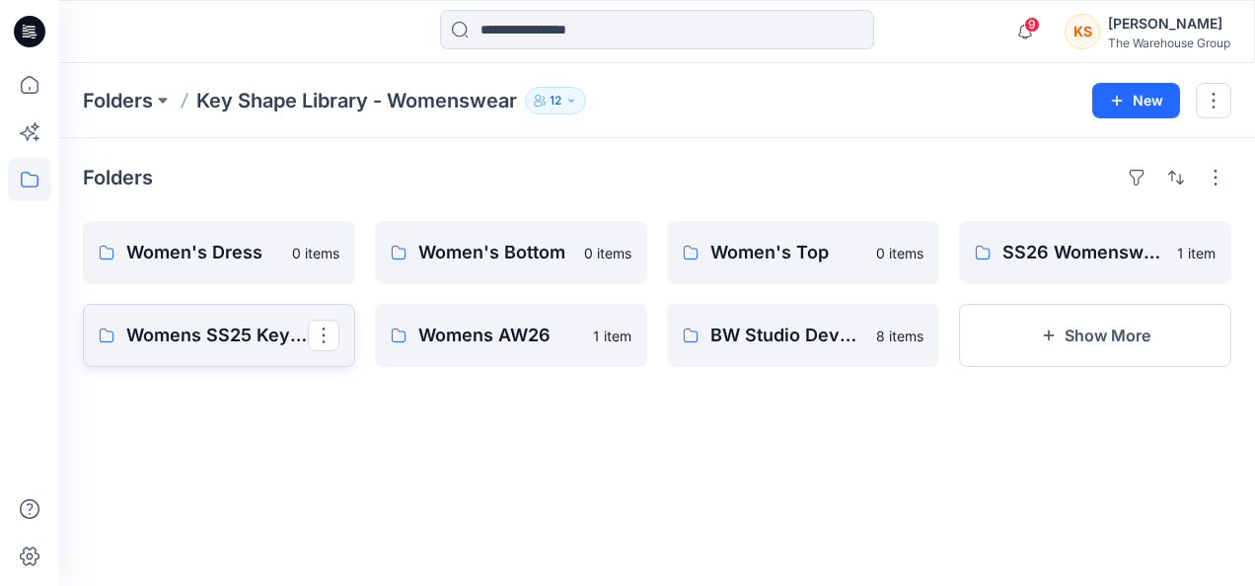
click at [231, 326] on p "Womens SS25 Key Shape" at bounding box center [217, 336] width 182 height 28
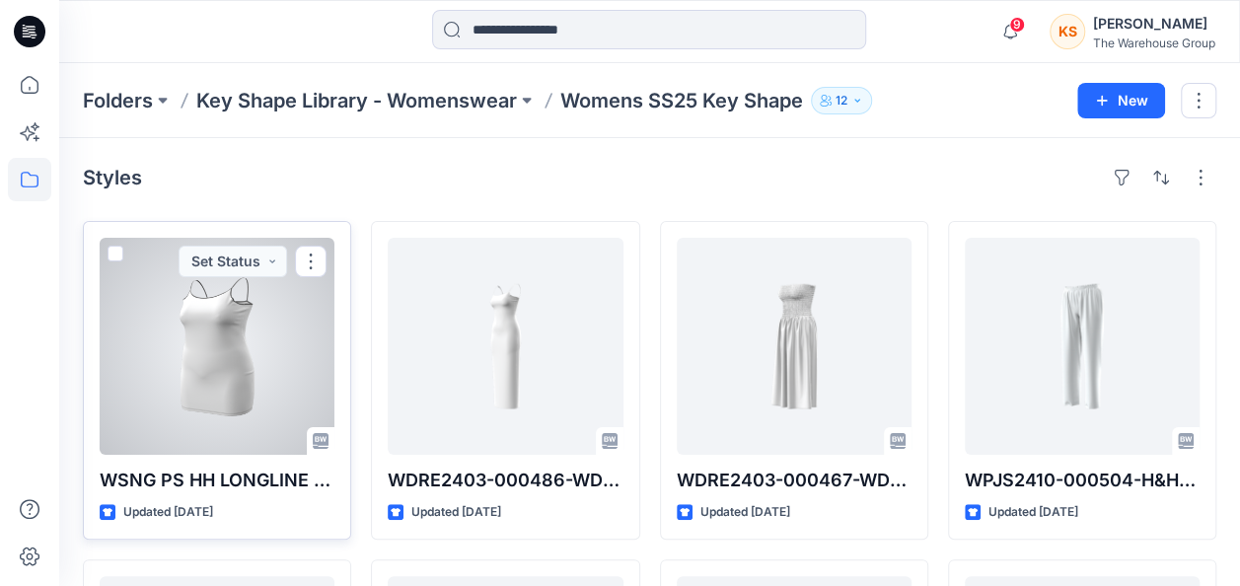
click at [116, 249] on span at bounding box center [116, 254] width 16 height 16
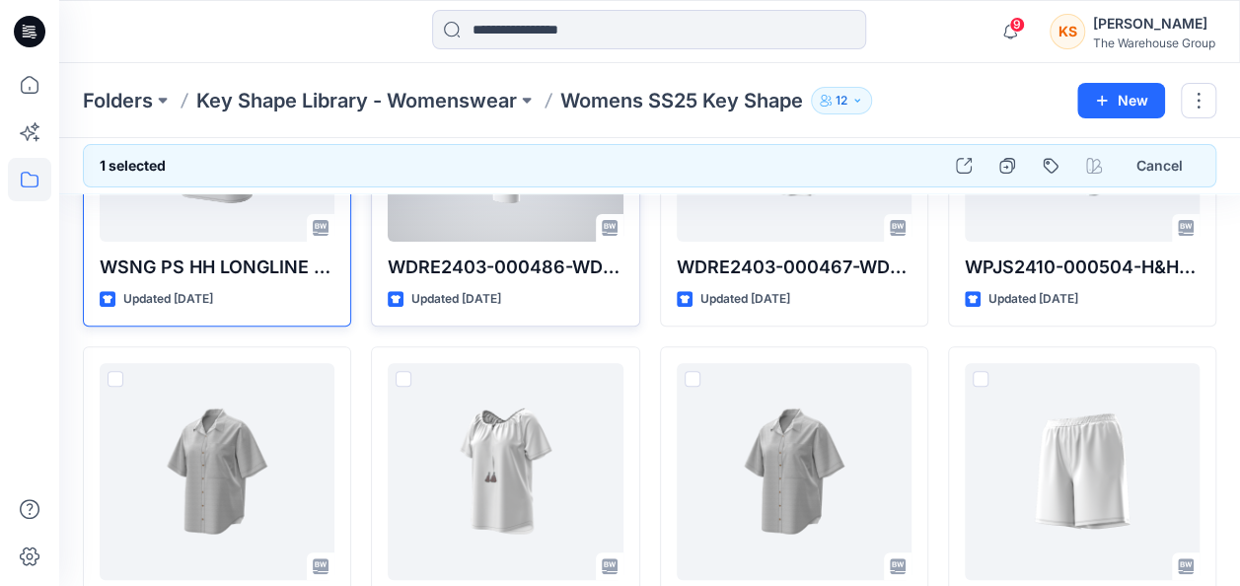
scroll to position [296, 0]
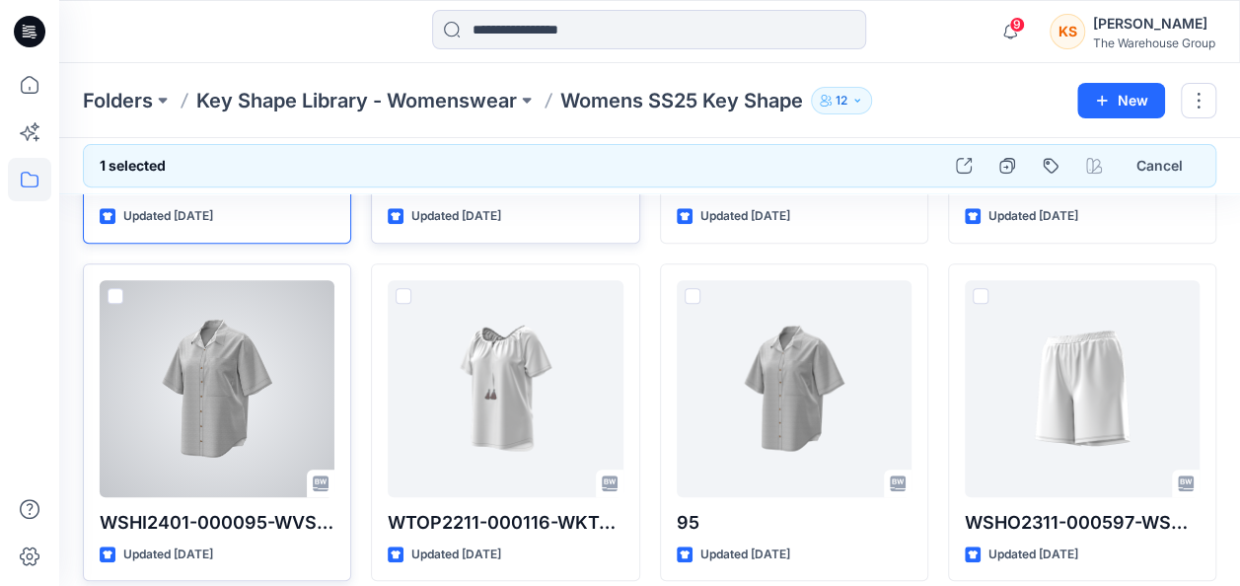
click at [116, 288] on span at bounding box center [116, 296] width 16 height 16
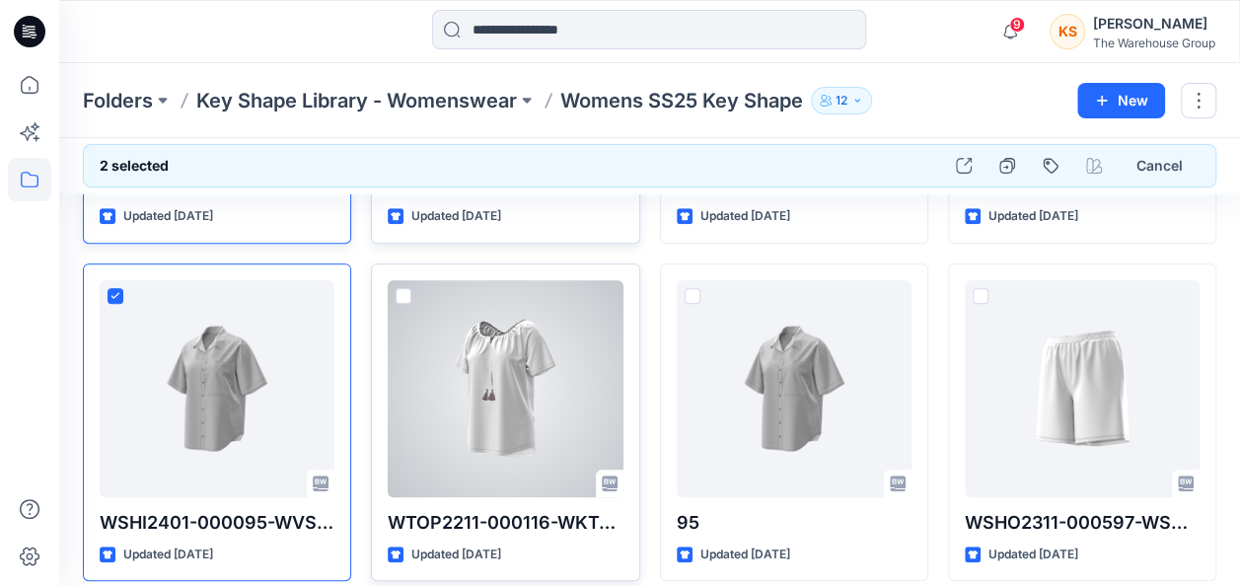
drag, startPoint x: 405, startPoint y: 290, endPoint x: 511, endPoint y: 289, distance: 105.6
click at [405, 289] on span at bounding box center [404, 296] width 16 height 16
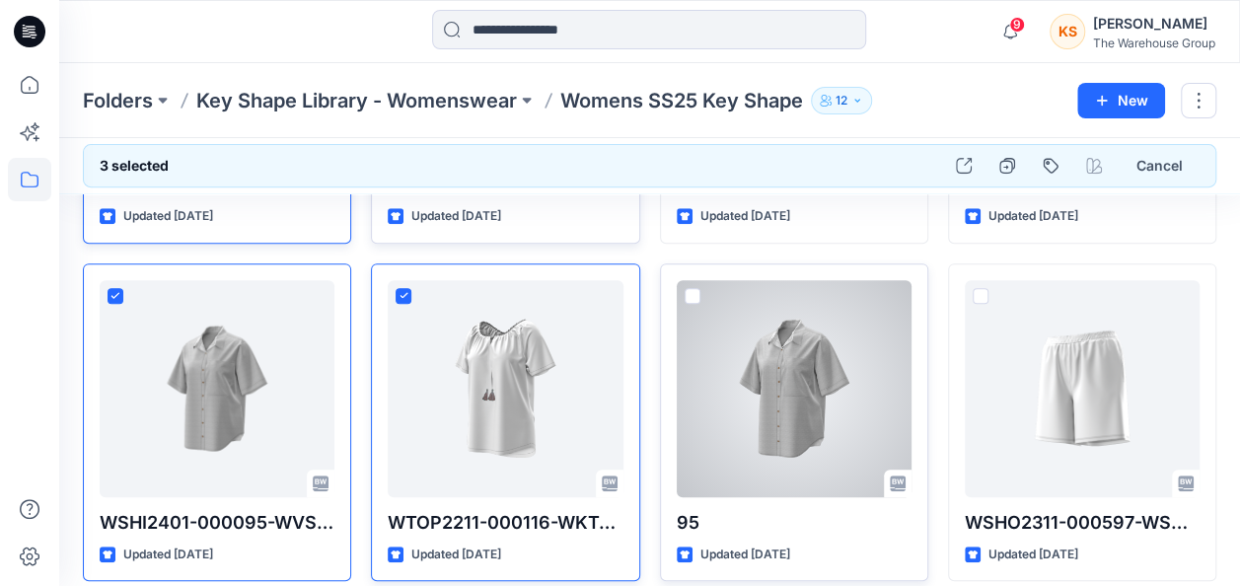
click at [689, 295] on span at bounding box center [693, 296] width 16 height 16
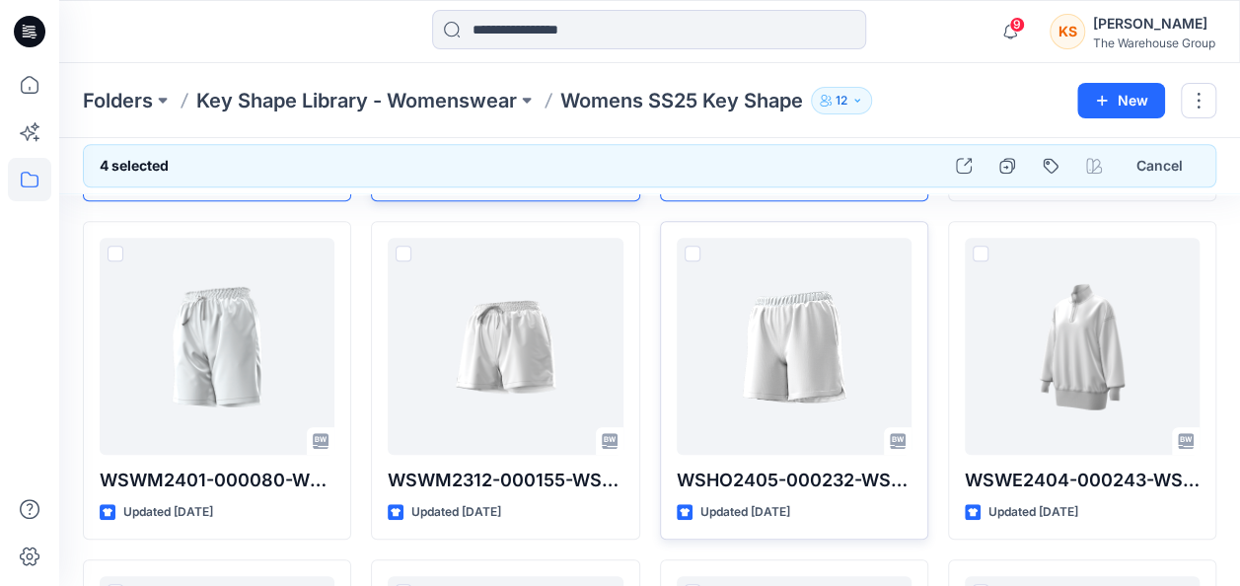
scroll to position [691, 0]
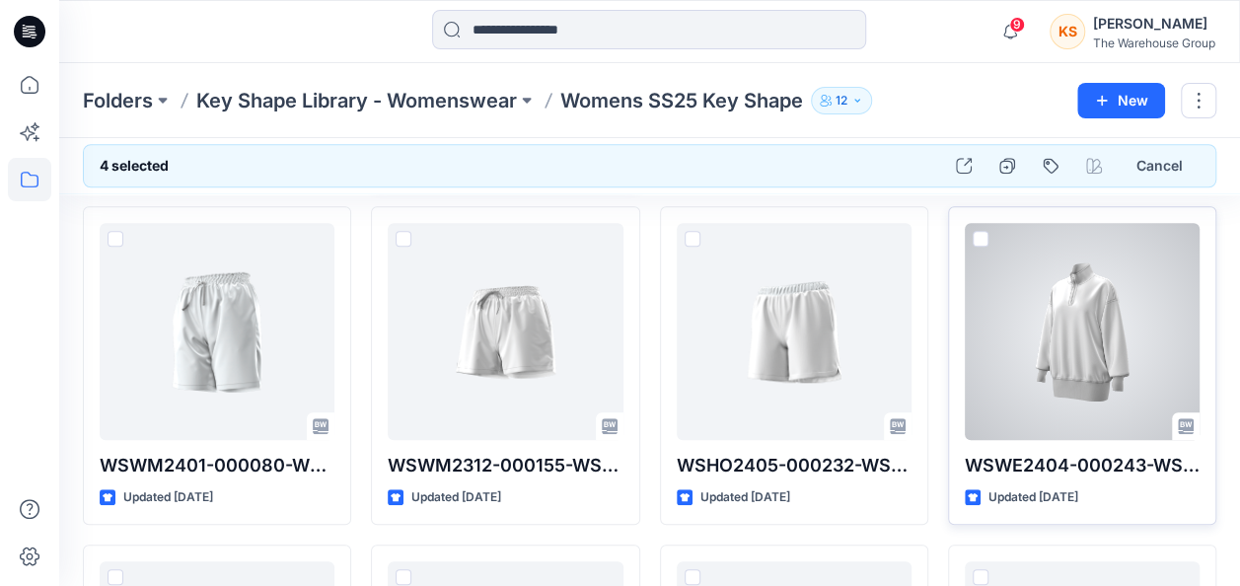
click at [981, 234] on span at bounding box center [981, 239] width 16 height 16
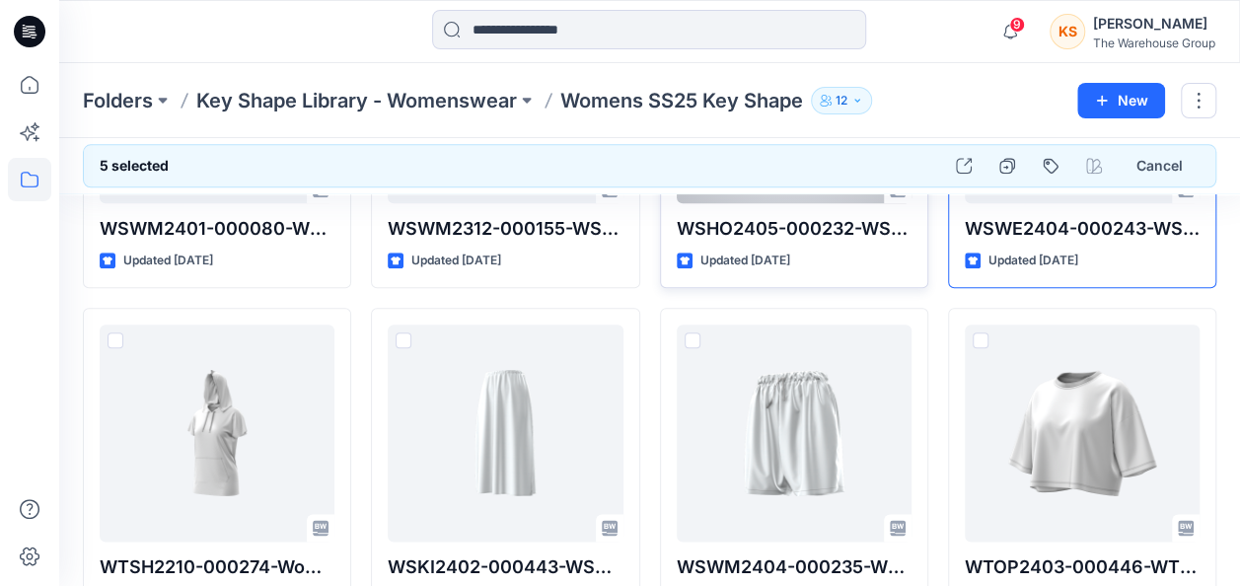
scroll to position [987, 0]
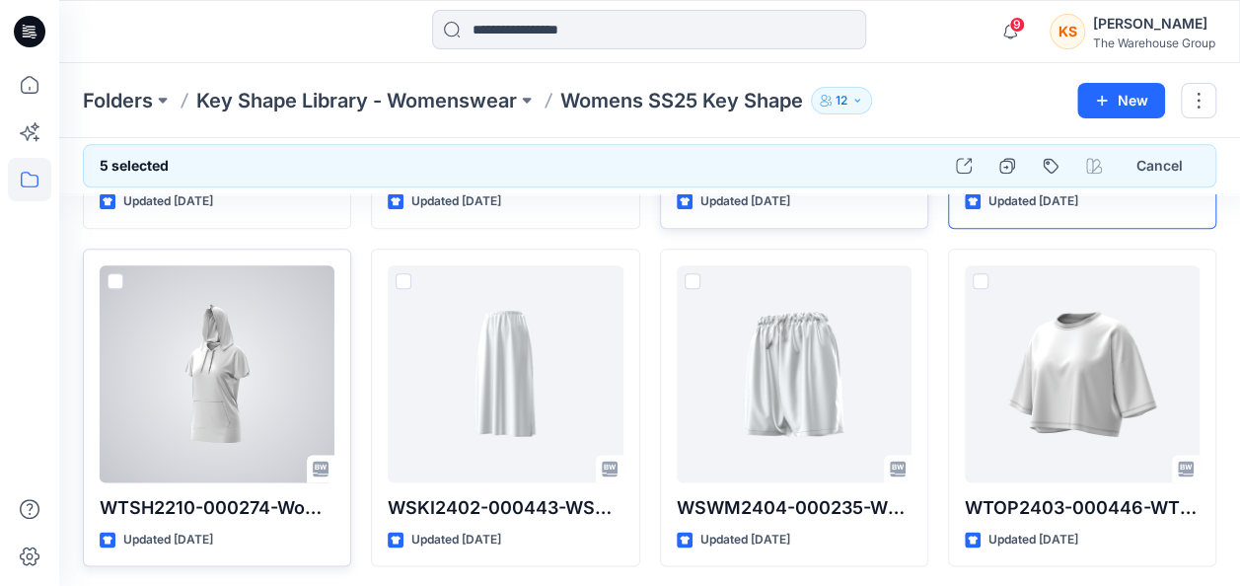
click at [110, 273] on span at bounding box center [116, 281] width 16 height 16
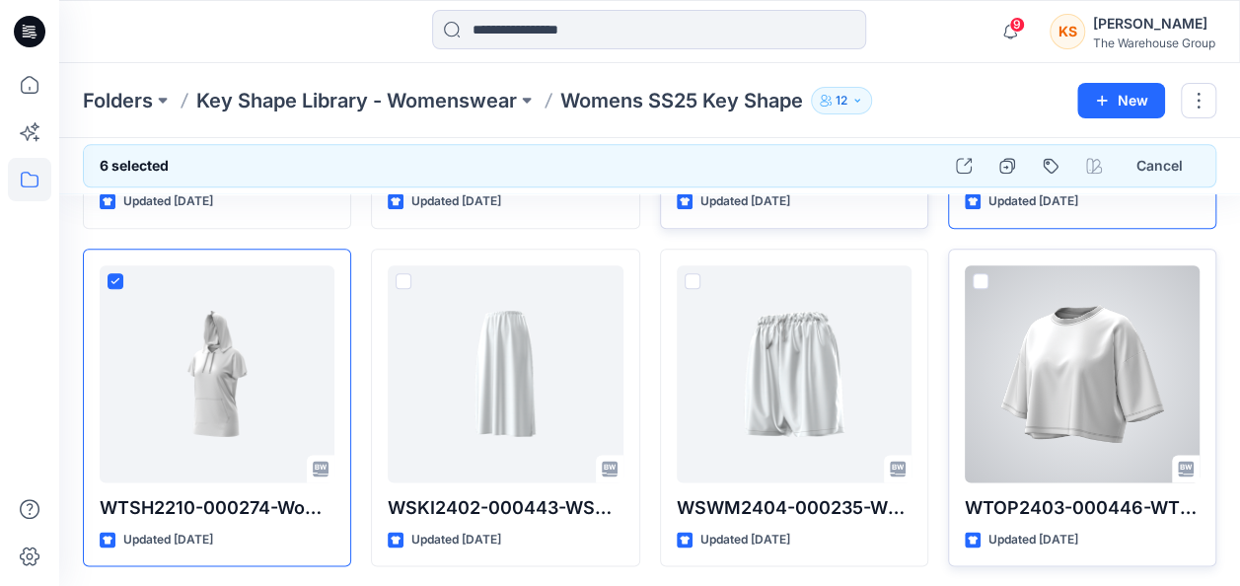
click at [973, 276] on span at bounding box center [981, 281] width 16 height 16
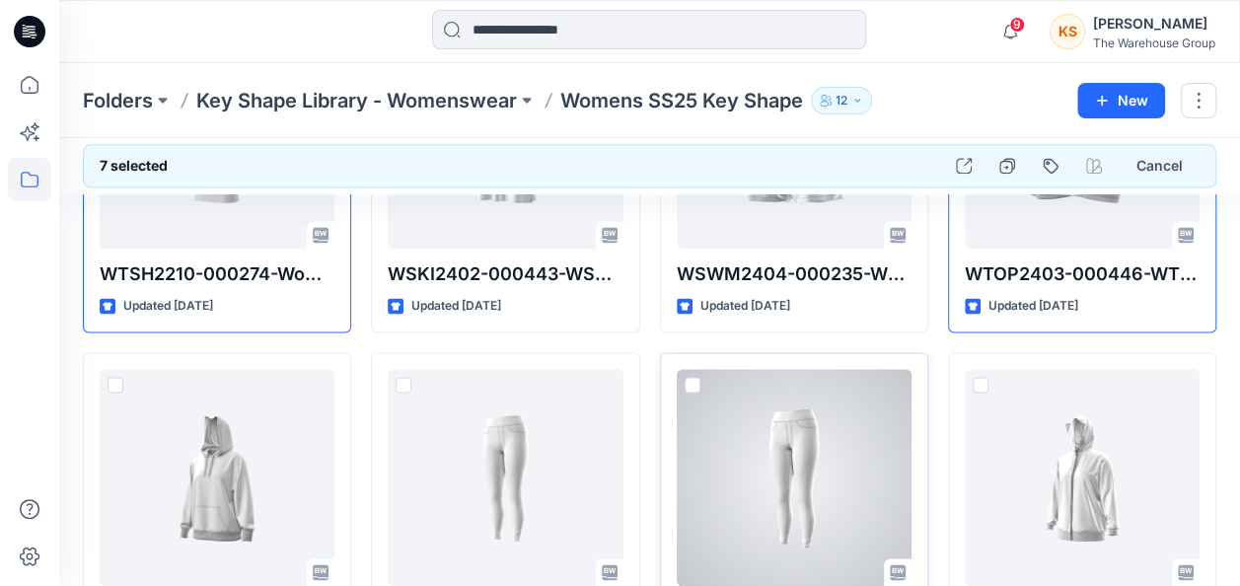
scroll to position [1283, 0]
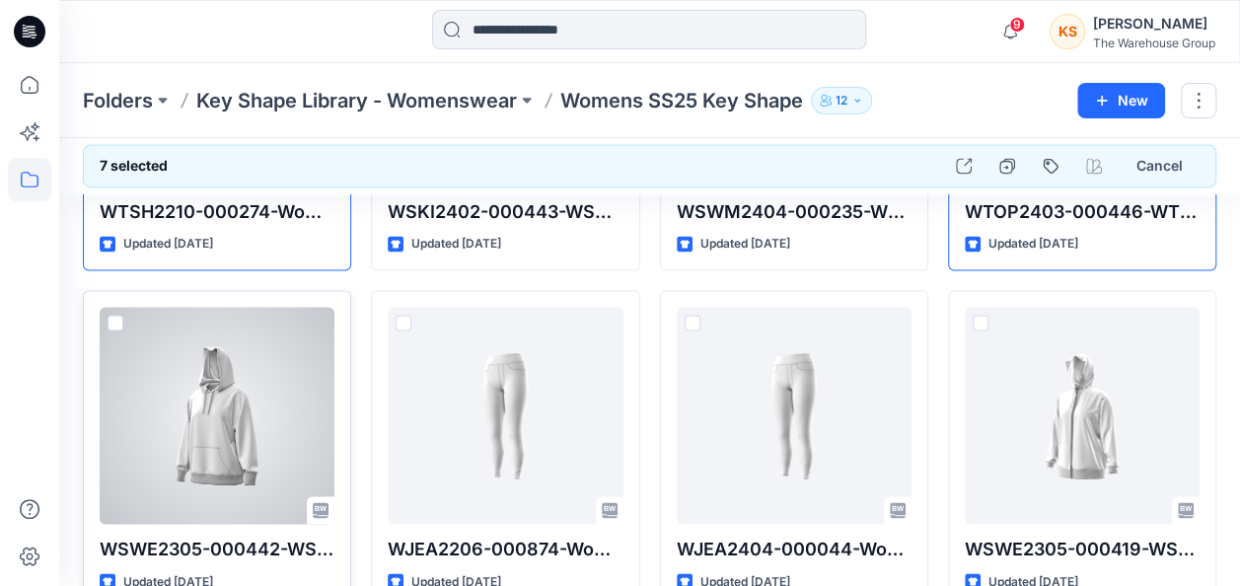
click at [116, 307] on div at bounding box center [217, 415] width 235 height 217
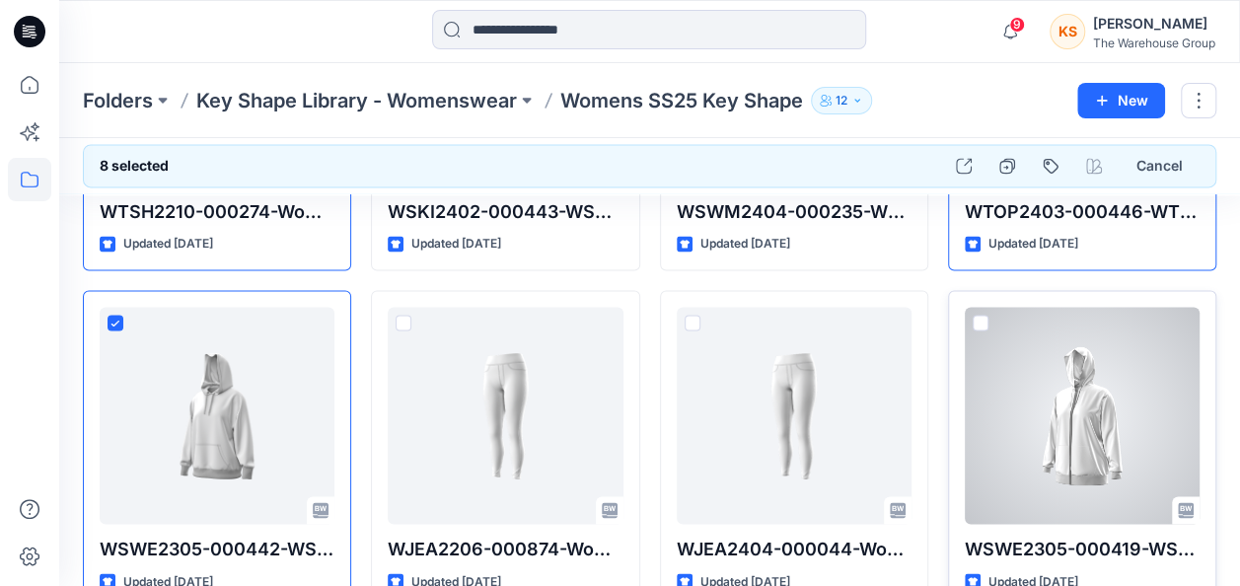
click at [977, 315] on span at bounding box center [981, 323] width 16 height 16
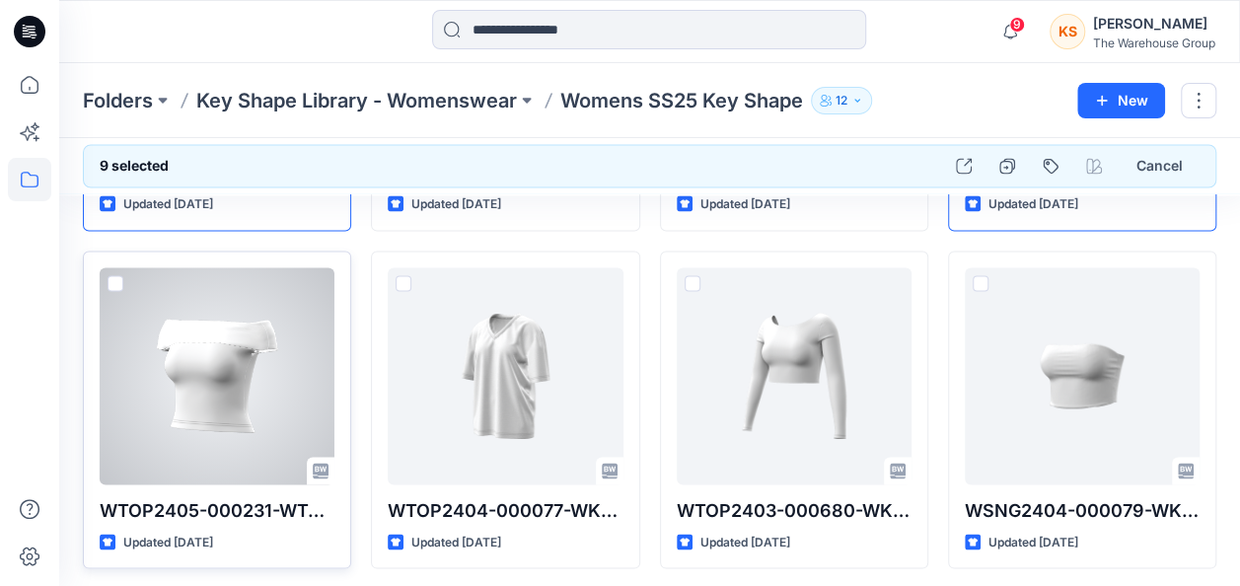
scroll to position [1579, 0]
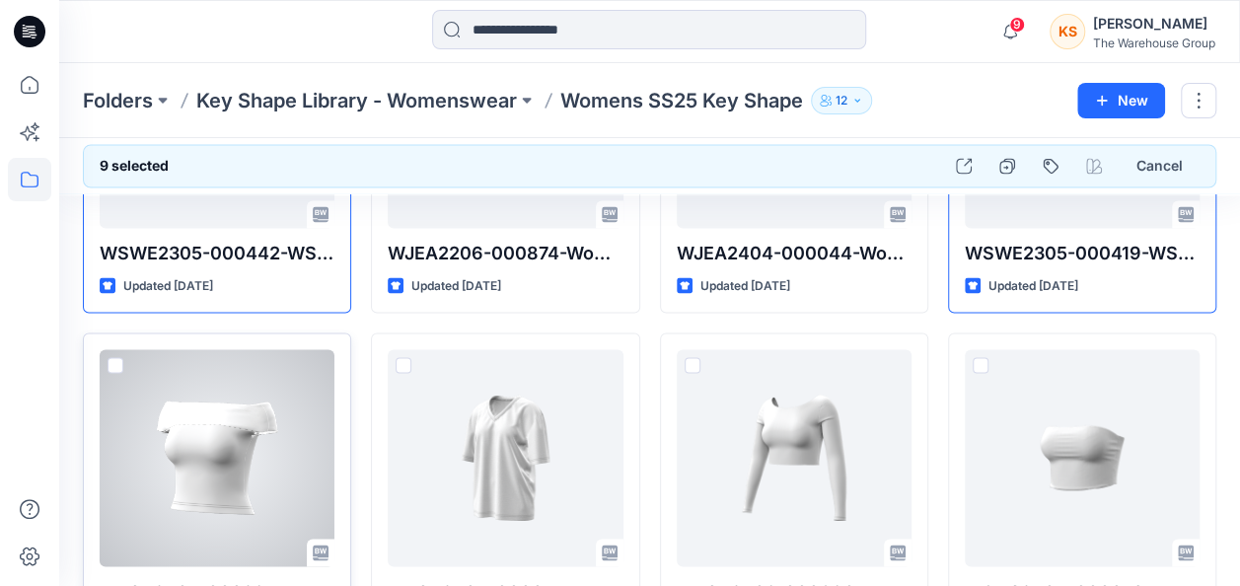
click at [120, 361] on span at bounding box center [116, 365] width 16 height 16
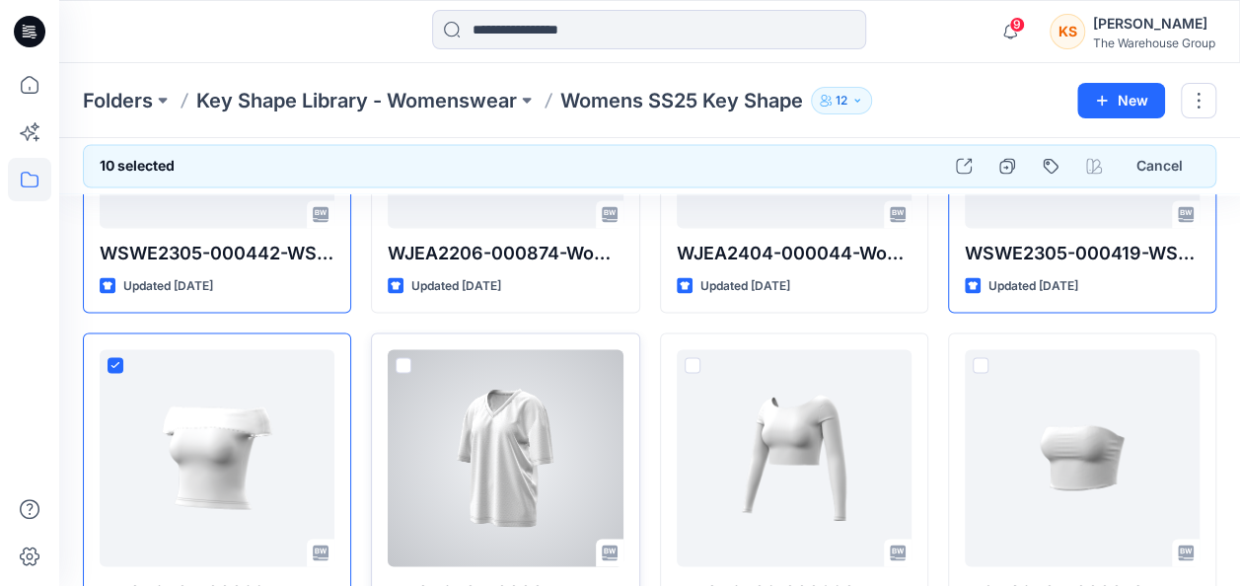
click at [406, 361] on span at bounding box center [404, 365] width 16 height 16
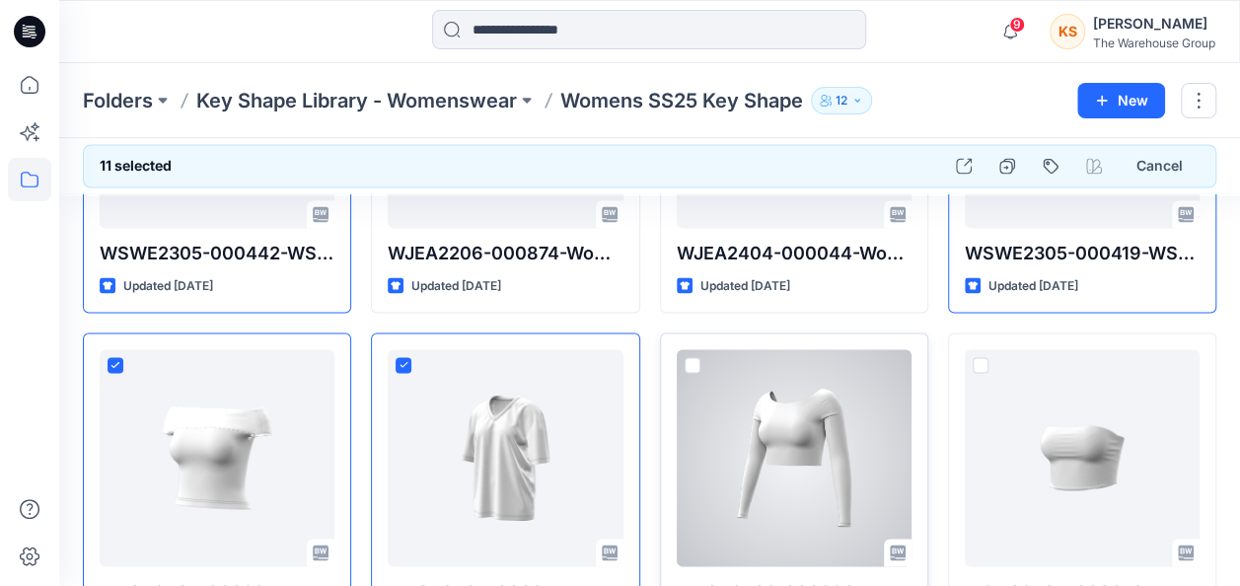
click at [693, 357] on span at bounding box center [693, 365] width 16 height 16
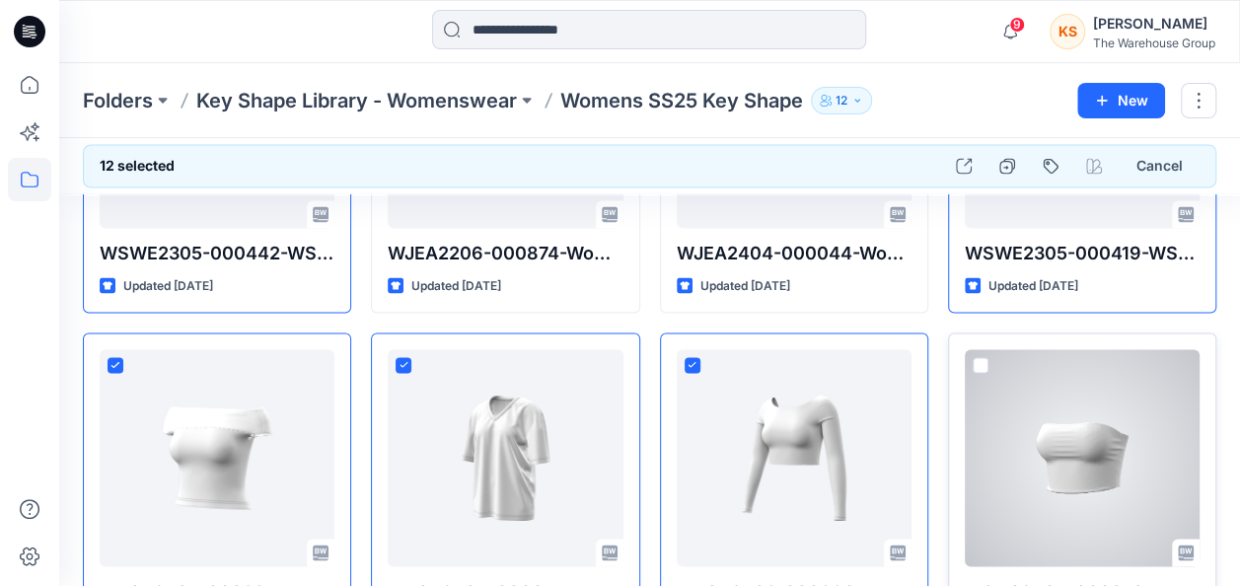
click at [974, 357] on span at bounding box center [981, 365] width 16 height 16
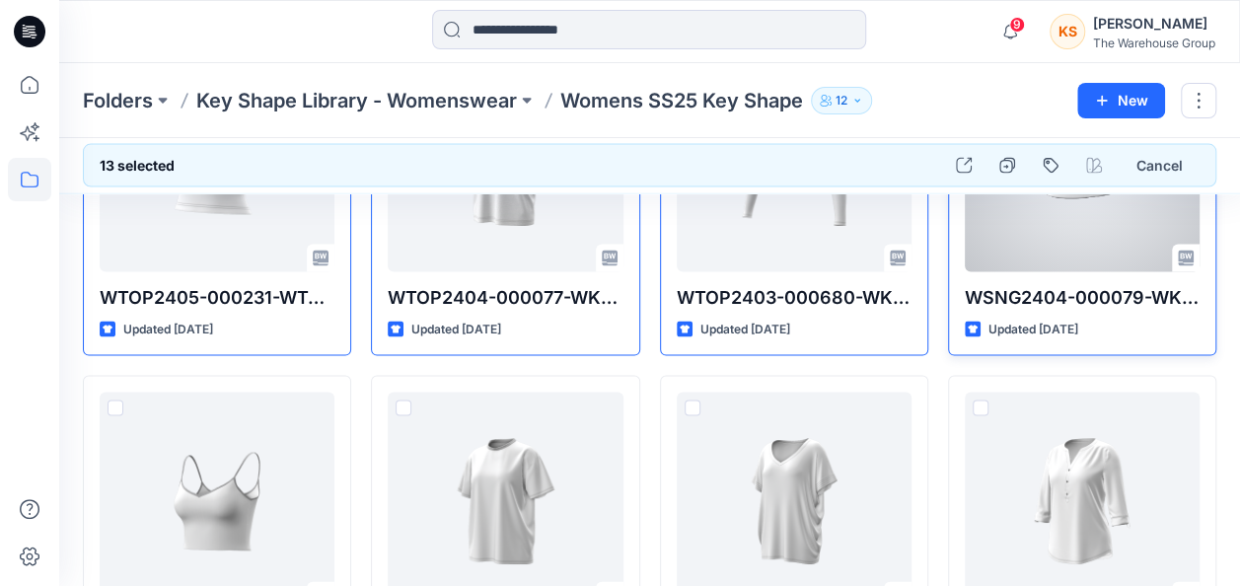
scroll to position [1874, 0]
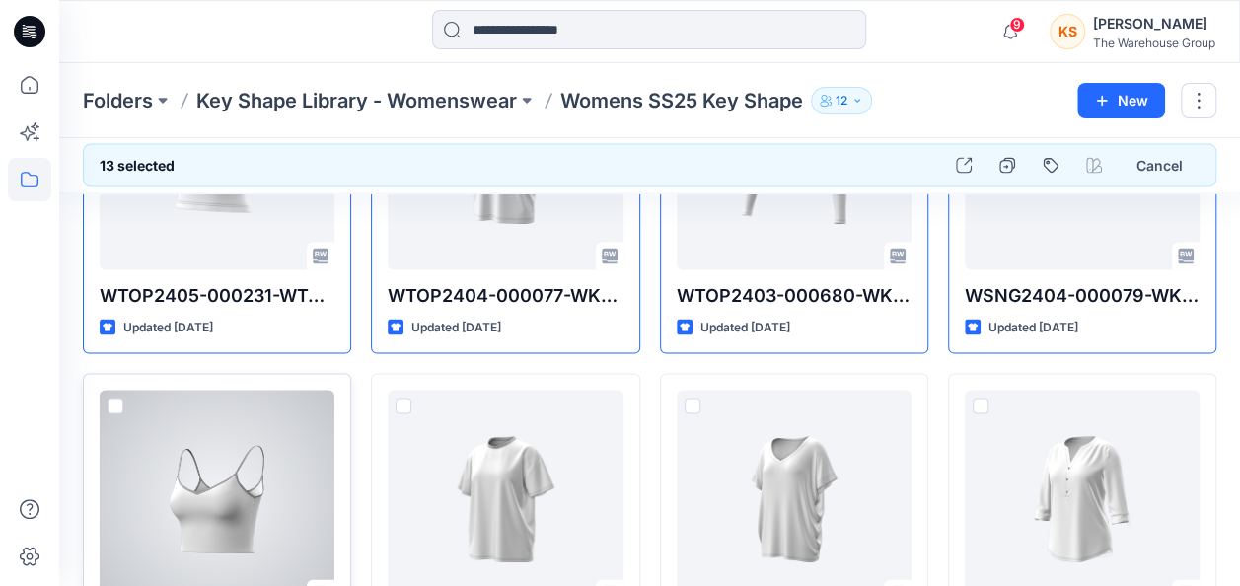
drag, startPoint x: 113, startPoint y: 401, endPoint x: 196, endPoint y: 410, distance: 83.5
click at [114, 401] on span at bounding box center [116, 407] width 16 height 16
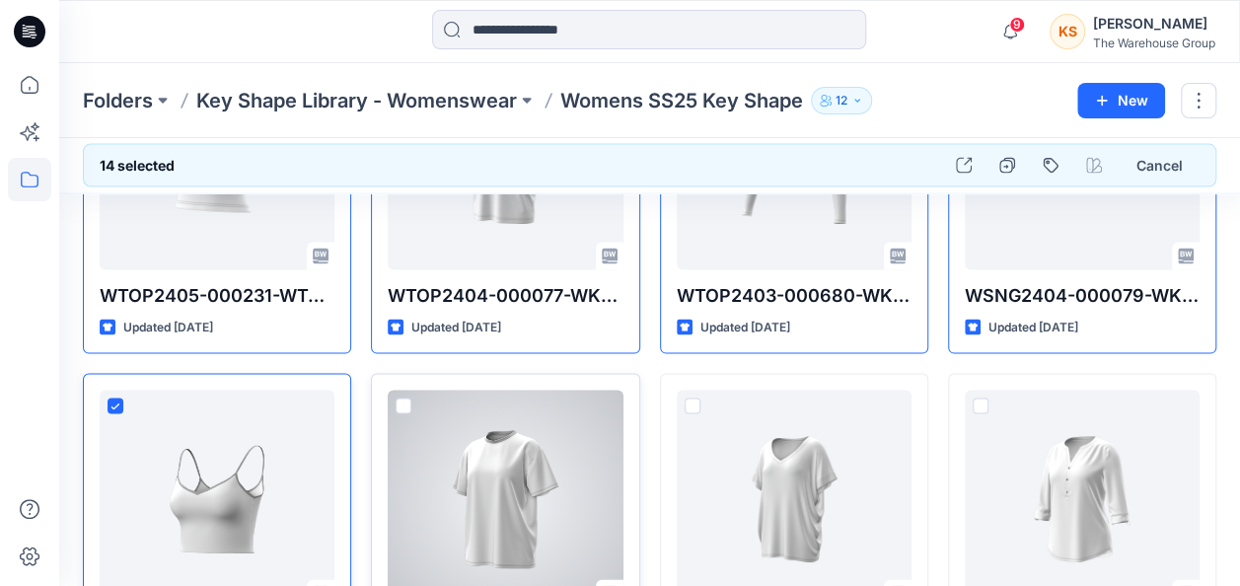
click at [389, 396] on div at bounding box center [505, 499] width 235 height 217
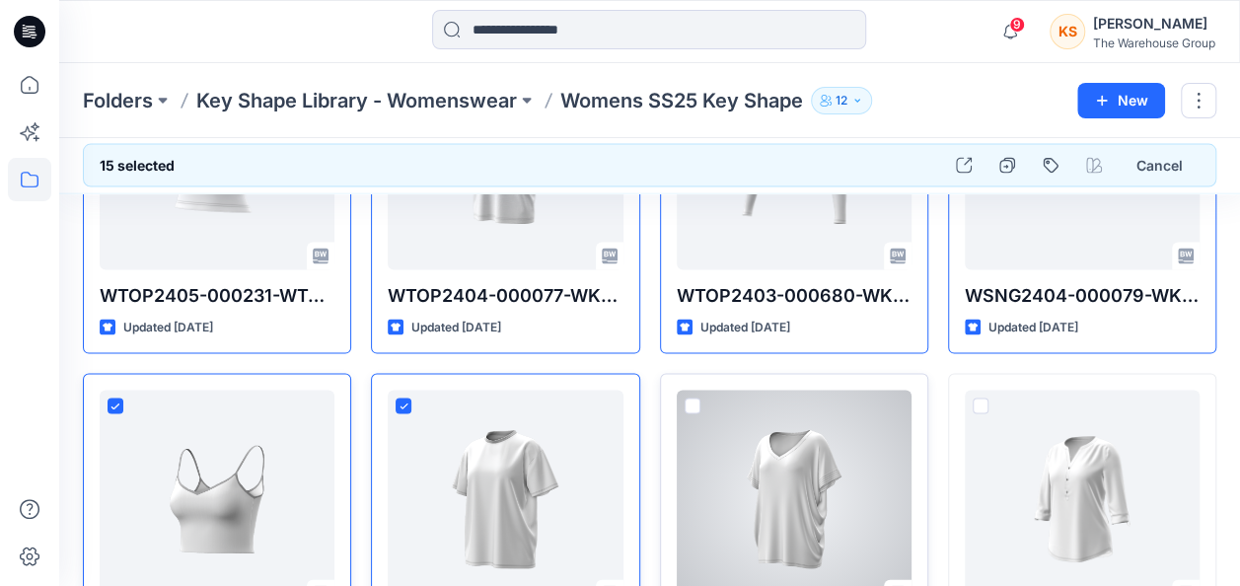
click at [695, 409] on div at bounding box center [693, 411] width 16 height 24
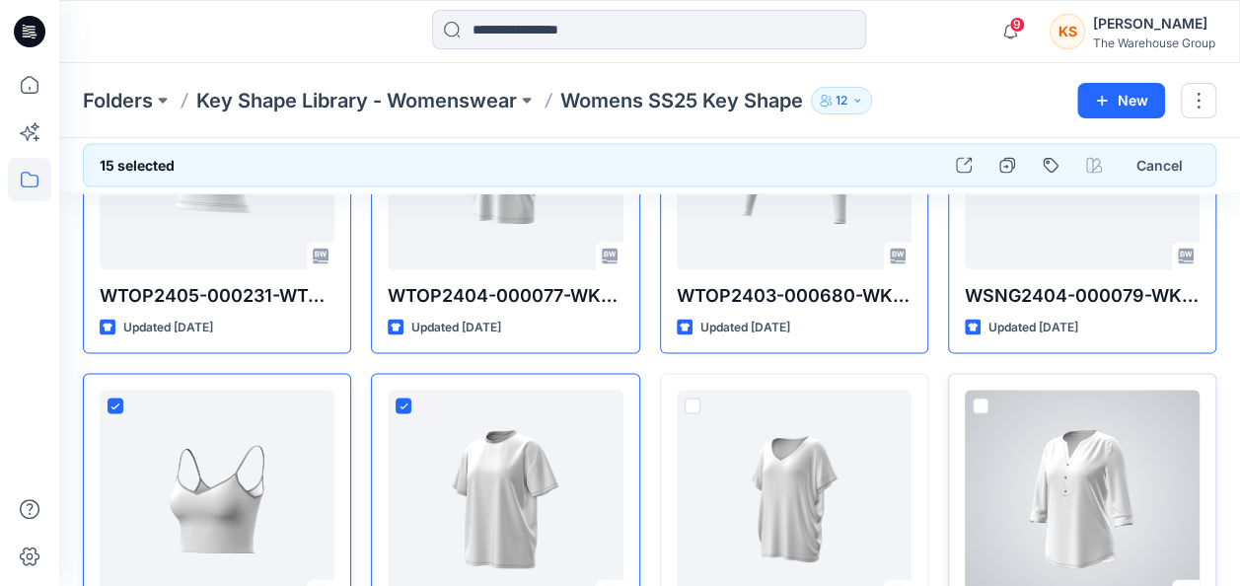
click at [962, 383] on div "WTOP2209-000174-WKTOP HH PB HENLEY Updated 10 months ago" at bounding box center [1082, 533] width 268 height 319
click at [975, 399] on span at bounding box center [981, 407] width 16 height 16
click at [979, 399] on span at bounding box center [981, 407] width 16 height 16
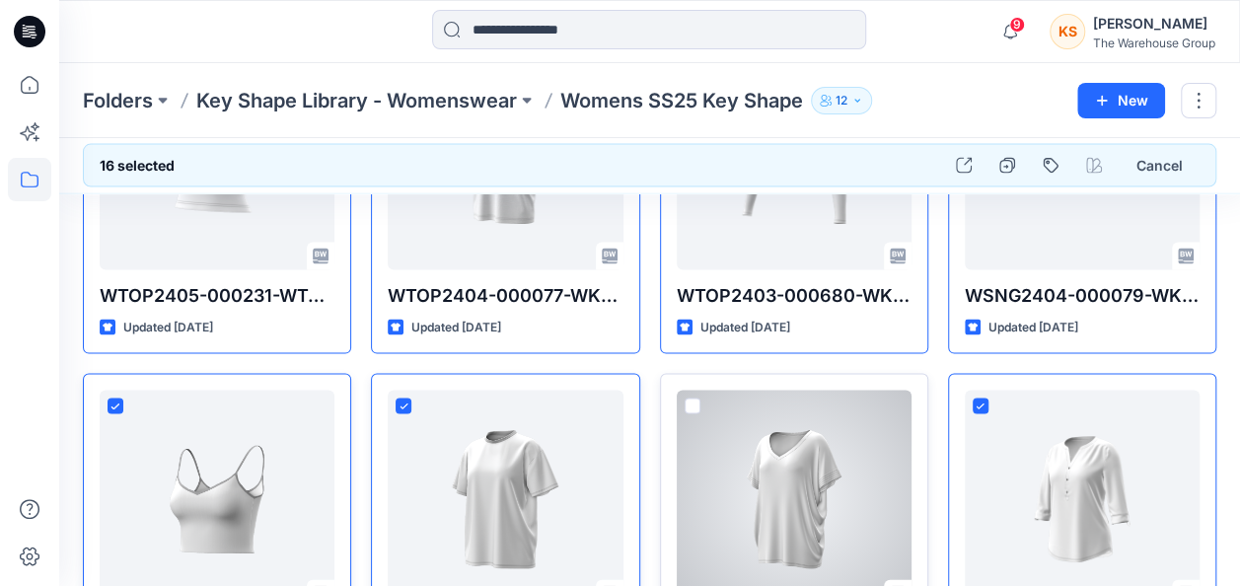
click at [697, 399] on span at bounding box center [693, 407] width 16 height 16
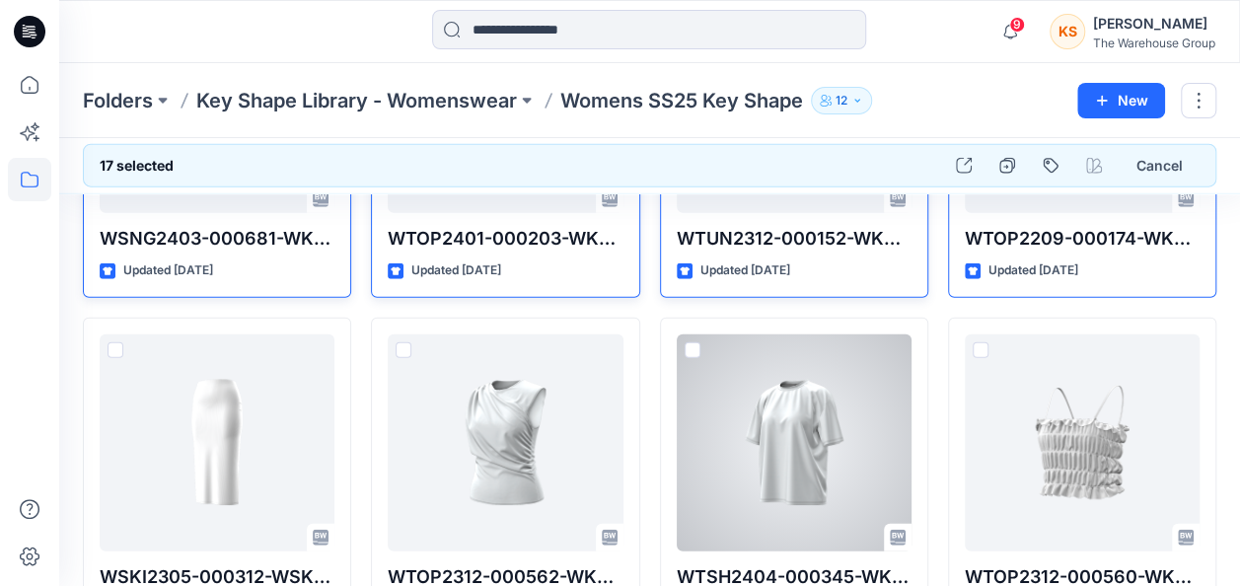
scroll to position [2368, 0]
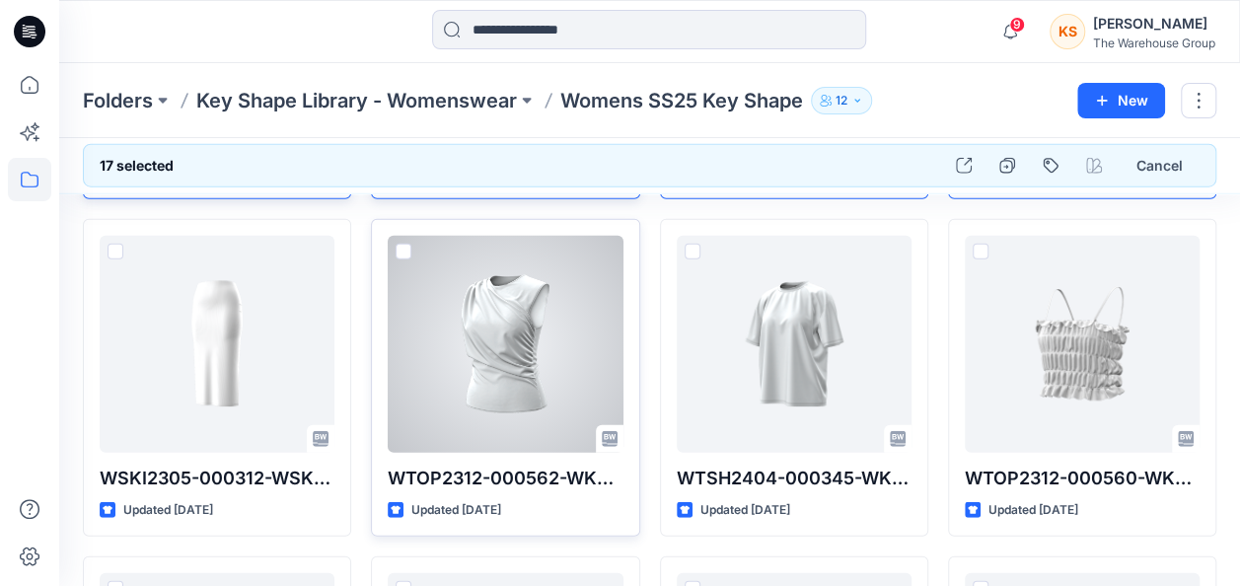
click at [399, 244] on span at bounding box center [404, 252] width 16 height 16
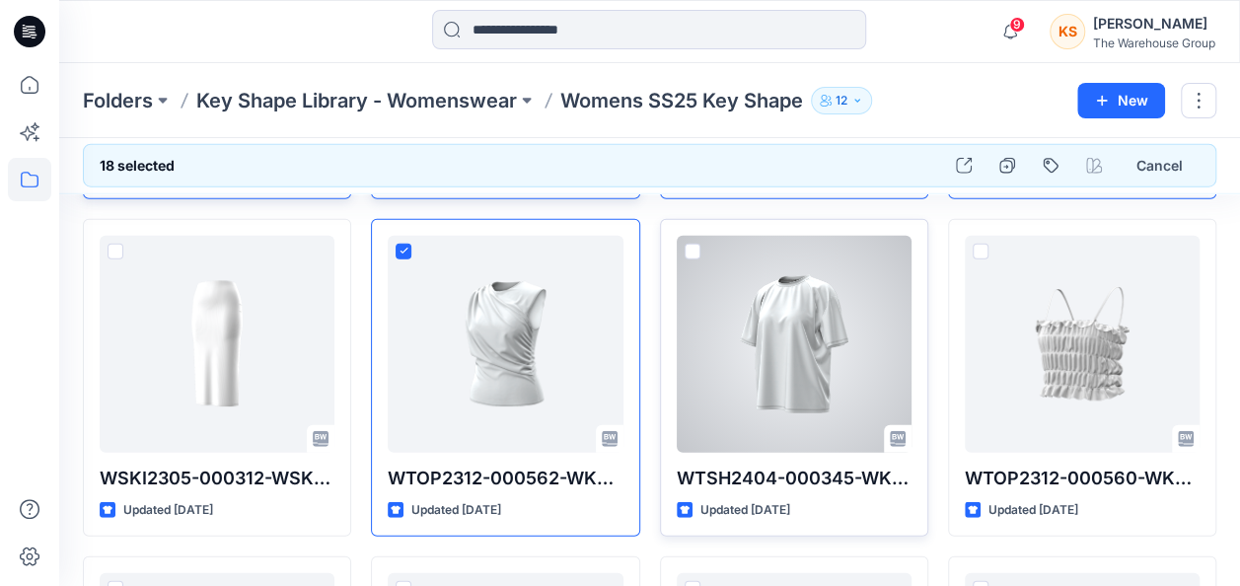
click at [692, 236] on div at bounding box center [794, 344] width 235 height 217
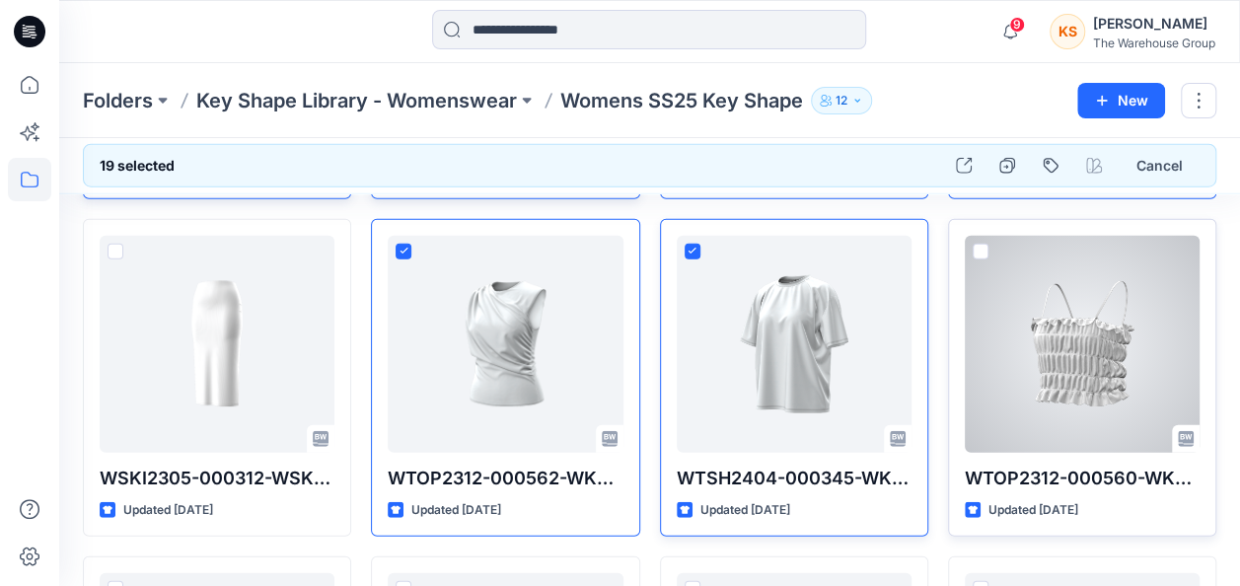
click at [992, 241] on div at bounding box center [1082, 344] width 235 height 217
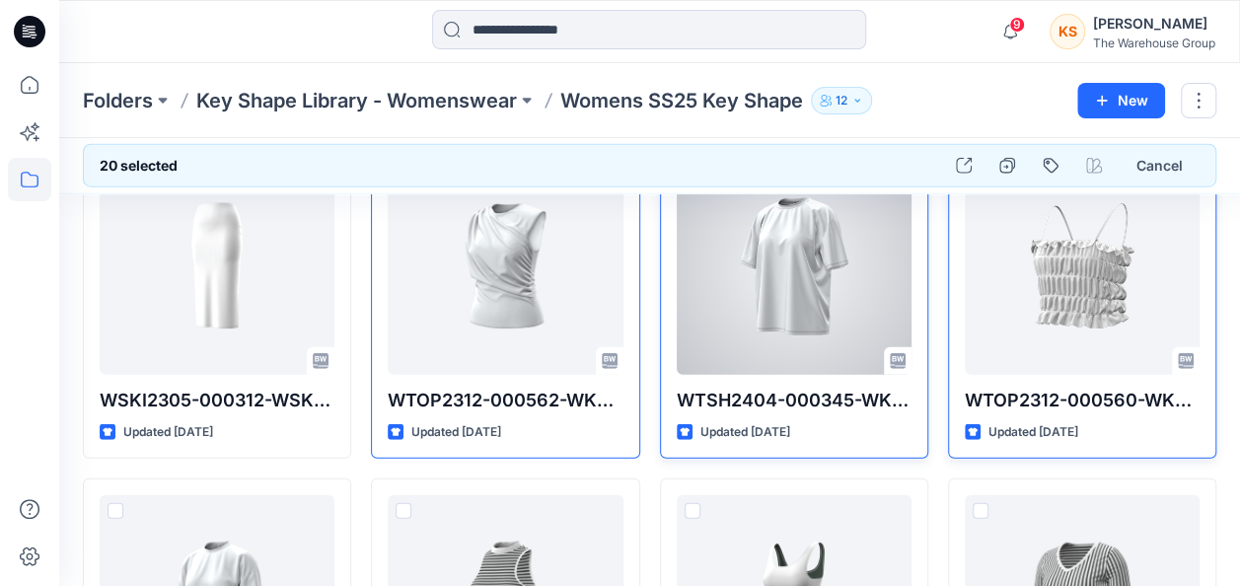
scroll to position [2565, 0]
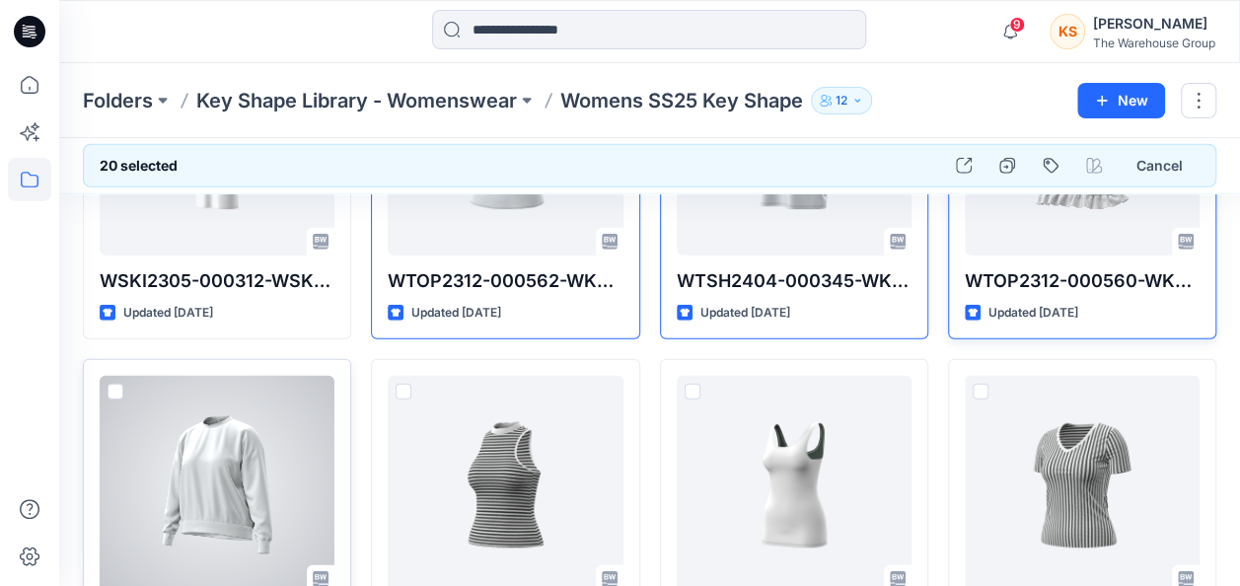
click at [105, 378] on div at bounding box center [217, 484] width 235 height 217
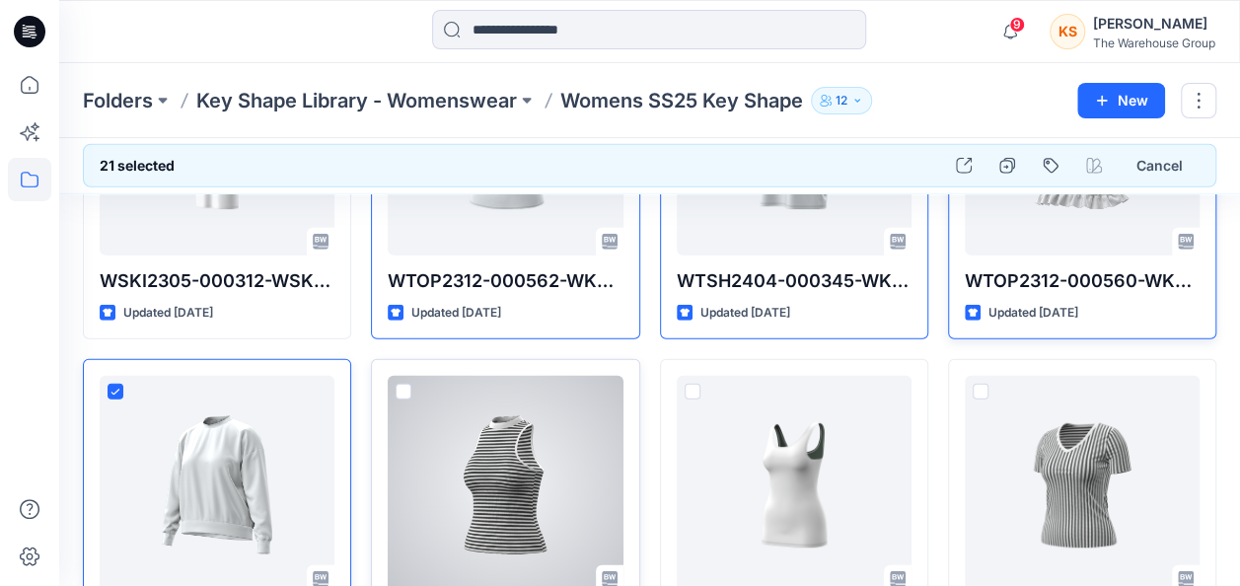
drag, startPoint x: 404, startPoint y: 381, endPoint x: 533, endPoint y: 397, distance: 129.2
click at [404, 384] on span at bounding box center [404, 392] width 16 height 16
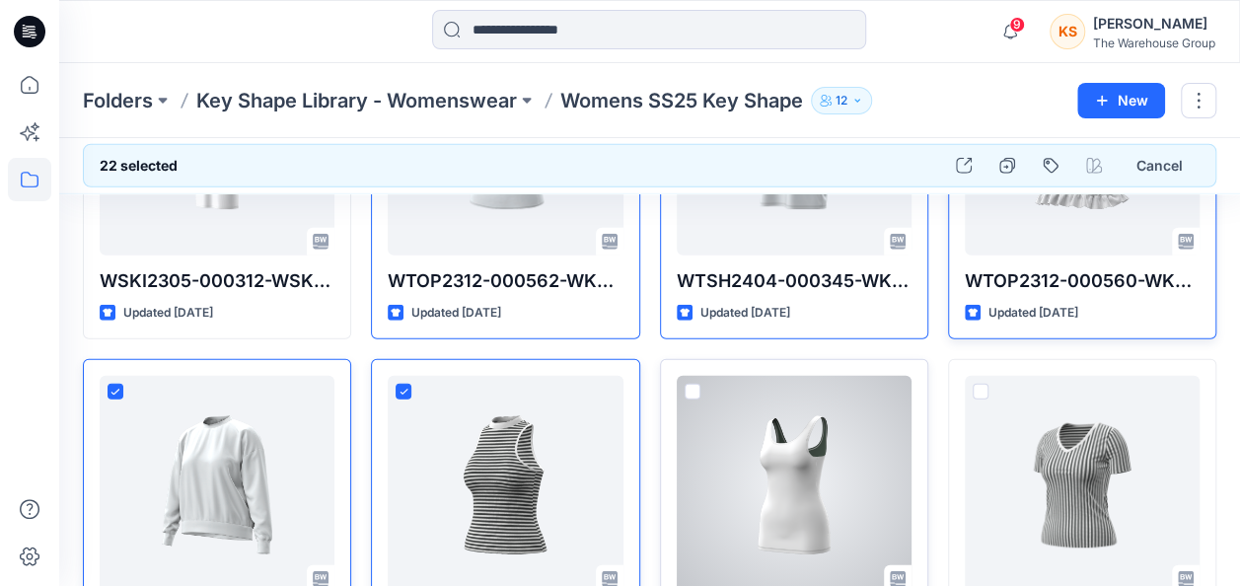
click at [694, 384] on span at bounding box center [693, 392] width 16 height 16
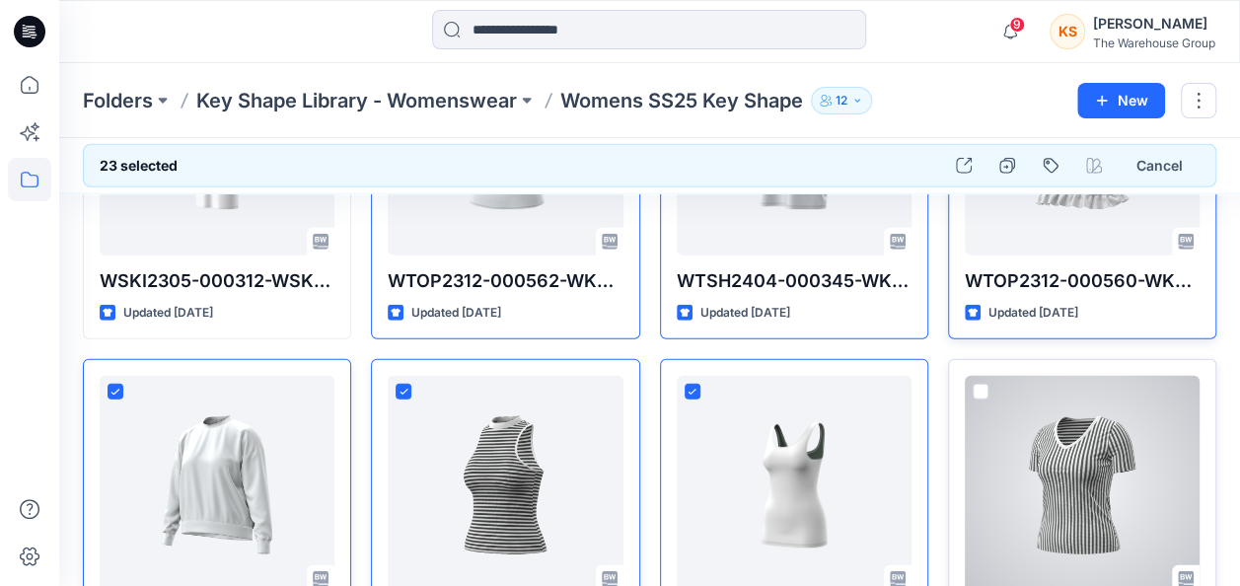
click at [975, 384] on span at bounding box center [981, 392] width 16 height 16
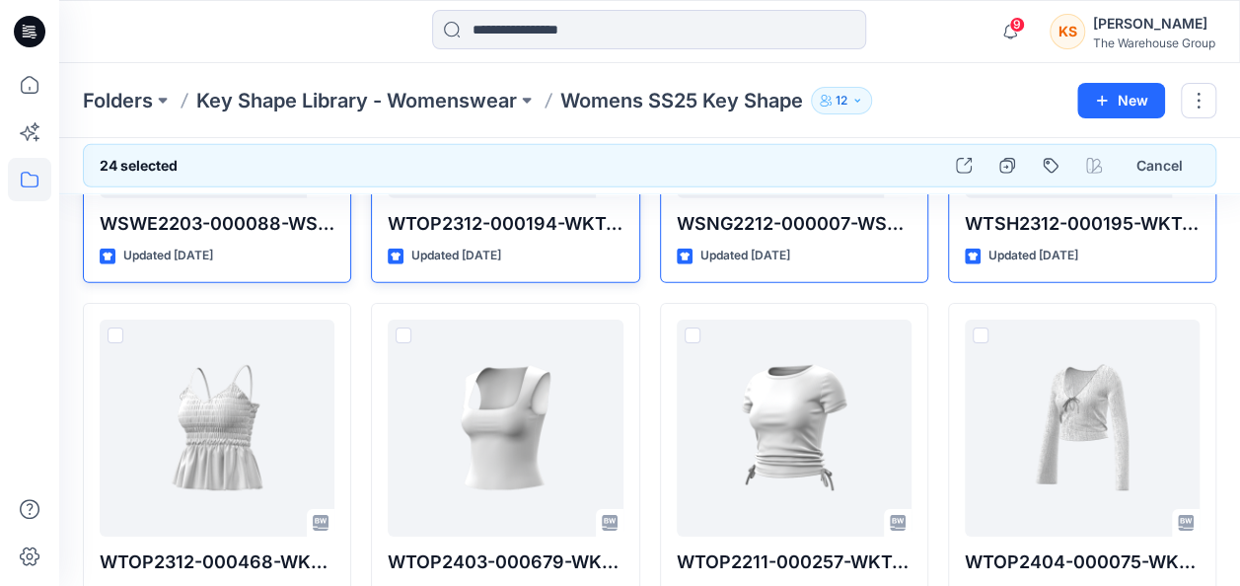
scroll to position [3058, 0]
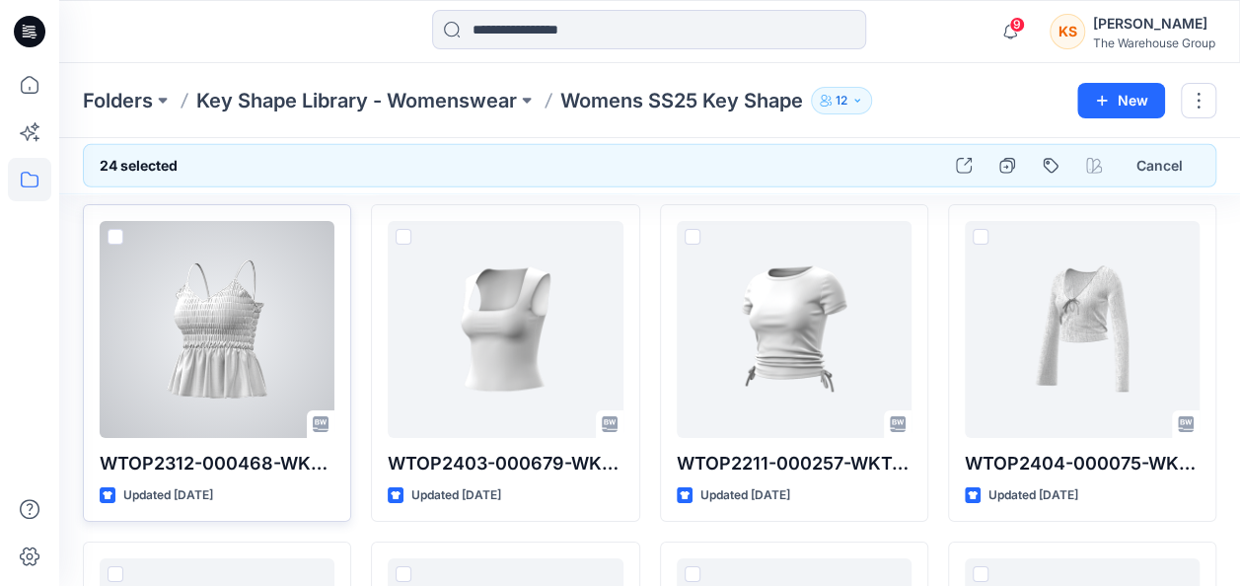
drag, startPoint x: 110, startPoint y: 223, endPoint x: 124, endPoint y: 225, distance: 14.0
click at [110, 229] on span at bounding box center [116, 237] width 16 height 16
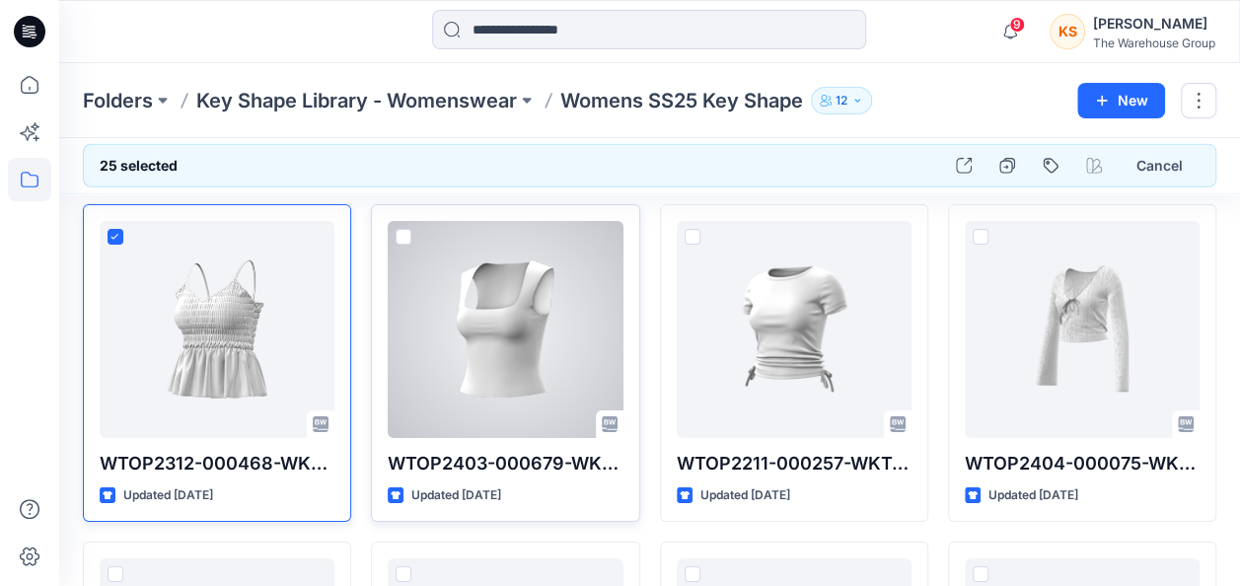
click at [406, 229] on span at bounding box center [404, 237] width 16 height 16
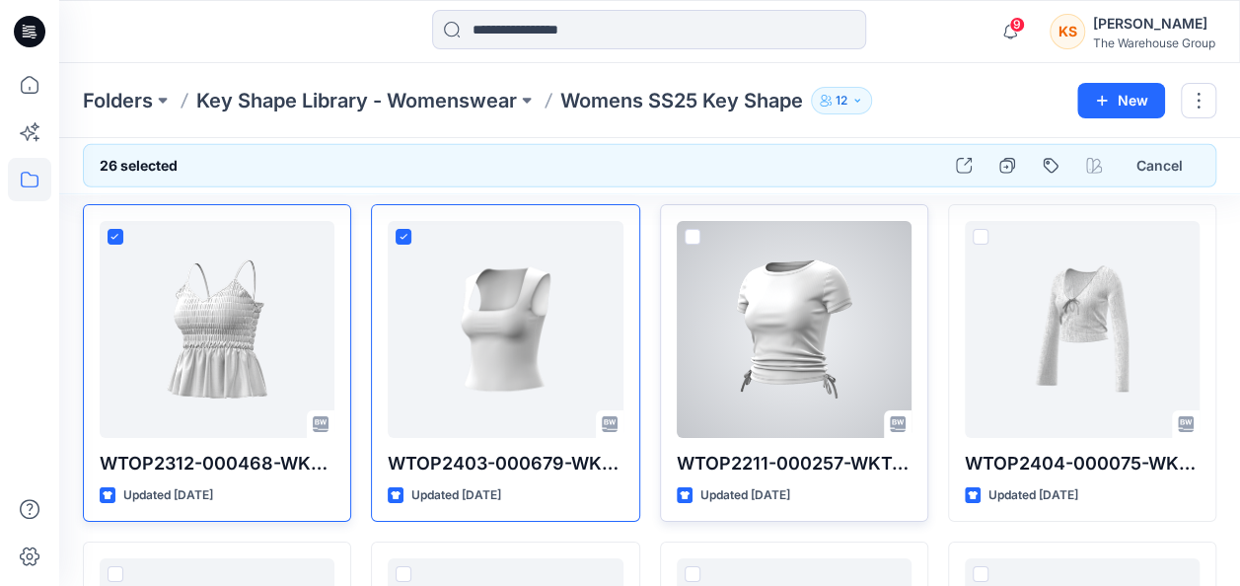
click at [689, 229] on span at bounding box center [693, 237] width 16 height 16
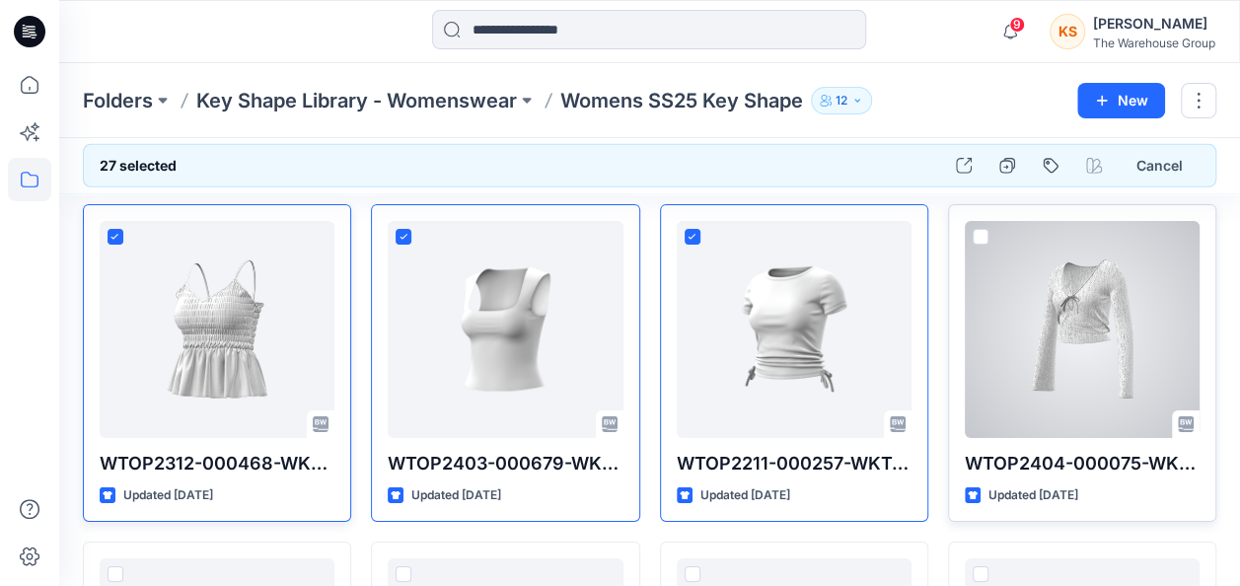
click at [979, 232] on span at bounding box center [981, 237] width 16 height 16
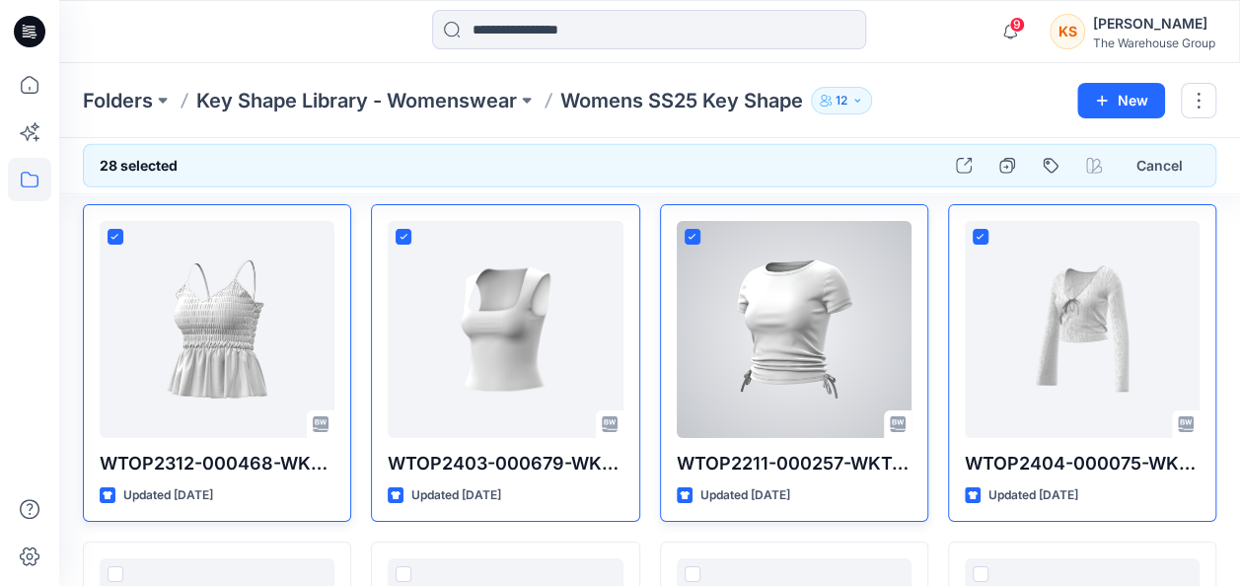
scroll to position [3354, 0]
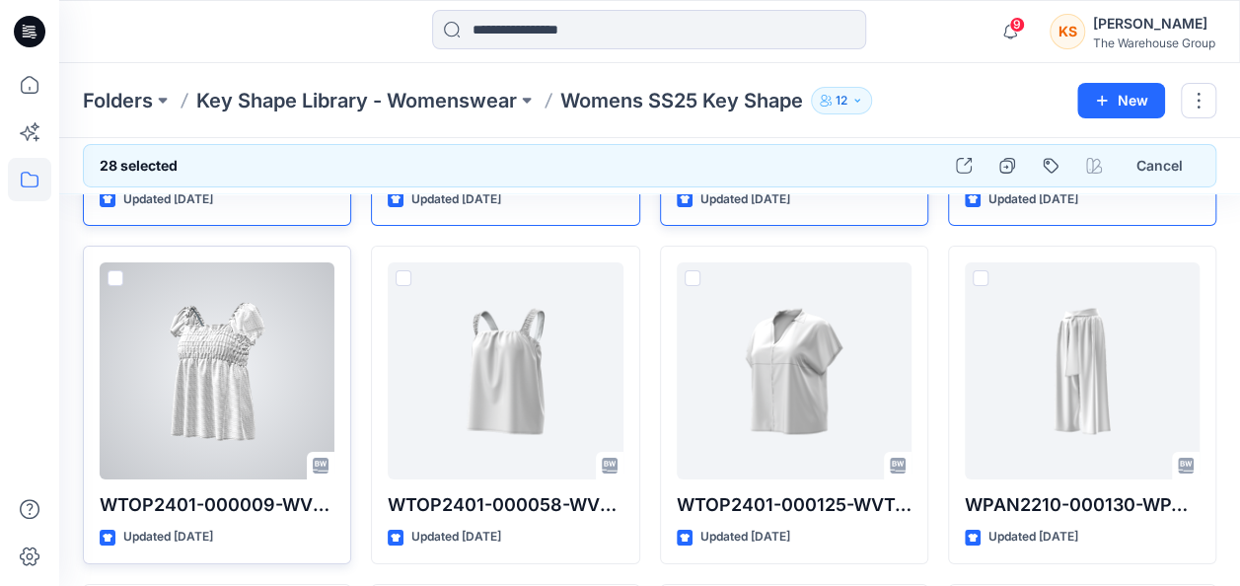
click at [112, 270] on span at bounding box center [116, 278] width 16 height 16
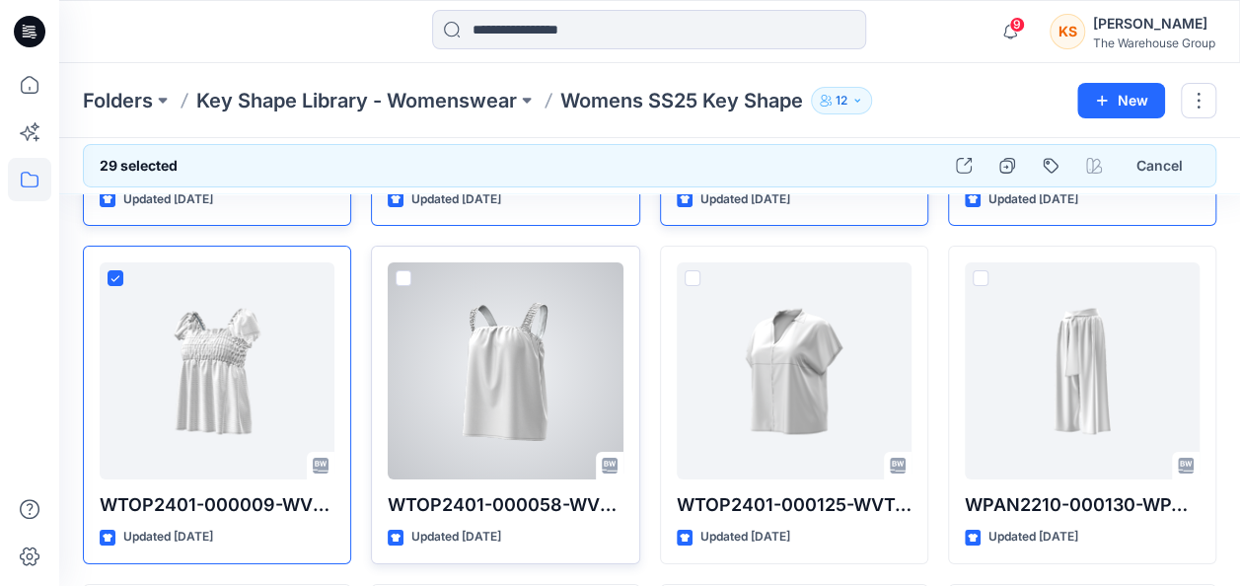
click at [403, 270] on span at bounding box center [404, 278] width 16 height 16
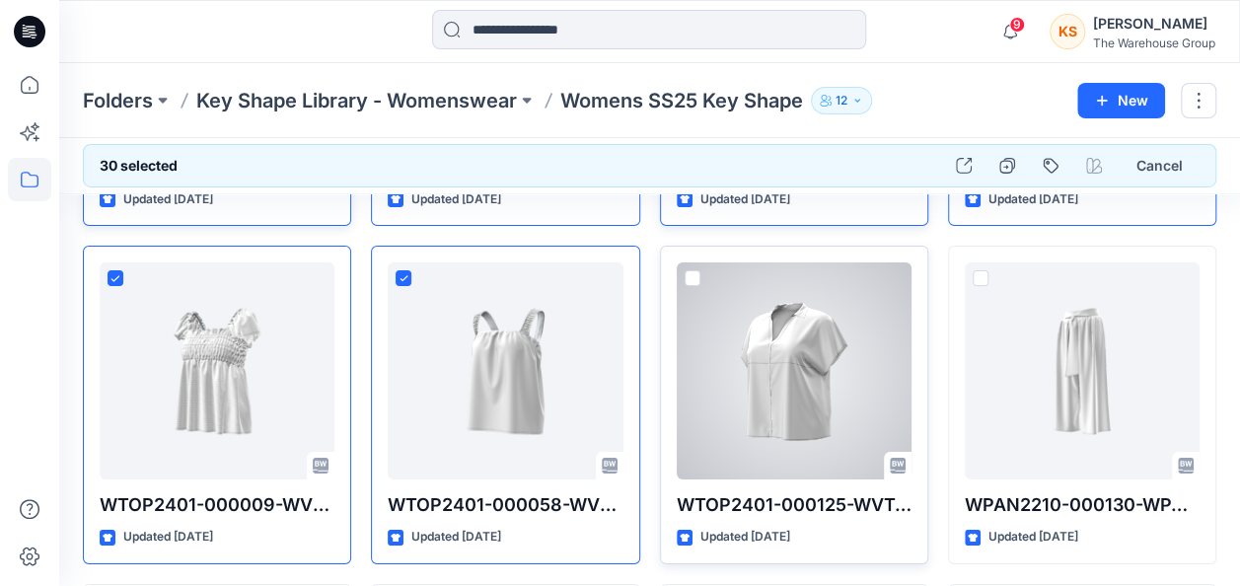
click at [682, 267] on div at bounding box center [794, 370] width 235 height 217
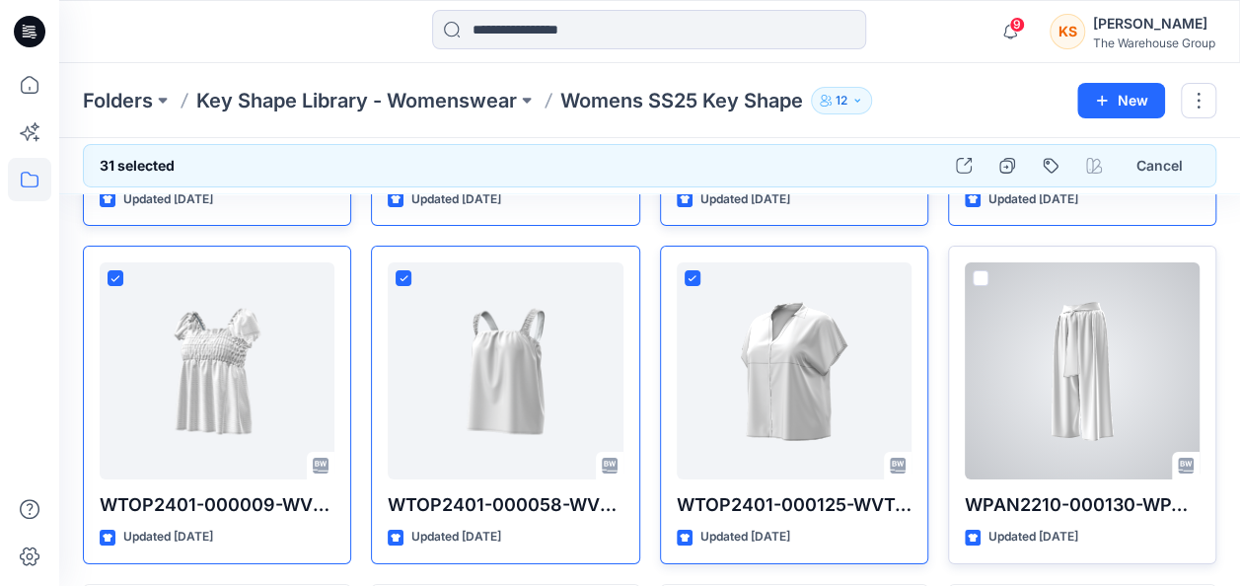
click at [995, 268] on div at bounding box center [1082, 370] width 235 height 217
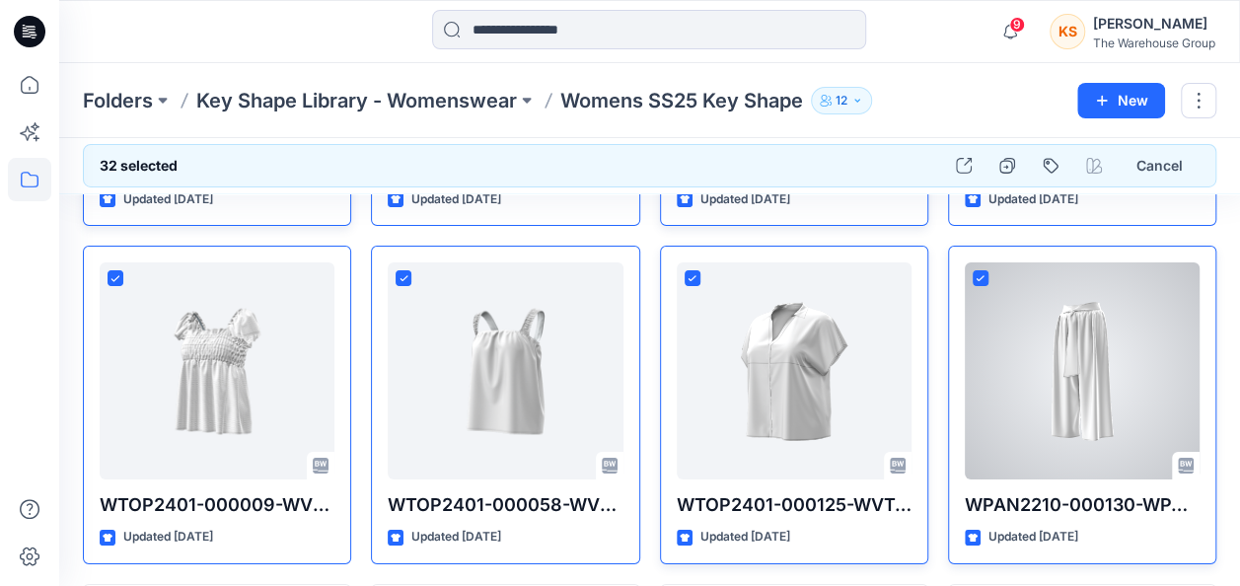
click at [989, 264] on div at bounding box center [1082, 370] width 235 height 217
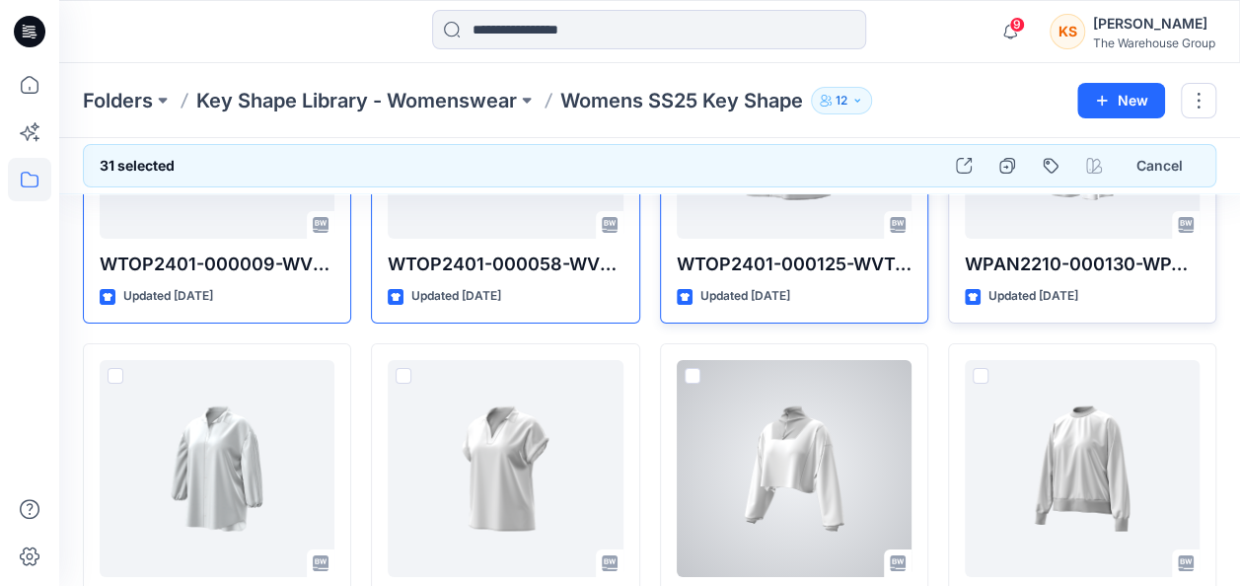
scroll to position [3650, 0]
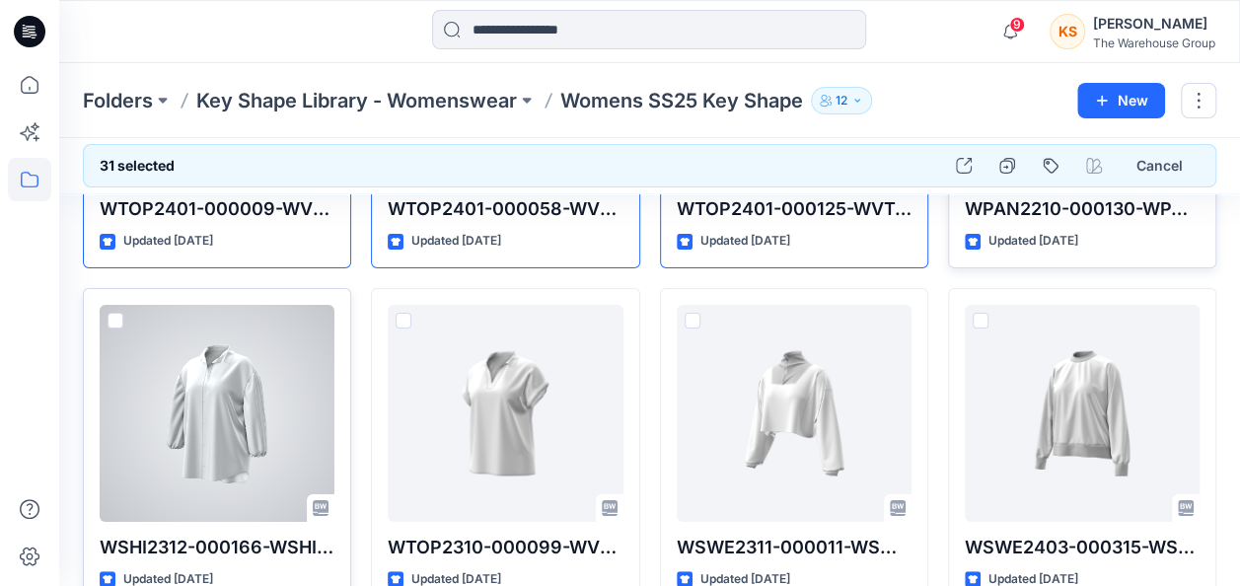
click at [107, 305] on div at bounding box center [217, 413] width 235 height 217
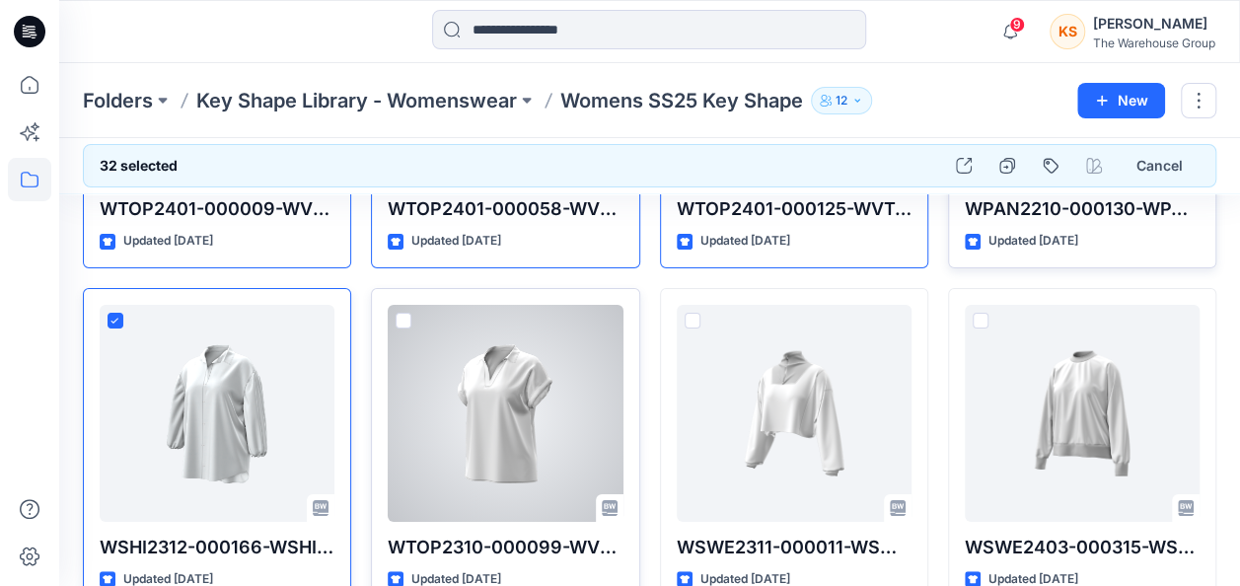
click at [404, 313] on span at bounding box center [404, 321] width 16 height 16
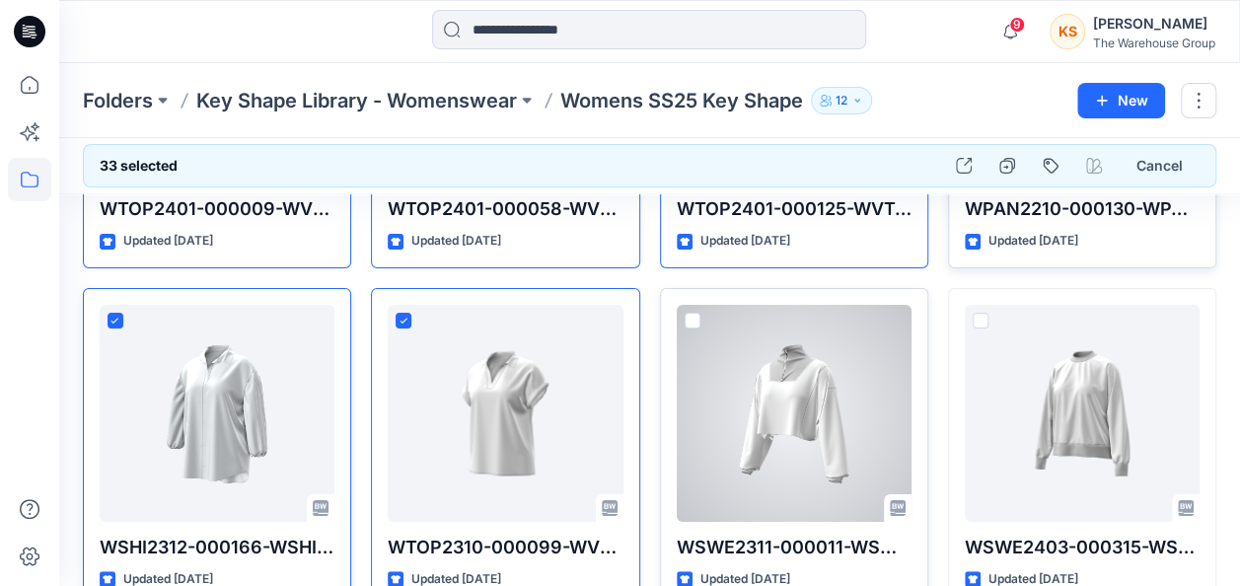
click at [687, 313] on span at bounding box center [693, 321] width 16 height 16
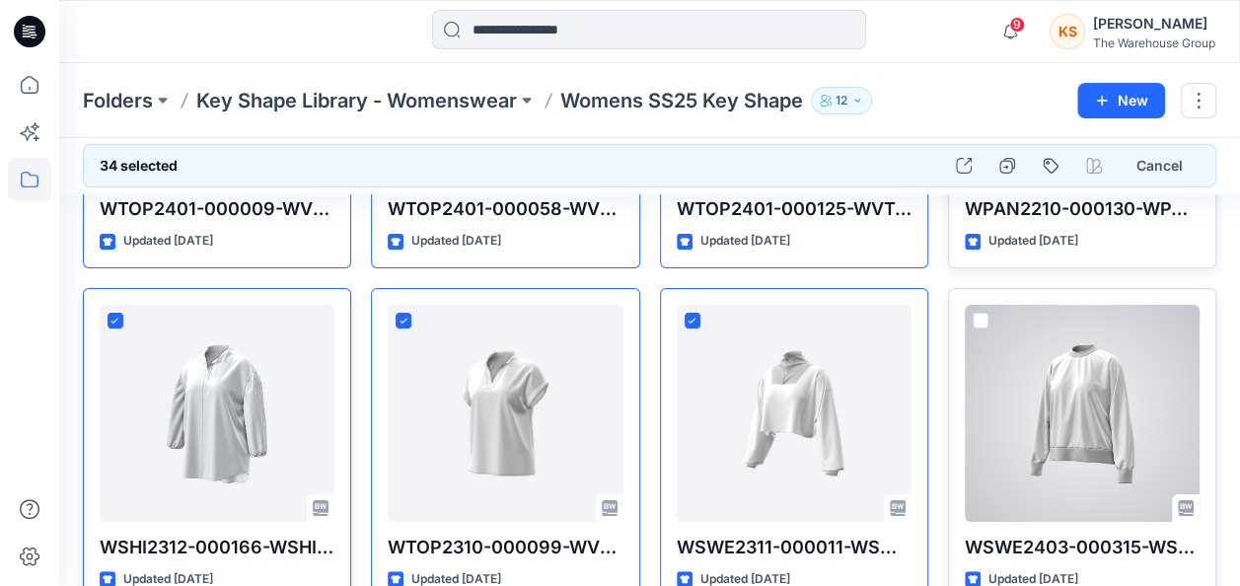
click at [975, 313] on span at bounding box center [981, 321] width 16 height 16
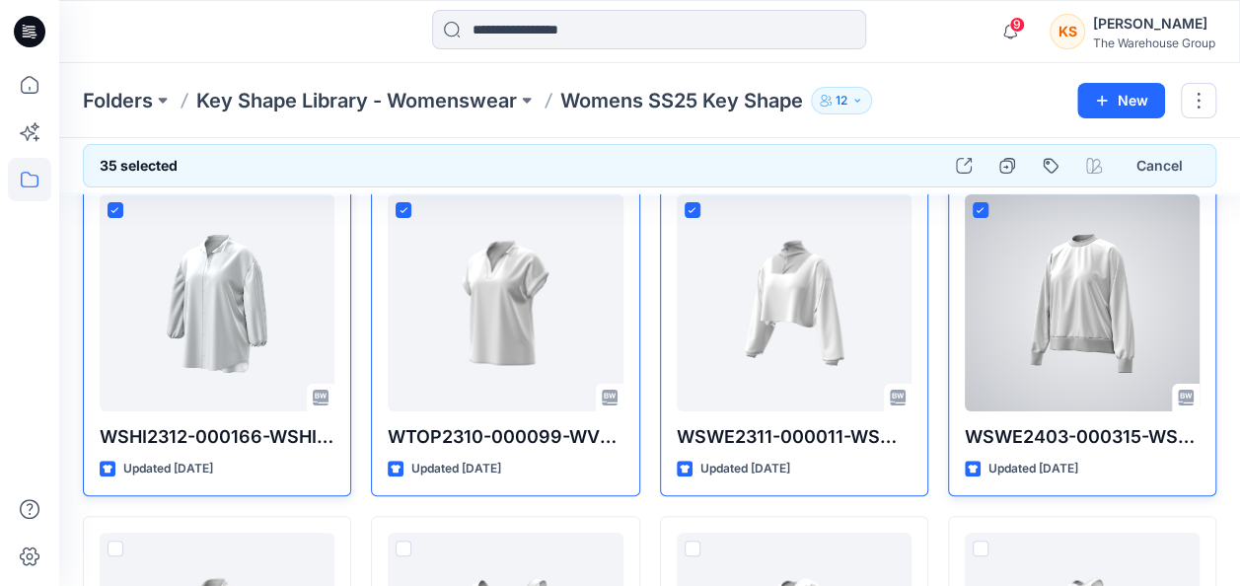
scroll to position [3946, 0]
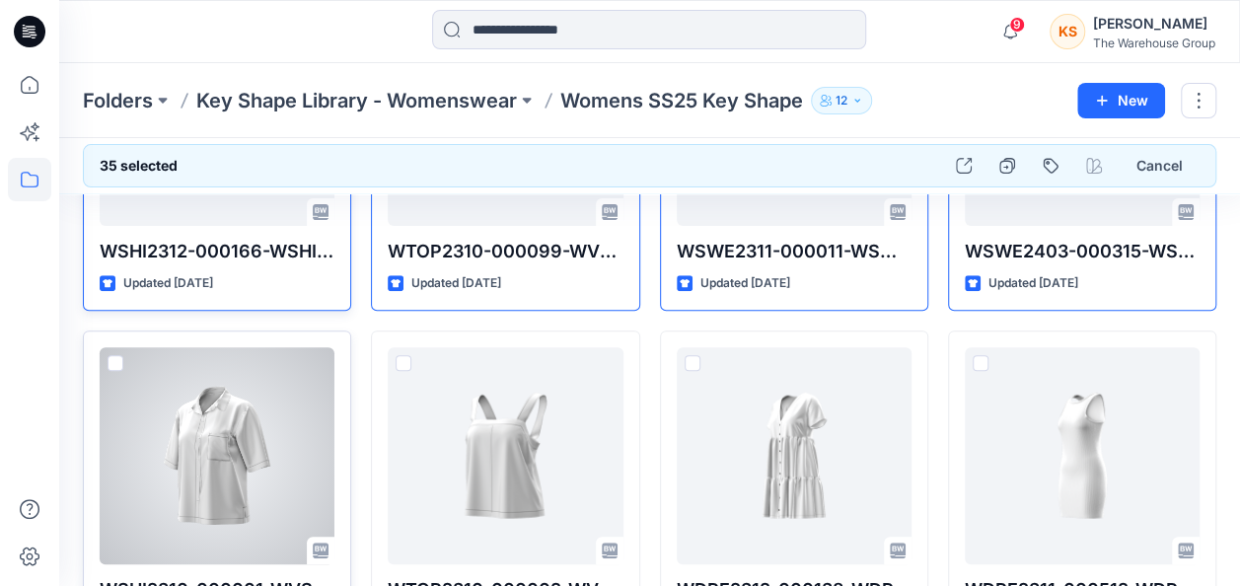
click at [114, 355] on span at bounding box center [116, 363] width 16 height 16
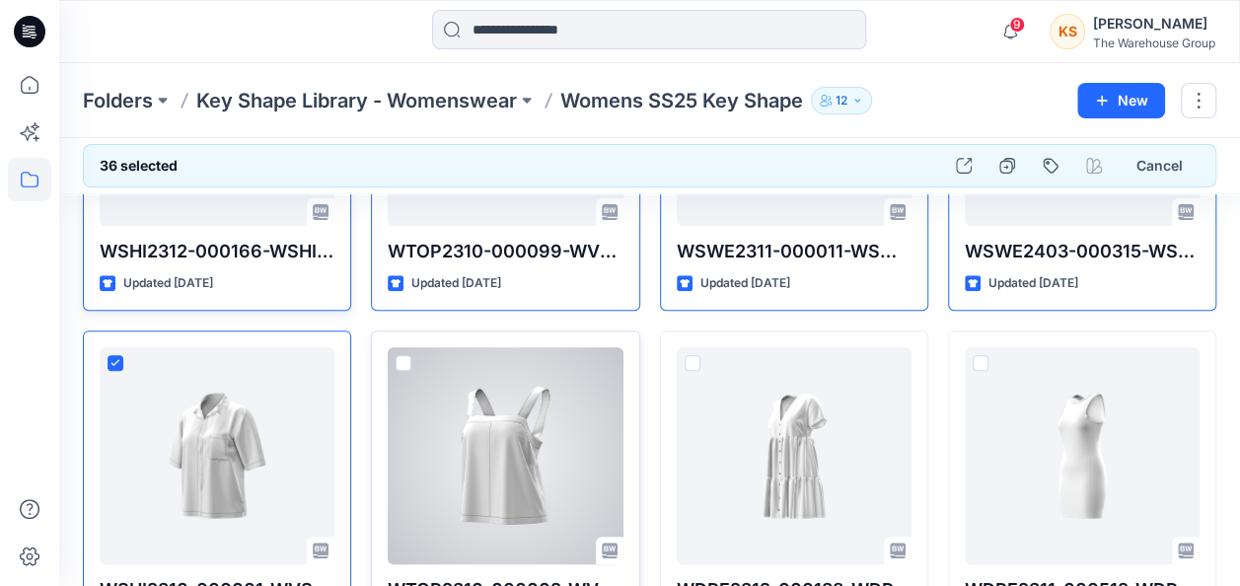
click at [412, 347] on div at bounding box center [505, 455] width 235 height 217
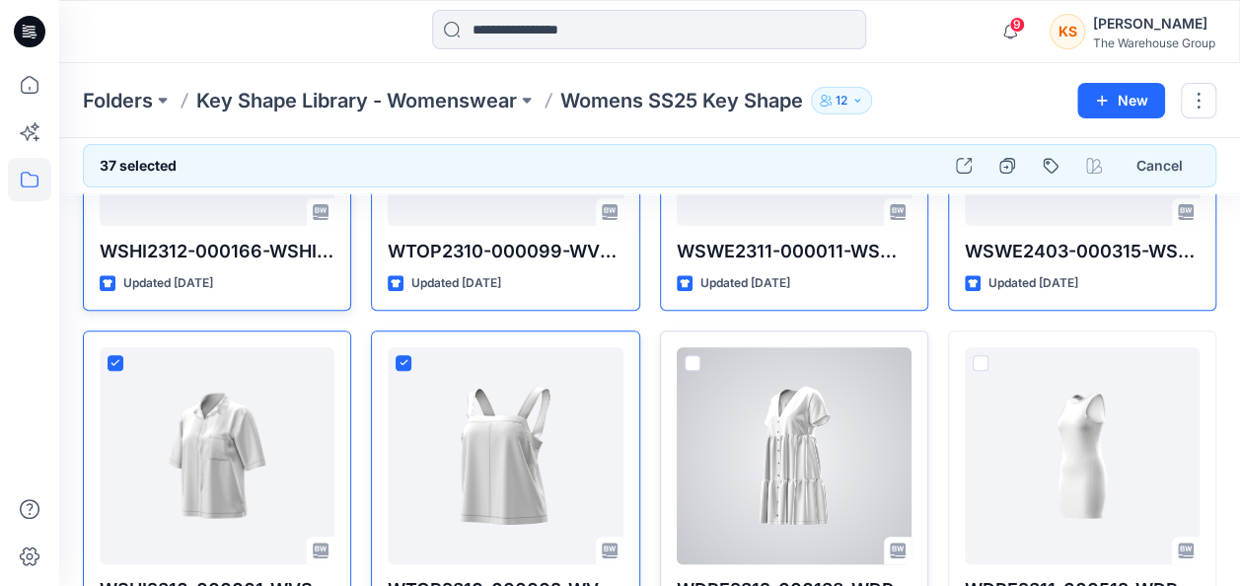
click at [699, 351] on div at bounding box center [794, 455] width 235 height 217
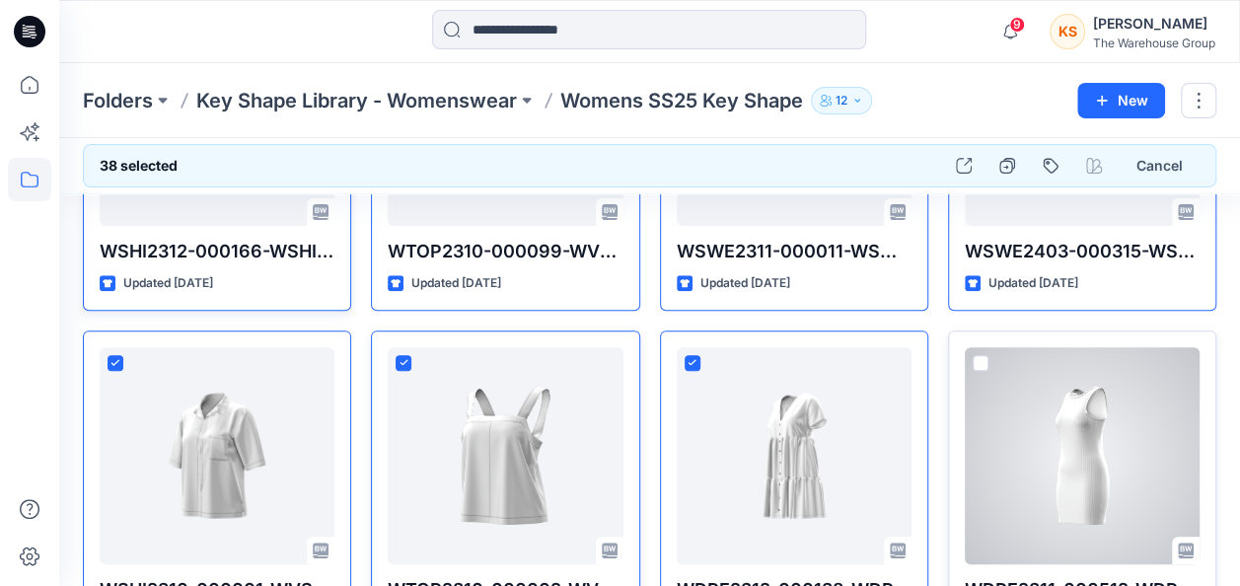
click at [981, 355] on span at bounding box center [981, 363] width 16 height 16
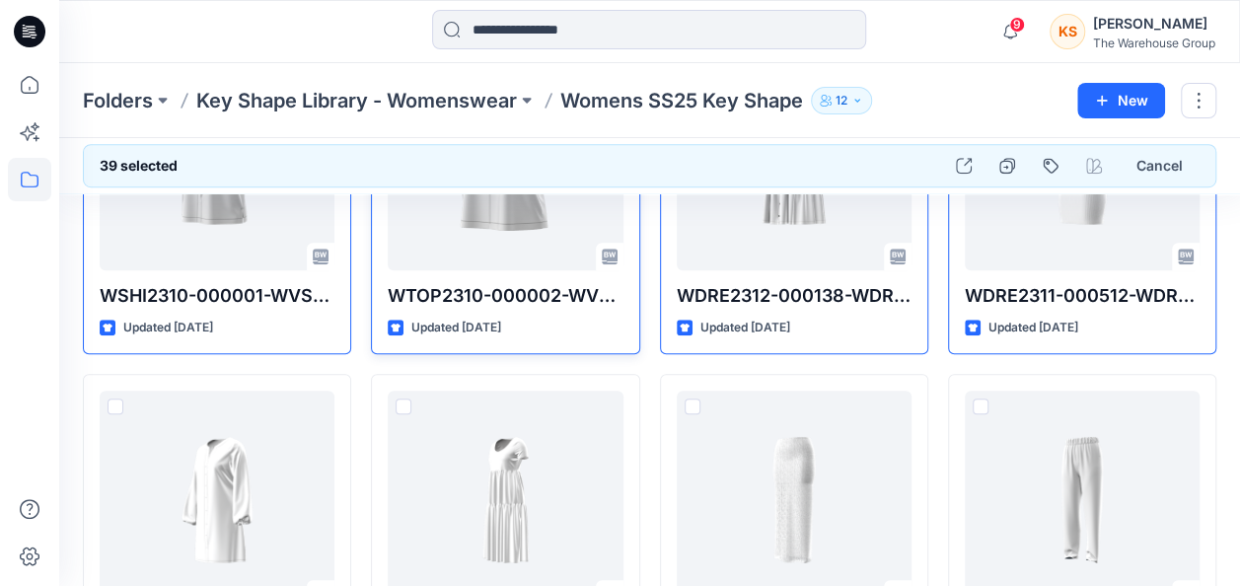
scroll to position [4341, 0]
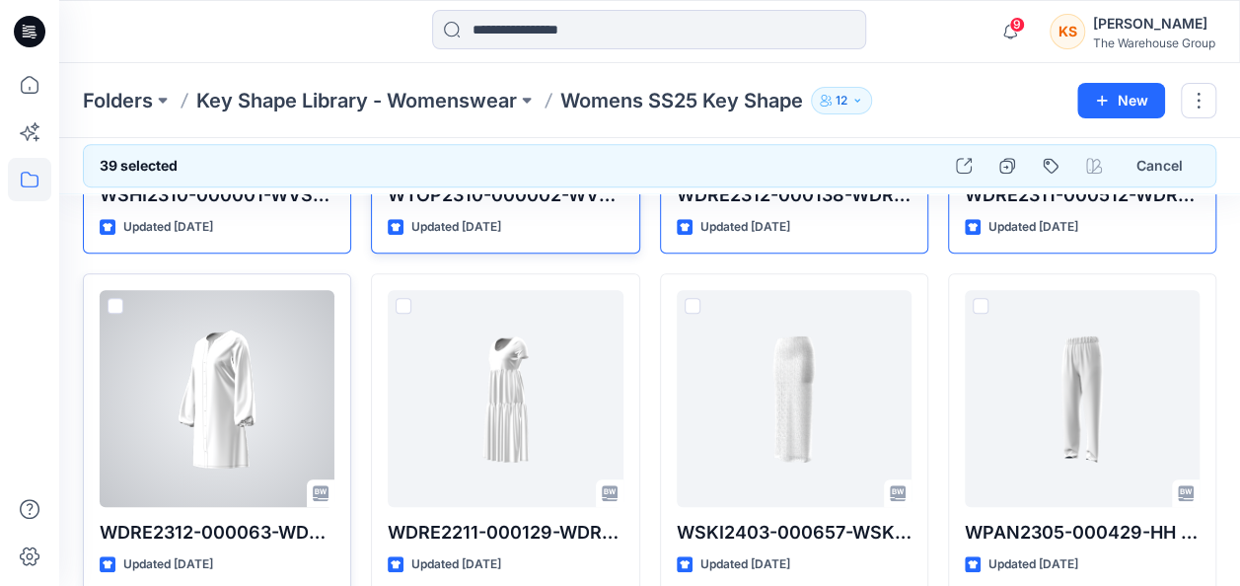
drag, startPoint x: 110, startPoint y: 293, endPoint x: 122, endPoint y: 292, distance: 12.9
click at [110, 298] on span at bounding box center [116, 306] width 16 height 16
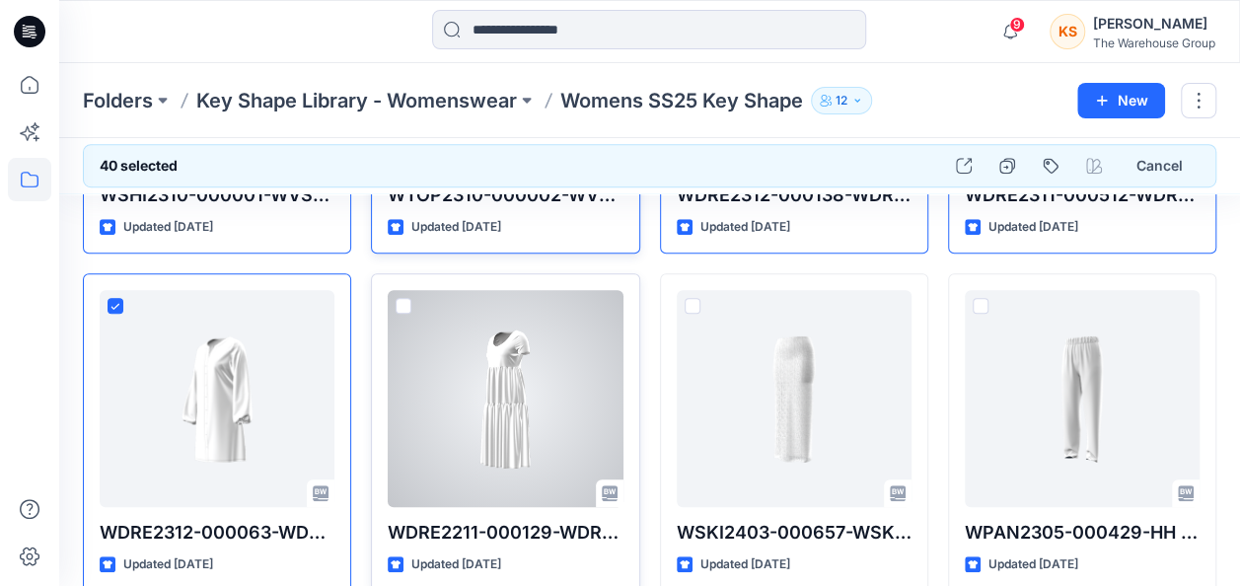
click at [403, 298] on span at bounding box center [404, 306] width 16 height 16
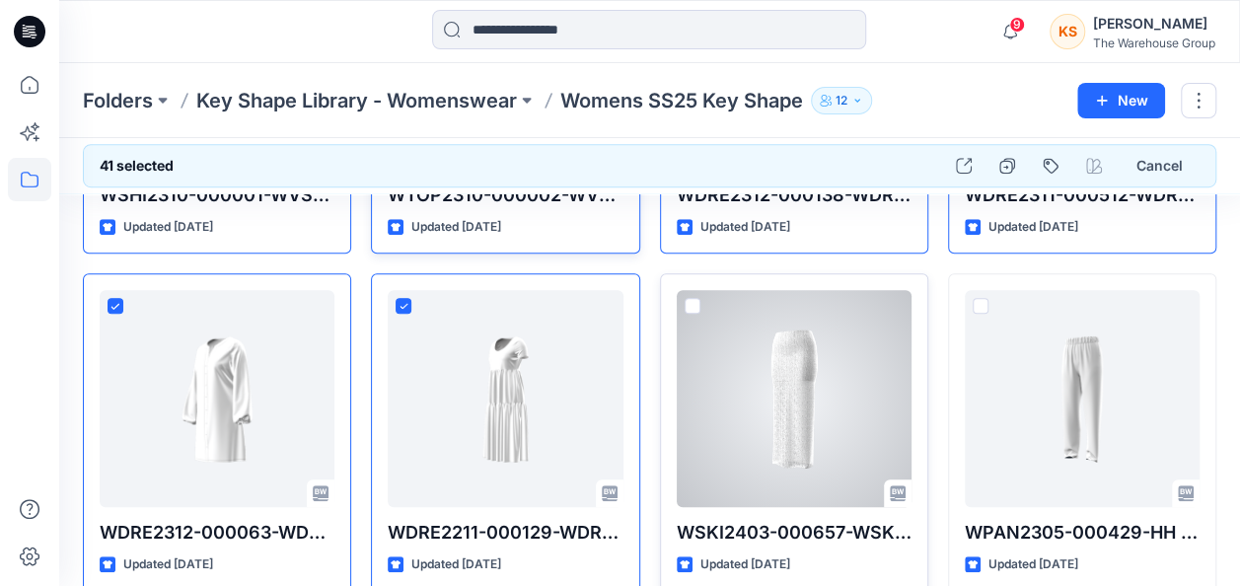
click at [693, 298] on span at bounding box center [693, 306] width 16 height 16
click at [688, 303] on icon at bounding box center [692, 306] width 9 height 7
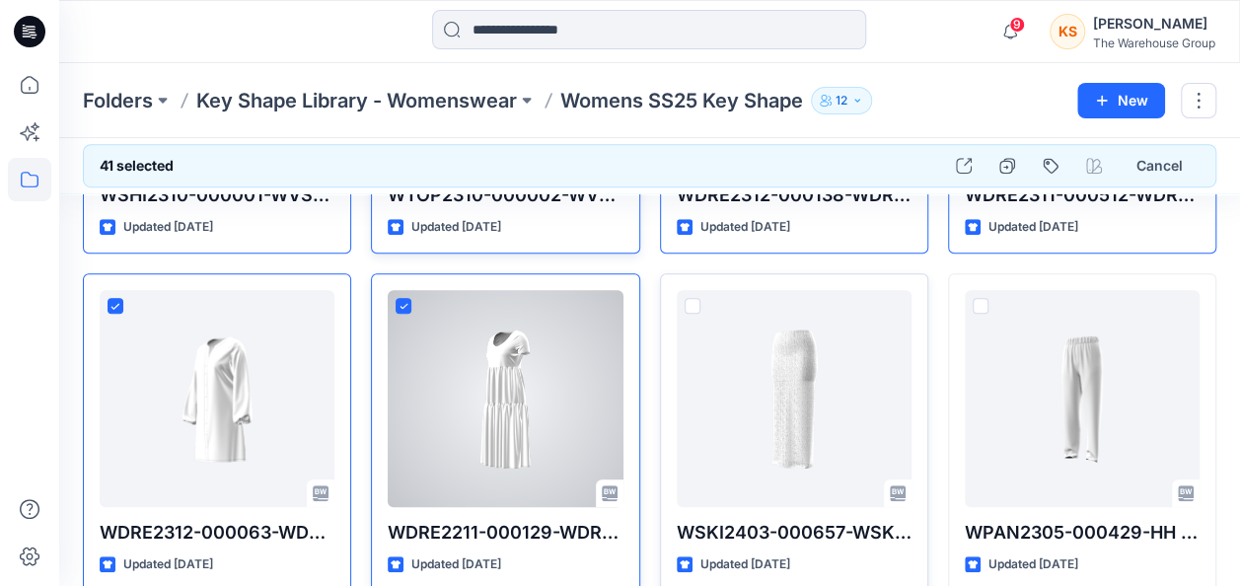
click at [404, 303] on icon at bounding box center [404, 306] width 9 height 7
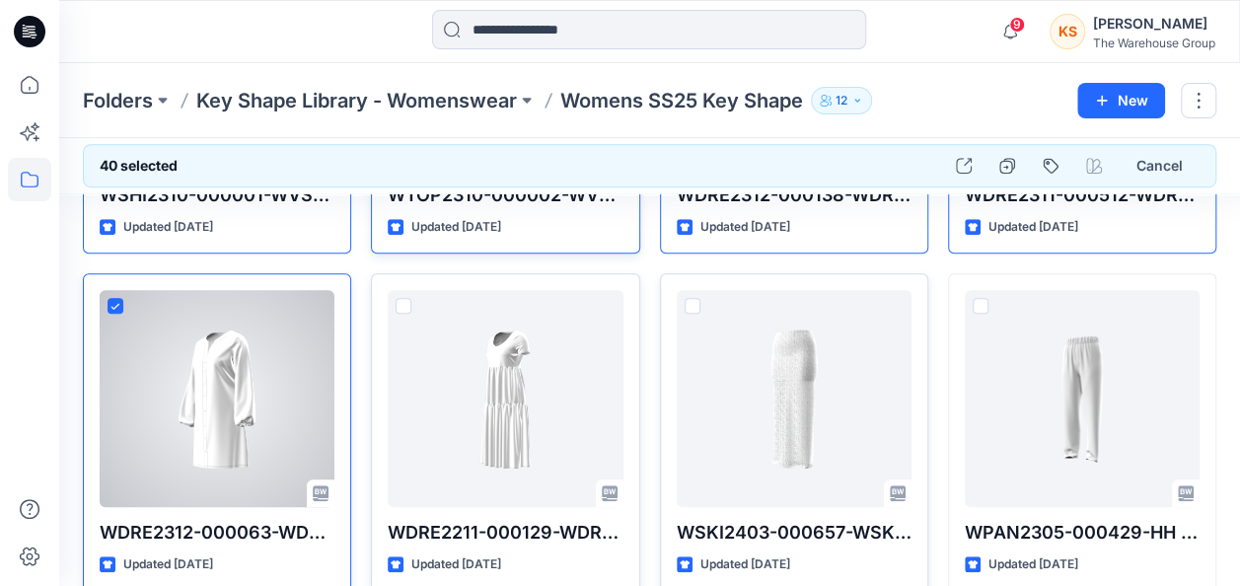
click at [102, 296] on div at bounding box center [217, 398] width 235 height 217
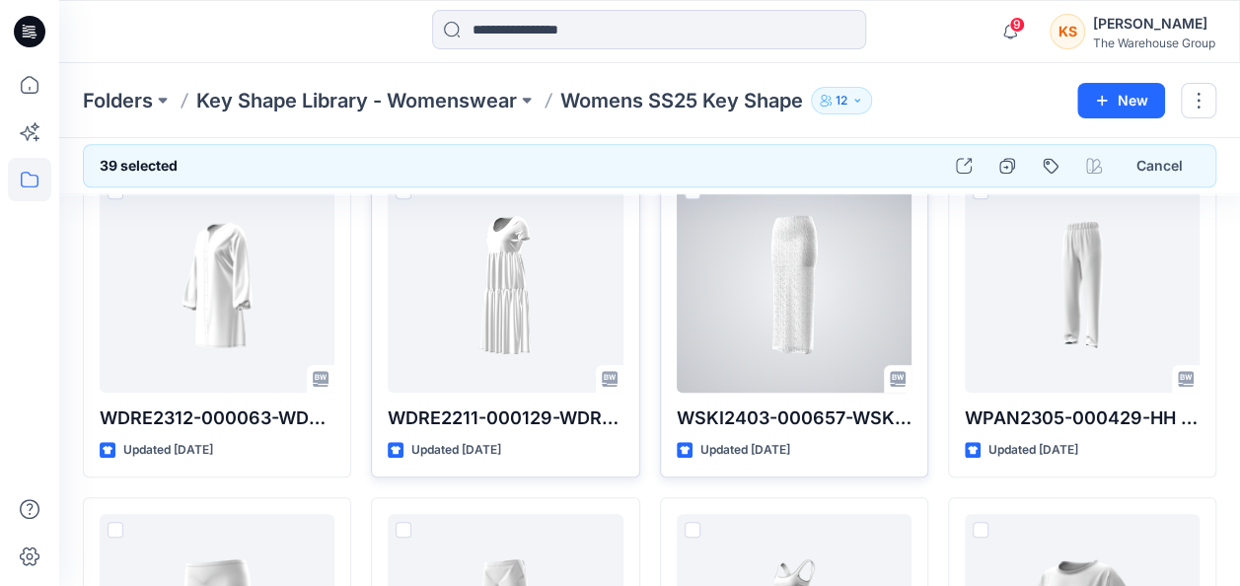
scroll to position [4637, 0]
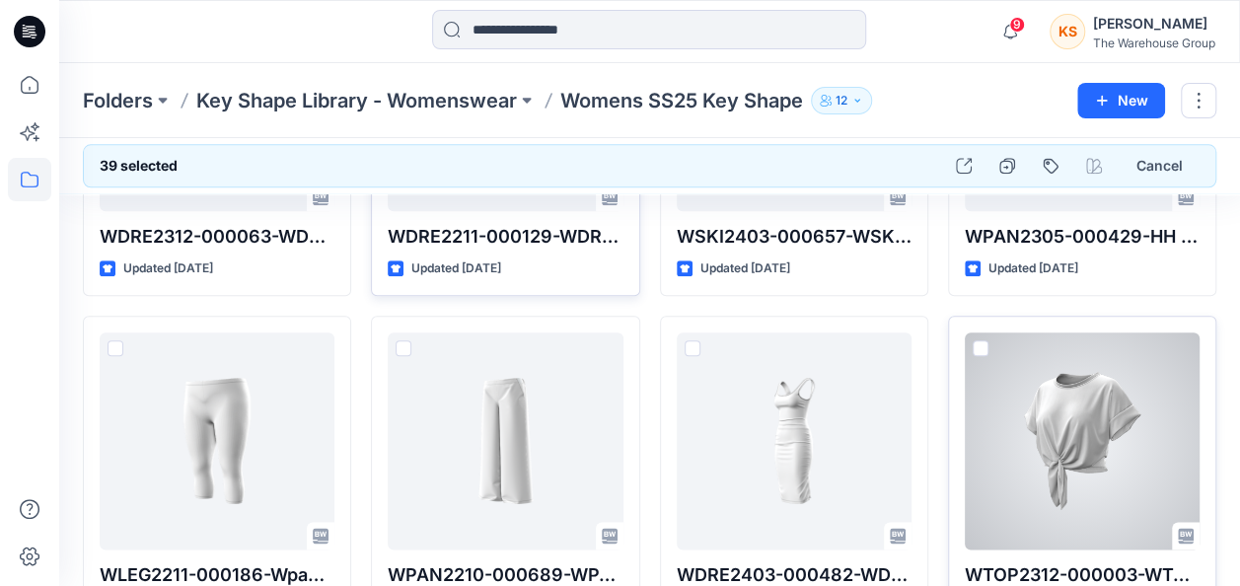
click at [987, 340] on span at bounding box center [981, 348] width 16 height 16
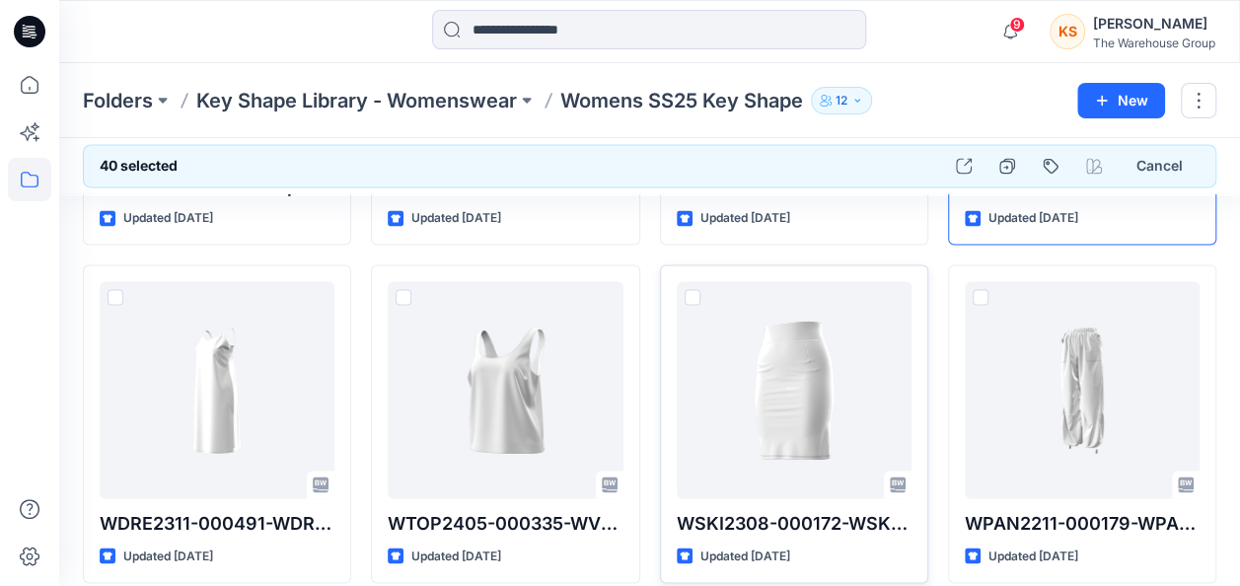
scroll to position [5032, 0]
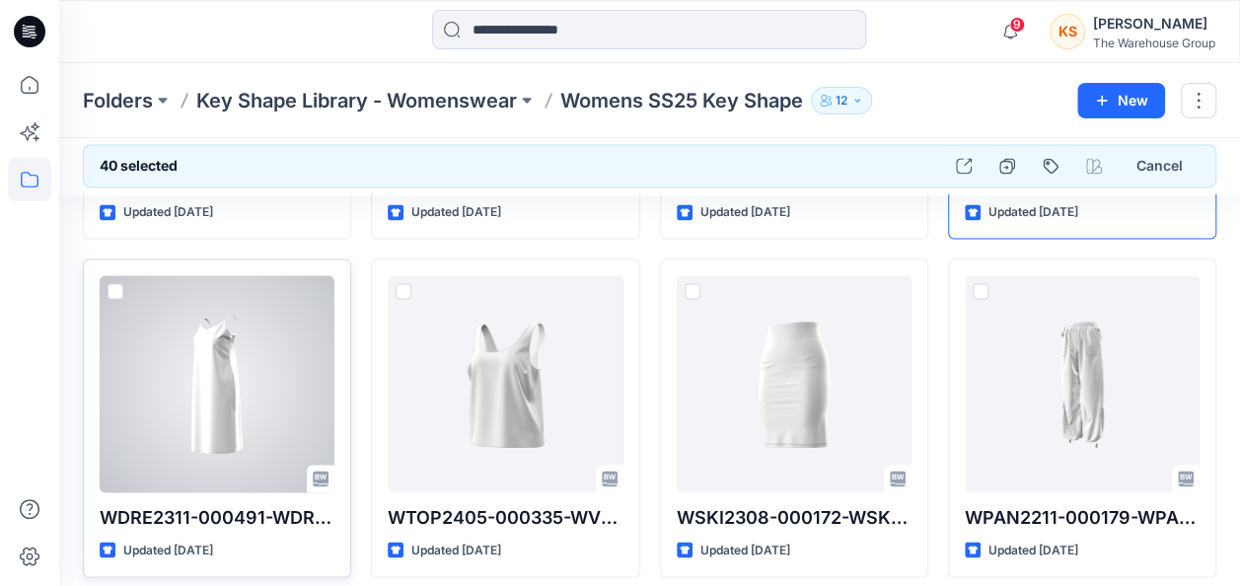
click at [114, 283] on span at bounding box center [116, 291] width 16 height 16
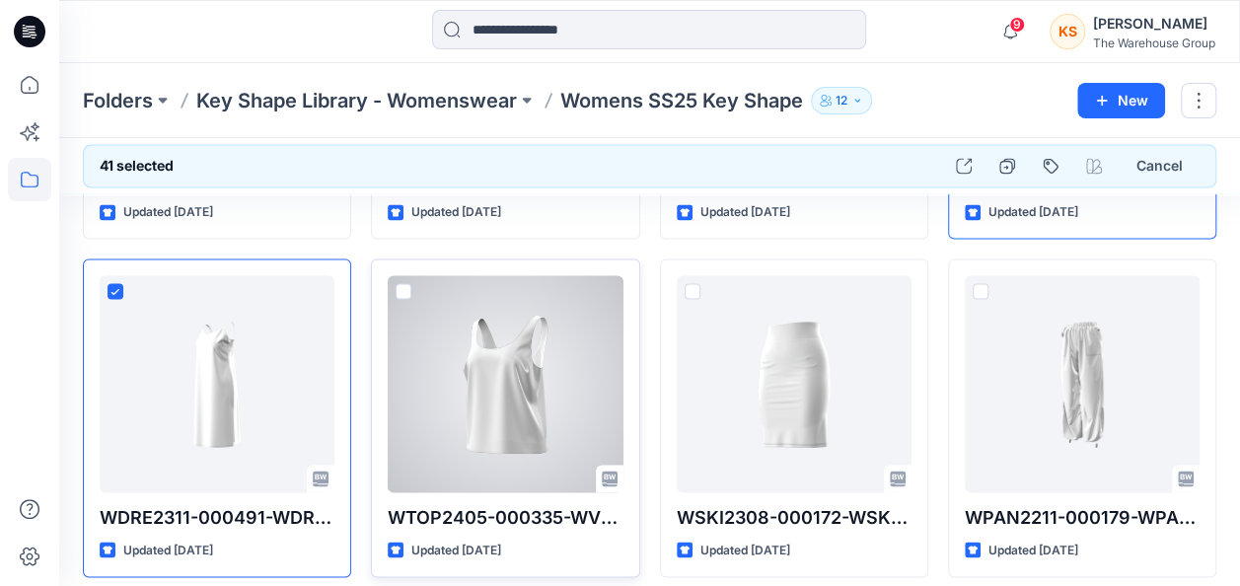
click at [398, 283] on span at bounding box center [404, 291] width 16 height 16
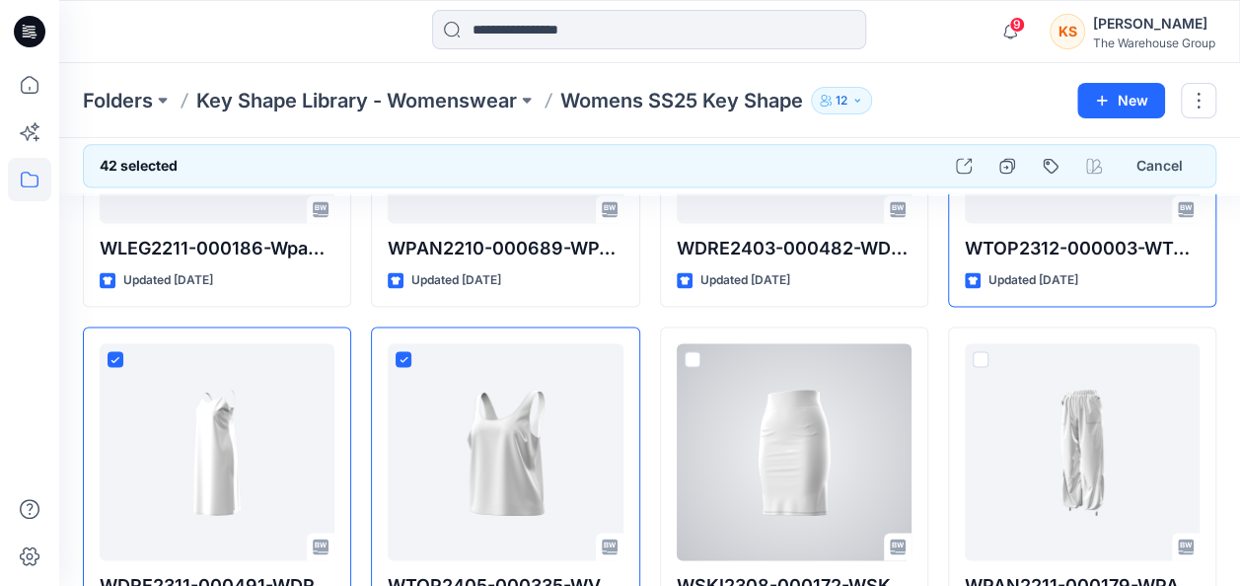
scroll to position [4933, 0]
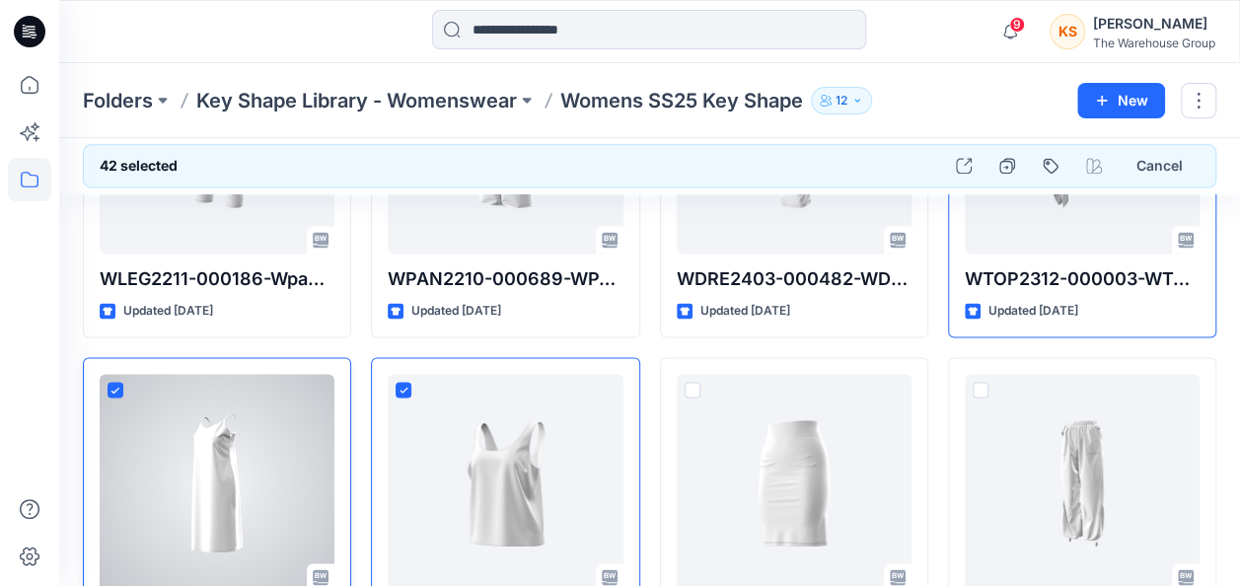
click at [110, 382] on span at bounding box center [116, 390] width 16 height 16
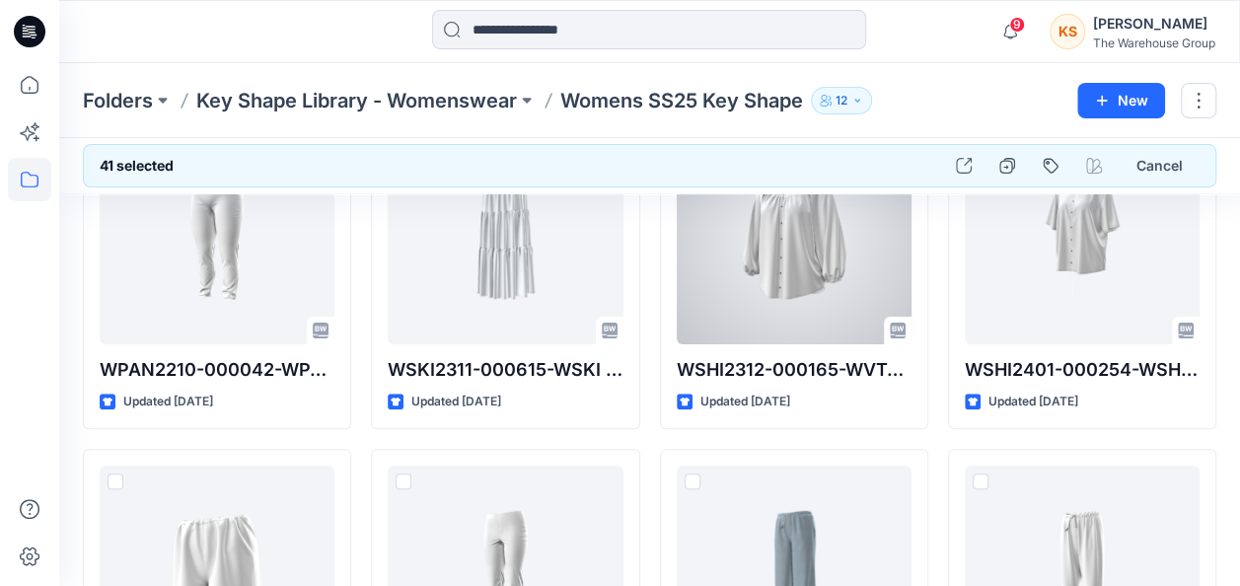
scroll to position [7399, 0]
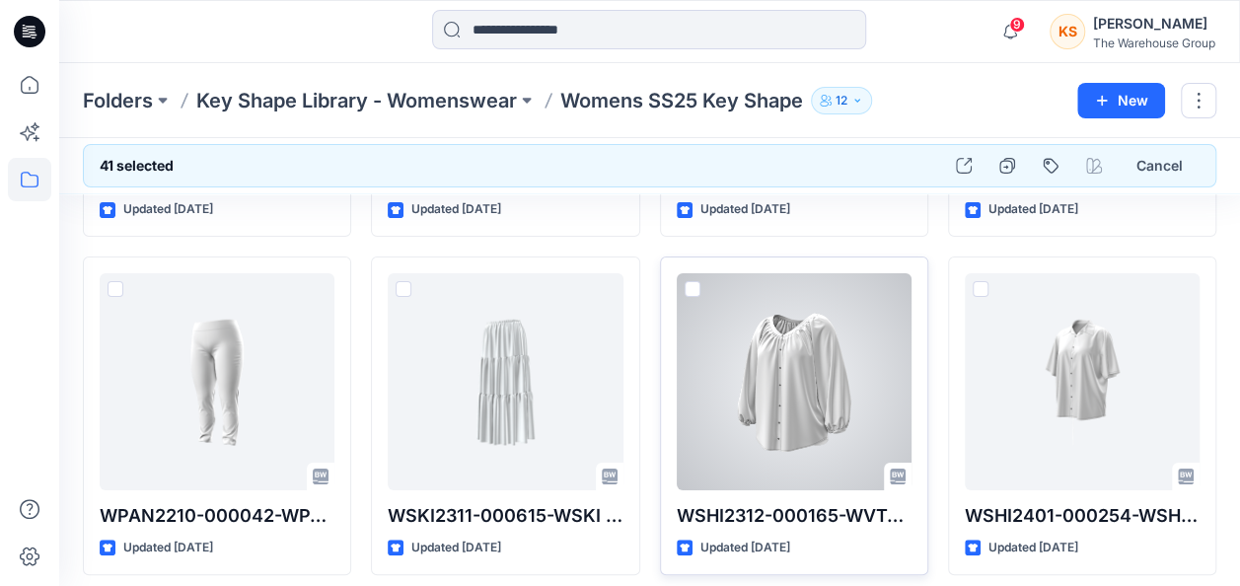
drag, startPoint x: 690, startPoint y: 273, endPoint x: 746, endPoint y: 265, distance: 56.8
click at [690, 281] on span at bounding box center [693, 289] width 16 height 16
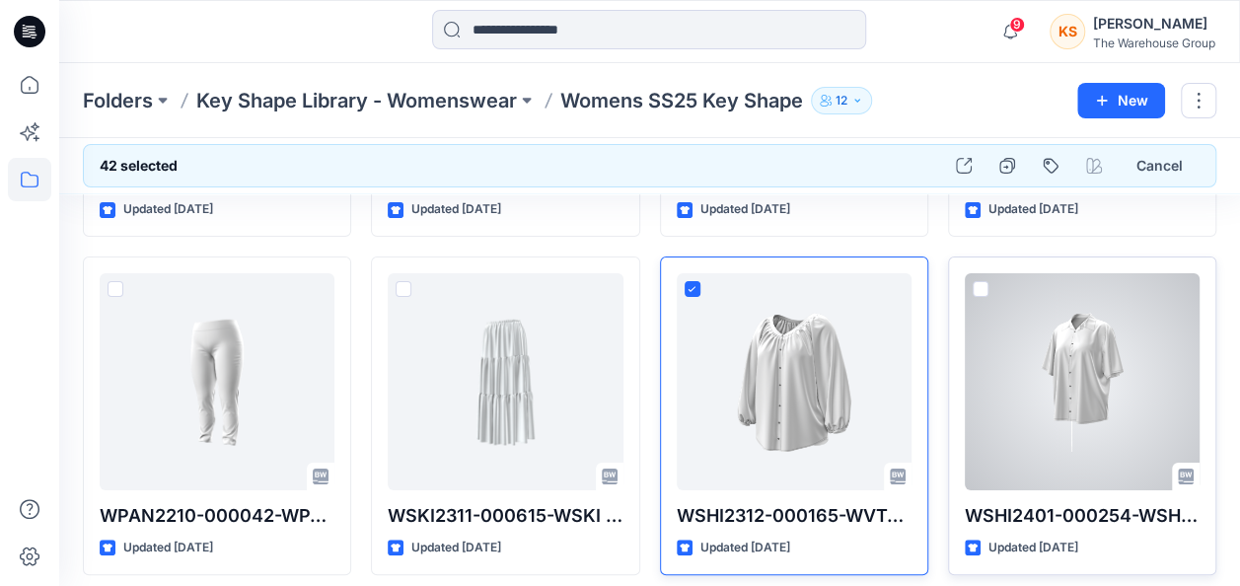
click at [979, 281] on span at bounding box center [981, 289] width 16 height 16
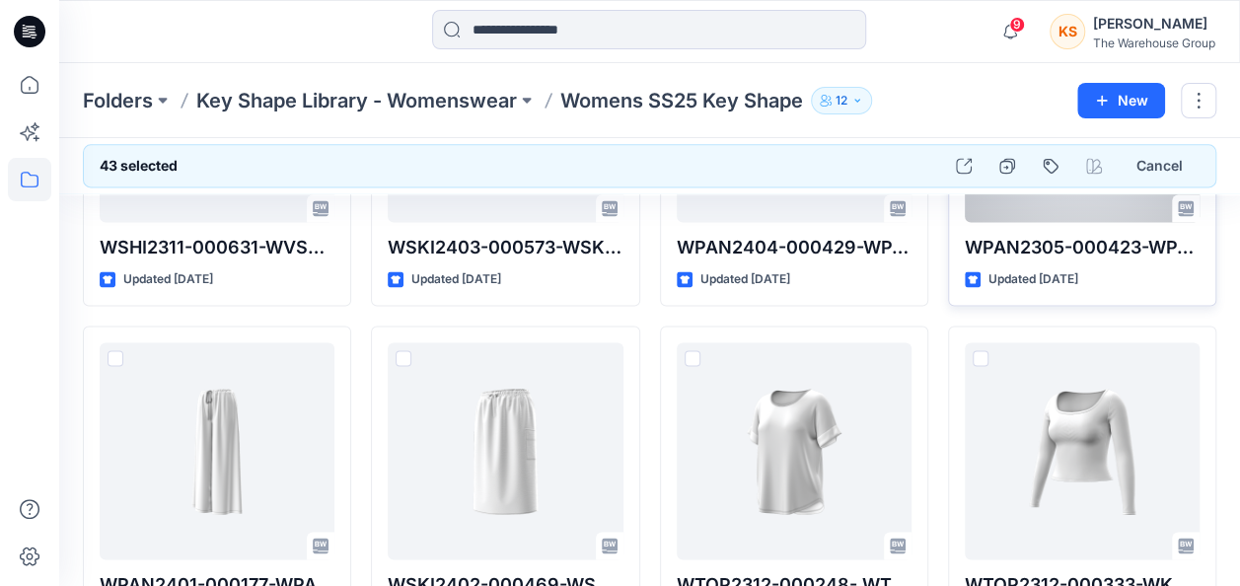
scroll to position [8386, 0]
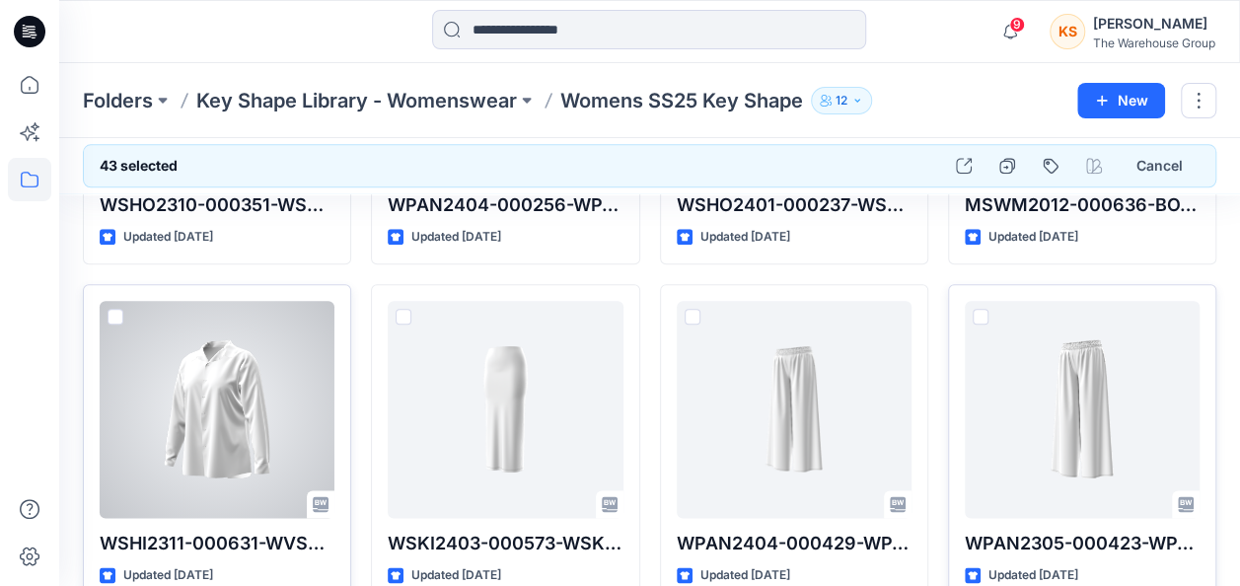
click at [110, 309] on label at bounding box center [116, 317] width 16 height 16
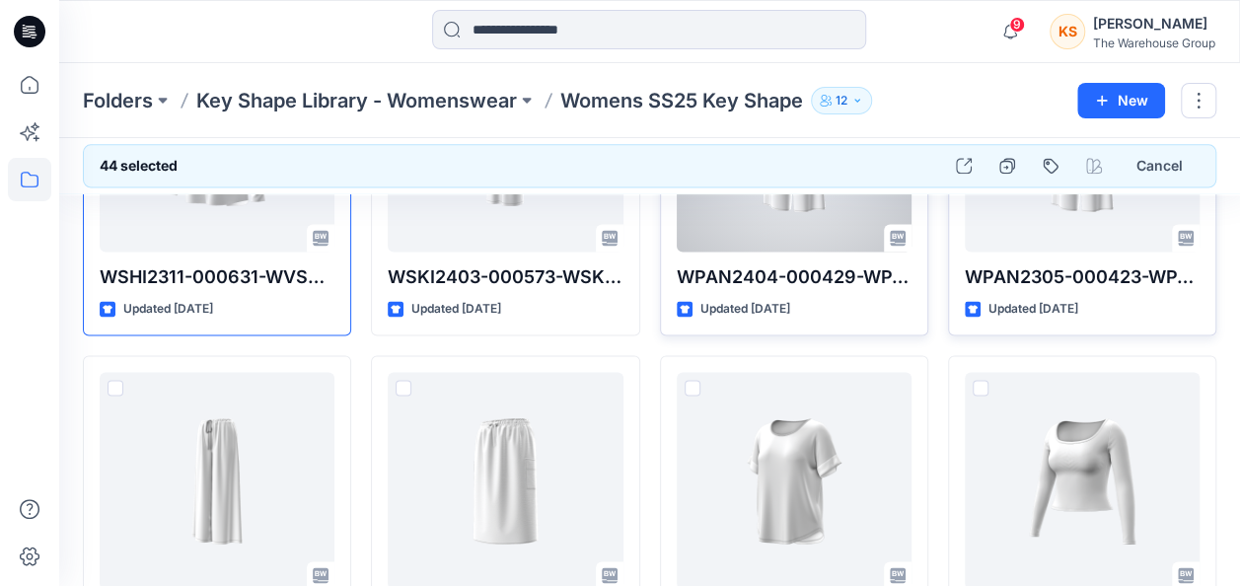
scroll to position [8682, 0]
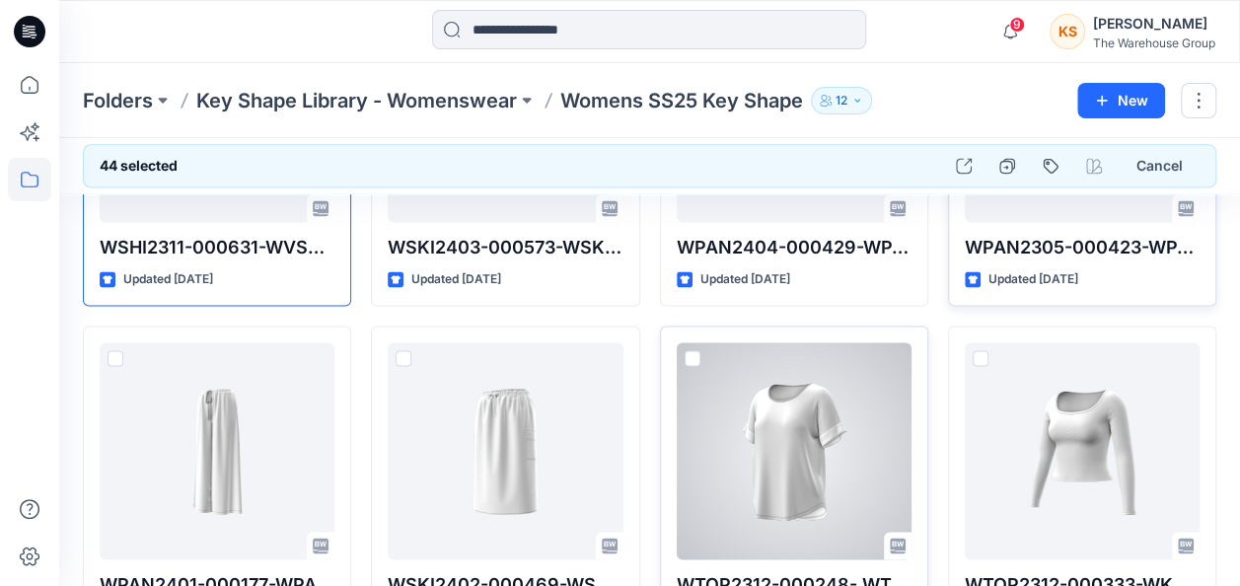
click at [677, 342] on div at bounding box center [794, 450] width 235 height 217
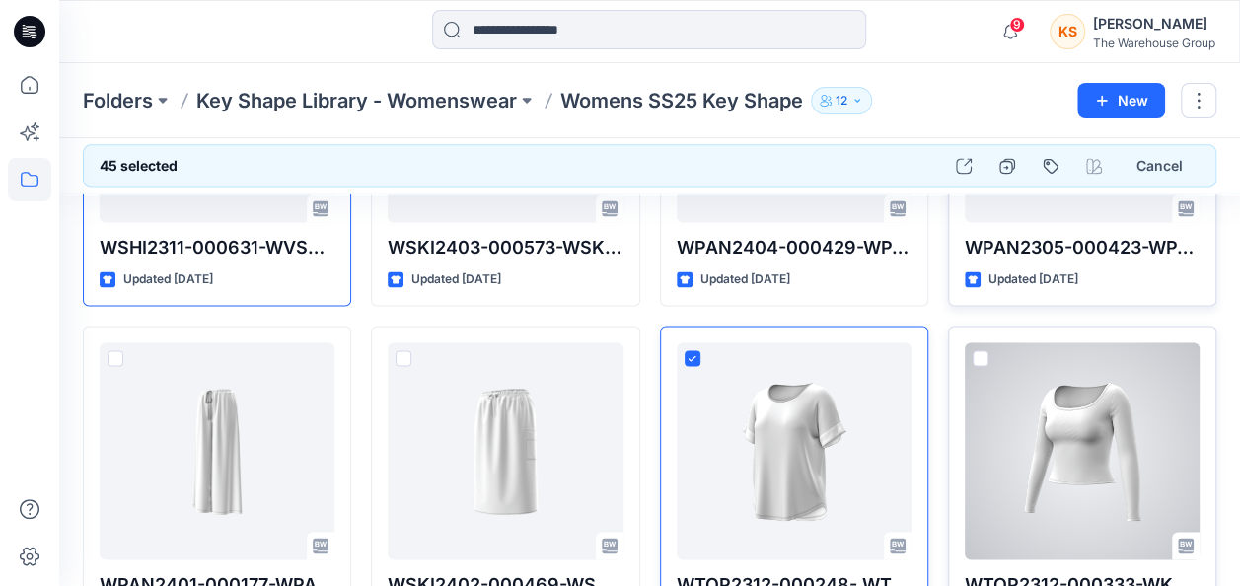
click at [980, 350] on span at bounding box center [981, 358] width 16 height 16
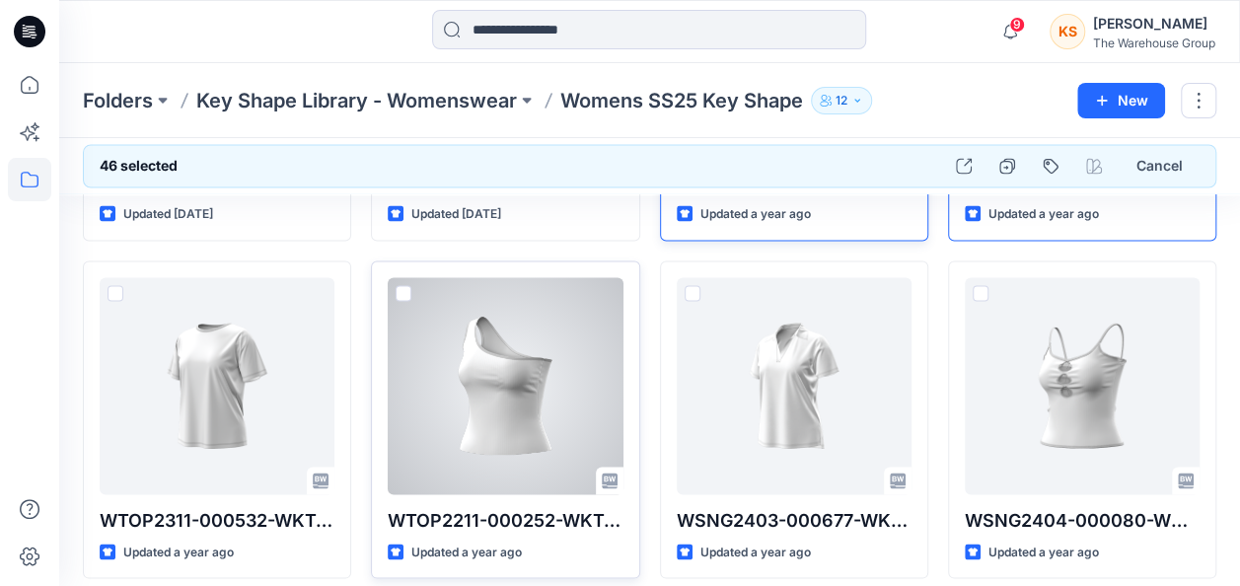
scroll to position [8978, 0]
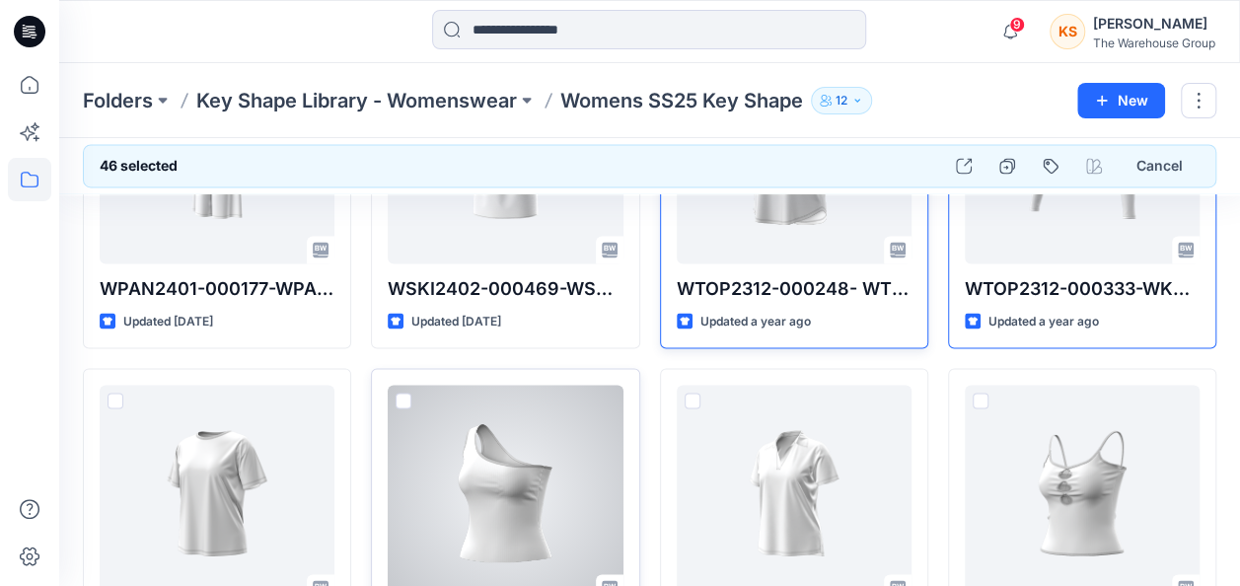
click at [418, 368] on div "WTOP2211-000252-WKTOP HH SS XMAS PRINTD TEE Updated a year ago" at bounding box center [505, 527] width 268 height 319
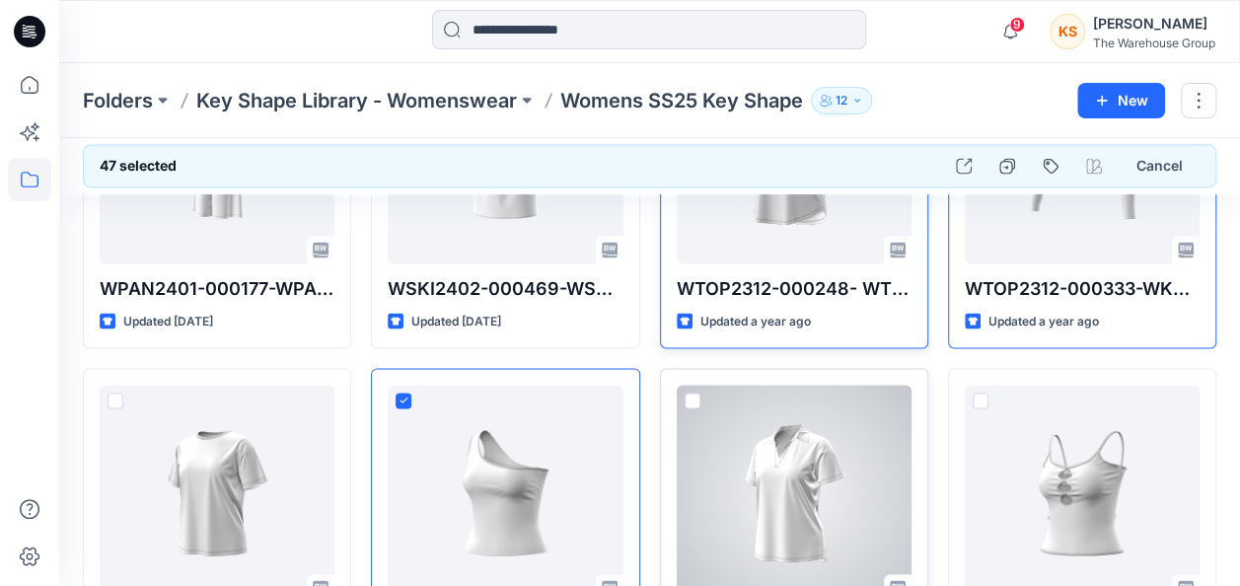
click at [698, 393] on label at bounding box center [693, 401] width 16 height 16
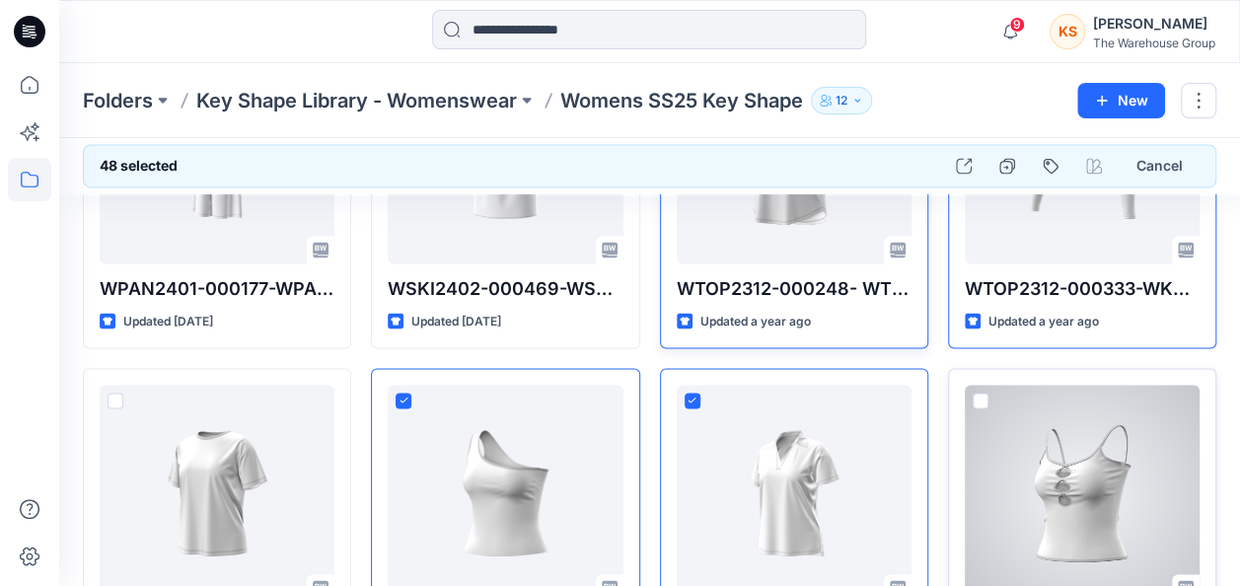
click at [994, 385] on div at bounding box center [1082, 493] width 235 height 217
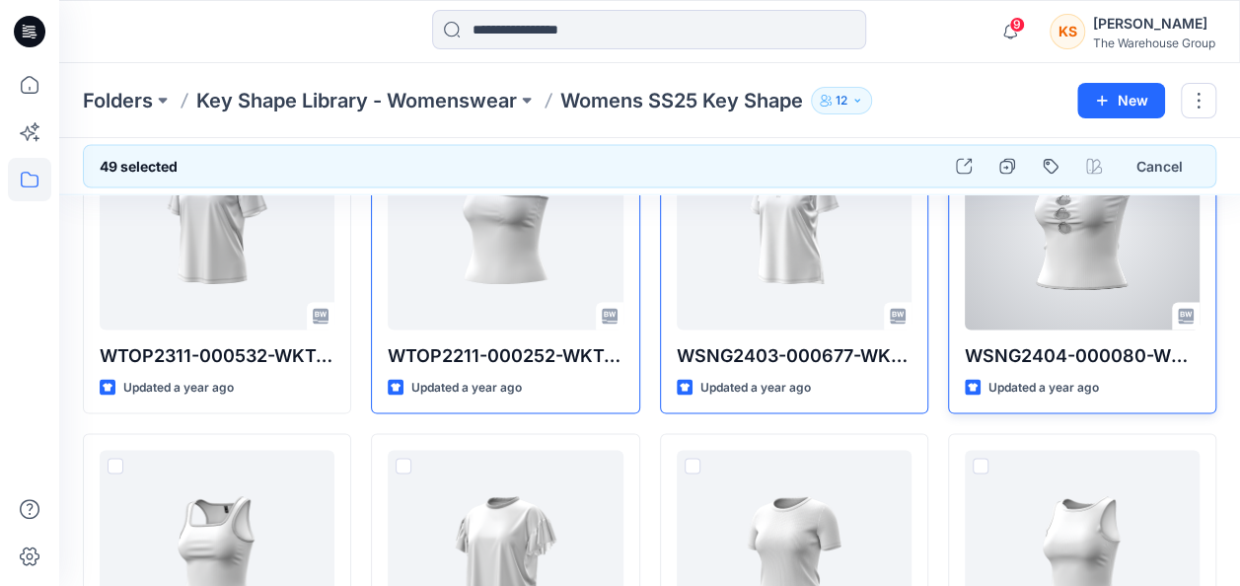
scroll to position [9372, 0]
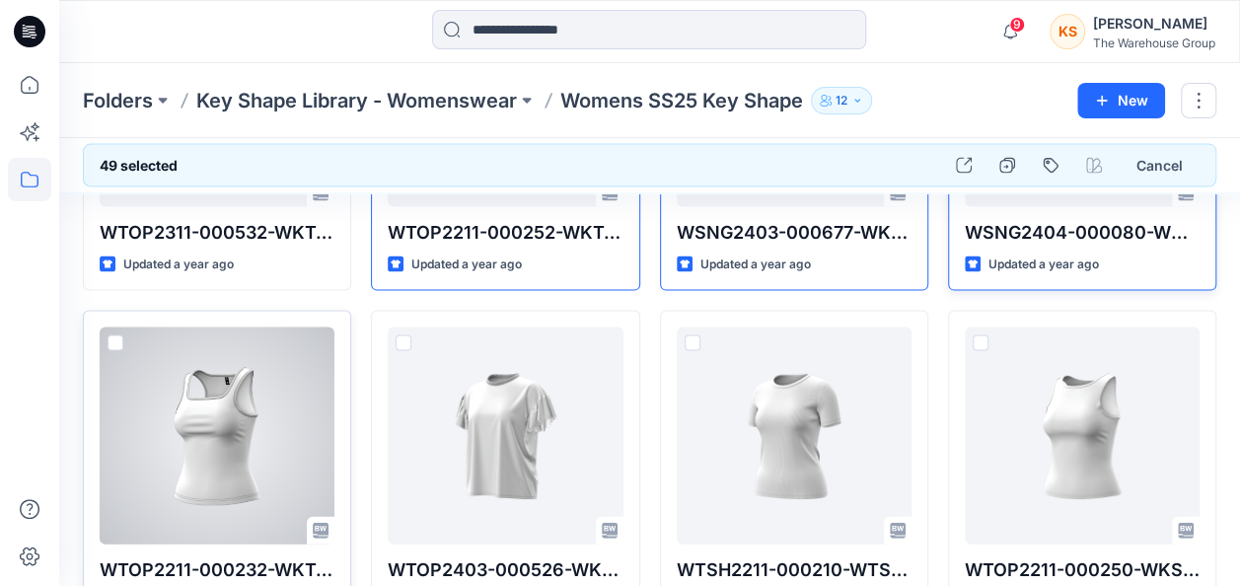
click at [109, 335] on span at bounding box center [116, 343] width 16 height 16
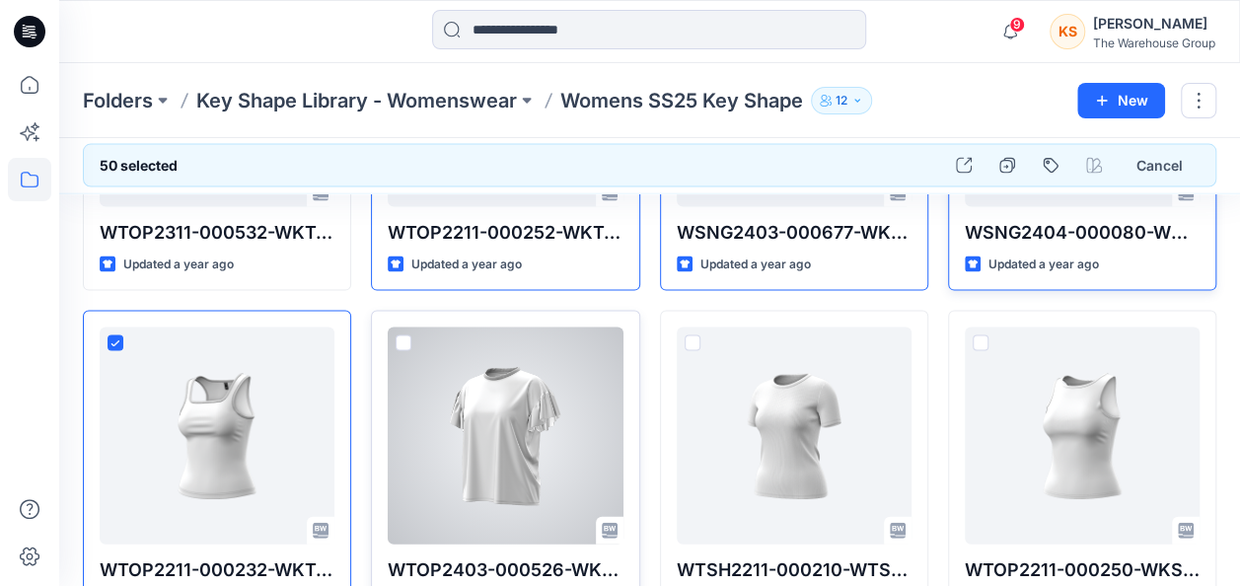
click at [400, 335] on span at bounding box center [404, 343] width 16 height 16
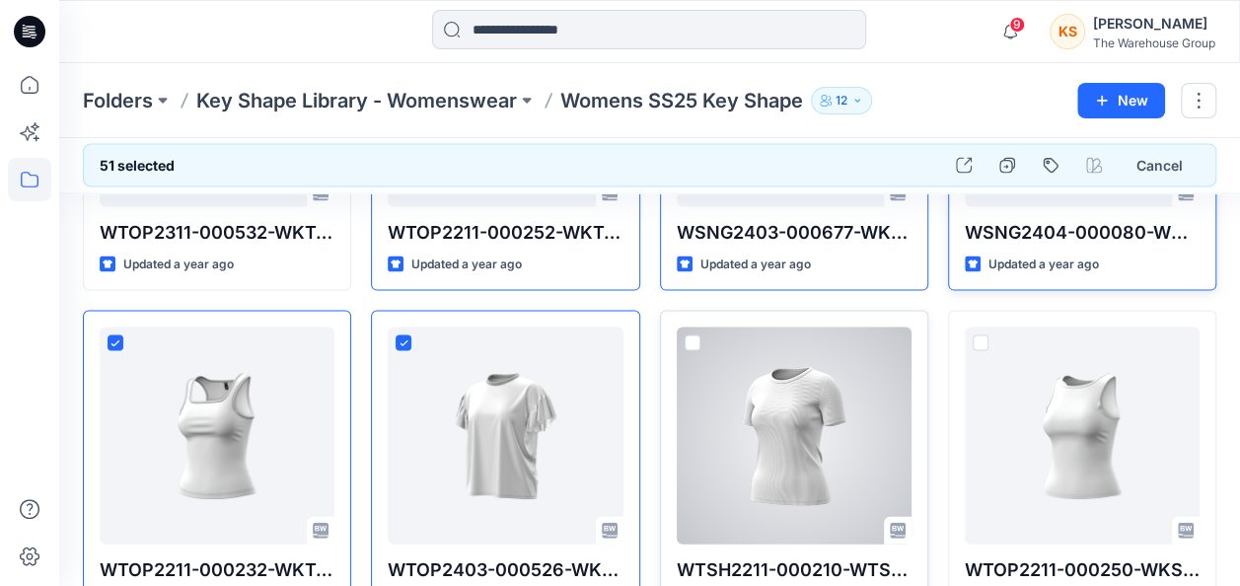
click at [700, 328] on div at bounding box center [794, 436] width 235 height 217
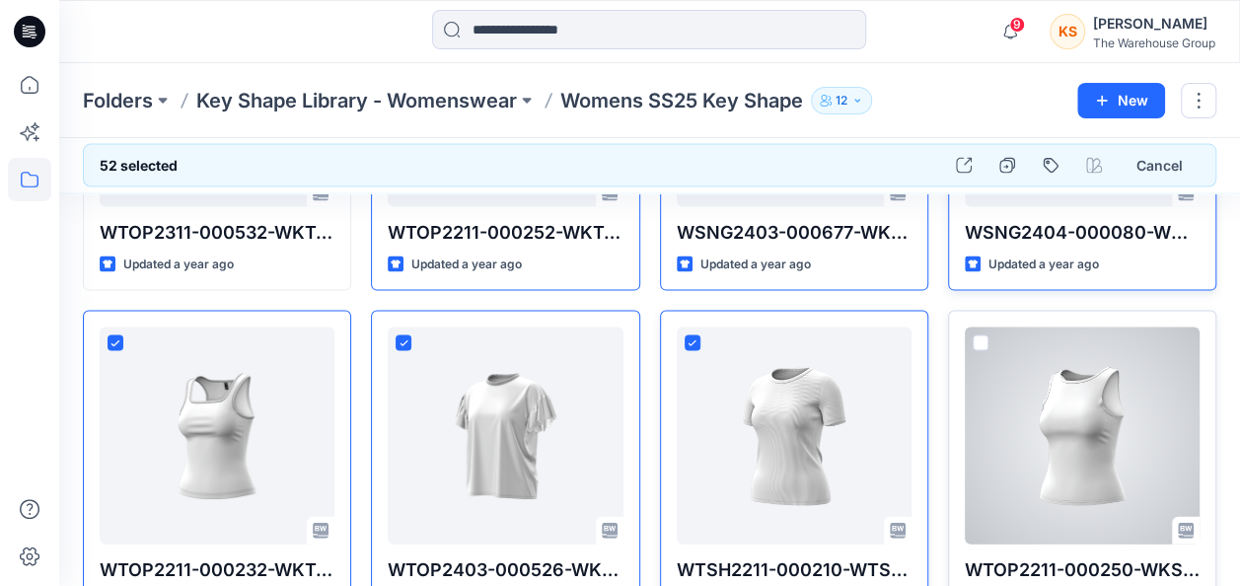
click at [978, 335] on span at bounding box center [981, 343] width 16 height 16
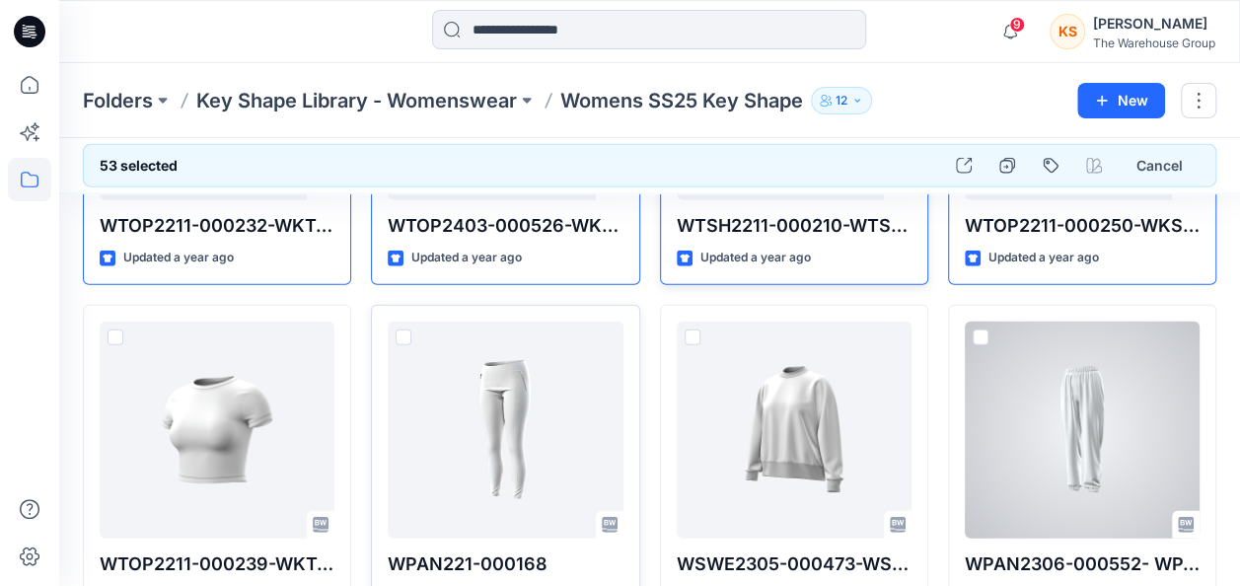
scroll to position [9767, 0]
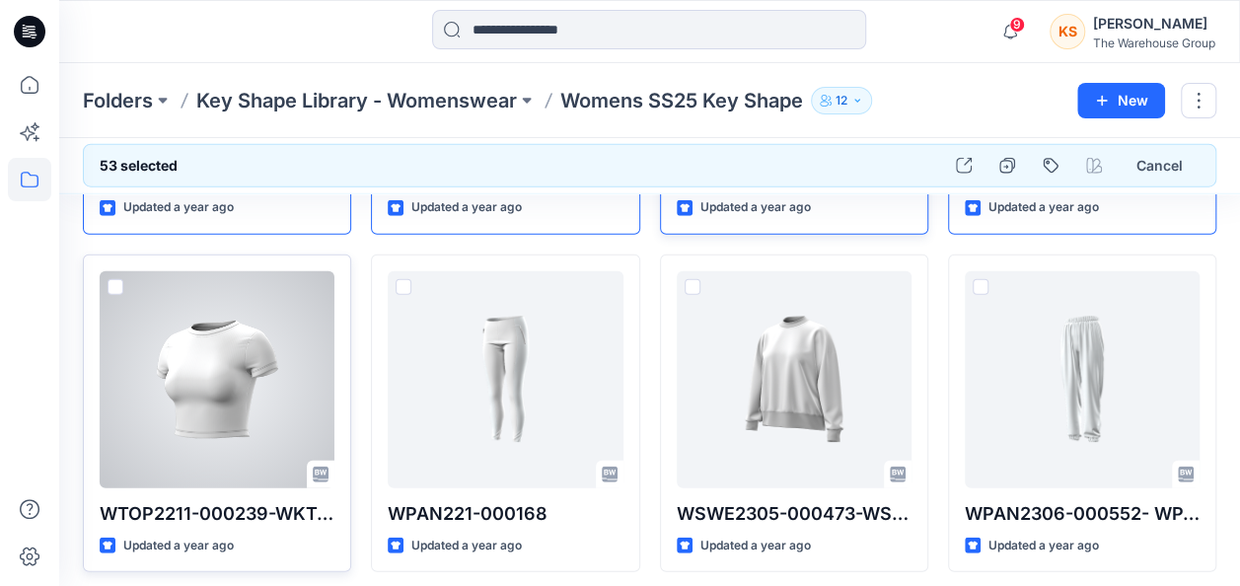
click at [112, 271] on div at bounding box center [217, 379] width 235 height 217
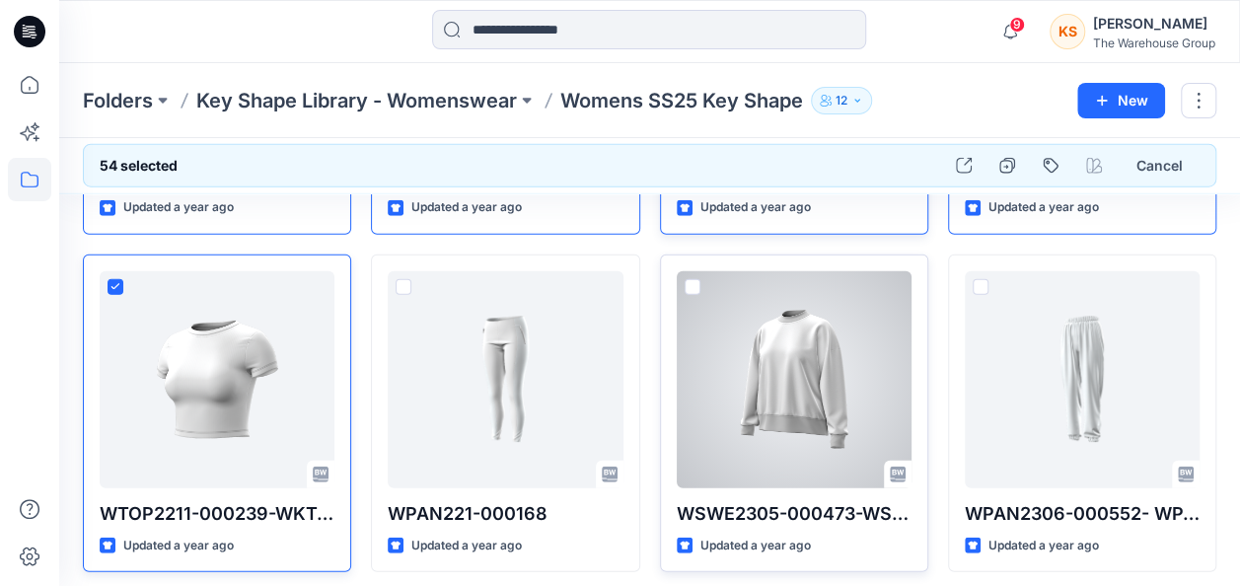
click at [695, 279] on span at bounding box center [693, 287] width 16 height 16
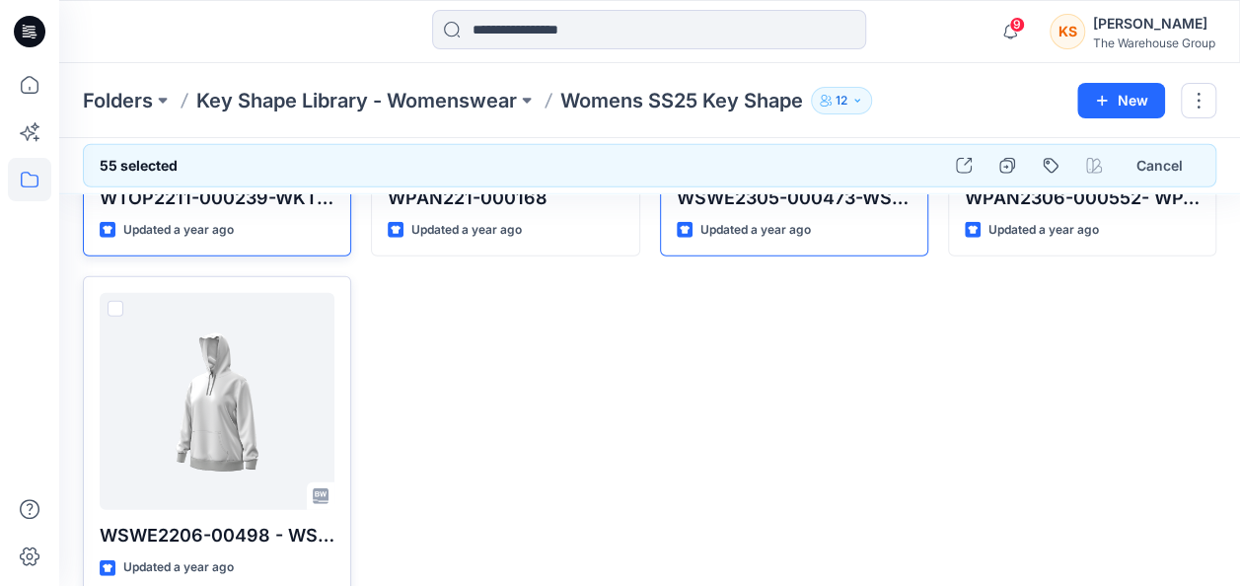
scroll to position [10094, 0]
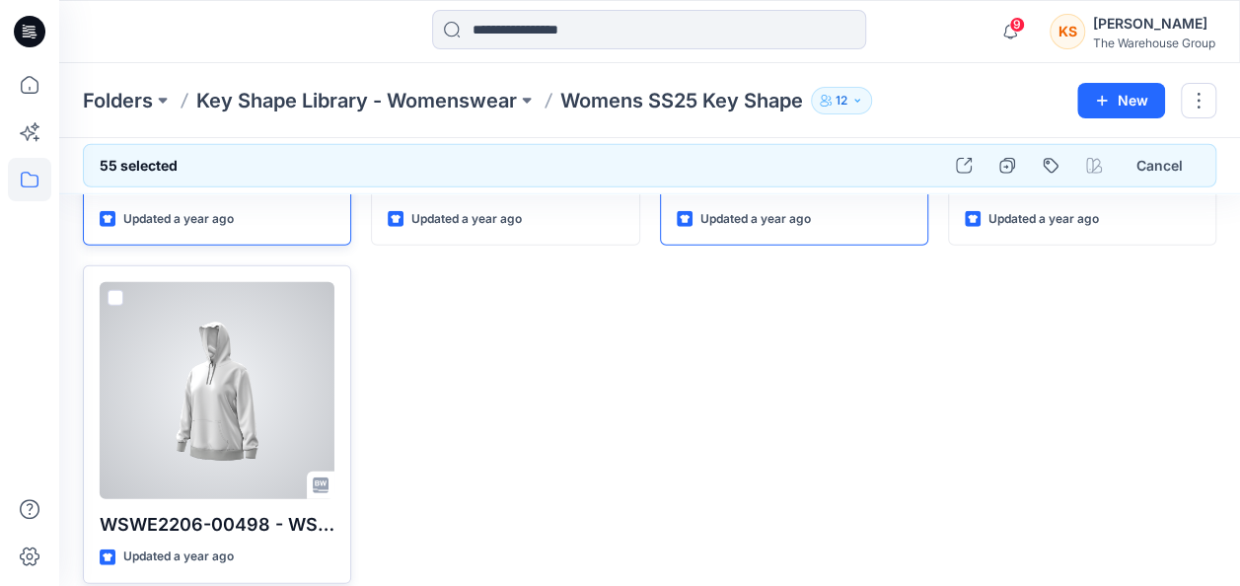
click at [107, 282] on div at bounding box center [217, 390] width 235 height 217
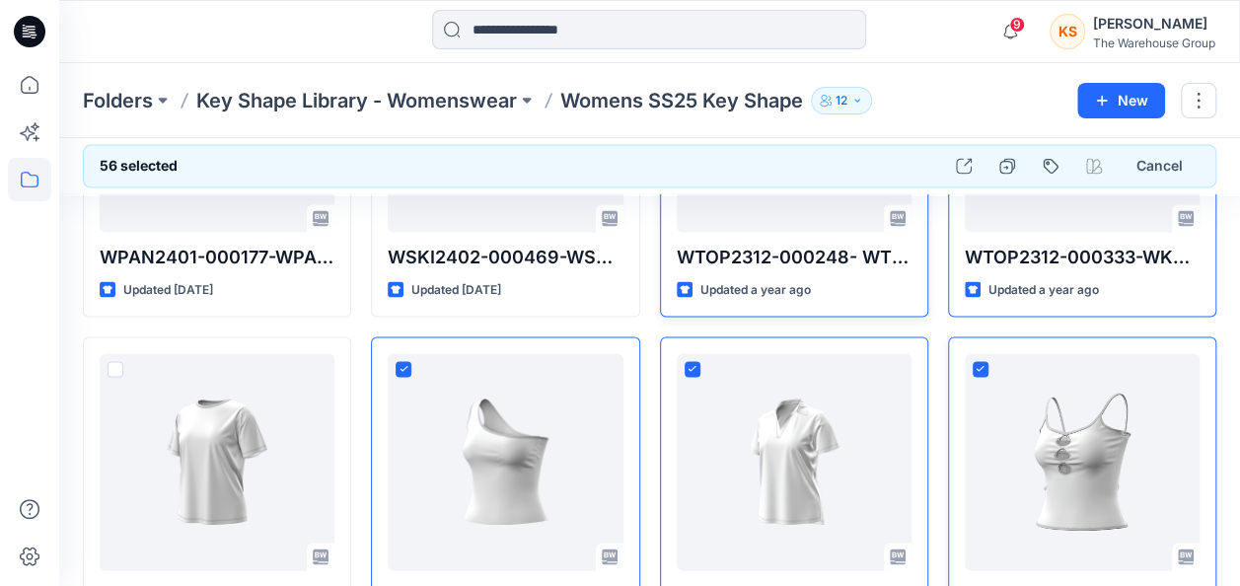
scroll to position [9008, 0]
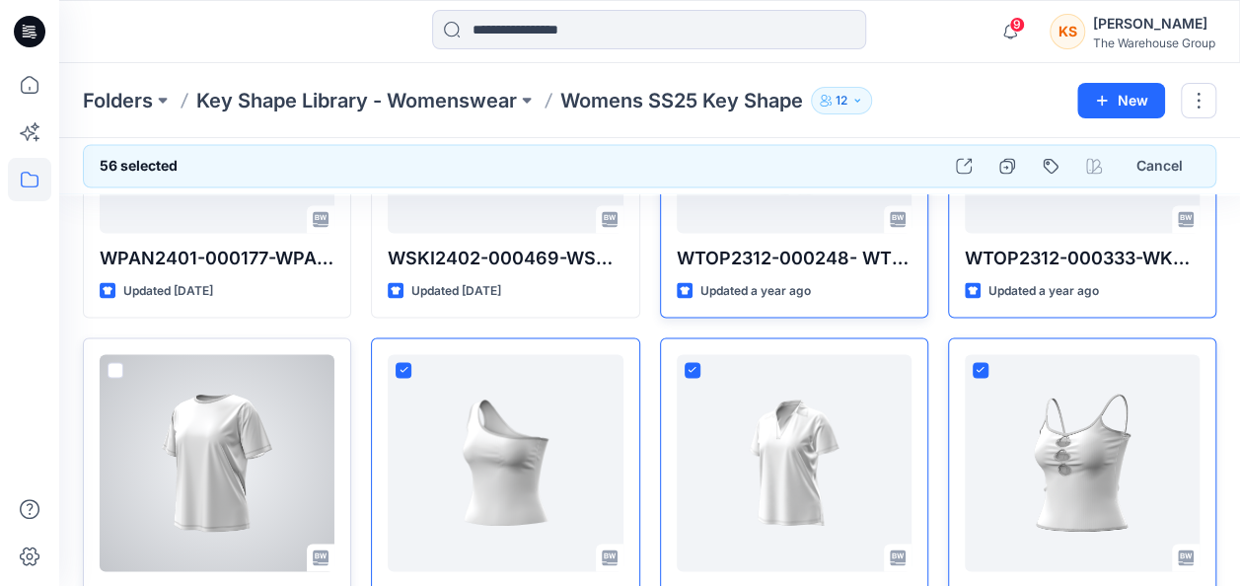
click at [110, 354] on div at bounding box center [217, 462] width 235 height 217
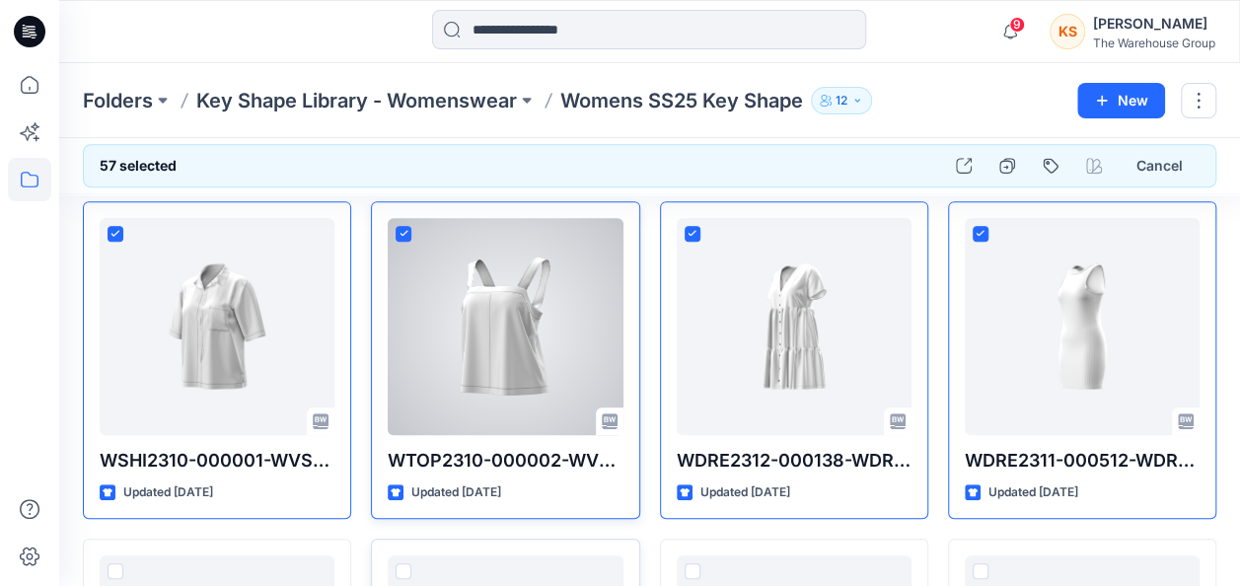
scroll to position [3977, 0]
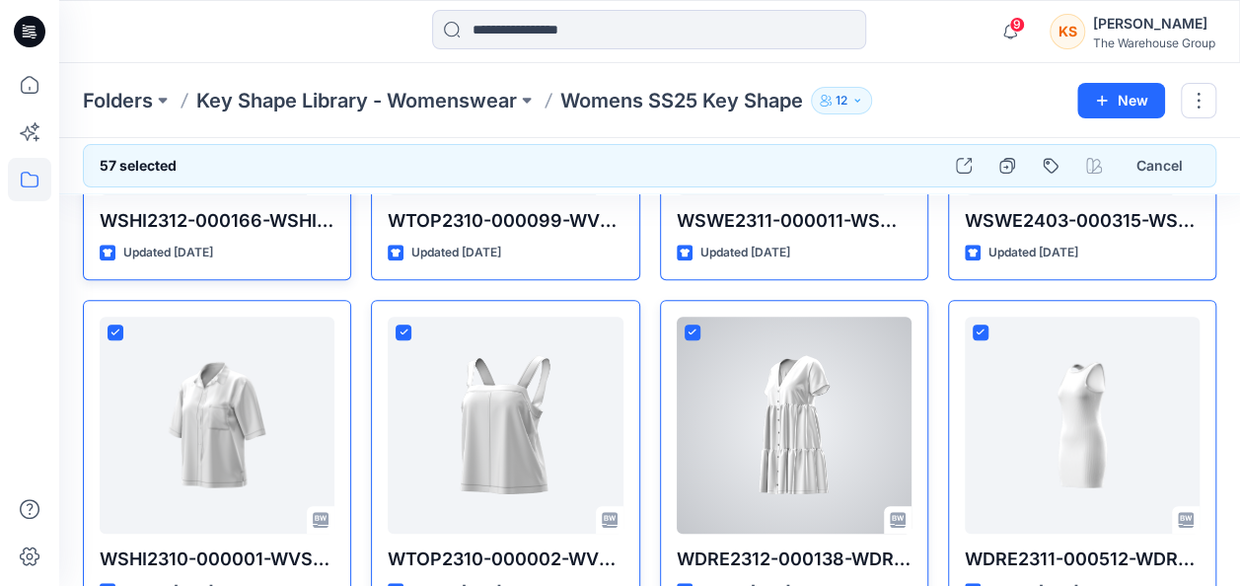
click at [687, 325] on span at bounding box center [693, 333] width 16 height 16
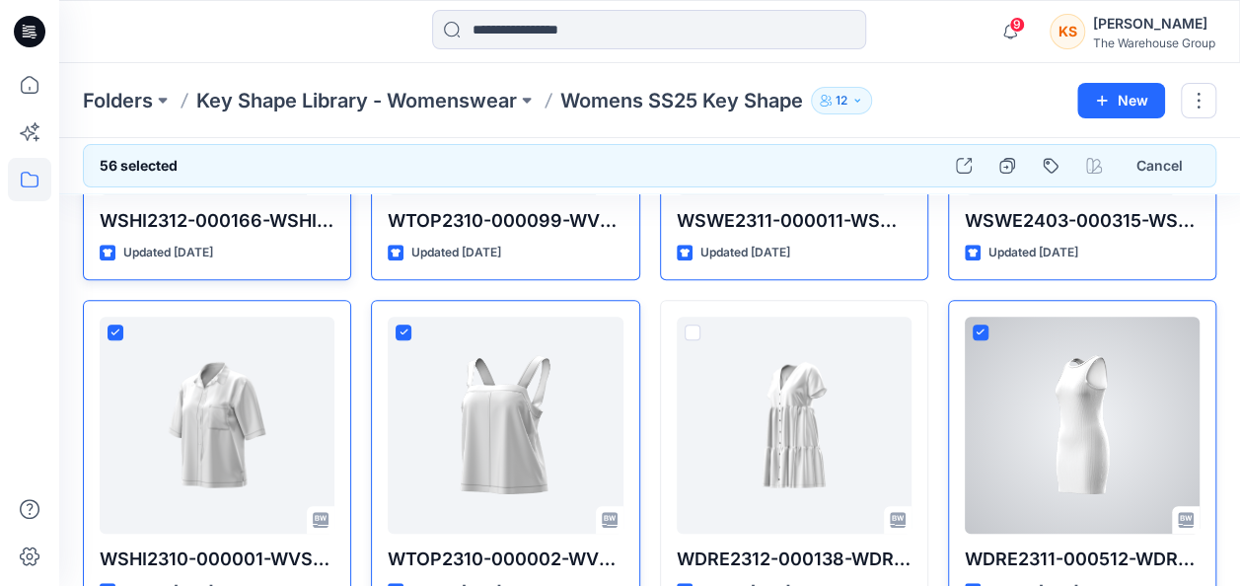
click at [977, 325] on span at bounding box center [981, 333] width 16 height 16
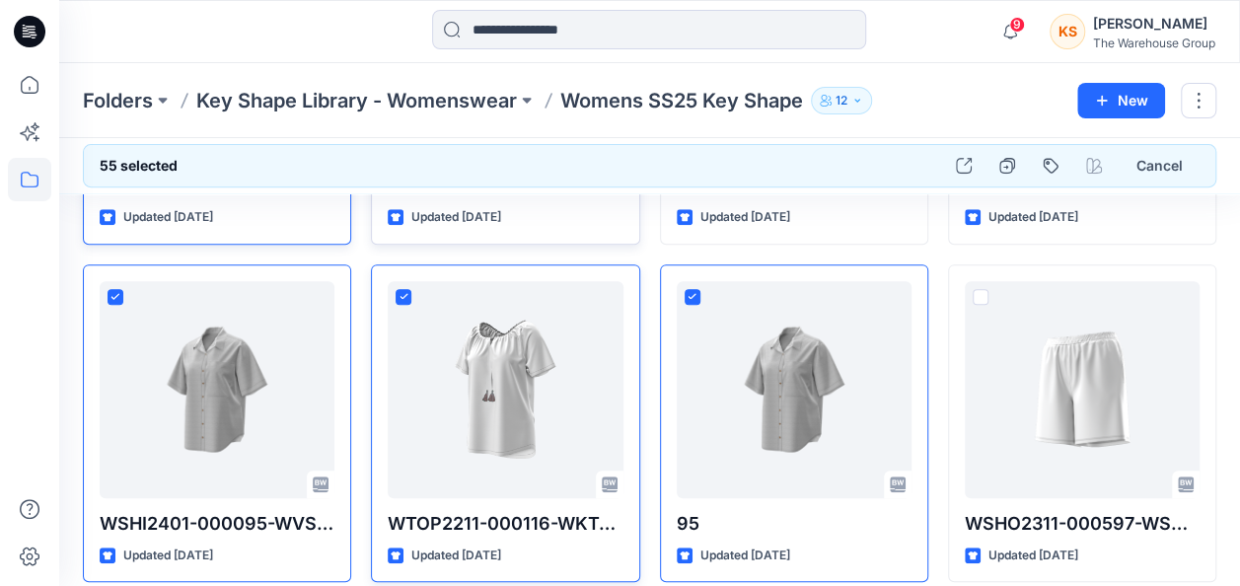
scroll to position [327, 0]
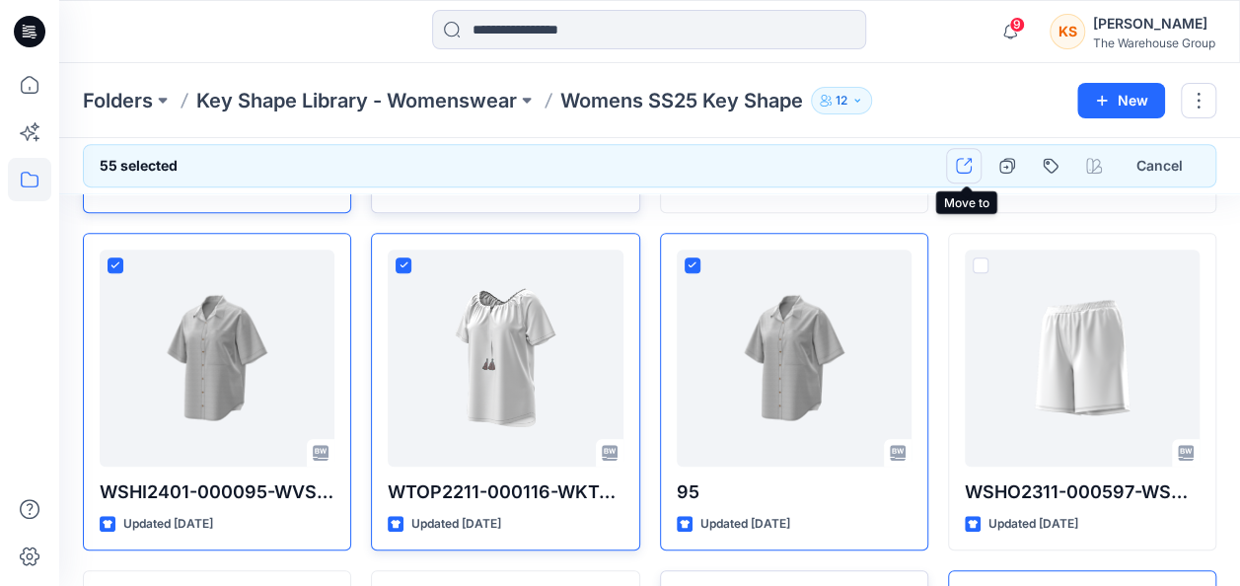
click at [955, 166] on button "button" at bounding box center [964, 166] width 36 height 36
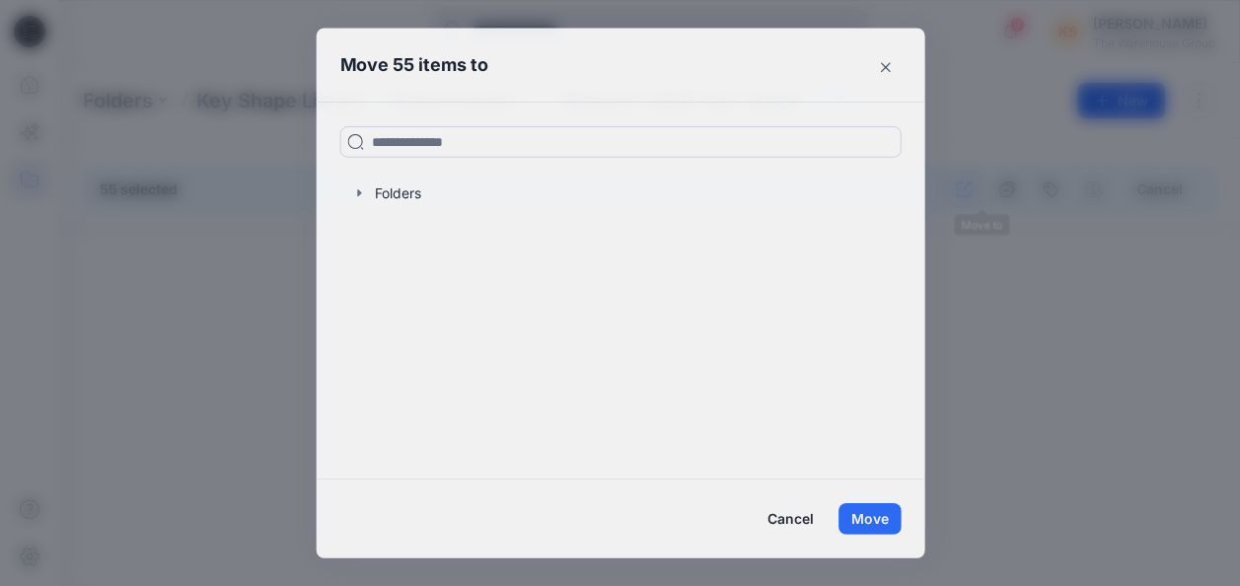
scroll to position [0, 0]
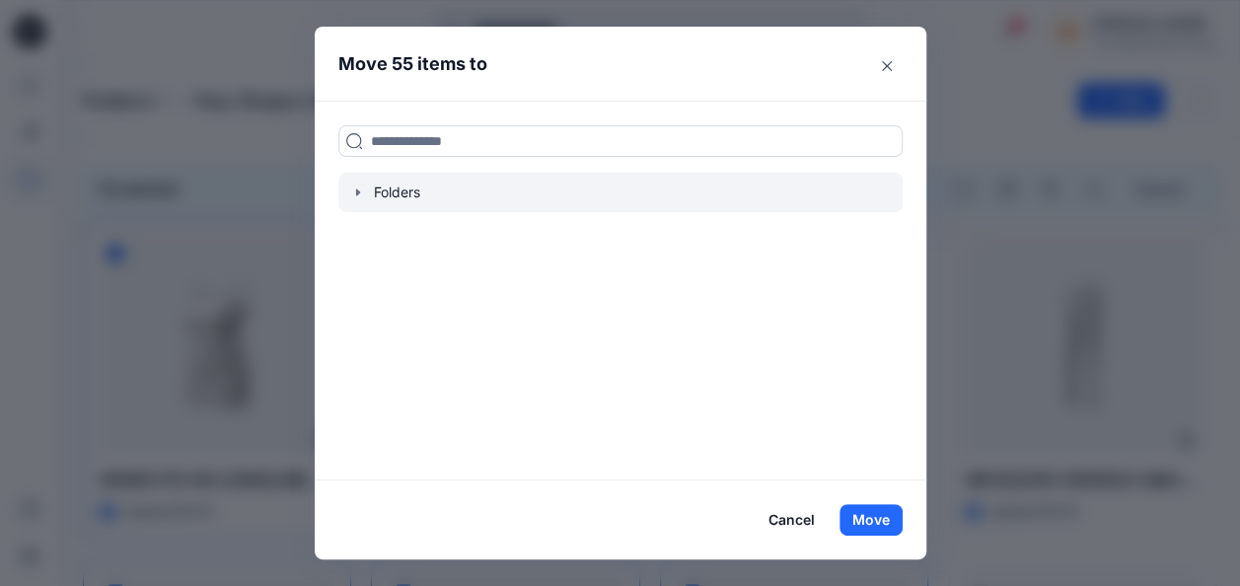
click at [365, 195] on icon "button" at bounding box center [358, 192] width 16 height 16
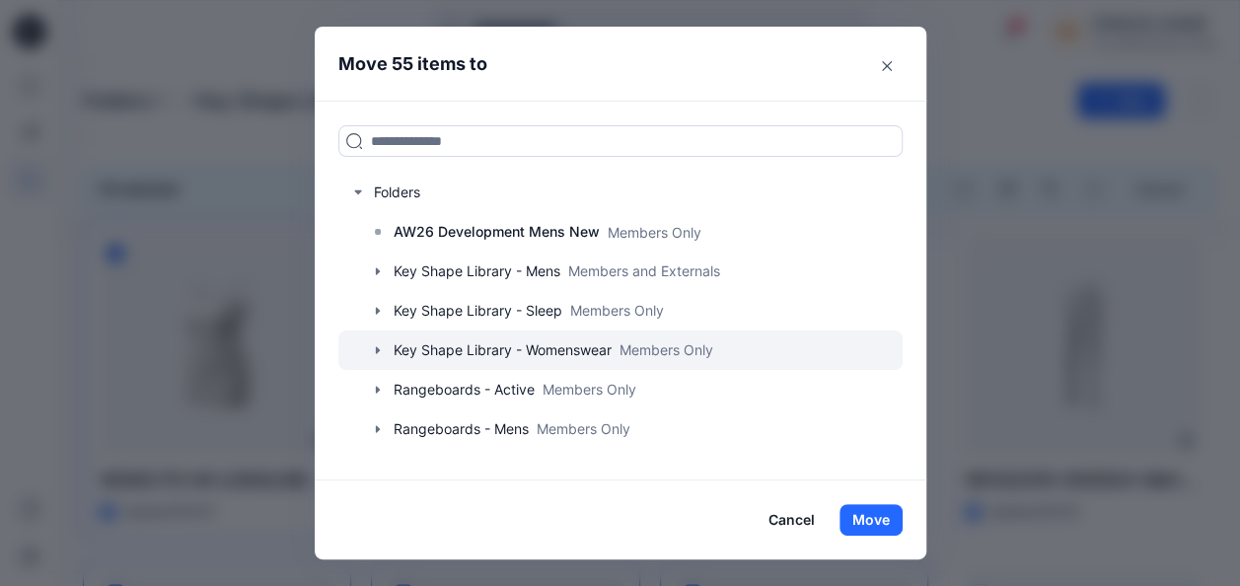
click at [383, 342] on icon "button" at bounding box center [378, 350] width 16 height 16
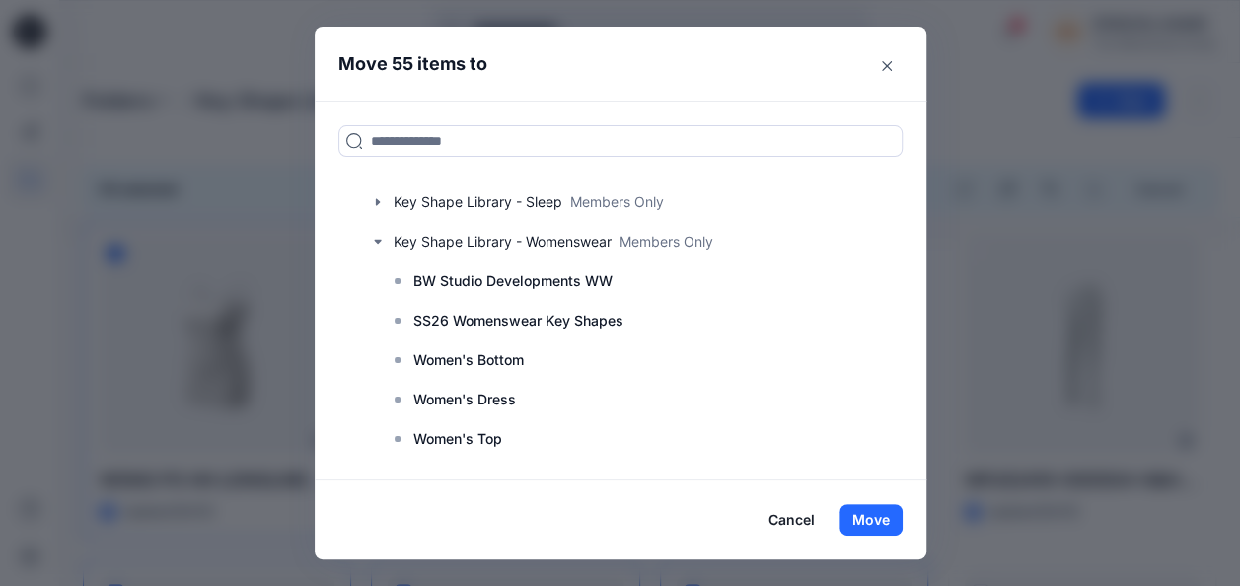
scroll to position [296, 0]
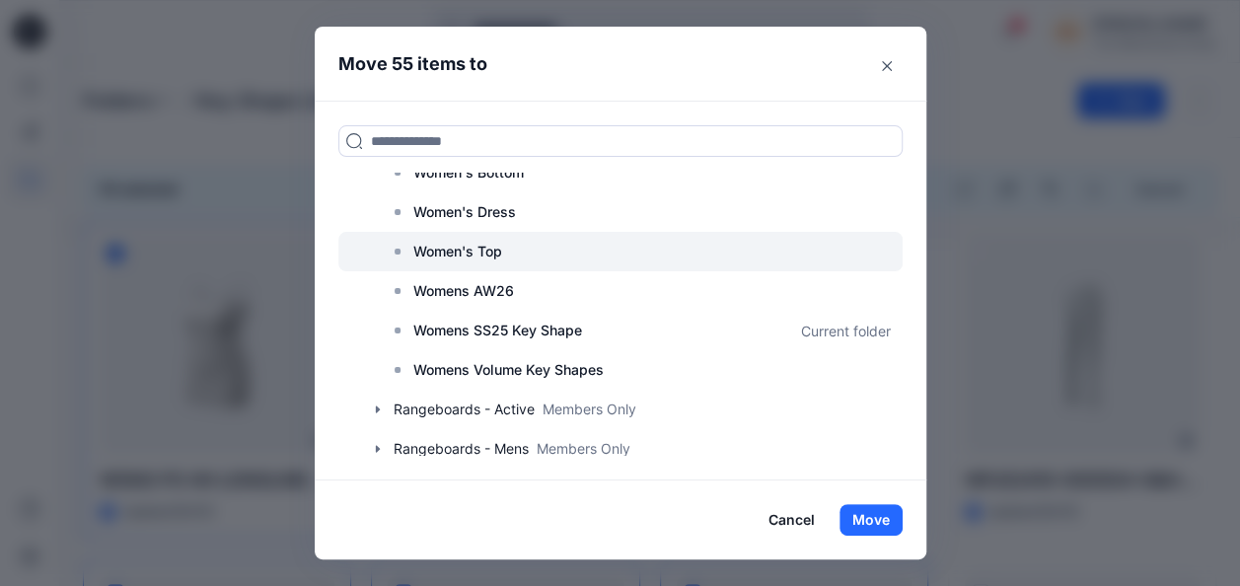
click at [502, 247] on p "Women's Top" at bounding box center [457, 252] width 89 height 24
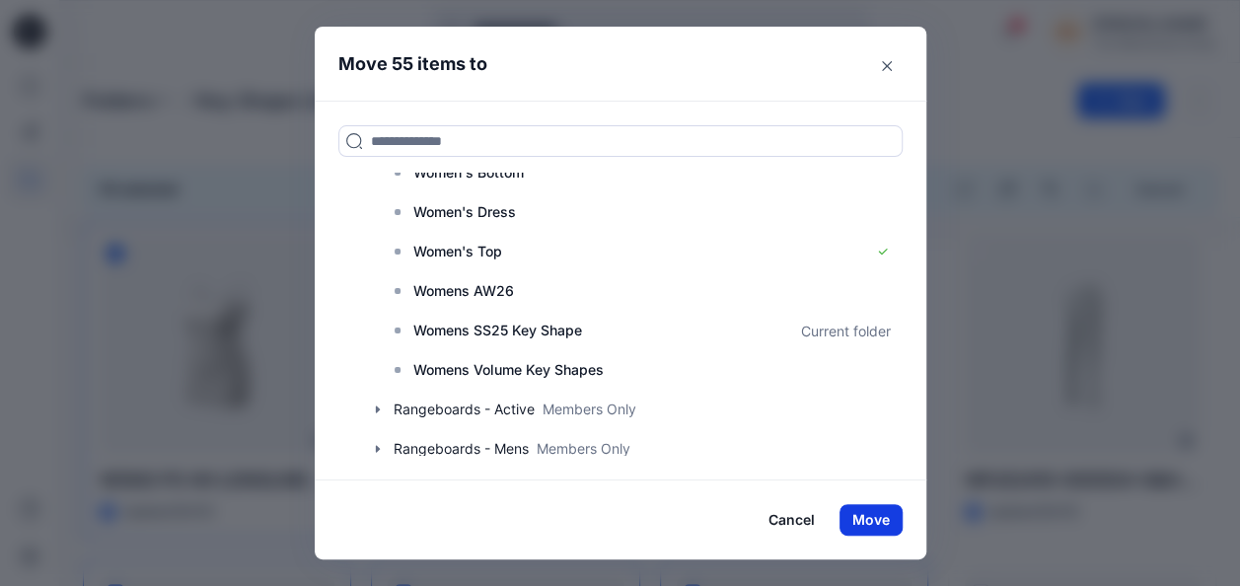
click at [877, 519] on button "Move" at bounding box center [871, 520] width 63 height 32
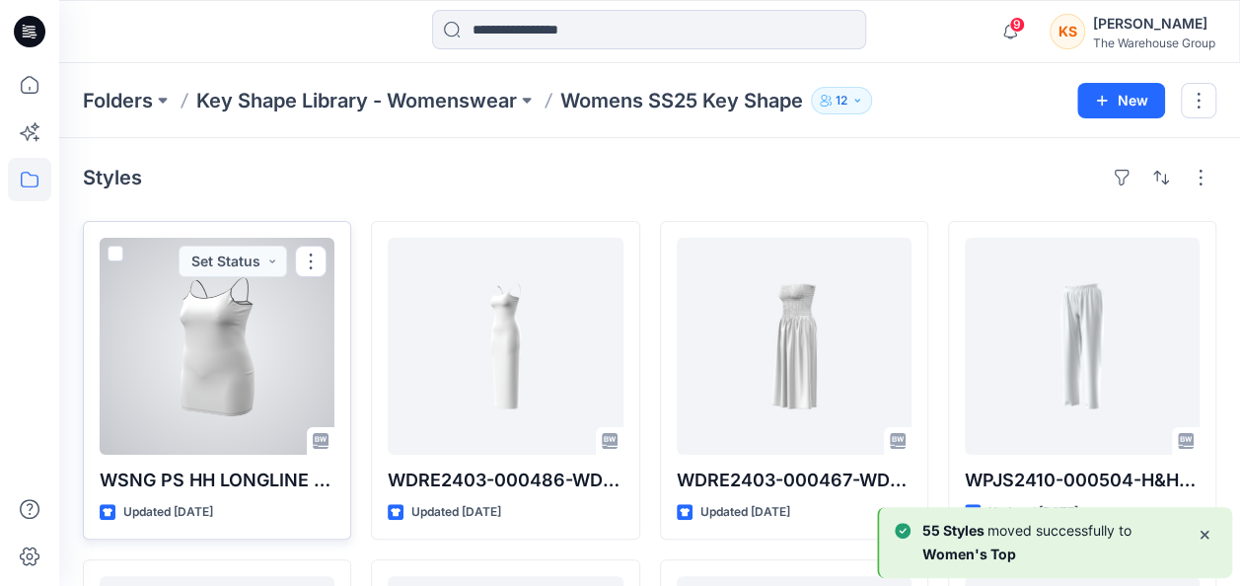
click at [113, 246] on span at bounding box center [116, 254] width 16 height 16
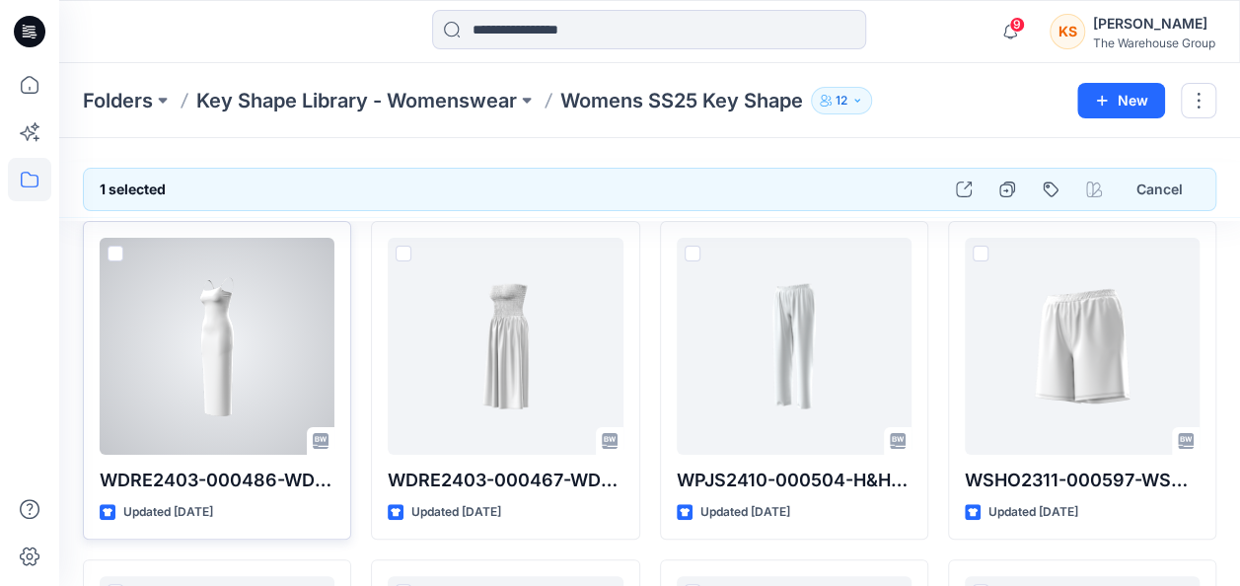
click at [108, 253] on span at bounding box center [116, 254] width 16 height 16
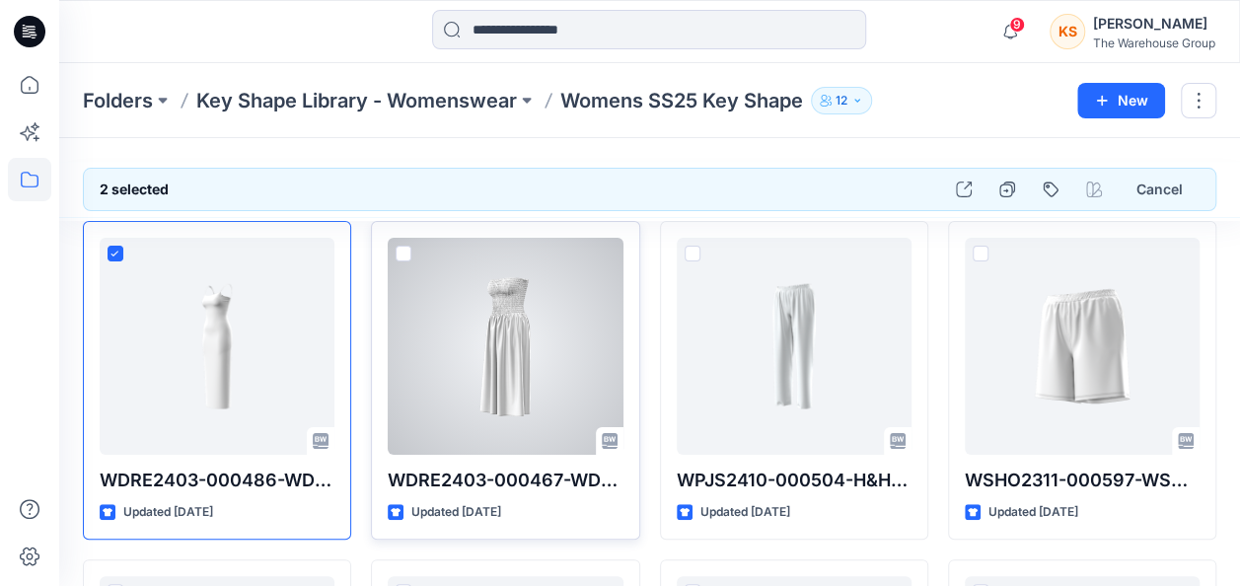
click at [397, 247] on span at bounding box center [404, 254] width 16 height 16
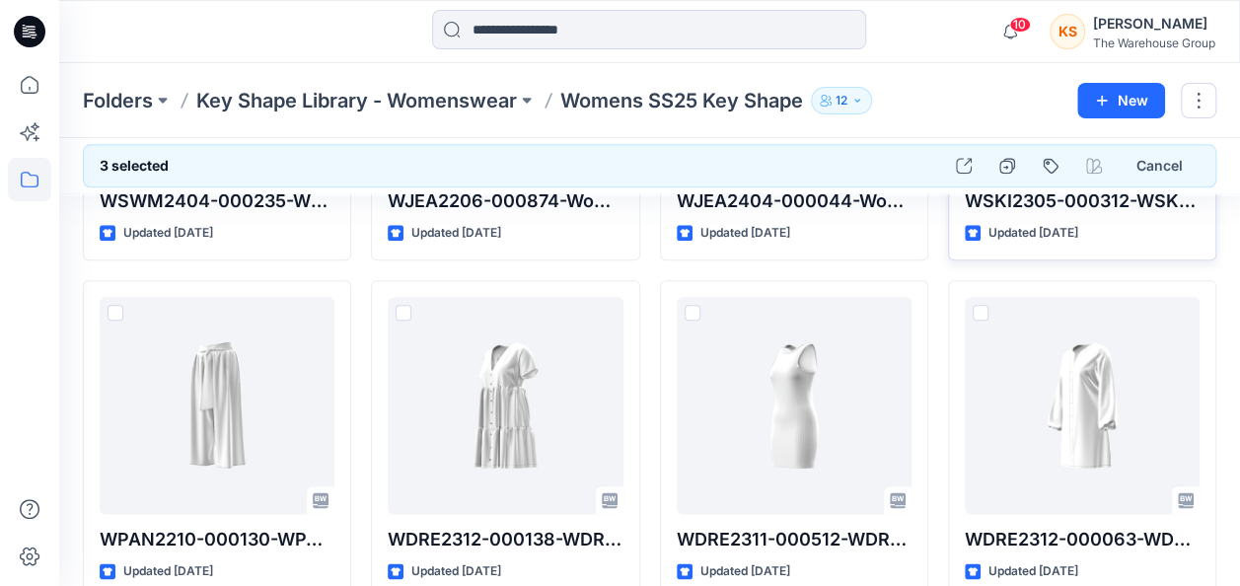
scroll to position [987, 0]
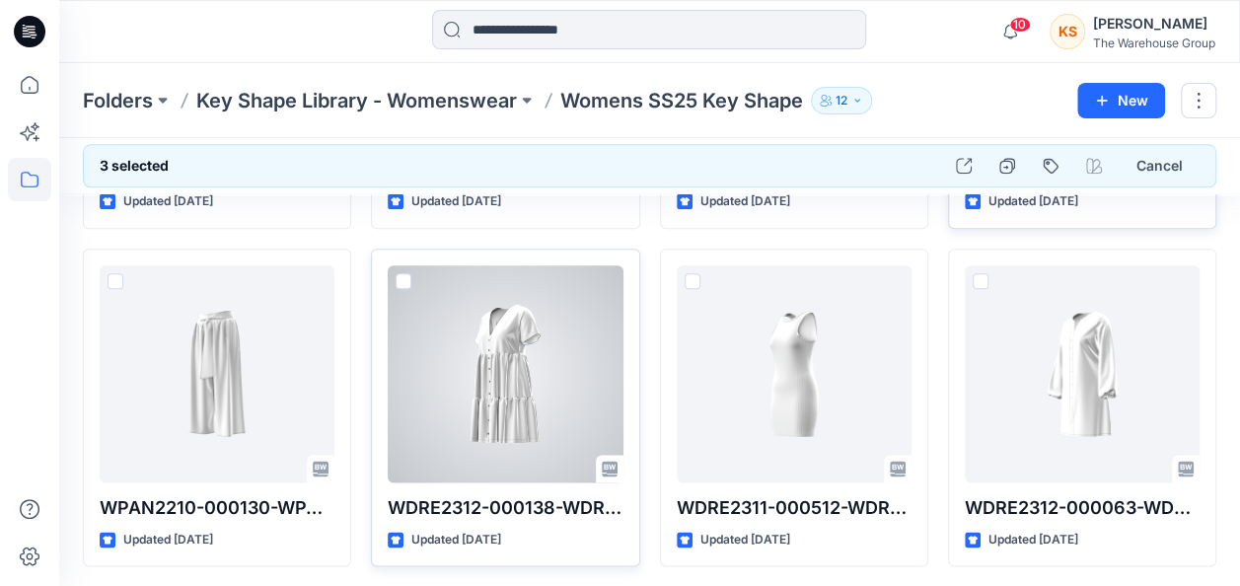
click at [406, 278] on span at bounding box center [404, 281] width 16 height 16
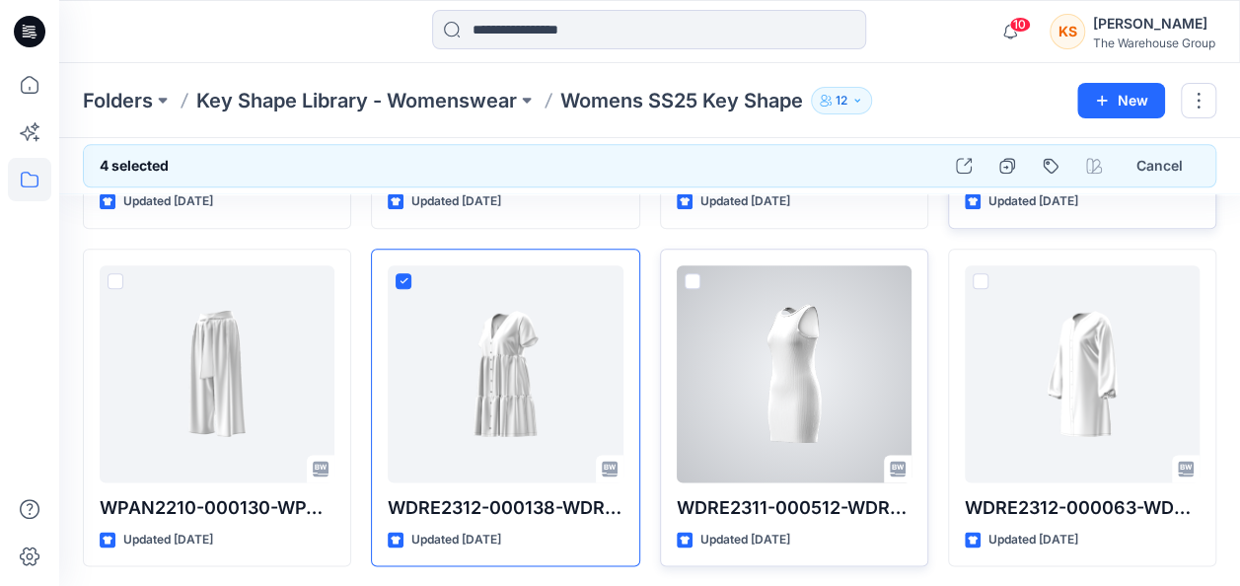
click at [695, 273] on span at bounding box center [693, 281] width 16 height 16
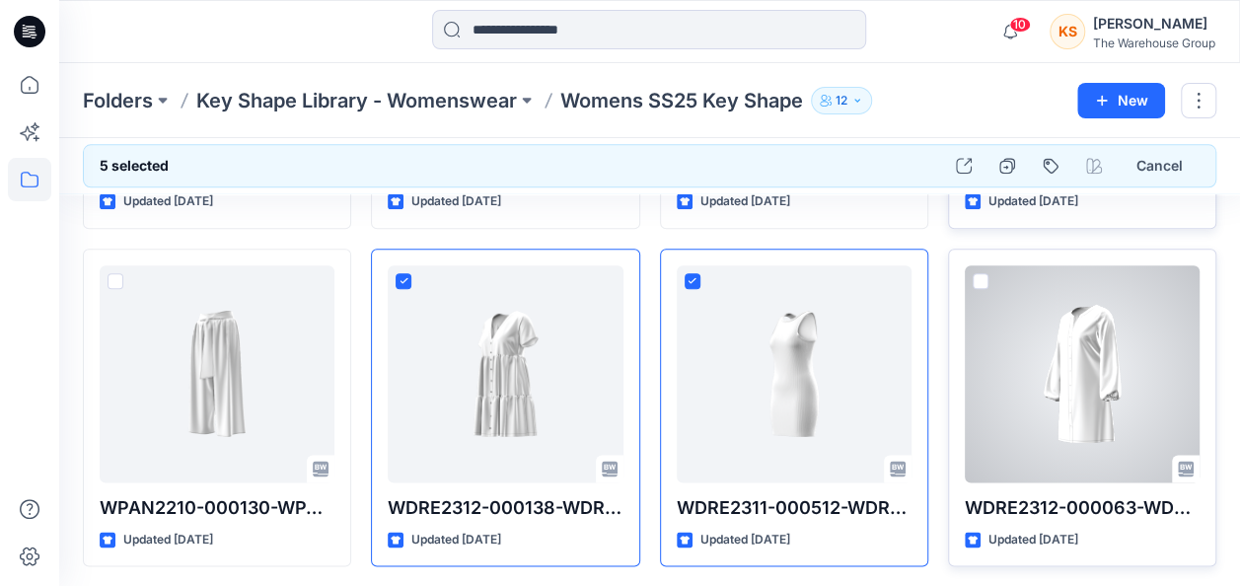
click at [987, 268] on div at bounding box center [1082, 373] width 235 height 217
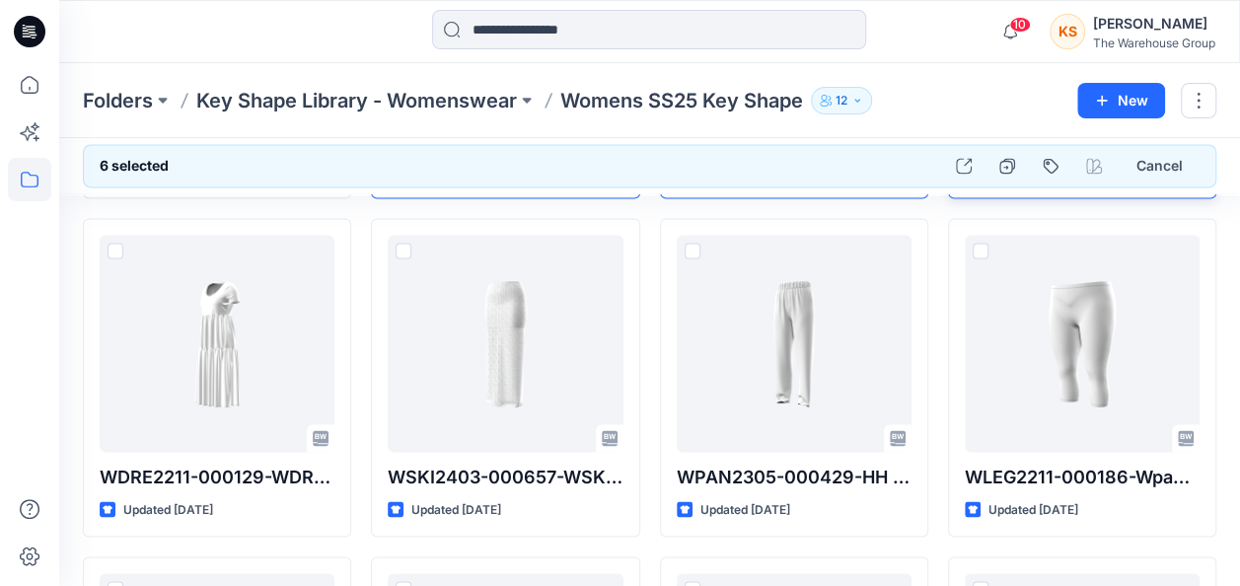
scroll to position [1381, 0]
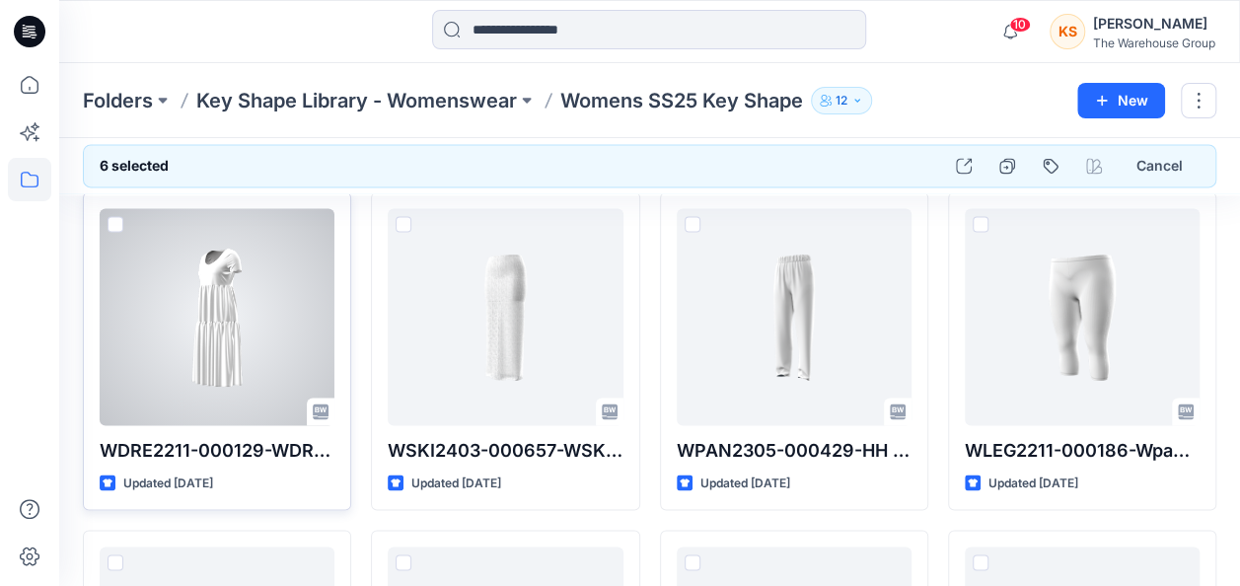
click at [114, 216] on span at bounding box center [116, 224] width 16 height 16
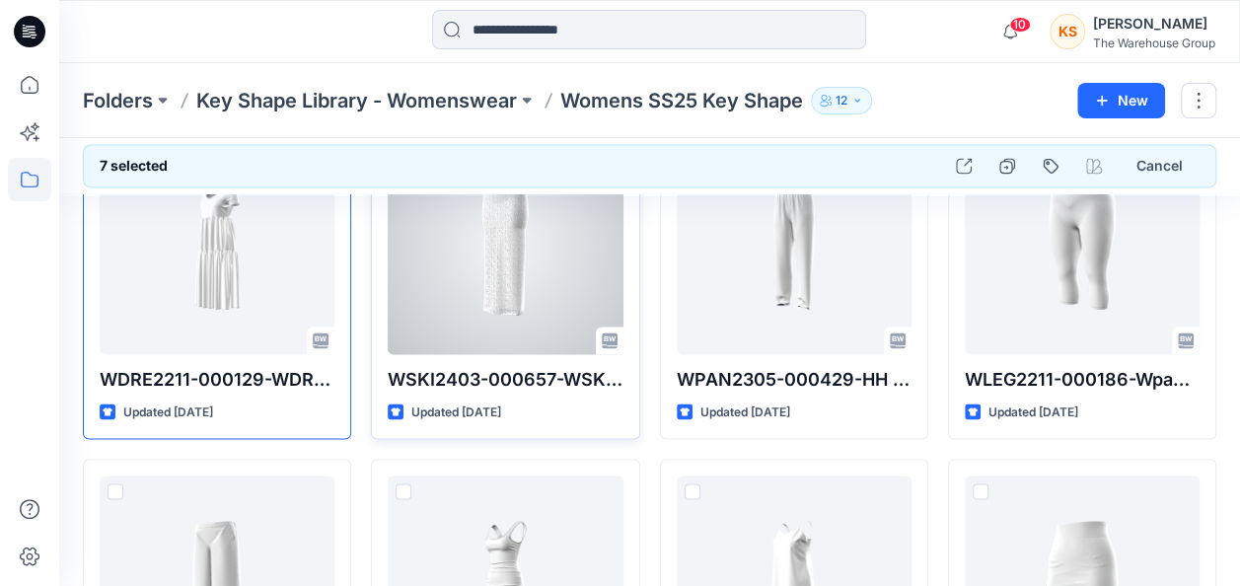
scroll to position [1579, 0]
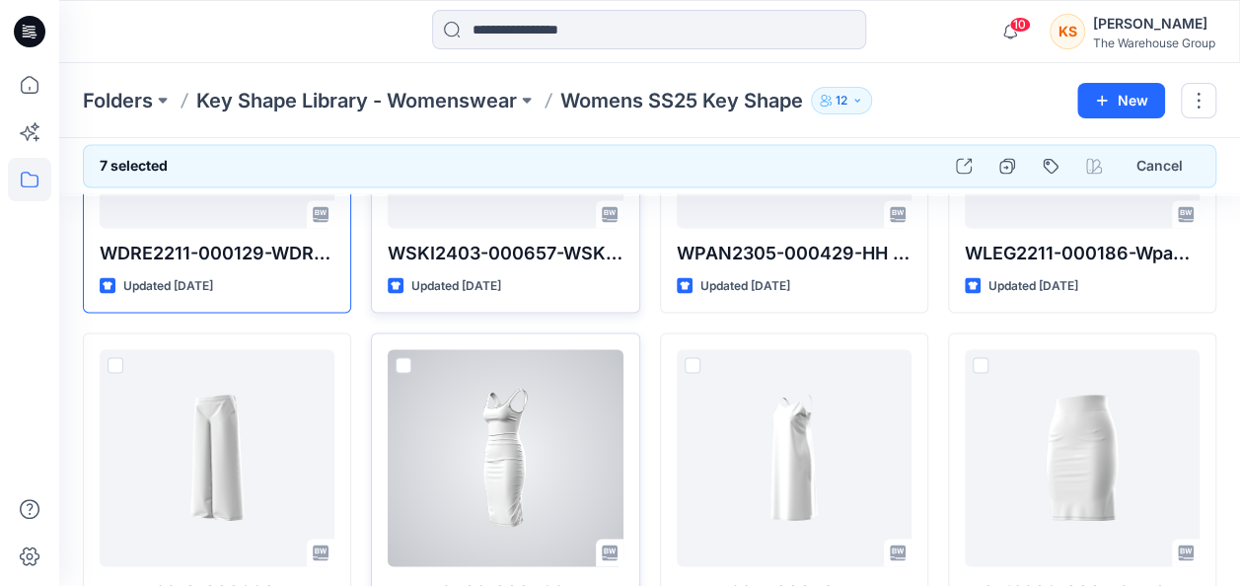
click at [402, 364] on span at bounding box center [404, 365] width 16 height 16
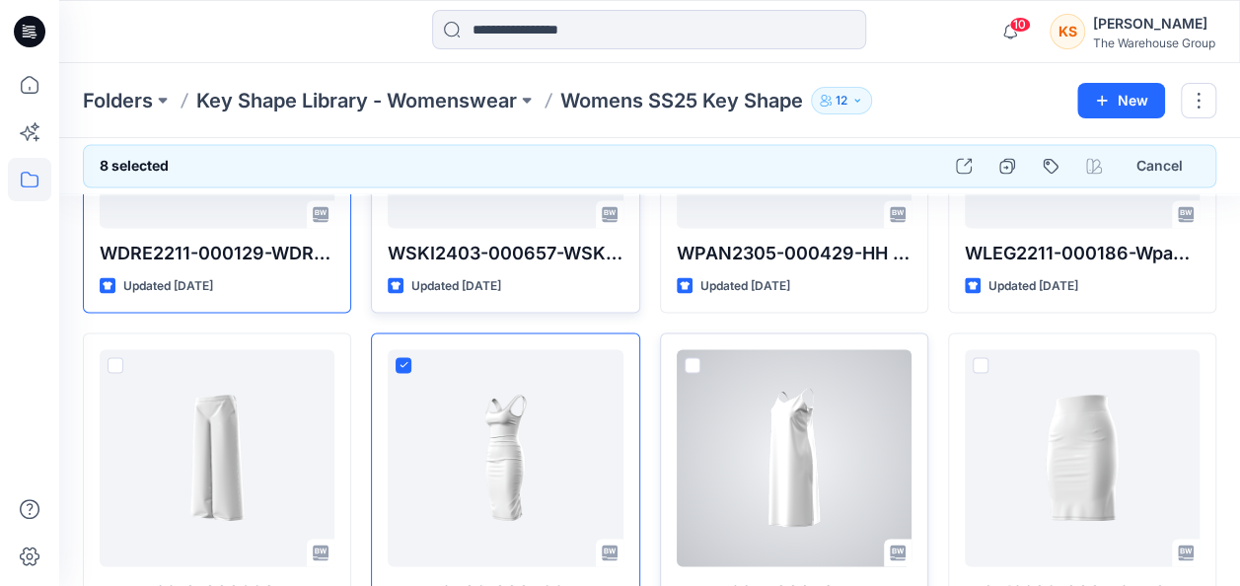
click at [691, 357] on span at bounding box center [693, 365] width 16 height 16
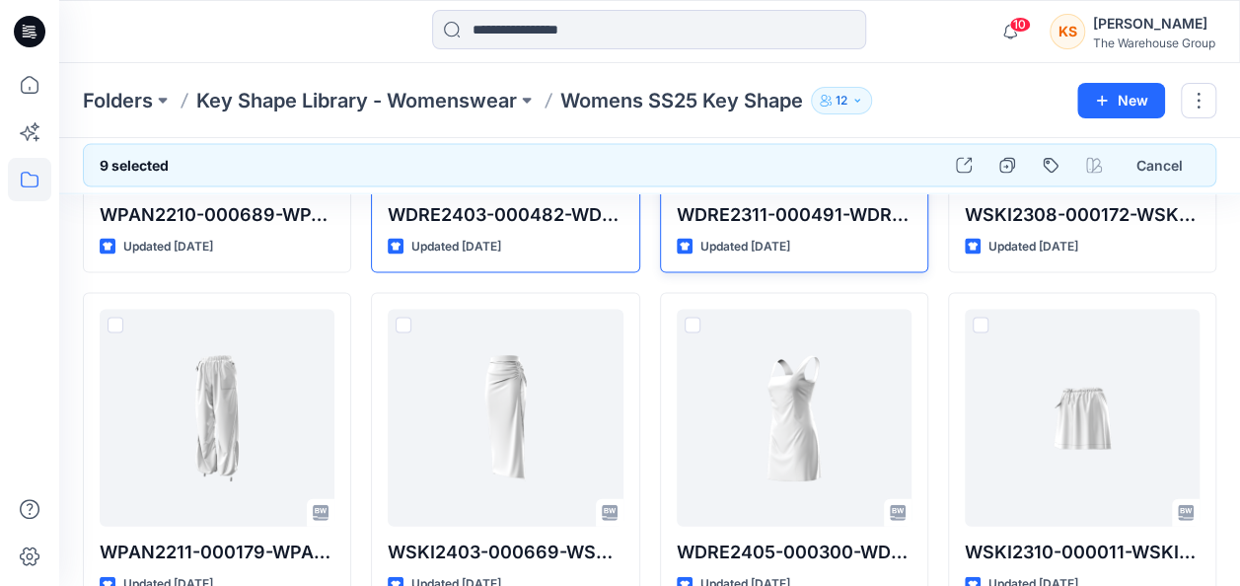
scroll to position [1973, 0]
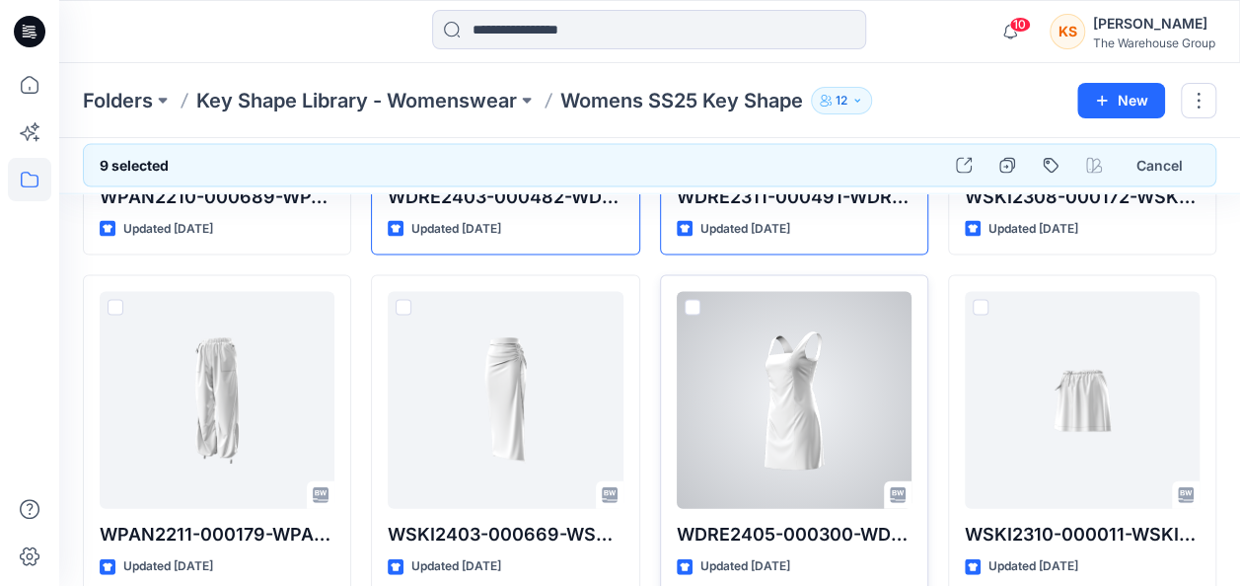
click at [700, 297] on div at bounding box center [794, 400] width 235 height 217
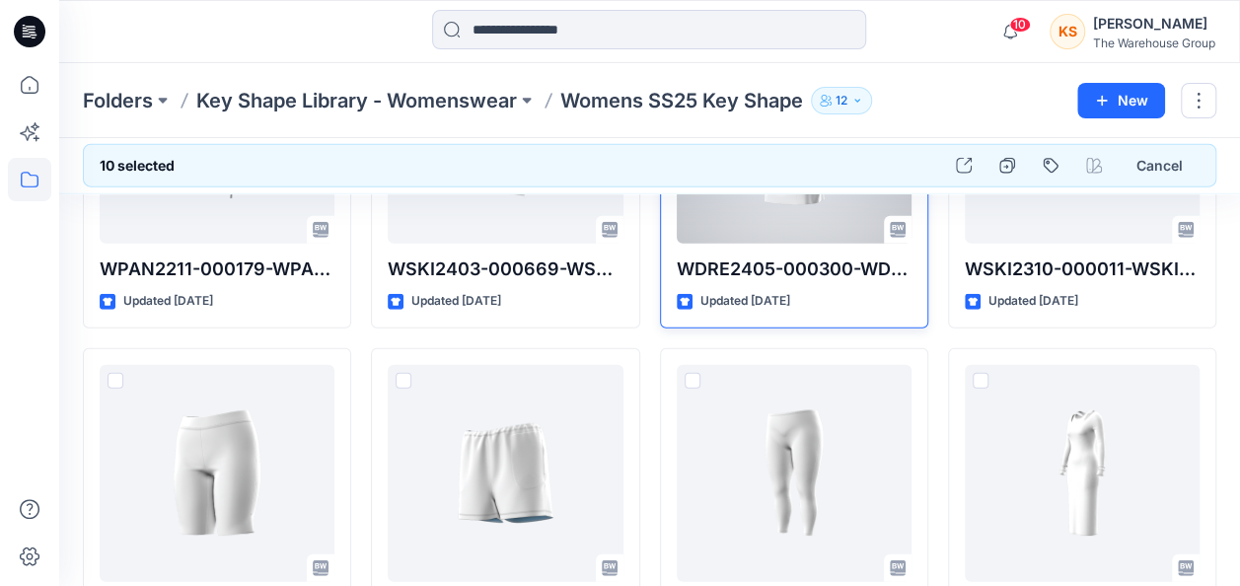
scroll to position [2269, 0]
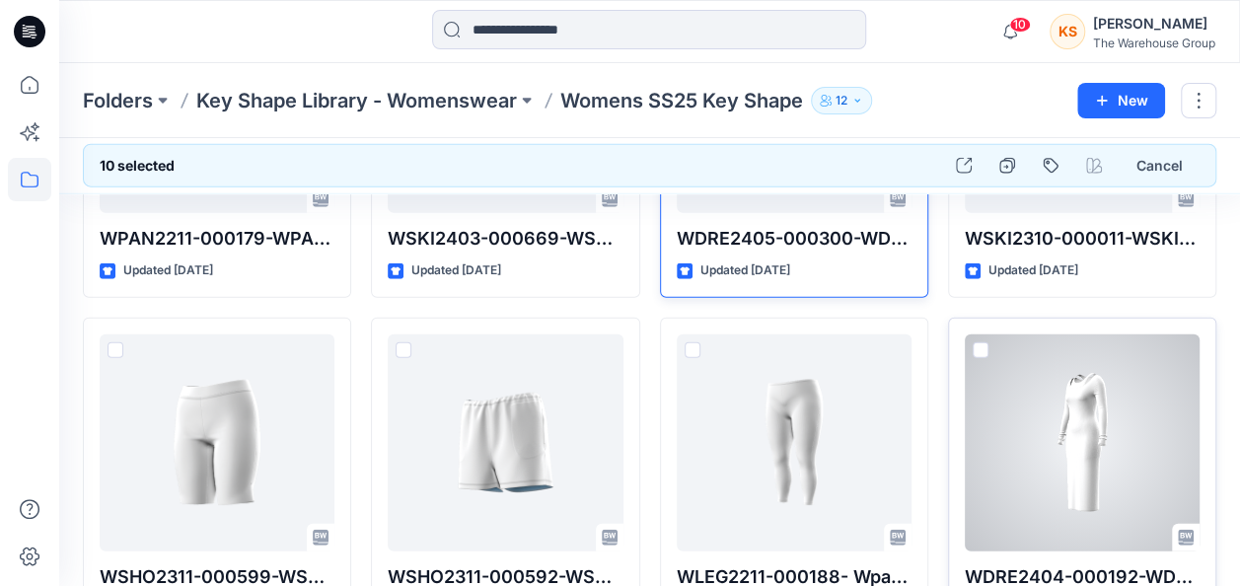
click at [975, 343] on span at bounding box center [981, 350] width 16 height 16
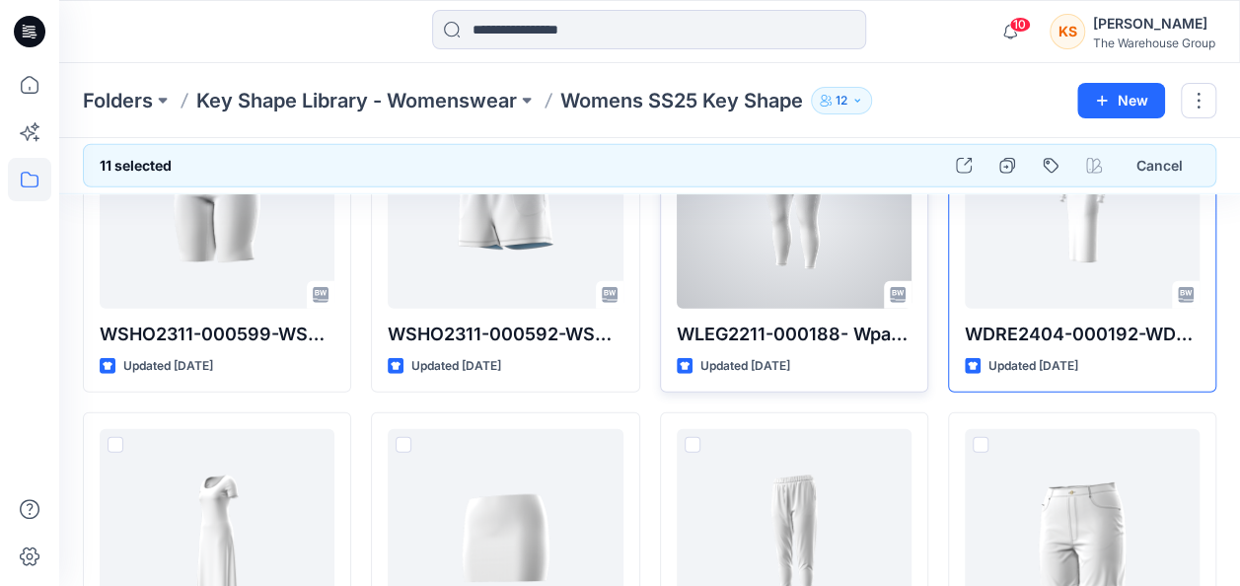
scroll to position [2565, 0]
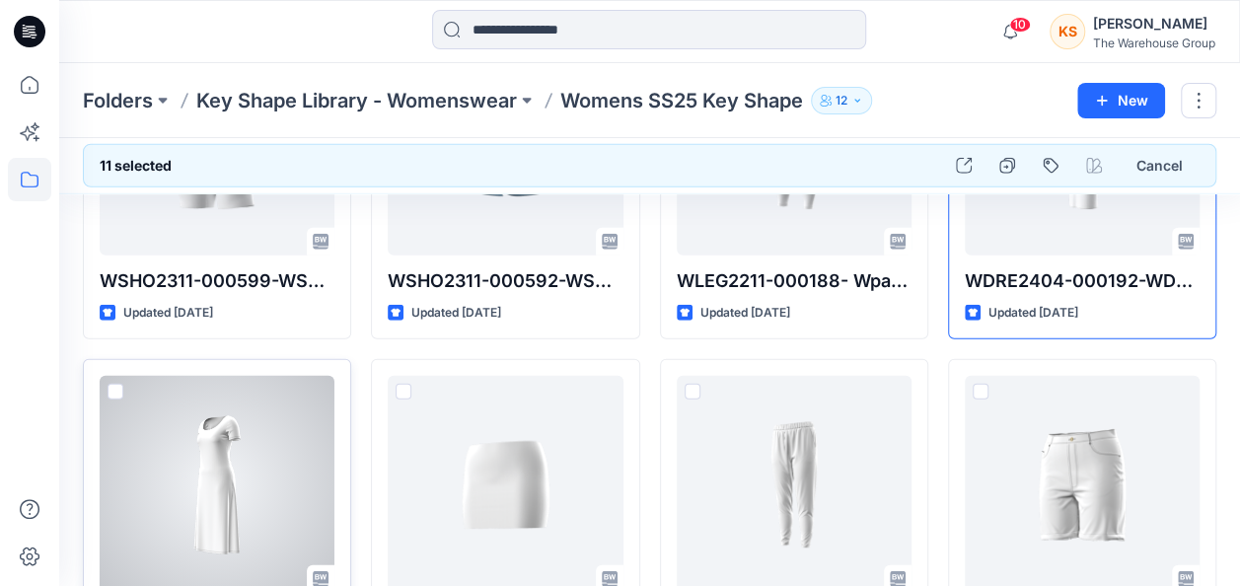
click at [110, 384] on span at bounding box center [116, 392] width 16 height 16
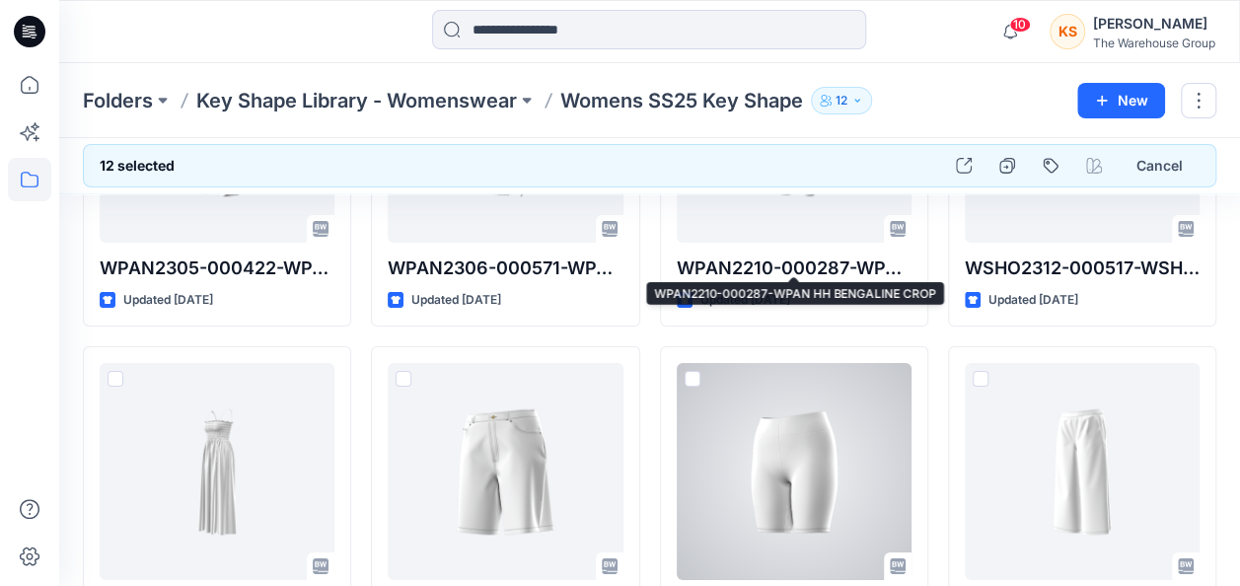
scroll to position [3256, 0]
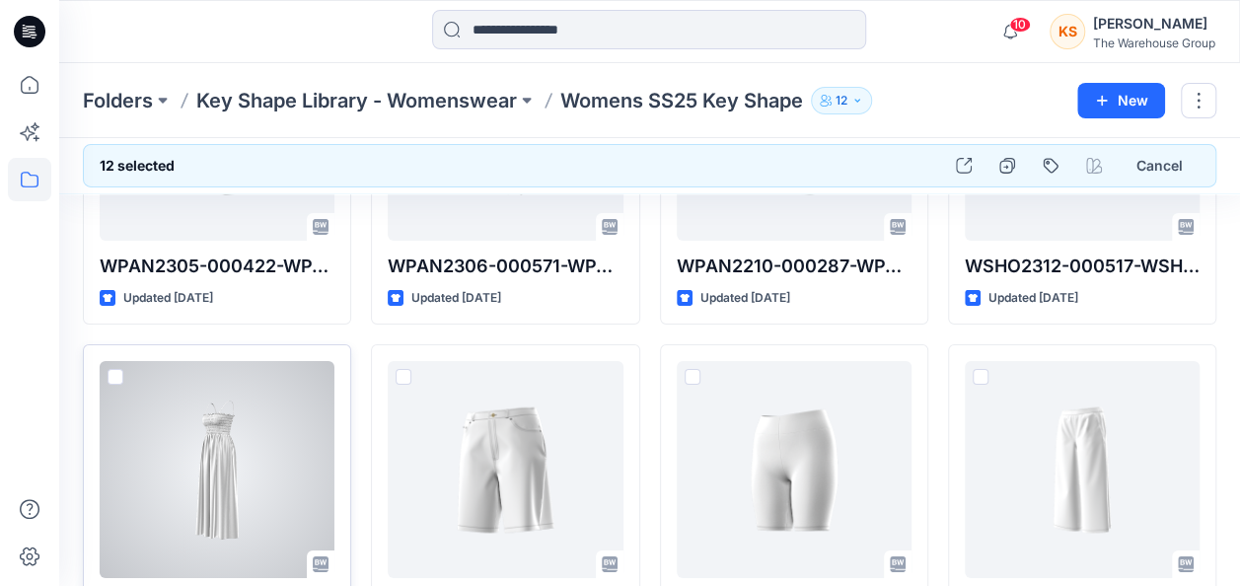
click at [120, 369] on span at bounding box center [116, 377] width 16 height 16
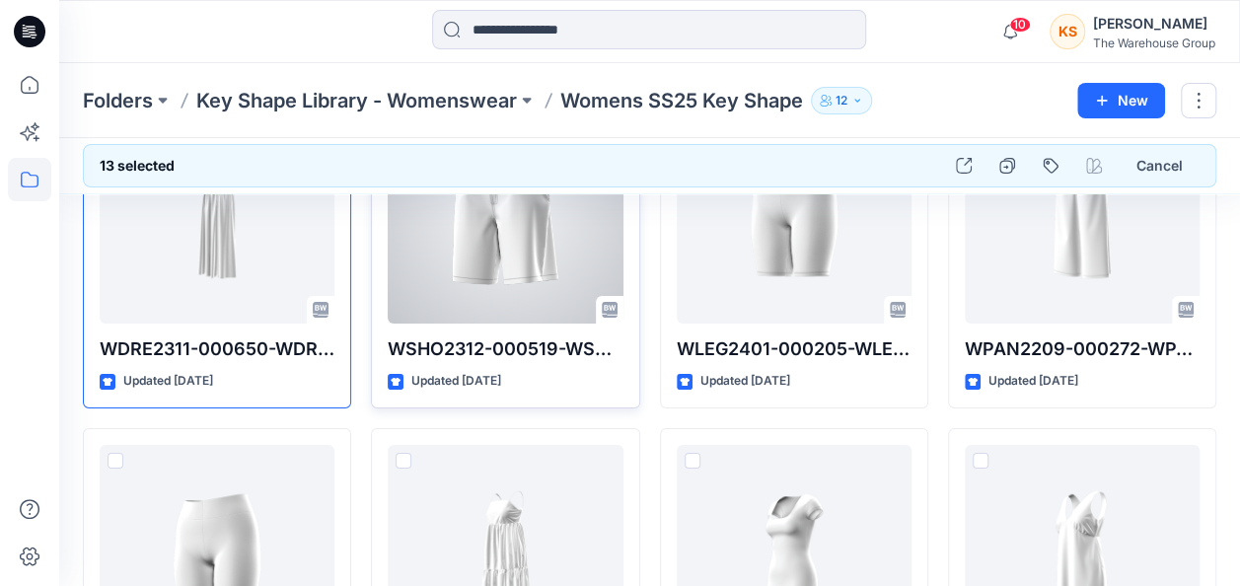
scroll to position [3552, 0]
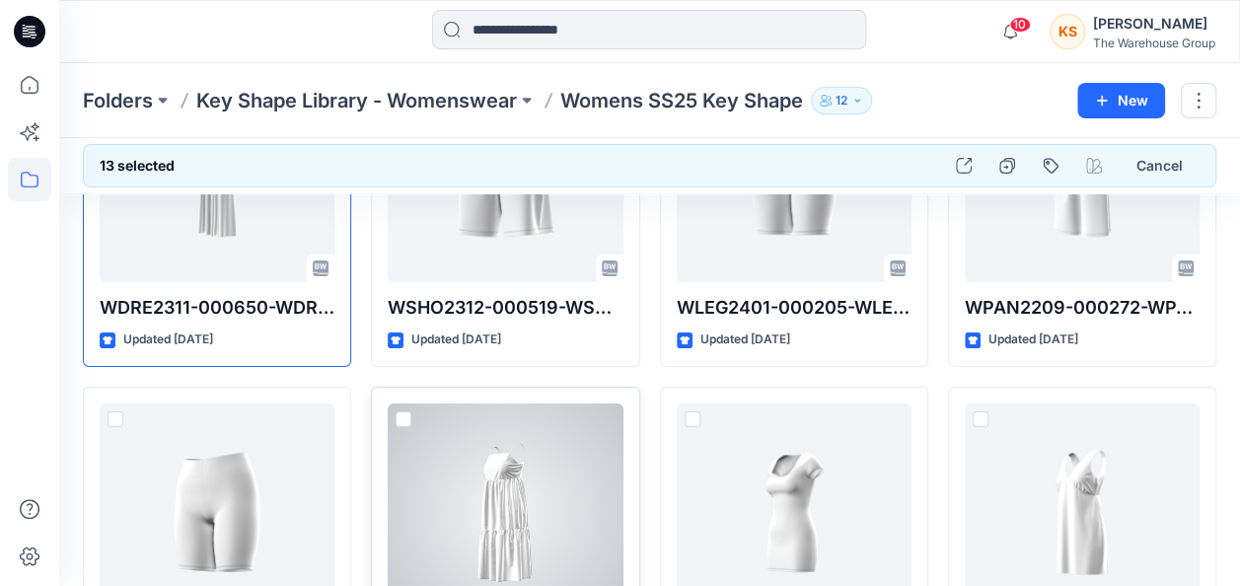
click at [401, 404] on div at bounding box center [505, 512] width 235 height 217
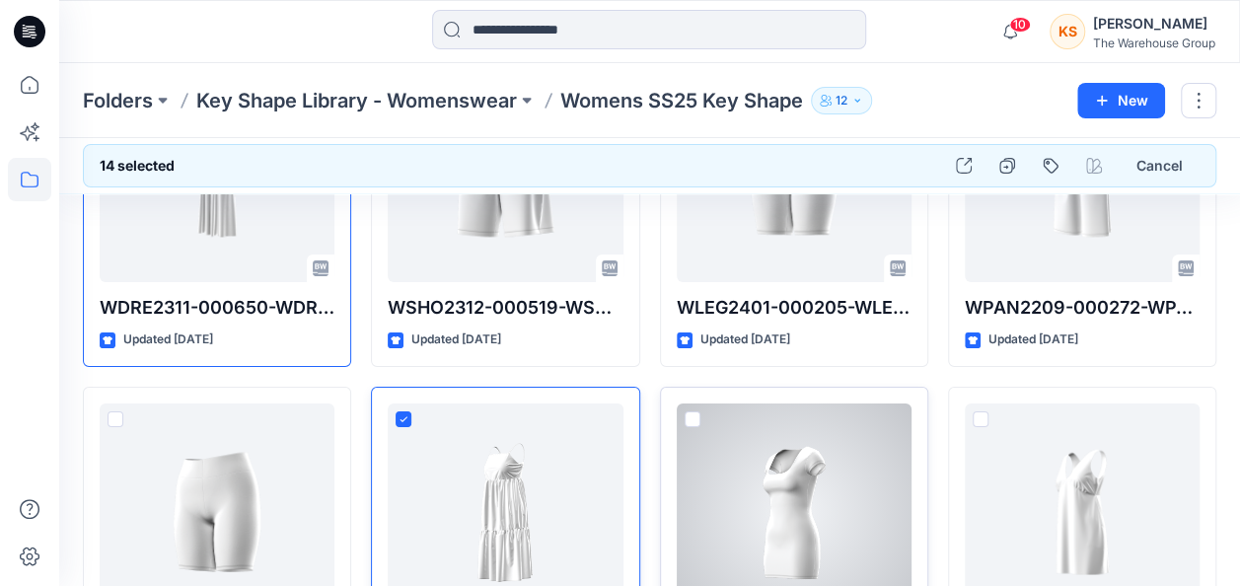
click at [693, 411] on span at bounding box center [693, 419] width 16 height 16
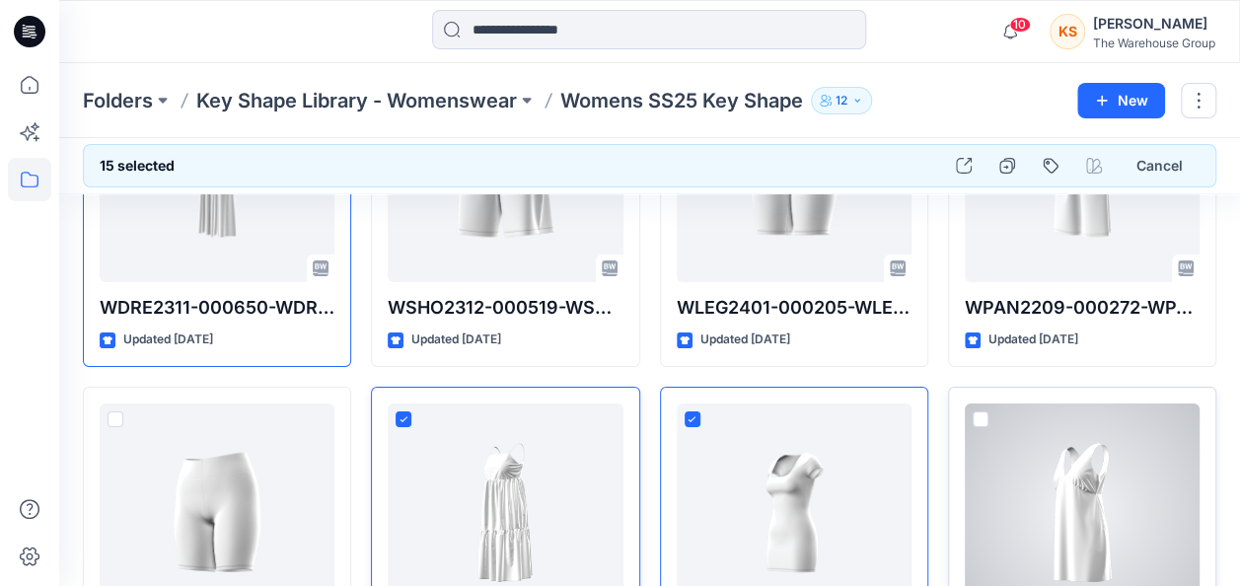
click at [989, 404] on div at bounding box center [1082, 512] width 235 height 217
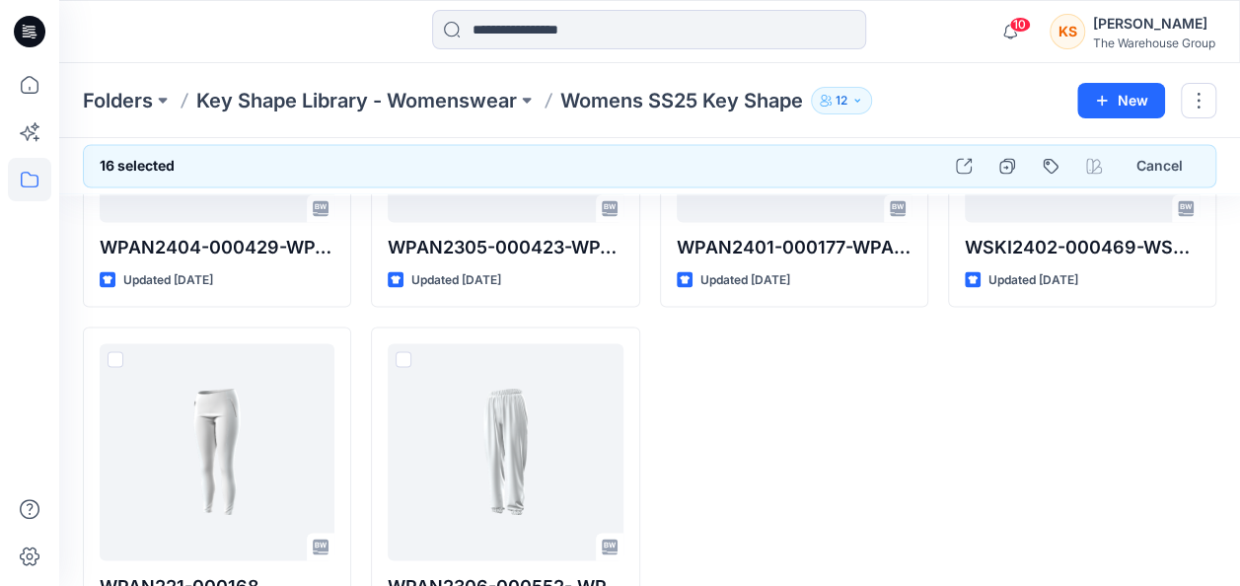
scroll to position [5371, 0]
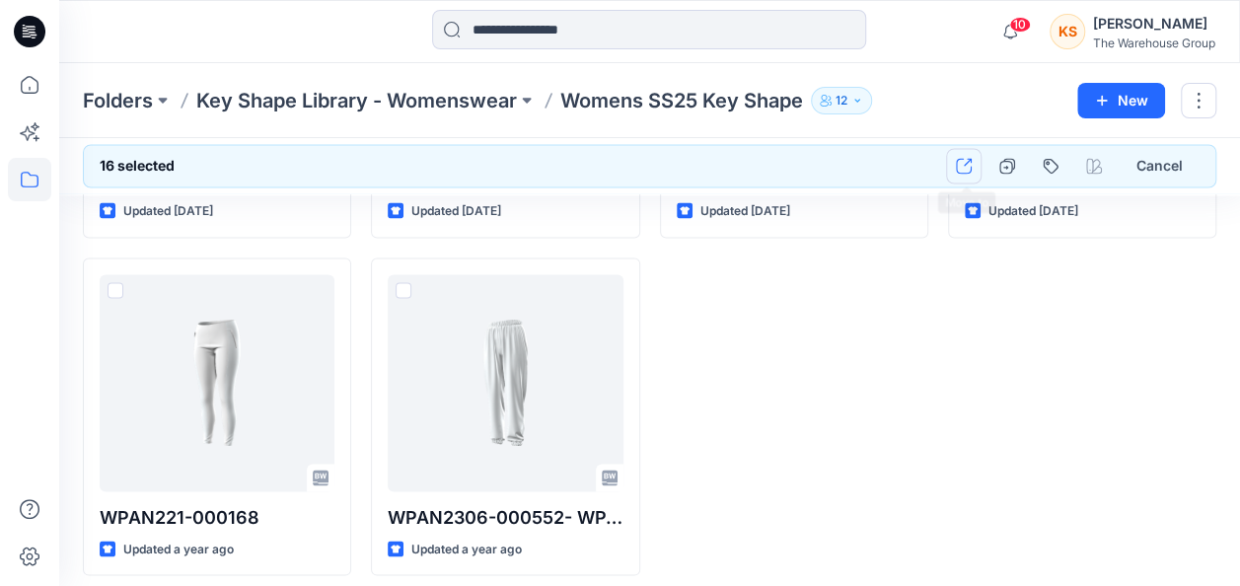
click at [968, 166] on icon "button" at bounding box center [964, 166] width 16 height 16
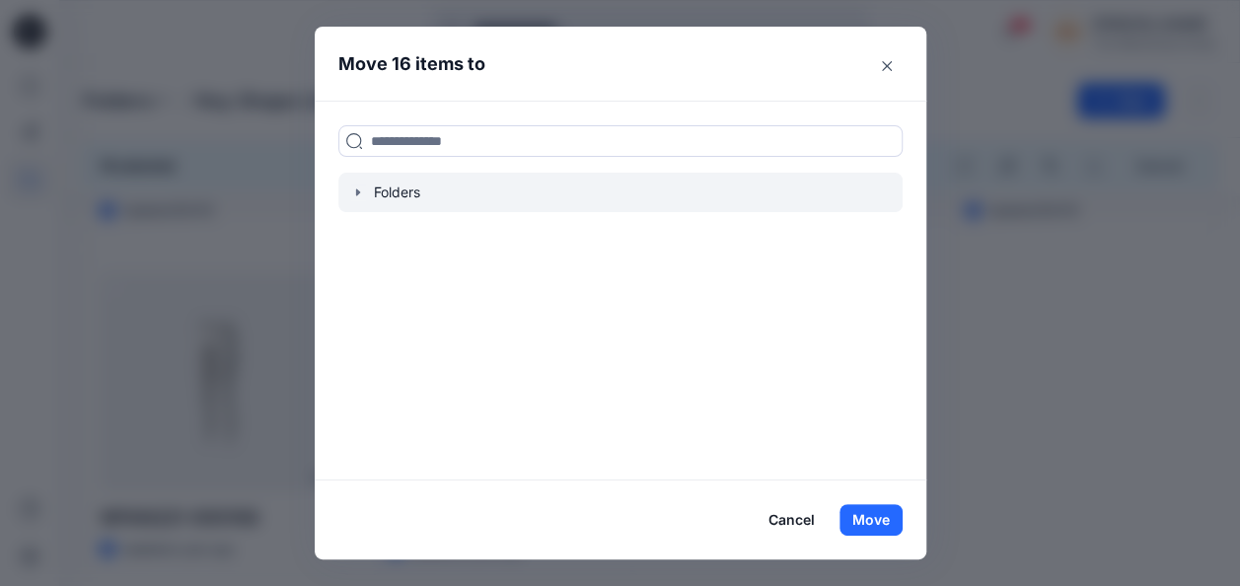
click at [357, 191] on icon "button" at bounding box center [358, 192] width 16 height 16
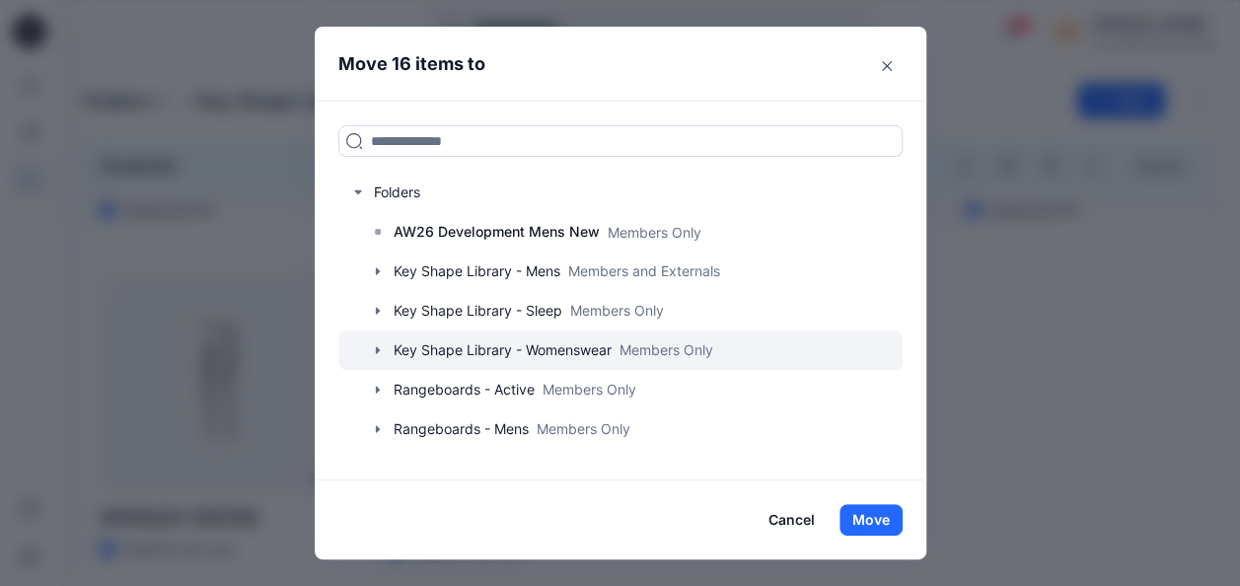
click at [386, 346] on icon "button" at bounding box center [378, 350] width 16 height 16
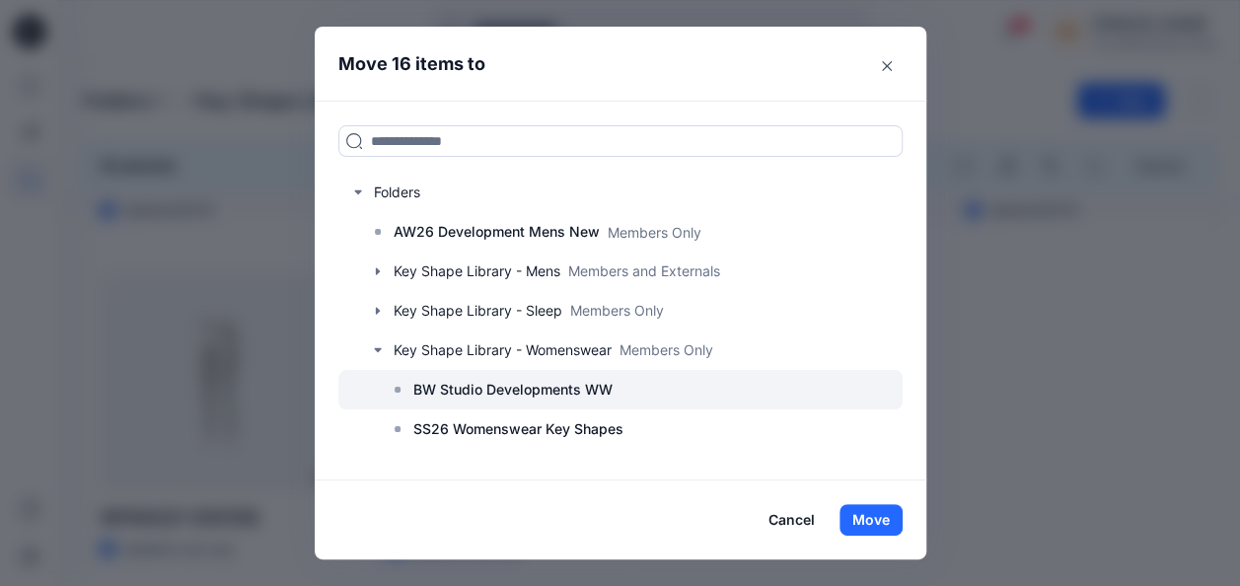
scroll to position [296, 0]
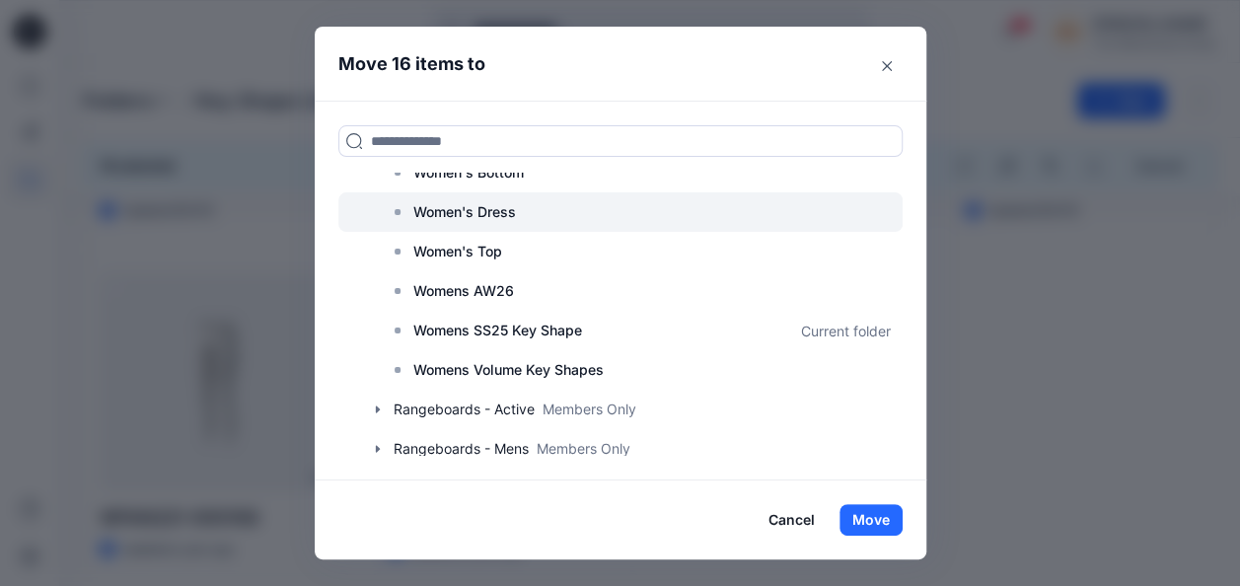
click at [503, 207] on p "Women's Dress" at bounding box center [464, 212] width 103 height 24
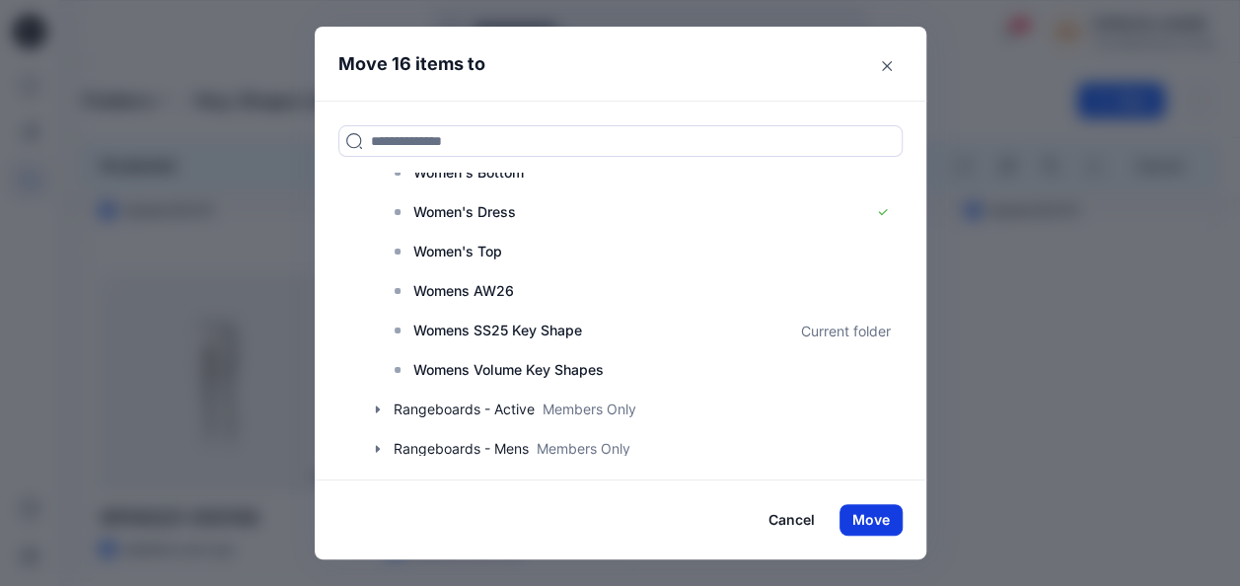
click at [872, 524] on button "Move" at bounding box center [871, 520] width 63 height 32
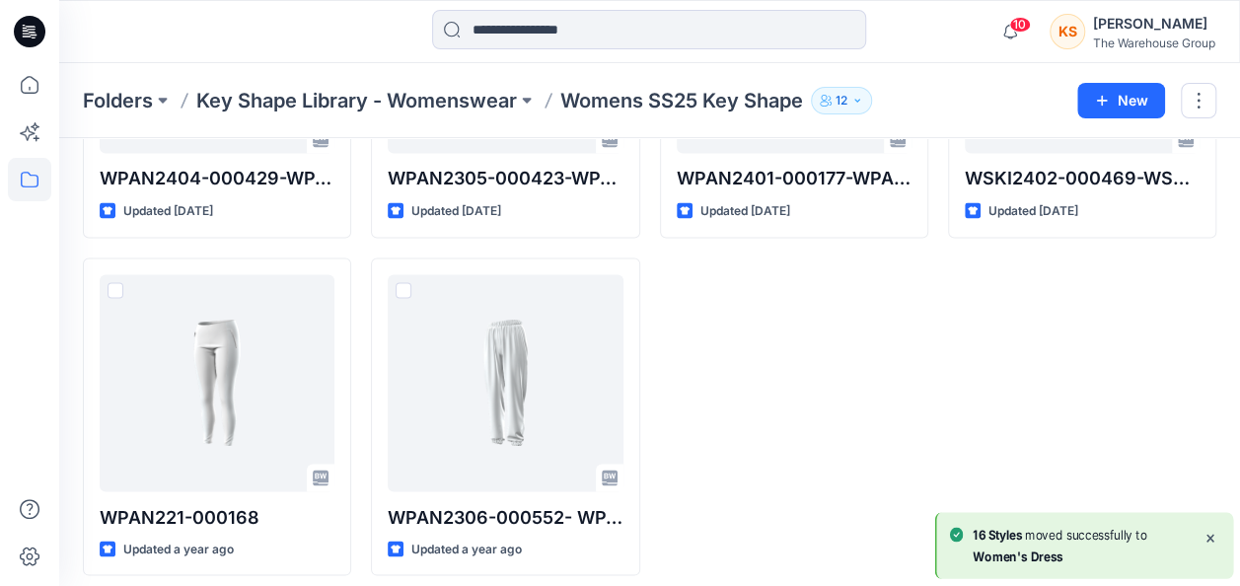
scroll to position [5372, 0]
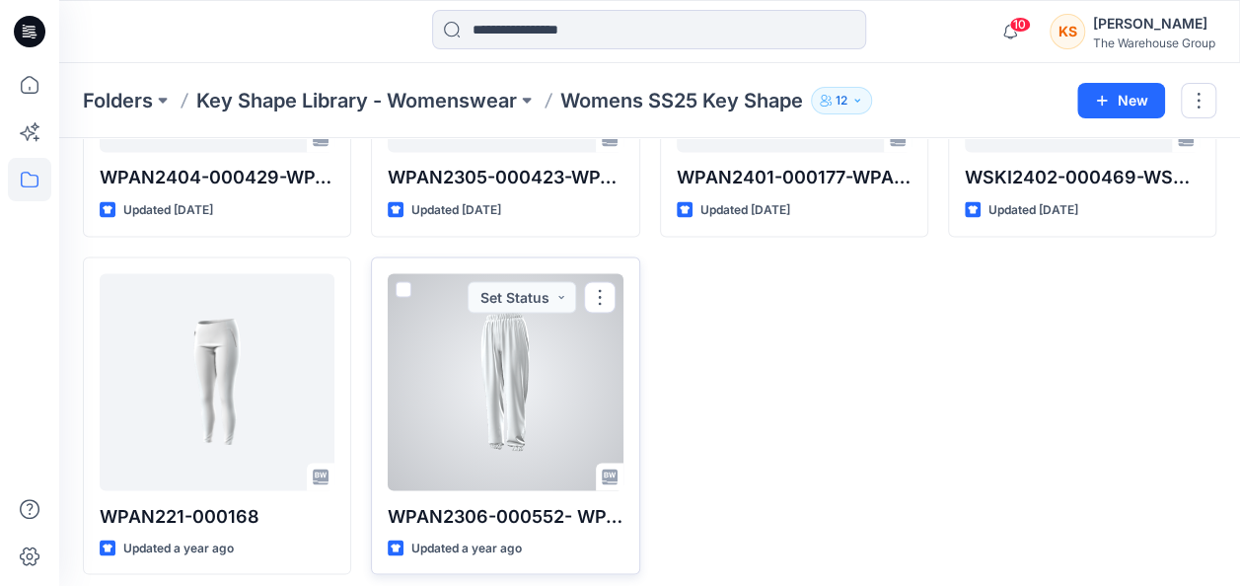
click at [400, 273] on div at bounding box center [505, 381] width 235 height 217
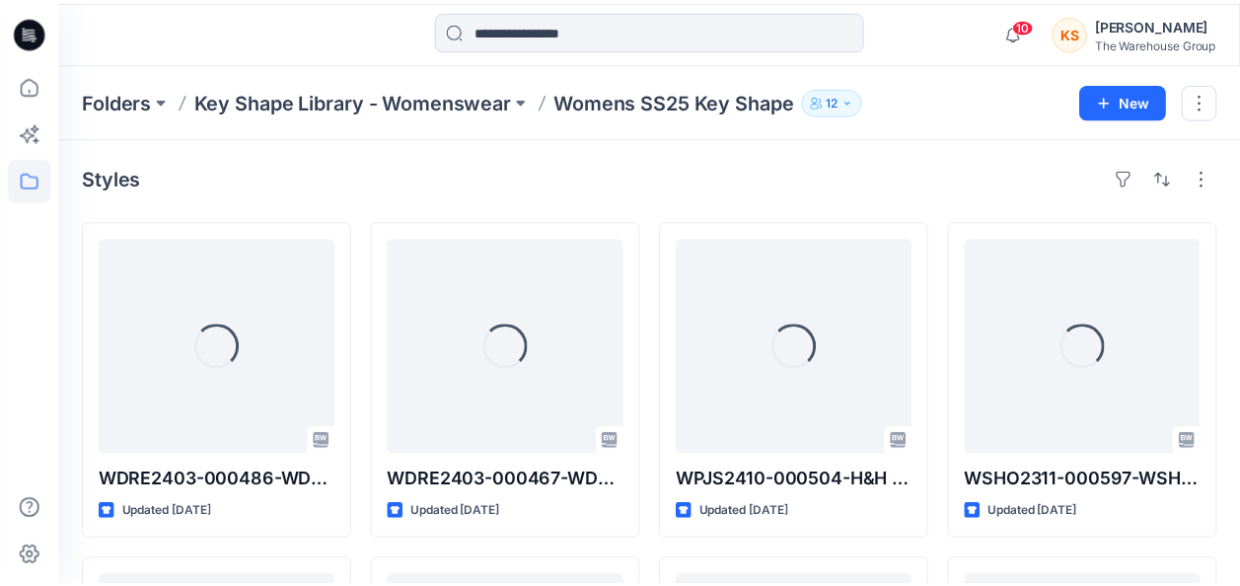
scroll to position [5372, 0]
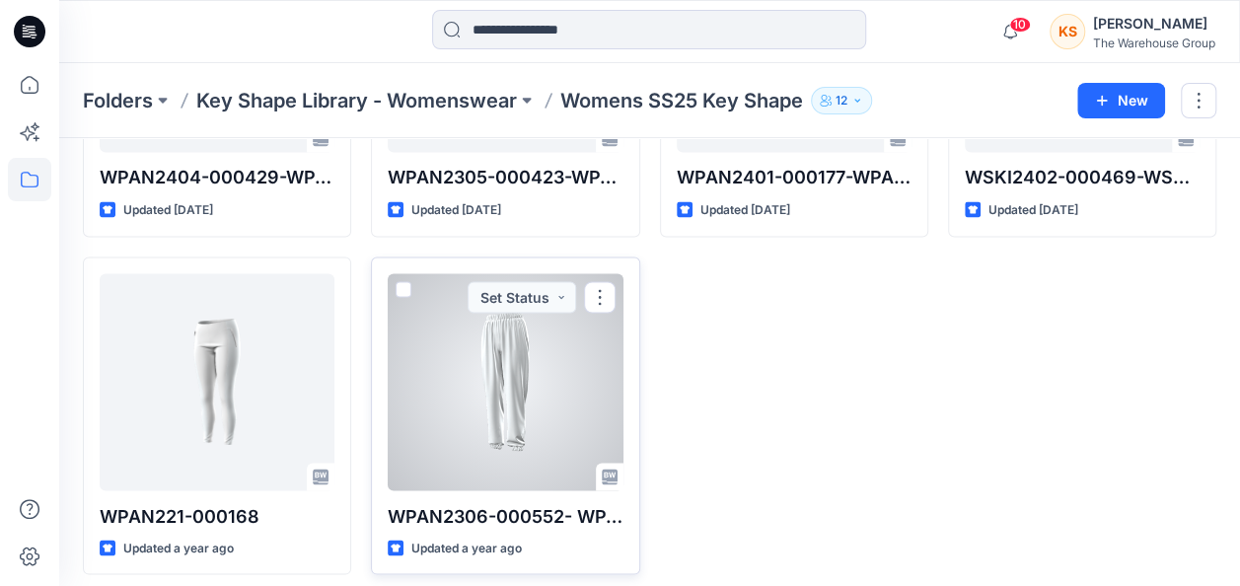
click at [397, 281] on span at bounding box center [404, 289] width 16 height 16
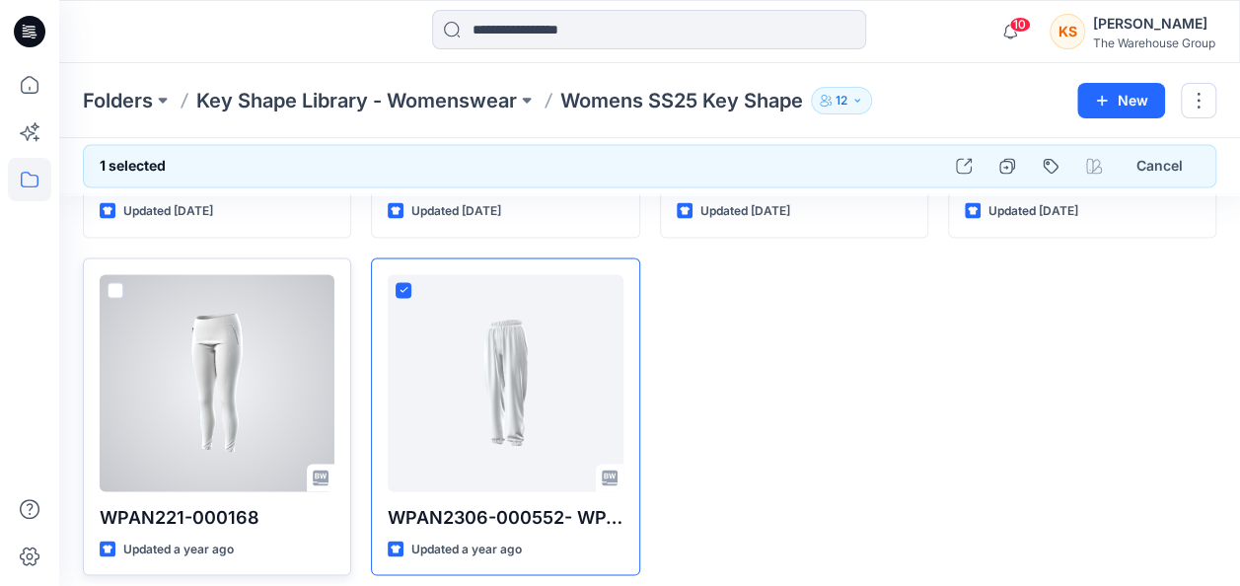
click at [115, 282] on span at bounding box center [116, 290] width 16 height 16
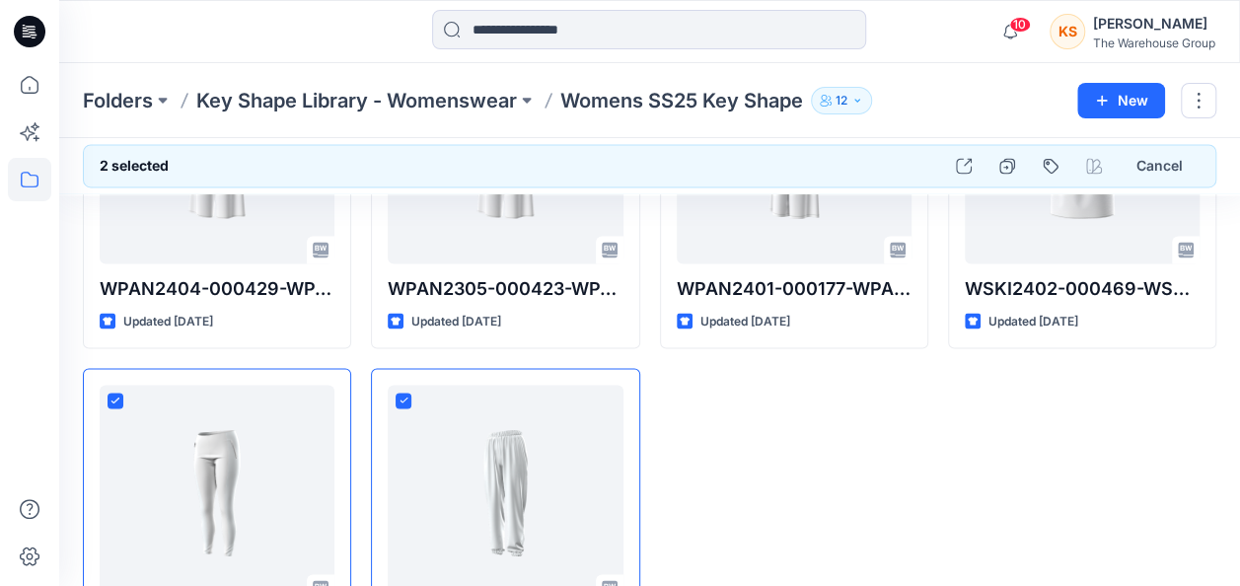
scroll to position [5075, 0]
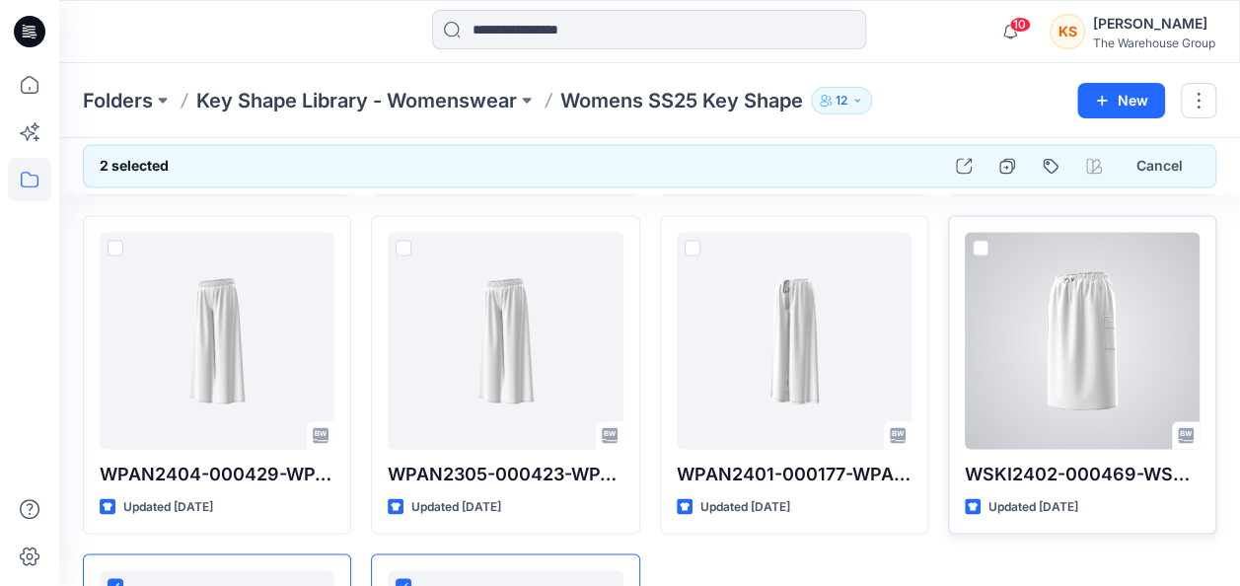
click at [977, 240] on span at bounding box center [981, 248] width 16 height 16
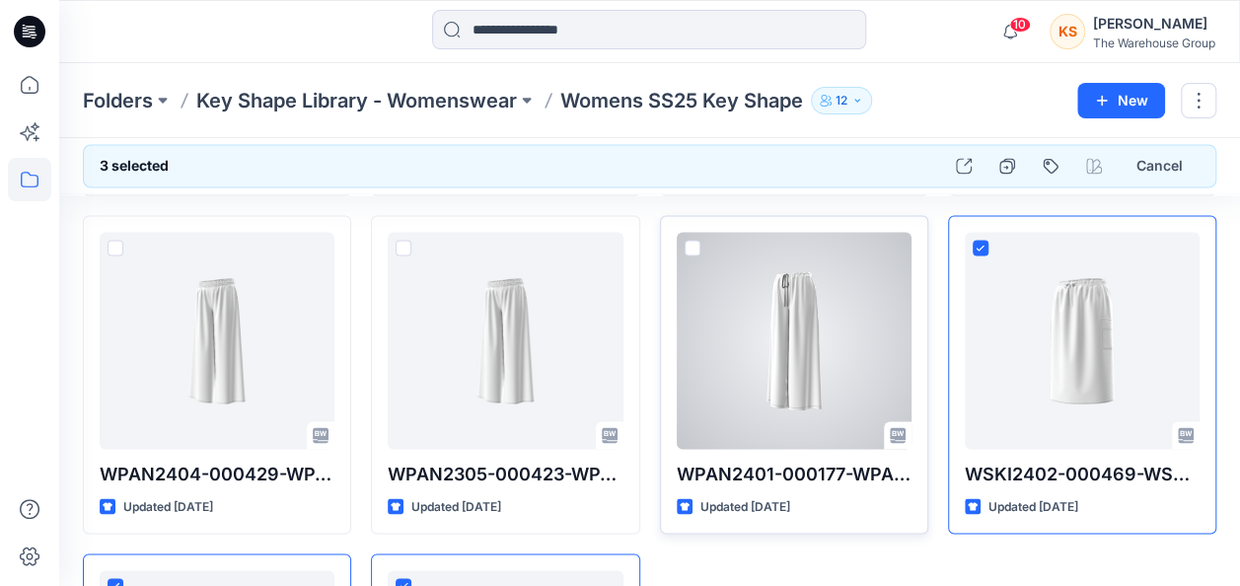
drag, startPoint x: 694, startPoint y: 232, endPoint x: 669, endPoint y: 235, distance: 24.8
click at [694, 240] on span at bounding box center [693, 248] width 16 height 16
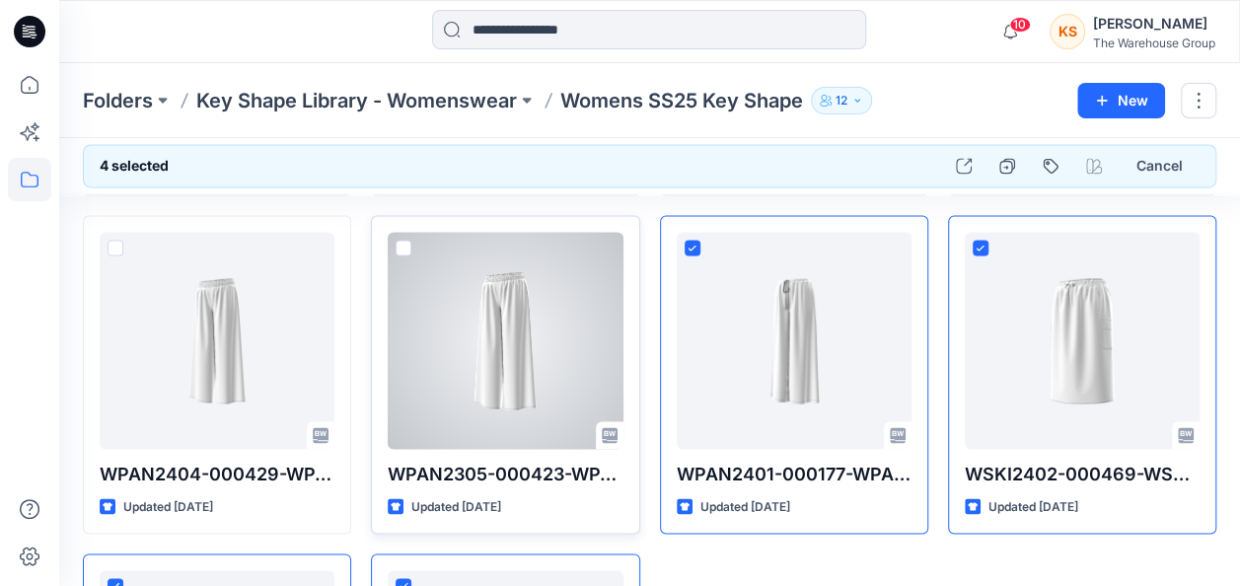
click at [399, 240] on span at bounding box center [404, 248] width 16 height 16
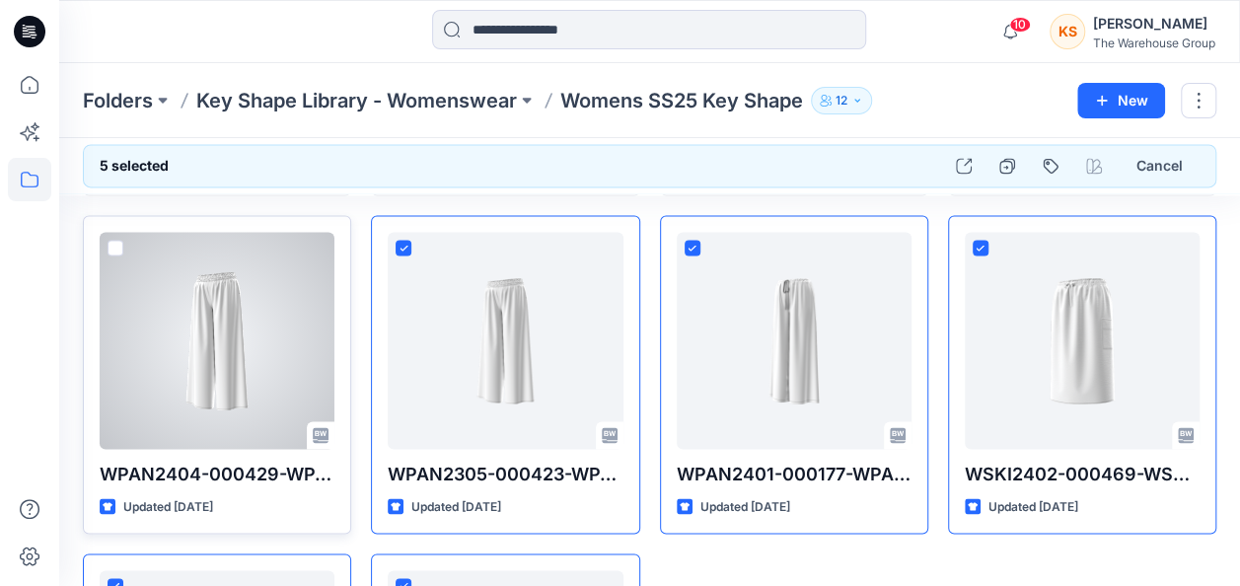
click at [106, 235] on div at bounding box center [217, 340] width 235 height 217
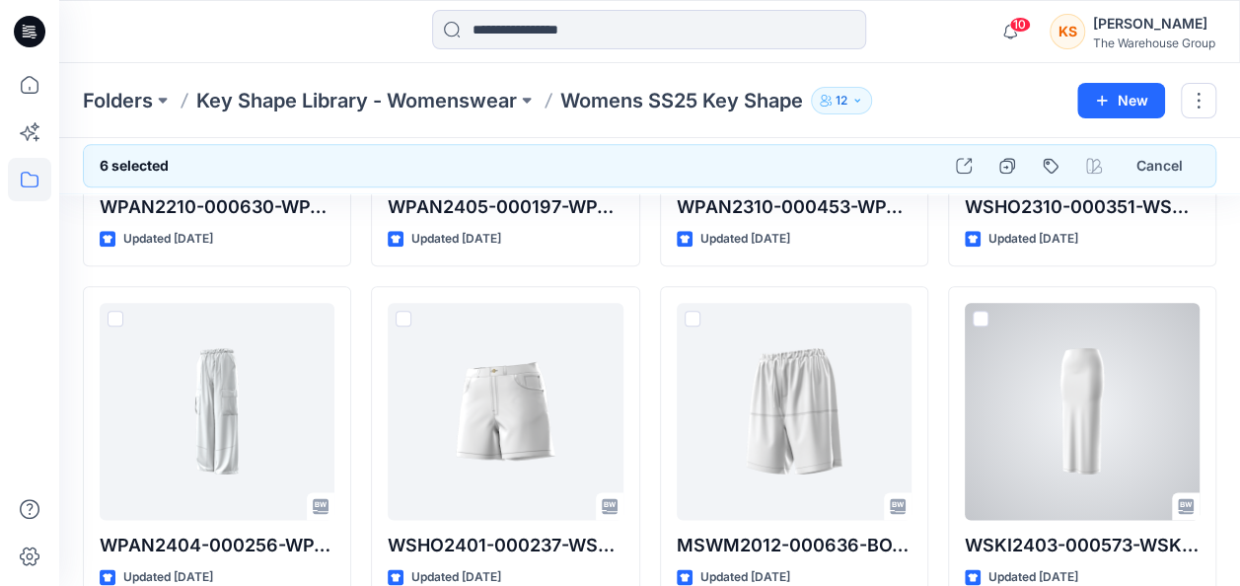
scroll to position [4582, 0]
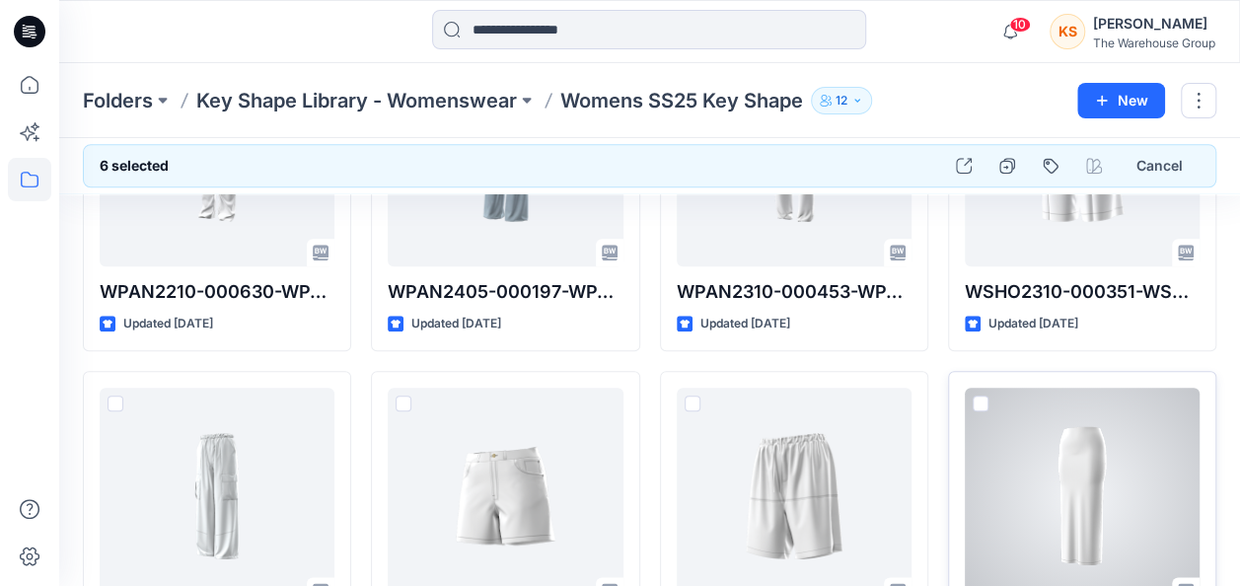
click at [976, 396] on span at bounding box center [981, 404] width 16 height 16
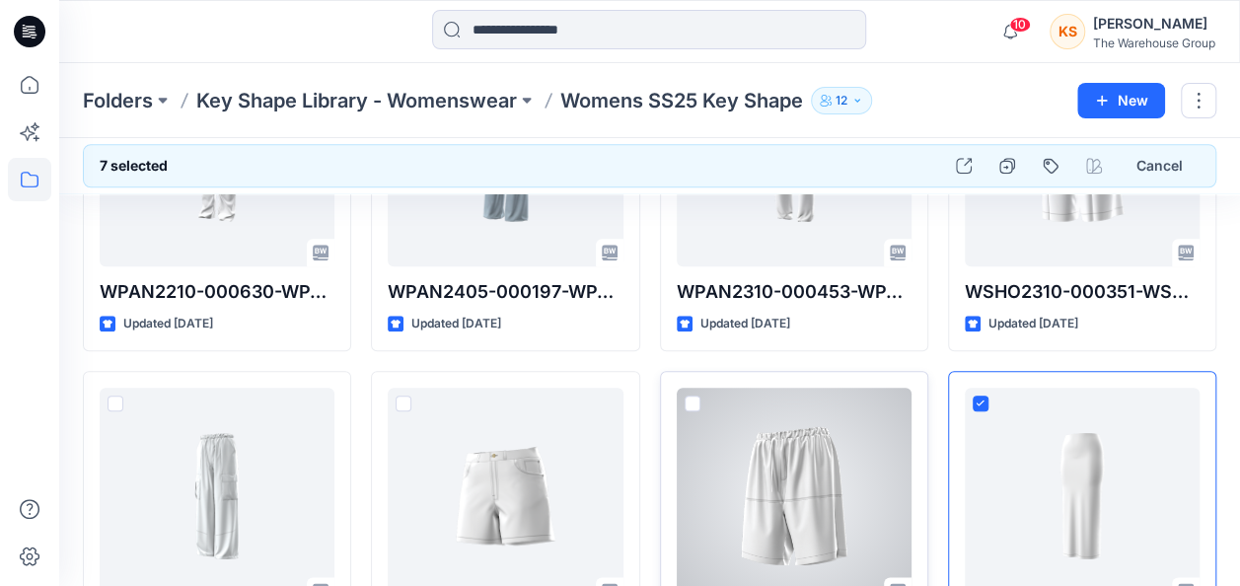
click at [695, 396] on span at bounding box center [693, 404] width 16 height 16
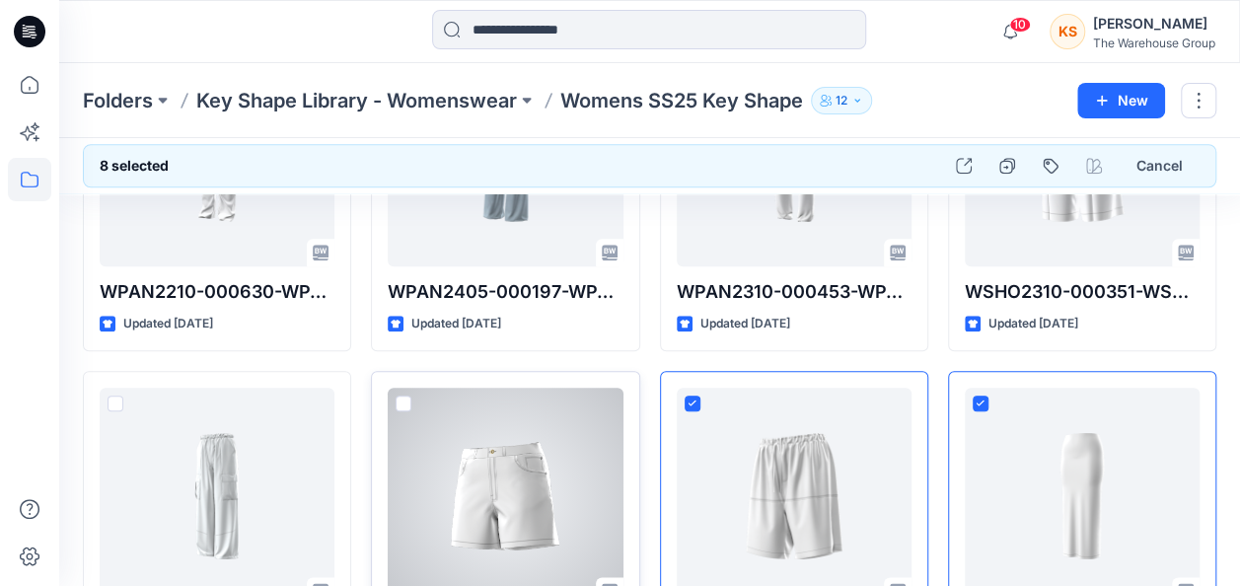
click at [399, 396] on span at bounding box center [404, 404] width 16 height 16
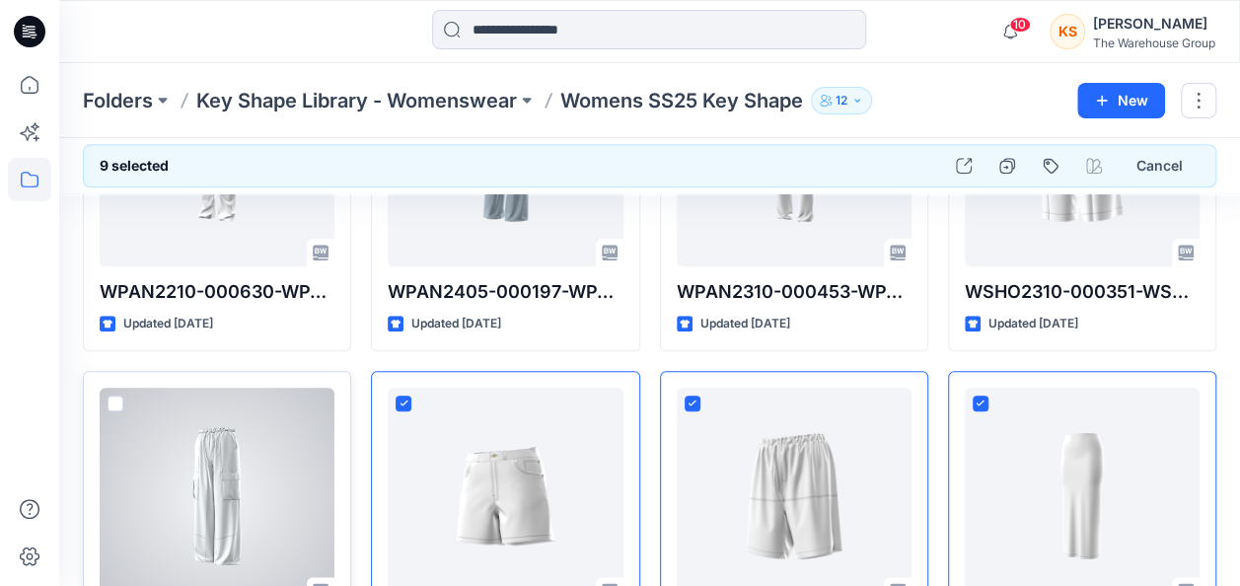
click at [118, 396] on span at bounding box center [116, 404] width 16 height 16
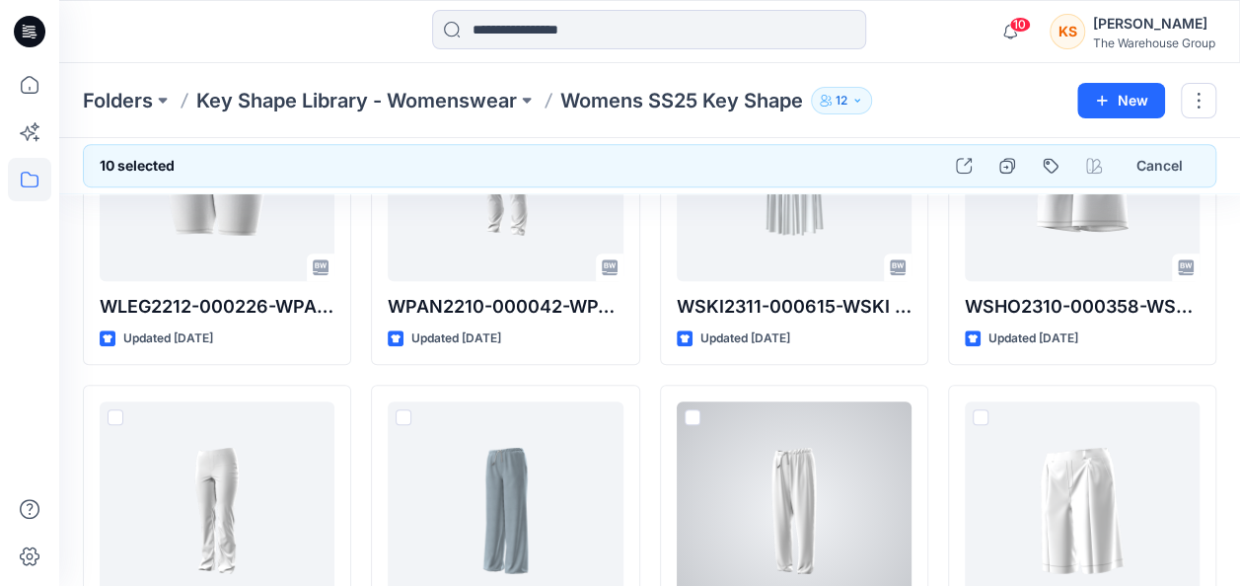
scroll to position [4187, 0]
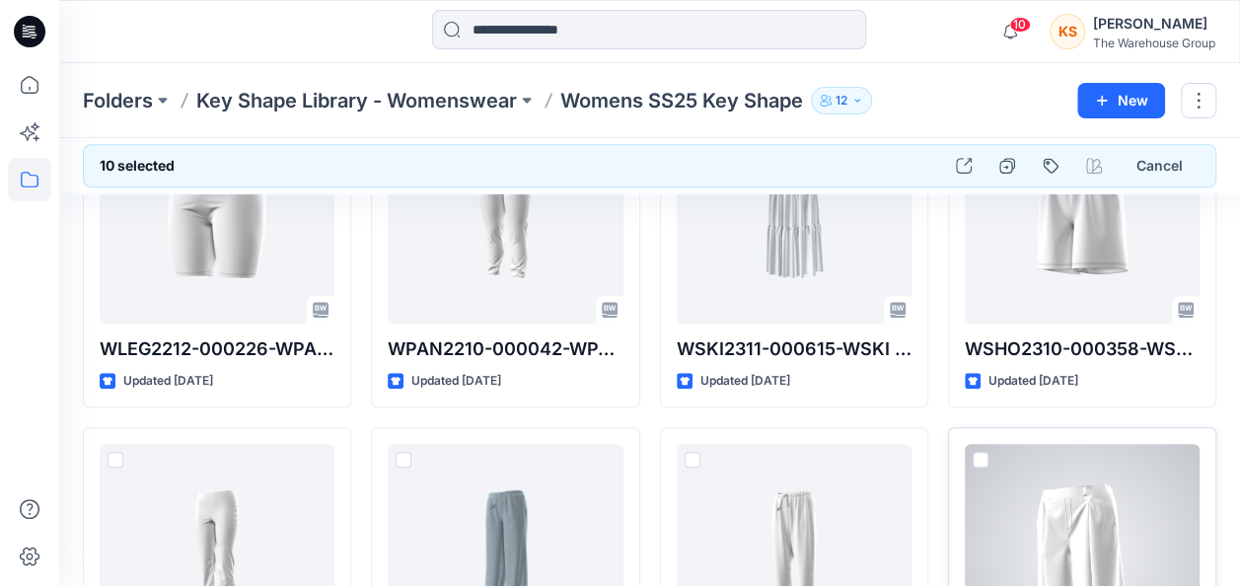
click at [984, 452] on span at bounding box center [981, 460] width 16 height 16
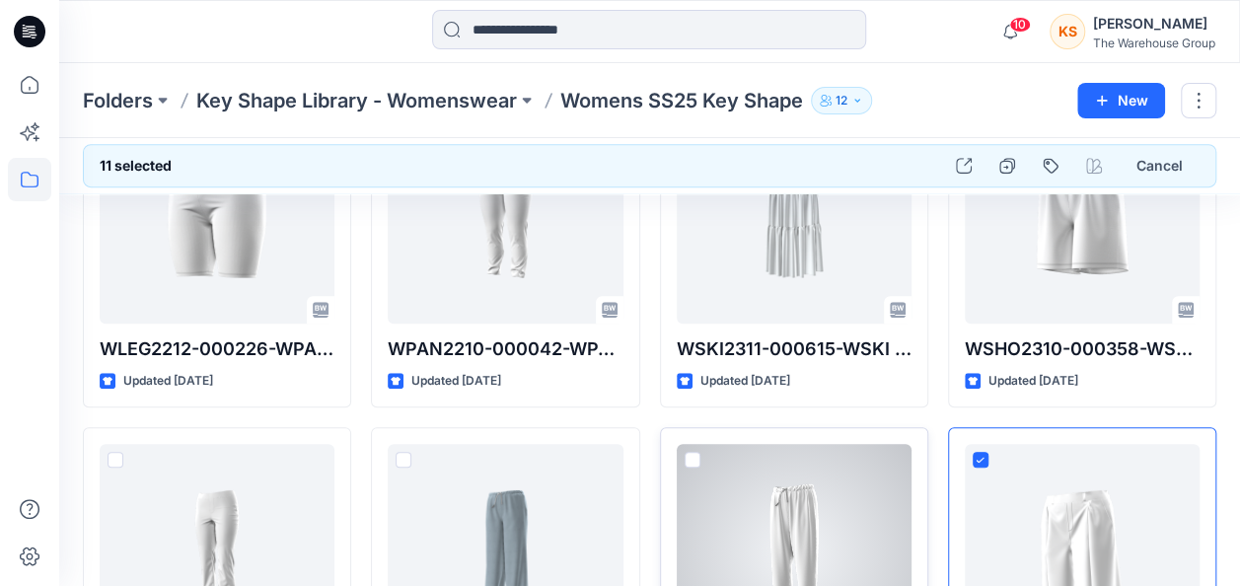
click at [698, 452] on span at bounding box center [693, 460] width 16 height 16
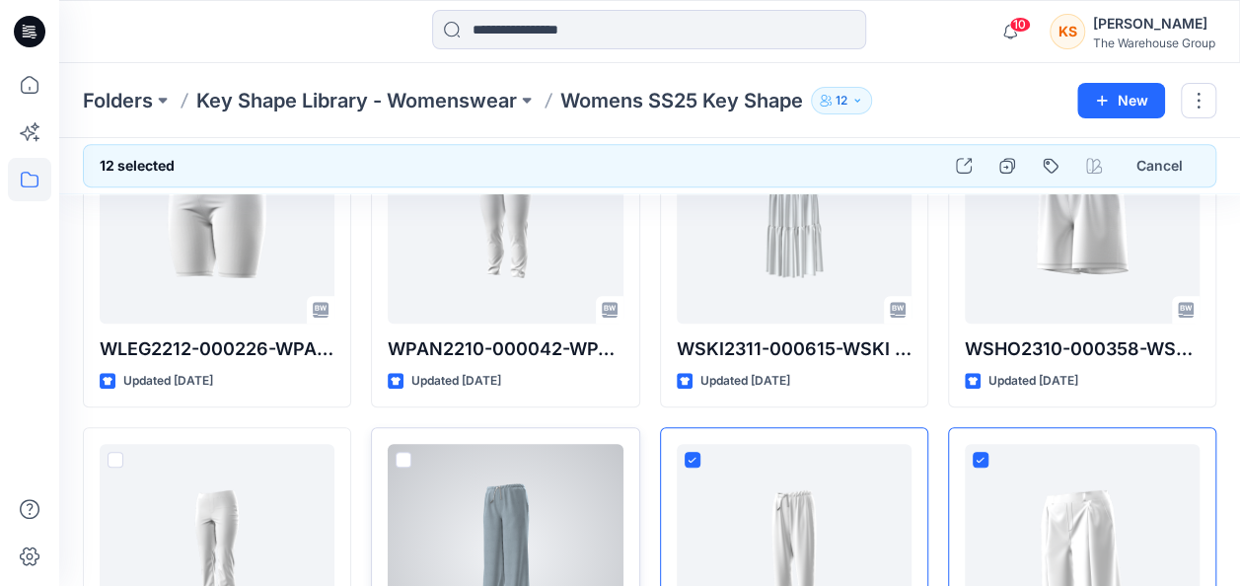
click at [399, 452] on span at bounding box center [404, 460] width 16 height 16
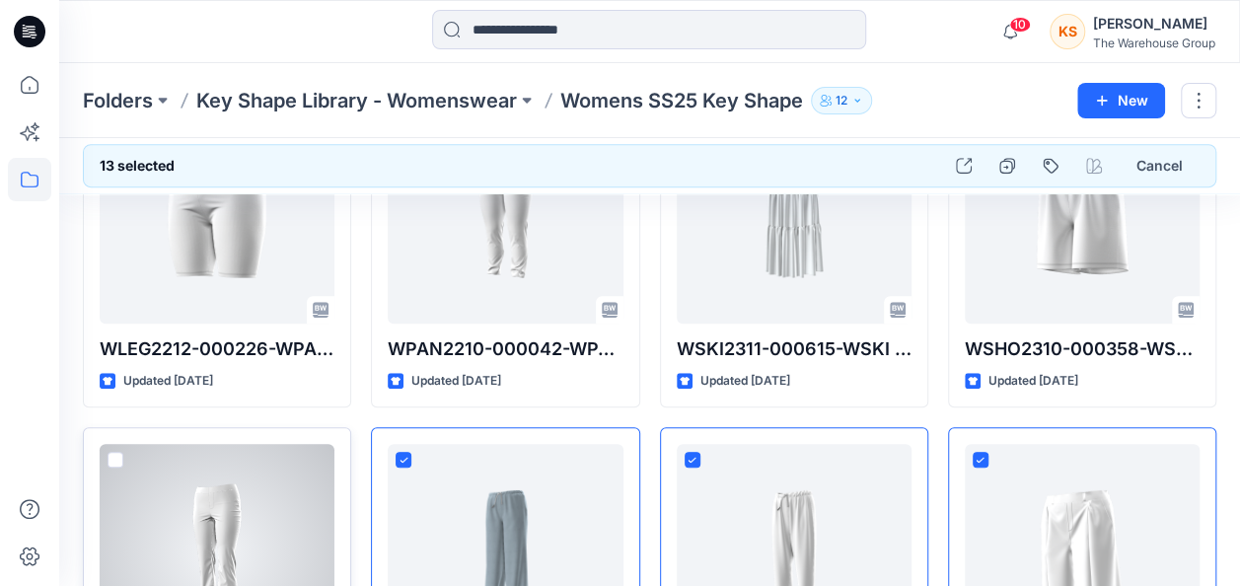
click at [116, 452] on span at bounding box center [116, 460] width 16 height 16
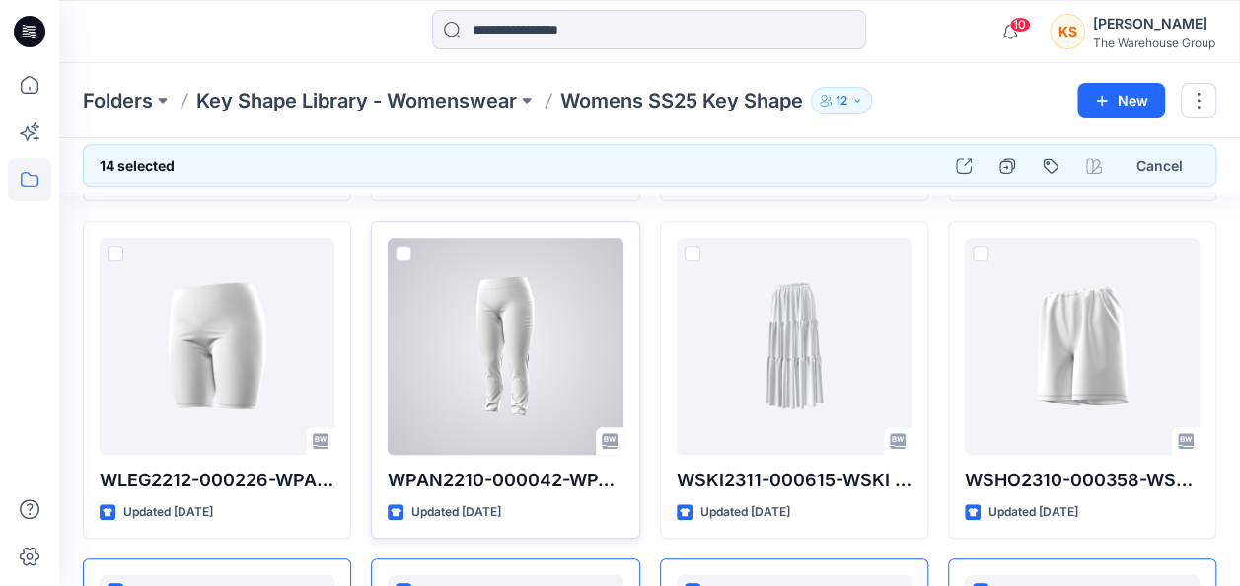
scroll to position [3891, 0]
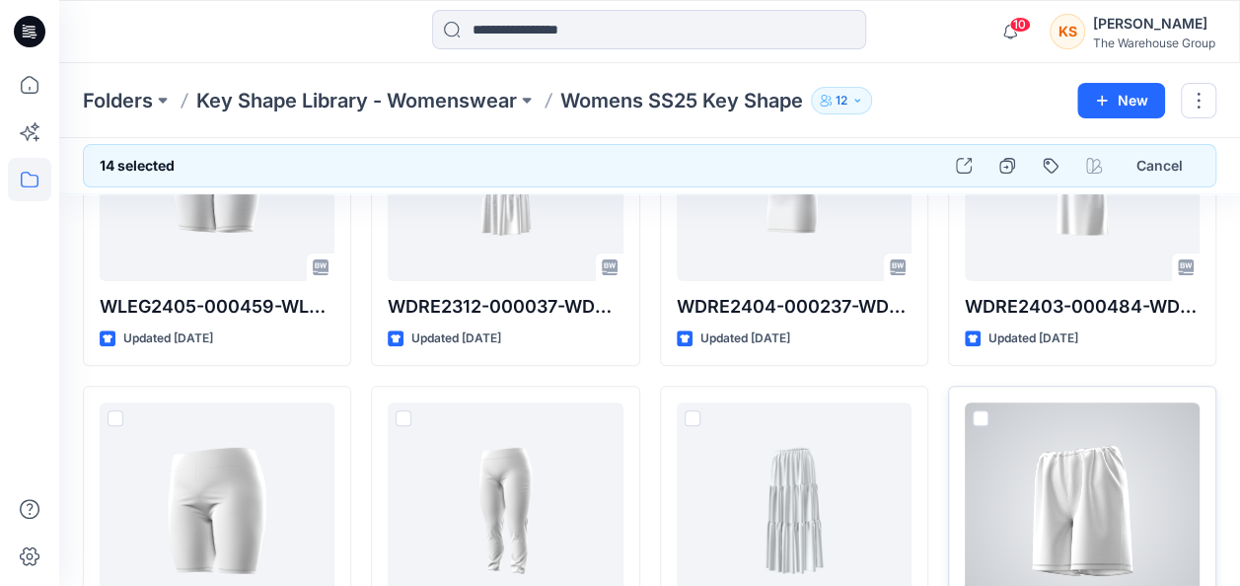
click at [979, 410] on span at bounding box center [981, 418] width 16 height 16
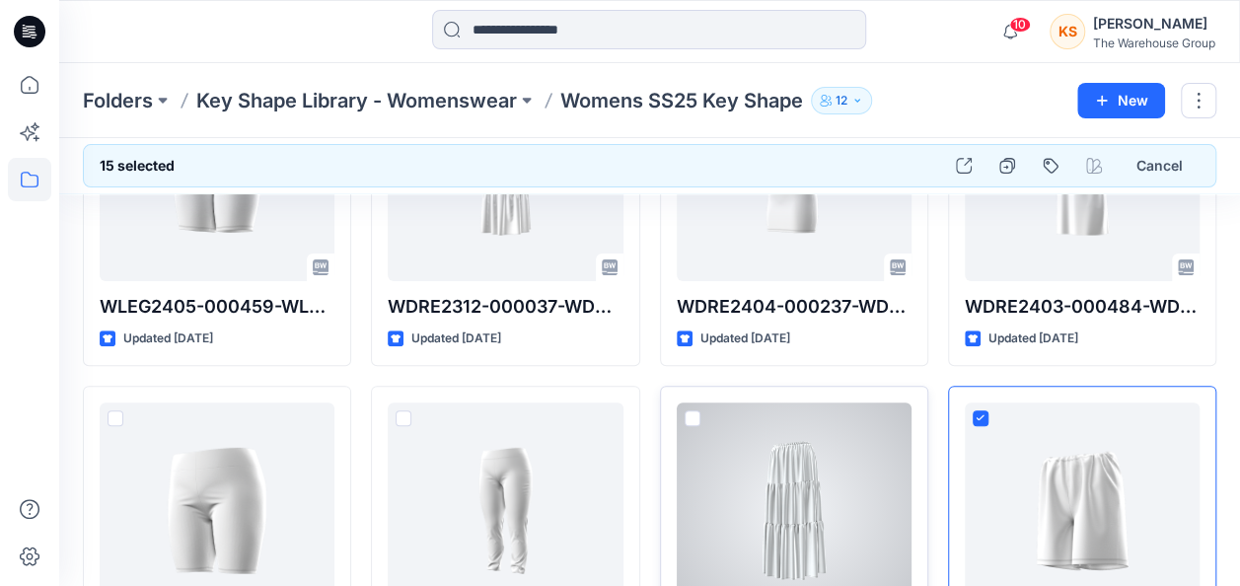
click at [689, 410] on span at bounding box center [693, 418] width 16 height 16
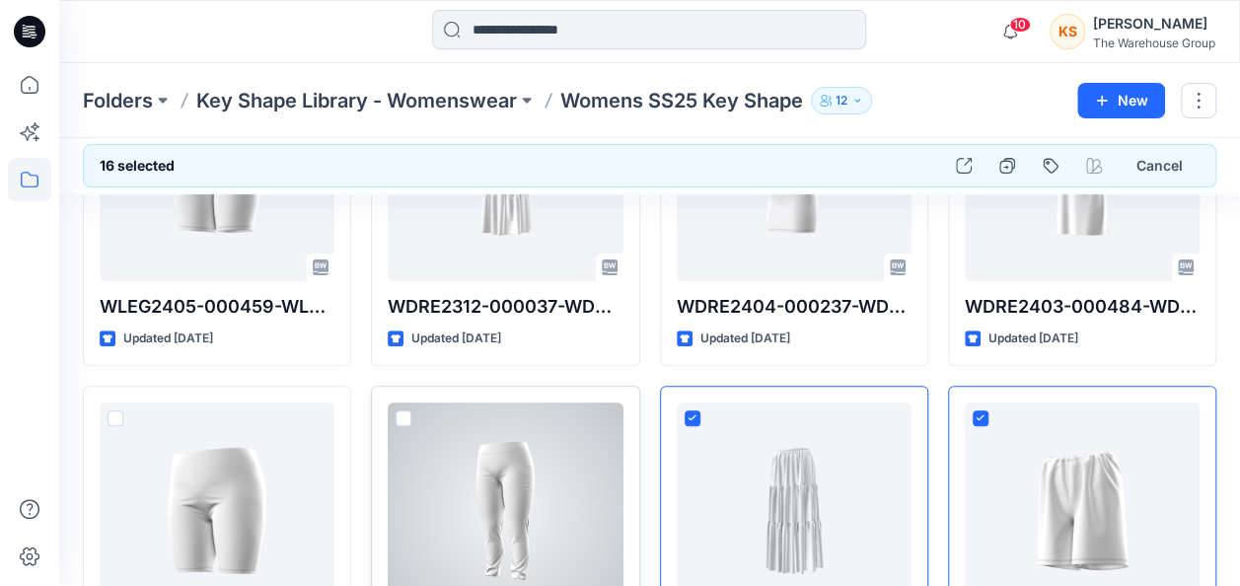
click at [410, 410] on span at bounding box center [404, 418] width 16 height 16
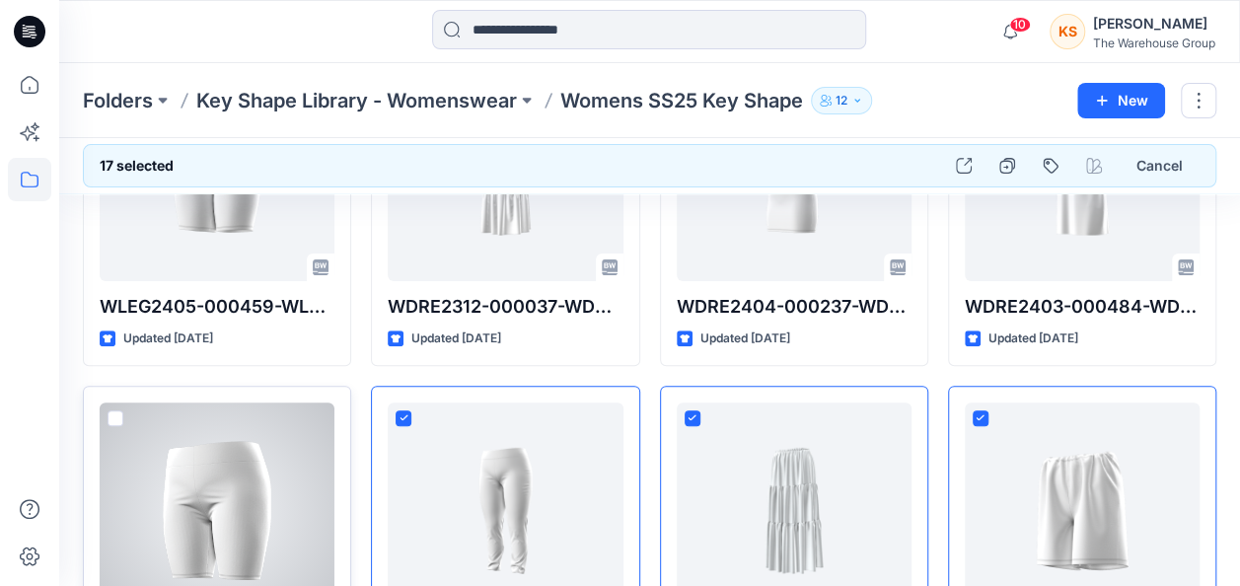
click at [112, 410] on span at bounding box center [116, 418] width 16 height 16
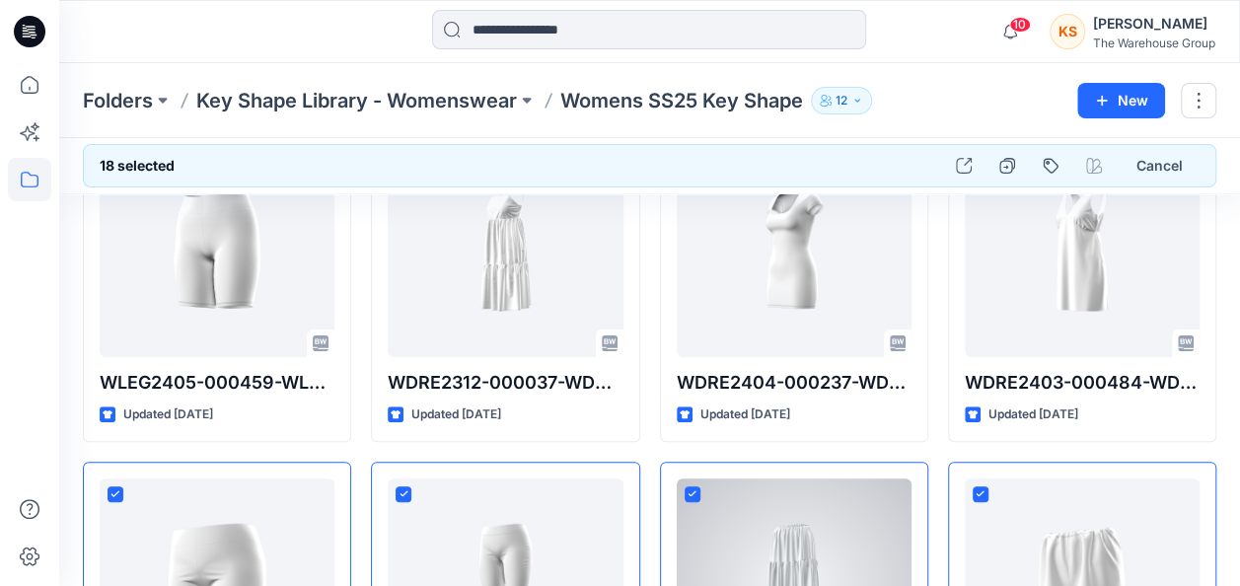
scroll to position [3595, 0]
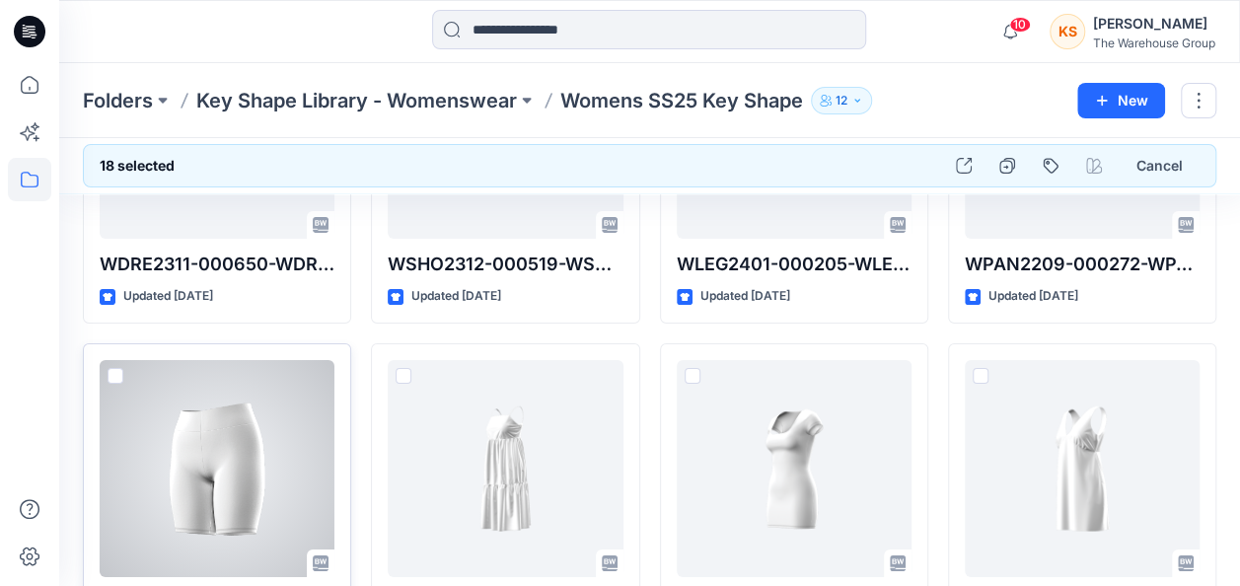
click at [111, 368] on span at bounding box center [116, 376] width 16 height 16
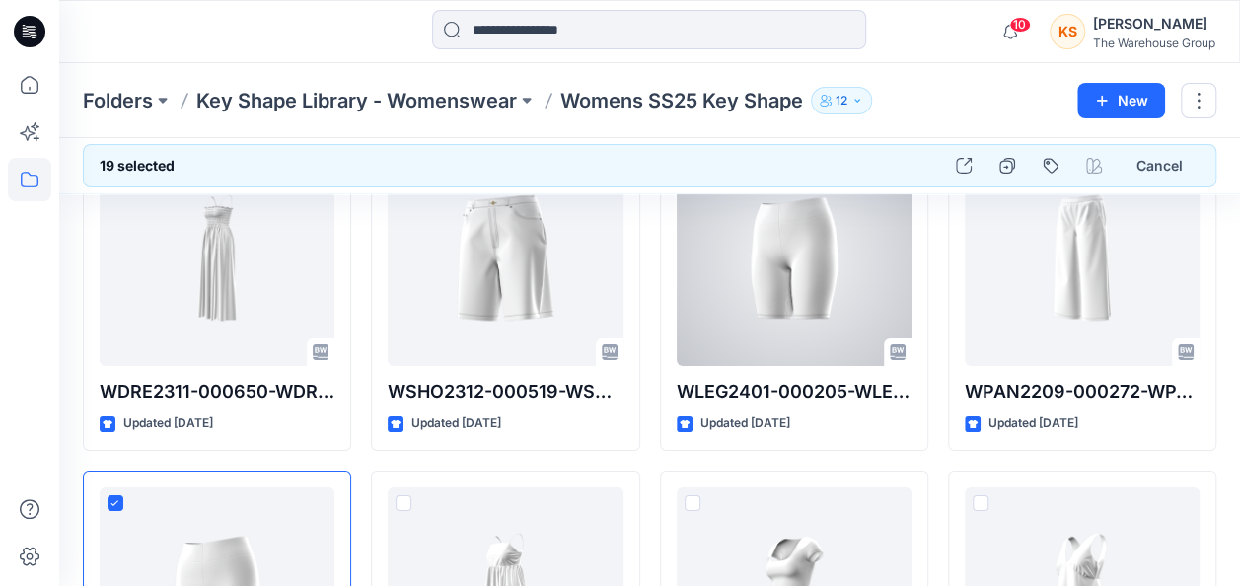
scroll to position [3299, 0]
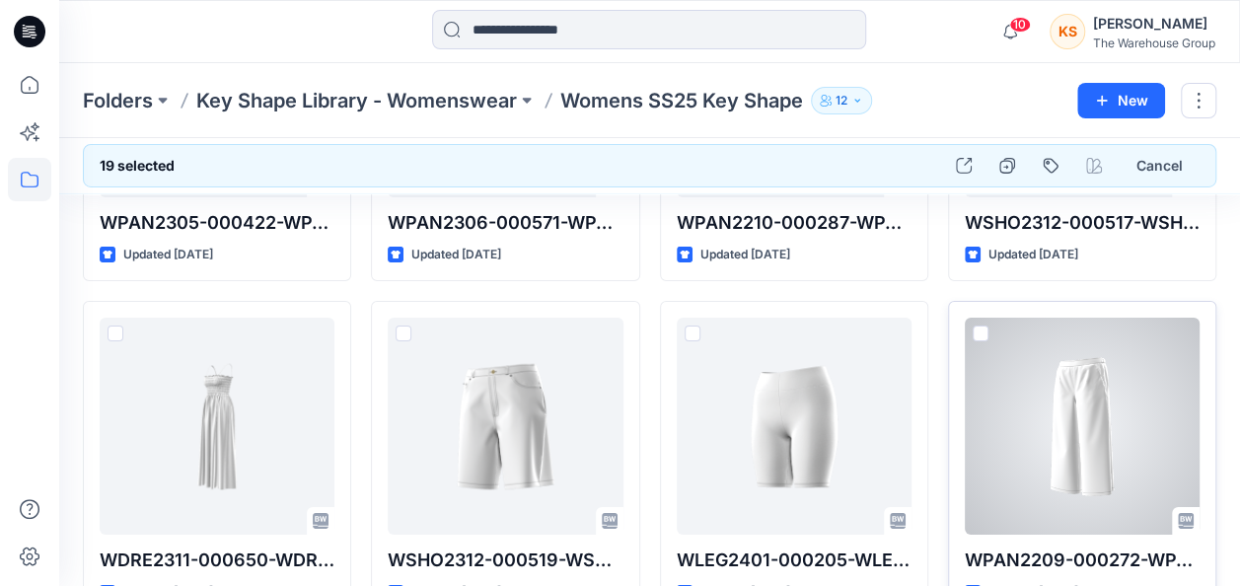
click at [977, 326] on span at bounding box center [981, 334] width 16 height 16
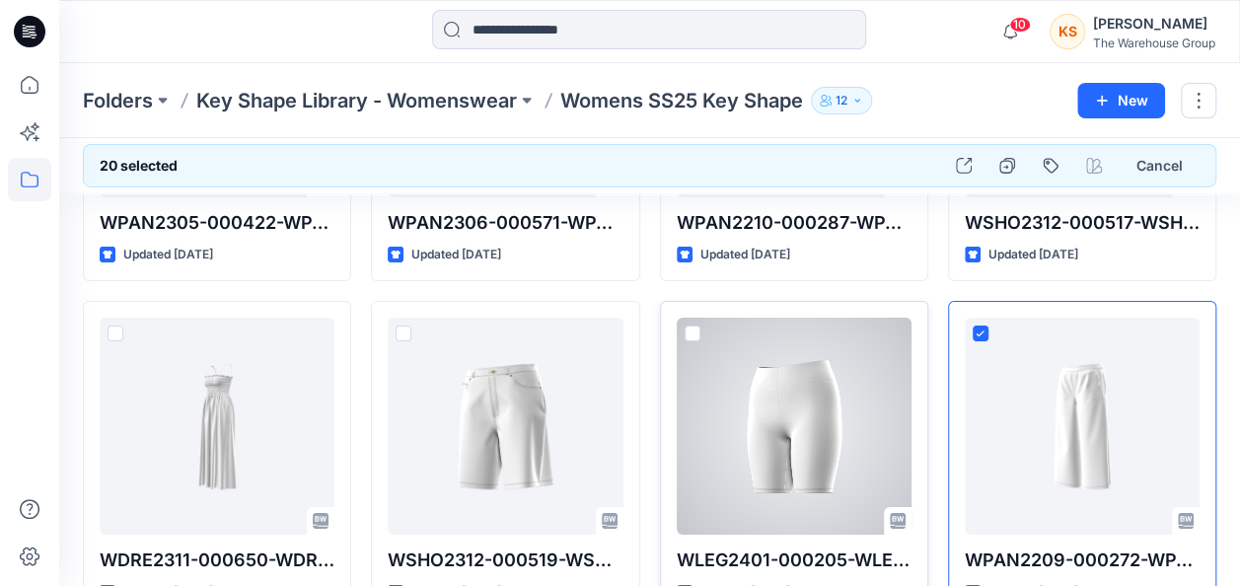
click at [693, 318] on div at bounding box center [794, 426] width 235 height 217
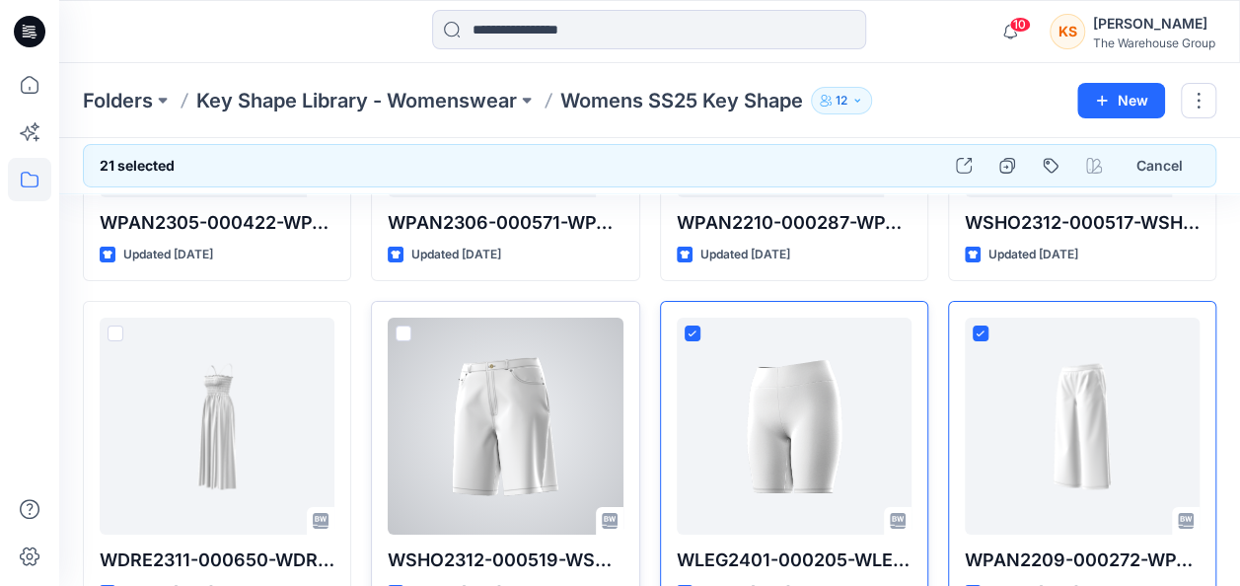
click at [407, 326] on span at bounding box center [404, 334] width 16 height 16
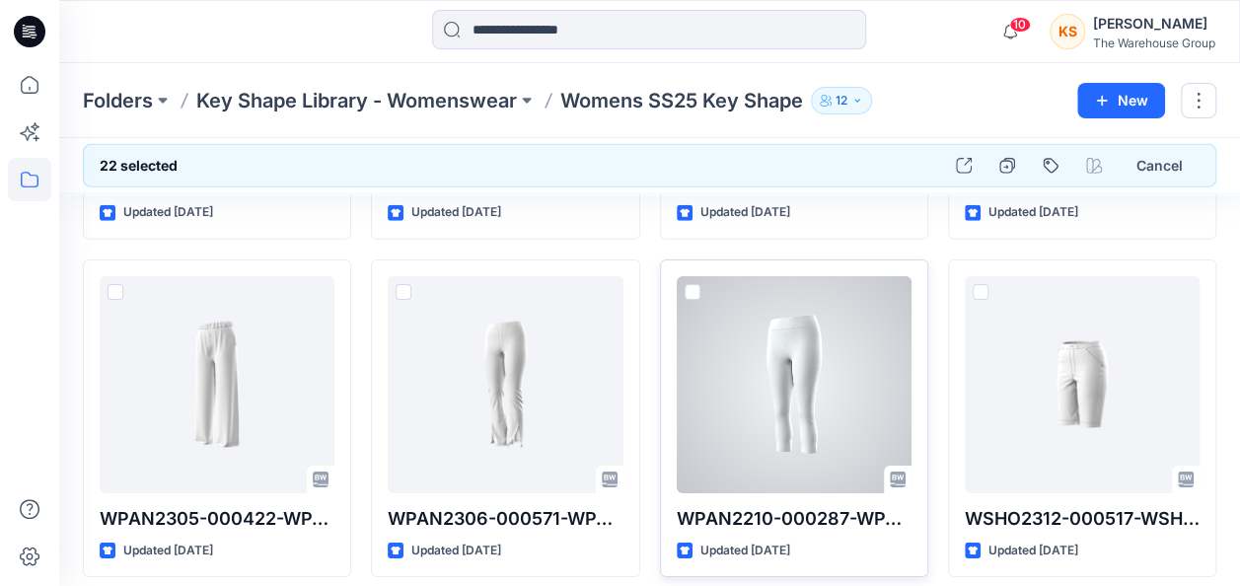
scroll to position [2904, 0]
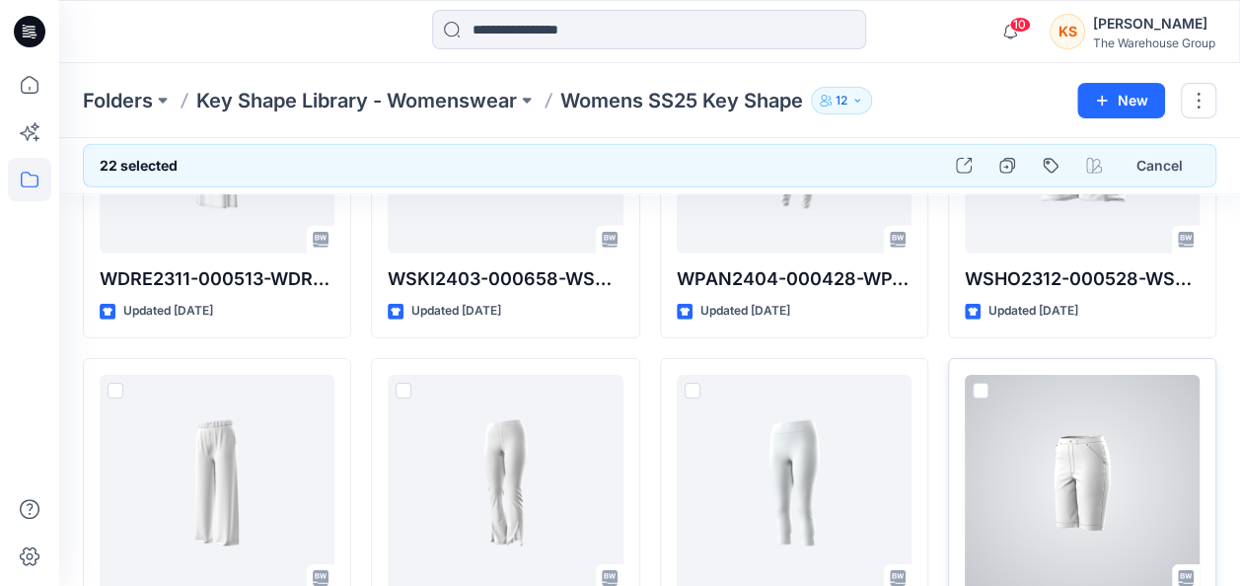
click at [983, 383] on span at bounding box center [981, 391] width 16 height 16
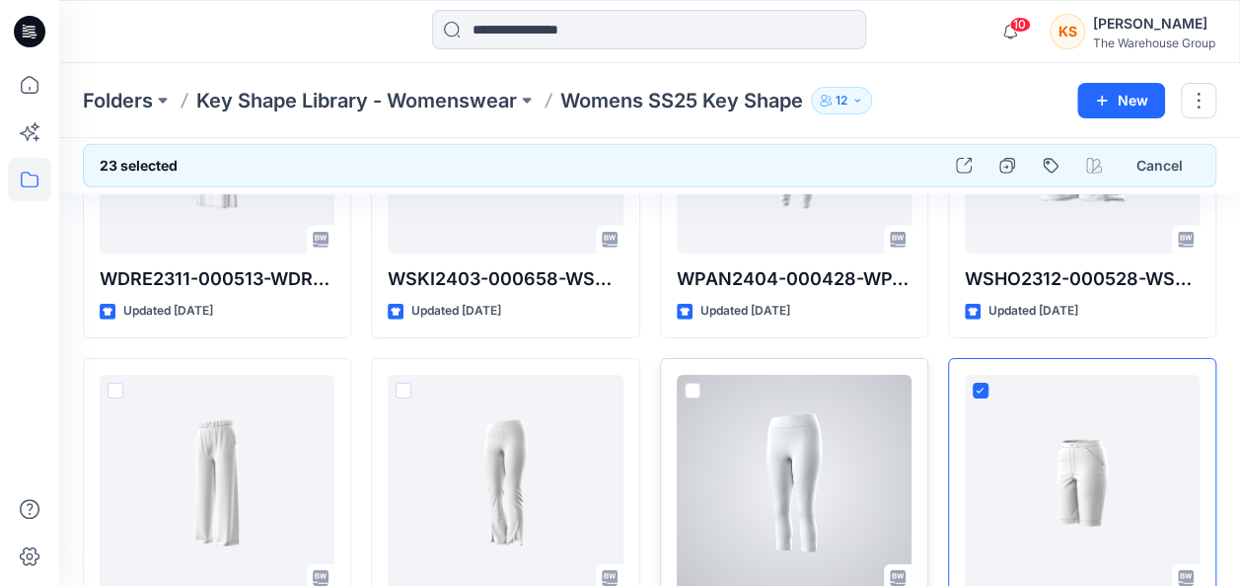
click at [697, 375] on div at bounding box center [794, 483] width 235 height 217
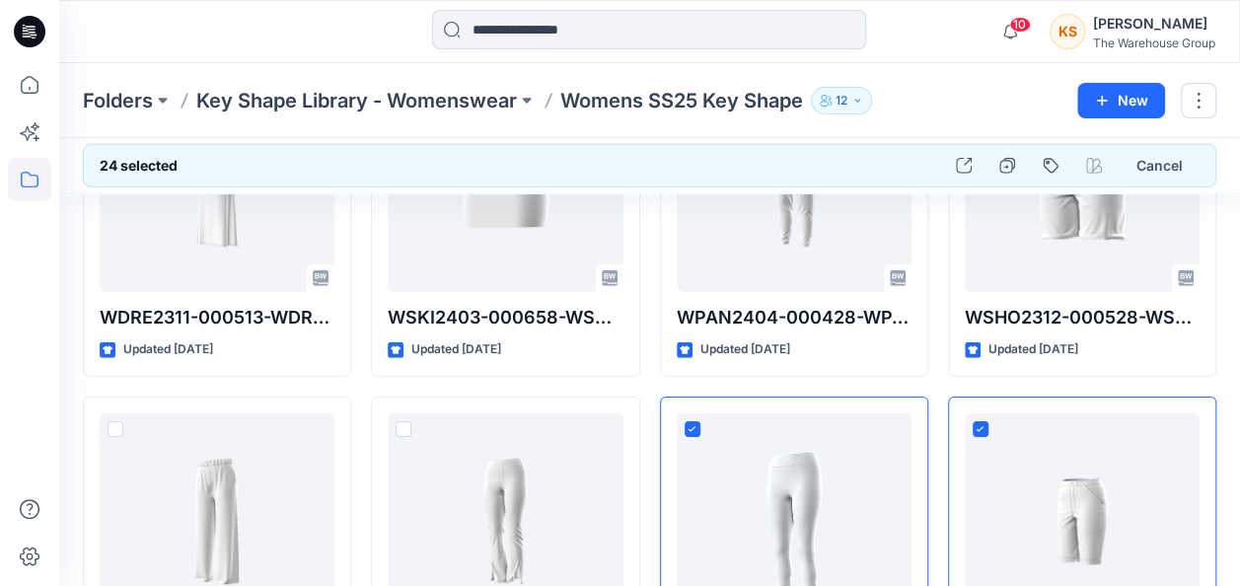
scroll to position [2806, 0]
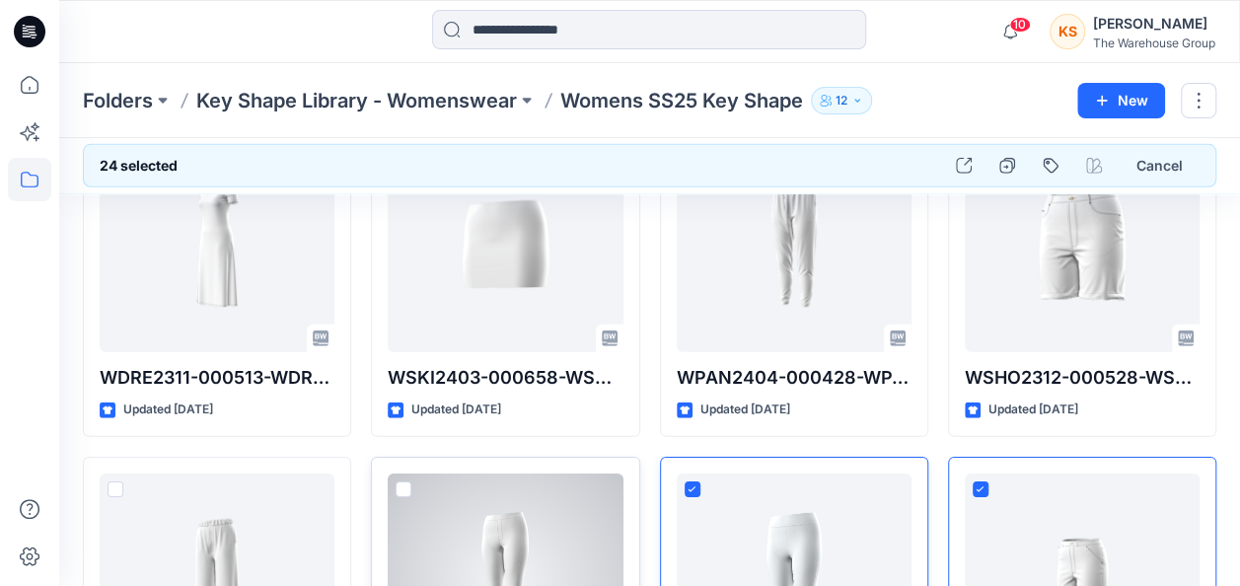
click at [398, 483] on span at bounding box center [404, 489] width 16 height 16
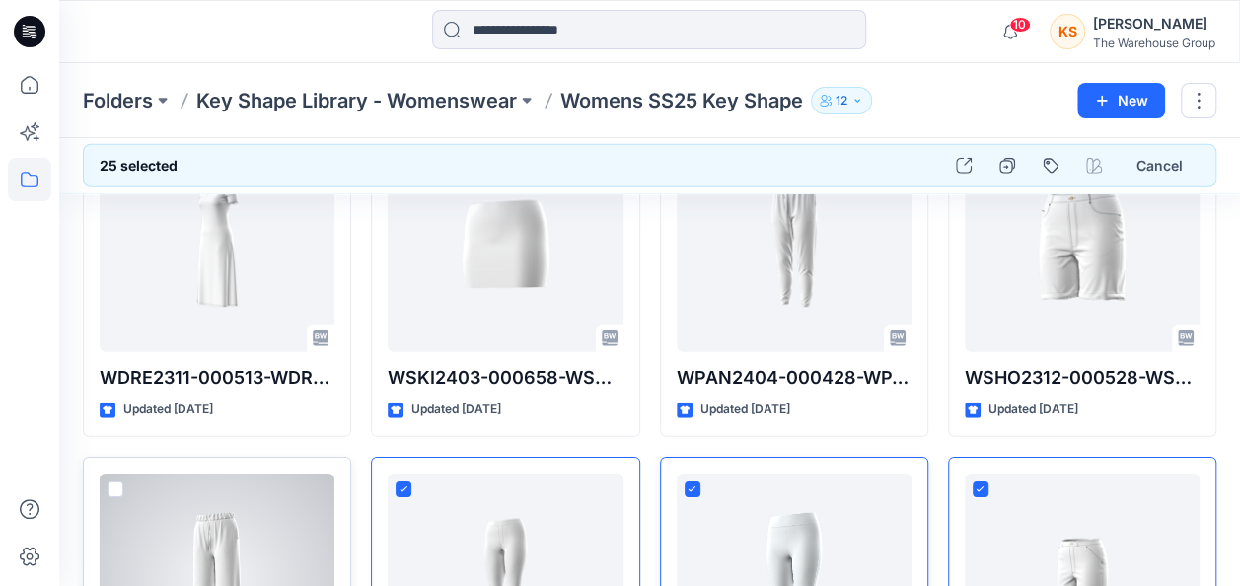
click at [111, 482] on span at bounding box center [116, 489] width 16 height 16
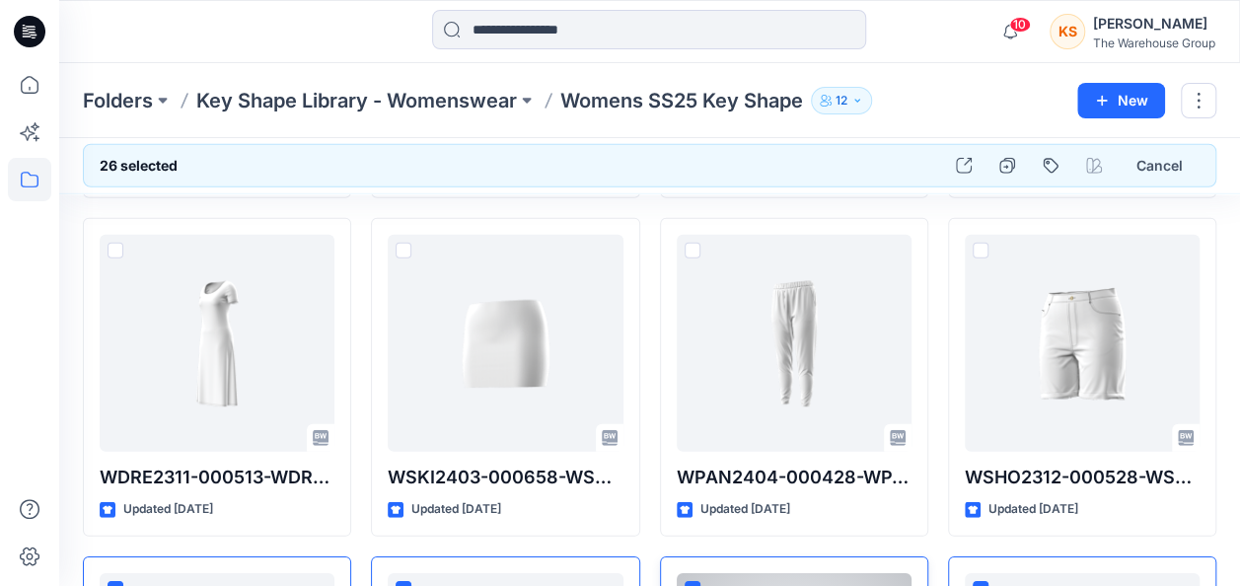
scroll to position [2510, 0]
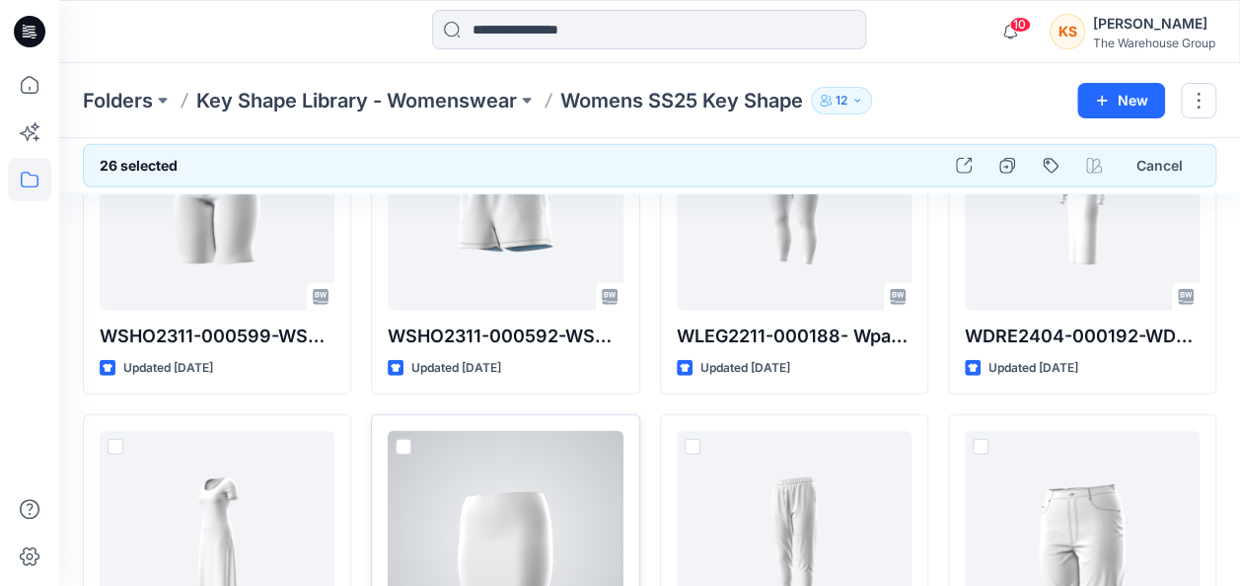
click at [403, 439] on span at bounding box center [404, 447] width 16 height 16
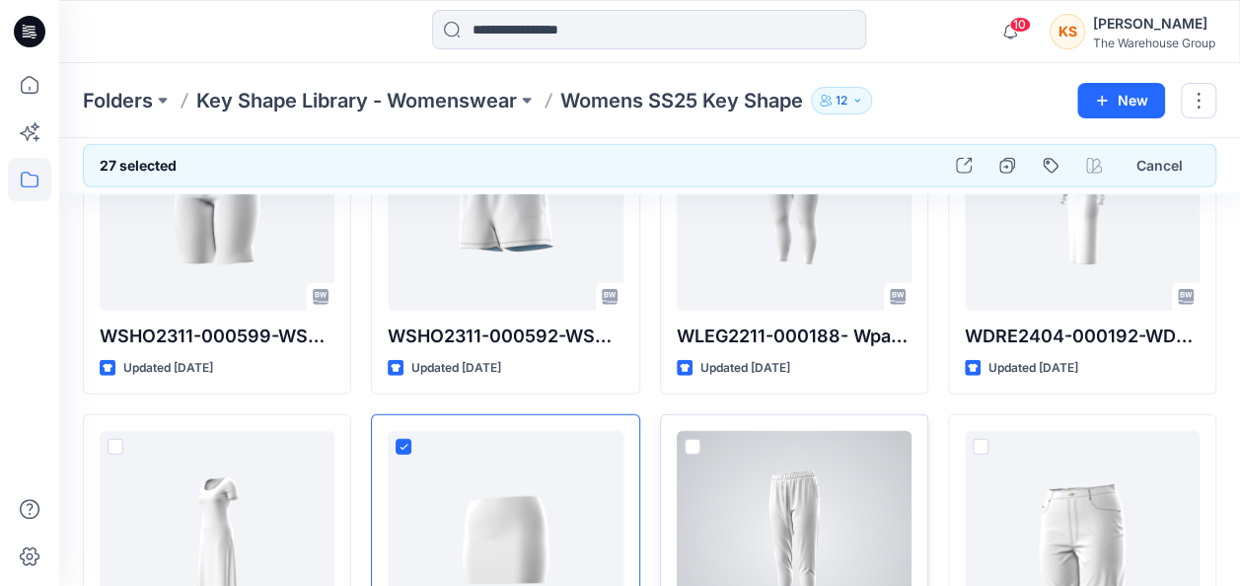
click at [690, 440] on span at bounding box center [693, 447] width 16 height 16
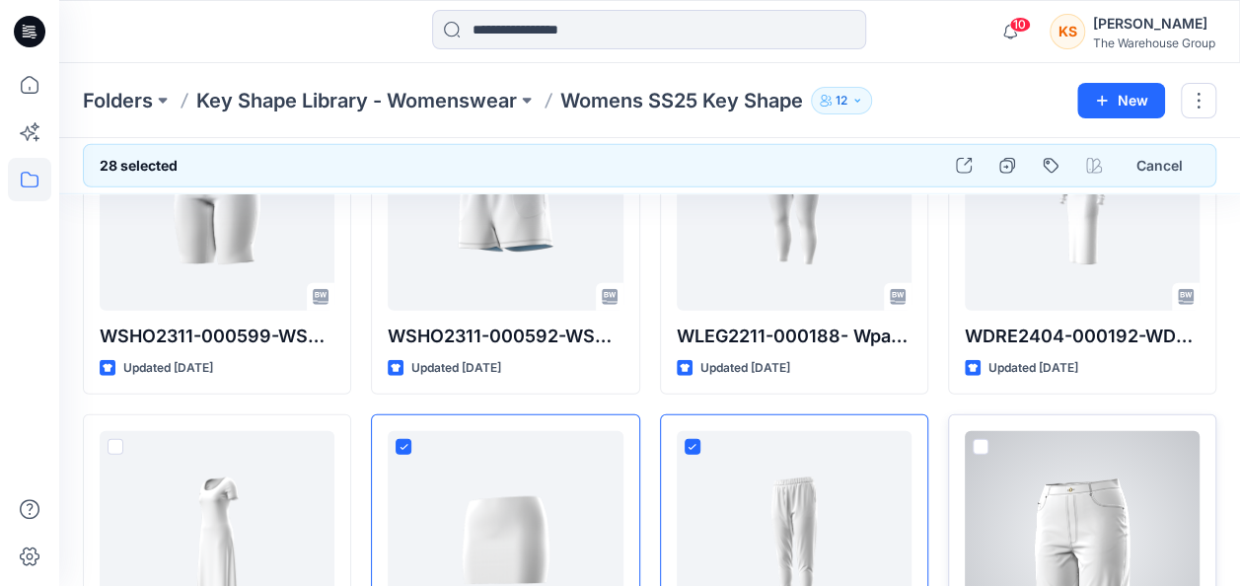
click at [991, 444] on div at bounding box center [1082, 539] width 235 height 217
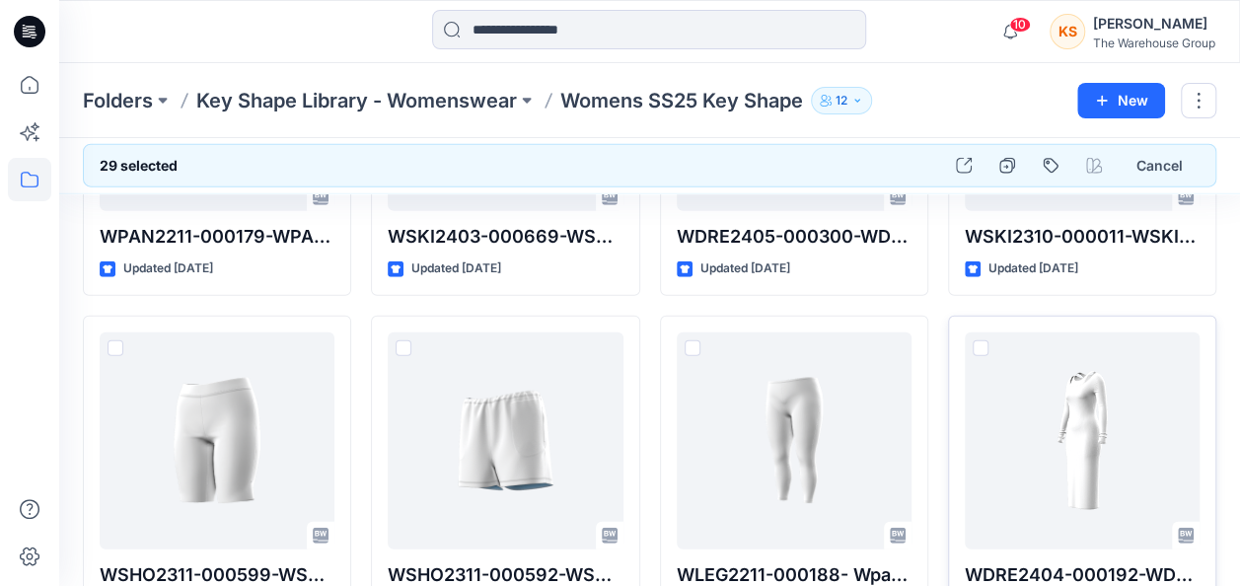
scroll to position [2313, 0]
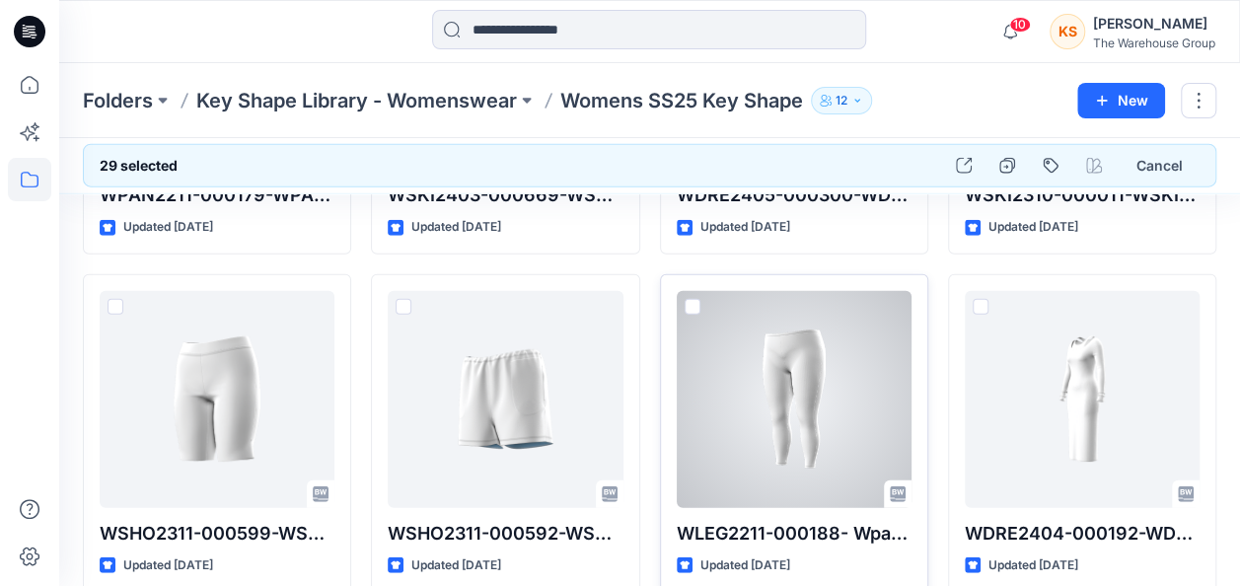
click at [683, 294] on div "WLEG2211-000188- Wpan Ps Long Legging Updated 10 months ago" at bounding box center [794, 433] width 268 height 319
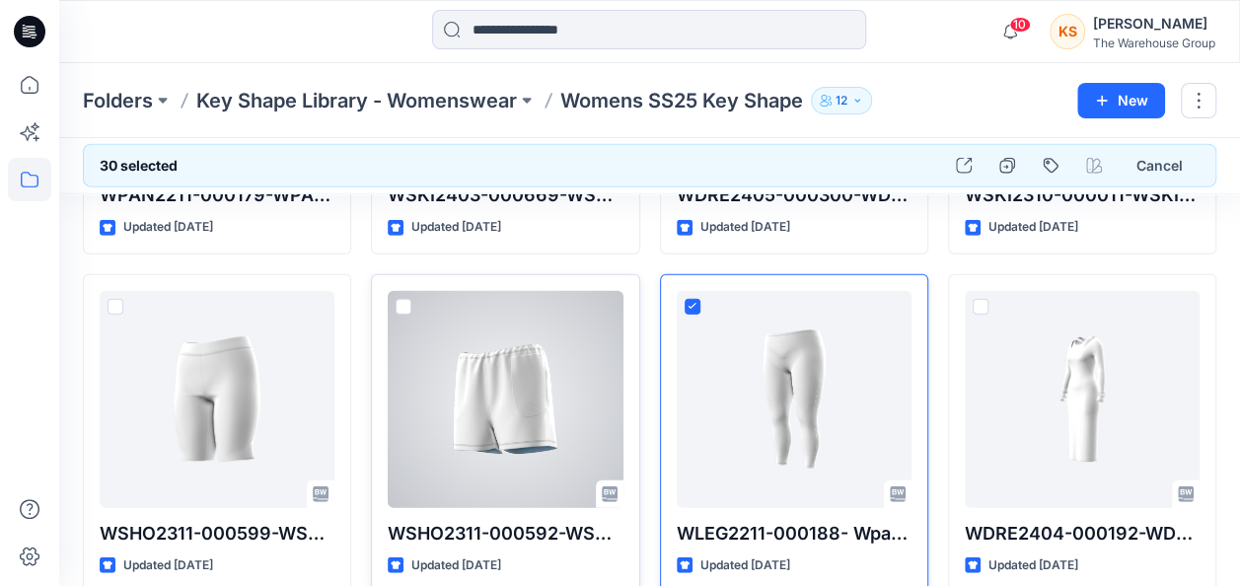
click at [401, 291] on div at bounding box center [505, 399] width 235 height 217
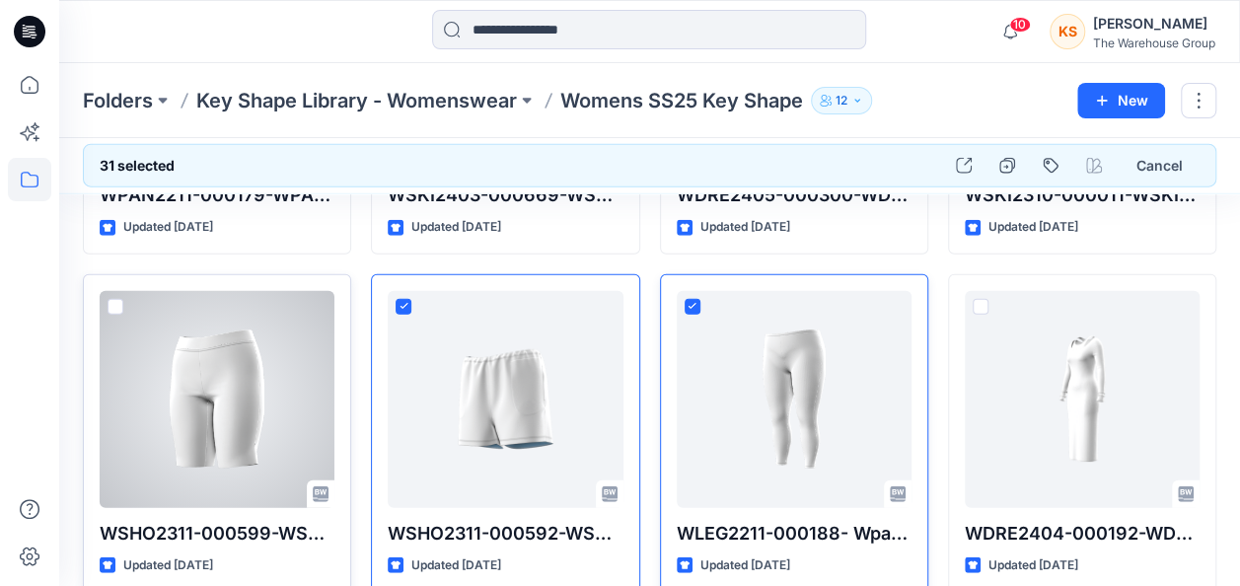
click at [109, 306] on span at bounding box center [116, 307] width 16 height 16
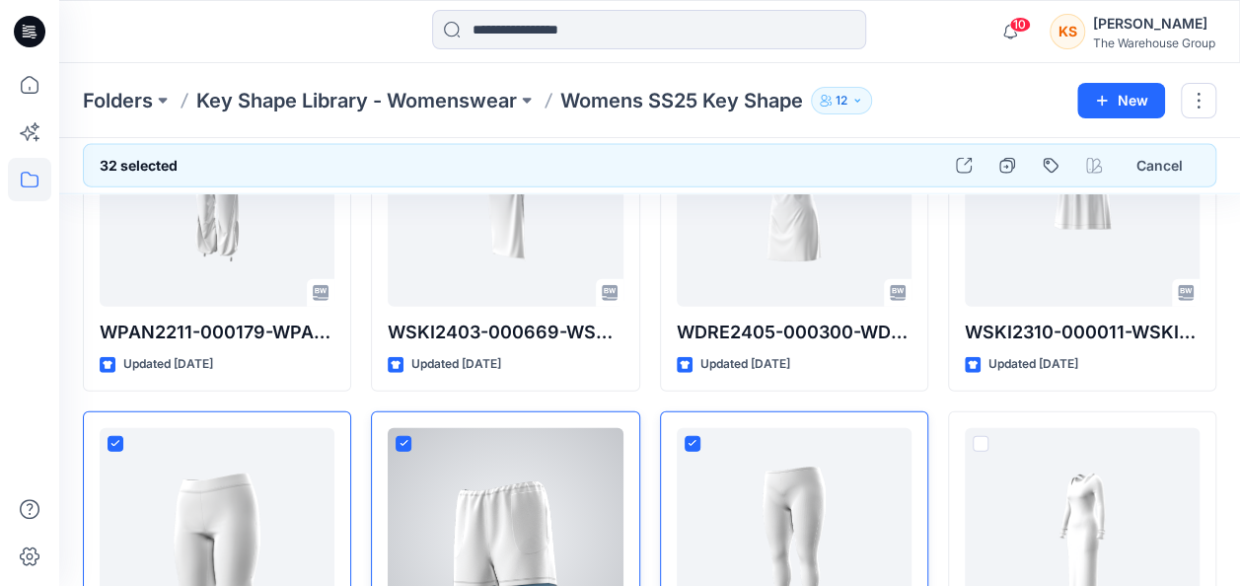
scroll to position [2017, 0]
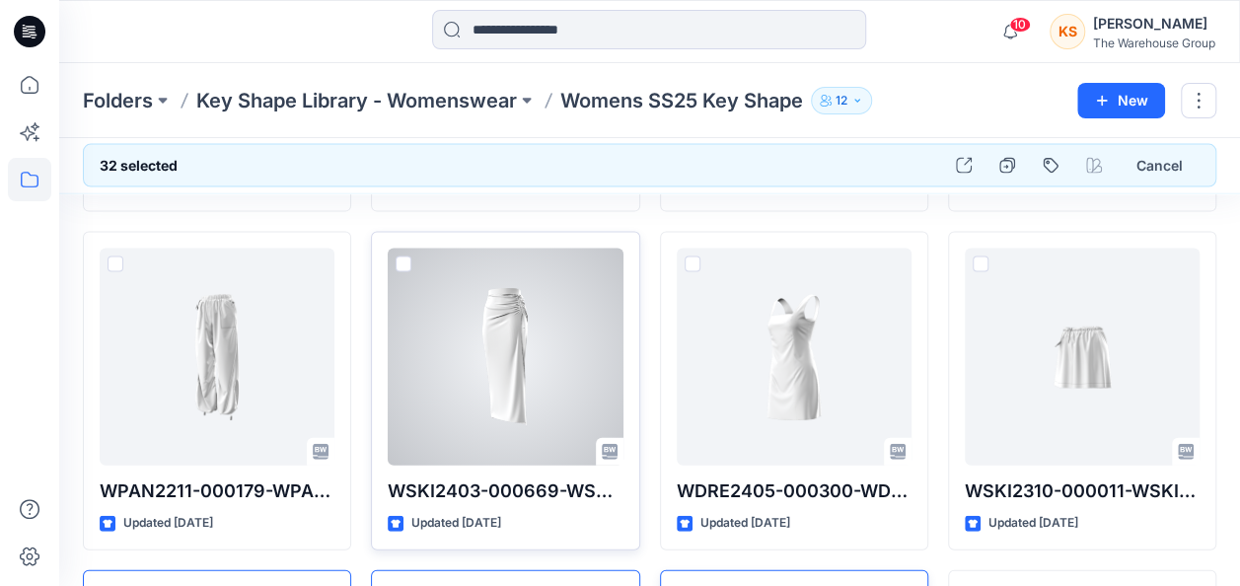
click at [397, 262] on span at bounding box center [404, 265] width 16 height 16
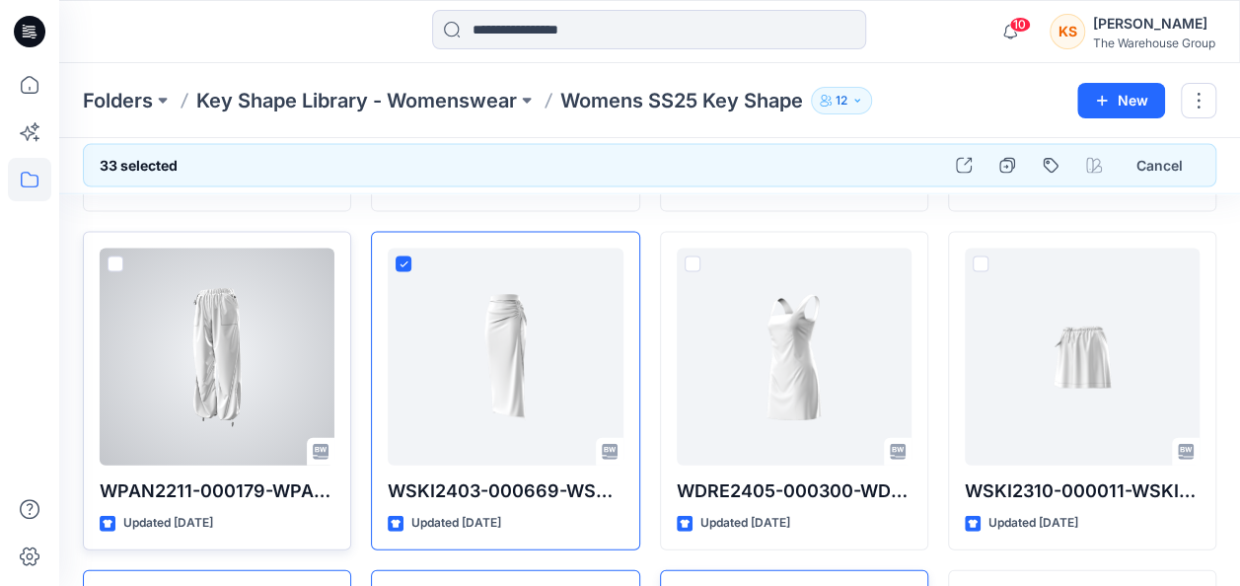
click at [109, 257] on span at bounding box center [116, 265] width 16 height 16
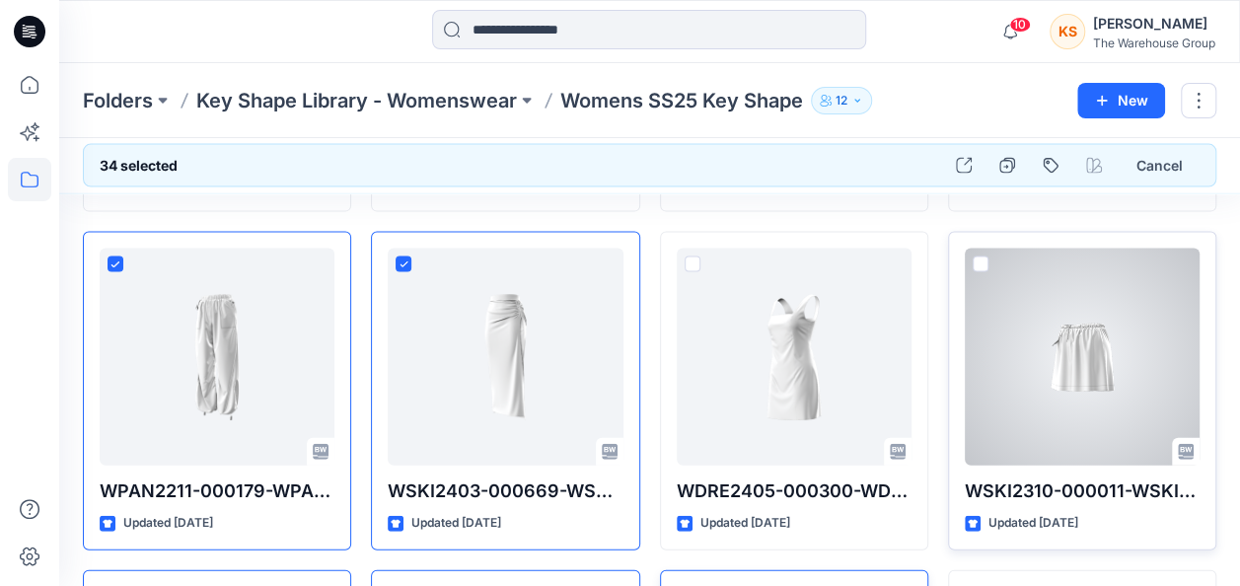
click at [975, 257] on span at bounding box center [981, 265] width 16 height 16
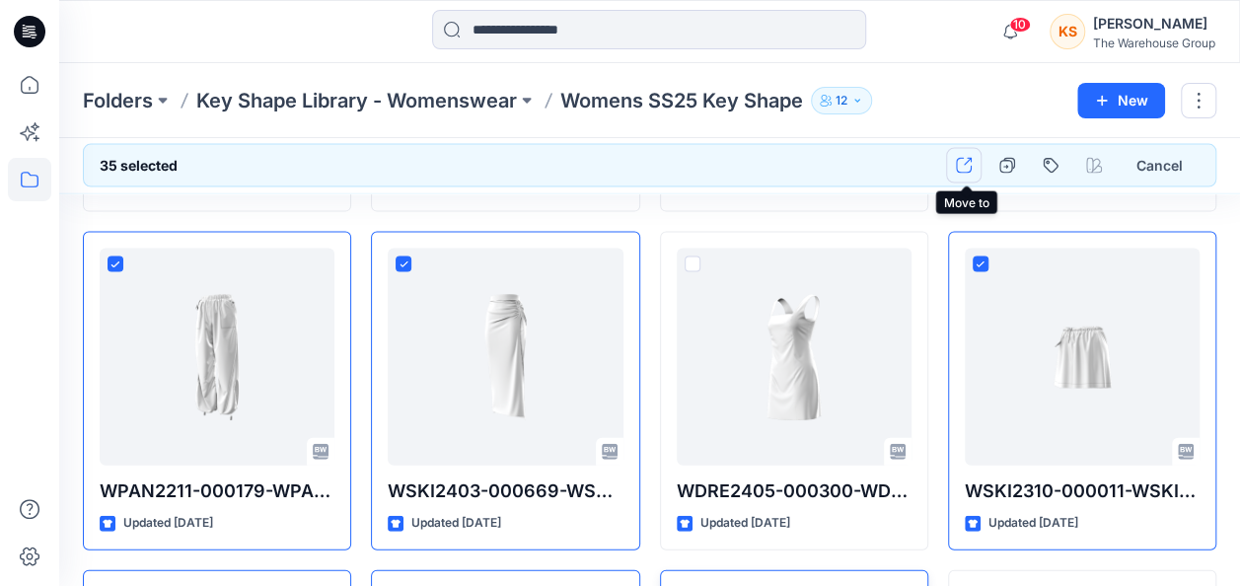
click at [976, 167] on button "button" at bounding box center [964, 166] width 36 height 36
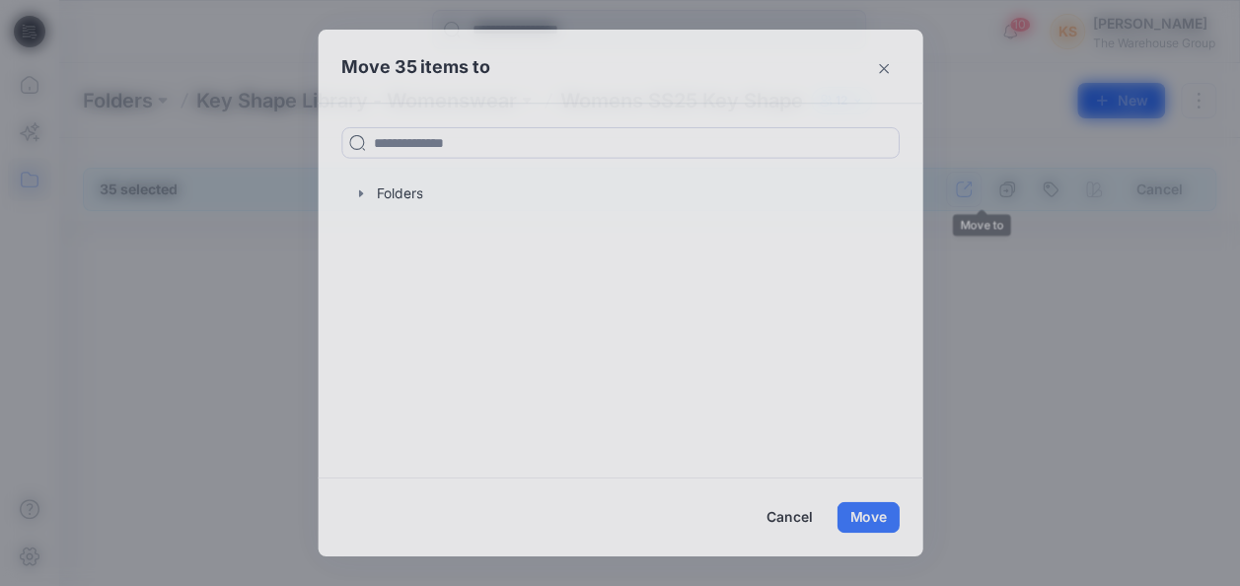
scroll to position [0, 0]
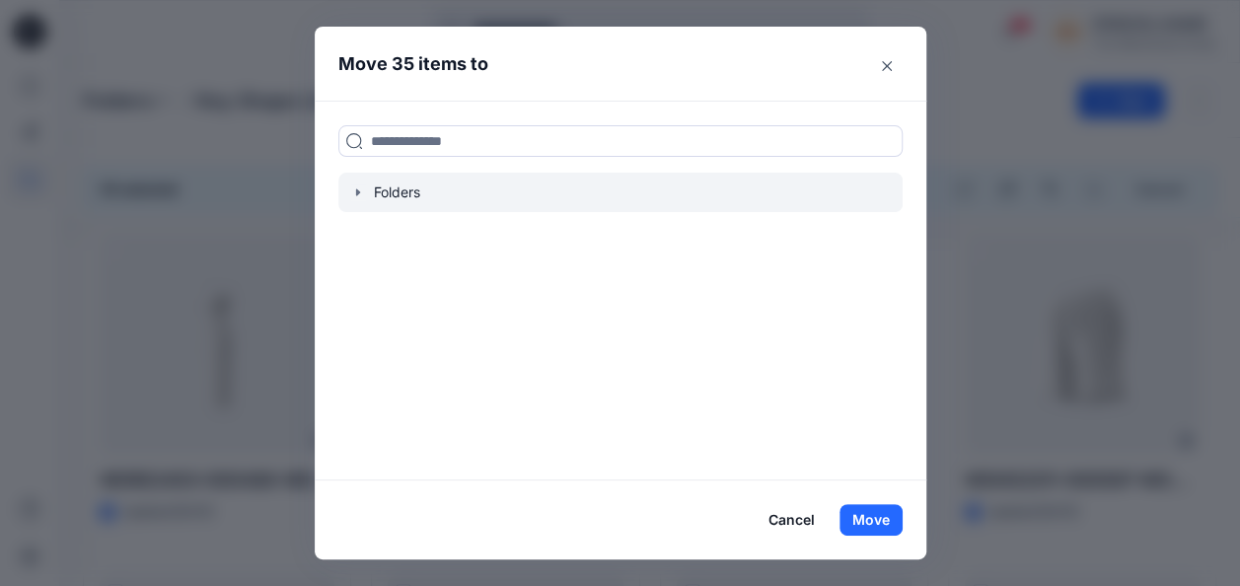
click at [357, 188] on icon "button" at bounding box center [358, 192] width 16 height 16
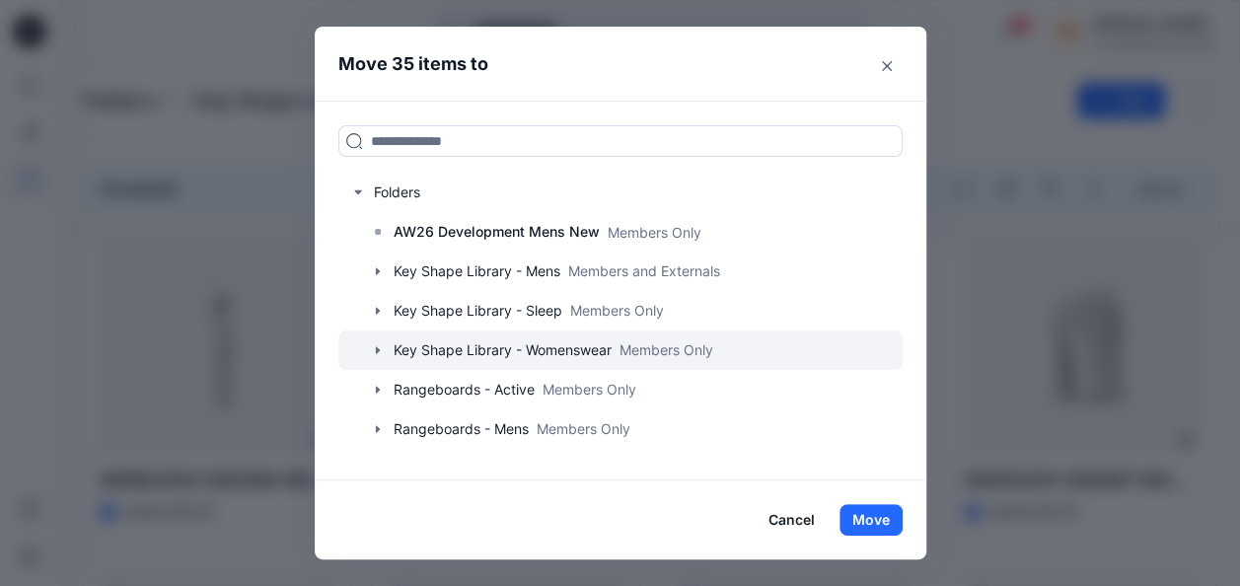
click at [379, 345] on icon "button" at bounding box center [378, 350] width 16 height 16
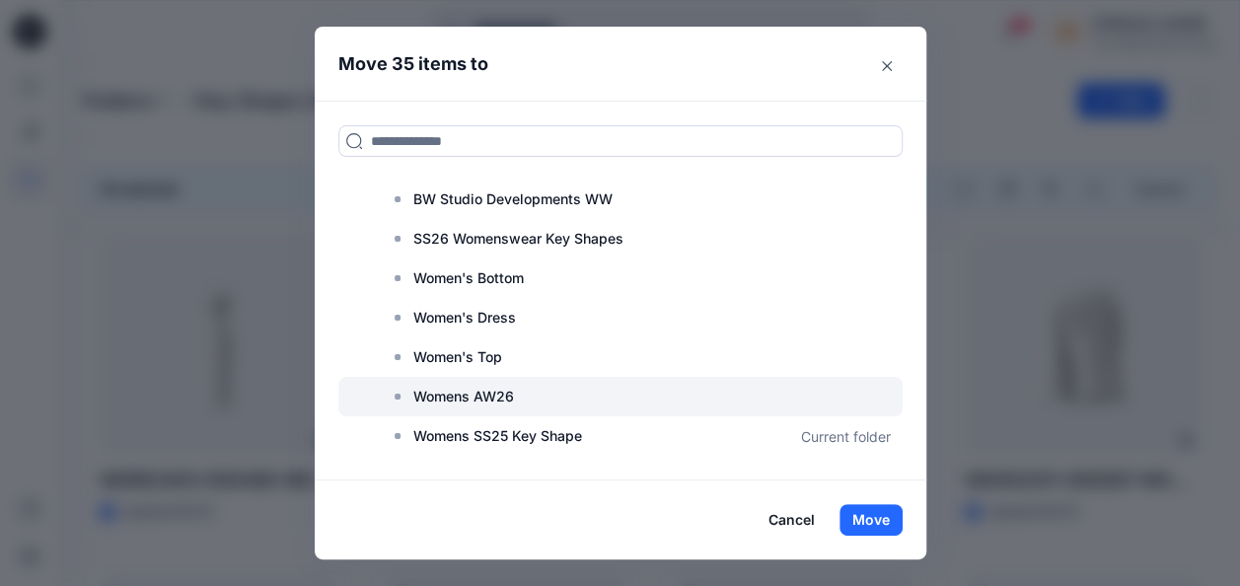
scroll to position [189, 0]
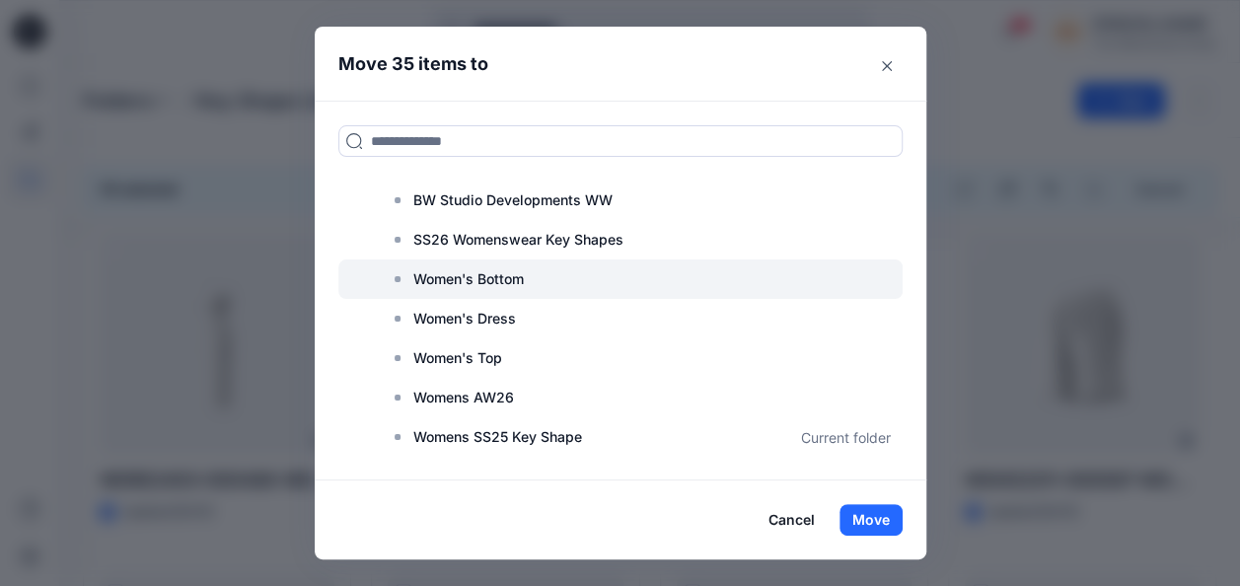
click at [485, 278] on p "Women's Bottom" at bounding box center [468, 279] width 110 height 24
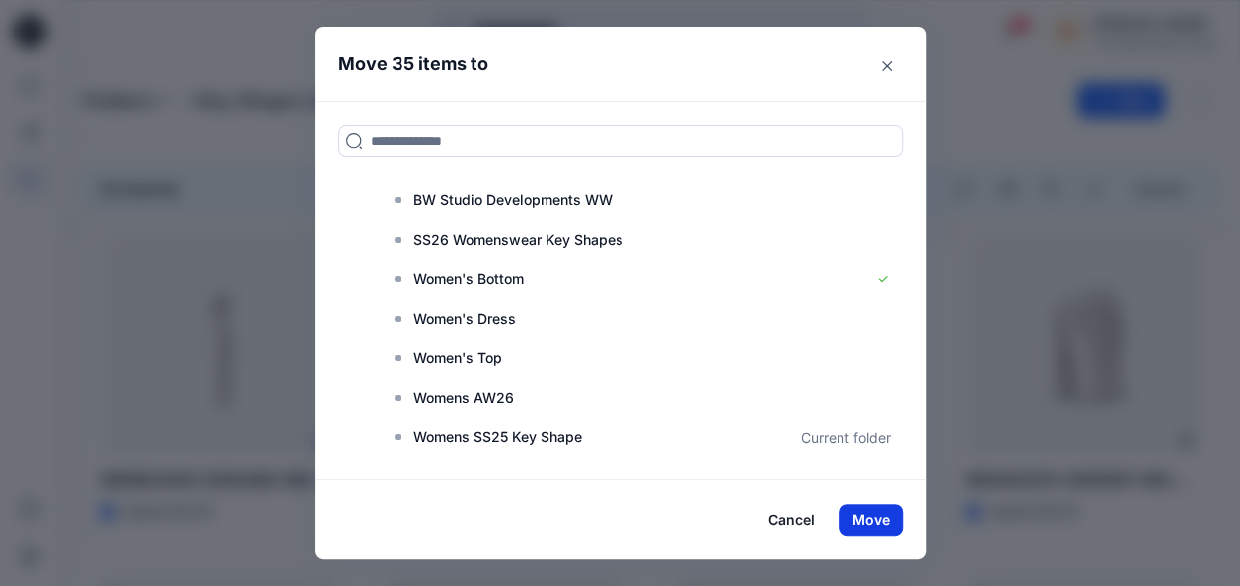
click at [891, 523] on button "Move" at bounding box center [871, 520] width 63 height 32
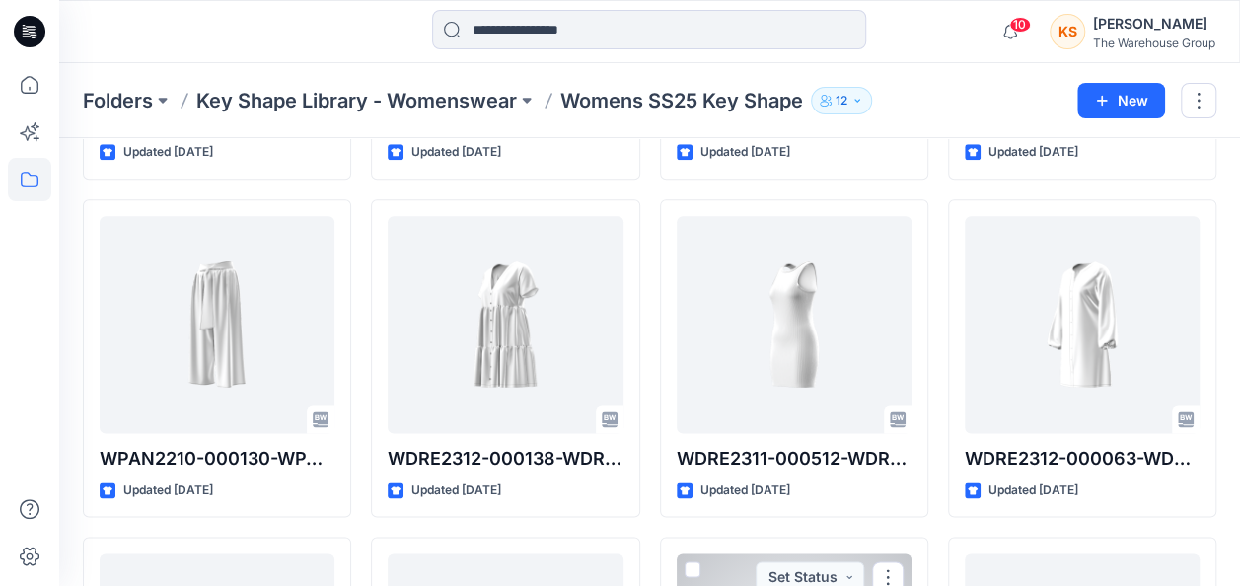
scroll to position [856, 0]
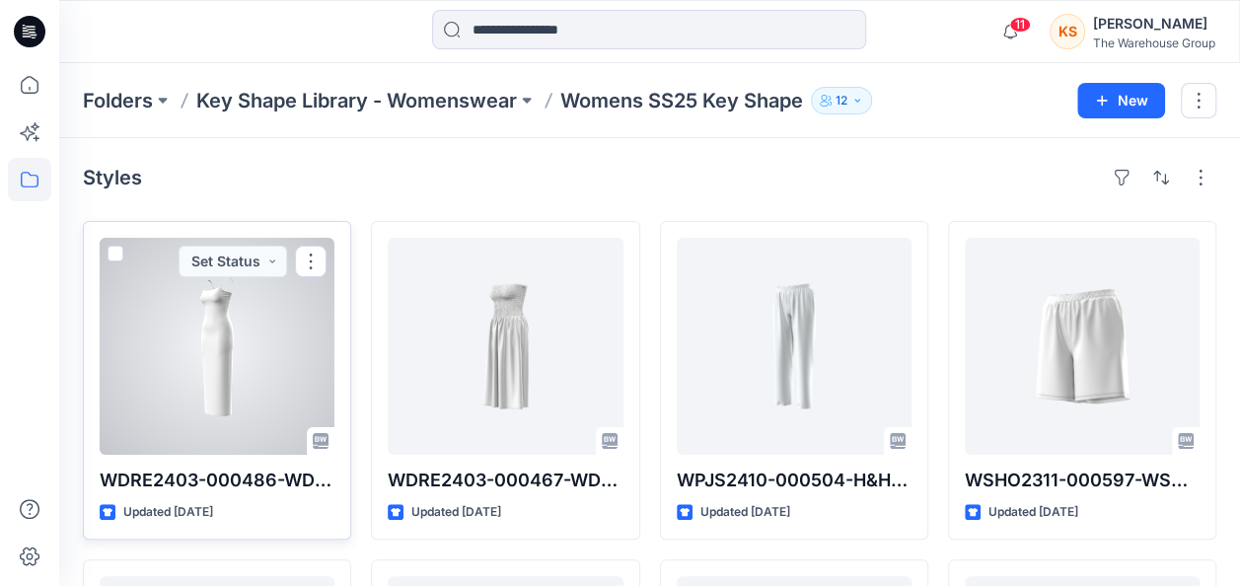
click at [112, 253] on span at bounding box center [116, 254] width 16 height 16
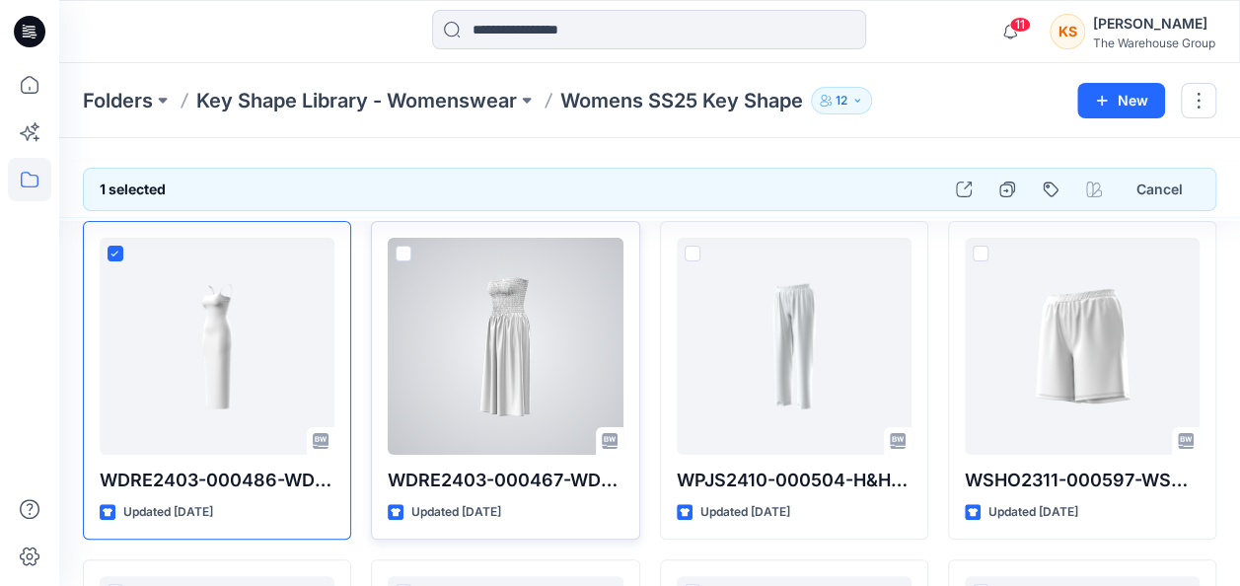
click at [407, 253] on span at bounding box center [404, 254] width 16 height 16
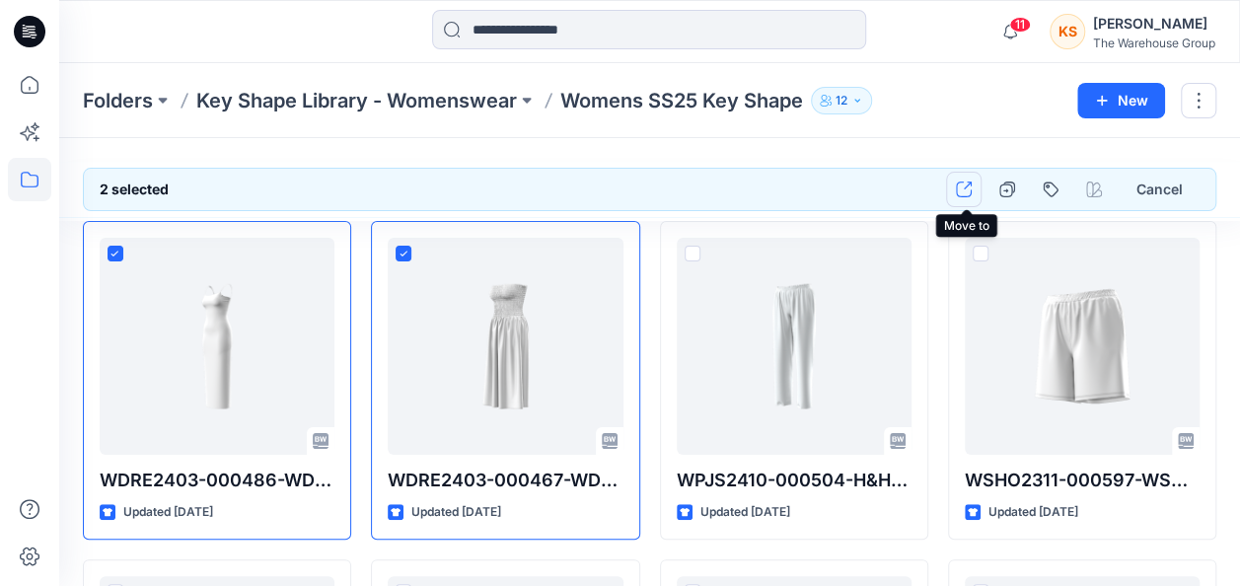
click at [964, 183] on icon "button" at bounding box center [964, 190] width 16 height 16
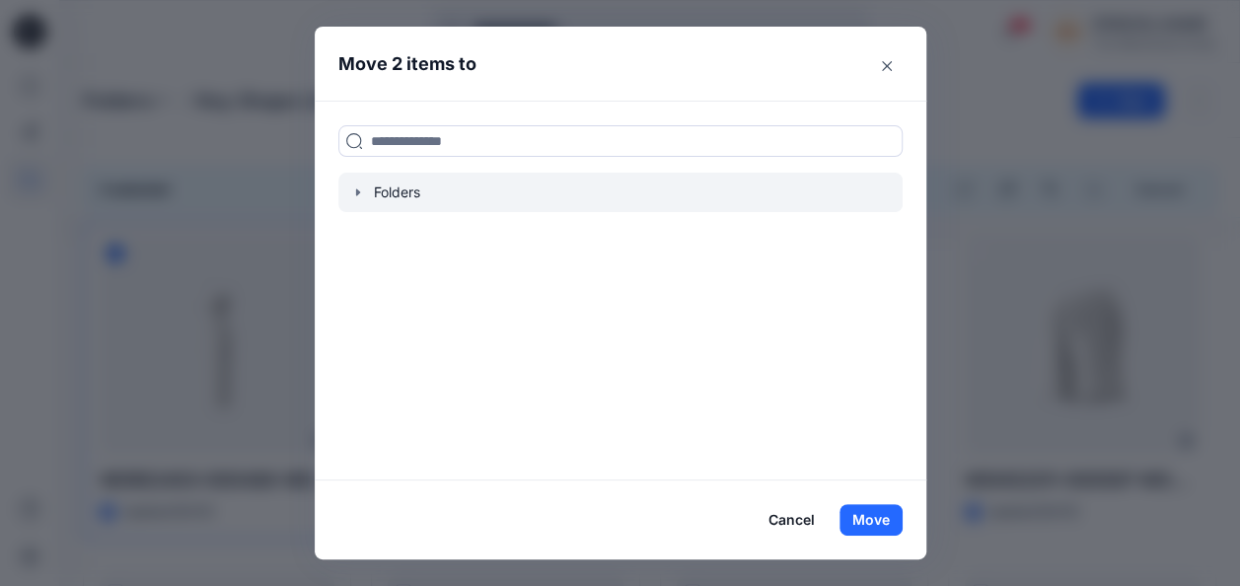
click at [448, 195] on div at bounding box center [620, 192] width 564 height 39
click at [360, 191] on icon "button" at bounding box center [358, 192] width 16 height 16
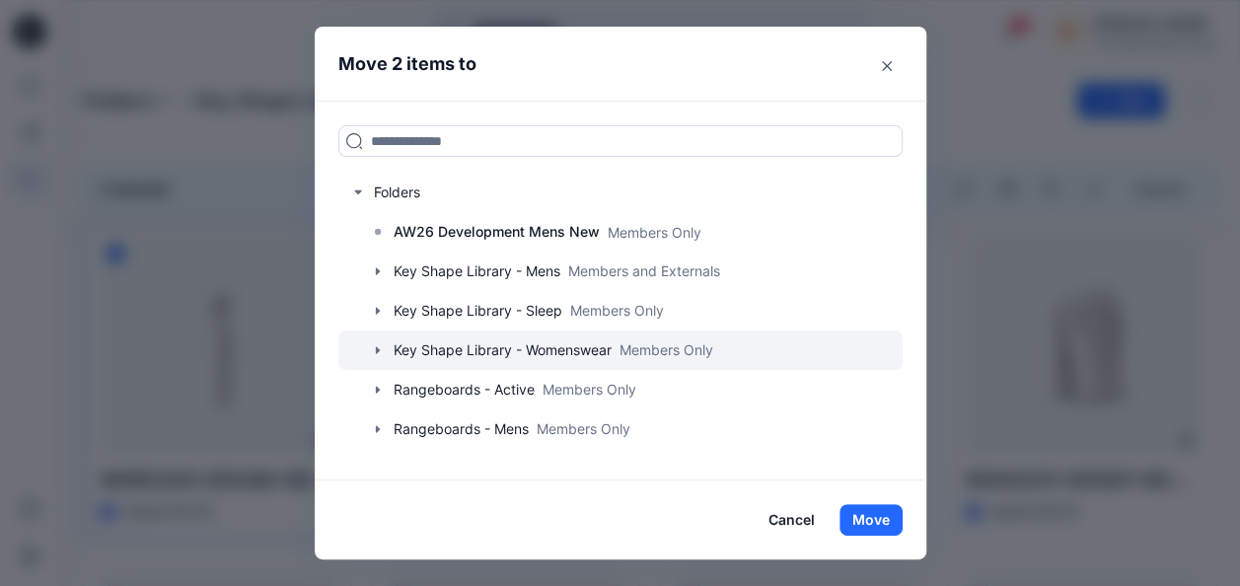
click at [379, 345] on icon "button" at bounding box center [378, 350] width 16 height 16
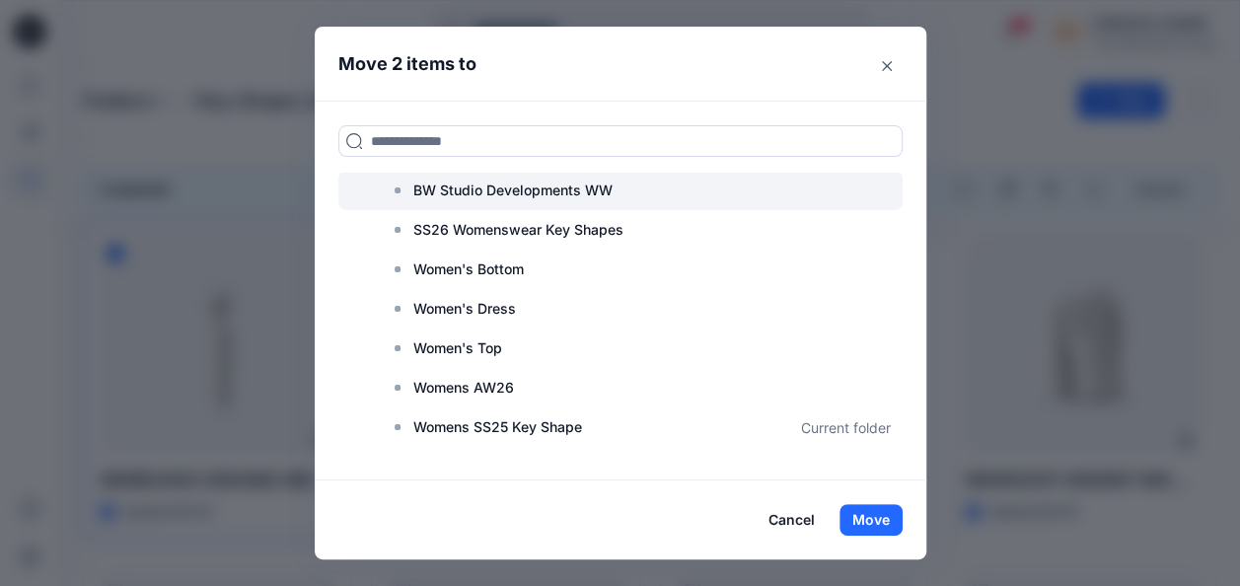
scroll to position [296, 0]
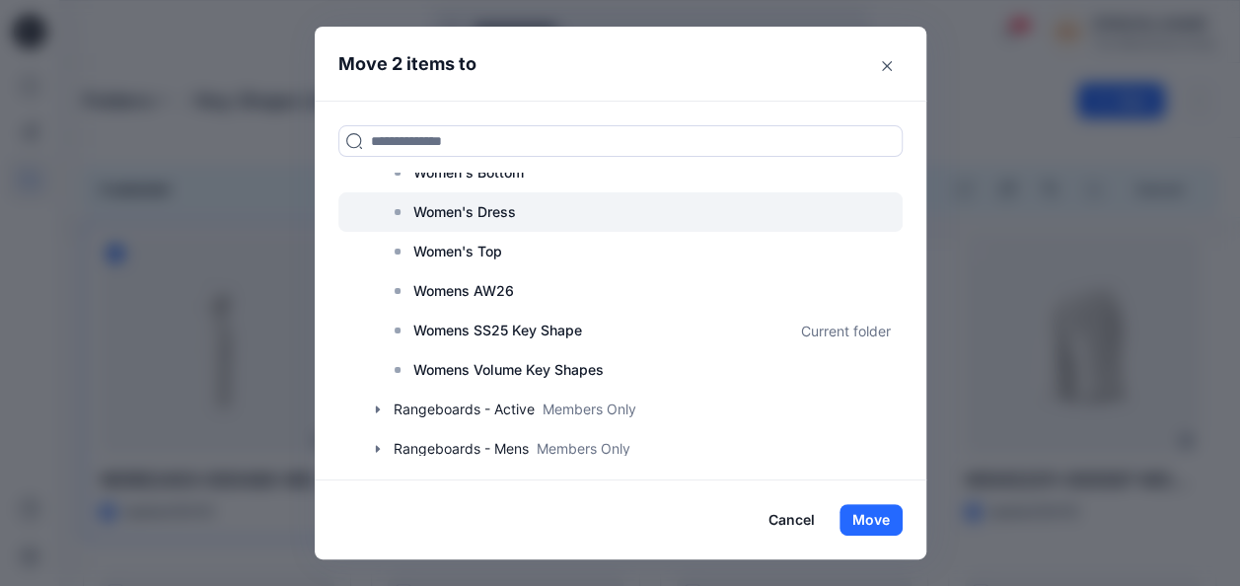
click at [479, 211] on p "Women's Dress" at bounding box center [464, 212] width 103 height 24
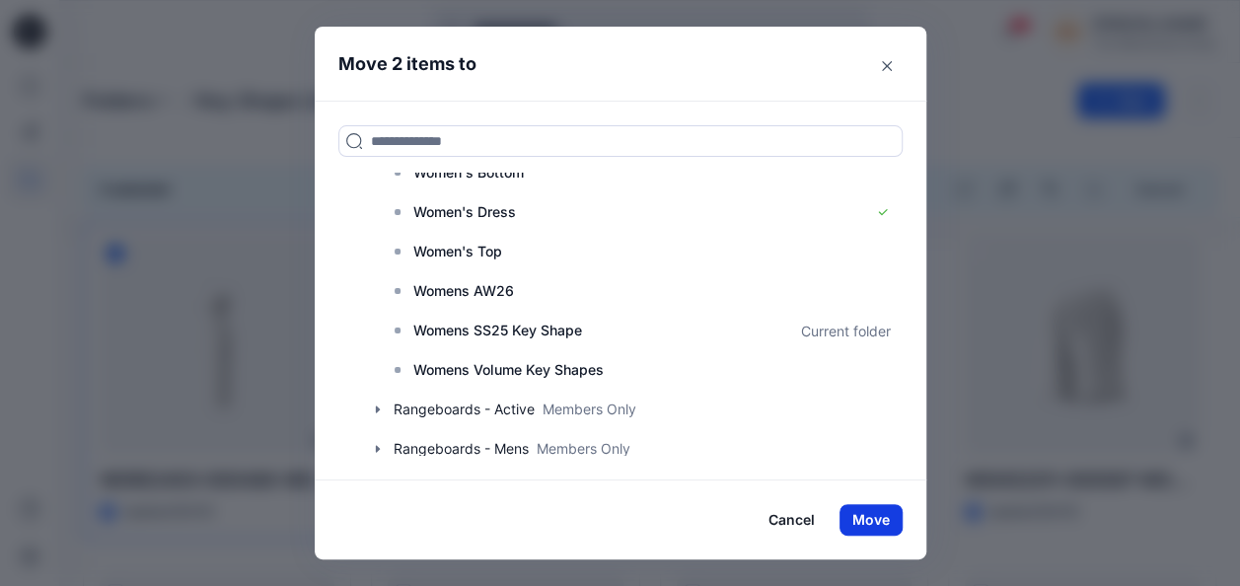
click at [858, 519] on button "Move" at bounding box center [871, 520] width 63 height 32
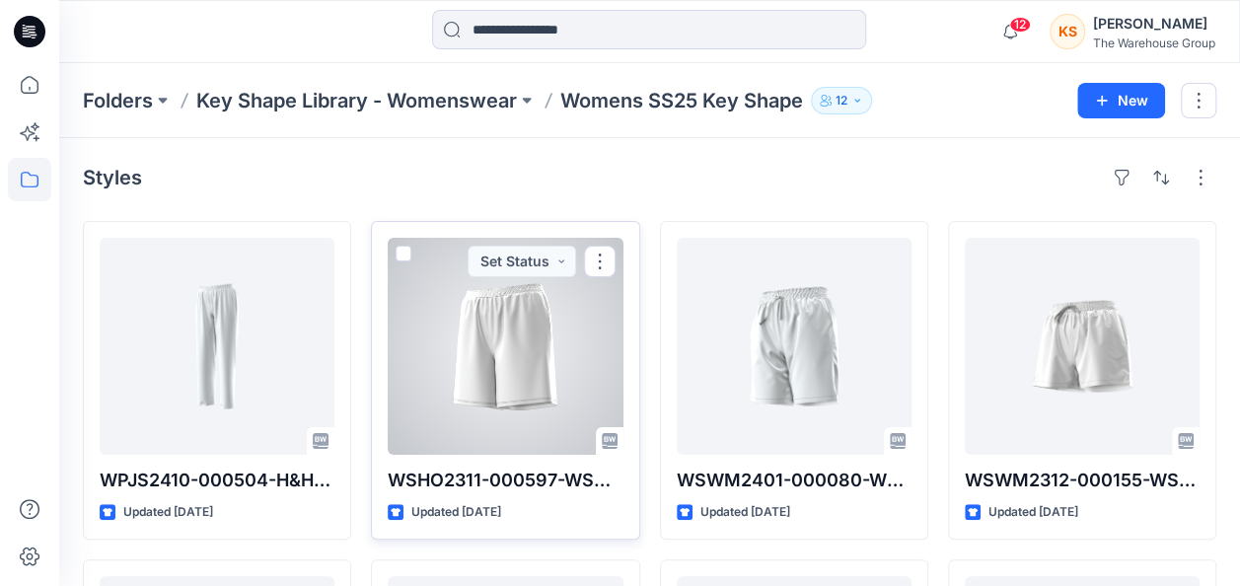
scroll to position [0, 0]
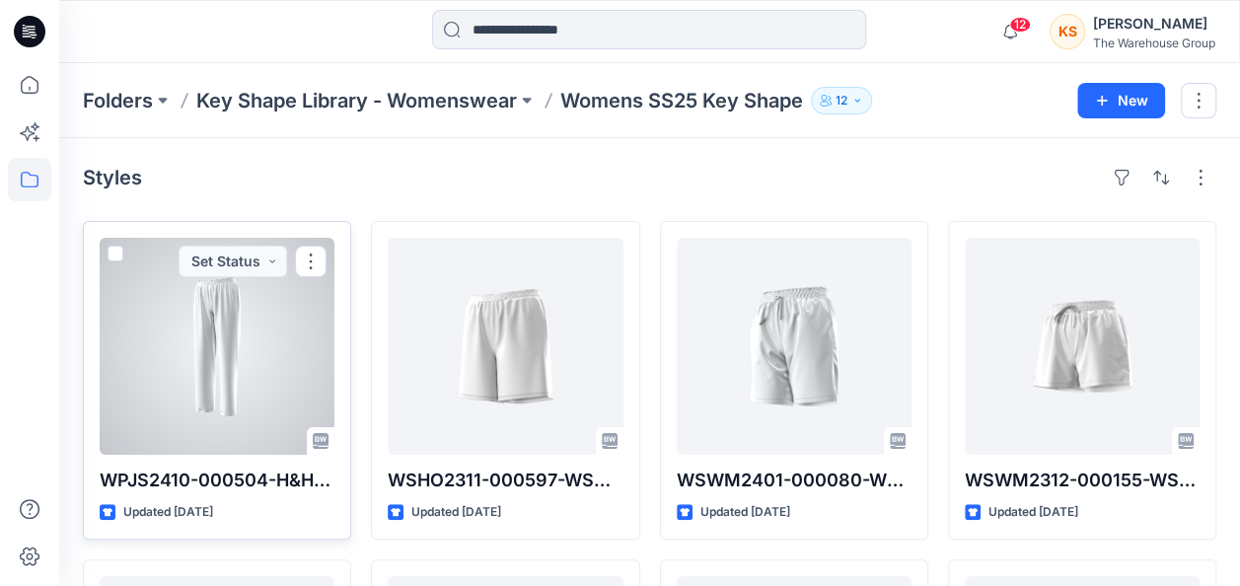
click at [110, 253] on span at bounding box center [116, 254] width 16 height 16
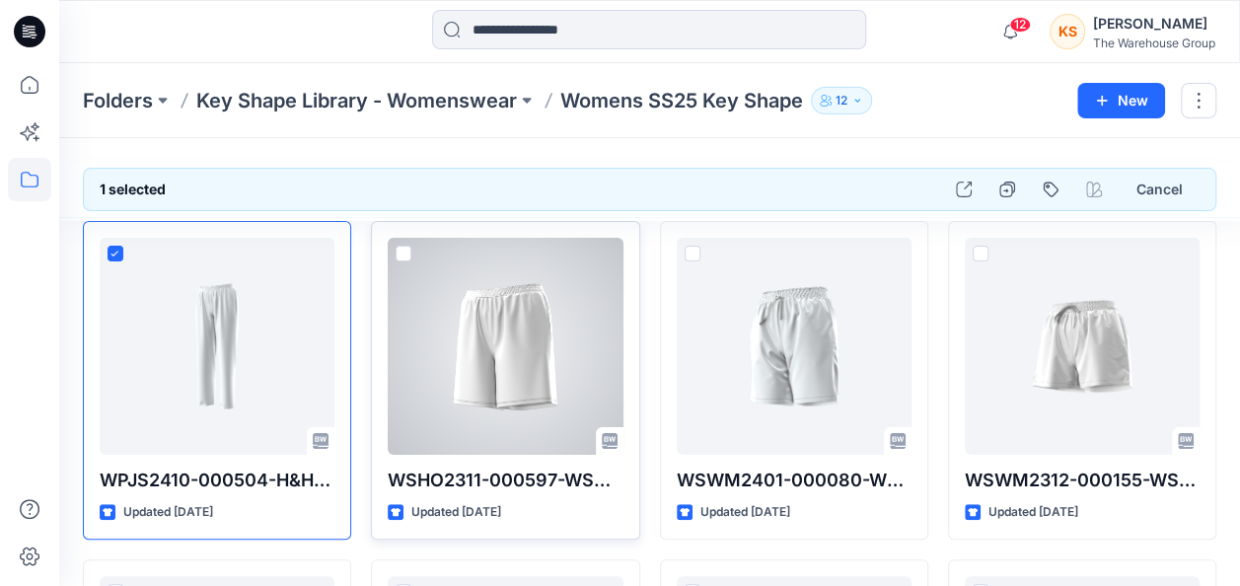
click at [400, 253] on span at bounding box center [404, 254] width 16 height 16
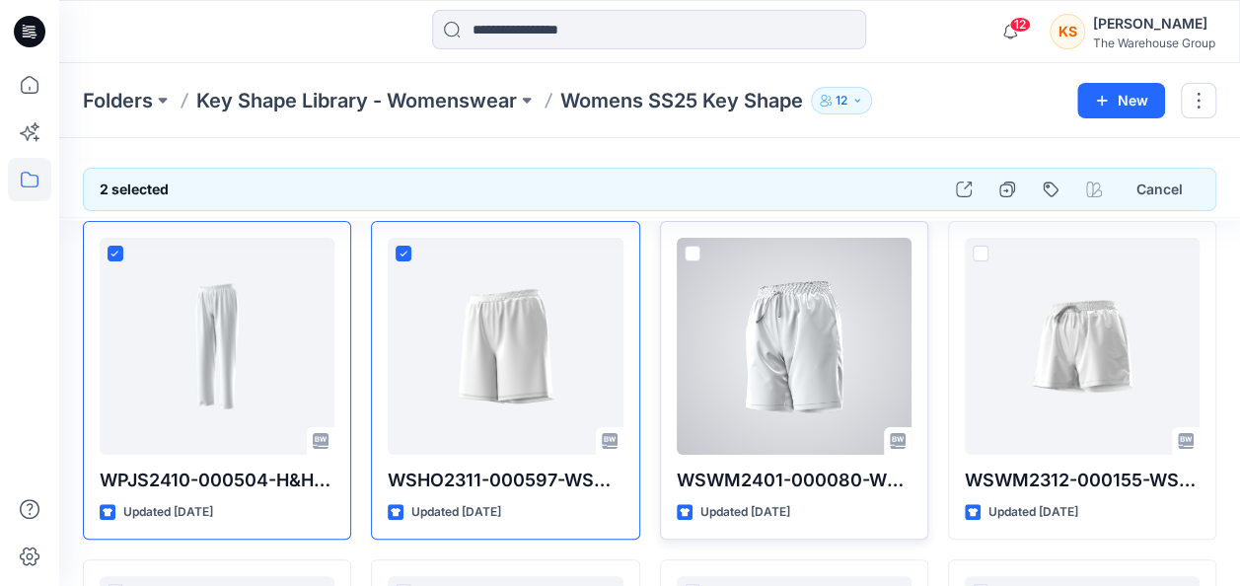
click at [693, 247] on span at bounding box center [693, 254] width 16 height 16
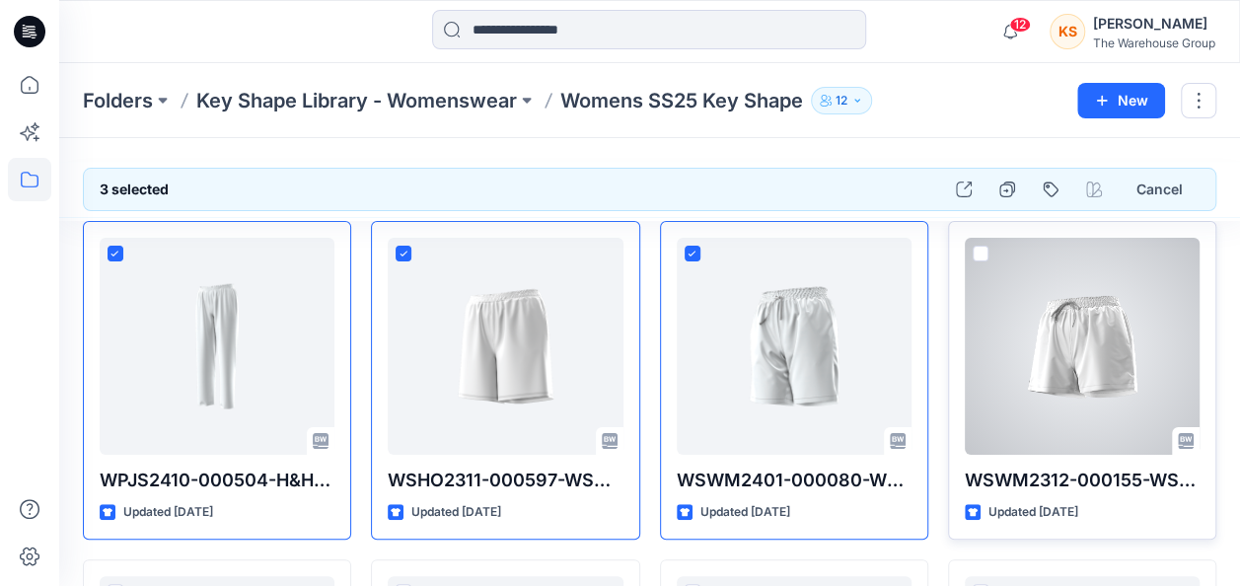
click at [985, 254] on span at bounding box center [981, 254] width 16 height 16
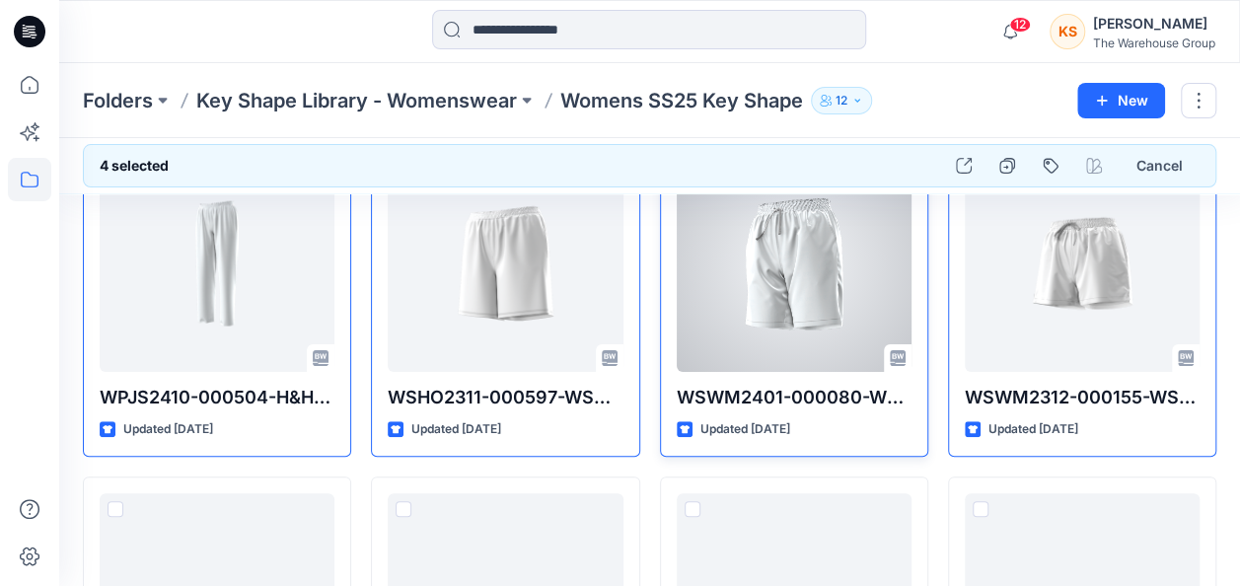
scroll to position [197, 0]
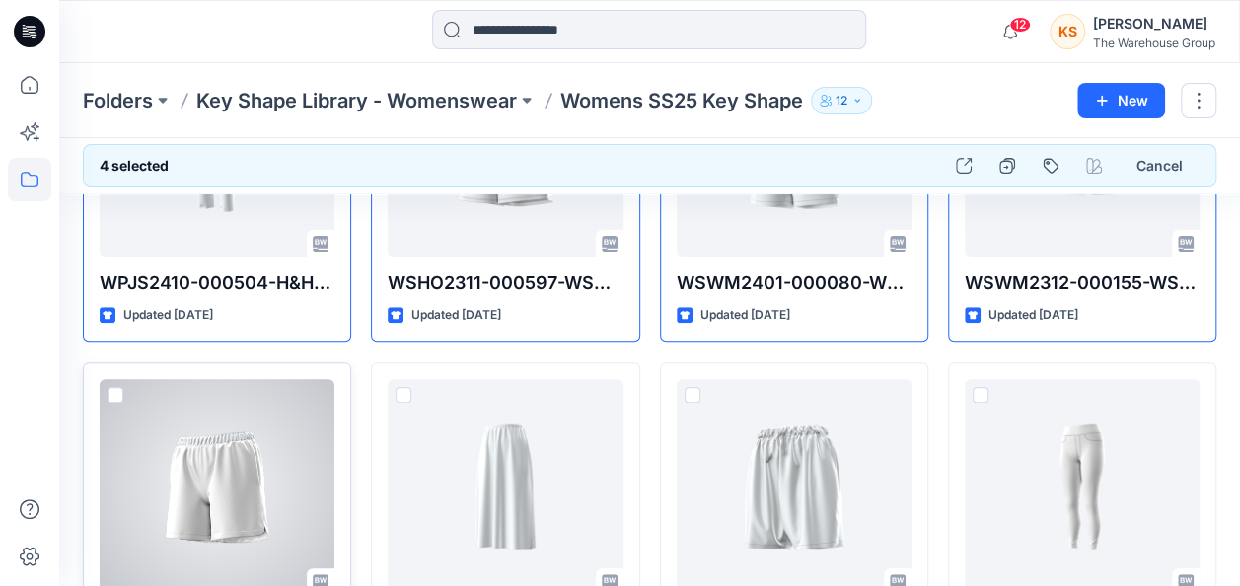
click at [111, 397] on span at bounding box center [116, 395] width 16 height 16
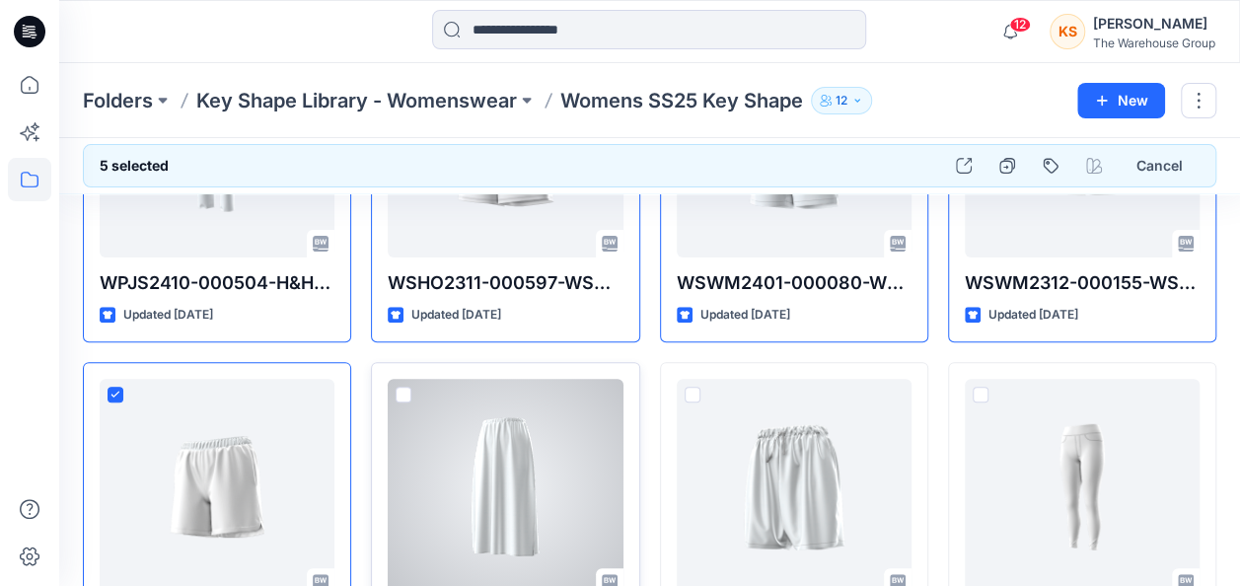
click at [401, 393] on span at bounding box center [404, 395] width 16 height 16
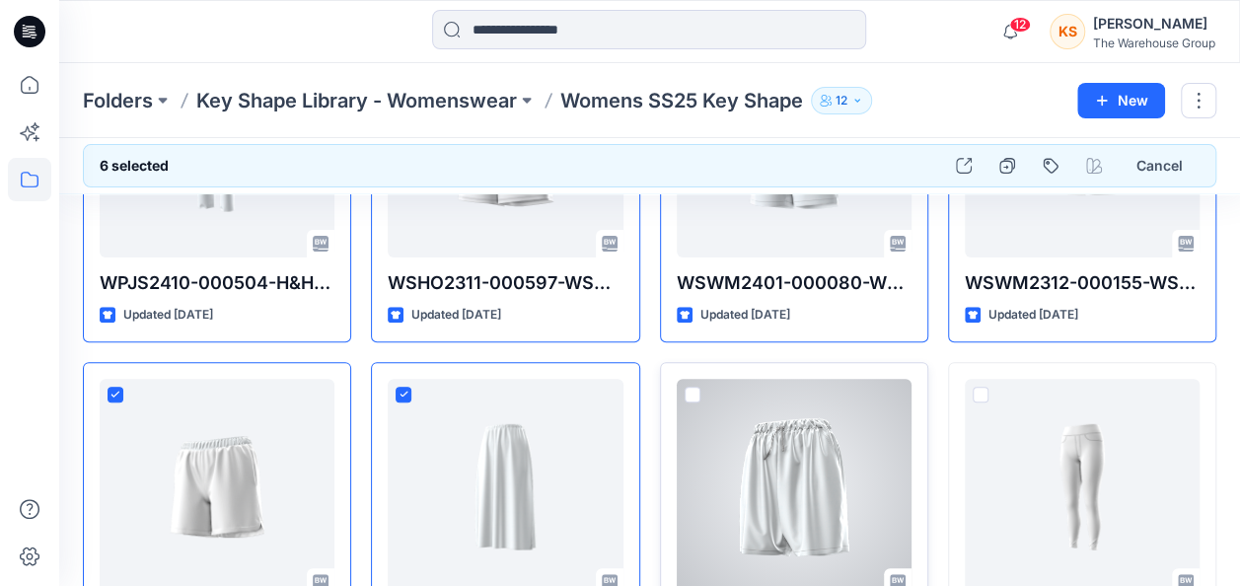
click at [700, 381] on div at bounding box center [794, 487] width 235 height 217
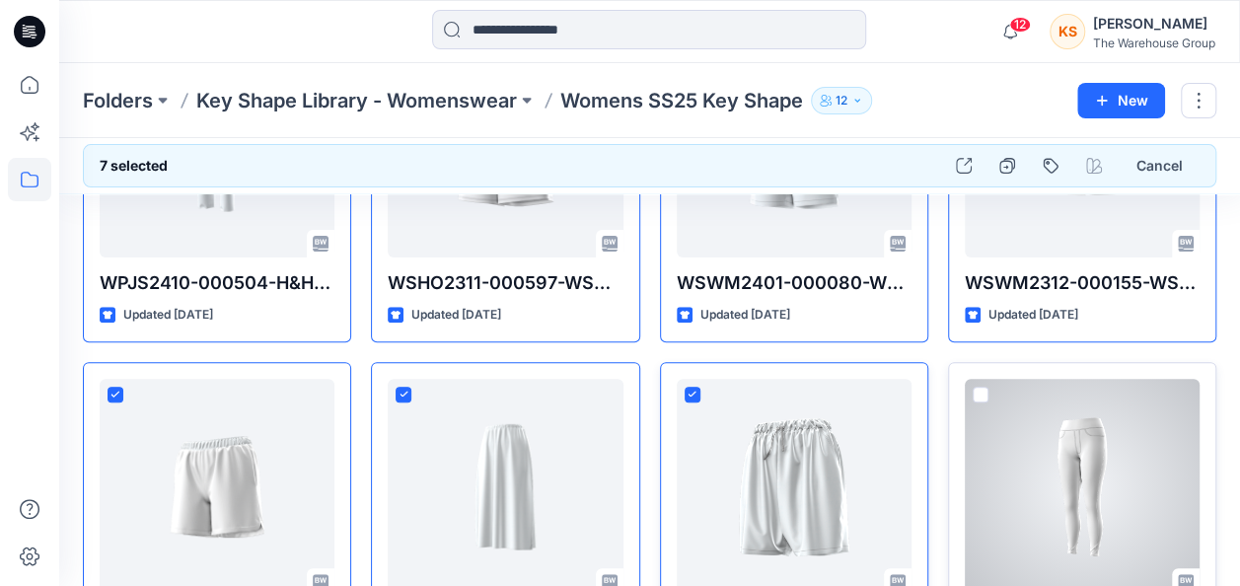
click at [976, 393] on span at bounding box center [981, 395] width 16 height 16
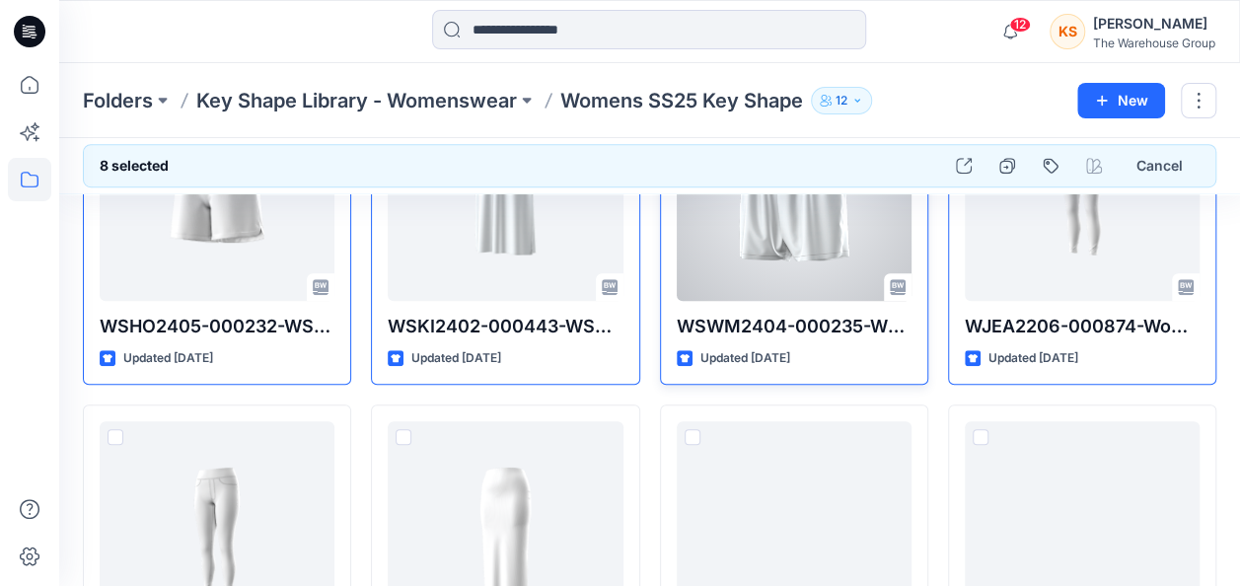
scroll to position [493, 0]
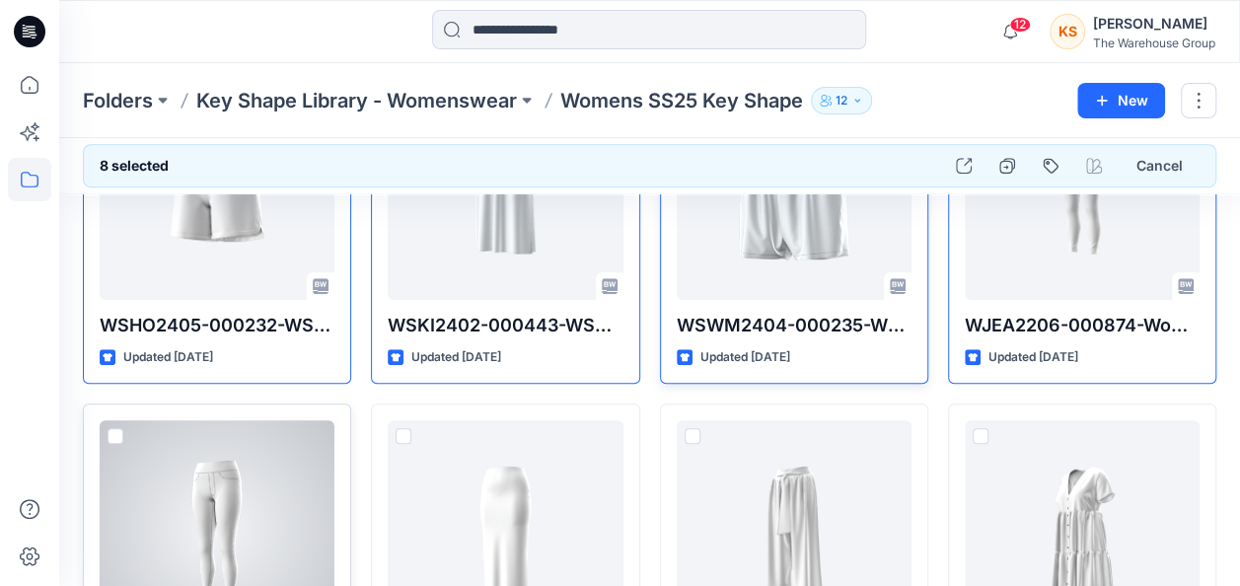
click at [119, 428] on span at bounding box center [116, 436] width 16 height 16
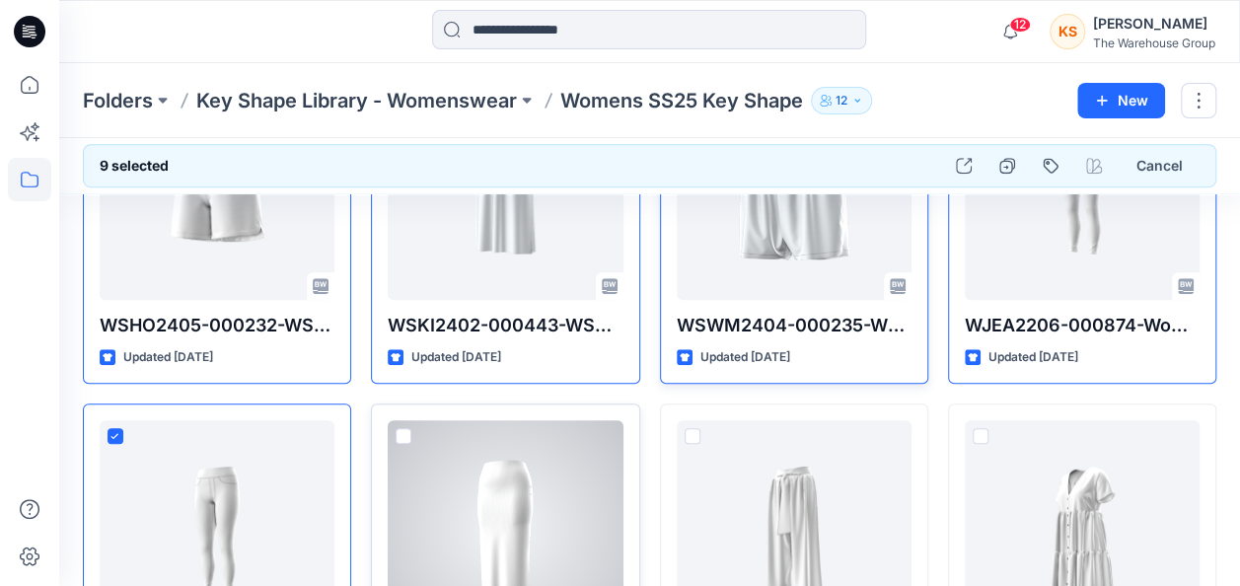
click at [416, 434] on div at bounding box center [505, 528] width 235 height 217
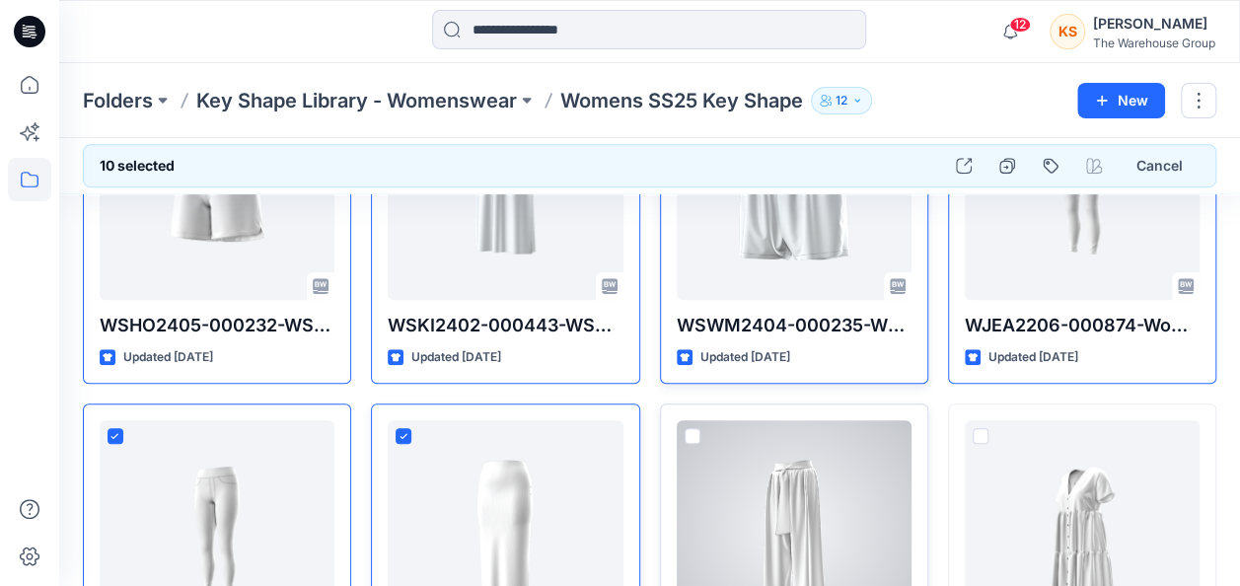
click at [696, 434] on span at bounding box center [693, 436] width 16 height 16
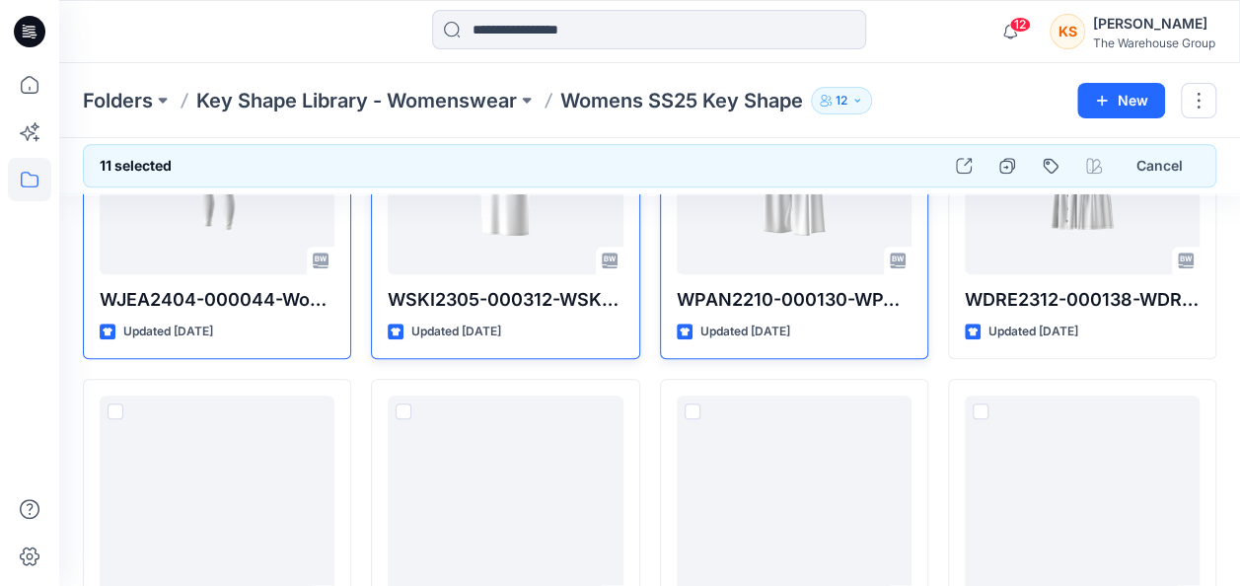
scroll to position [888, 0]
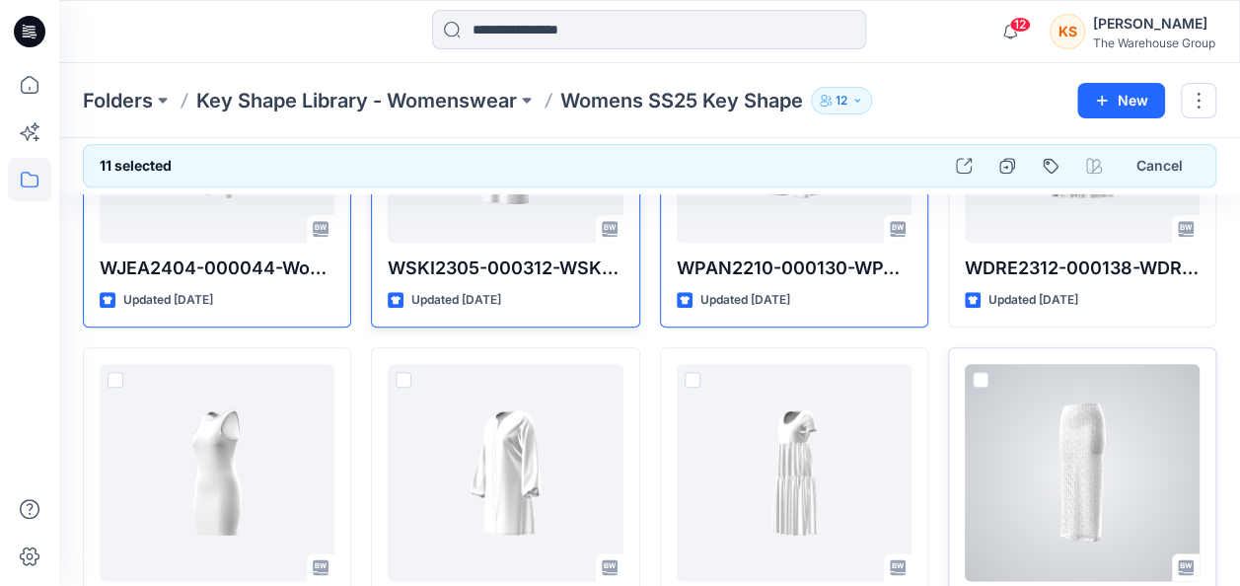
click at [984, 376] on span at bounding box center [981, 380] width 16 height 16
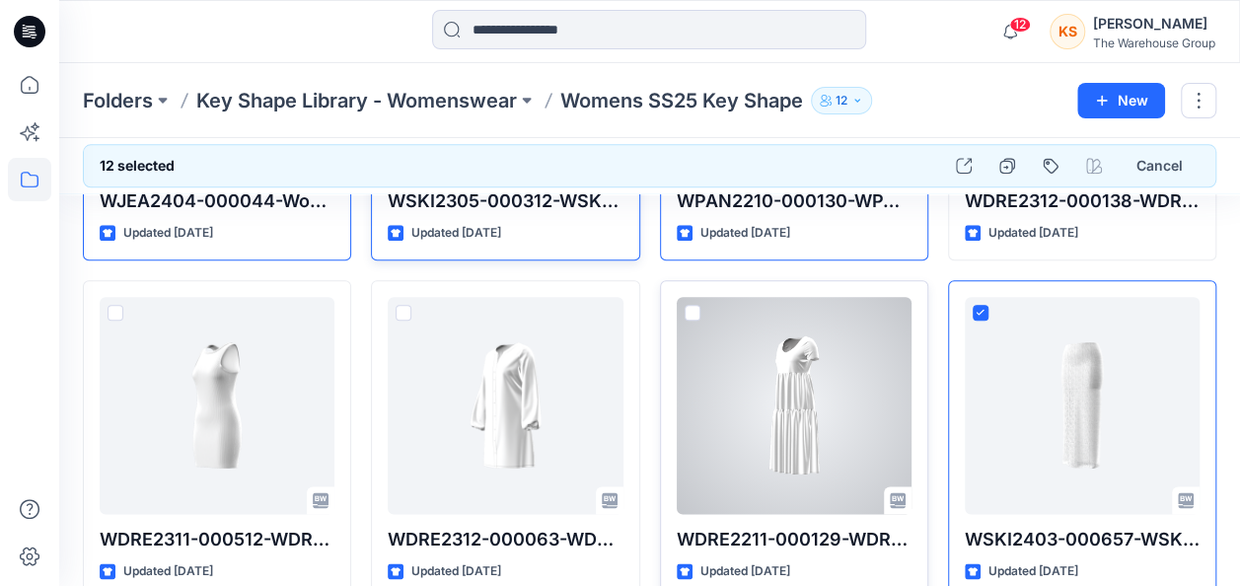
scroll to position [1184, 0]
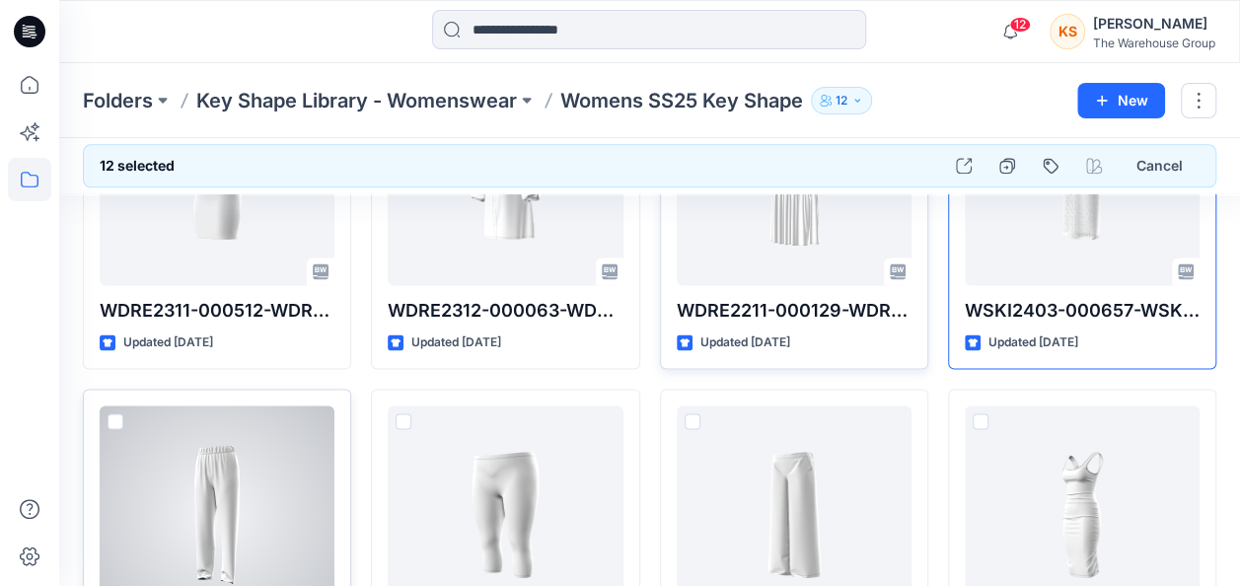
click at [117, 413] on span at bounding box center [116, 421] width 16 height 16
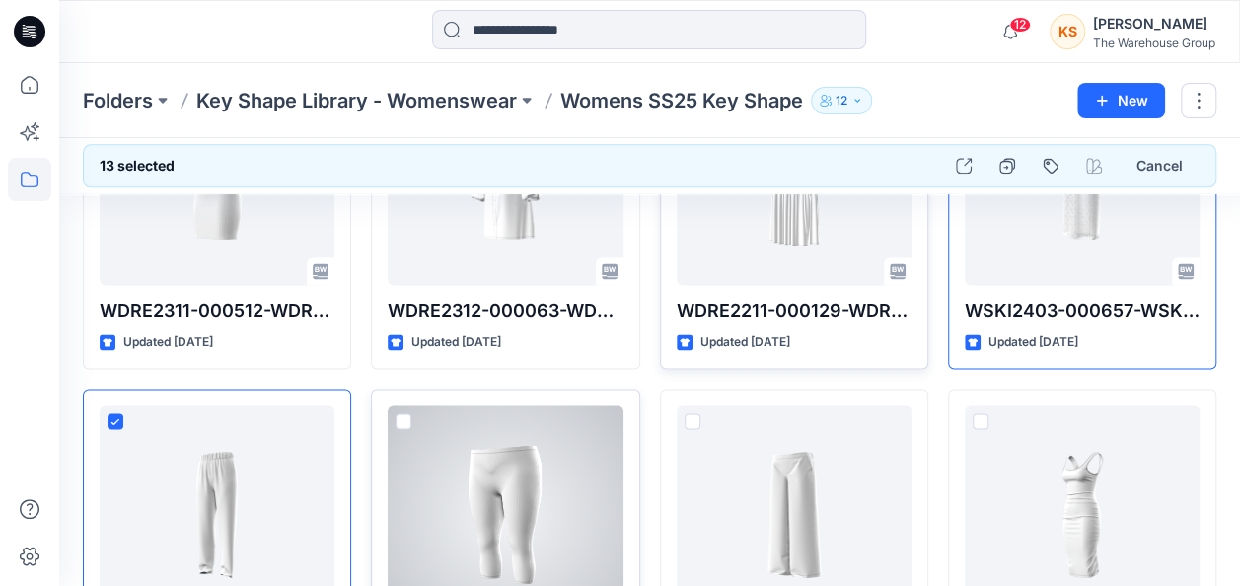
click at [410, 413] on span at bounding box center [404, 421] width 16 height 16
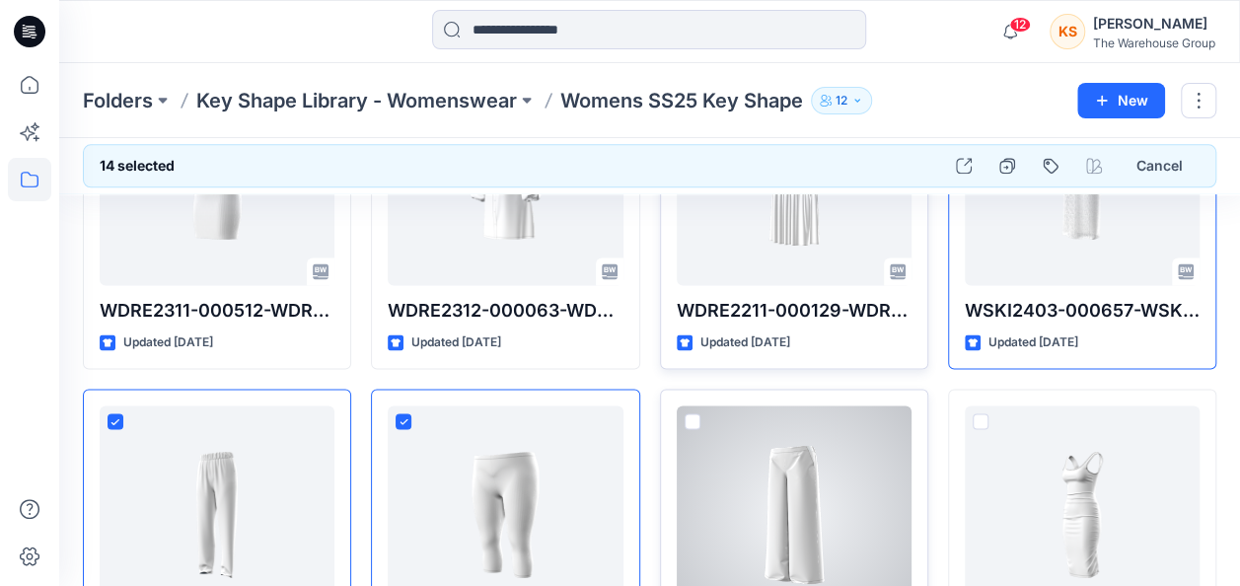
click at [707, 405] on div at bounding box center [794, 513] width 235 height 217
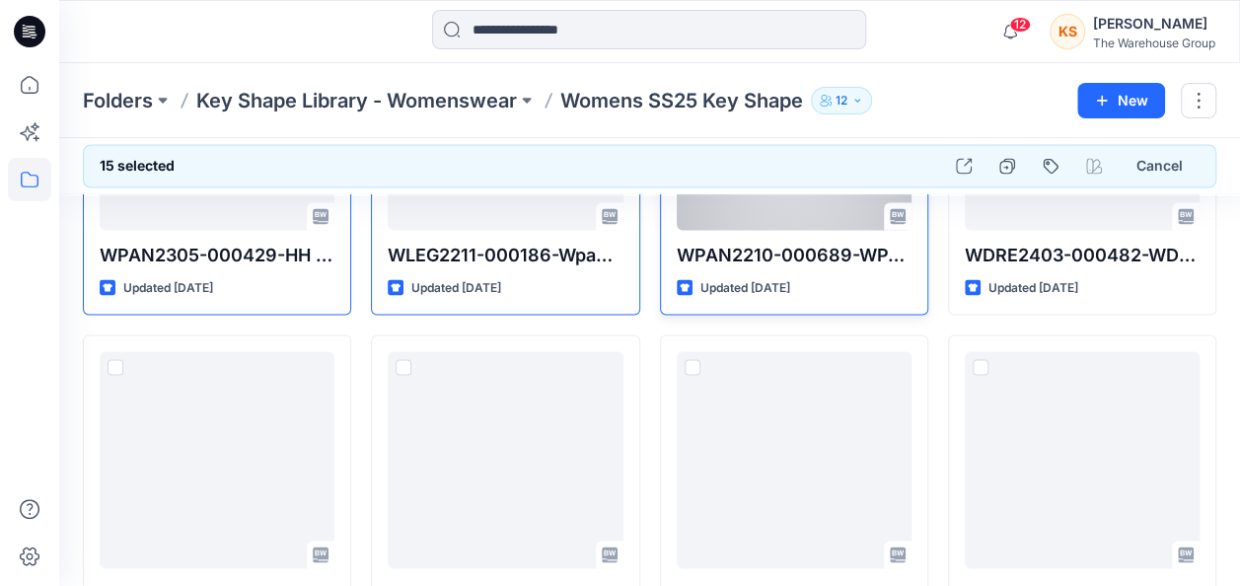
scroll to position [1677, 0]
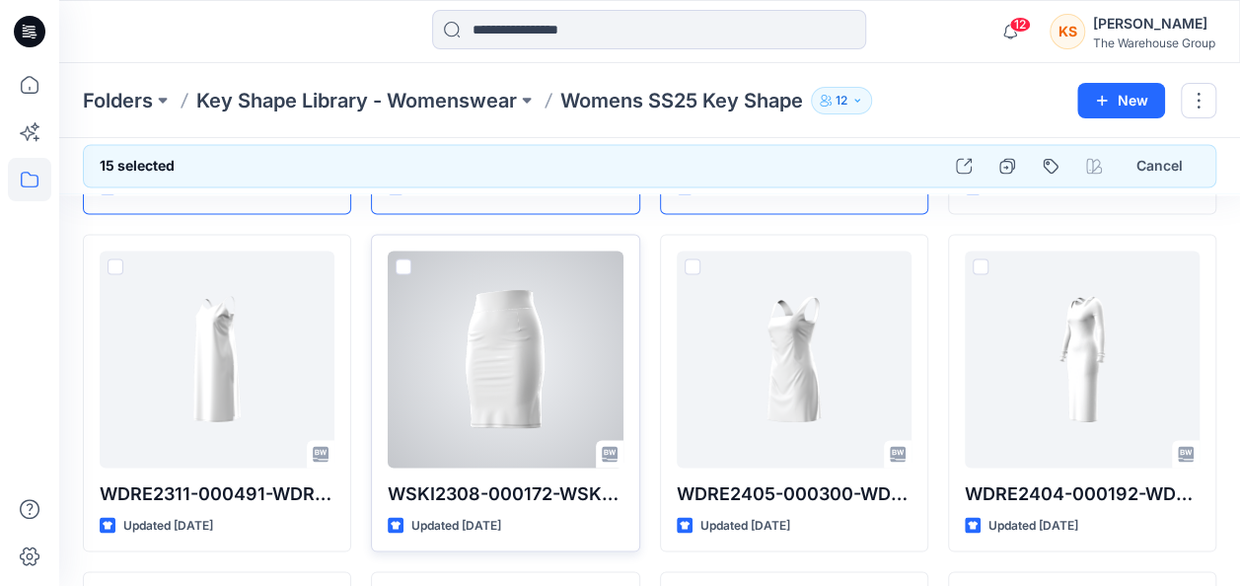
click at [405, 260] on span at bounding box center [404, 266] width 16 height 16
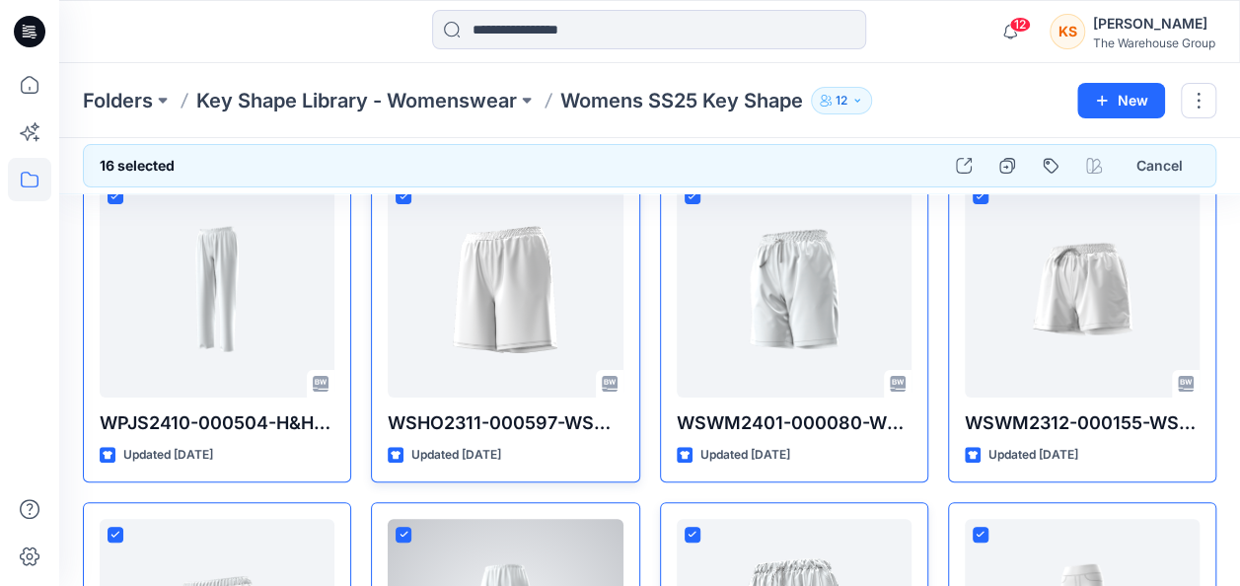
scroll to position [0, 0]
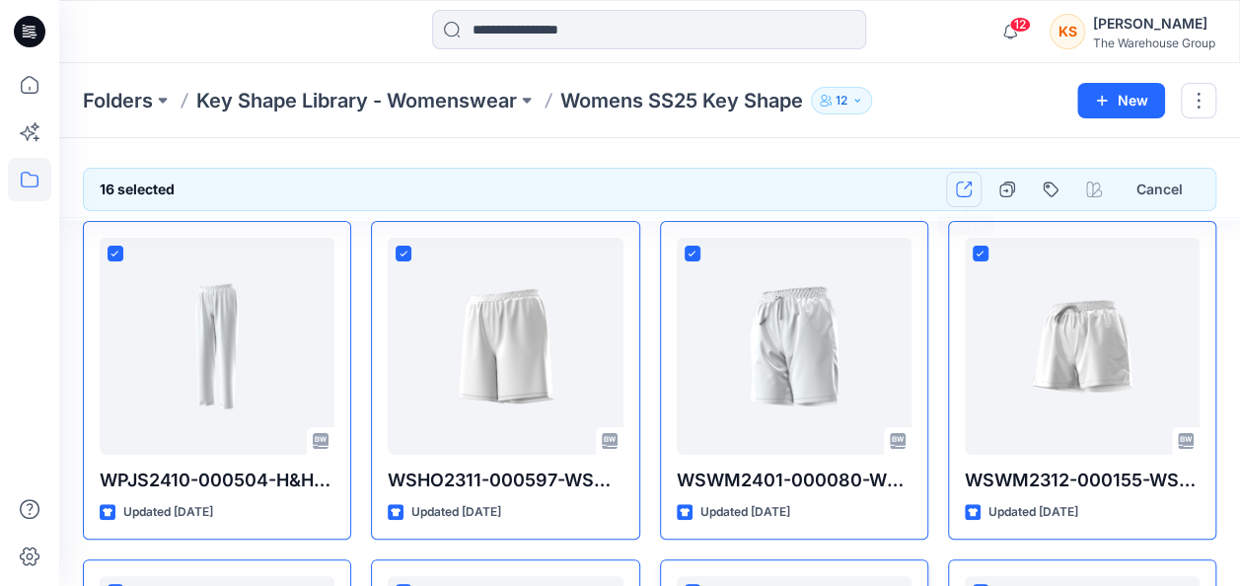
click at [977, 180] on button "button" at bounding box center [964, 190] width 36 height 36
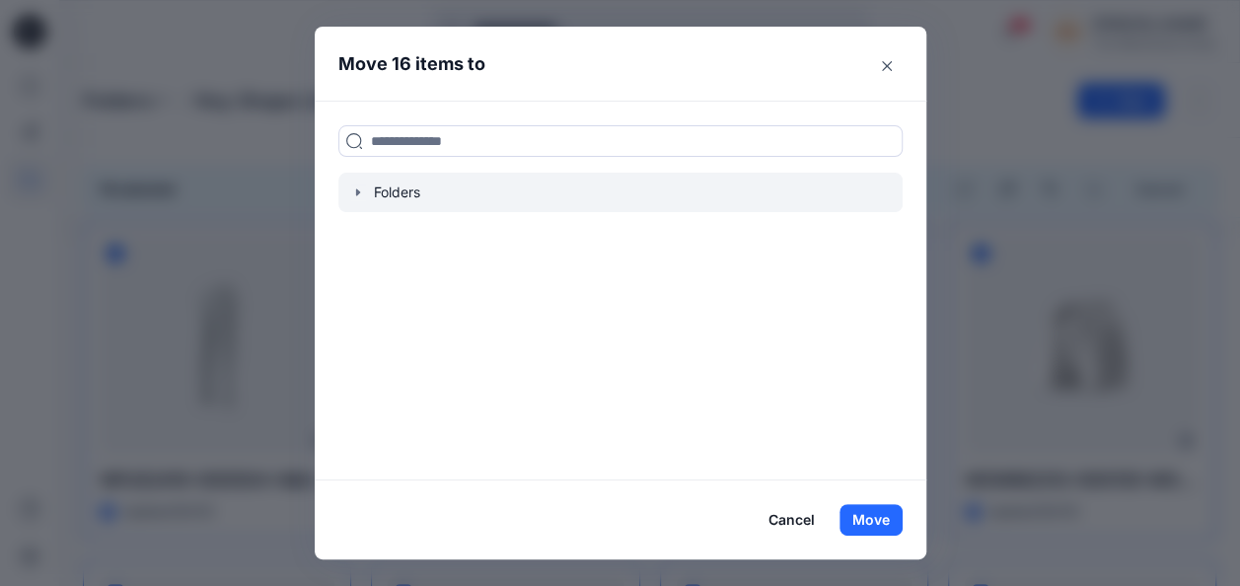
click at [366, 193] on icon "button" at bounding box center [358, 192] width 16 height 16
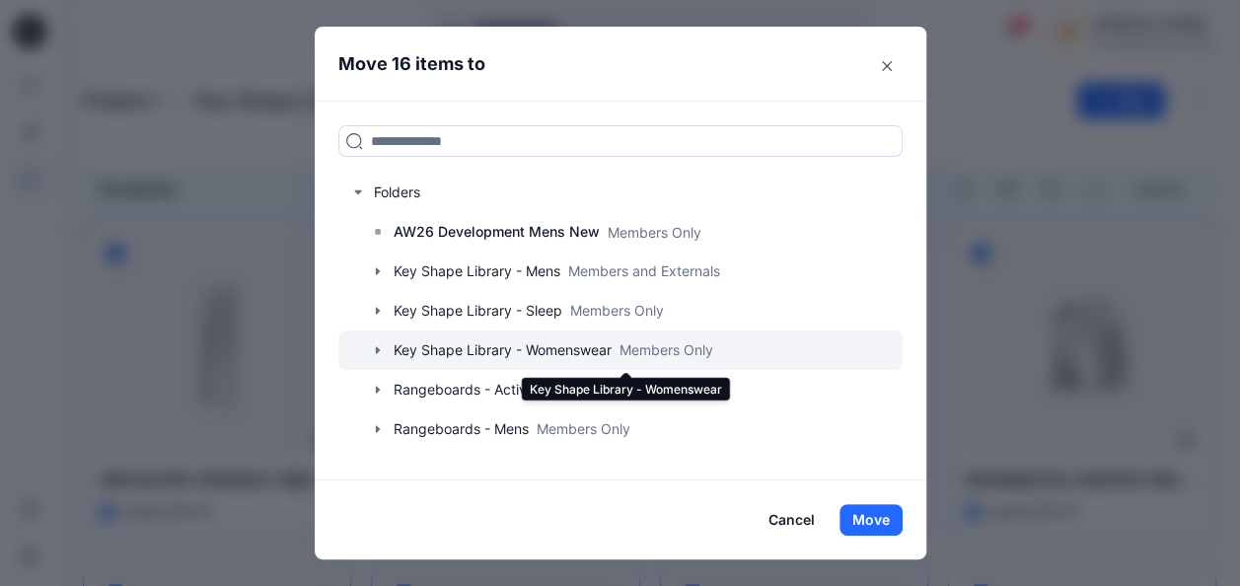
click at [393, 337] on div at bounding box center [620, 350] width 564 height 39
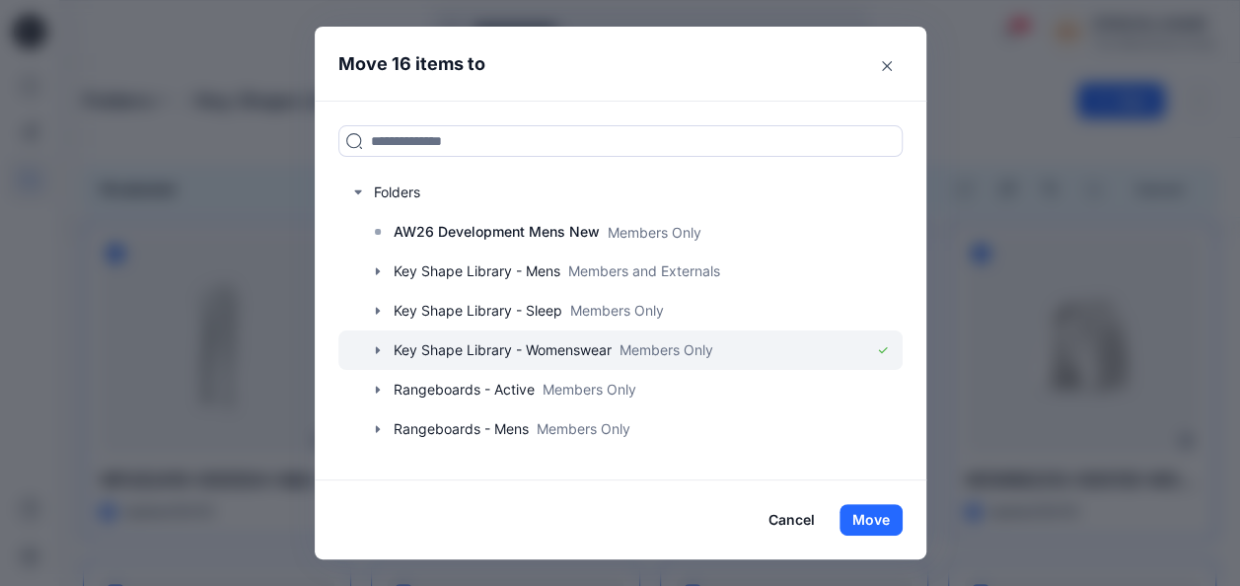
click at [386, 347] on icon "button" at bounding box center [378, 350] width 16 height 16
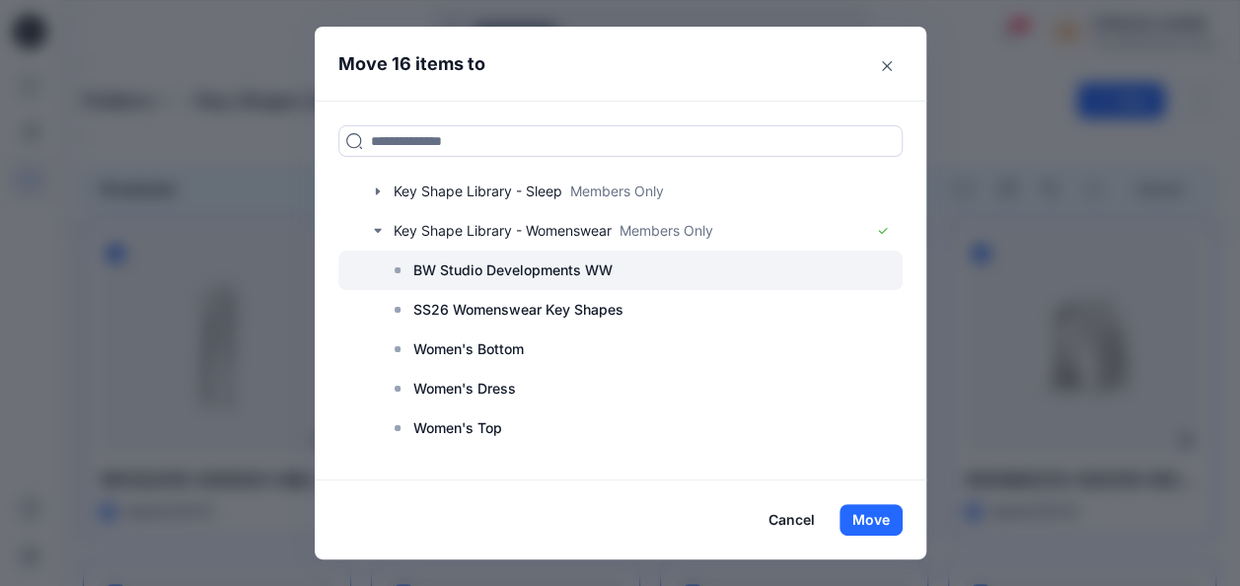
scroll to position [197, 0]
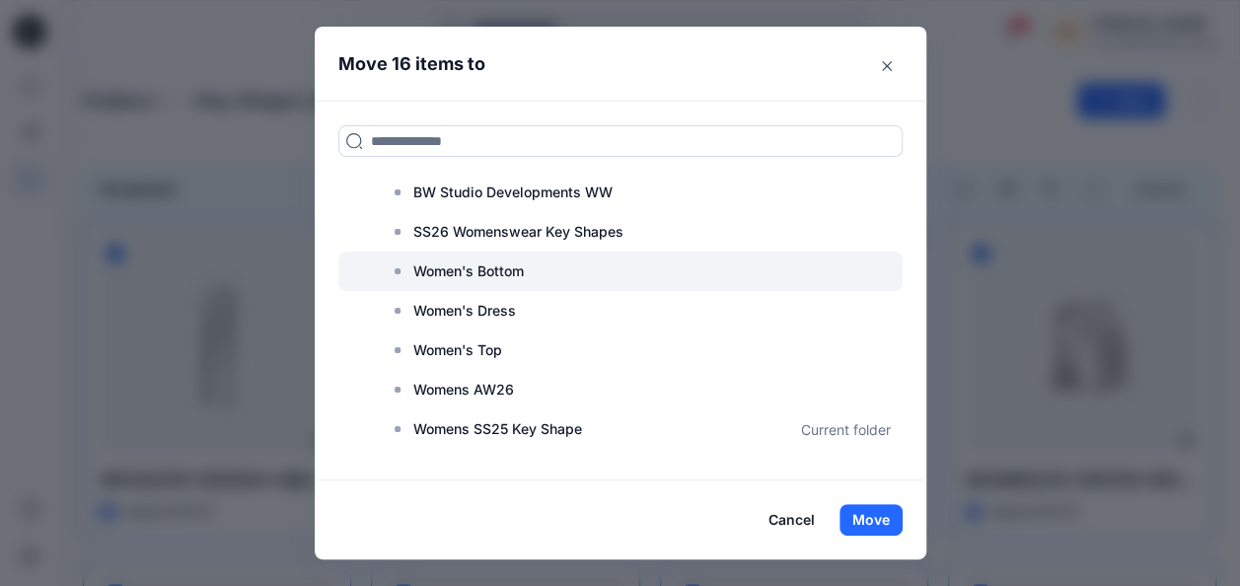
click at [497, 262] on p "Women's Bottom" at bounding box center [468, 271] width 110 height 24
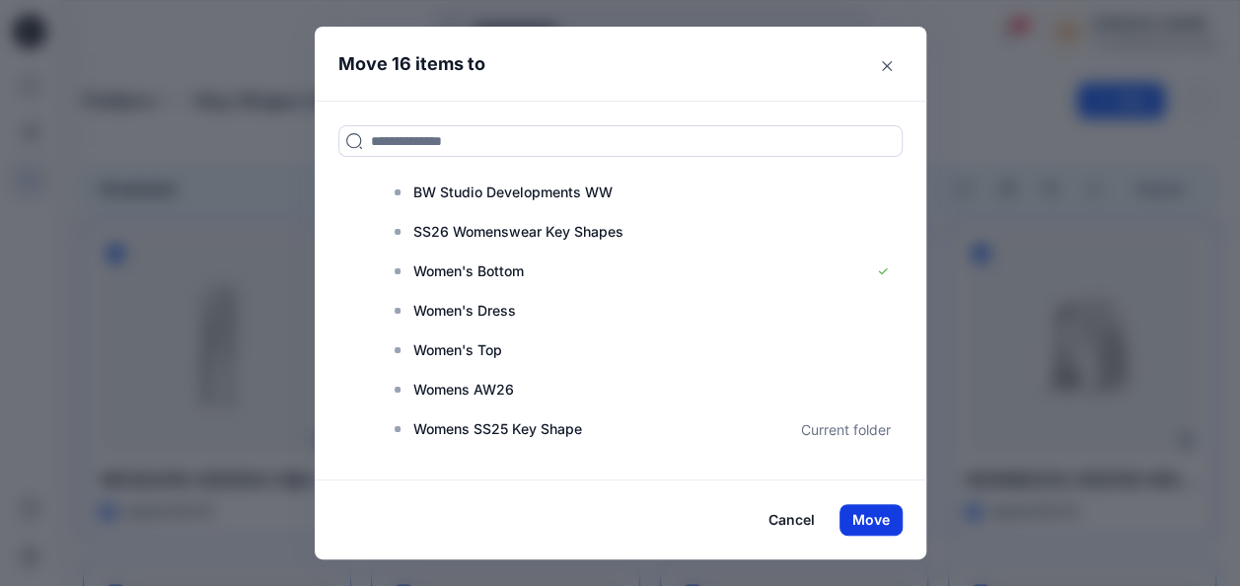
click at [890, 521] on button "Move" at bounding box center [871, 520] width 63 height 32
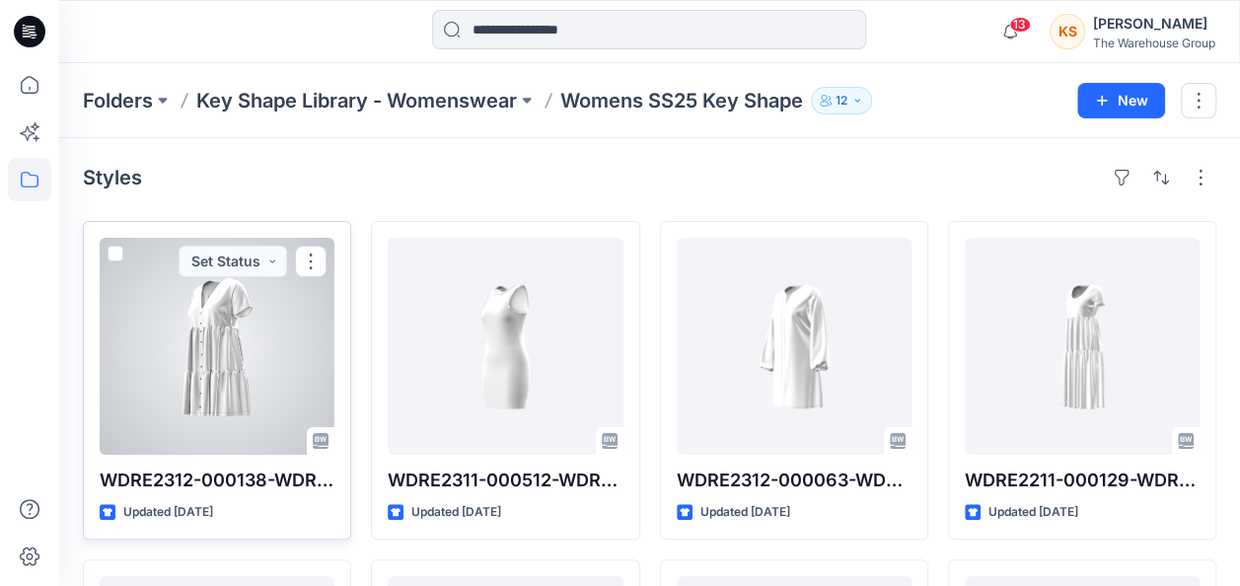
click at [115, 249] on span at bounding box center [116, 254] width 16 height 16
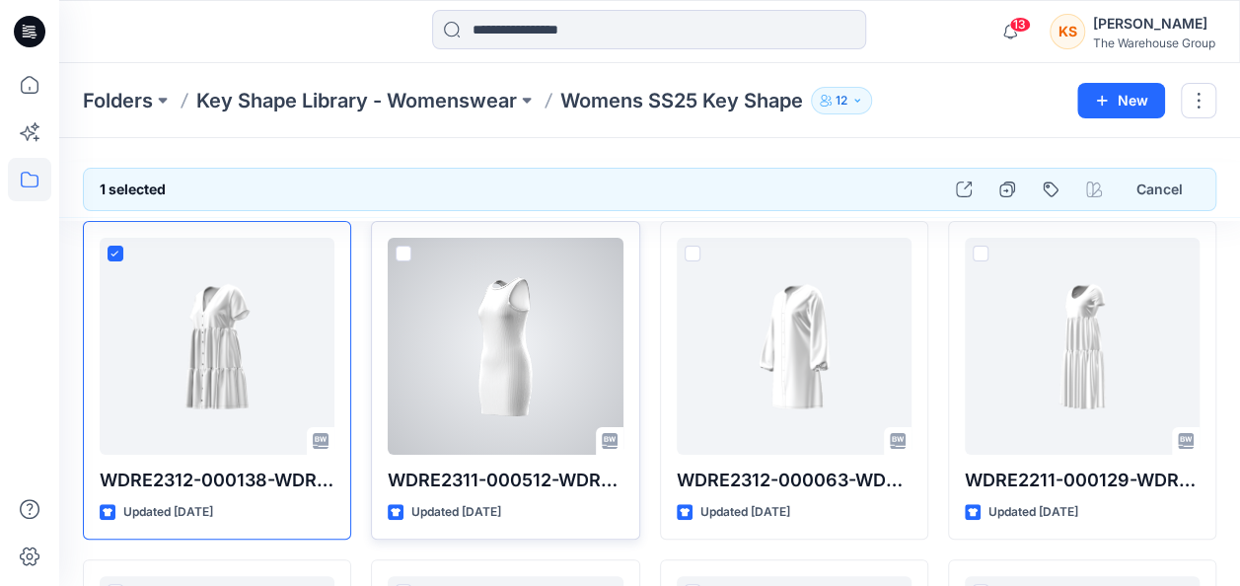
click at [393, 242] on div at bounding box center [505, 346] width 235 height 217
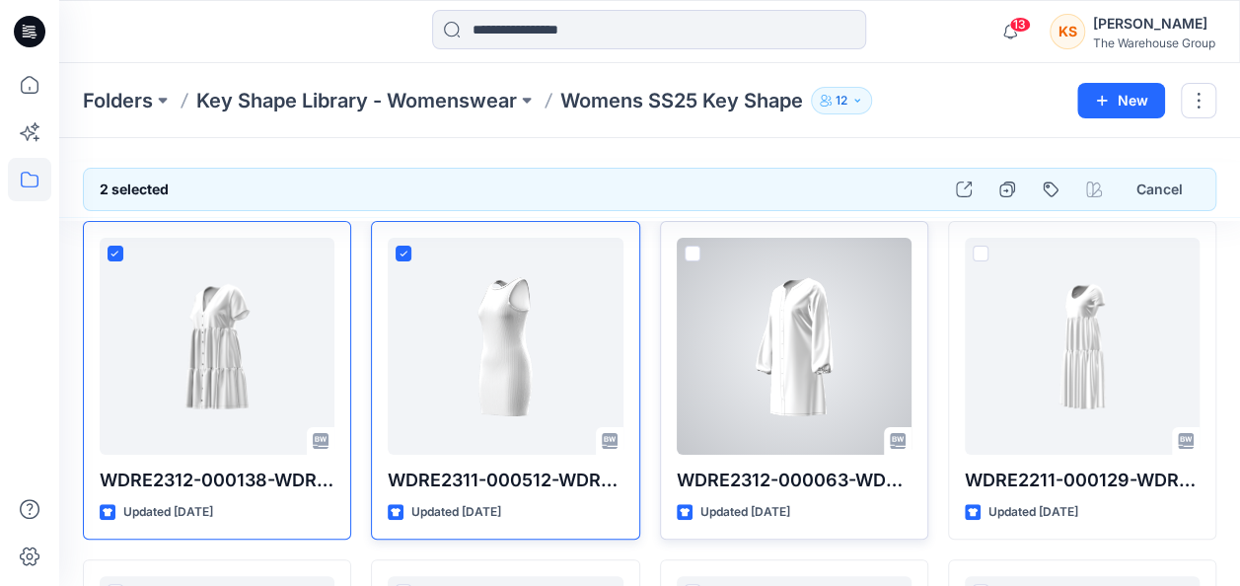
click at [693, 249] on span at bounding box center [693, 254] width 16 height 16
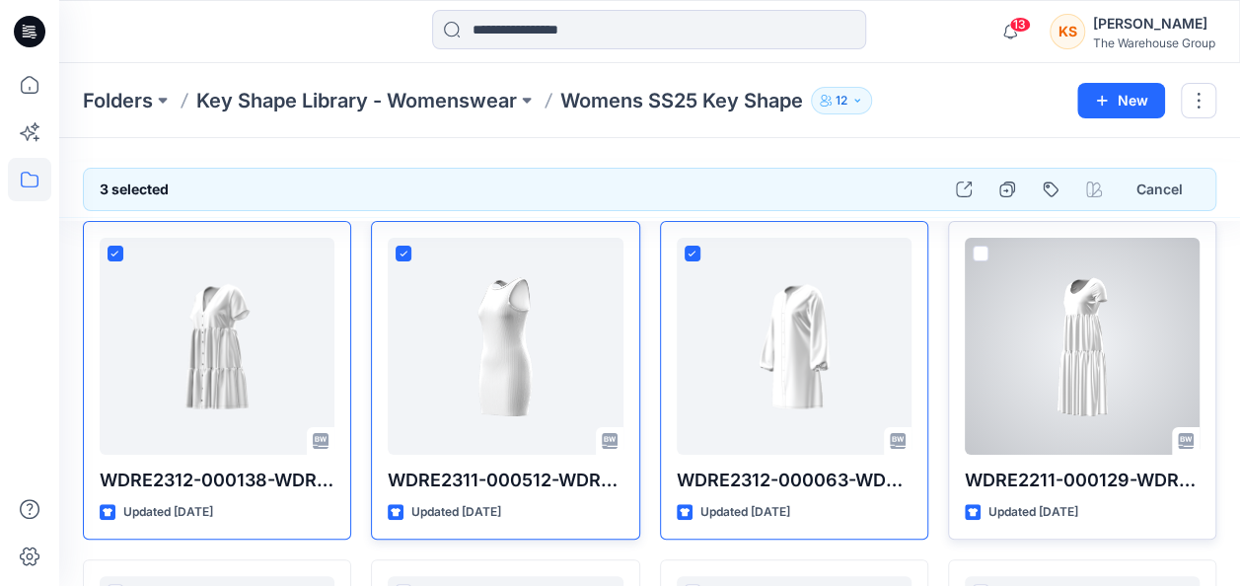
click at [987, 242] on div at bounding box center [1082, 346] width 235 height 217
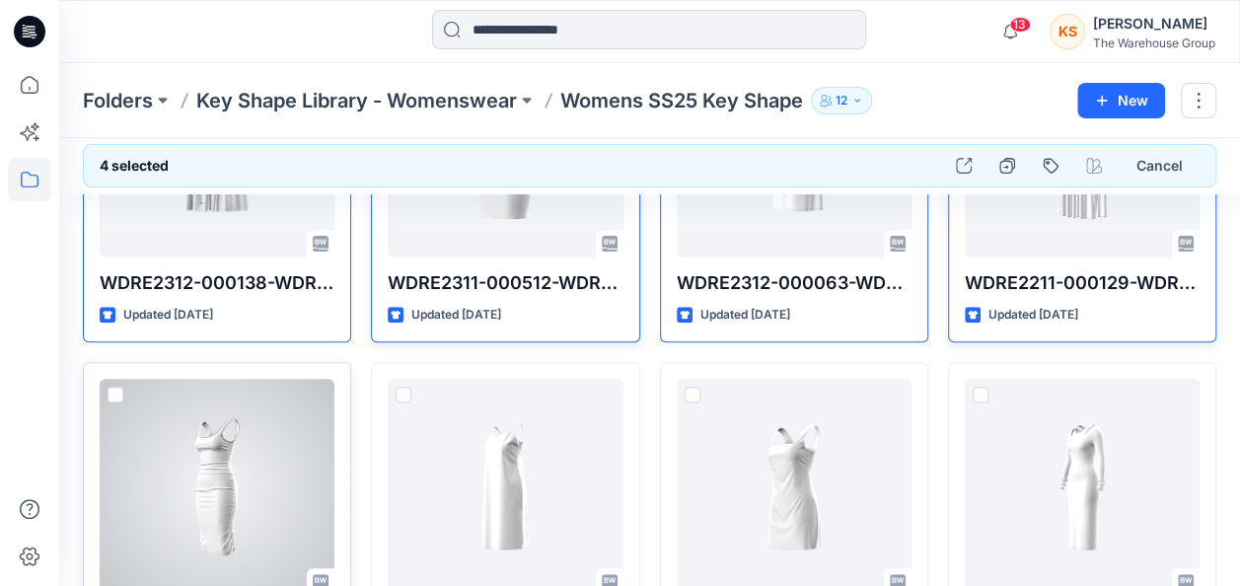
click at [125, 396] on div at bounding box center [217, 487] width 235 height 217
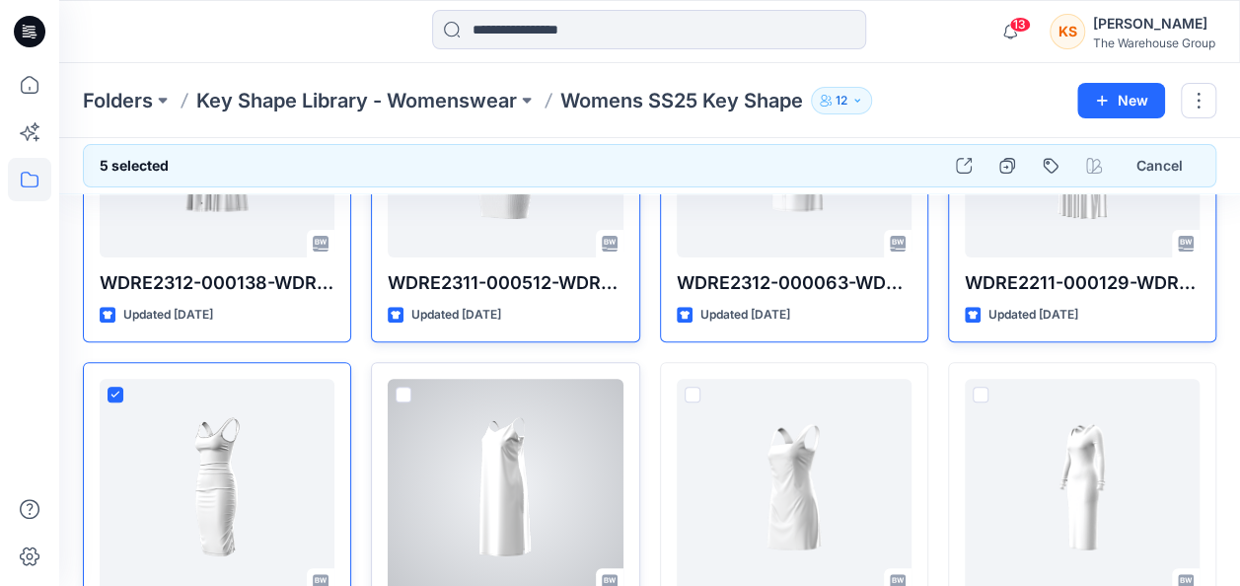
click at [418, 391] on div at bounding box center [505, 487] width 235 height 217
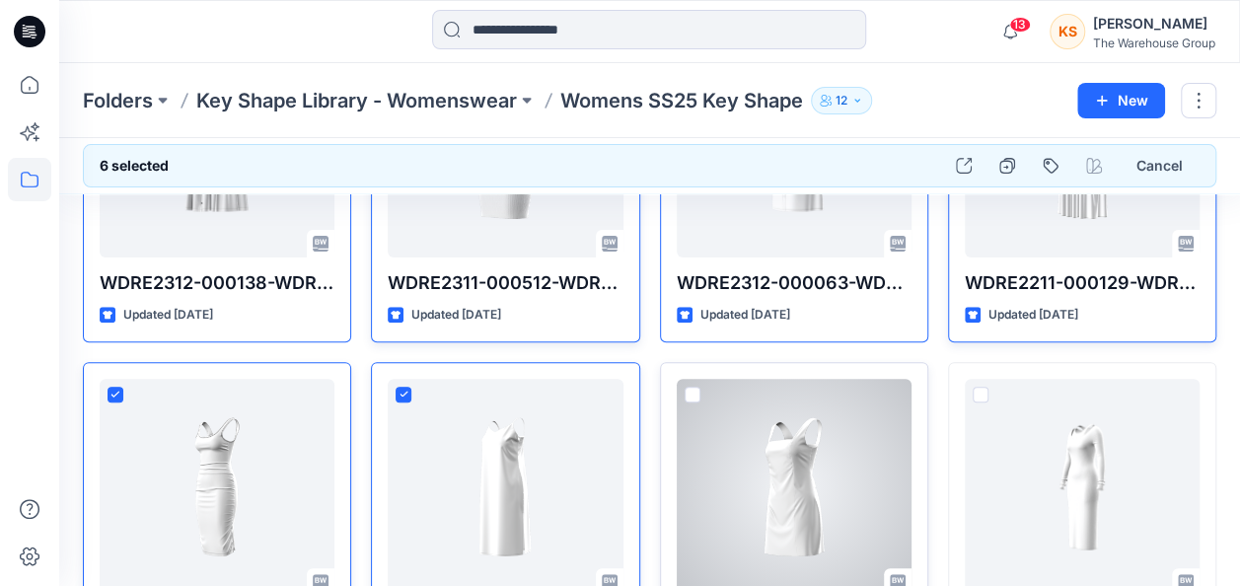
click at [681, 392] on div at bounding box center [794, 487] width 235 height 217
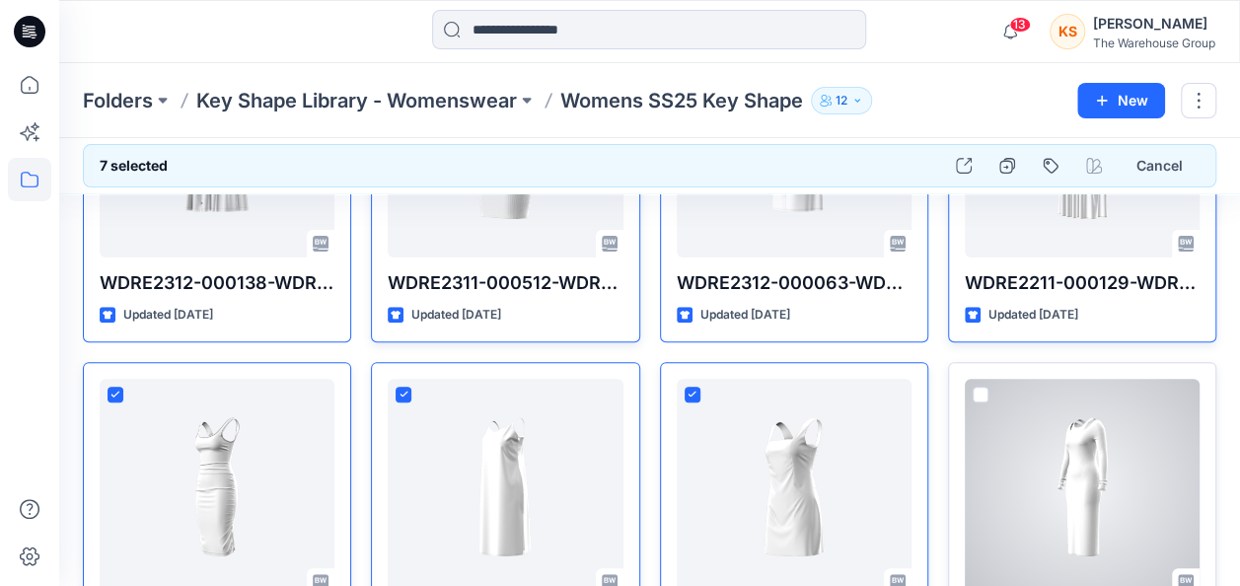
click at [976, 390] on span at bounding box center [981, 395] width 16 height 16
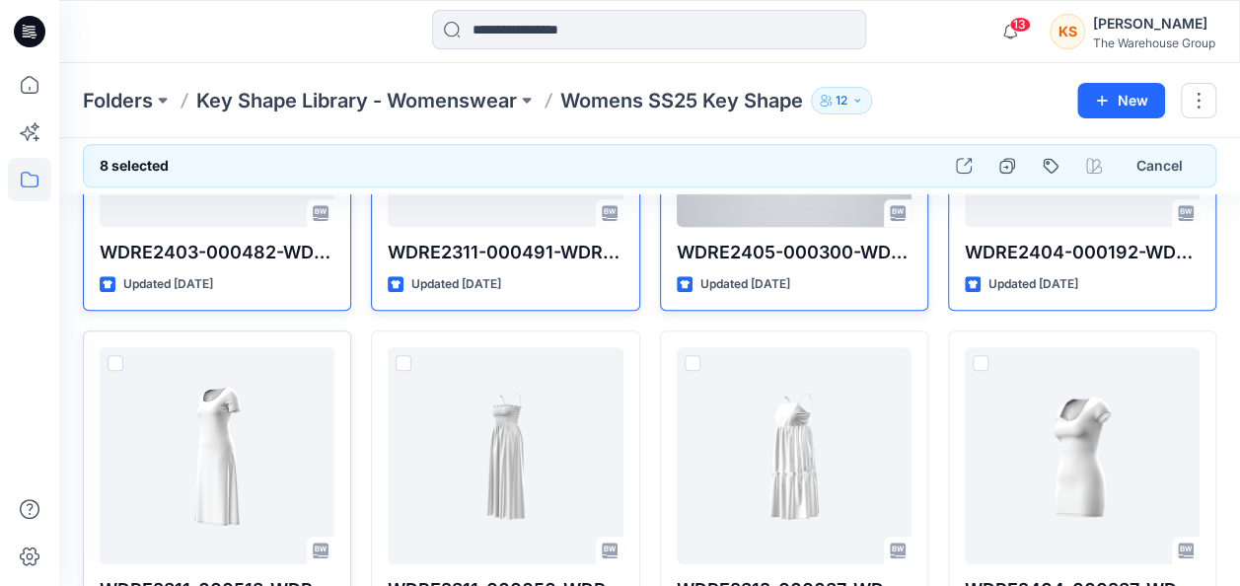
scroll to position [592, 0]
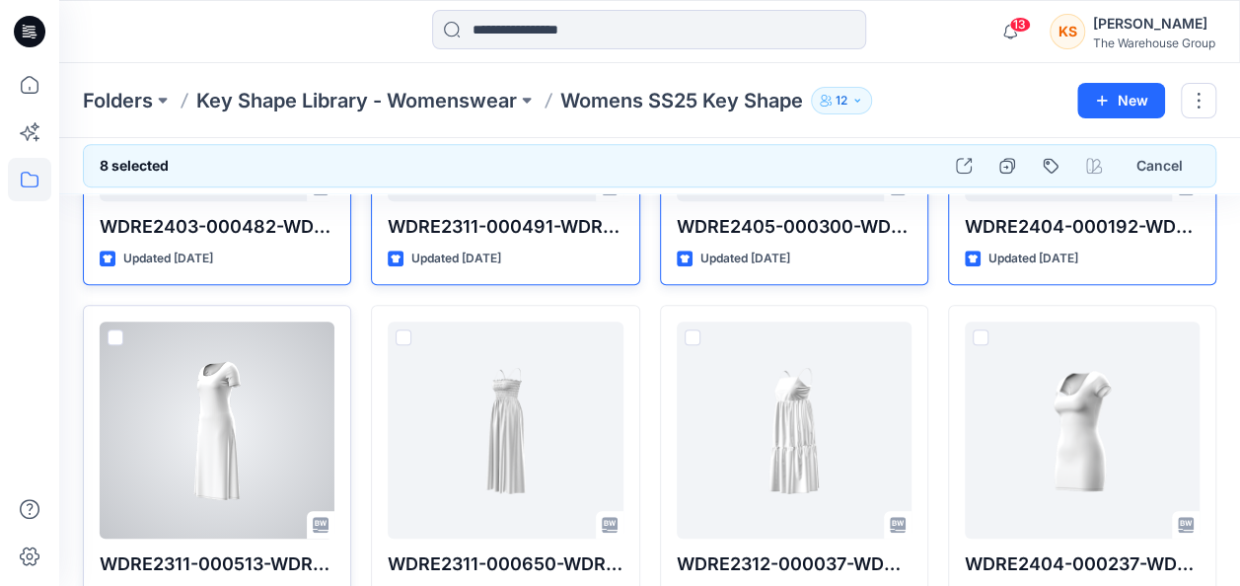
click at [118, 331] on span at bounding box center [116, 338] width 16 height 16
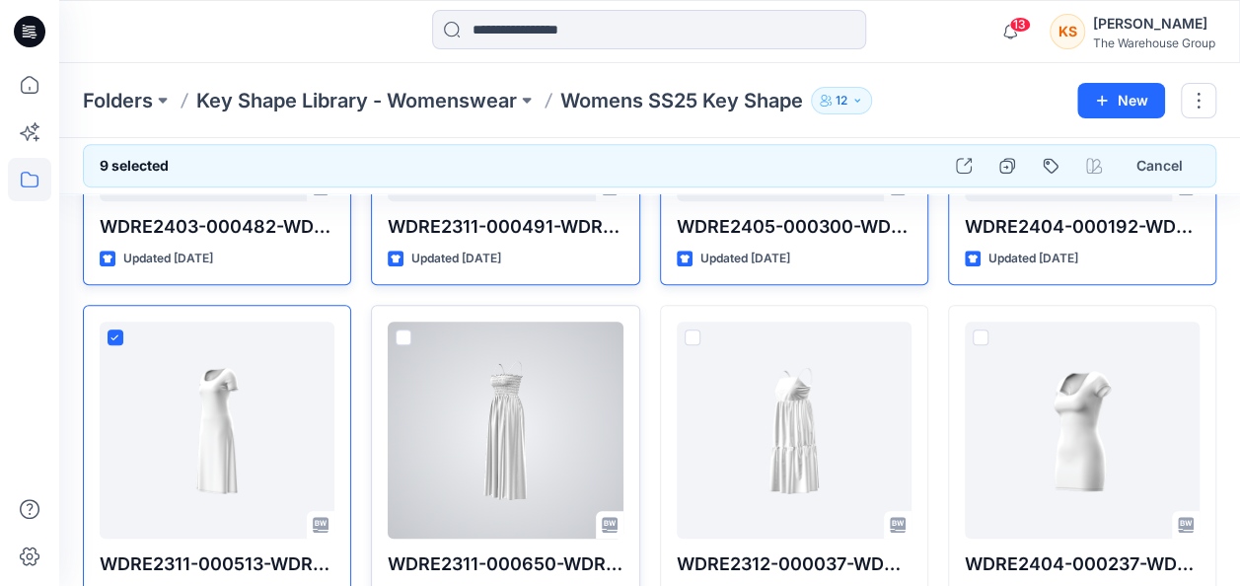
click at [398, 339] on span at bounding box center [404, 338] width 16 height 16
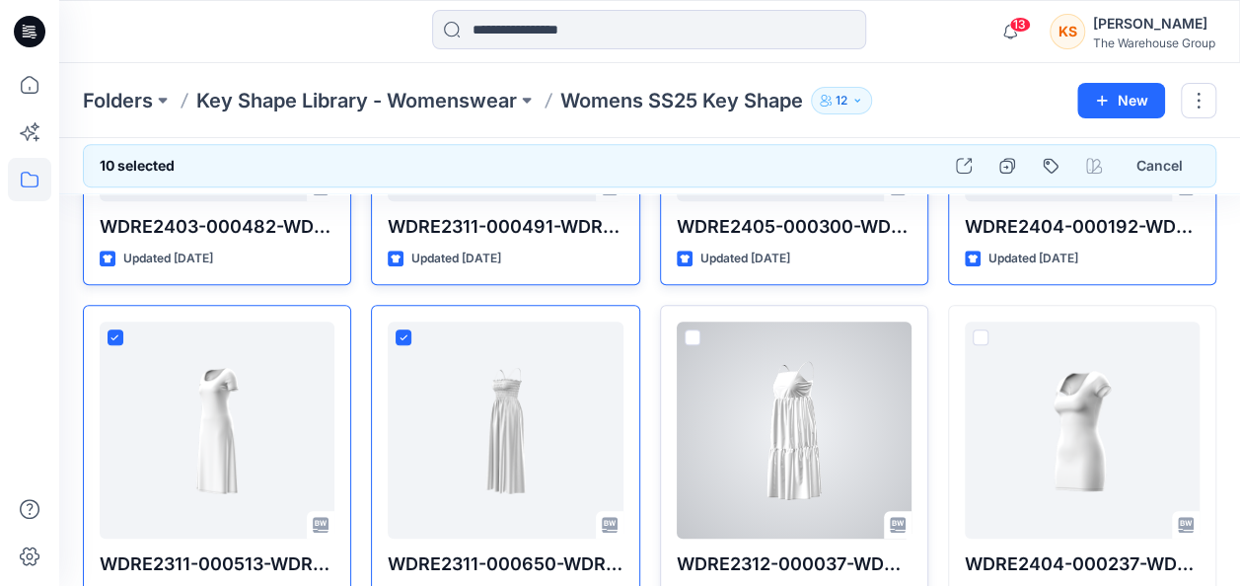
click at [692, 326] on div at bounding box center [794, 430] width 235 height 217
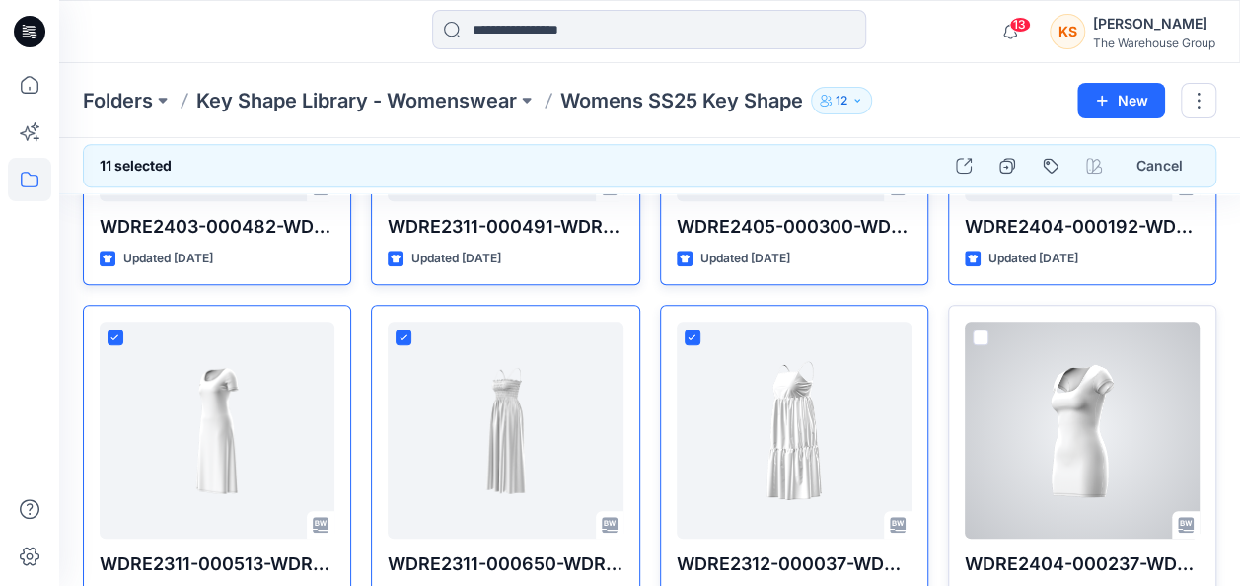
click at [981, 335] on span at bounding box center [981, 338] width 16 height 16
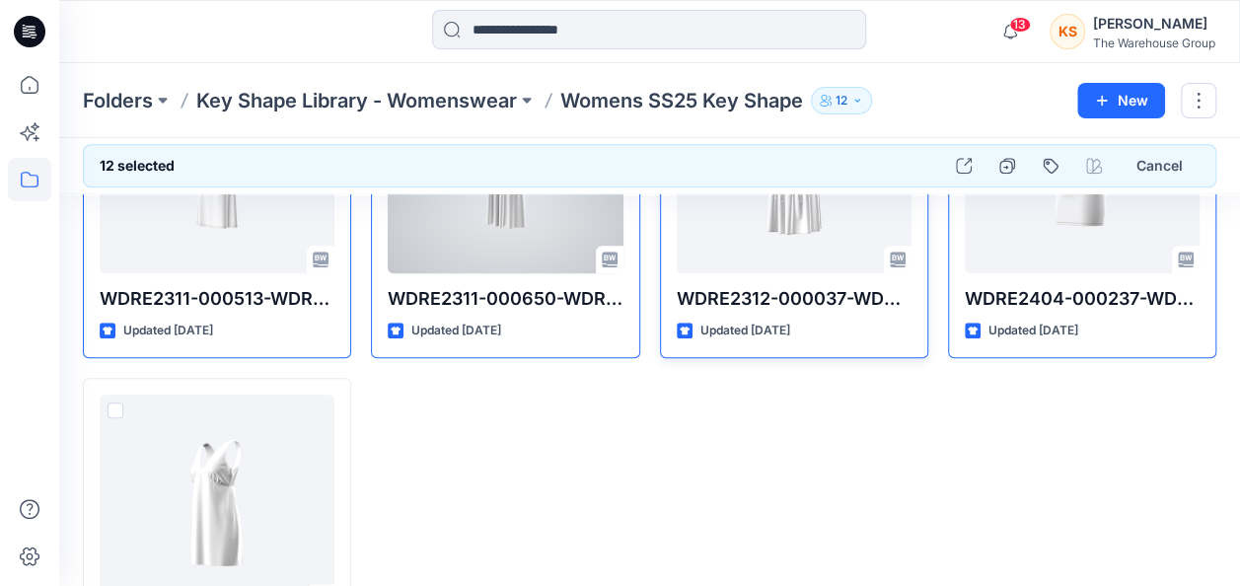
scroll to position [888, 0]
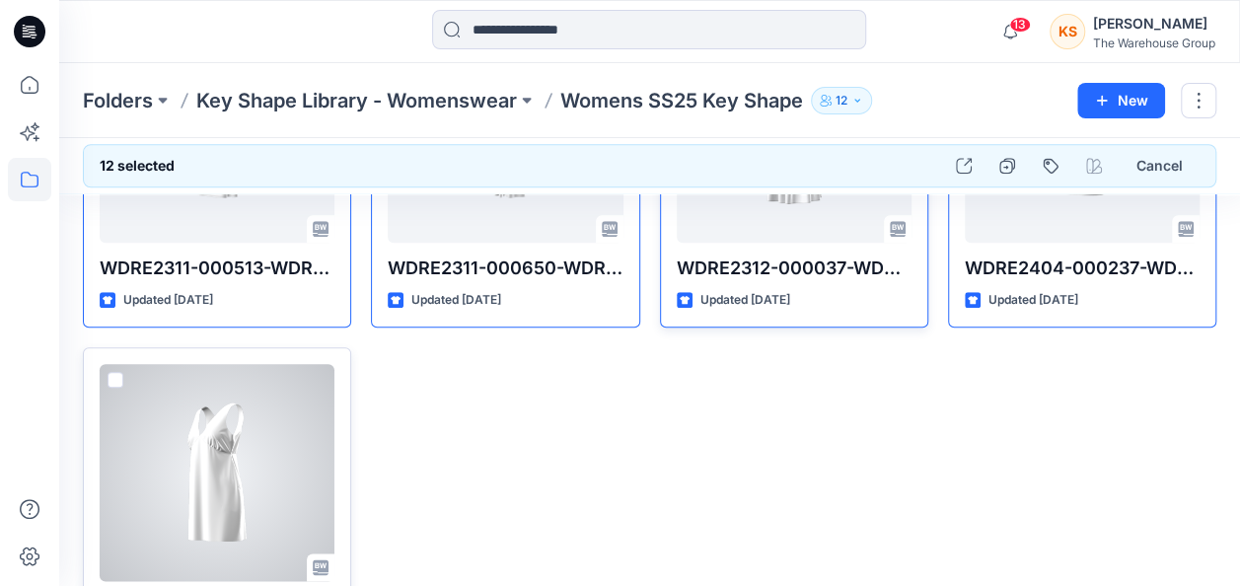
click at [108, 374] on span at bounding box center [116, 380] width 16 height 16
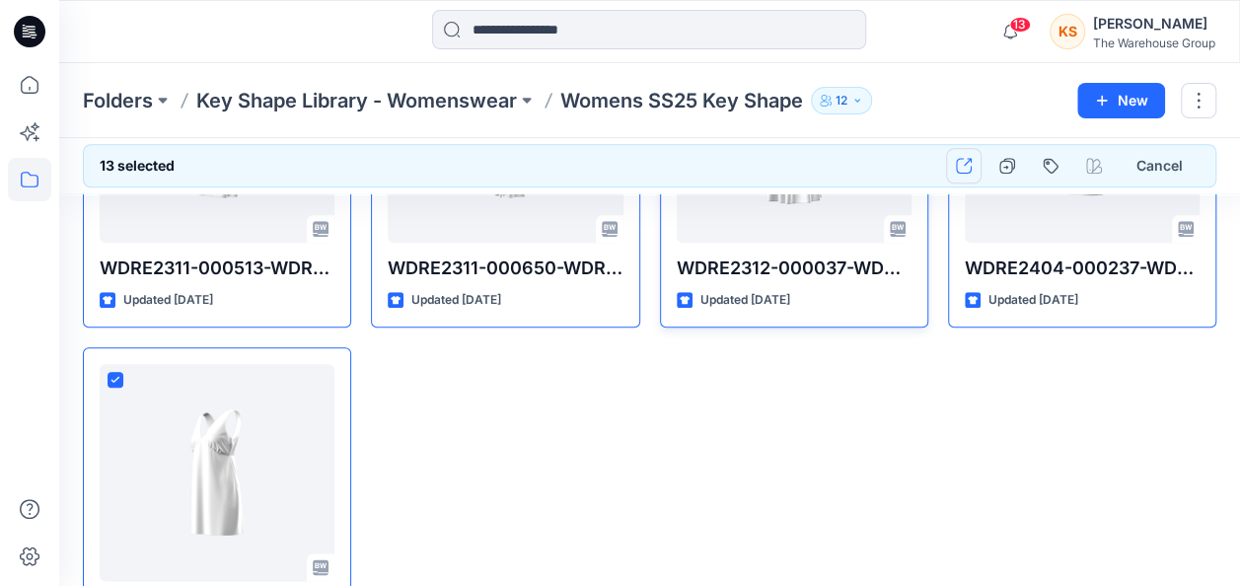
click at [975, 160] on button "button" at bounding box center [964, 166] width 36 height 36
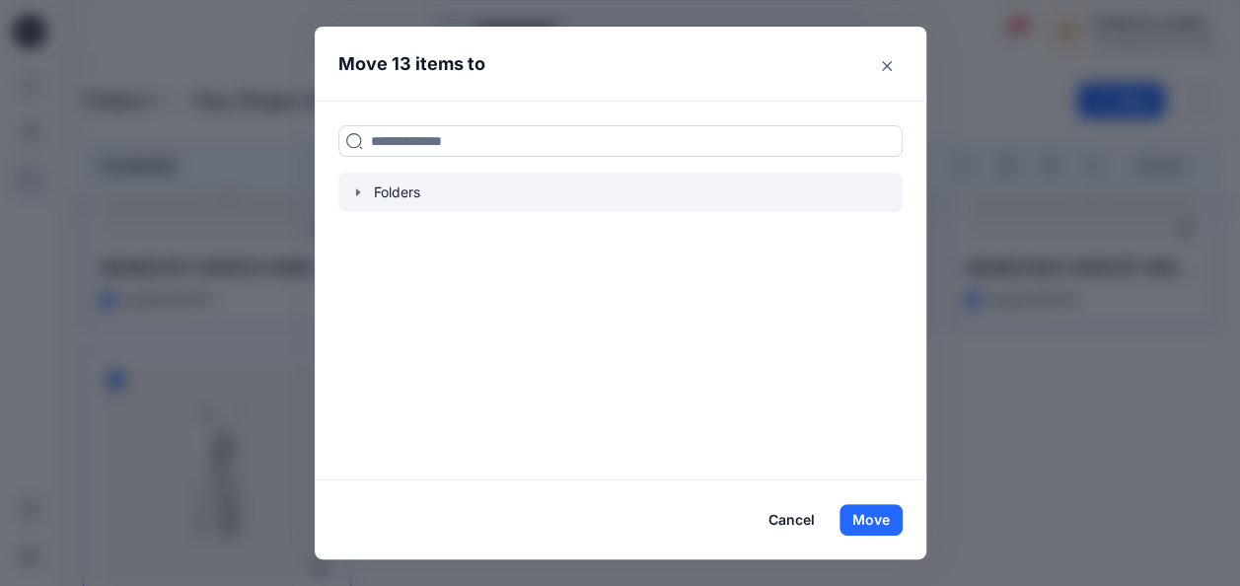
click at [362, 195] on icon "button" at bounding box center [358, 192] width 16 height 16
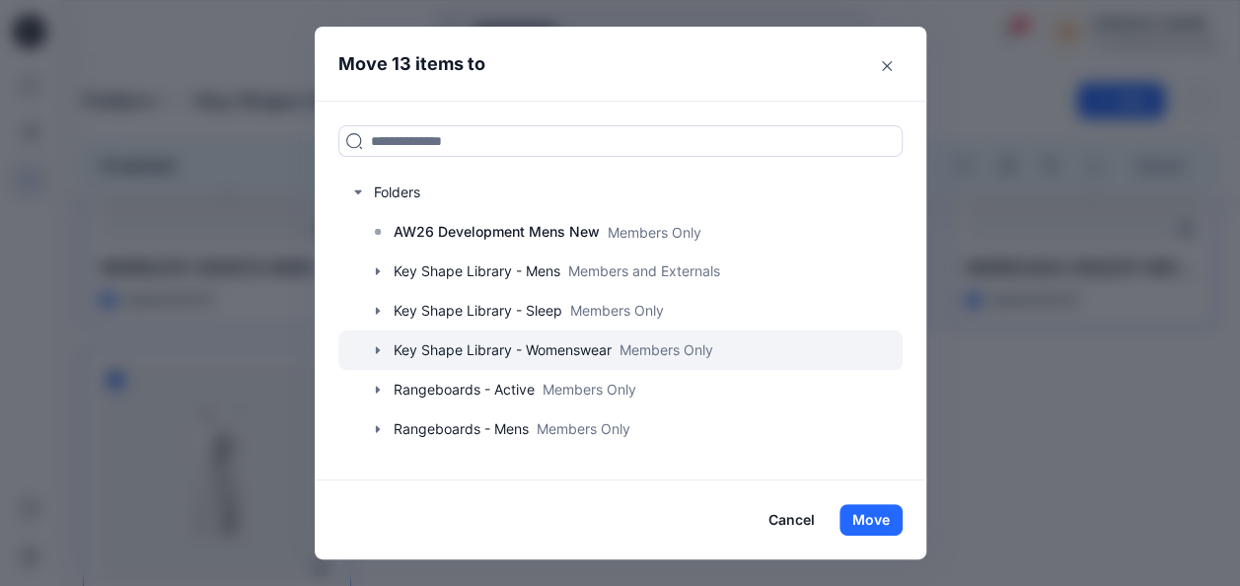
click at [434, 341] on div at bounding box center [620, 350] width 564 height 39
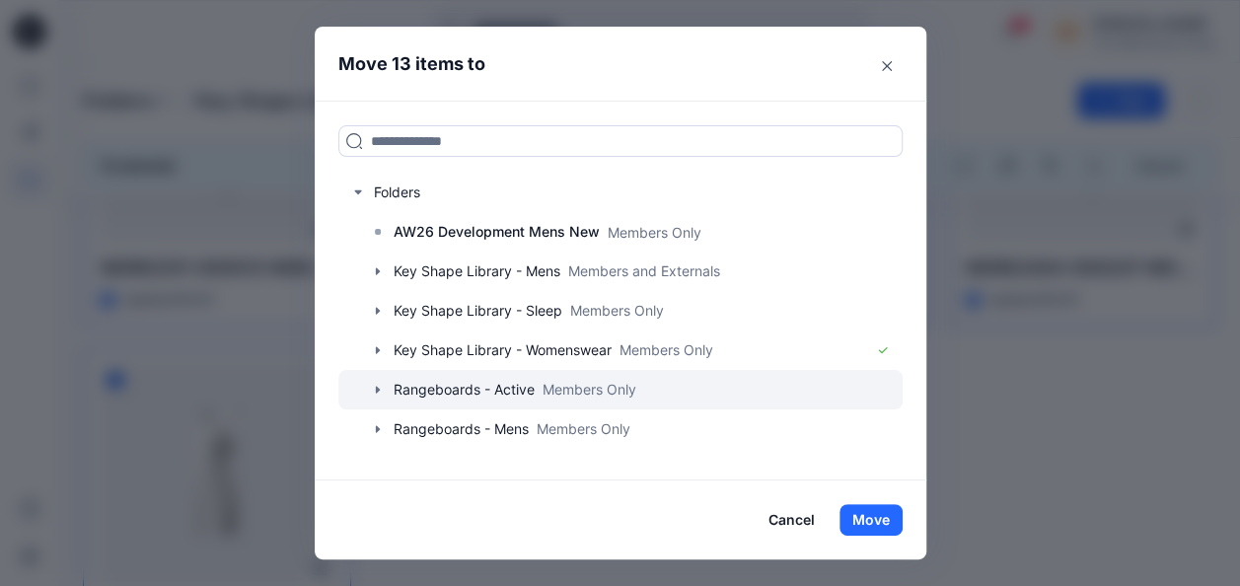
click at [383, 384] on icon "button" at bounding box center [378, 390] width 16 height 16
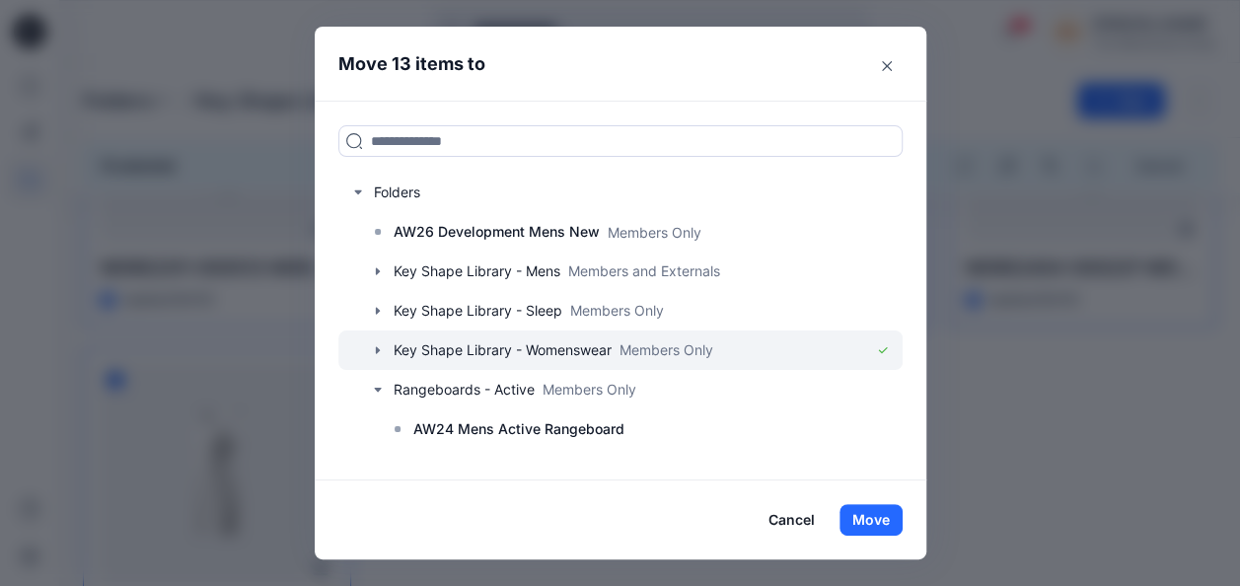
click at [386, 347] on icon "button" at bounding box center [378, 350] width 16 height 16
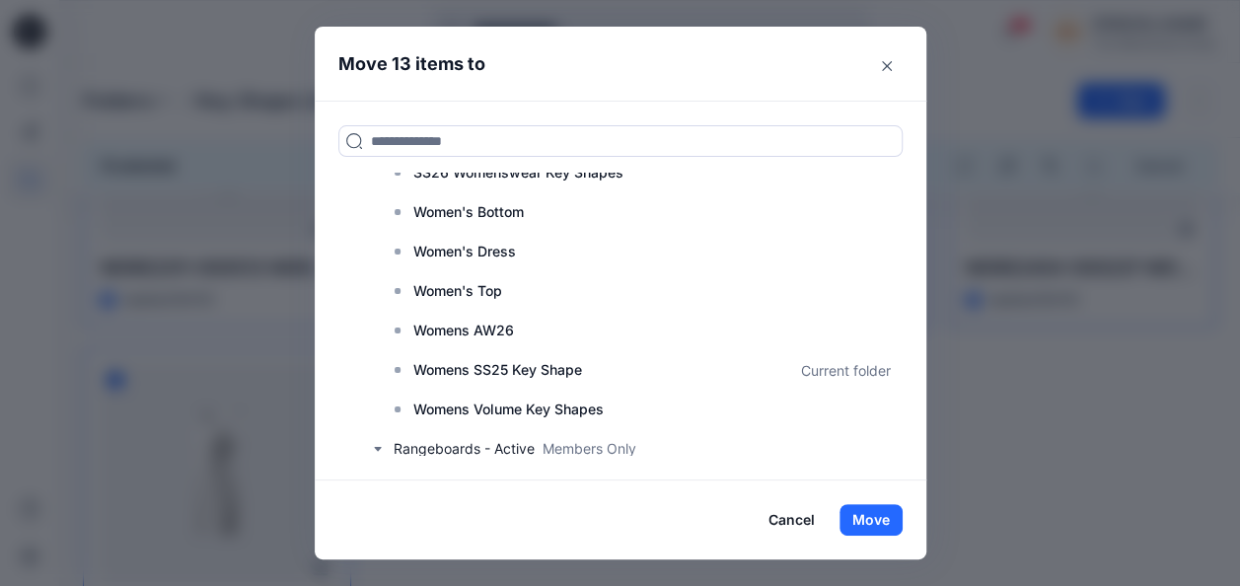
scroll to position [296, 0]
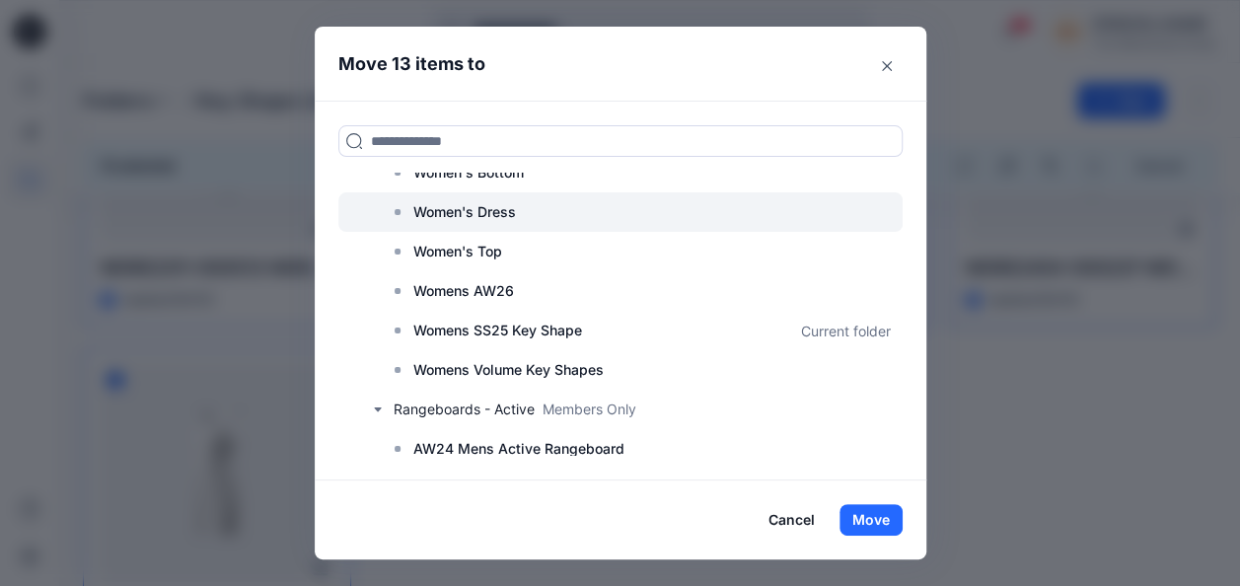
click at [509, 213] on p "Women's Dress" at bounding box center [464, 212] width 103 height 24
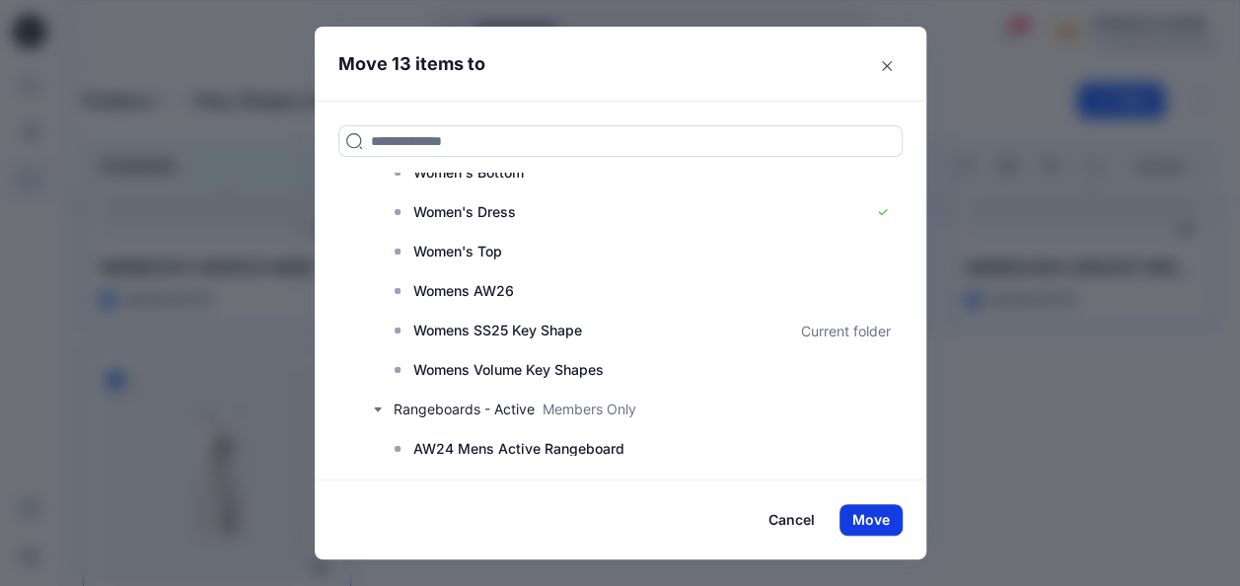
click at [867, 521] on button "Move" at bounding box center [871, 520] width 63 height 32
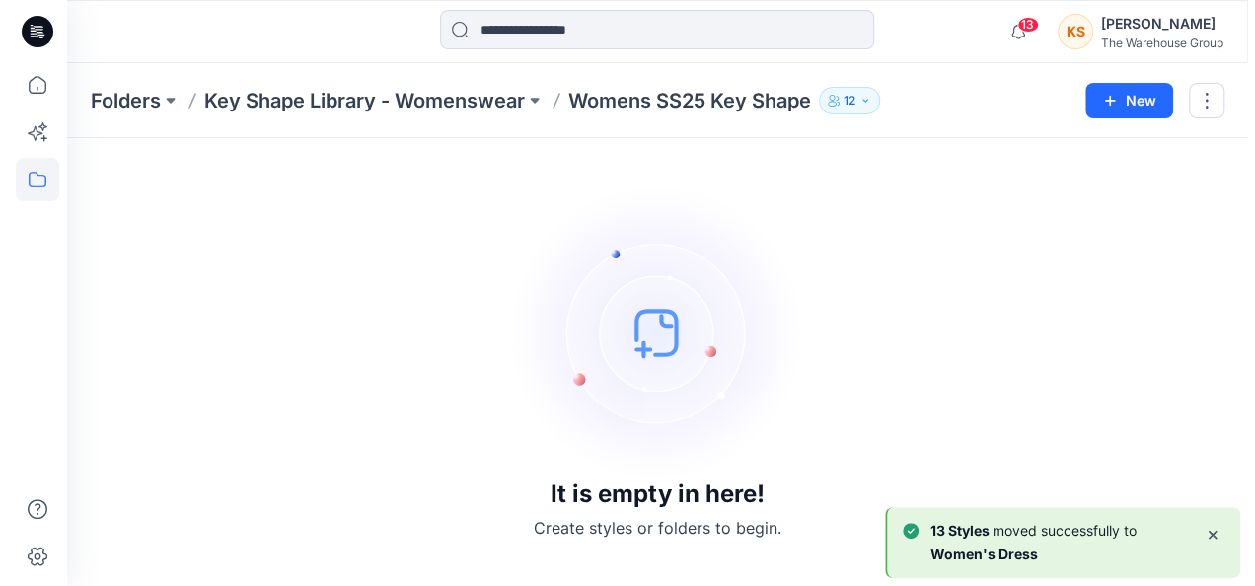
scroll to position [0, 0]
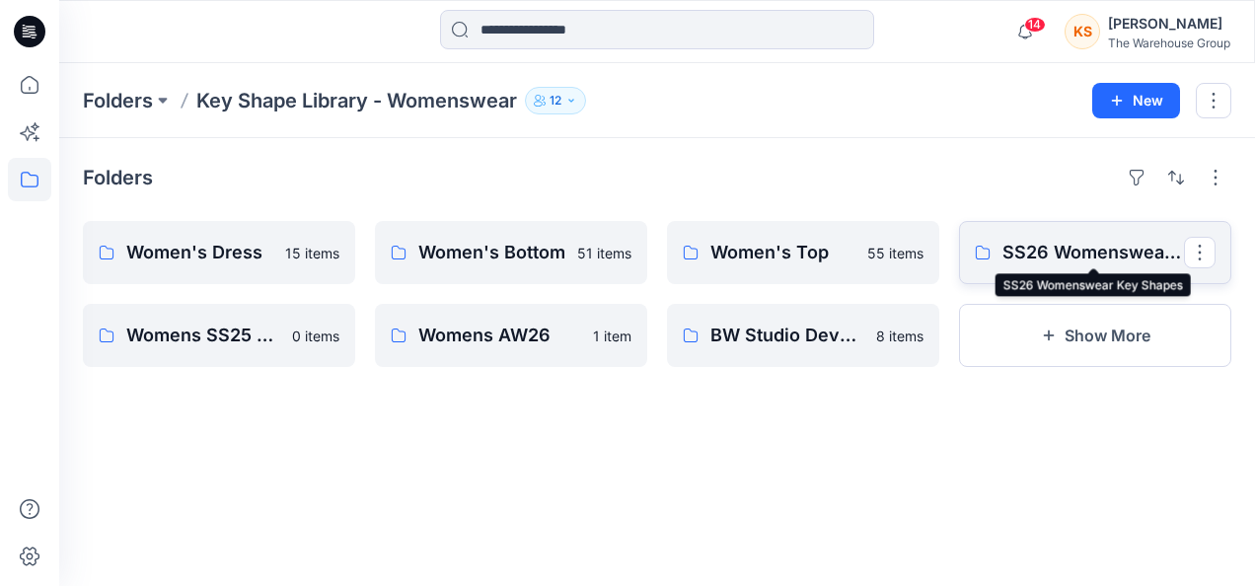
click at [1012, 249] on p "SS26 Womenswear Key Shapes" at bounding box center [1093, 253] width 182 height 28
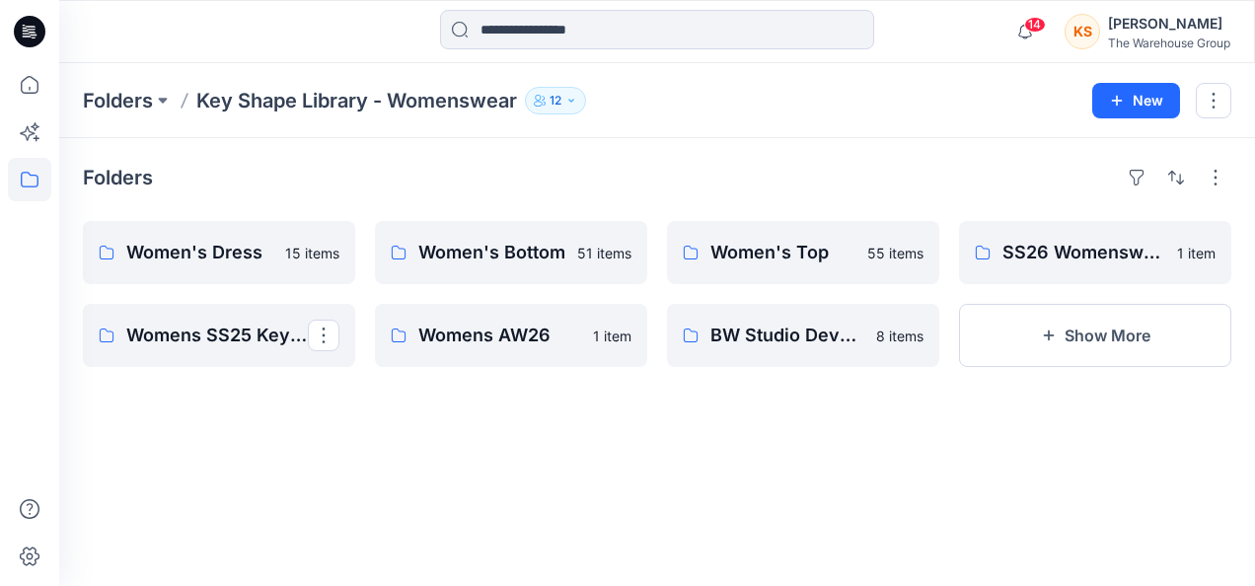
click at [215, 302] on div "Women's Dress 15 items Womens SS25 Key Shape" at bounding box center [219, 294] width 272 height 146
click at [513, 329] on p "Womens AW26" at bounding box center [509, 336] width 182 height 28
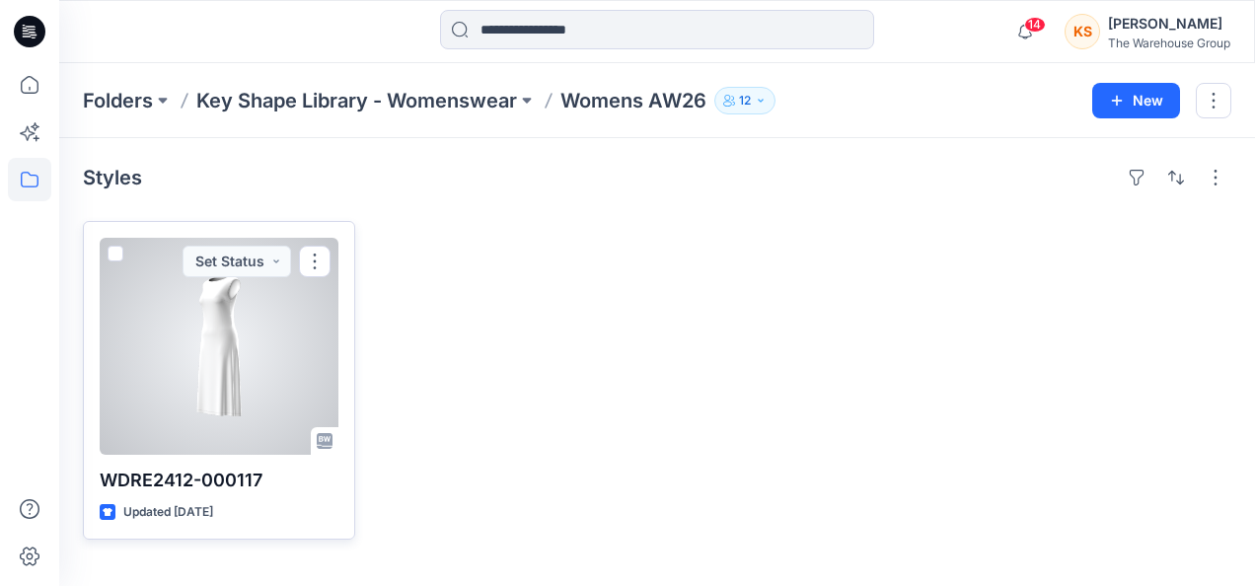
click at [118, 246] on span at bounding box center [116, 254] width 16 height 16
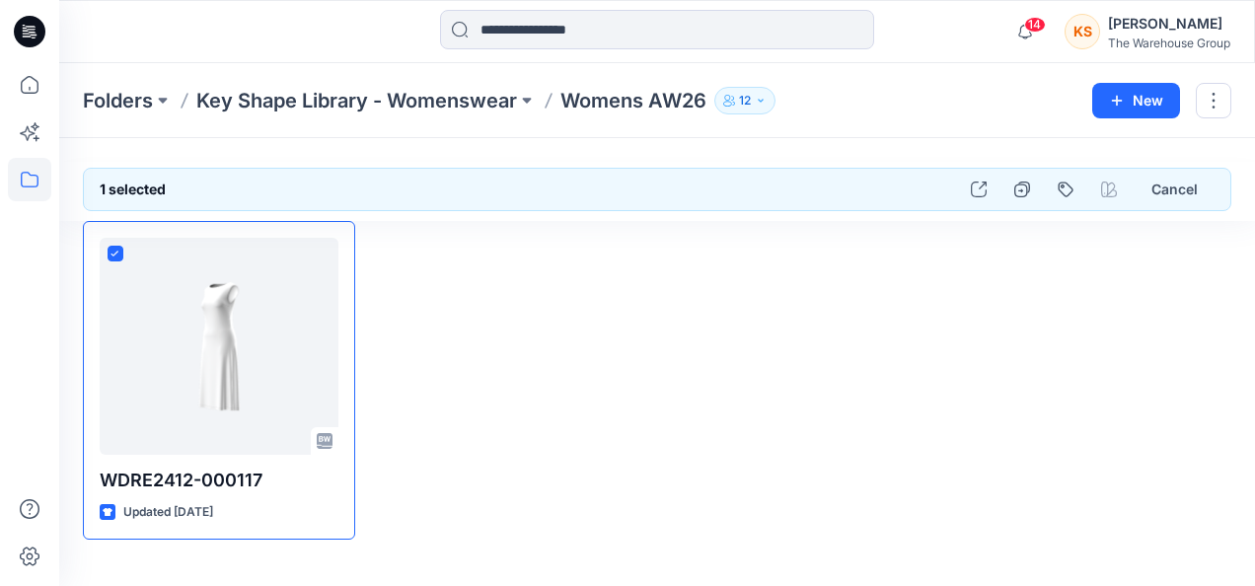
click at [1004, 184] on div "Cancel" at bounding box center [1088, 190] width 254 height 36
click at [990, 184] on button "button" at bounding box center [979, 190] width 36 height 36
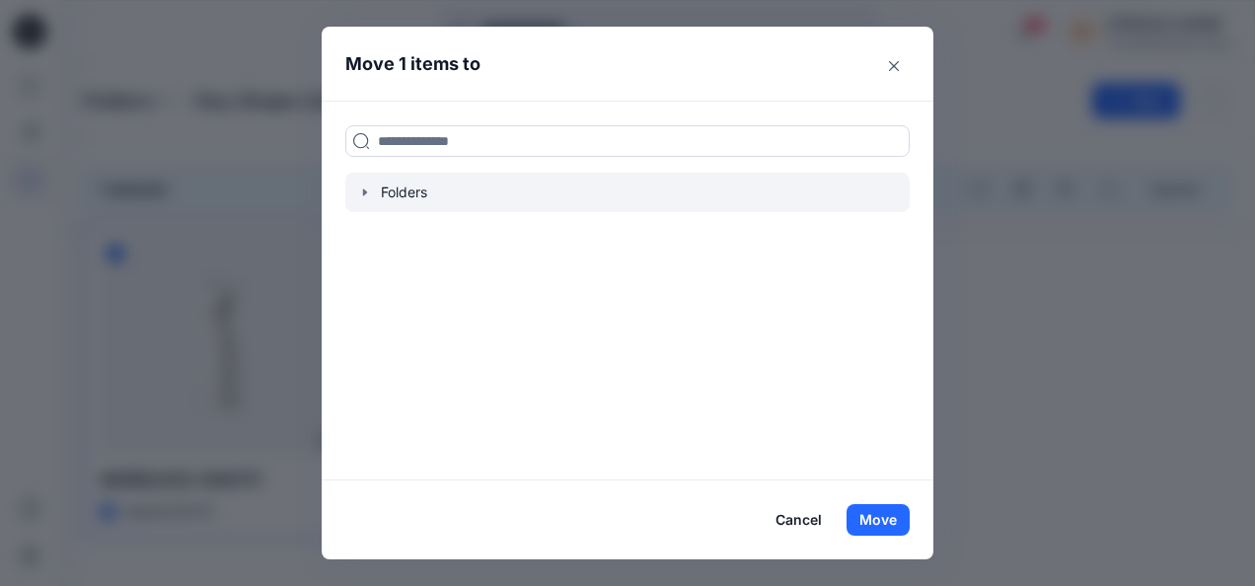
click at [360, 184] on icon "button" at bounding box center [365, 192] width 16 height 16
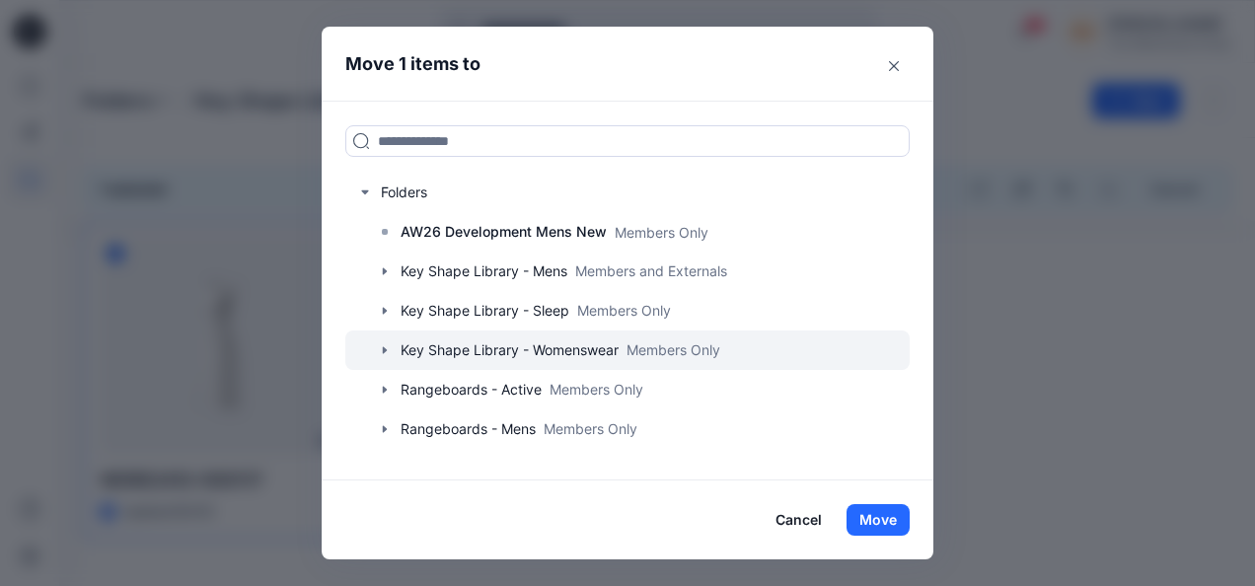
click at [382, 338] on div at bounding box center [627, 350] width 564 height 39
click at [386, 349] on icon "button" at bounding box center [385, 349] width 4 height 7
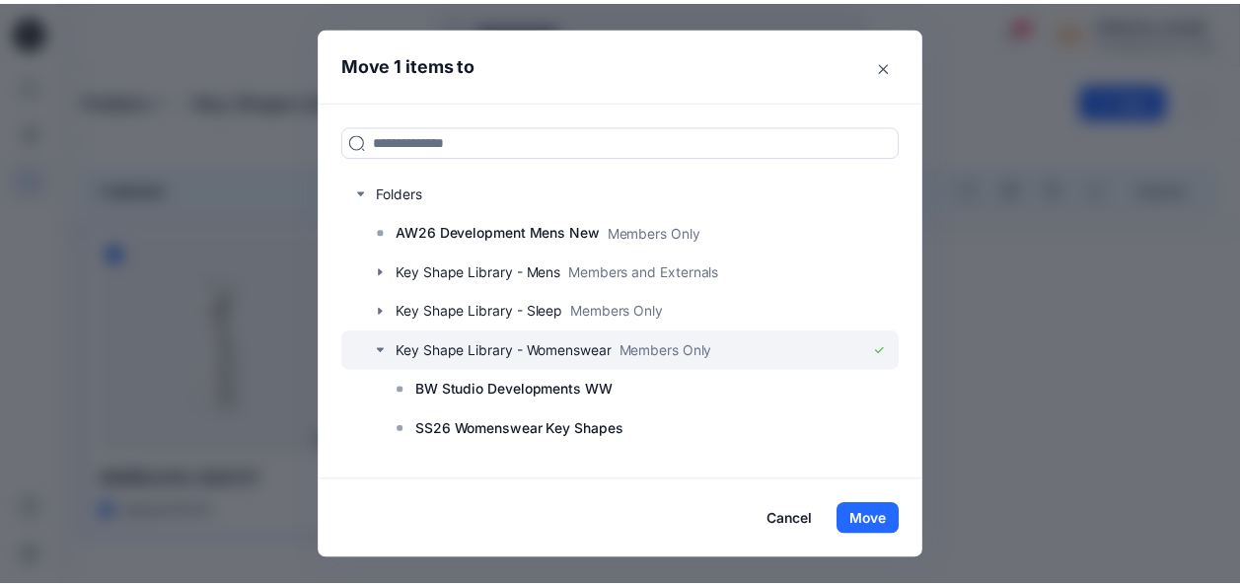
scroll to position [197, 0]
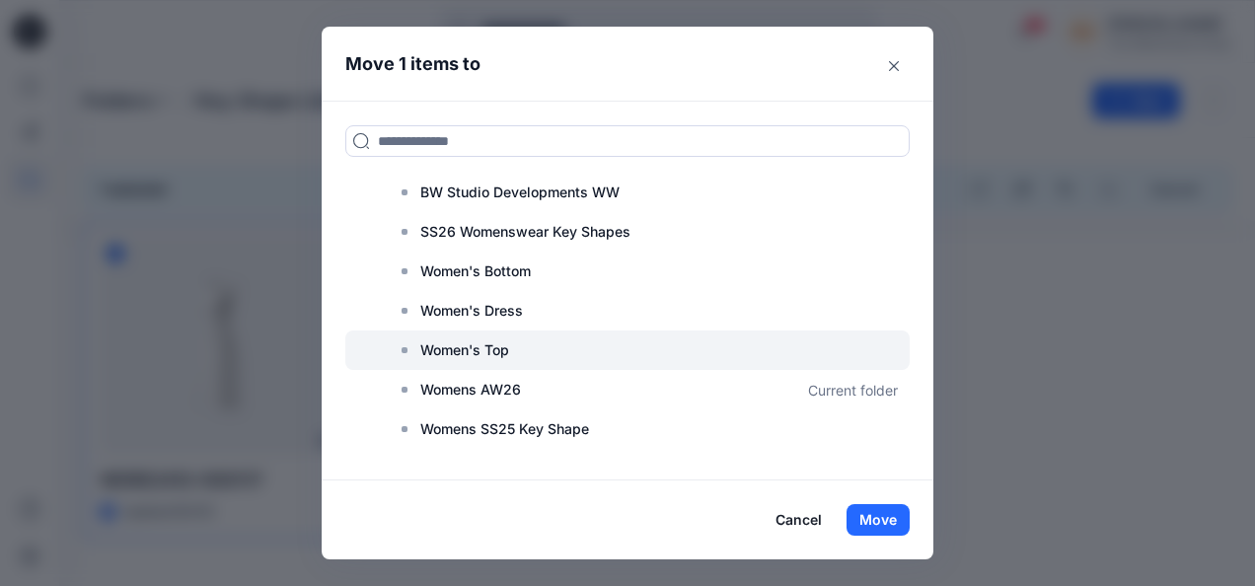
click at [479, 339] on p "Women's Top" at bounding box center [464, 350] width 89 height 24
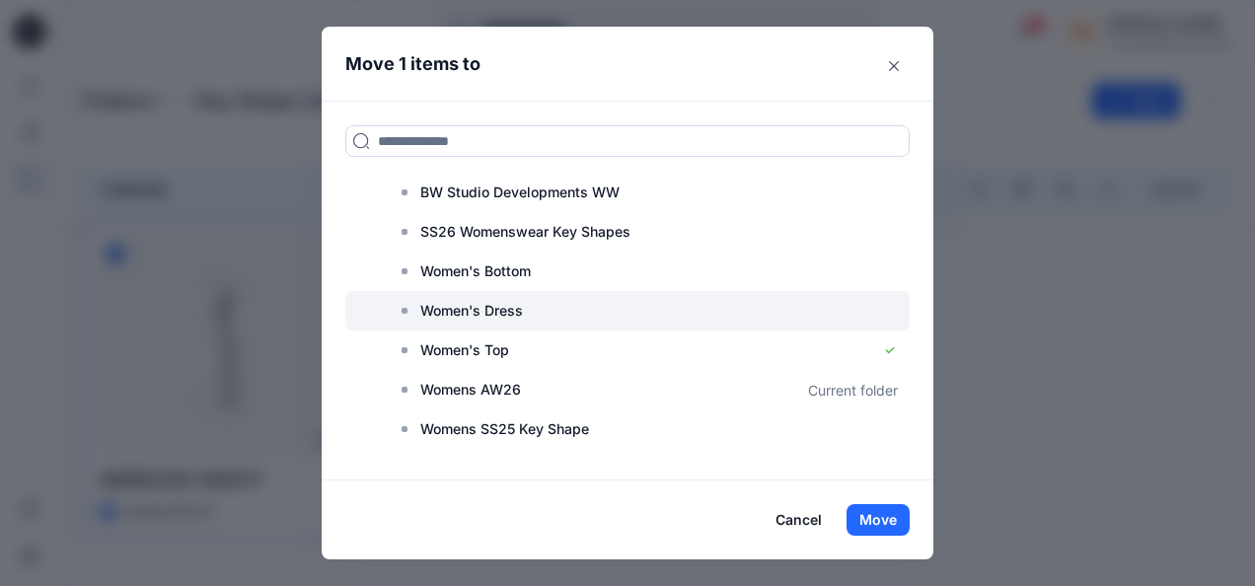
drag, startPoint x: 489, startPoint y: 303, endPoint x: 501, endPoint y: 313, distance: 15.4
click at [488, 303] on p "Women's Dress" at bounding box center [471, 311] width 103 height 24
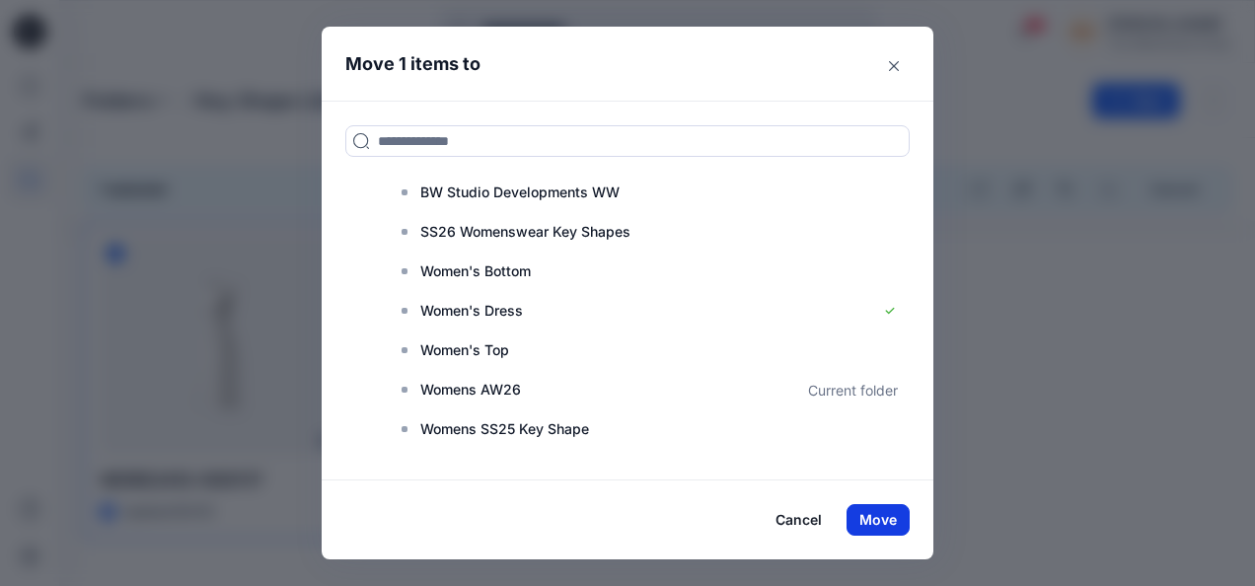
click at [855, 520] on button "Move" at bounding box center [877, 520] width 63 height 32
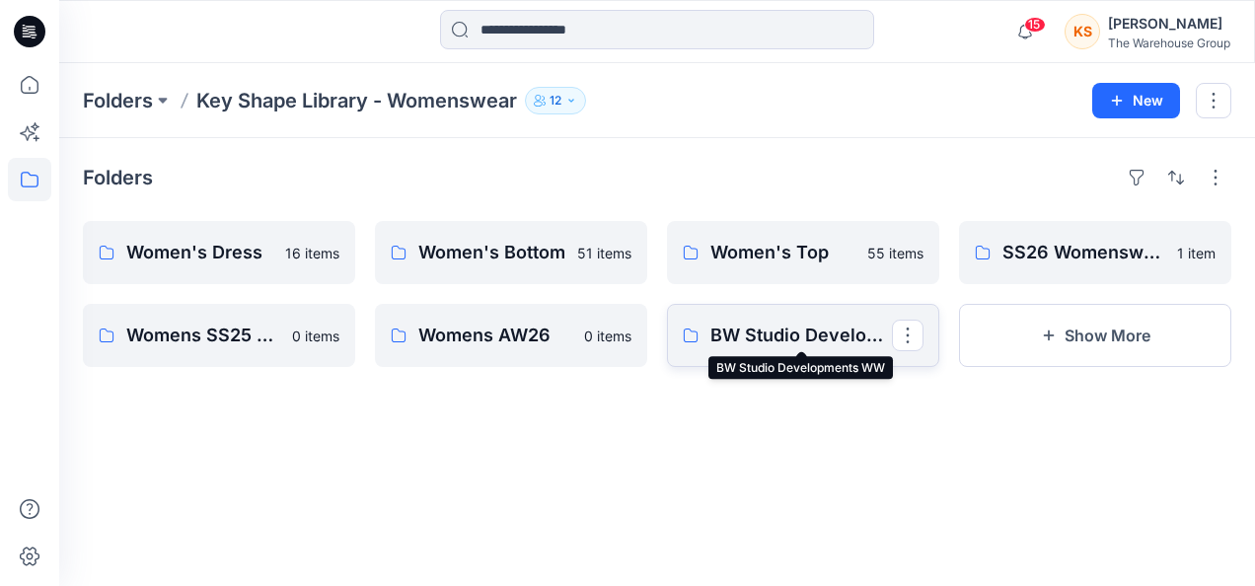
click at [736, 335] on p "BW Studio Developments WW" at bounding box center [801, 336] width 182 height 28
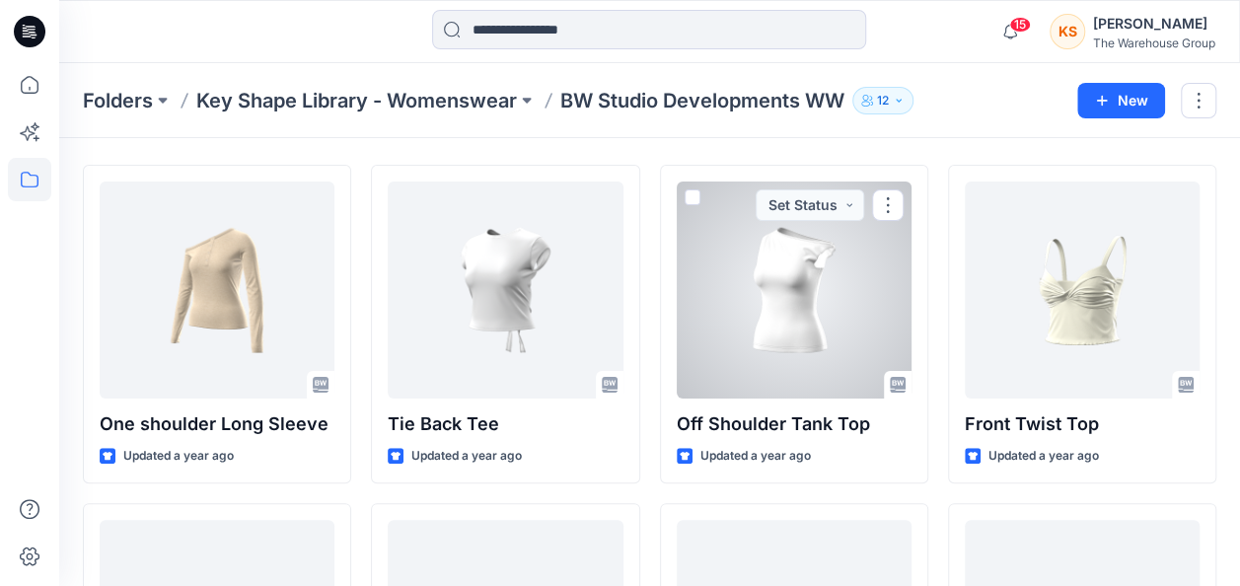
scroll to position [99, 0]
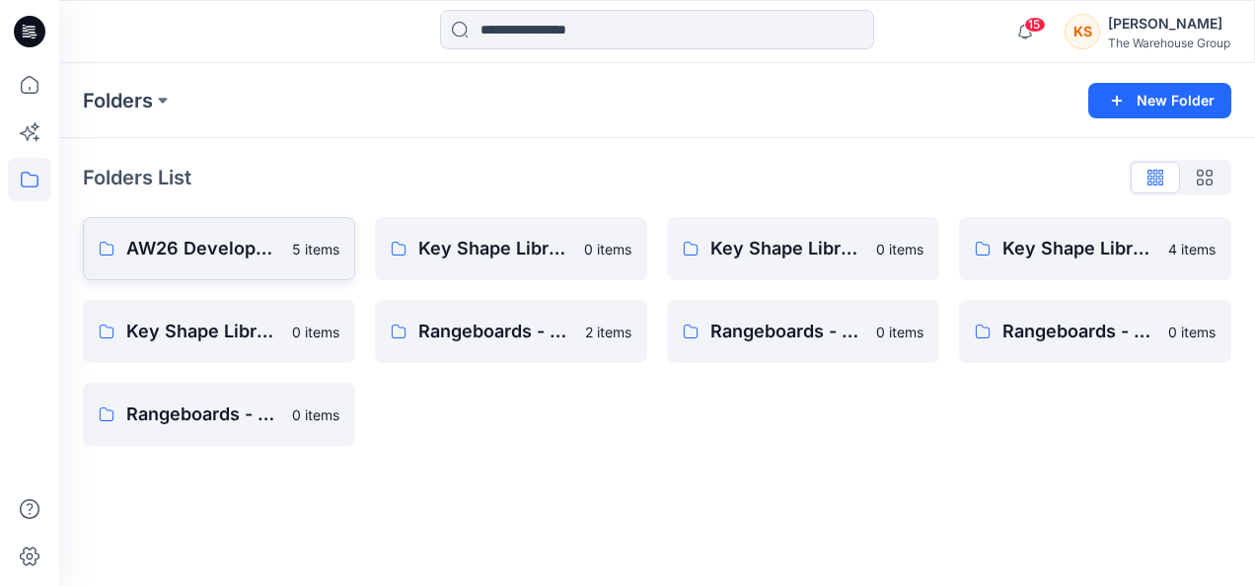
click at [221, 241] on p "AW26 Development Mens New" at bounding box center [203, 249] width 154 height 28
click at [523, 243] on p "Key Shape Library - Active" at bounding box center [495, 249] width 154 height 28
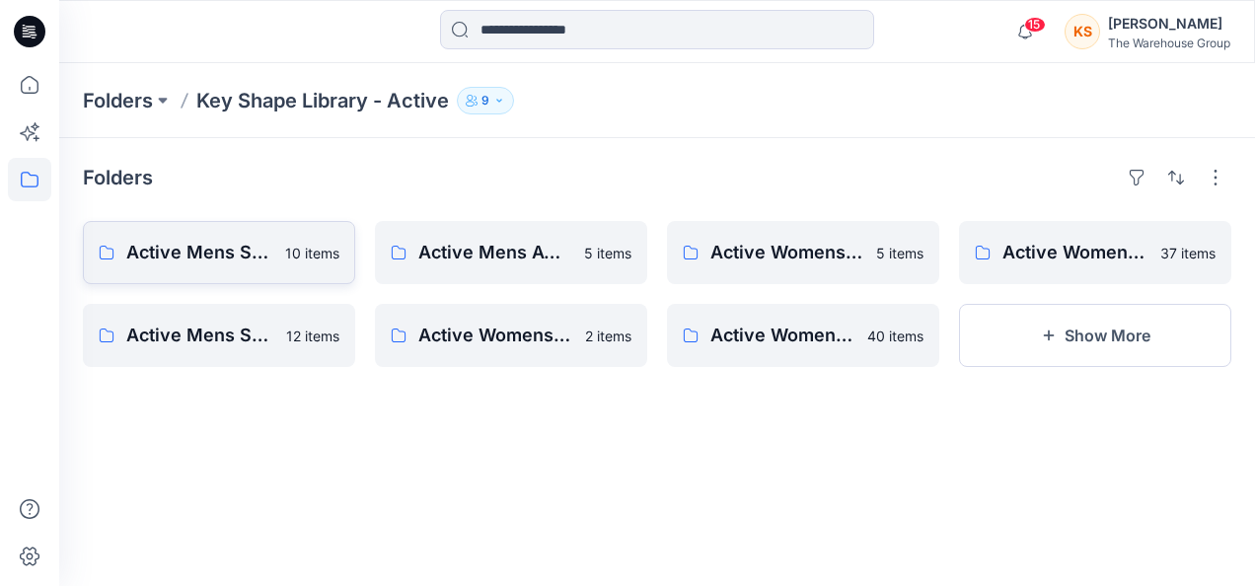
click at [146, 262] on p "Active Mens SS26 Key Shape" at bounding box center [199, 253] width 147 height 28
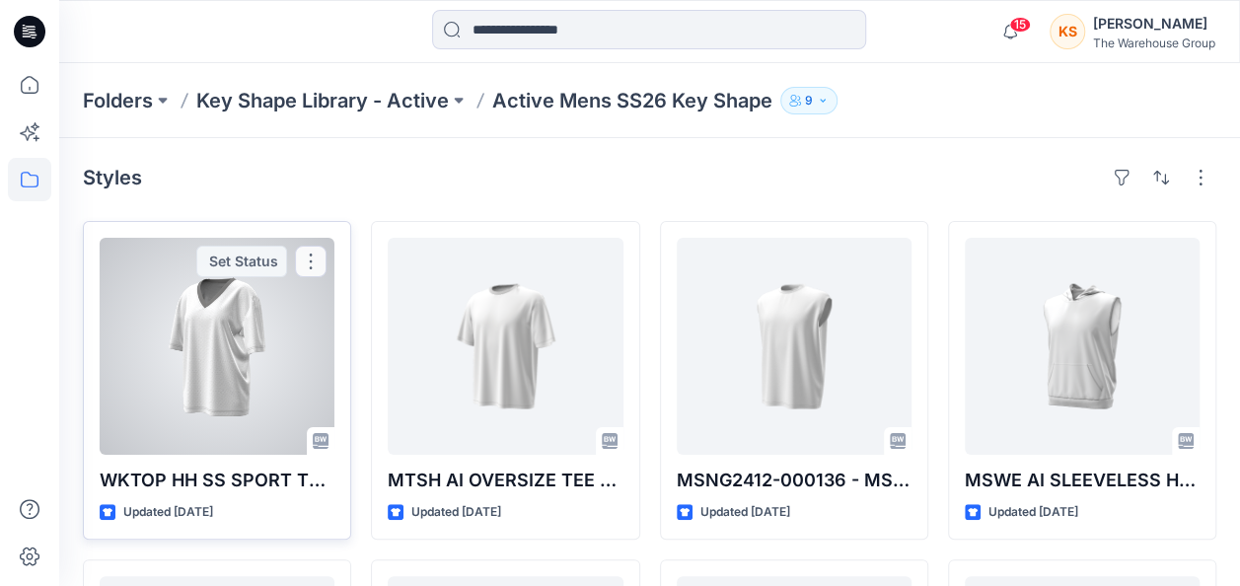
click at [264, 428] on div at bounding box center [217, 346] width 235 height 217
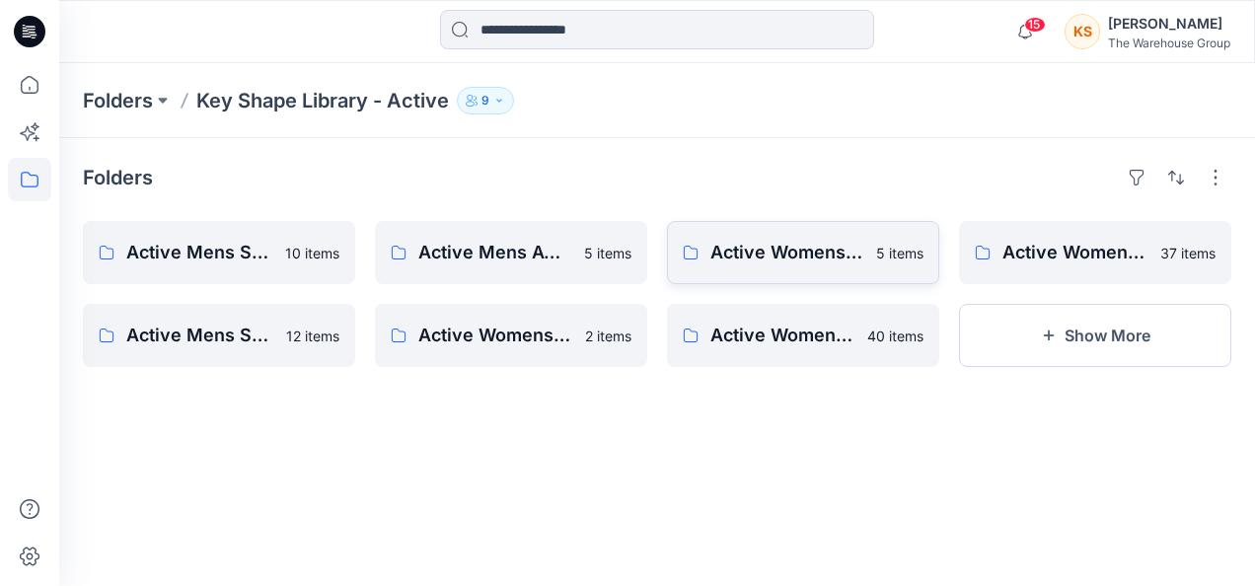
click at [831, 229] on link "Active Womens AW26 Key Shape 5 items" at bounding box center [803, 252] width 272 height 63
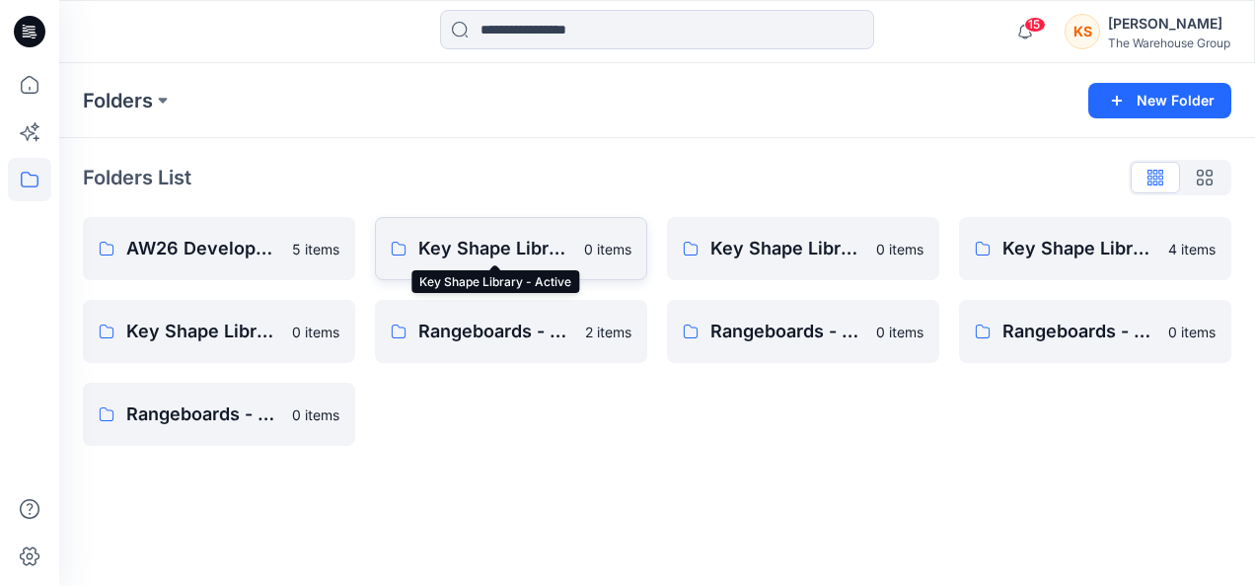
click at [481, 244] on p "Key Shape Library - Active" at bounding box center [495, 249] width 154 height 28
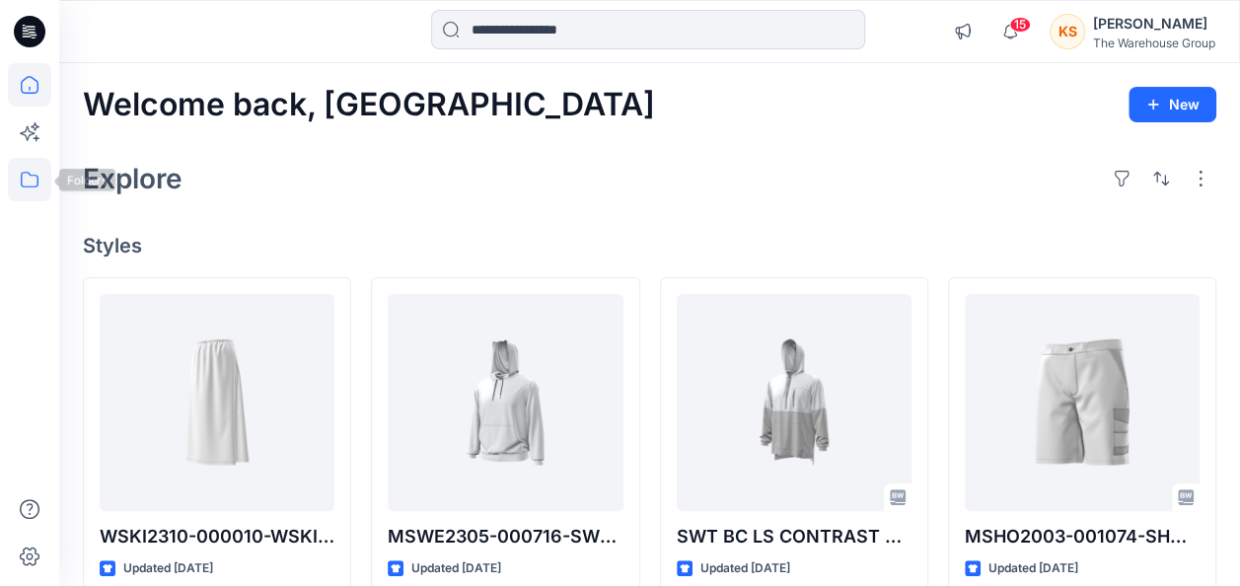
click at [34, 182] on icon at bounding box center [29, 179] width 43 height 43
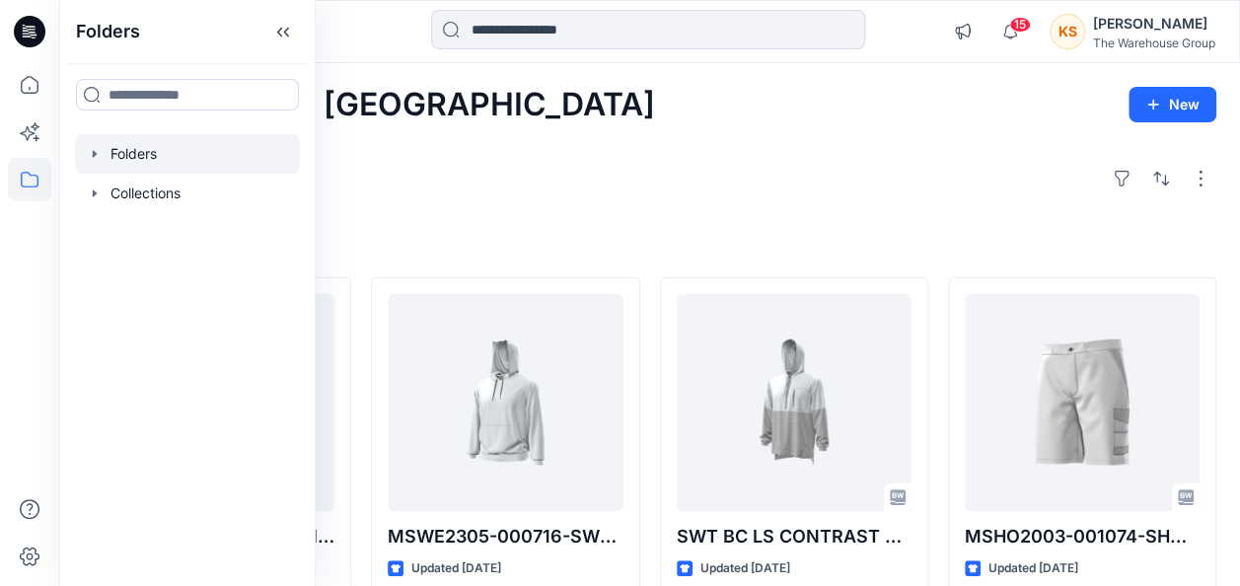
click at [137, 148] on div at bounding box center [187, 153] width 225 height 39
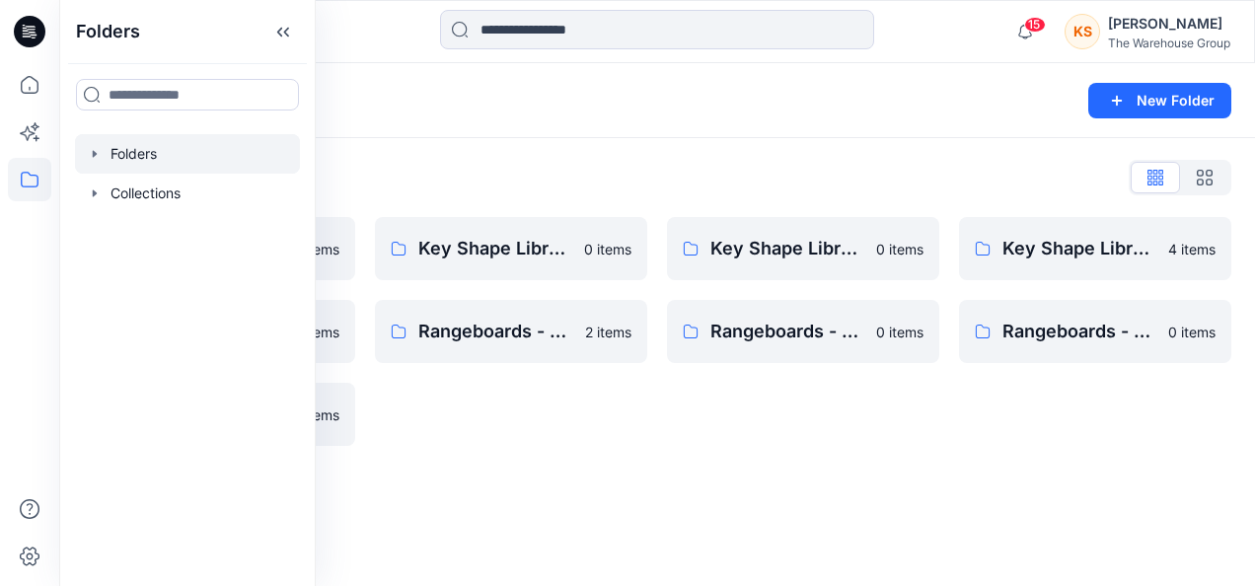
click at [680, 124] on div "Folders New Folder" at bounding box center [657, 100] width 1196 height 75
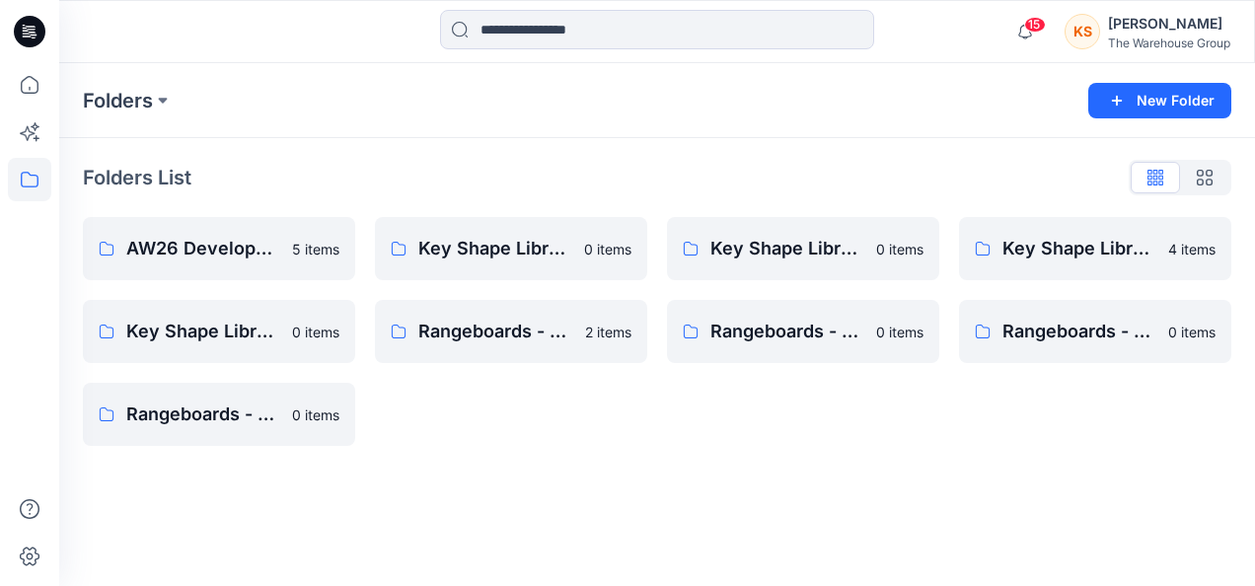
click at [1215, 184] on button "button" at bounding box center [1204, 178] width 49 height 32
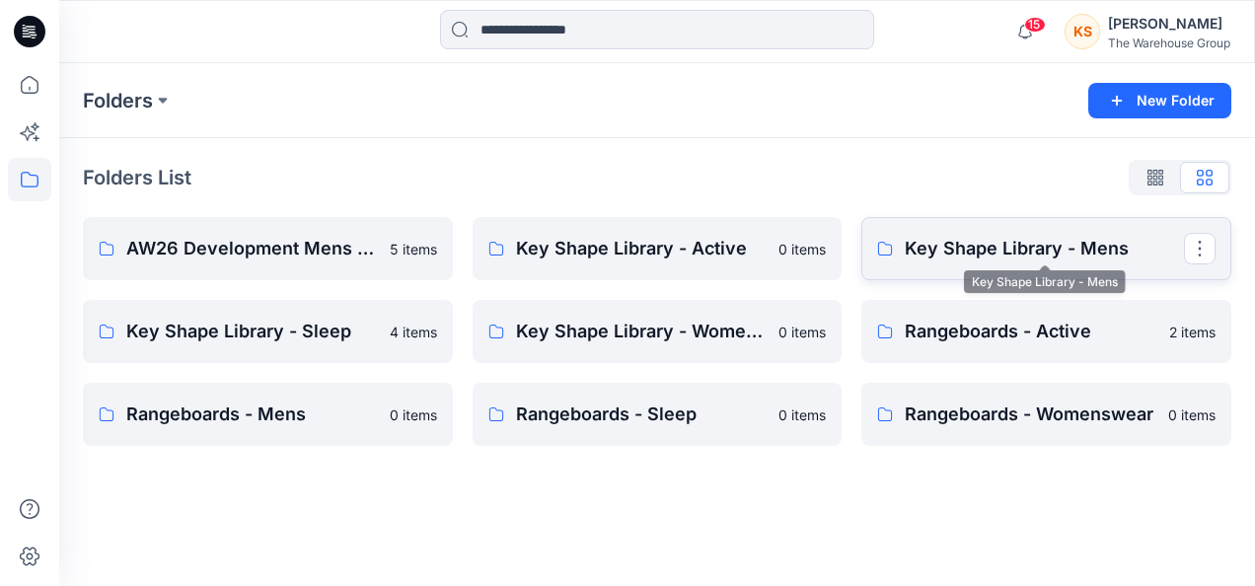
click at [952, 243] on p "Key Shape Library - Mens" at bounding box center [1044, 249] width 279 height 28
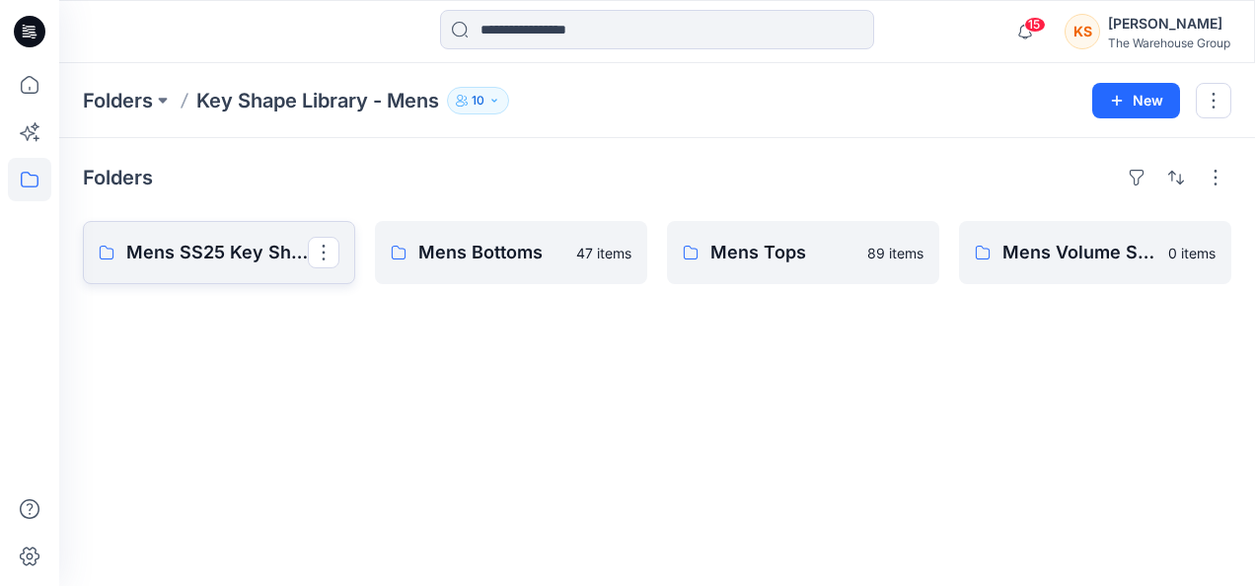
click at [213, 281] on link "Mens SS25 Key Shape" at bounding box center [219, 252] width 272 height 63
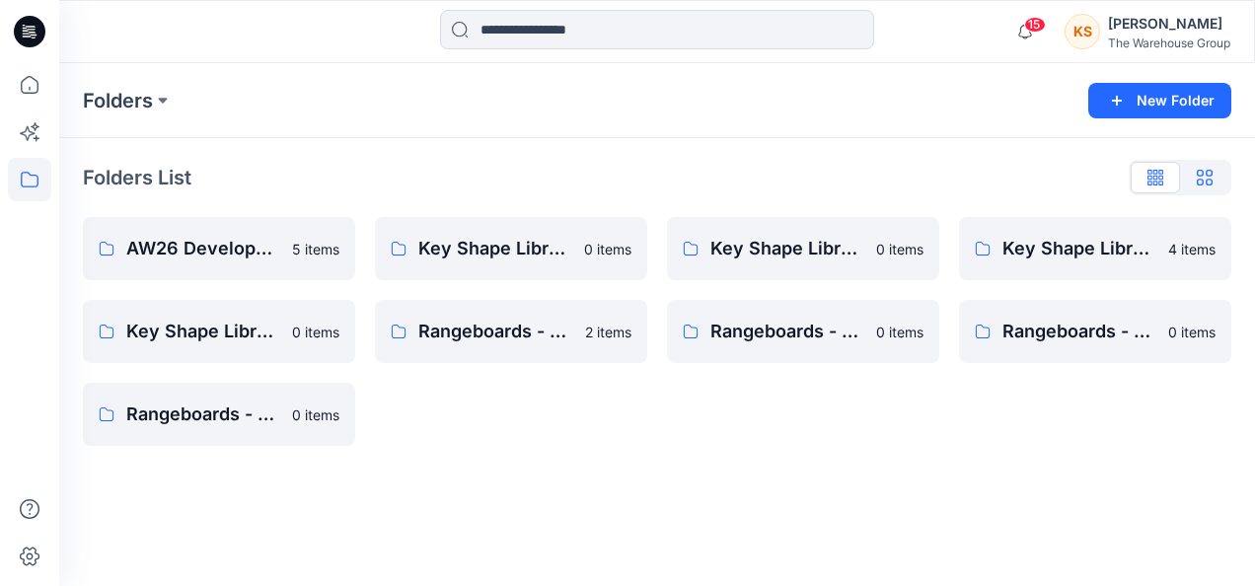
click at [1202, 178] on icon "button" at bounding box center [1205, 178] width 16 height 16
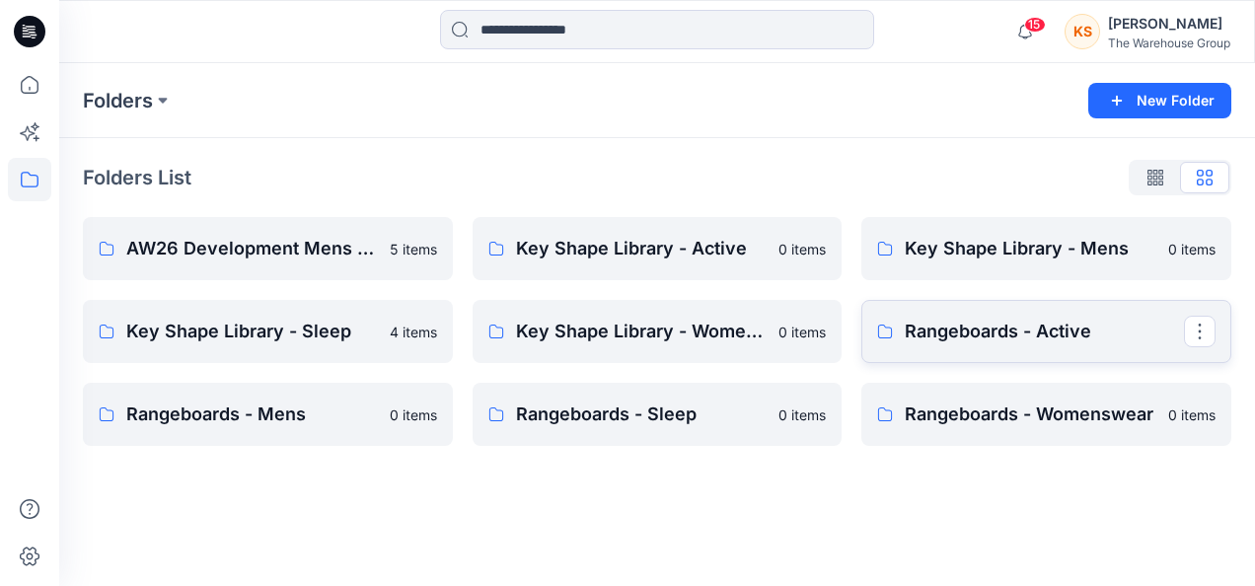
click at [1082, 331] on p "Rangeboards - Active" at bounding box center [1044, 332] width 279 height 28
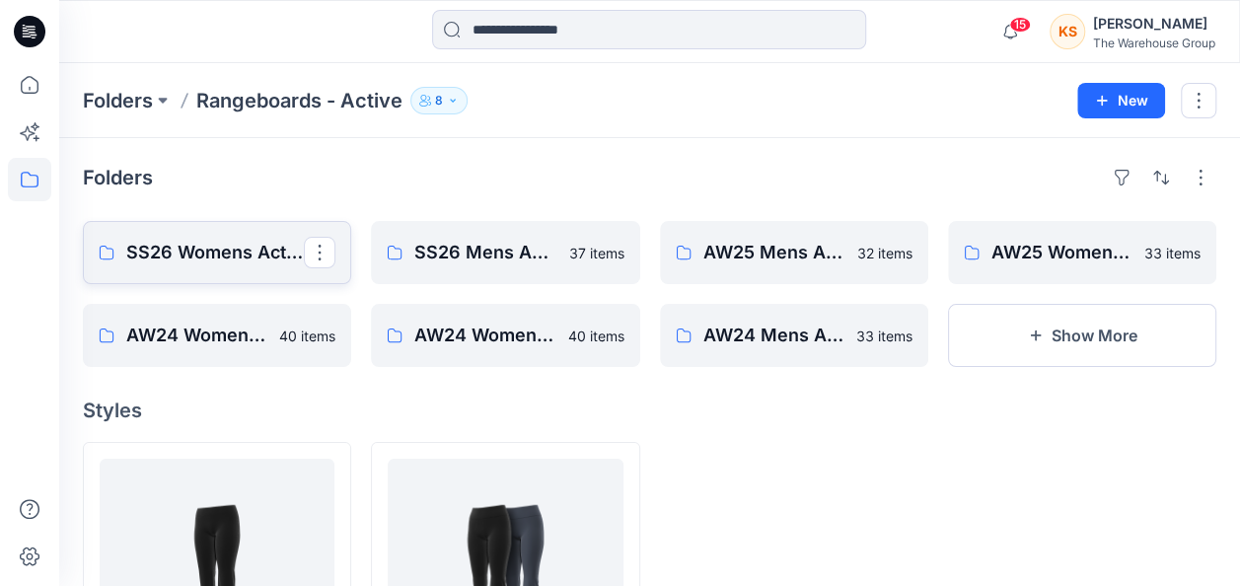
click at [211, 248] on p "SS26 Womens Active Rangeboard" at bounding box center [215, 253] width 178 height 28
